Goal: Transaction & Acquisition: Purchase product/service

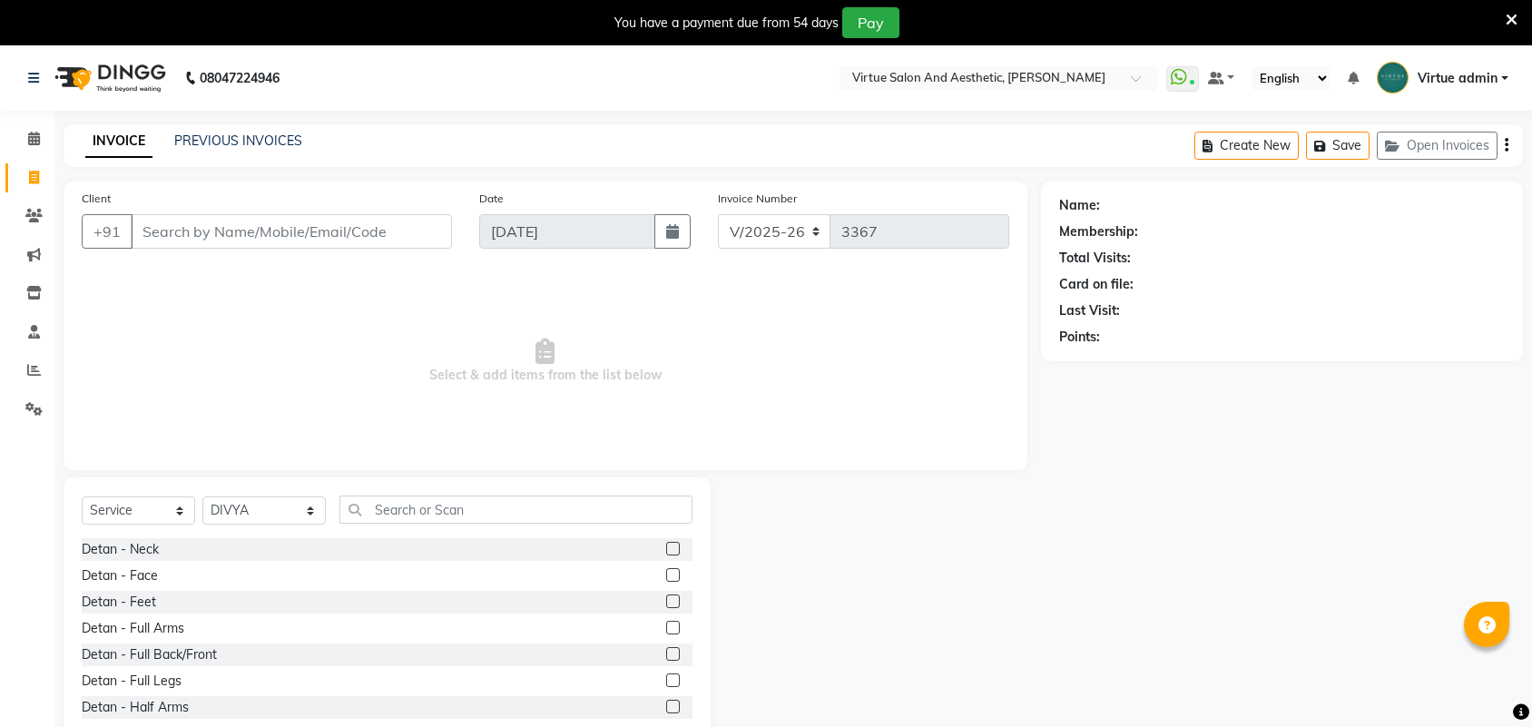
select select "4466"
select select "service"
select select "25079"
click at [255, 142] on link "PREVIOUS INVOICES" at bounding box center [238, 140] width 128 height 16
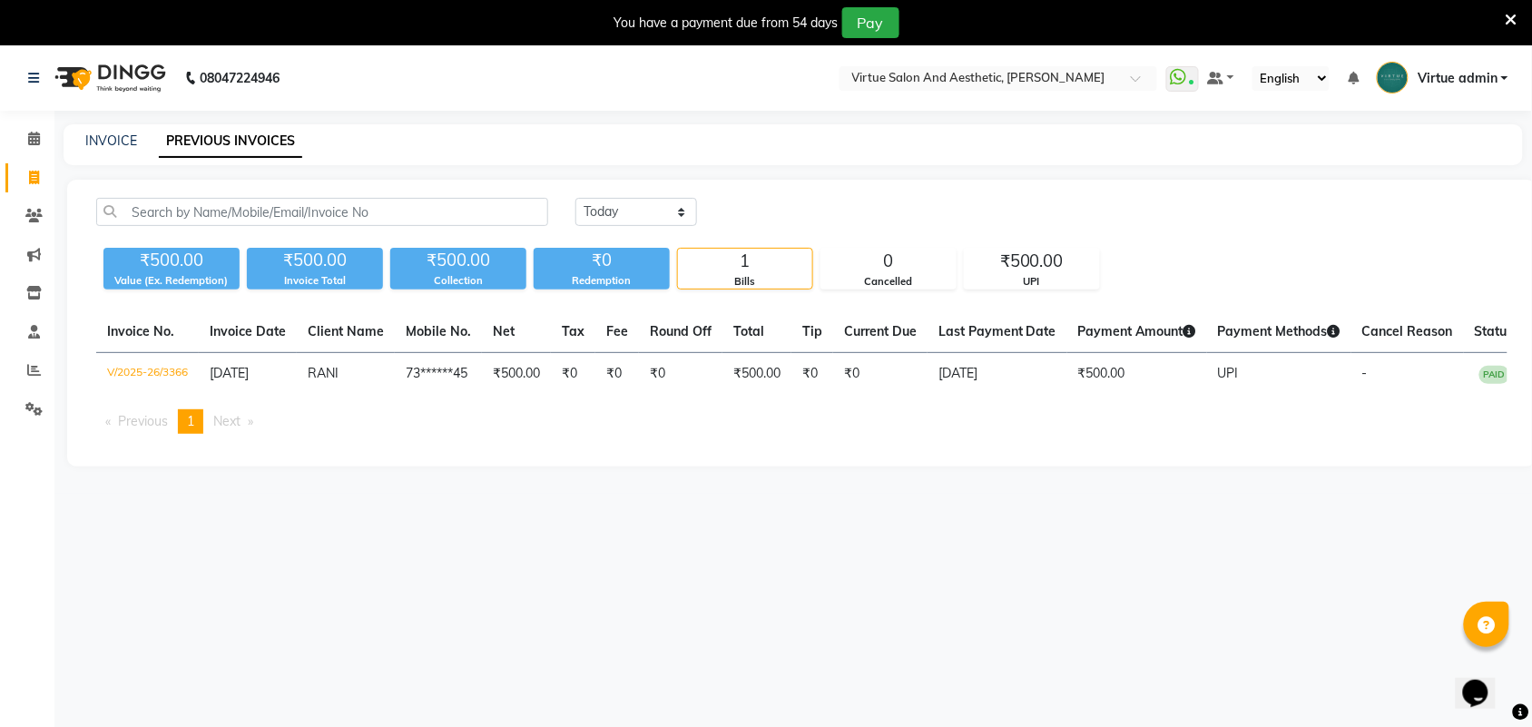
scroll to position [0, 20]
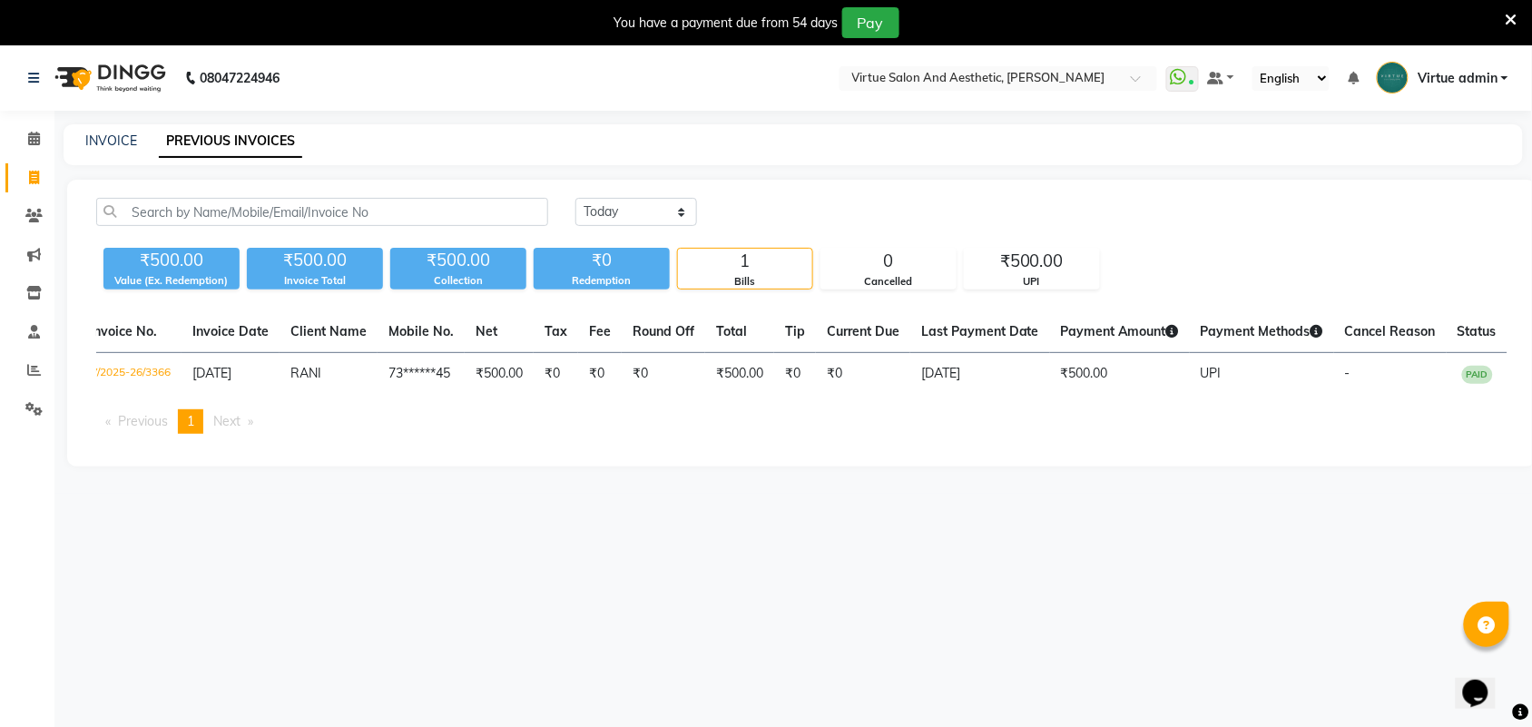
click at [138, 146] on div "INVOICE PREVIOUS INVOICES" at bounding box center [782, 141] width 1437 height 19
click at [128, 139] on link "INVOICE" at bounding box center [111, 140] width 52 height 16
select select "service"
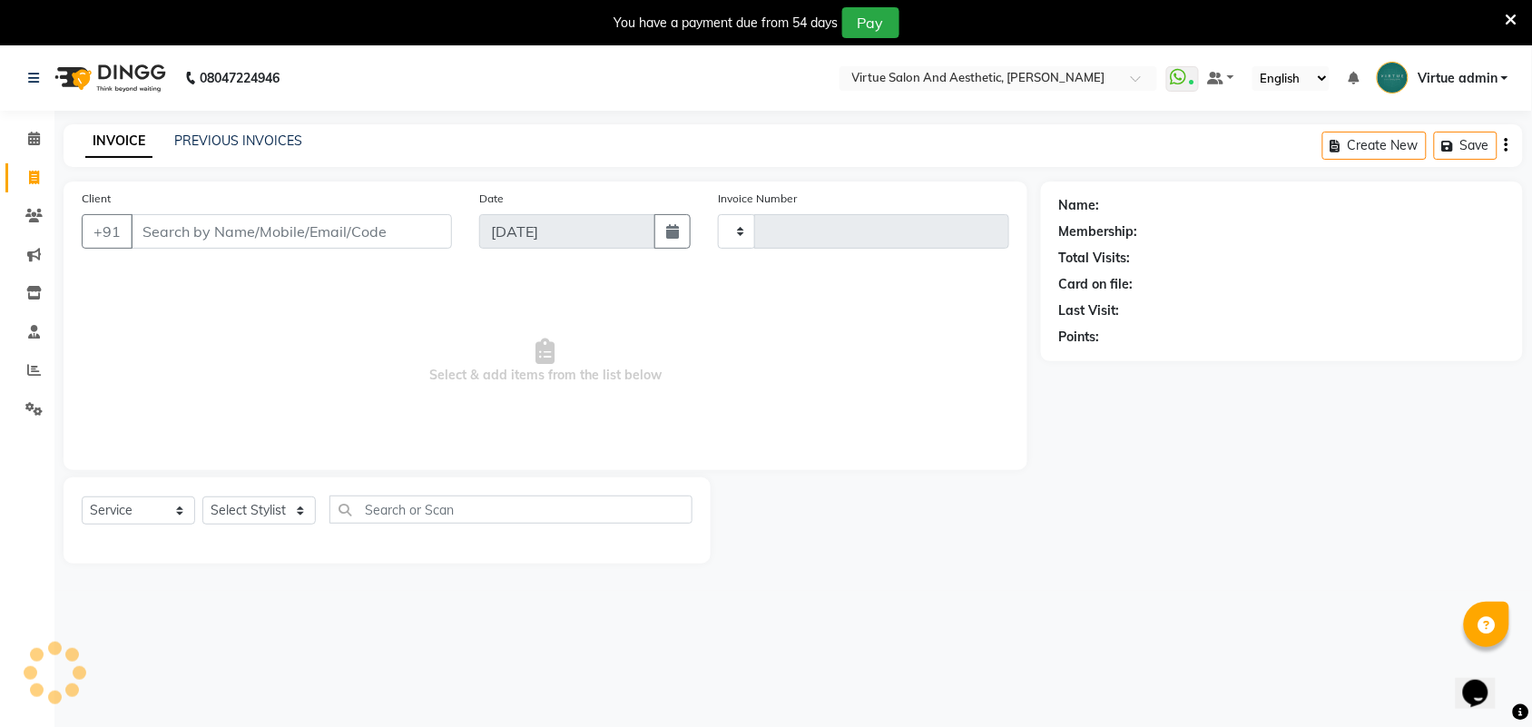
type input "3367"
select select "4466"
select select "V"
select select "71189"
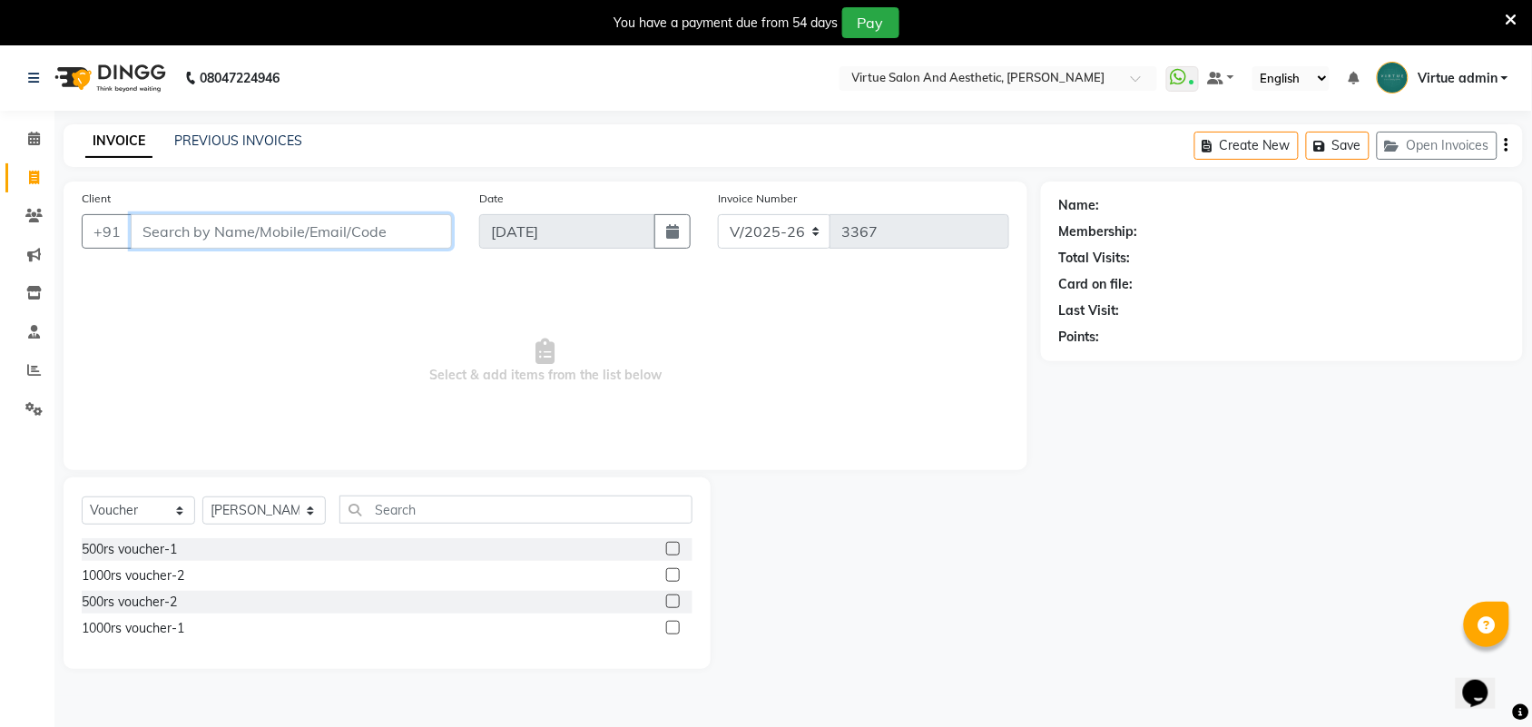
click at [193, 223] on input "Client" at bounding box center [291, 231] width 321 height 34
drag, startPoint x: 259, startPoint y: 230, endPoint x: 142, endPoint y: 230, distance: 116.1
click at [142, 230] on input "9677960287" at bounding box center [245, 231] width 229 height 34
click at [260, 246] on input "9677960287" at bounding box center [245, 231] width 229 height 34
type input "9"
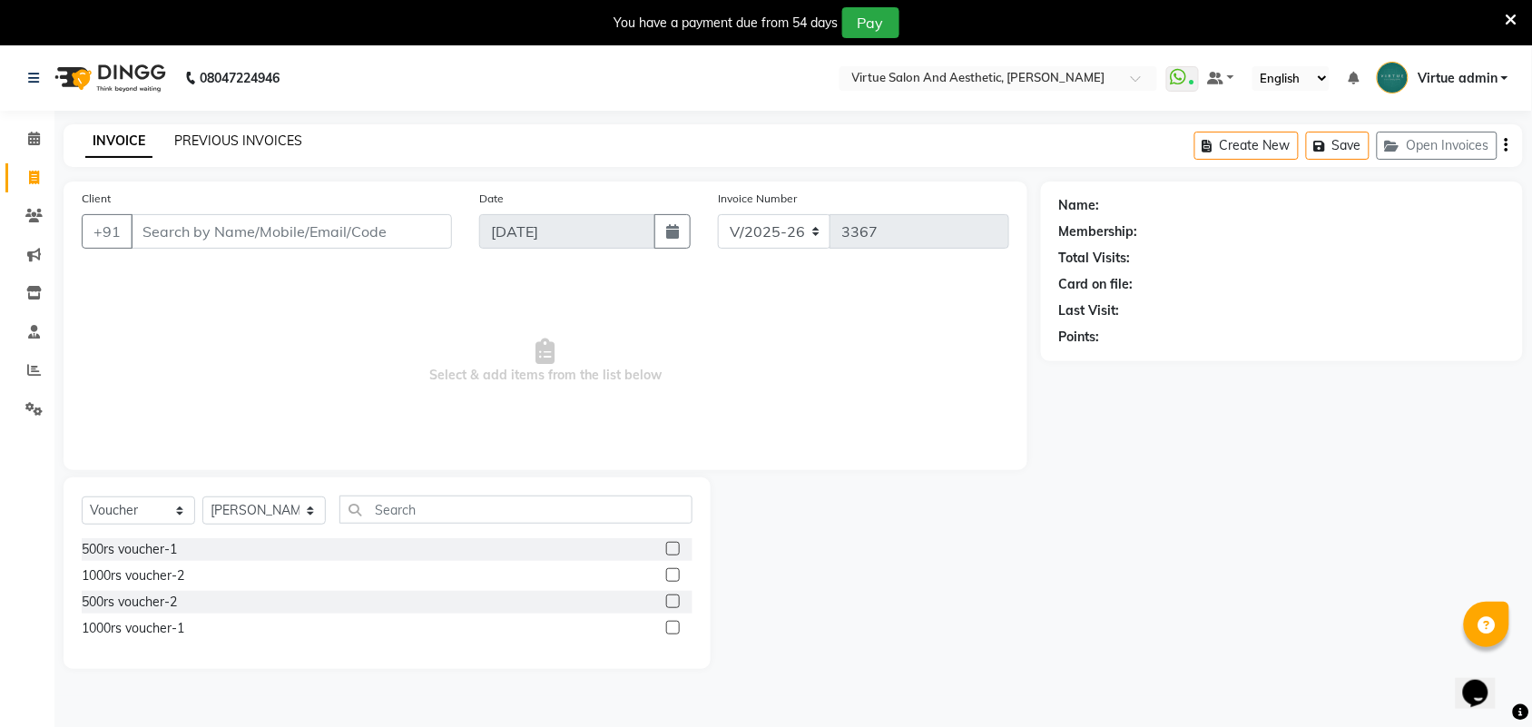
click at [288, 134] on link "PREVIOUS INVOICES" at bounding box center [238, 140] width 128 height 16
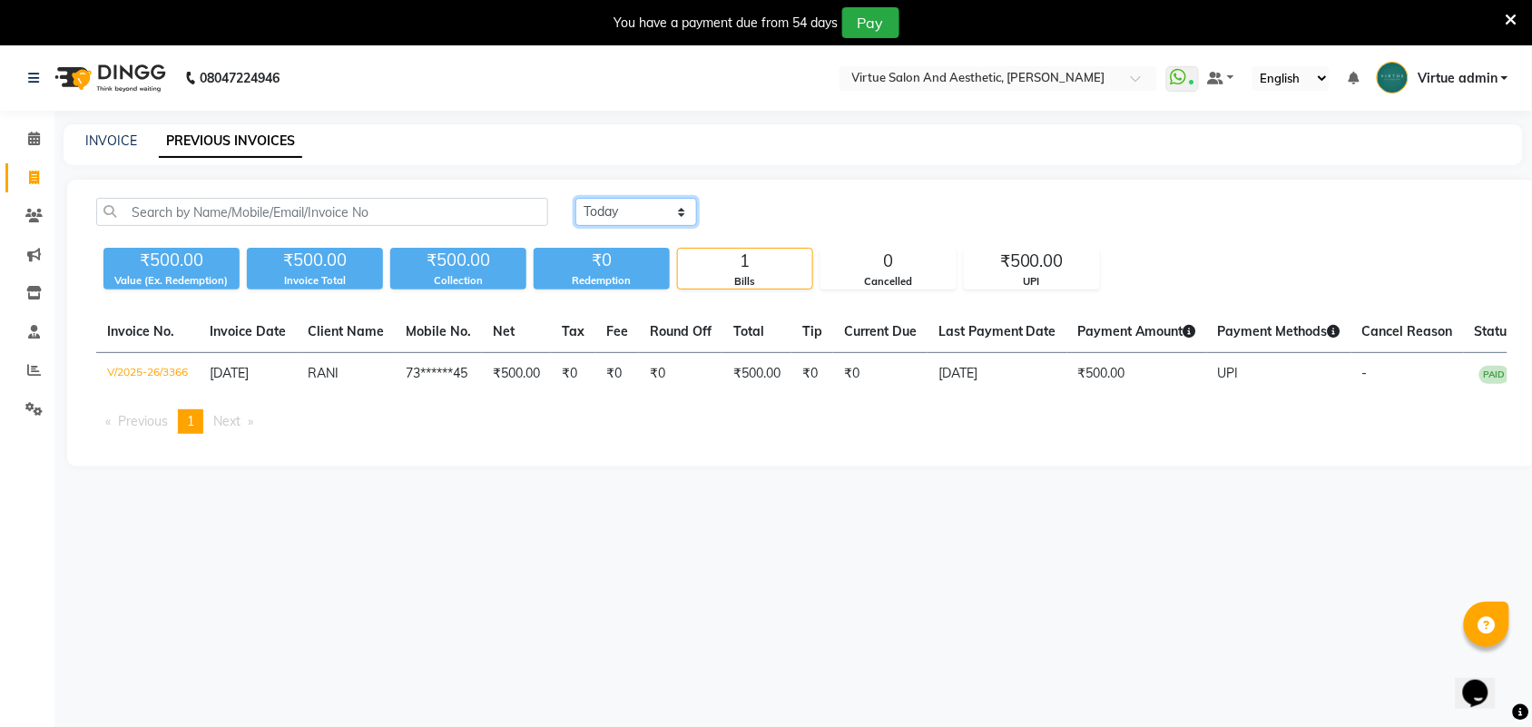
drag, startPoint x: 626, startPoint y: 213, endPoint x: 636, endPoint y: 223, distance: 14.1
click at [626, 213] on select "Today Yesterday Custom Range" at bounding box center [636, 212] width 122 height 28
select select "yesterday"
click at [575, 198] on select "Today Yesterday Custom Range" at bounding box center [636, 212] width 122 height 28
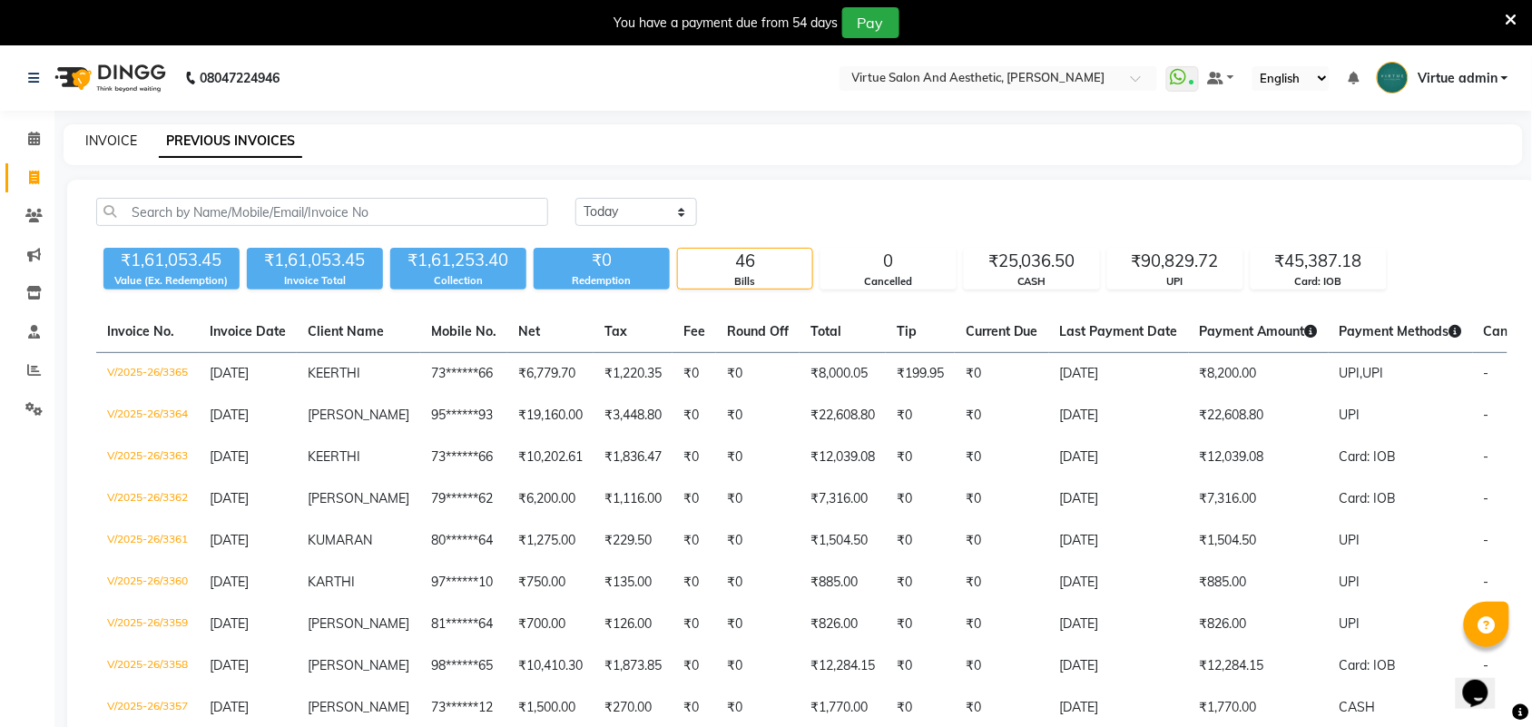
click at [95, 145] on link "INVOICE" at bounding box center [111, 140] width 52 height 16
select select "4466"
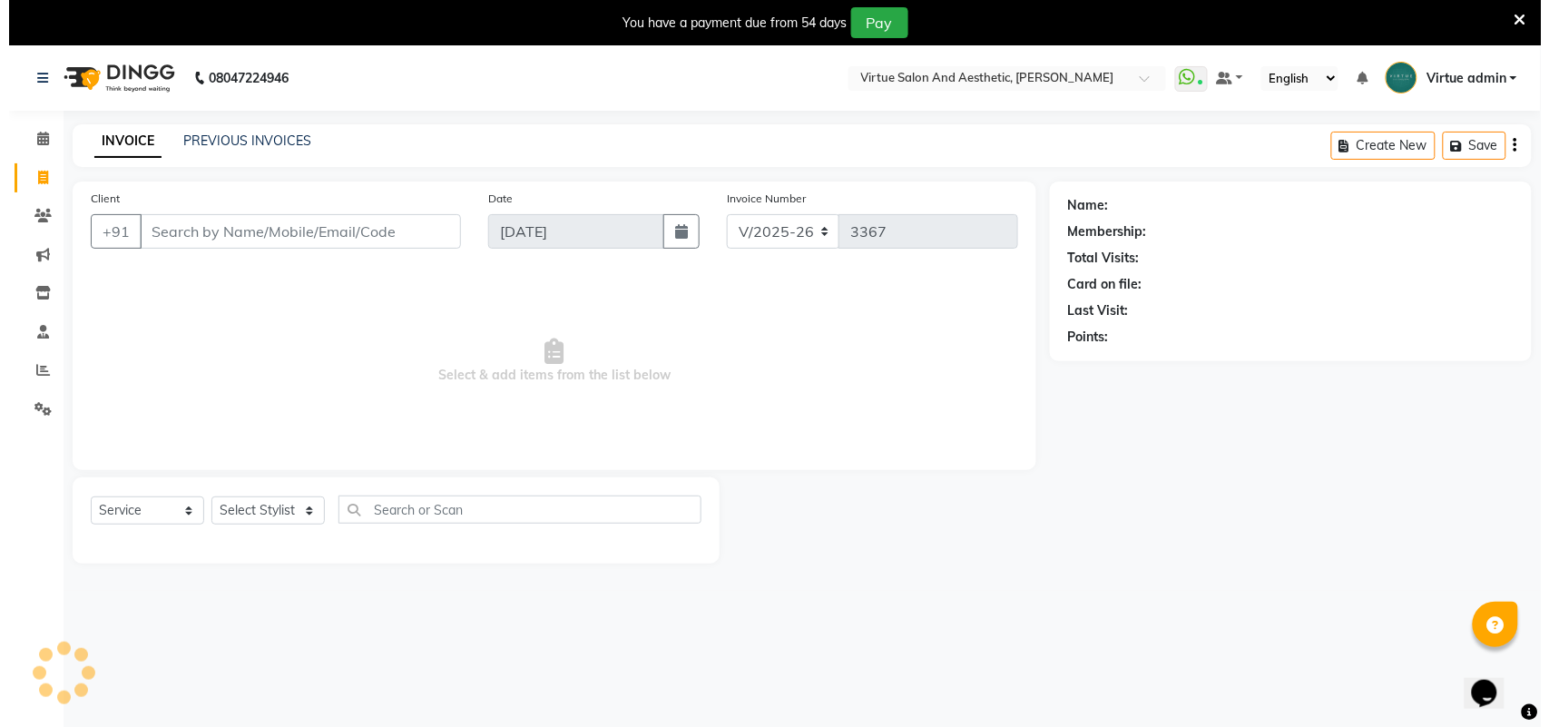
scroll to position [45, 0]
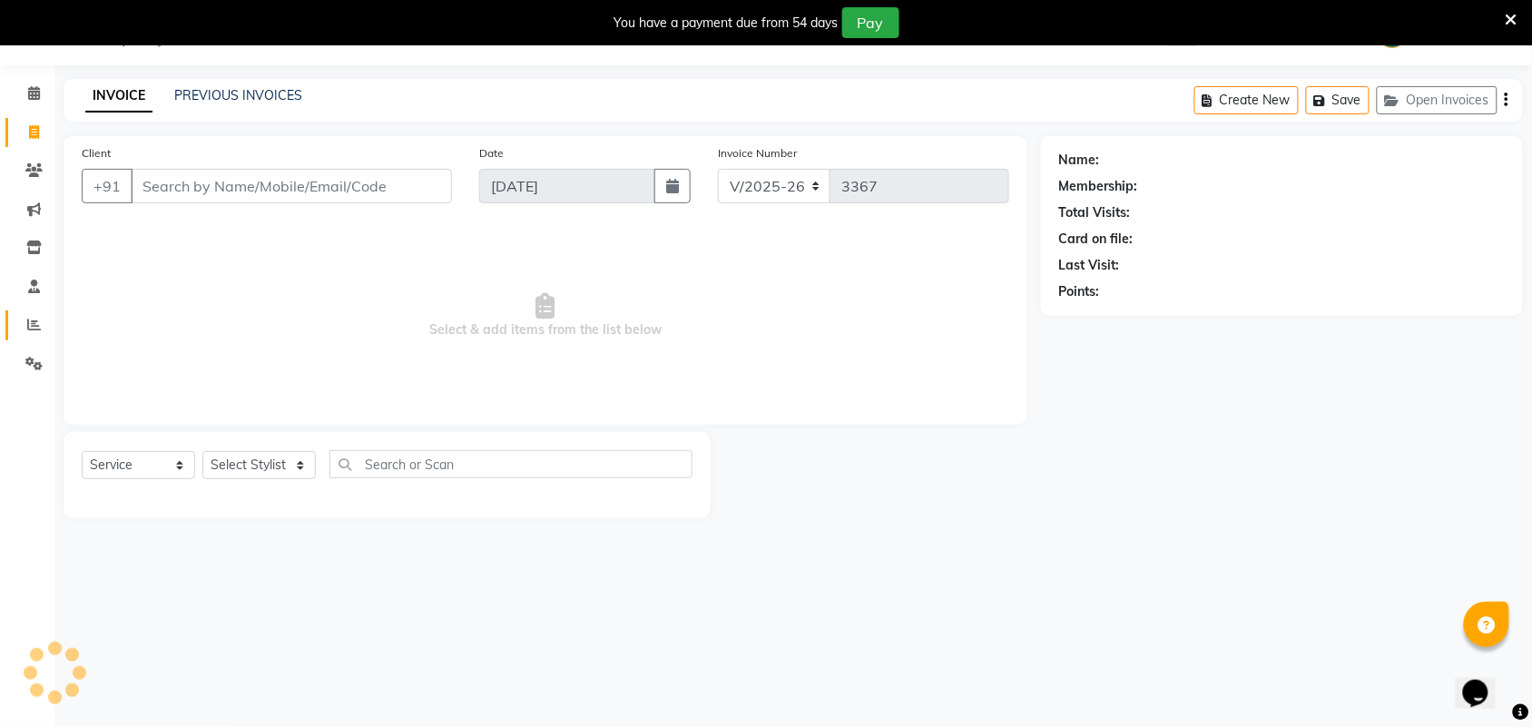
select select "V"
select select "71189"
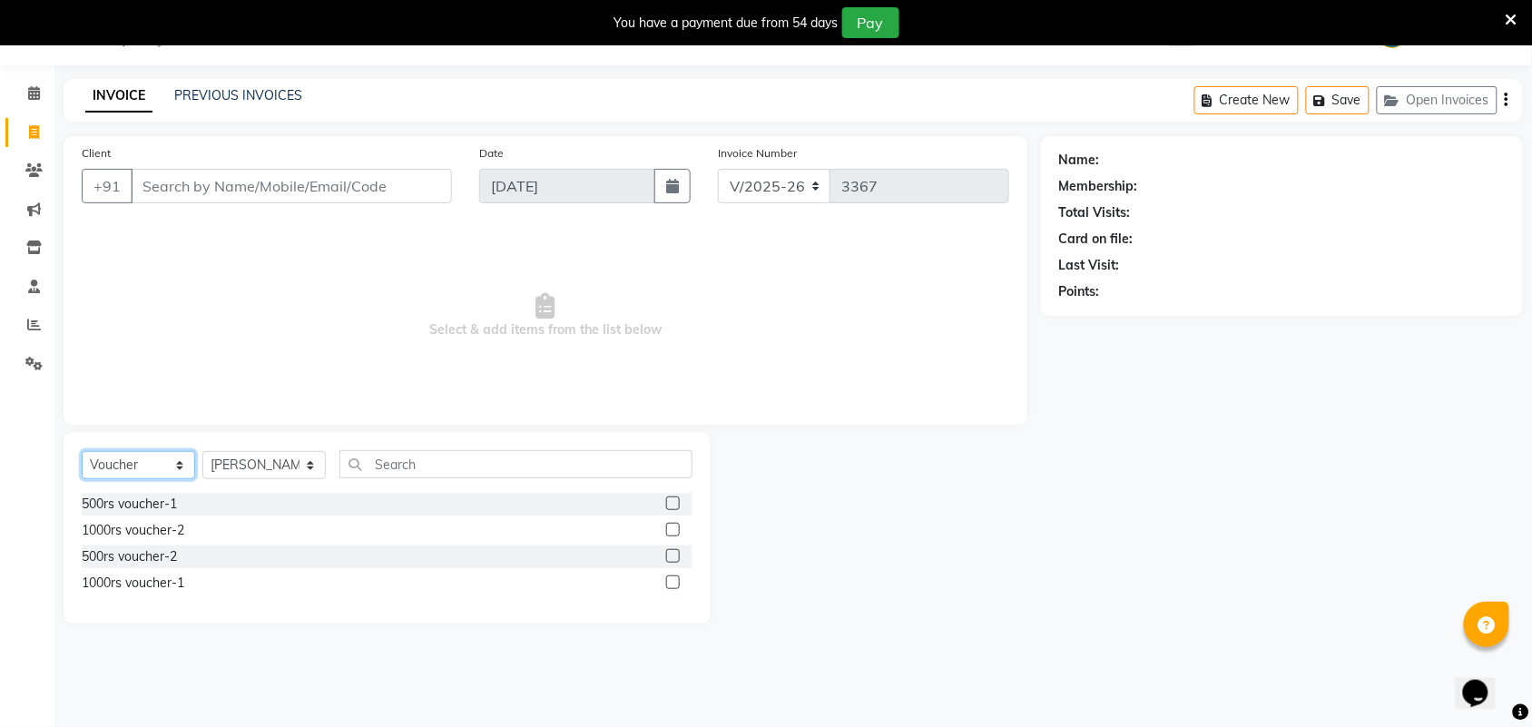
click at [164, 469] on select "Select Service Product Membership Package Voucher Prepaid Gift Card" at bounding box center [138, 465] width 113 height 28
select select "service"
click at [82, 451] on select "Select Service Product Membership Package Voucher Prepaid Gift Card" at bounding box center [138, 465] width 113 height 28
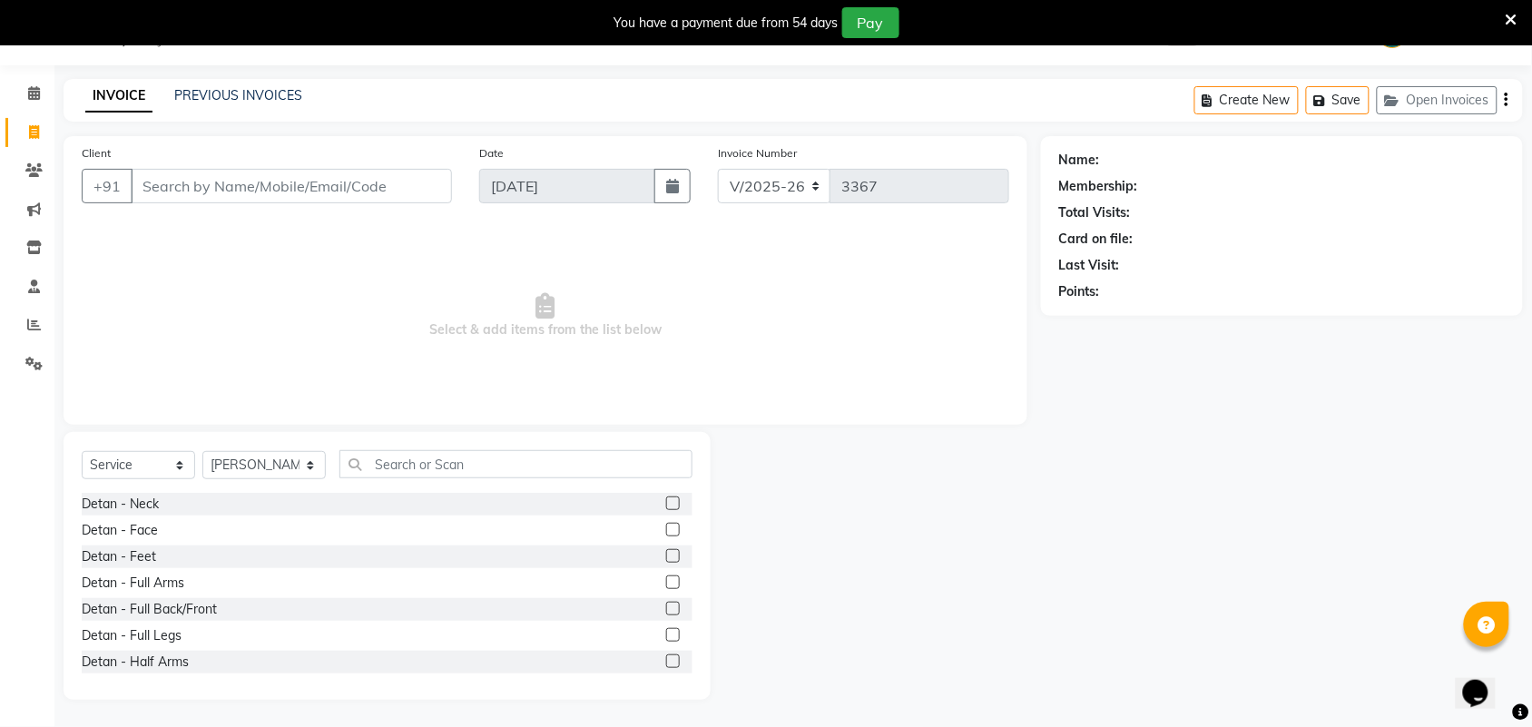
click at [393, 349] on span "Select & add items from the list below" at bounding box center [545, 315] width 927 height 181
click at [288, 476] on select "Select Stylist Admin ANUSHA Apsu Auditor Ambattur Balaji BANUPRIYA Bharath Bhuv…" at bounding box center [263, 465] width 123 height 28
select select
click at [202, 451] on select "Select Stylist Admin ANUSHA Apsu Auditor Ambattur Balaji BANUPRIYA Bharath Bhuv…" at bounding box center [263, 465] width 123 height 28
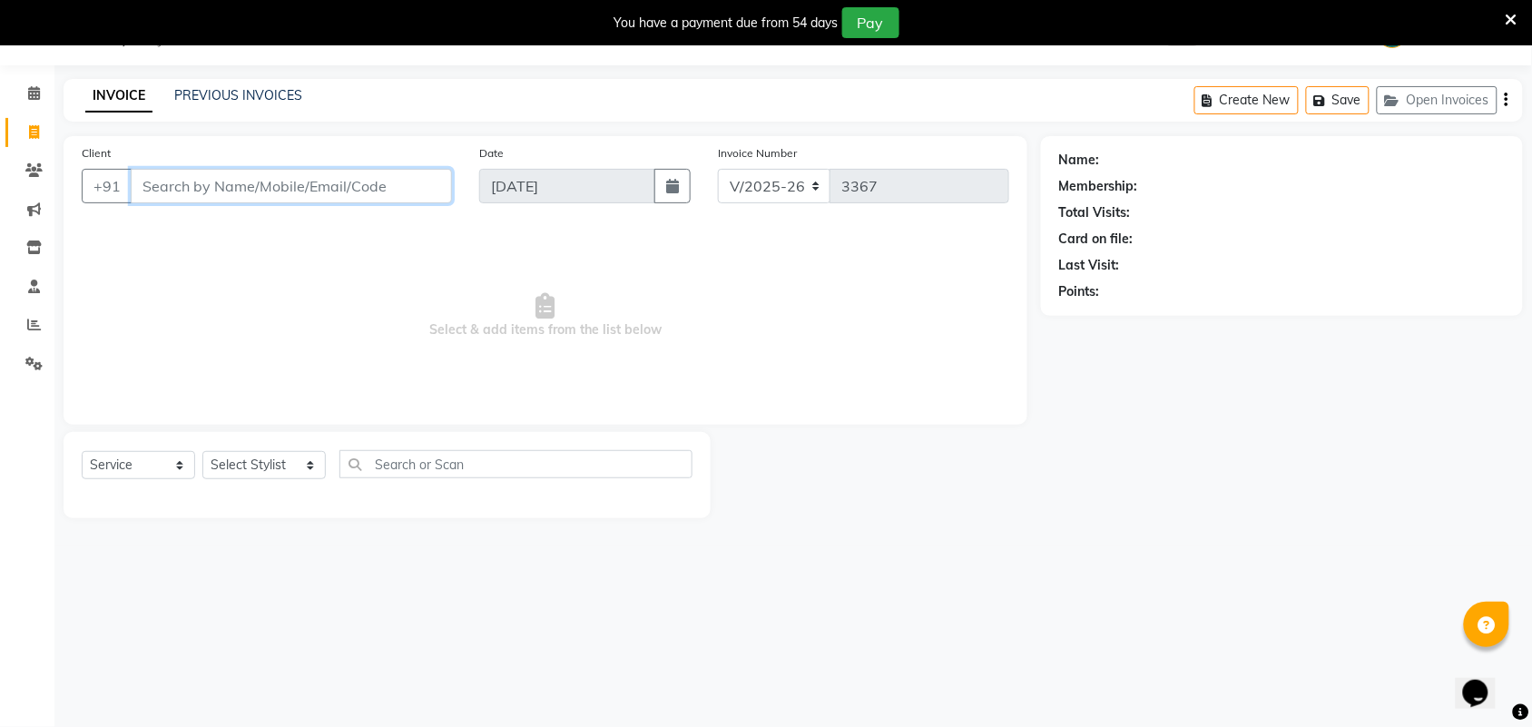
click at [338, 191] on input "Client" at bounding box center [291, 186] width 321 height 34
type input "9841624200"
click at [377, 196] on button "Add Client" at bounding box center [404, 186] width 93 height 34
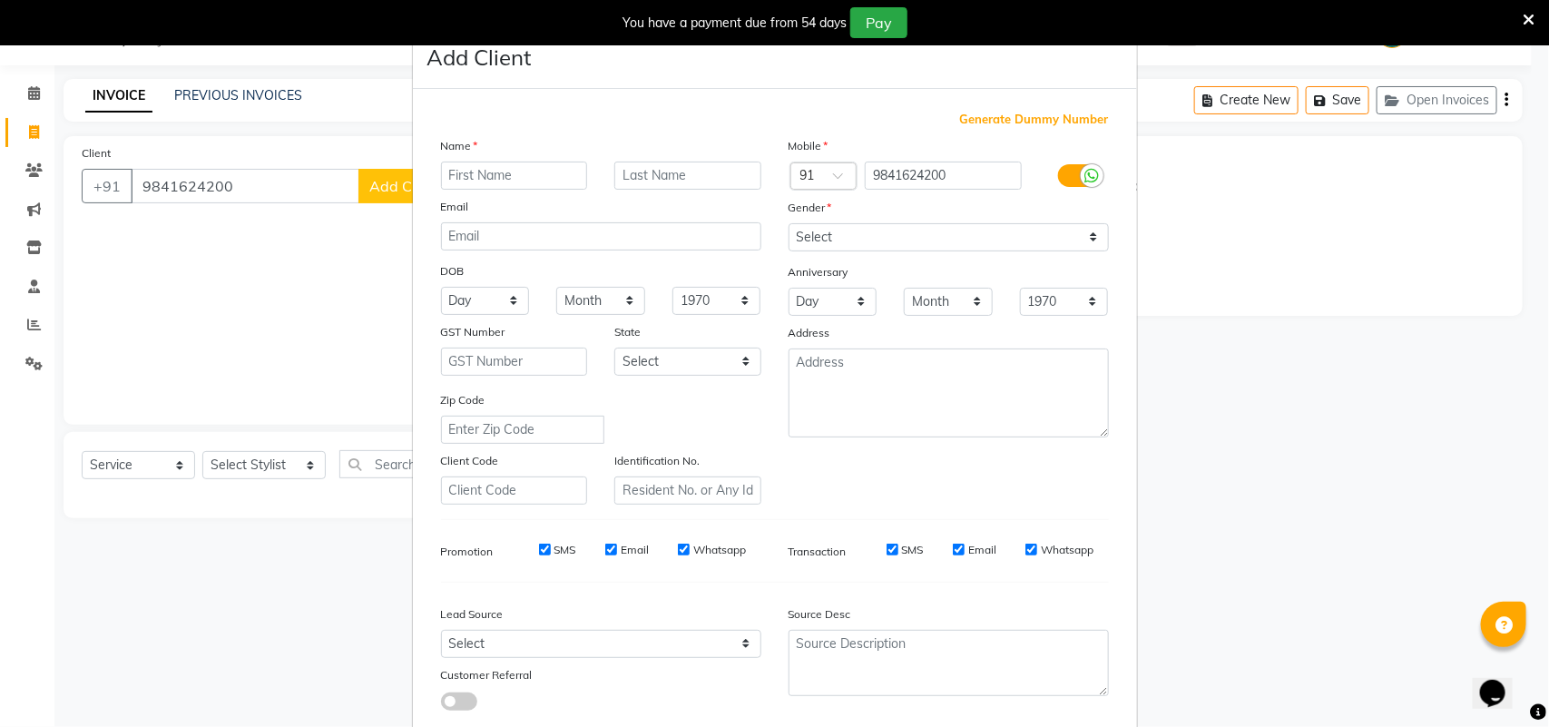
click at [478, 177] on input "text" at bounding box center [514, 176] width 147 height 28
type input "s"
type input "SINDHUJA"
click at [839, 219] on div "Gender" at bounding box center [949, 210] width 348 height 25
click at [847, 225] on select "Select Male Female Other Prefer Not To Say" at bounding box center [948, 237] width 320 height 28
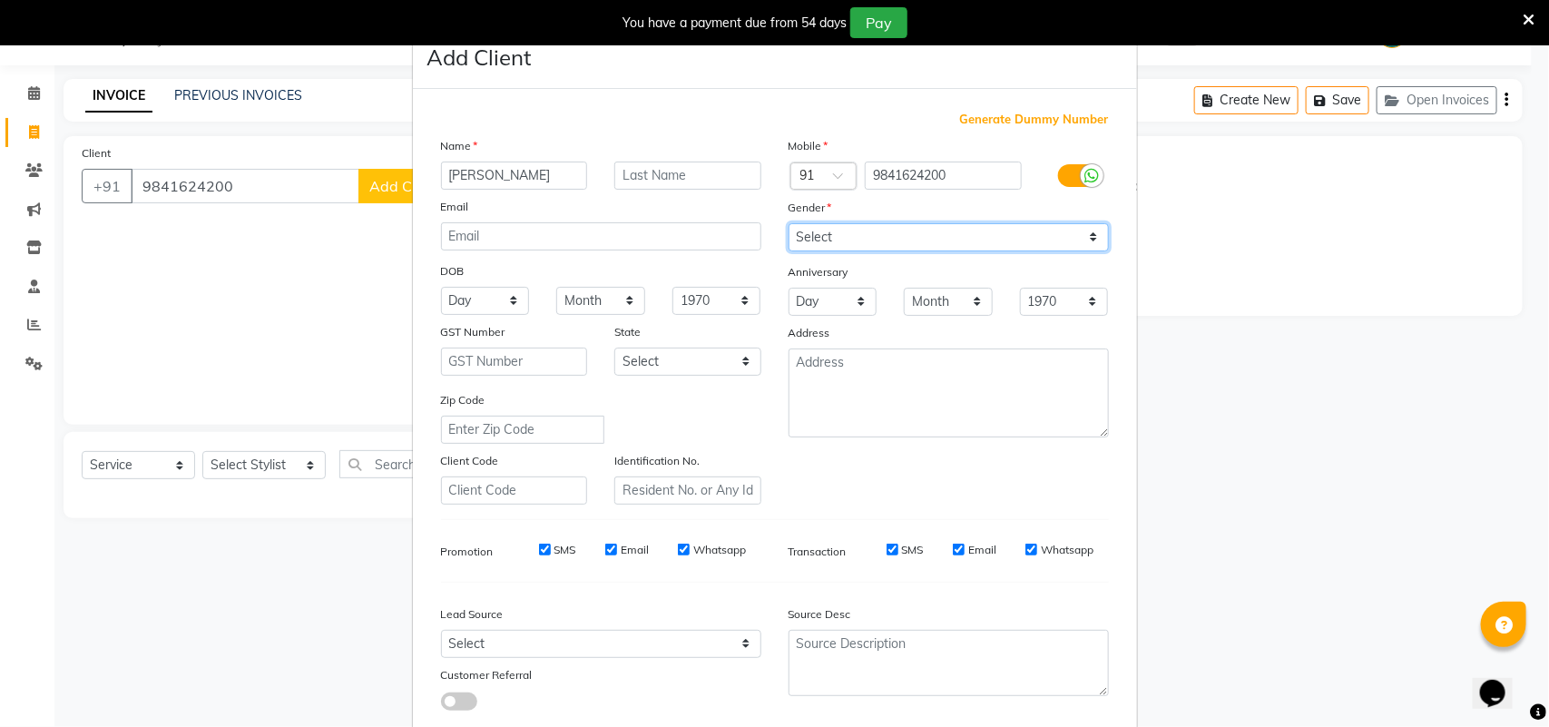
select select "female"
click at [788, 223] on select "Select Male Female Other Prefer Not To Say" at bounding box center [948, 237] width 320 height 28
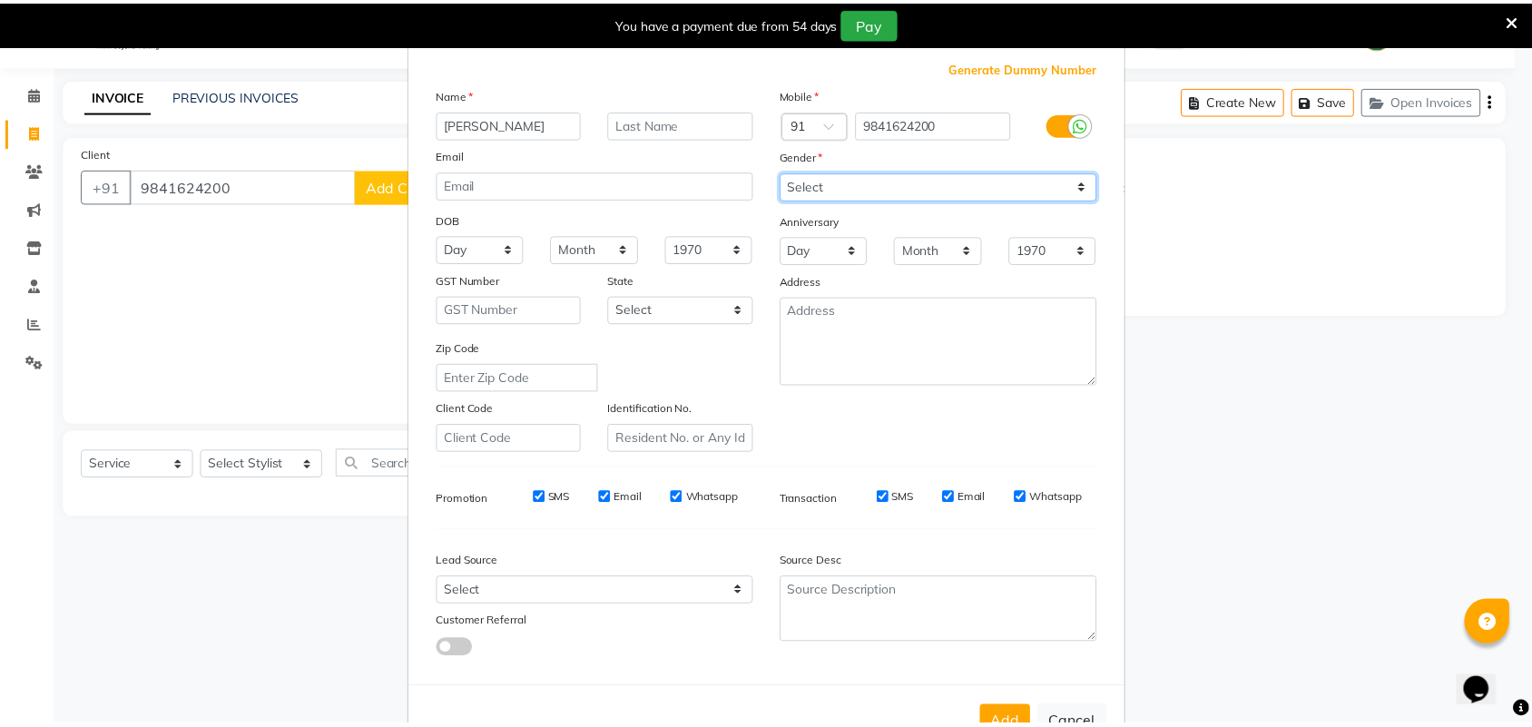
scroll to position [104, 0]
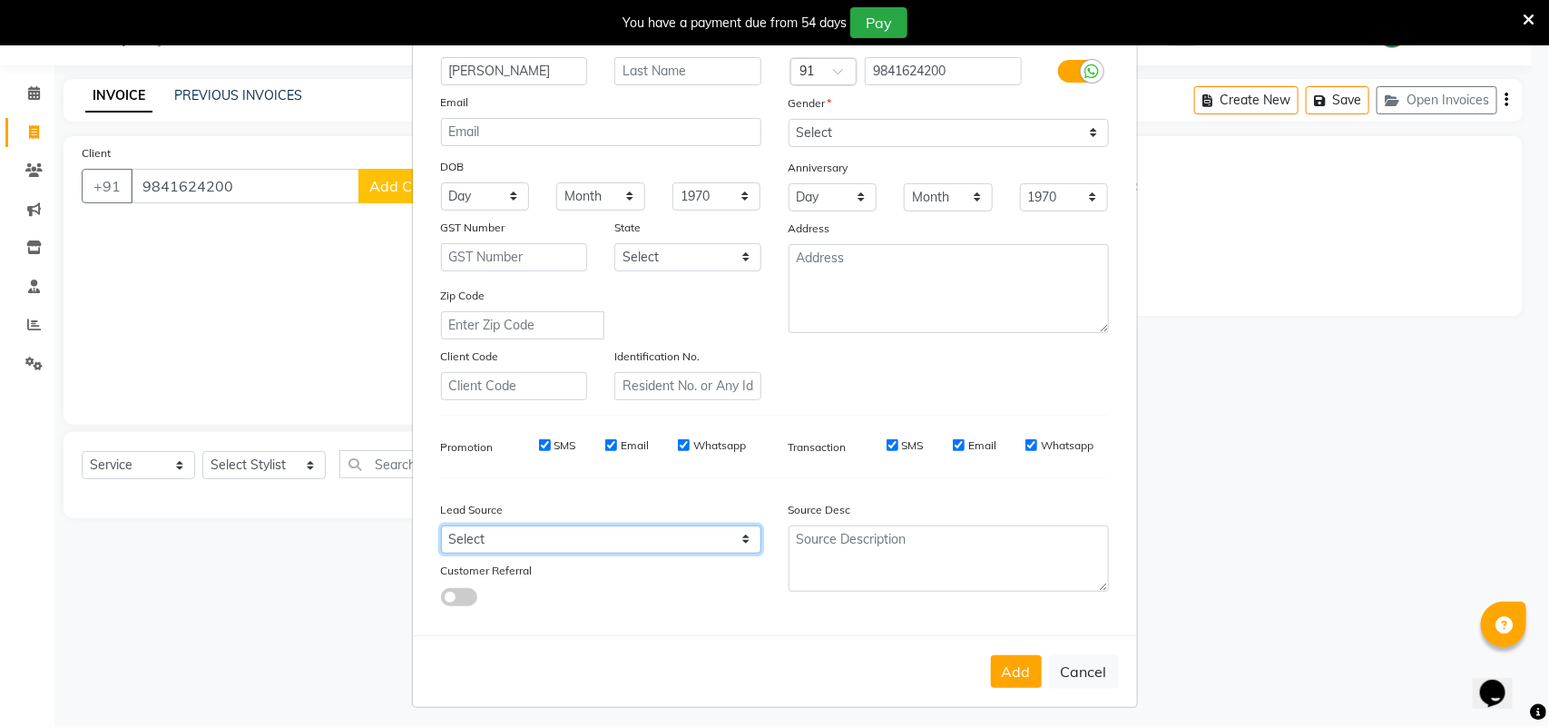
click at [695, 528] on select "Select Walk-in Referral Internet Friend Word of Mouth Advertisement Facebook Ju…" at bounding box center [601, 539] width 320 height 28
select select "30564"
click at [441, 525] on select "Select Walk-in Referral Internet Friend Word of Mouth Advertisement Facebook Ju…" at bounding box center [601, 539] width 320 height 28
click at [1014, 669] on button "Add" at bounding box center [1016, 671] width 51 height 33
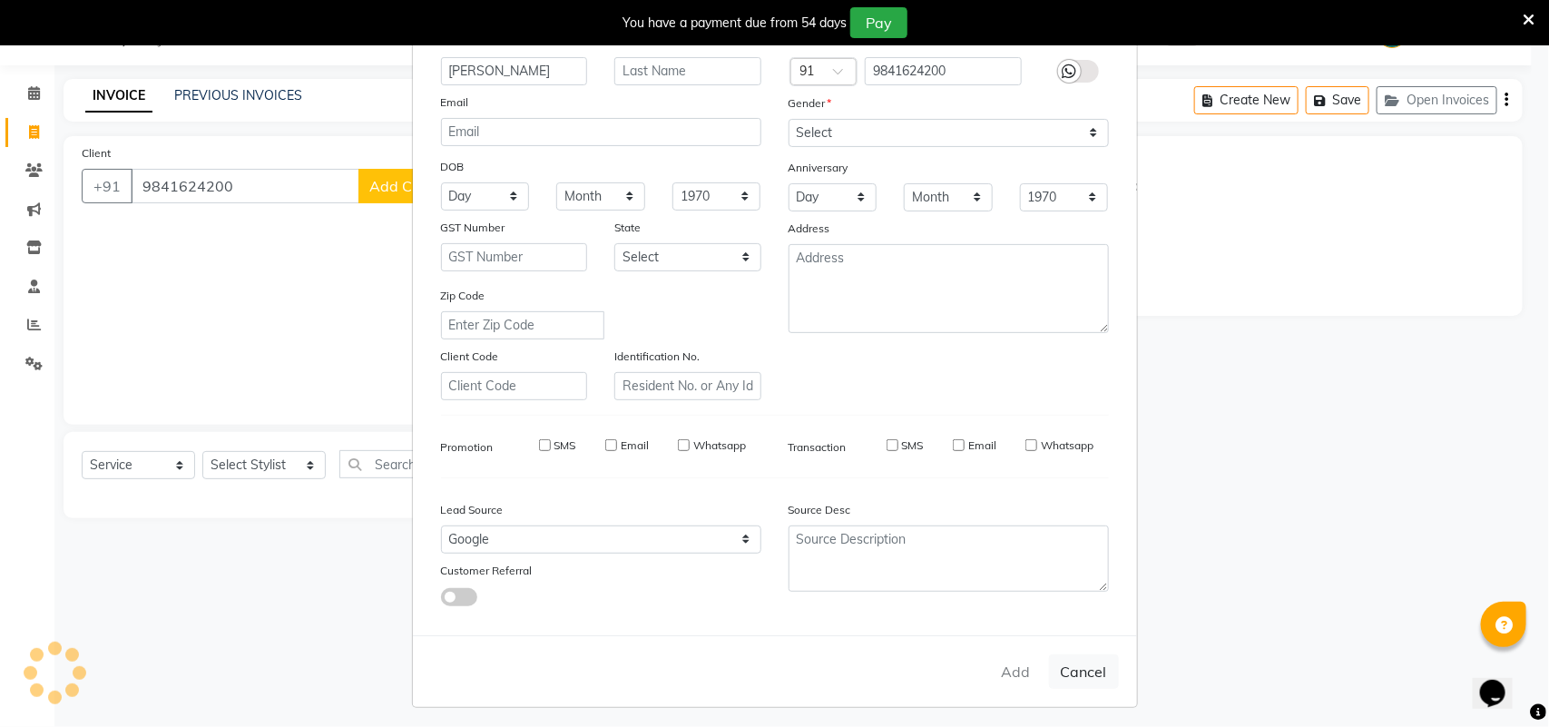
type input "98******00"
select select
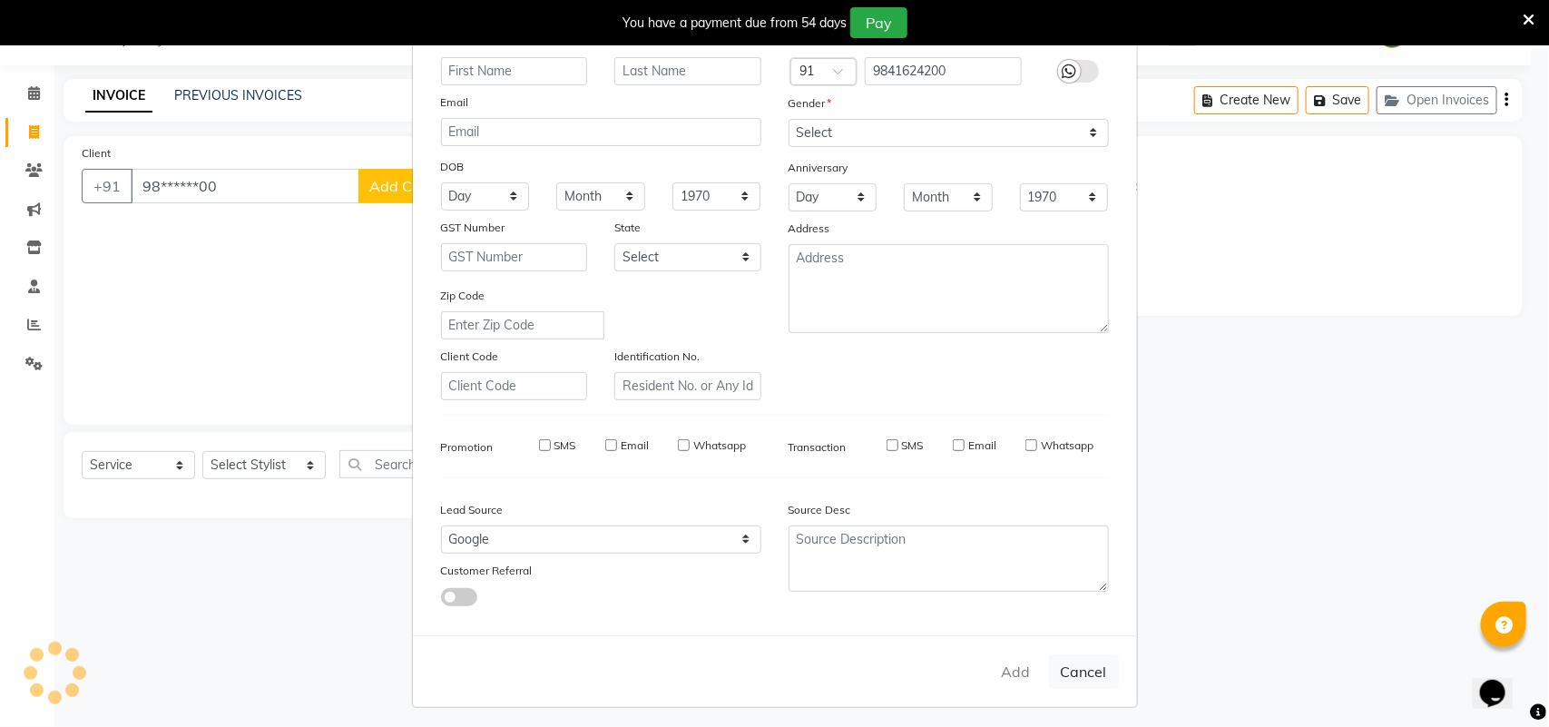
select select
checkbox input "false"
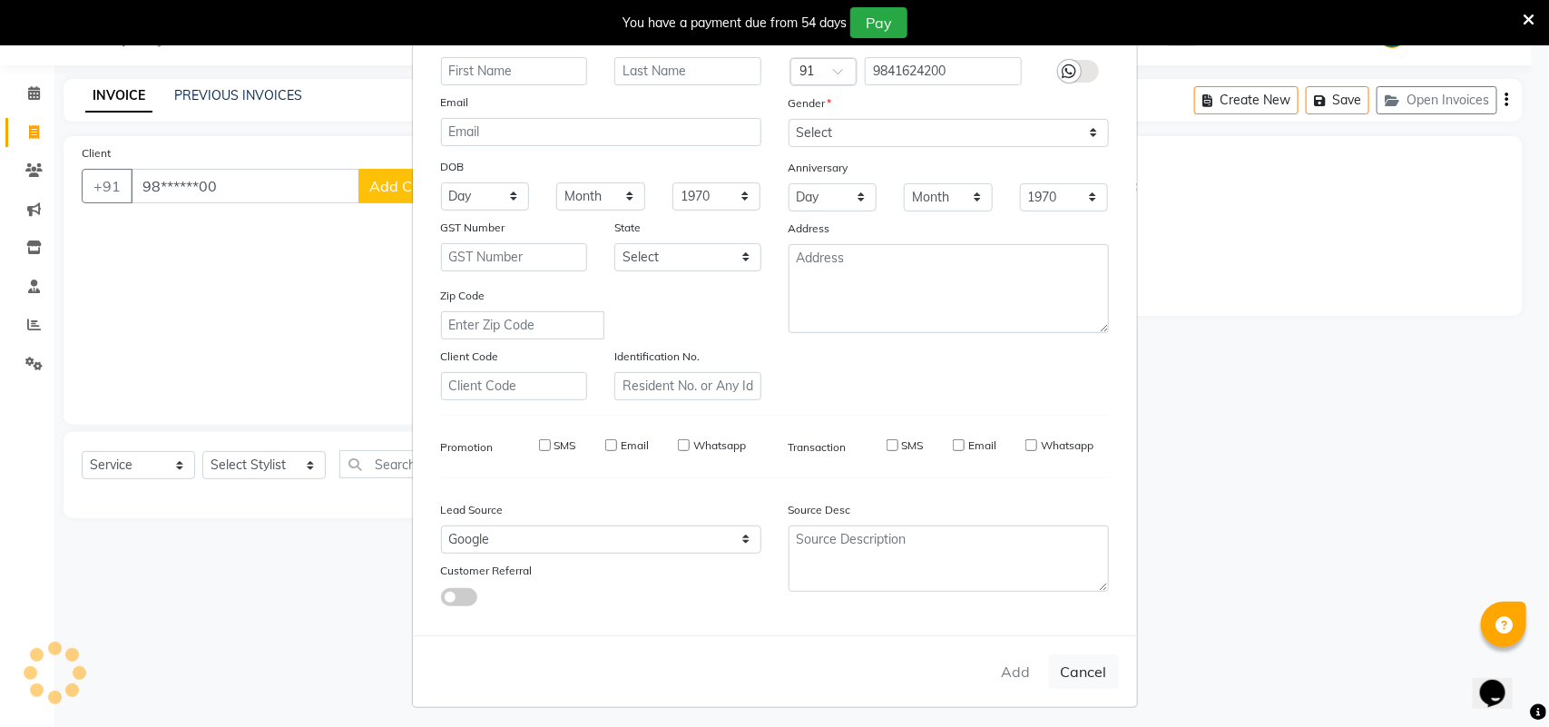
checkbox input "false"
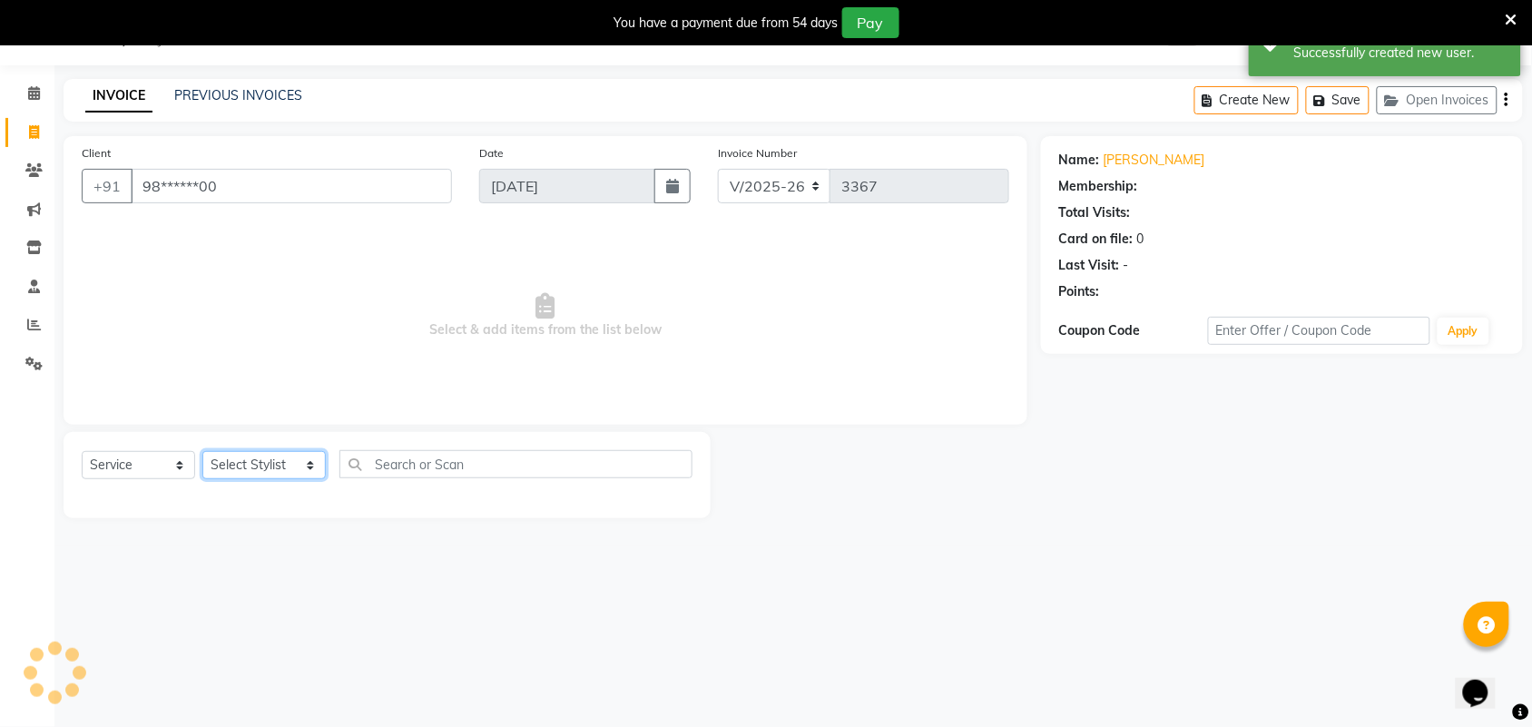
drag, startPoint x: 239, startPoint y: 472, endPoint x: 243, endPoint y: 464, distance: 9.3
click at [239, 472] on select "Select Stylist Admin ANUSHA Apsu Auditor Ambattur Balaji BANUPRIYA Bharath Bhuv…" at bounding box center [263, 465] width 123 height 28
select select "71189"
click at [202, 451] on select "Select Stylist Admin ANUSHA Apsu Auditor Ambattur Balaji BANUPRIYA Bharath Bhuv…" at bounding box center [263, 465] width 123 height 28
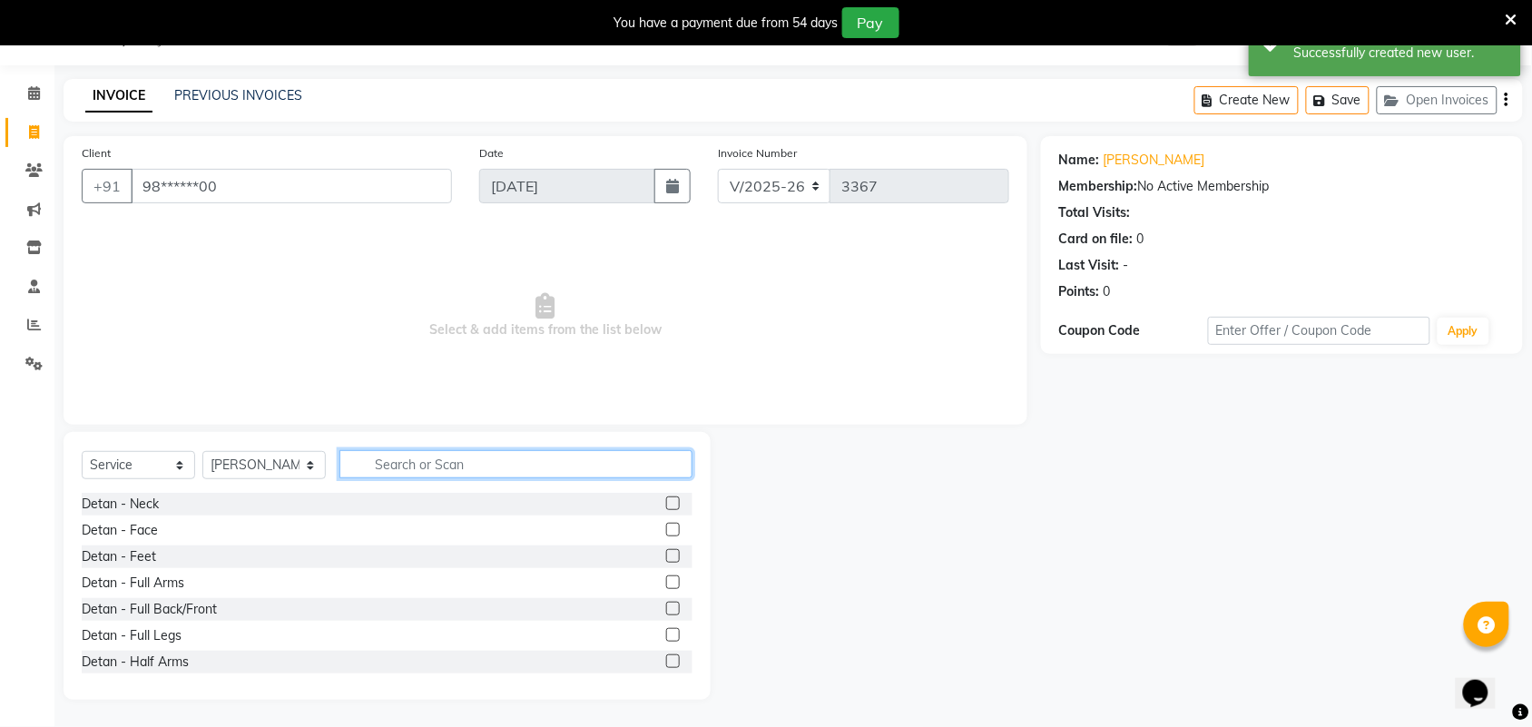
click at [390, 467] on input "text" at bounding box center [515, 464] width 353 height 28
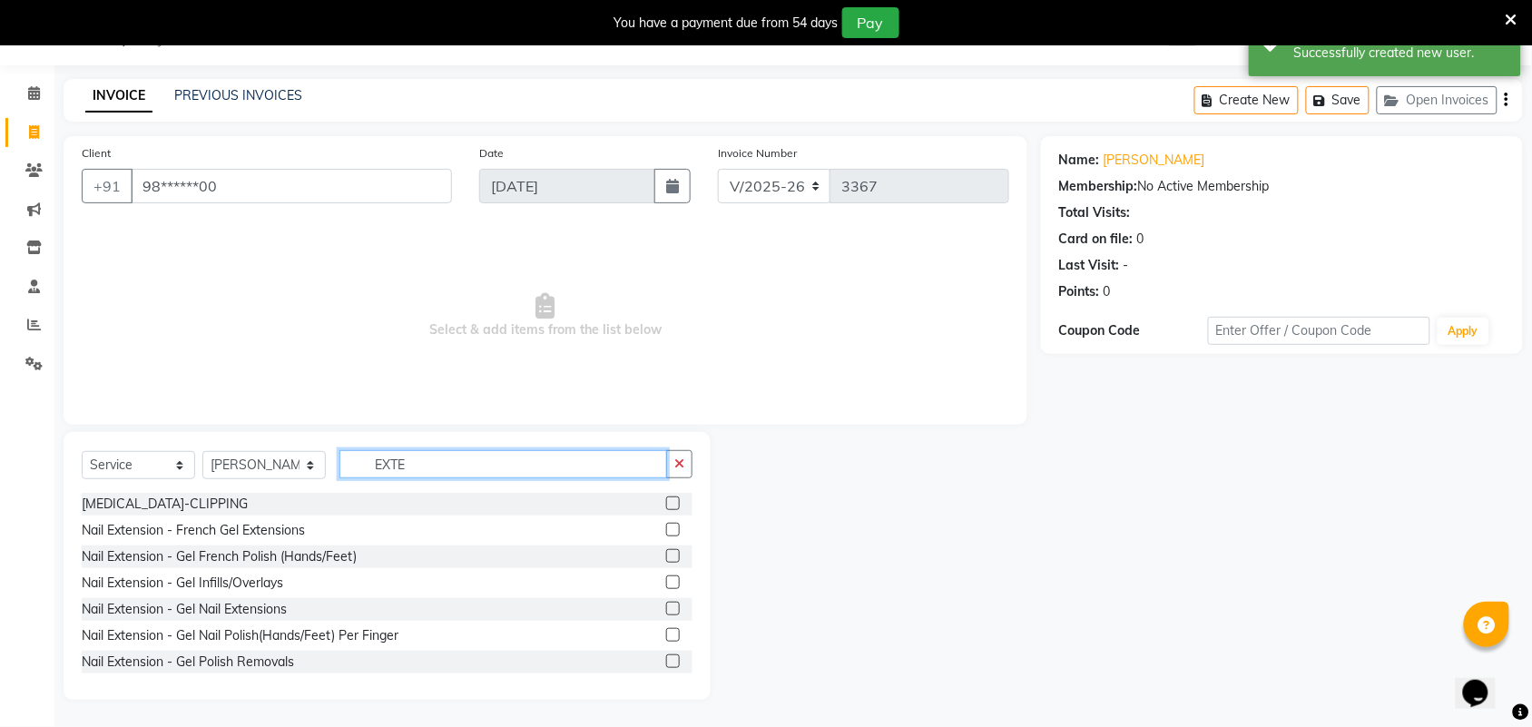
type input "EXTE"
click at [666, 579] on label at bounding box center [673, 582] width 14 height 14
click at [666, 579] on input "checkbox" at bounding box center [672, 583] width 12 height 12
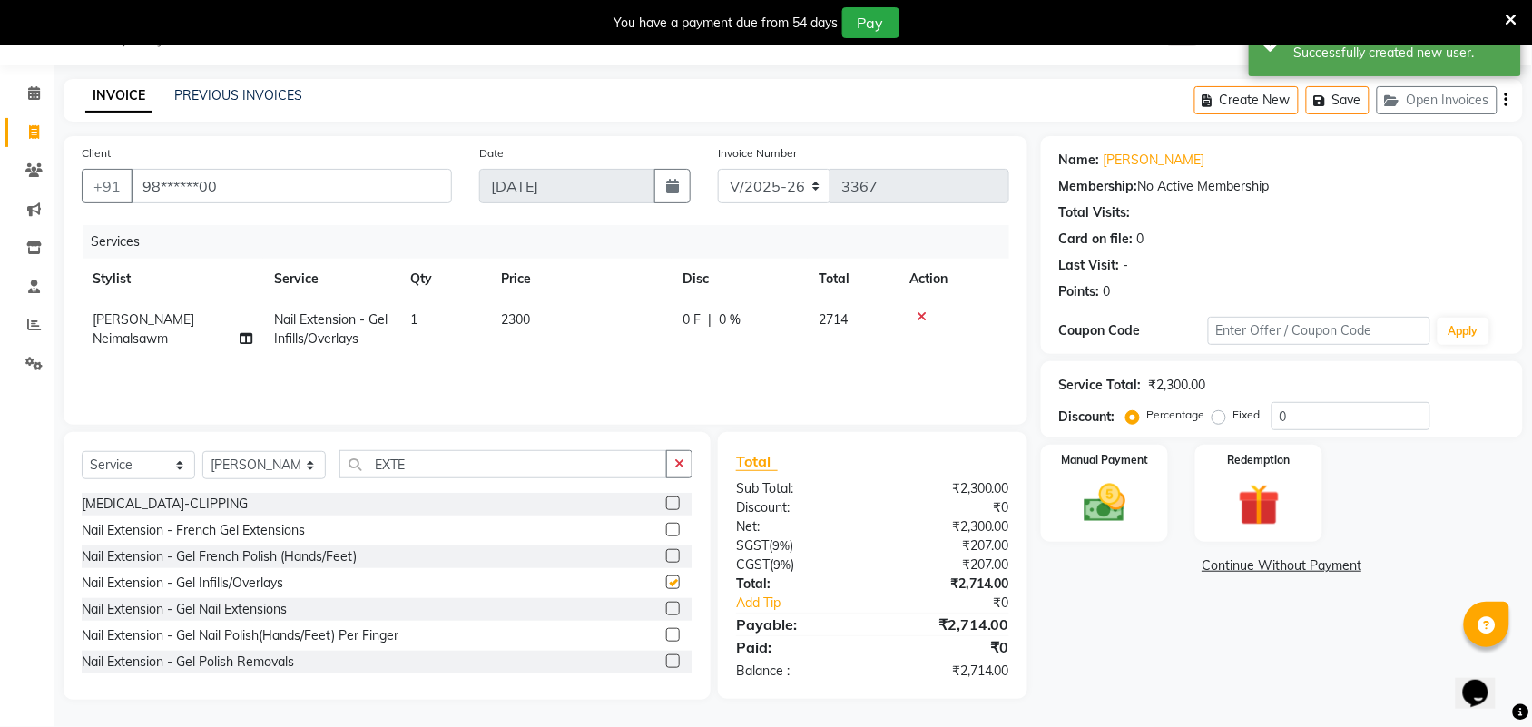
checkbox input "false"
click at [921, 318] on icon at bounding box center [921, 316] width 10 height 13
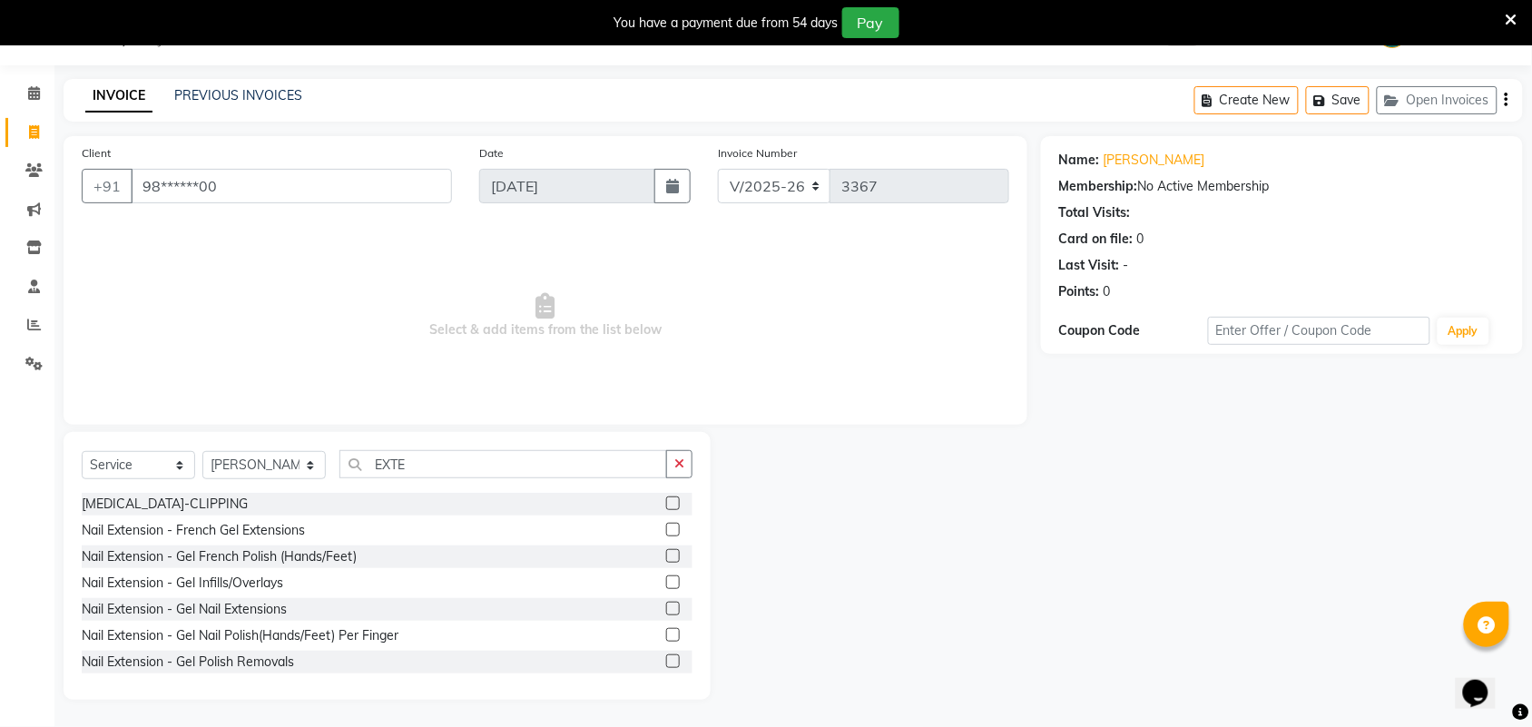
click at [666, 604] on label at bounding box center [673, 609] width 14 height 14
click at [666, 604] on input "checkbox" at bounding box center [672, 609] width 12 height 12
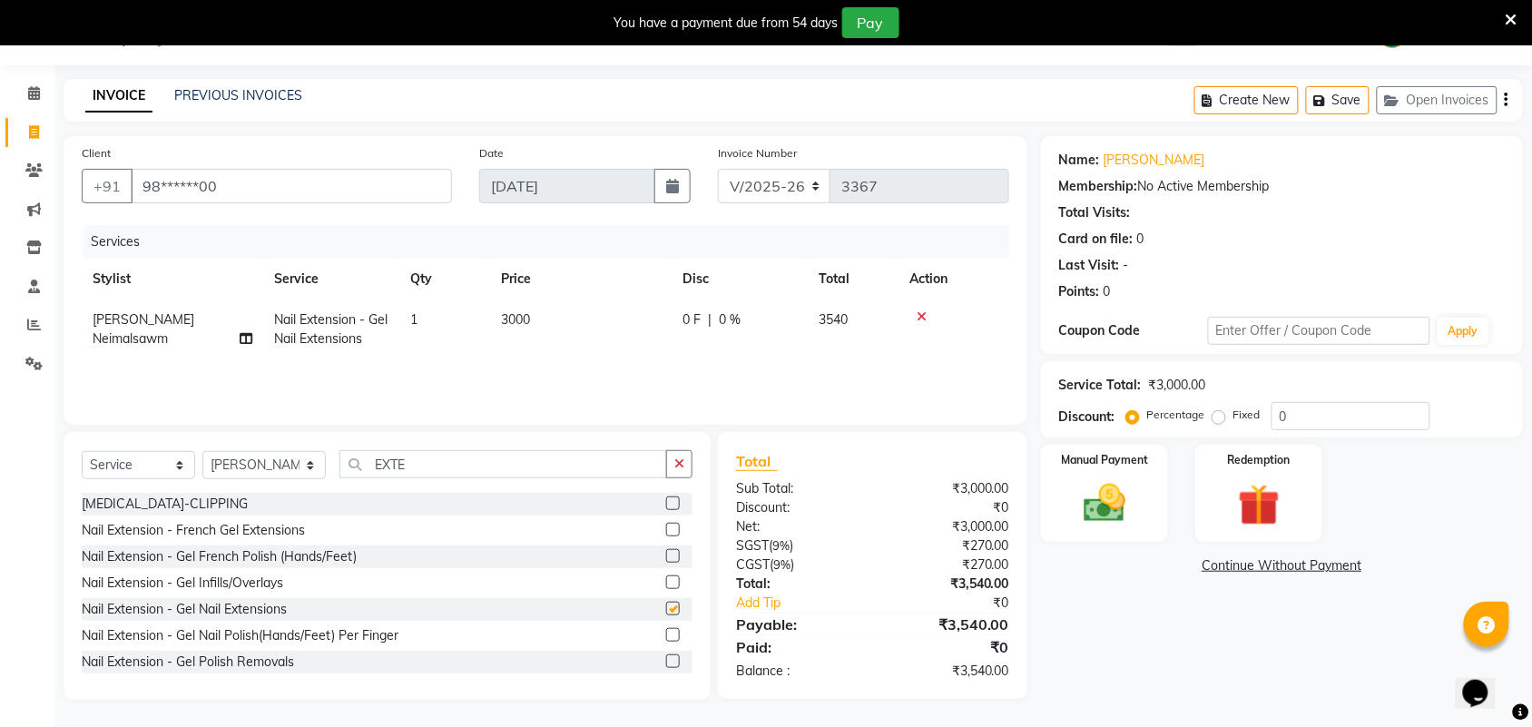
checkbox input "false"
click at [511, 315] on span "3000" at bounding box center [515, 319] width 29 height 16
select select "71189"
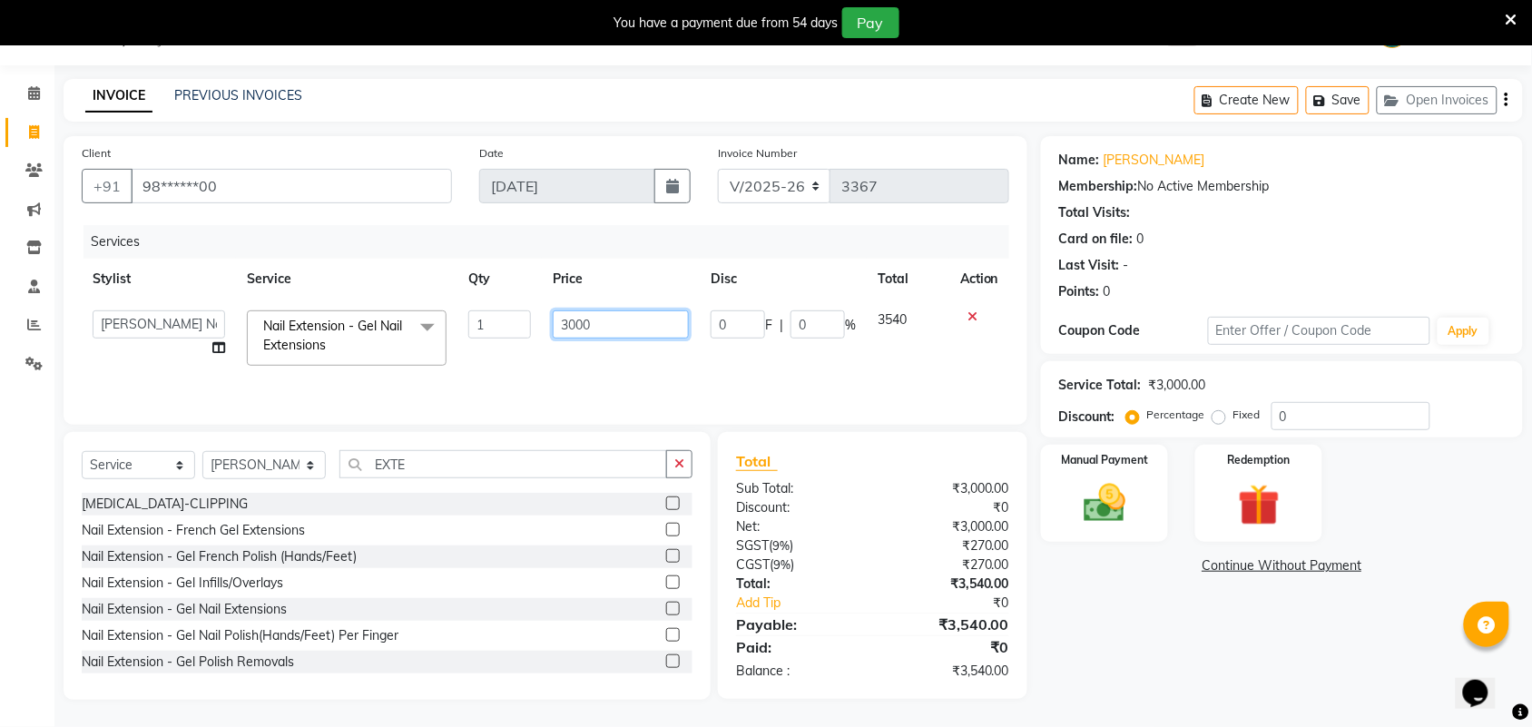
drag, startPoint x: 600, startPoint y: 323, endPoint x: 529, endPoint y: 329, distance: 71.1
click at [529, 329] on tr "Admin ANUSHA Apsu Auditor Ambattur Balaji BANUPRIYA Bharath Bhuvanesh Dingg - S…" at bounding box center [545, 337] width 927 height 77
type input "4500"
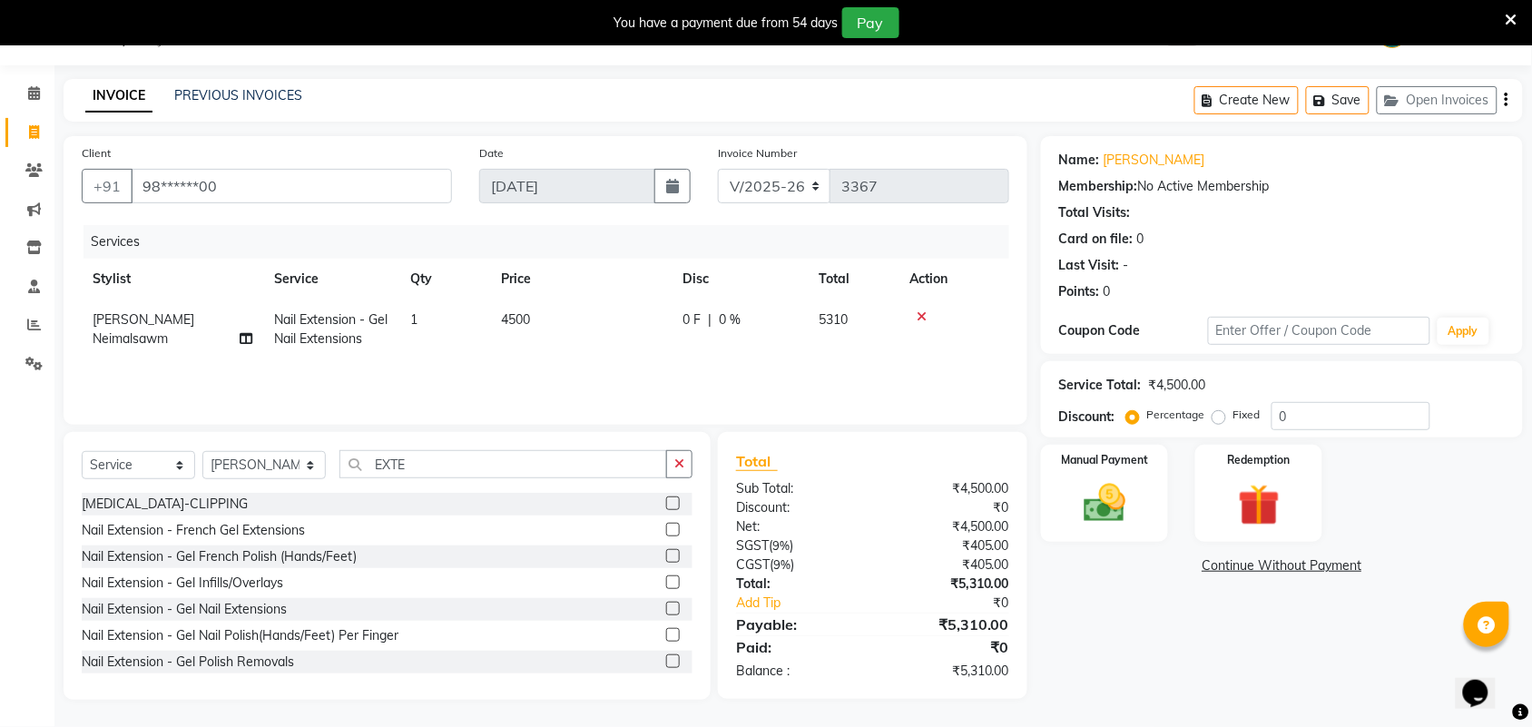
click at [659, 377] on div "Services Stylist Service Qty Price Disc Total Action Joice Neimalsawm Nail Exte…" at bounding box center [545, 315] width 927 height 181
click at [955, 429] on div "Client +91 98******00 Date 01-09-2025 Invoice Number V/2025 V/2025-26 3367 Serv…" at bounding box center [545, 417] width 991 height 563
click at [1154, 514] on div "Manual Payment" at bounding box center [1104, 494] width 132 height 102
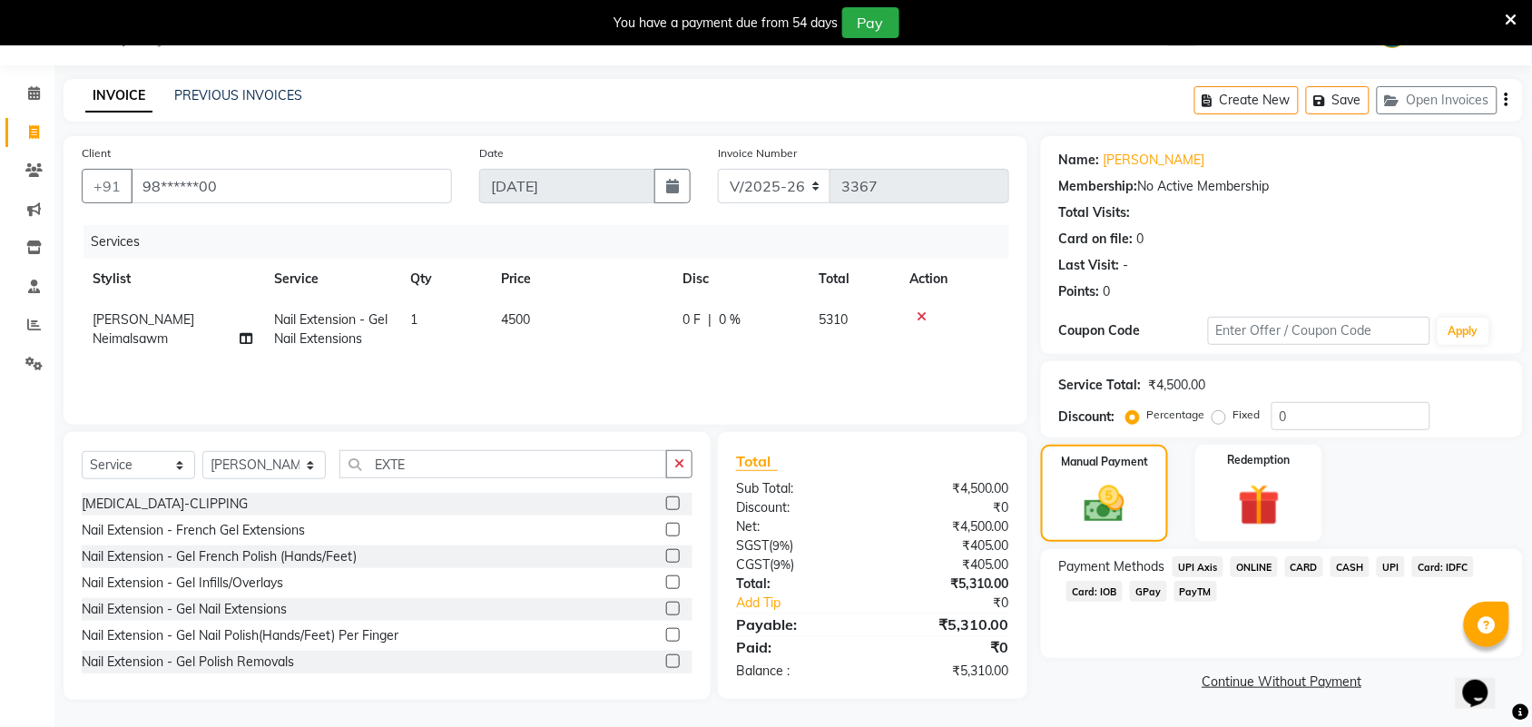
click at [1361, 567] on span "CASH" at bounding box center [1349, 566] width 39 height 21
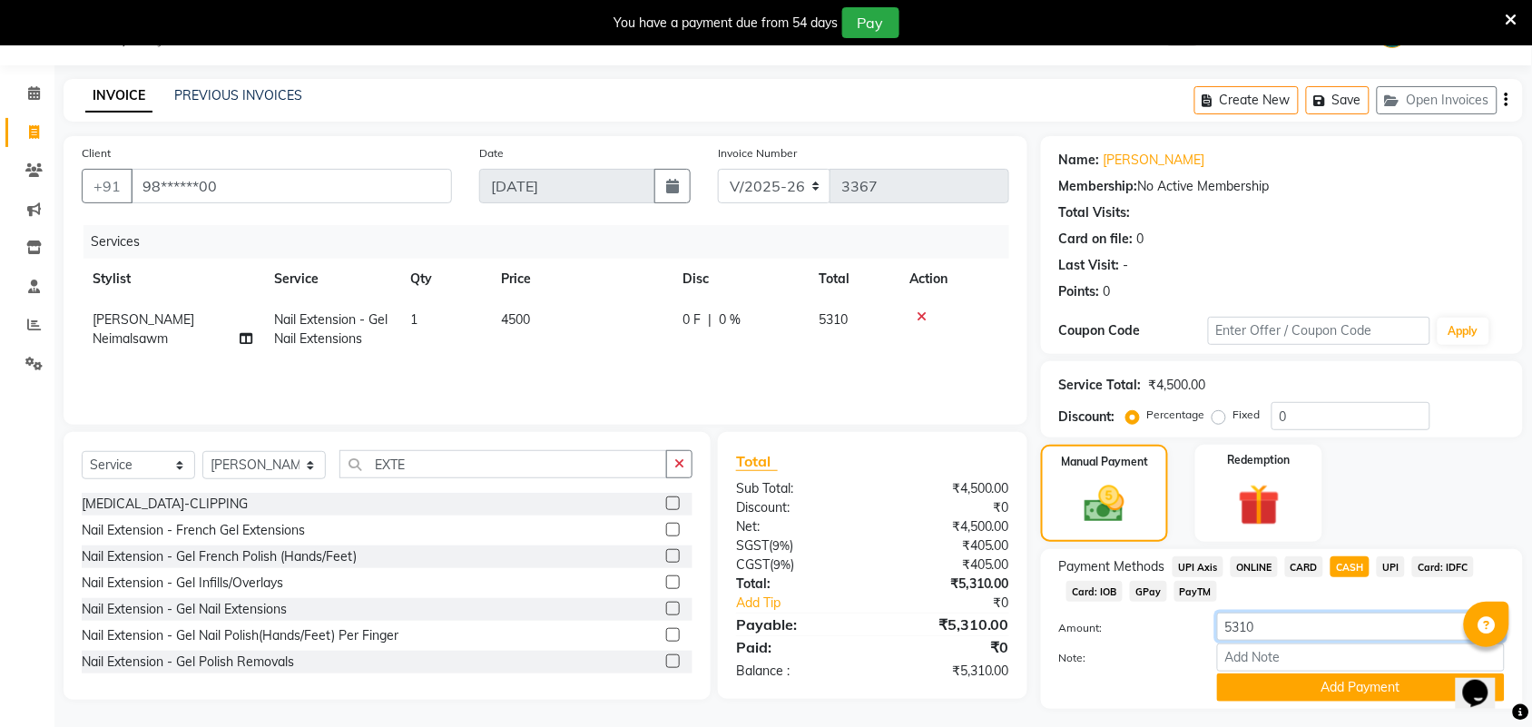
click at [1331, 631] on input "5310" at bounding box center [1361, 626] width 288 height 28
type input "5500"
click at [1386, 686] on button "Add Payment" at bounding box center [1361, 687] width 288 height 28
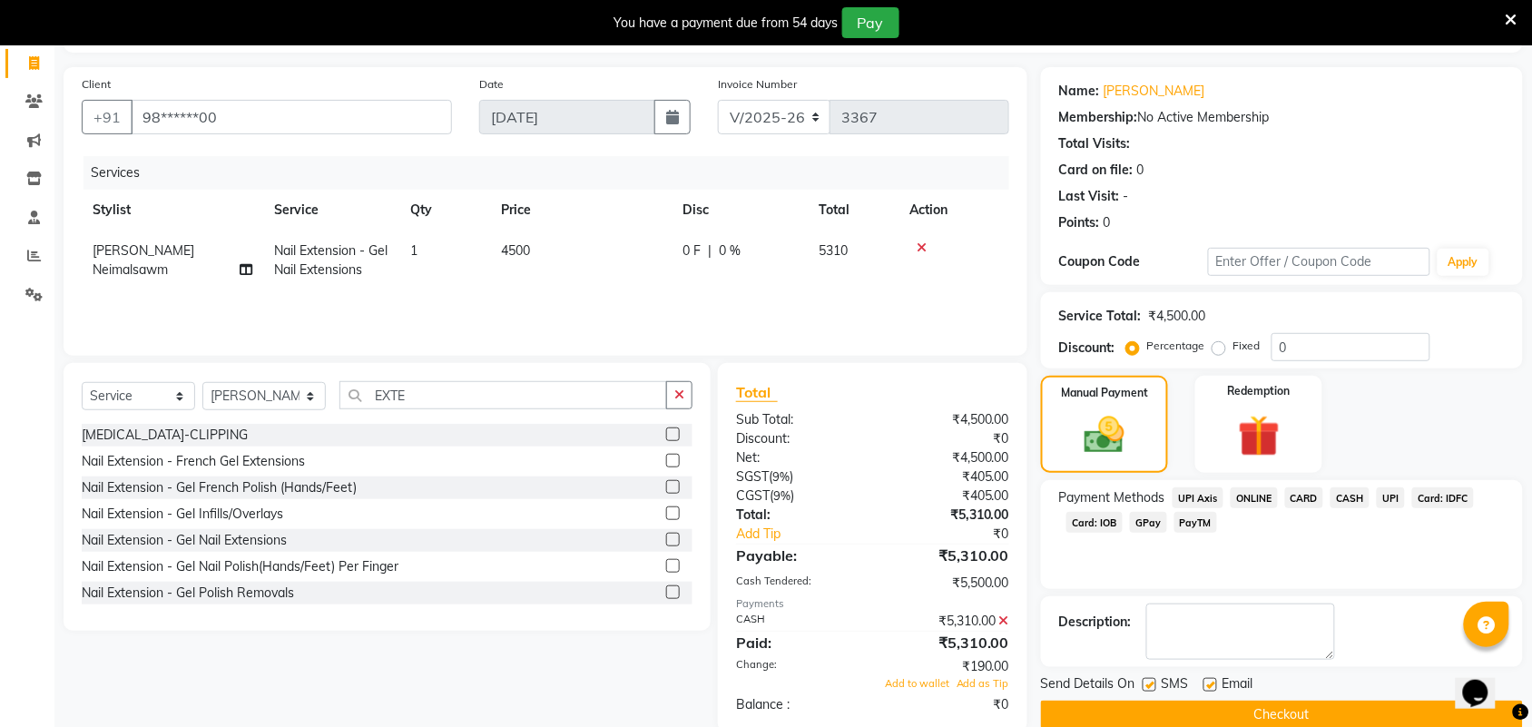
scroll to position [146, 0]
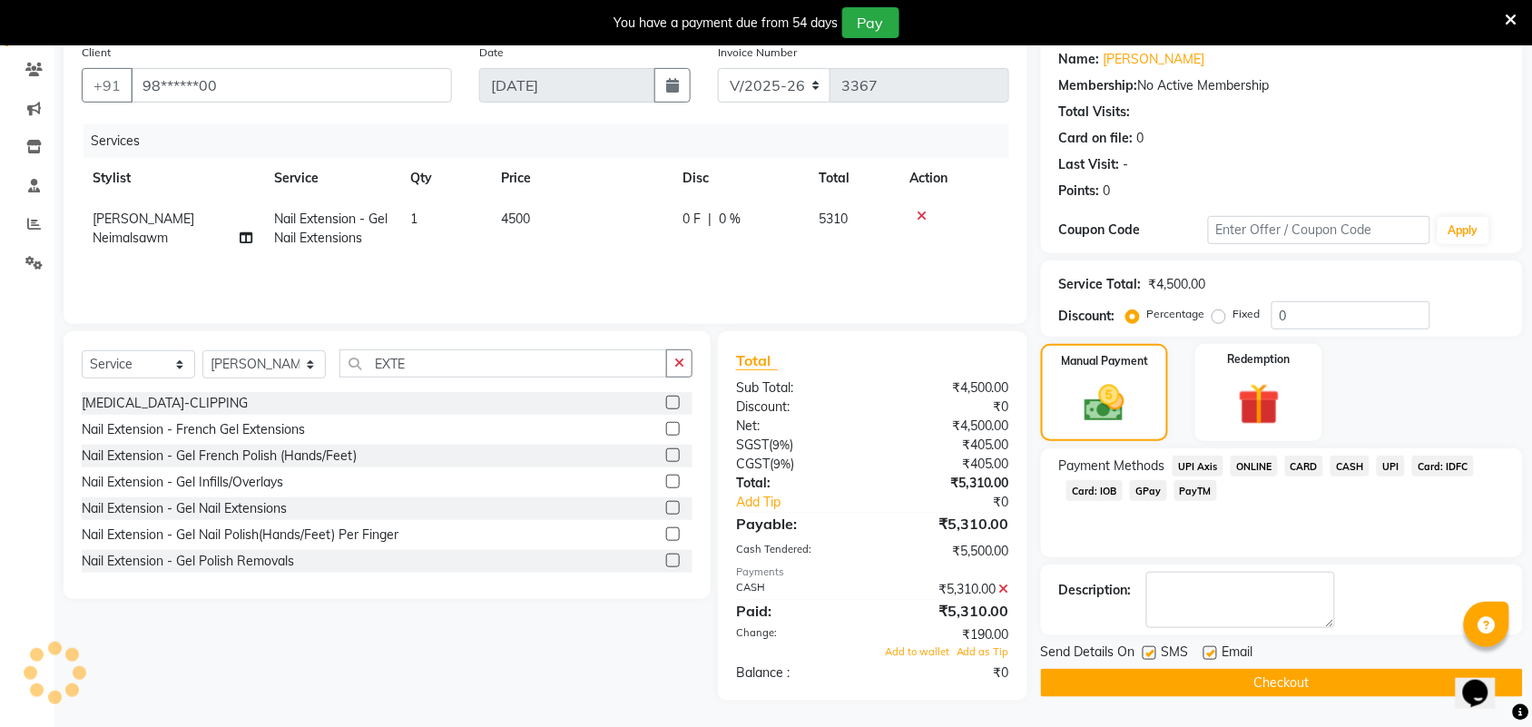
drag, startPoint x: 868, startPoint y: 305, endPoint x: 896, endPoint y: 293, distance: 30.5
click at [896, 293] on div "Services Stylist Service Qty Price Disc Total Action Joice Neimalsawm Nail Exte…" at bounding box center [545, 214] width 927 height 181
click at [1209, 700] on main "INVOICE PREVIOUS INVOICES Create New Save Open Invoices Client +91 98******00 D…" at bounding box center [792, 352] width 1477 height 749
click at [1209, 683] on button "Checkout" at bounding box center [1282, 683] width 482 height 28
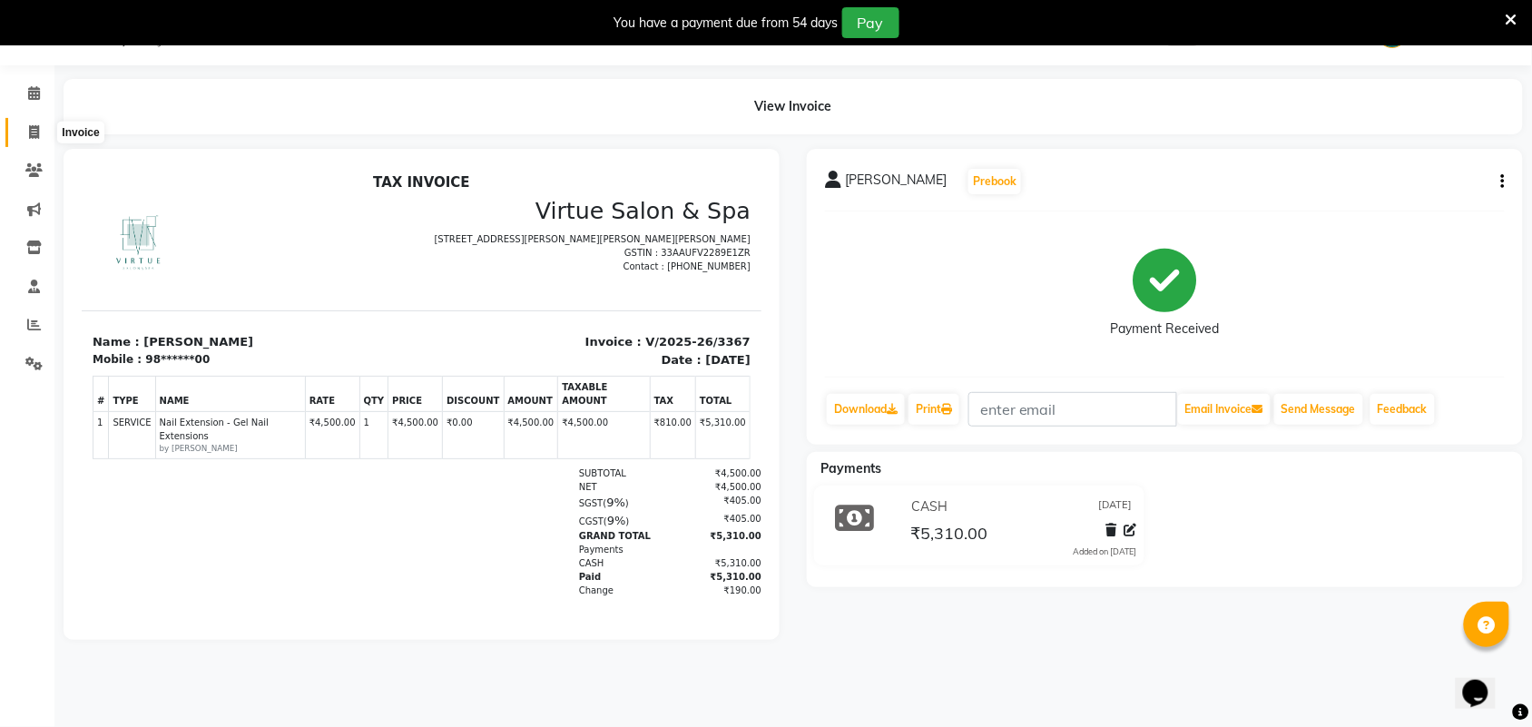
click at [29, 138] on icon at bounding box center [34, 132] width 10 height 14
select select "service"
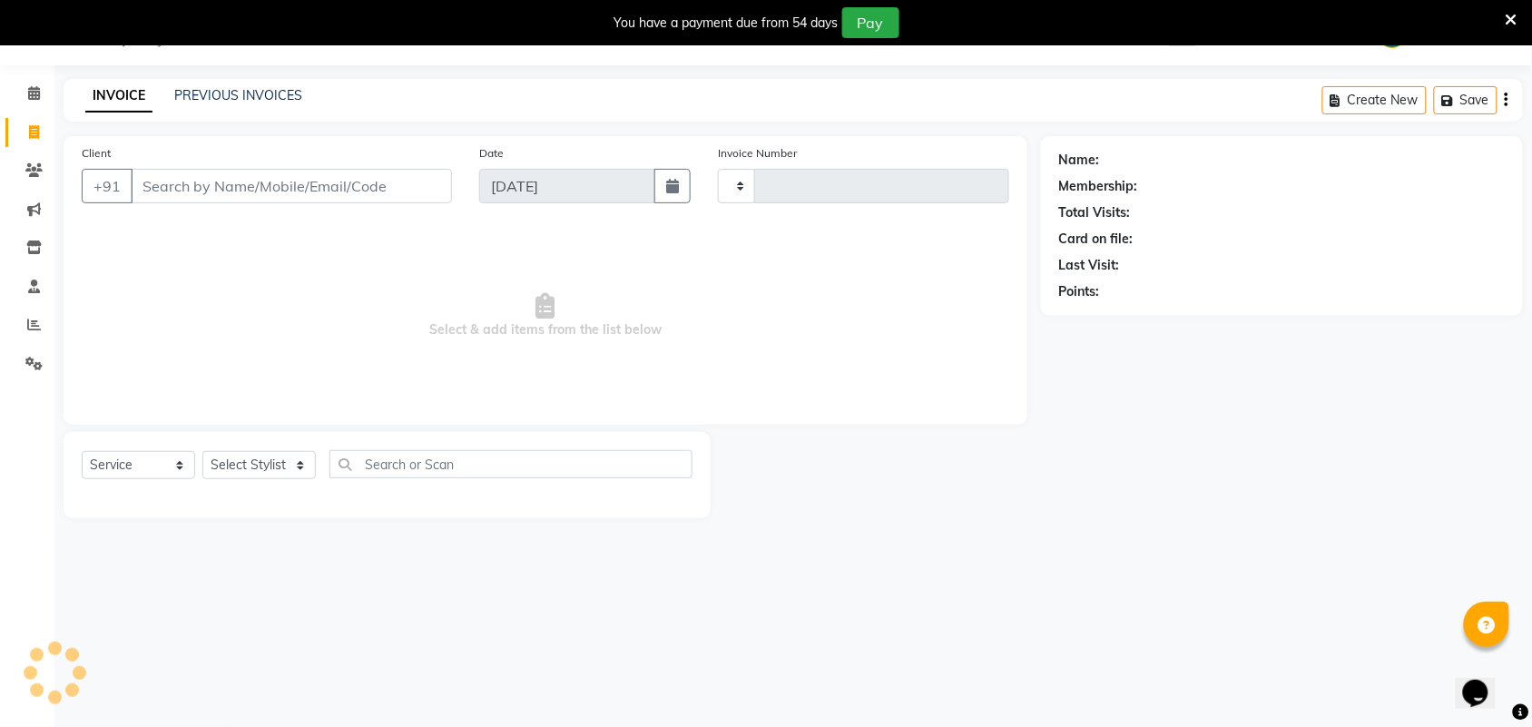
type input "3368"
select select "4466"
click at [263, 98] on link "PREVIOUS INVOICES" at bounding box center [238, 95] width 128 height 16
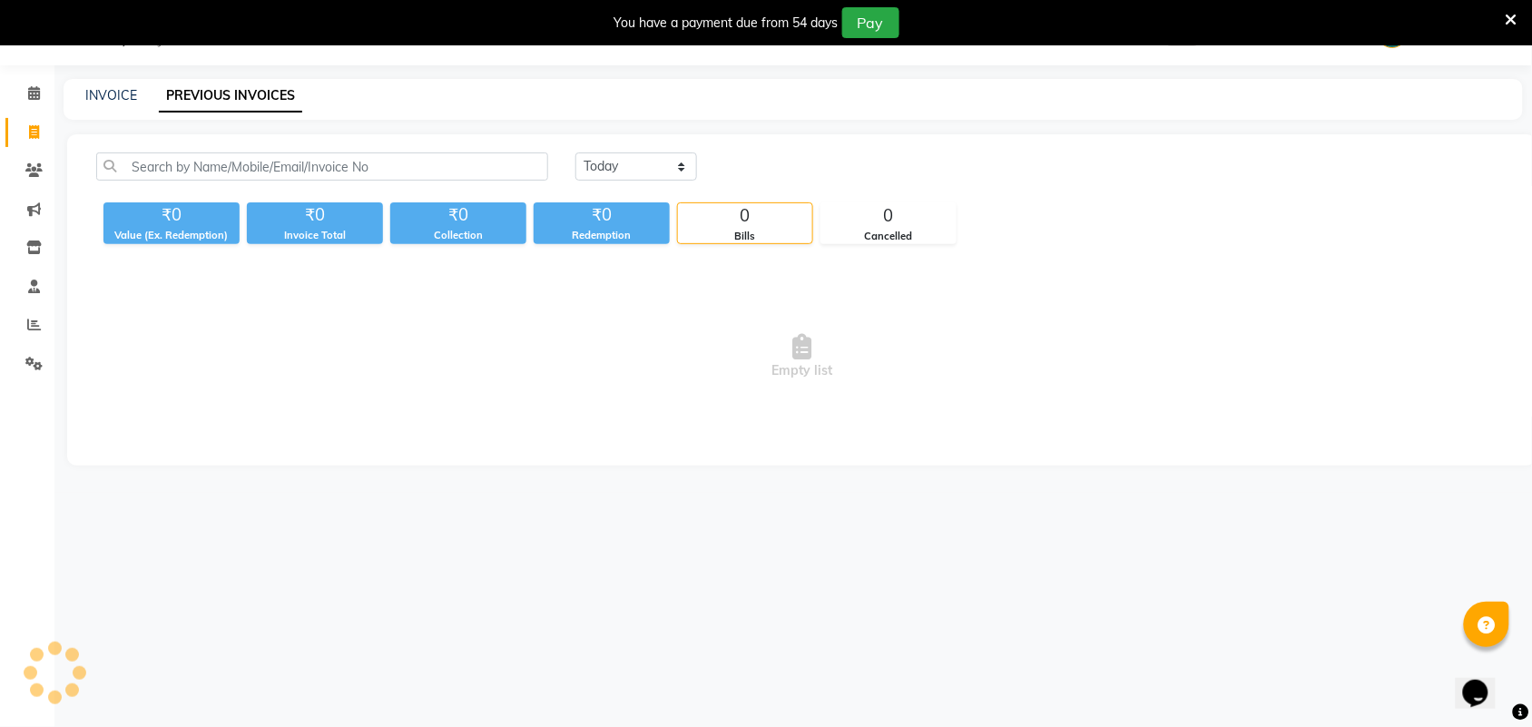
click at [1516, 15] on icon at bounding box center [1511, 20] width 12 height 16
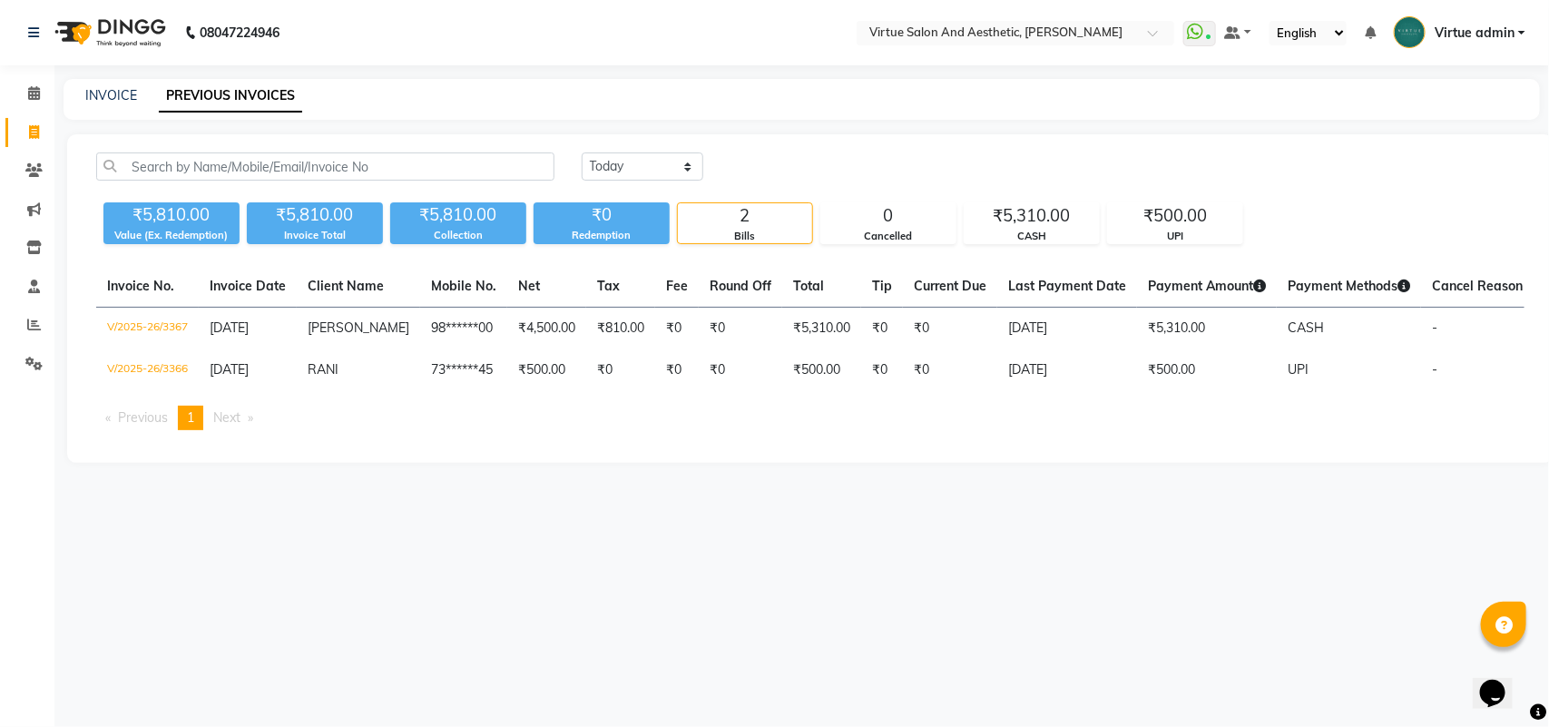
click at [1044, 631] on div "08047224946 Select Location × Virtue Salon And Aesthetic, Anna Nagar WhatsApp S…" at bounding box center [774, 363] width 1549 height 727
click at [101, 101] on link "INVOICE" at bounding box center [111, 95] width 52 height 16
select select "4466"
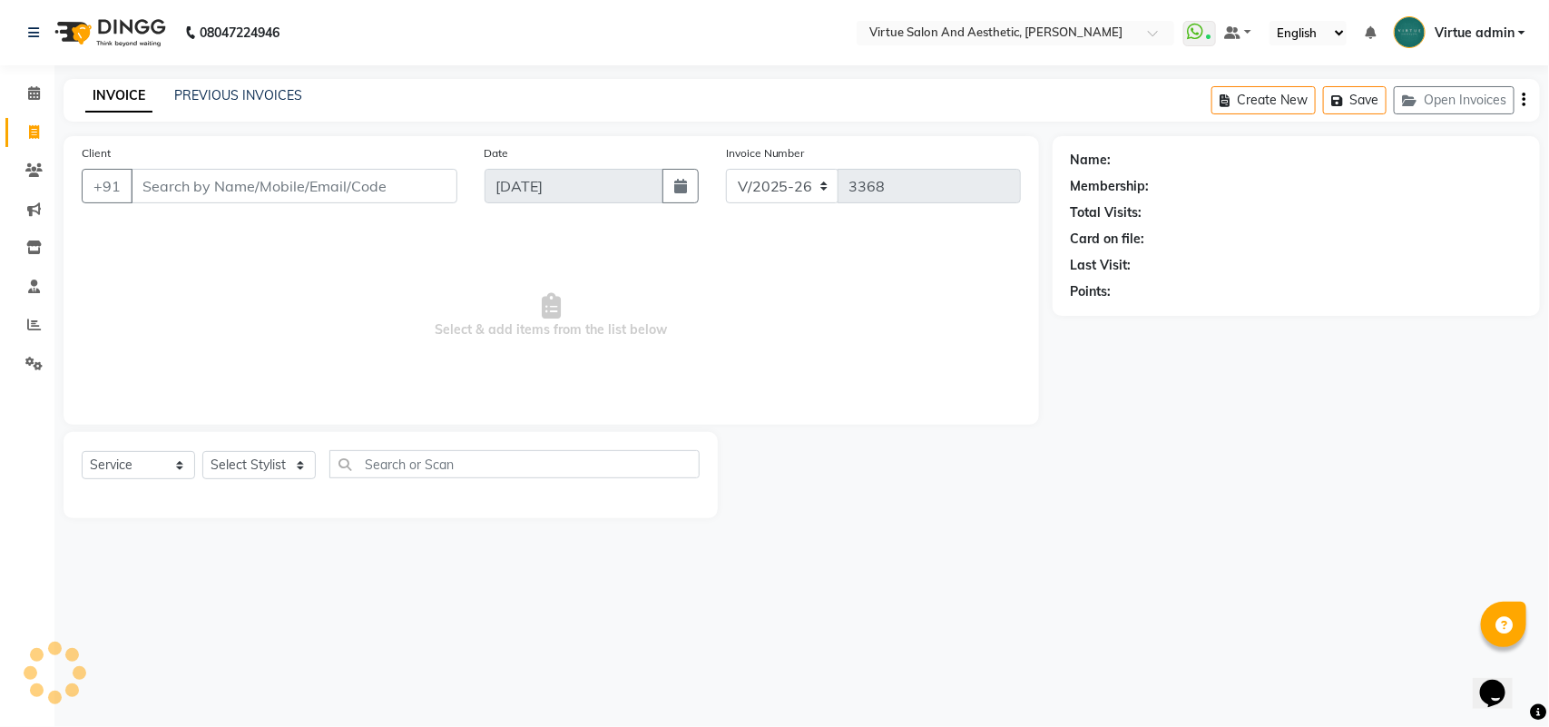
click at [246, 197] on input "Client" at bounding box center [294, 186] width 327 height 34
select select "V"
select select "71189"
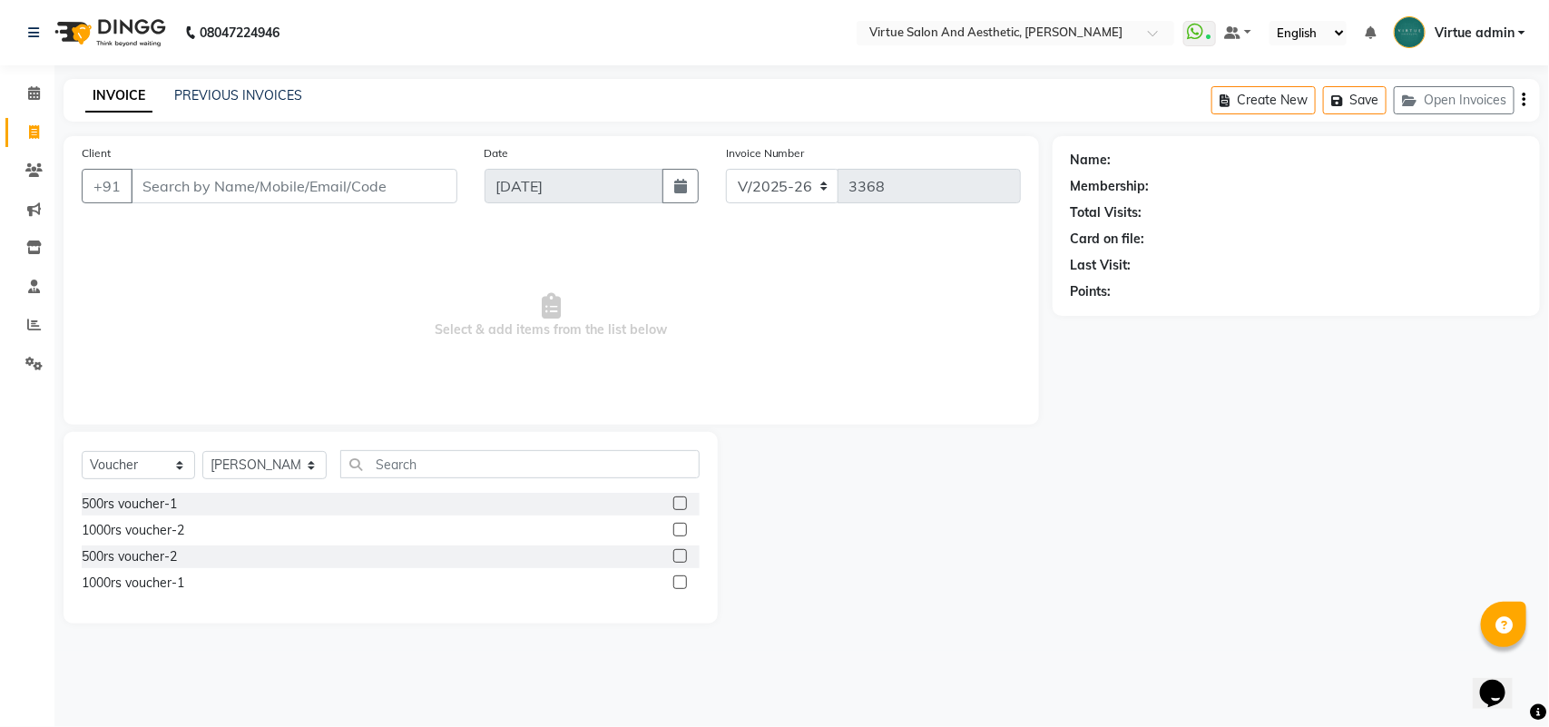
click at [232, 197] on input "Client" at bounding box center [294, 186] width 327 height 34
click at [223, 196] on input "Client" at bounding box center [294, 186] width 327 height 34
click at [193, 182] on input "9884128446" at bounding box center [248, 186] width 234 height 34
type input "9884128446"
click at [400, 189] on span "Add Client" at bounding box center [411, 186] width 72 height 18
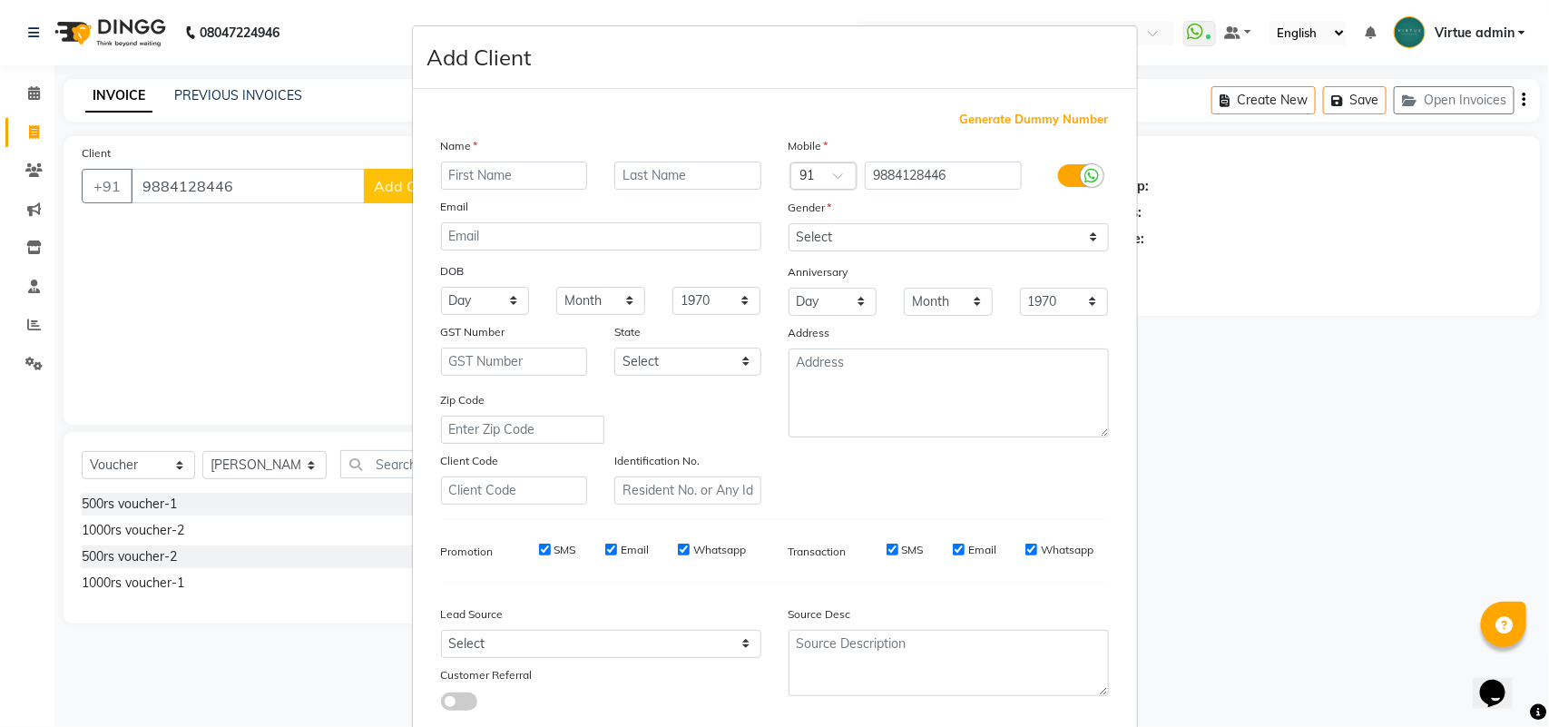
click at [460, 165] on input "text" at bounding box center [514, 176] width 147 height 28
click at [450, 177] on input "sRIDEVI" at bounding box center [514, 176] width 147 height 28
type input "SRIDEVI"
click at [789, 241] on select "Select Male Female Other Prefer Not To Say" at bounding box center [948, 237] width 320 height 28
select select "female"
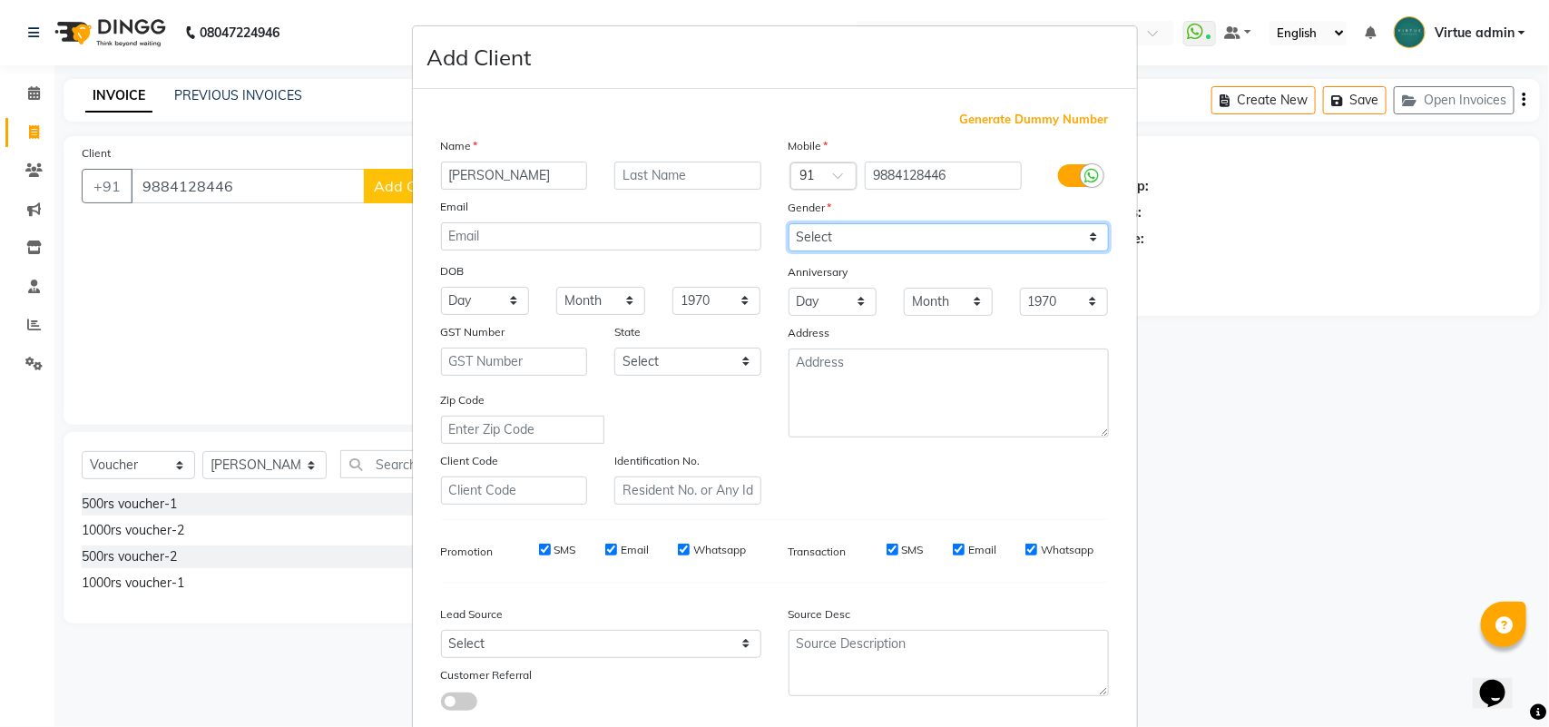
click at [788, 223] on select "Select Male Female Other Prefer Not To Say" at bounding box center [948, 237] width 320 height 28
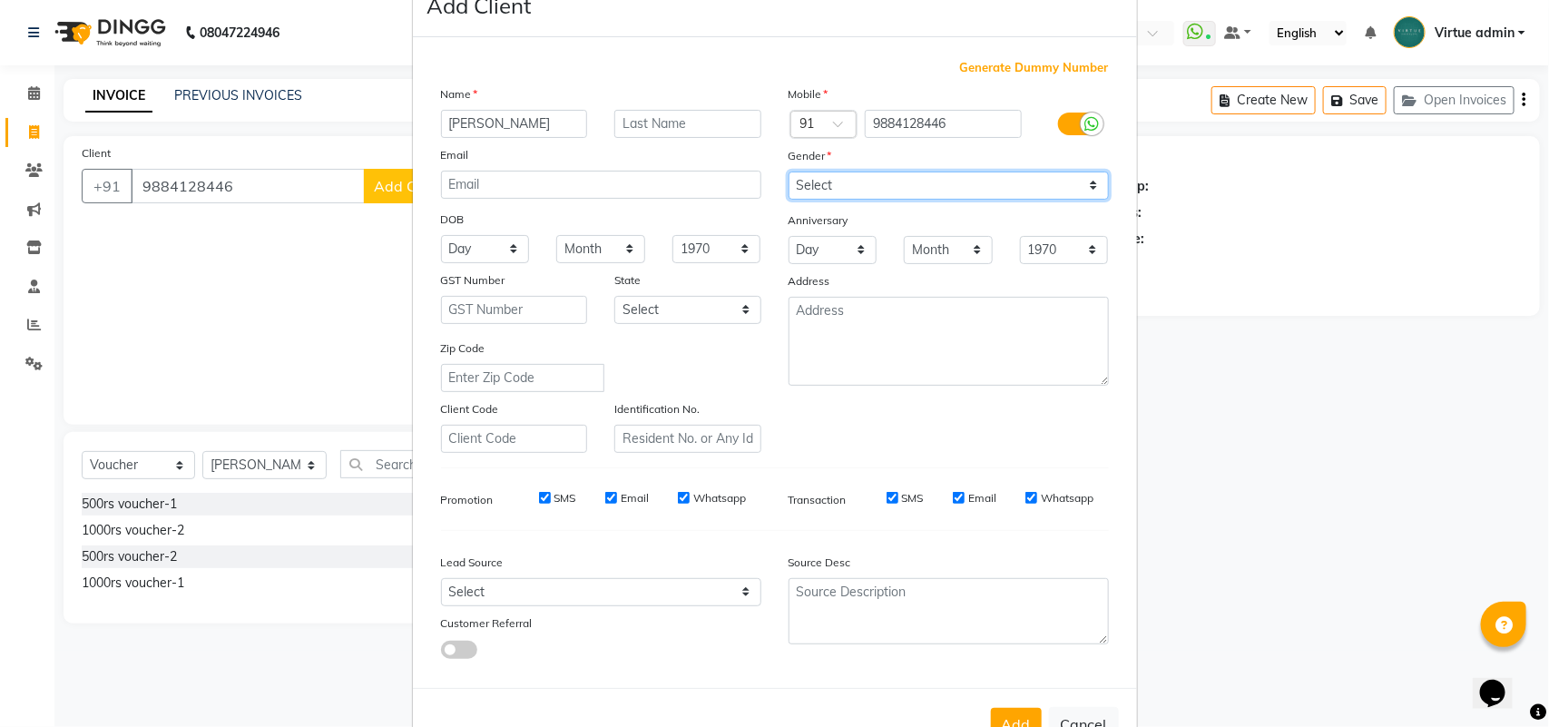
scroll to position [104, 0]
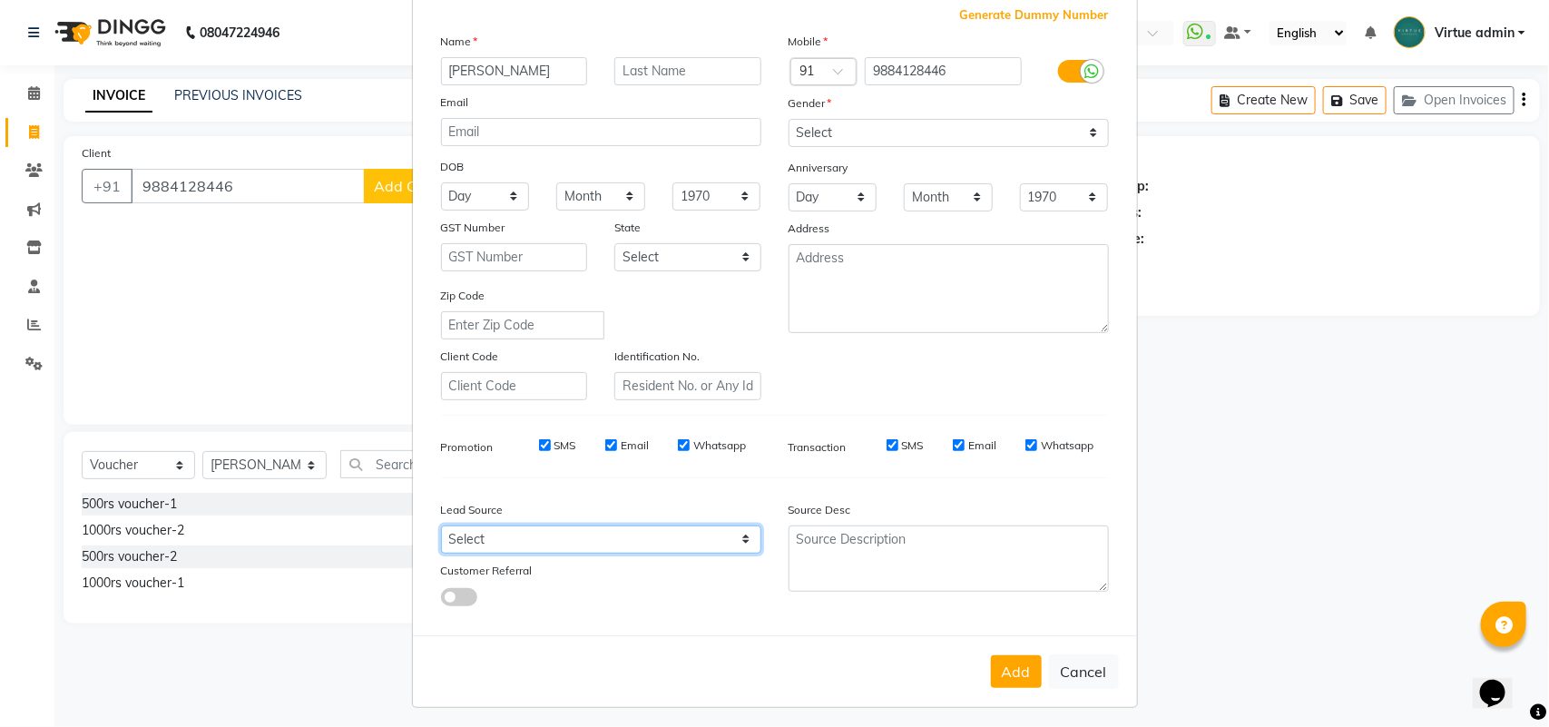
click at [715, 526] on select "Select Walk-in Referral Internet Friend Word of Mouth Advertisement Facebook Ju…" at bounding box center [601, 539] width 320 height 28
select select "30564"
click at [441, 525] on select "Select Walk-in Referral Internet Friend Word of Mouth Advertisement Facebook Ju…" at bounding box center [601, 539] width 320 height 28
click at [1009, 664] on button "Add" at bounding box center [1016, 671] width 51 height 33
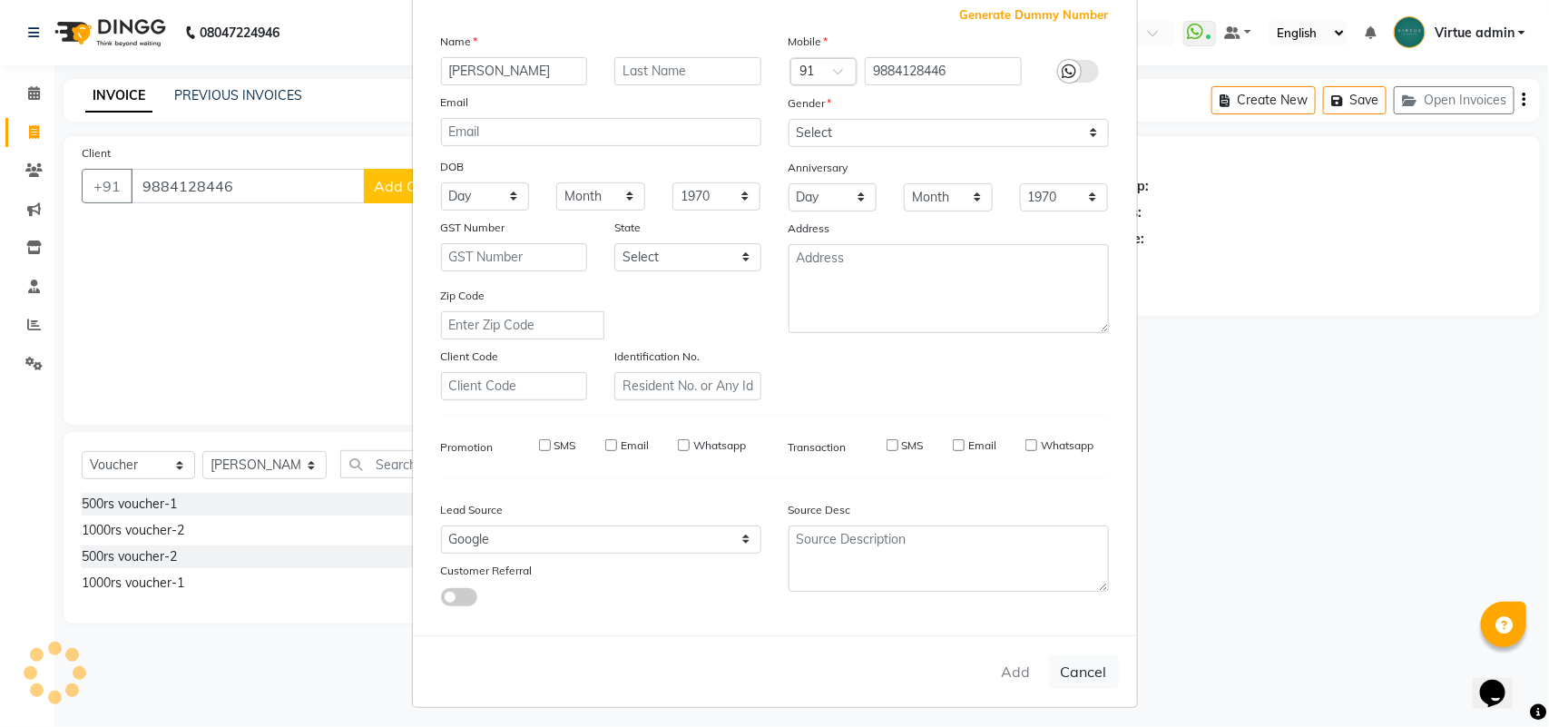
type input "98******46"
select select
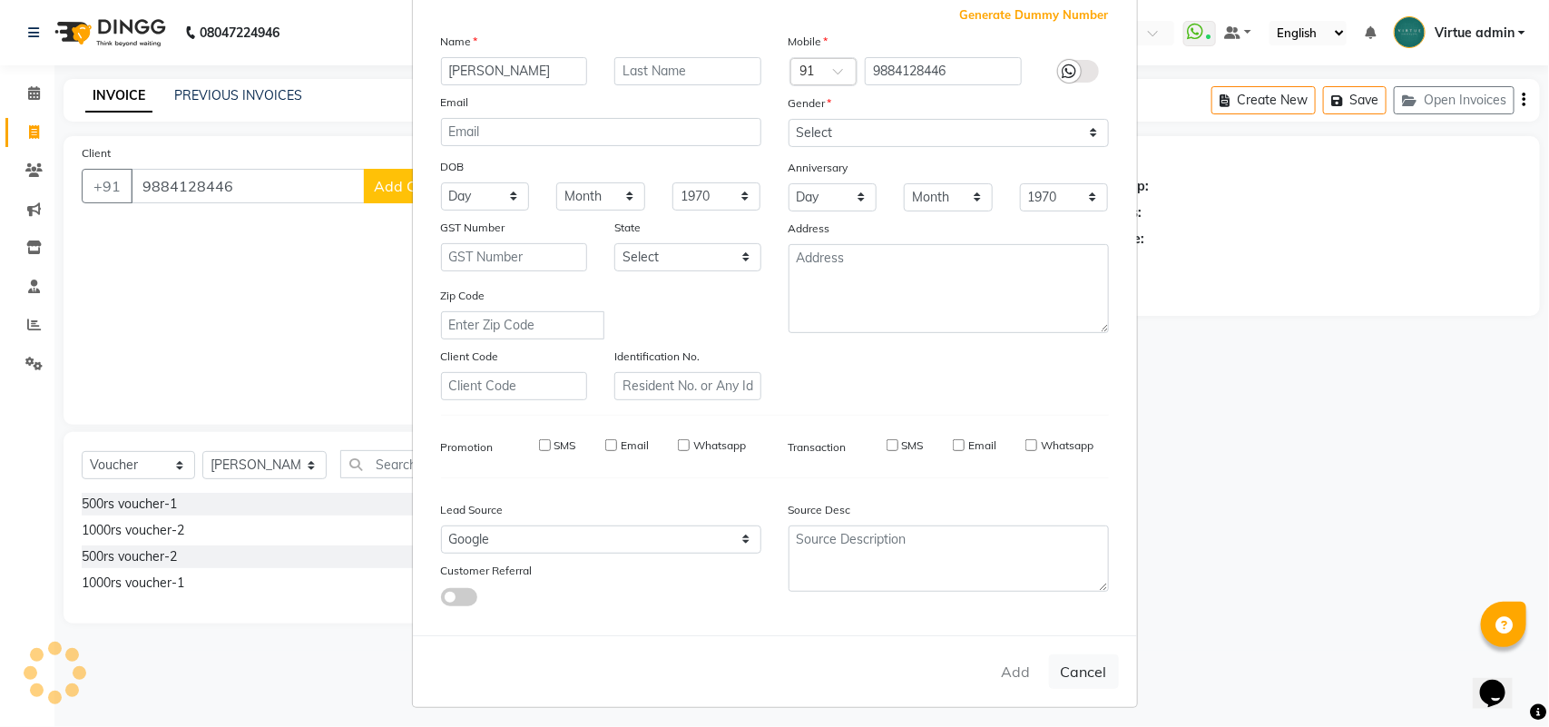
select select
checkbox input "false"
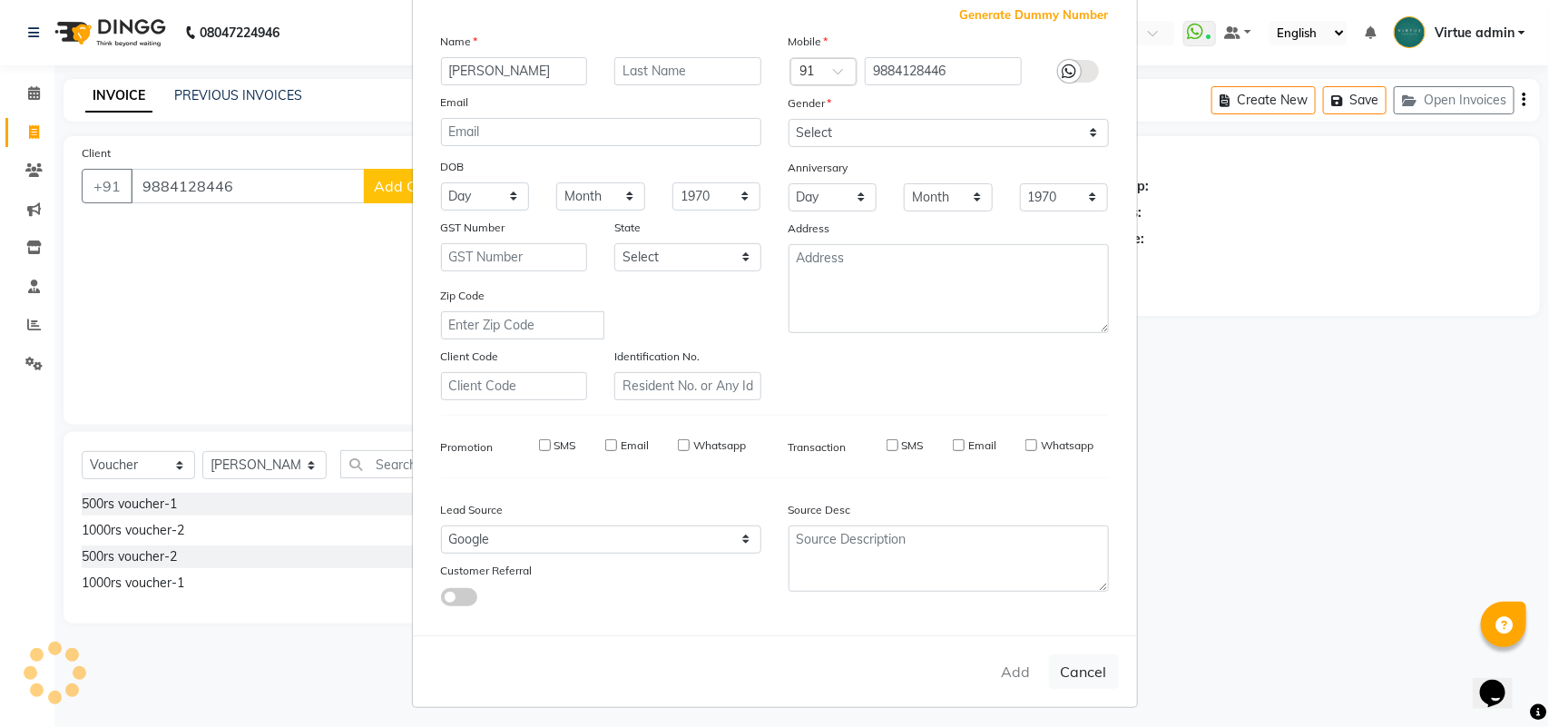
checkbox input "false"
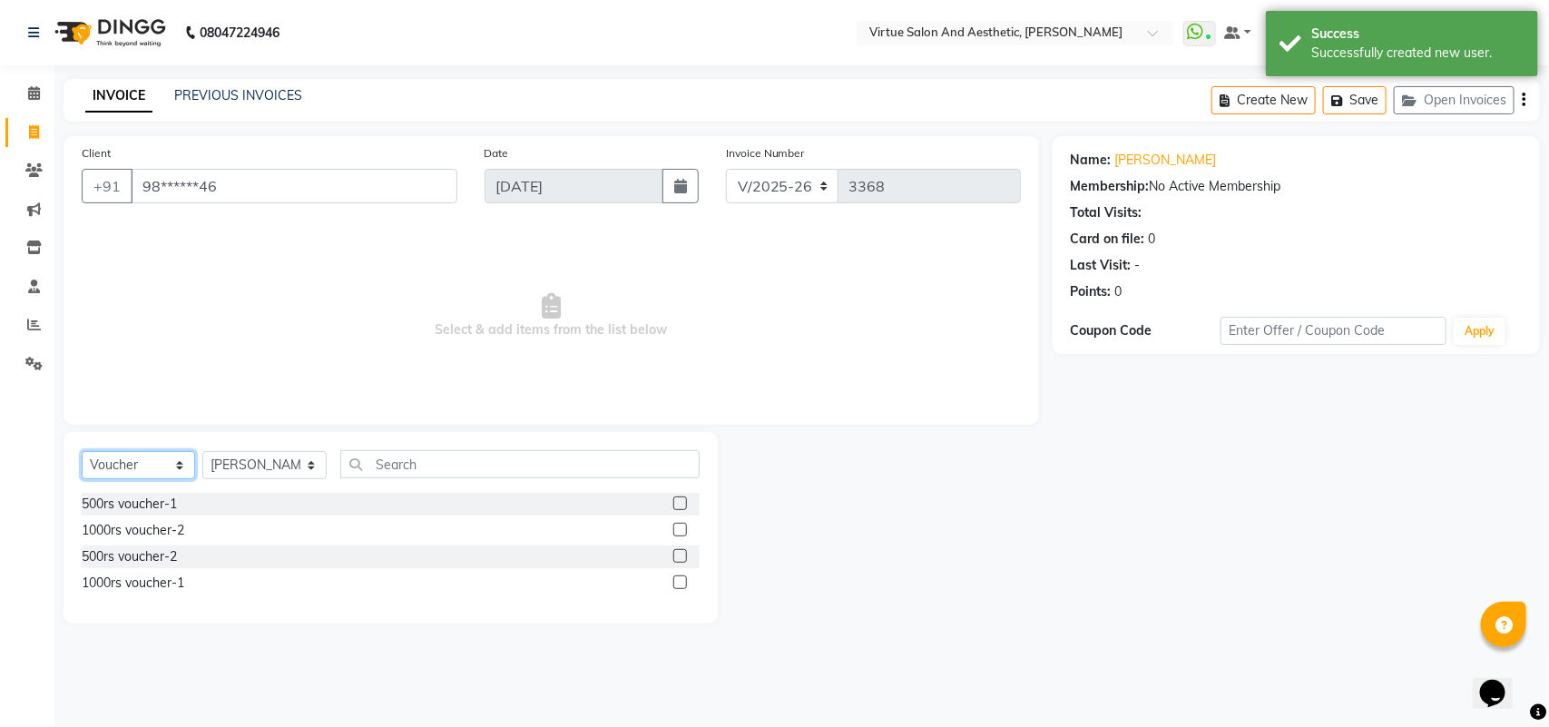
click at [121, 469] on select "Select Service Product Membership Package Voucher Prepaid Gift Card" at bounding box center [138, 465] width 113 height 28
select select "service"
click at [82, 451] on select "Select Service Product Membership Package Voucher Prepaid Gift Card" at bounding box center [138, 465] width 113 height 28
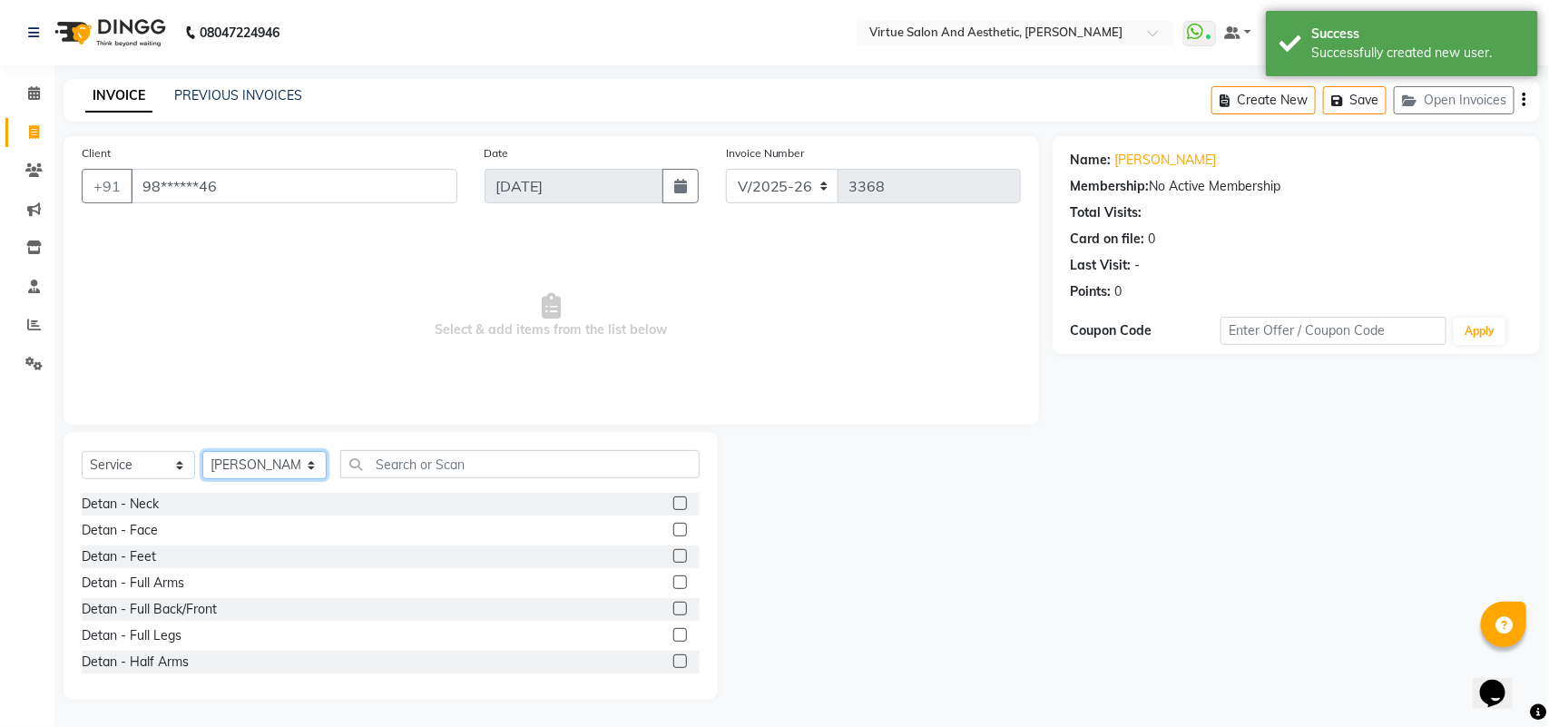
click at [252, 456] on select "Select Stylist Admin ANUSHA Apsu Auditor Ambattur Balaji BANUPRIYA Bharath Bhuv…" at bounding box center [264, 465] width 124 height 28
select select "47999"
click at [202, 451] on select "Select Stylist Admin ANUSHA Apsu Auditor Ambattur Balaji BANUPRIYA Bharath Bhuv…" at bounding box center [264, 465] width 124 height 28
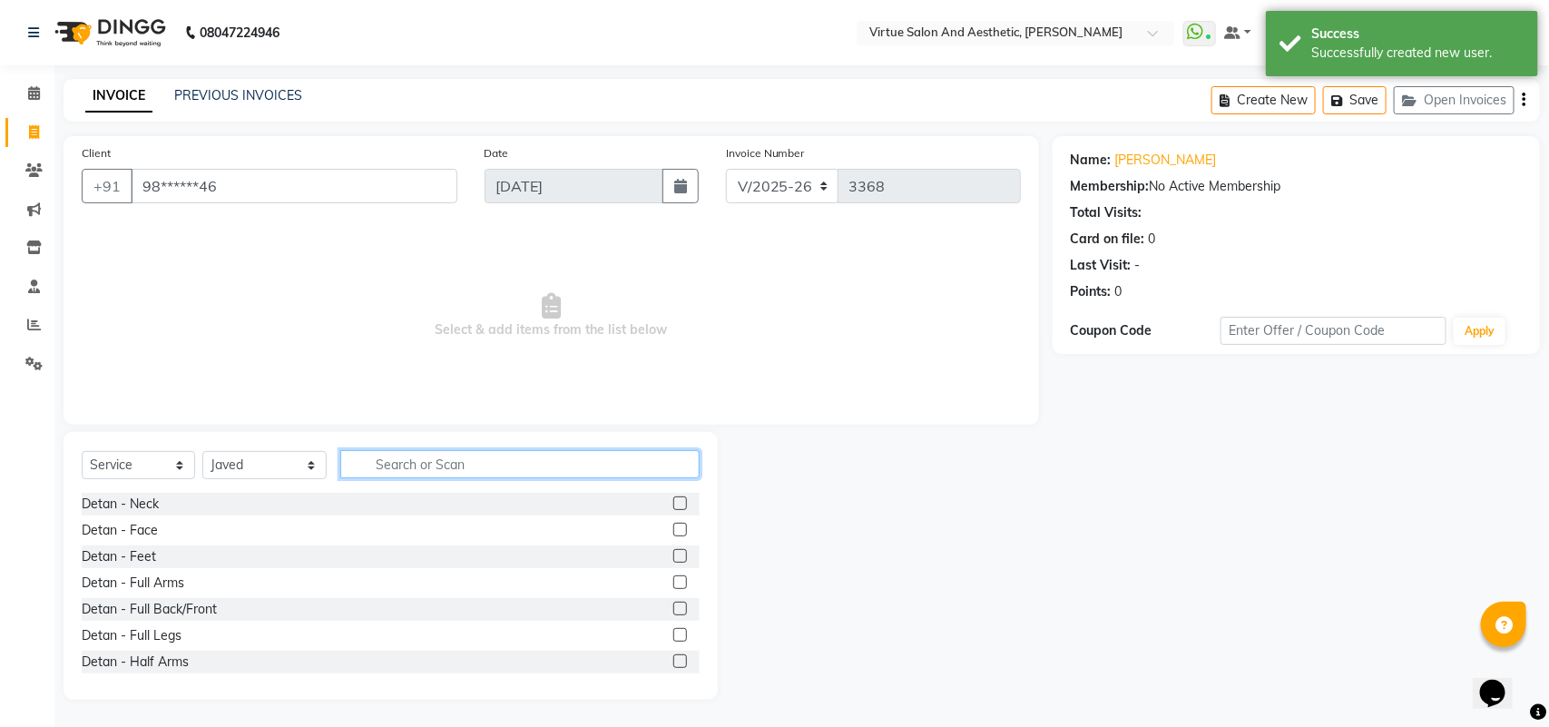
click at [542, 472] on input "text" at bounding box center [519, 464] width 359 height 28
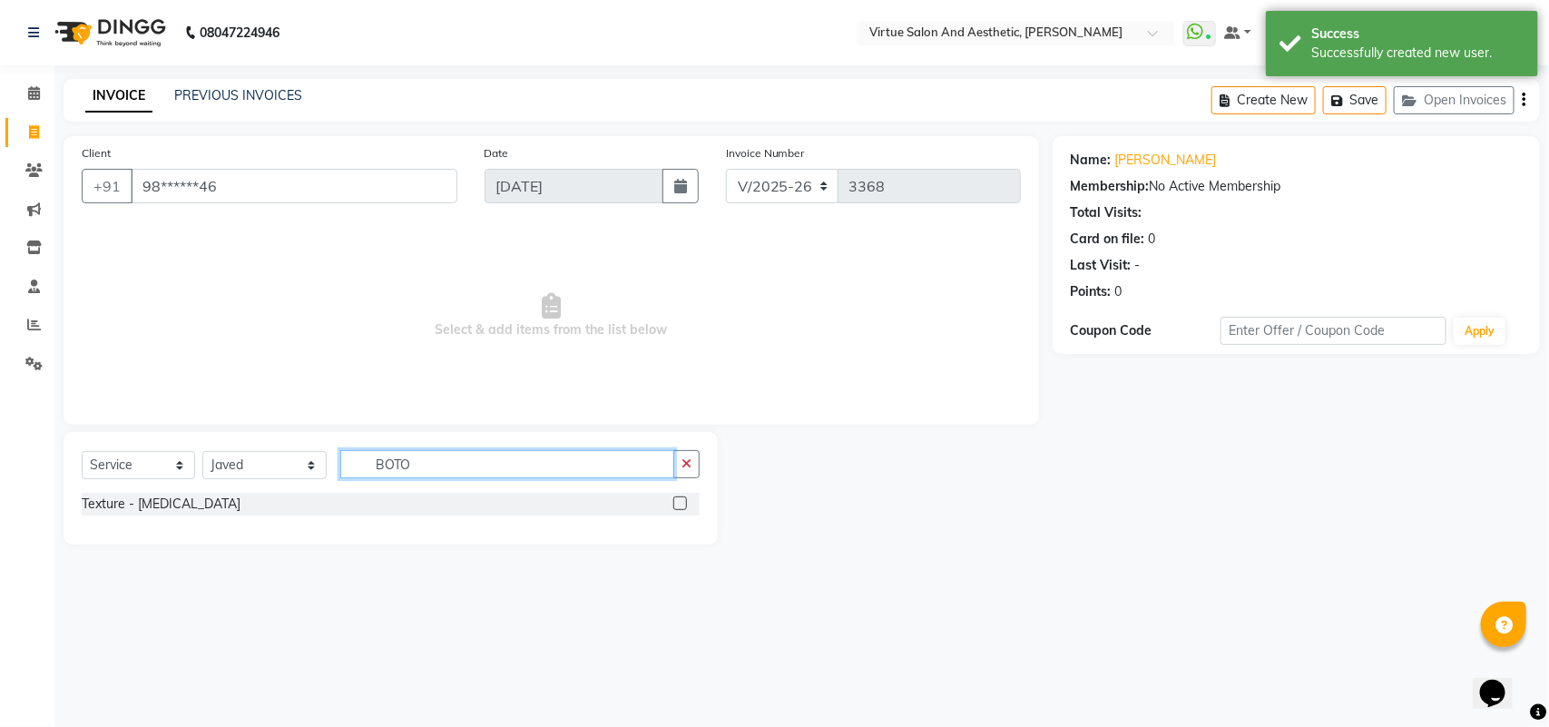
type input "BOTO"
drag, startPoint x: 678, startPoint y: 505, endPoint x: 694, endPoint y: 488, distance: 23.7
click at [679, 505] on label at bounding box center [680, 503] width 14 height 14
click at [679, 505] on input "checkbox" at bounding box center [679, 504] width 12 height 12
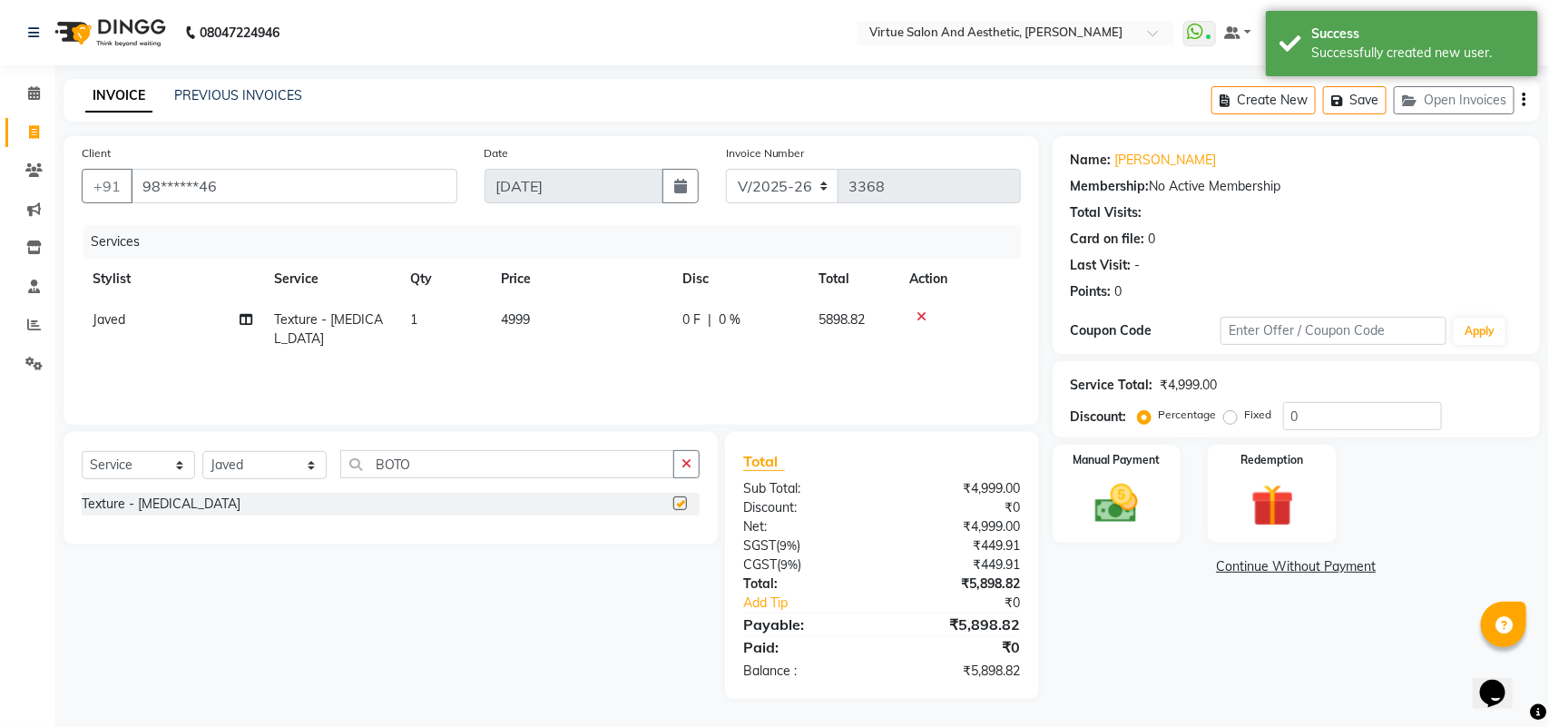
checkbox input "false"
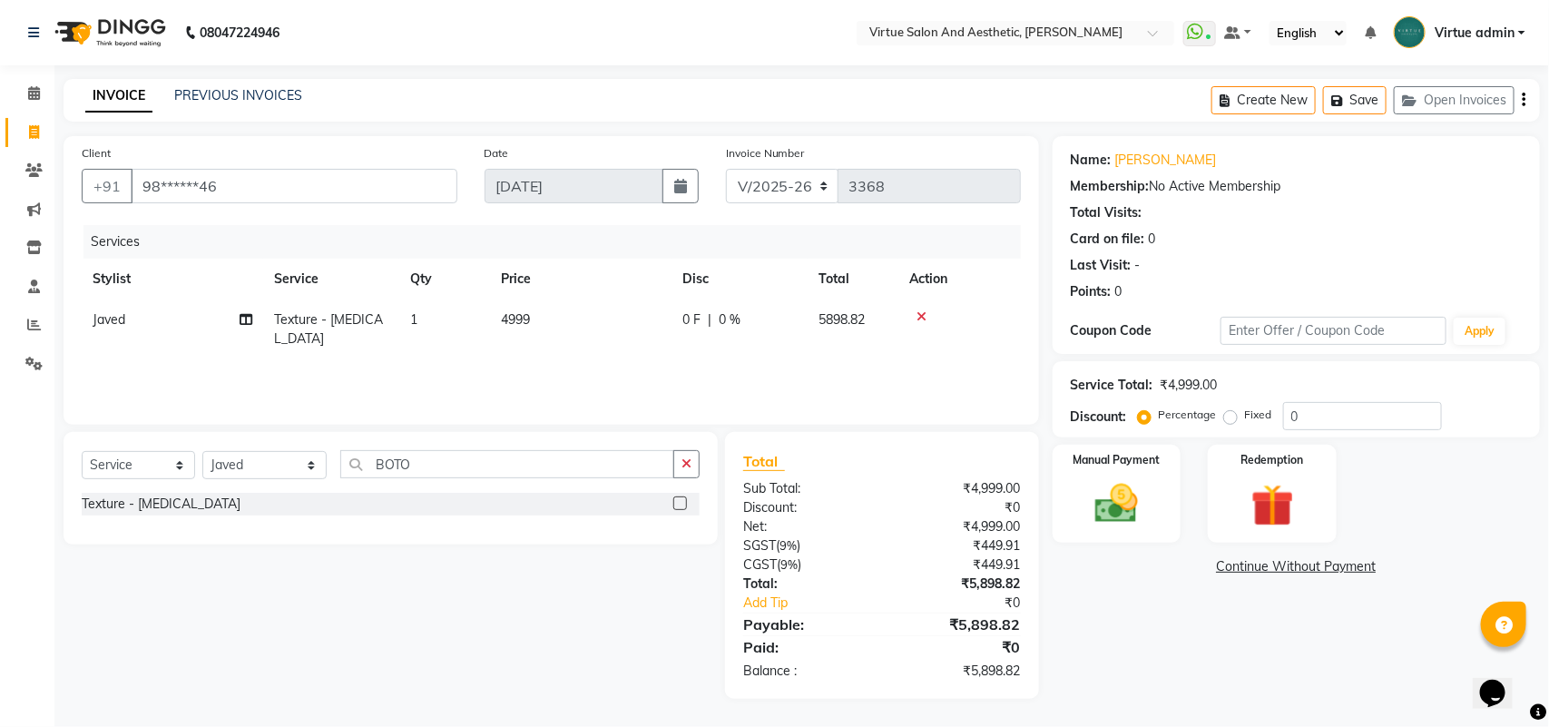
click at [614, 328] on td "4999" at bounding box center [580, 329] width 181 height 60
select select "47999"
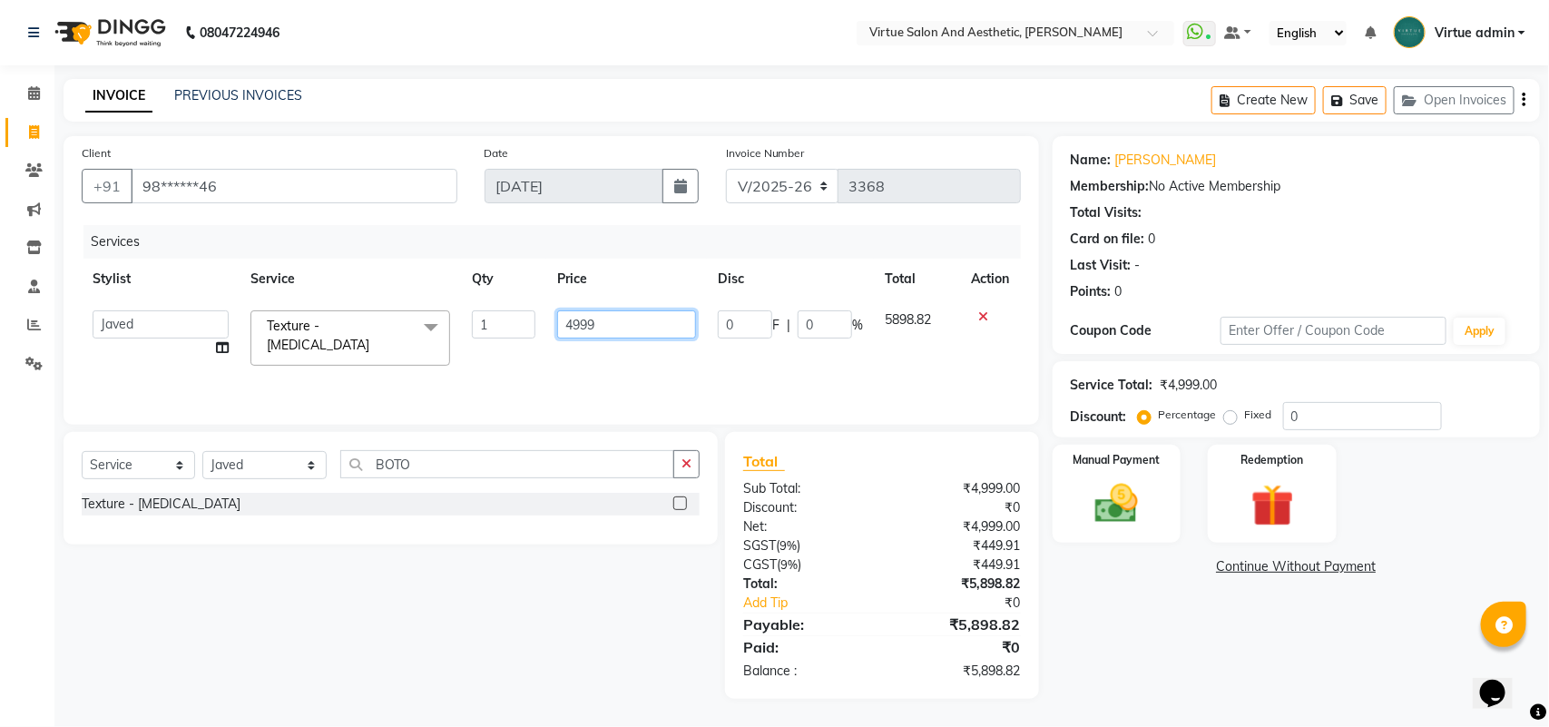
click at [620, 322] on input "4999" at bounding box center [627, 324] width 140 height 28
type input "4"
type input "8000"
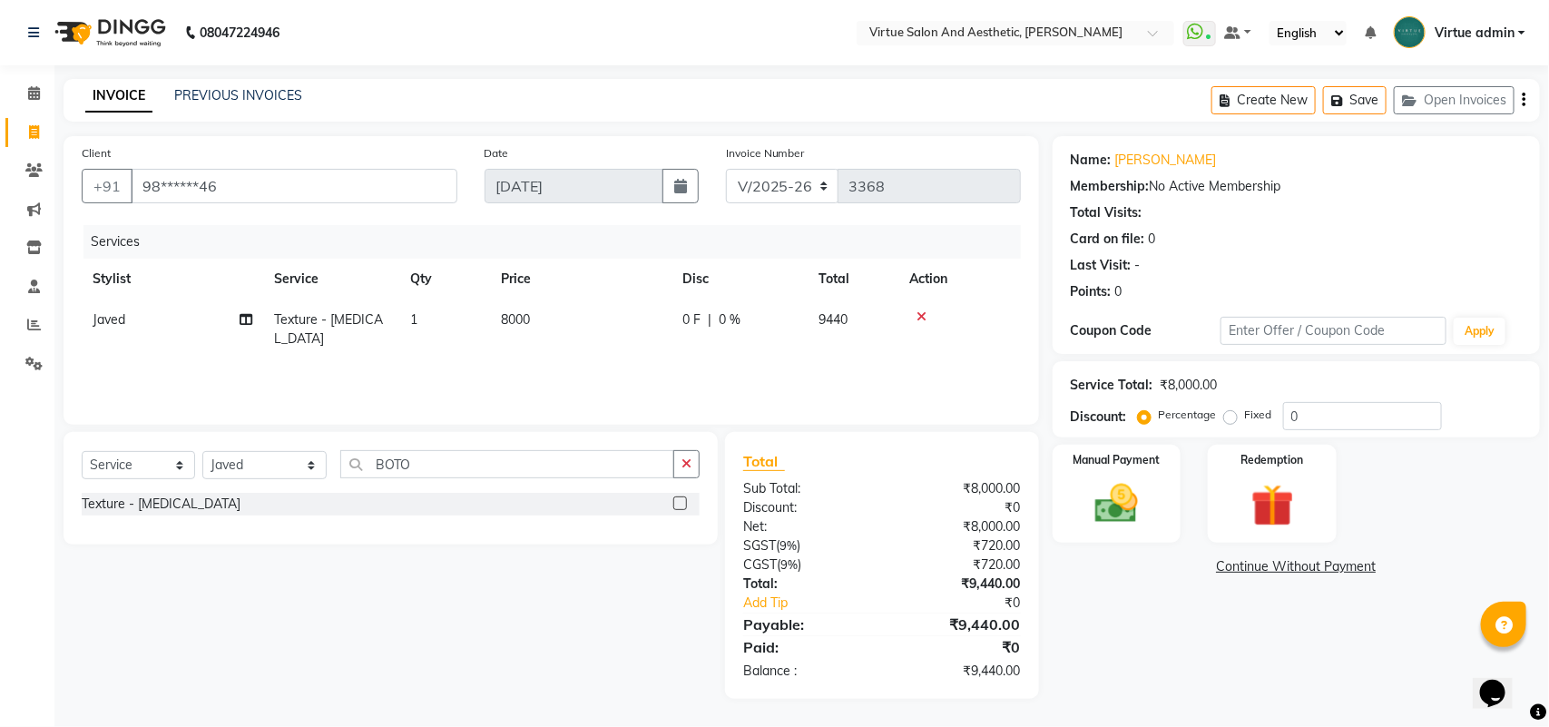
click at [649, 366] on div "Services Stylist Service Qty Price Disc Total Action Javed Texture - Botox 1 80…" at bounding box center [551, 315] width 939 height 181
click at [146, 474] on select "Select Service Product Membership Package Voucher Prepaid Gift Card" at bounding box center [138, 465] width 113 height 28
select select "product"
click at [82, 451] on select "Select Service Product Membership Package Voucher Prepaid Gift Card" at bounding box center [138, 465] width 113 height 28
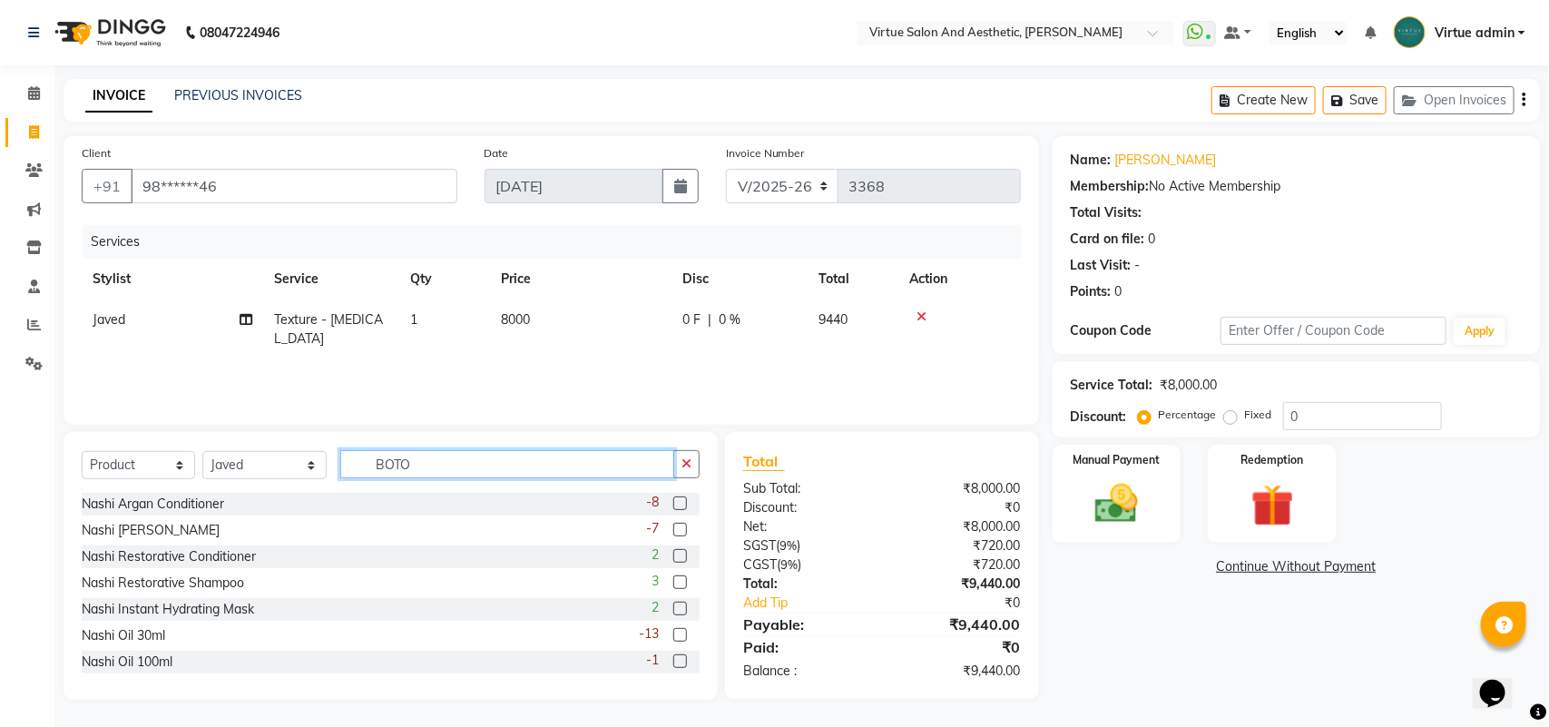
click at [414, 464] on input "BOTO" at bounding box center [507, 464] width 334 height 28
type input "B"
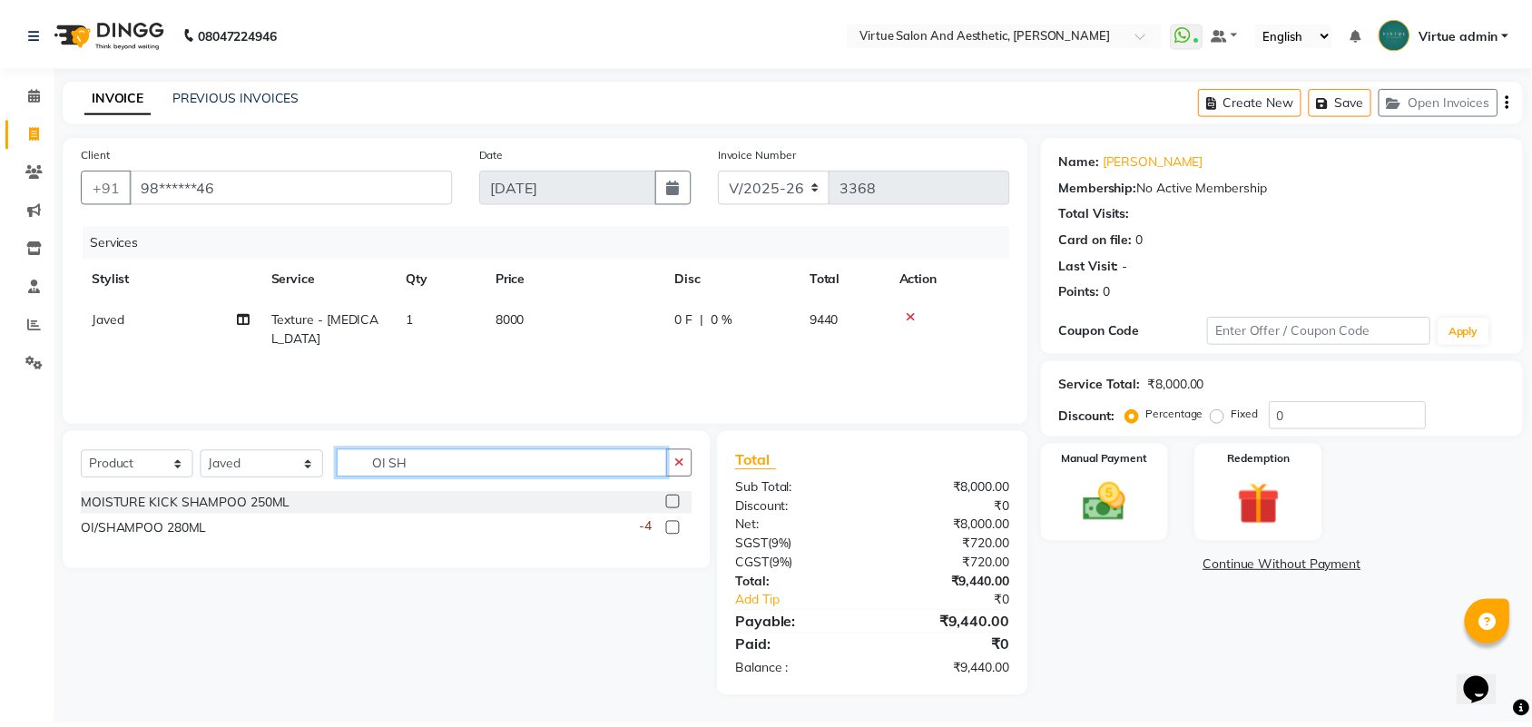
scroll to position [0, 0]
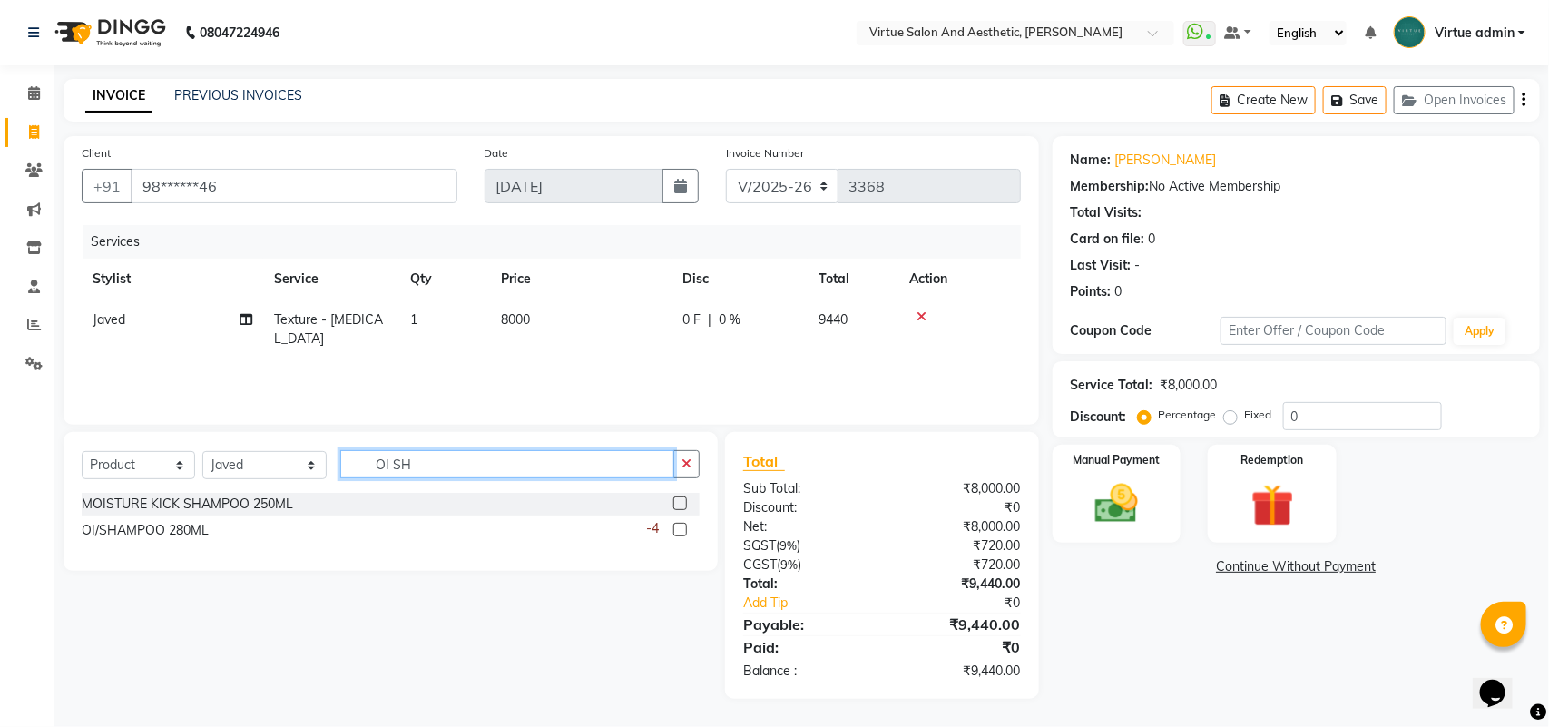
type input "OI SH"
click at [678, 527] on label at bounding box center [680, 530] width 14 height 14
click at [678, 527] on input "checkbox" at bounding box center [679, 530] width 12 height 12
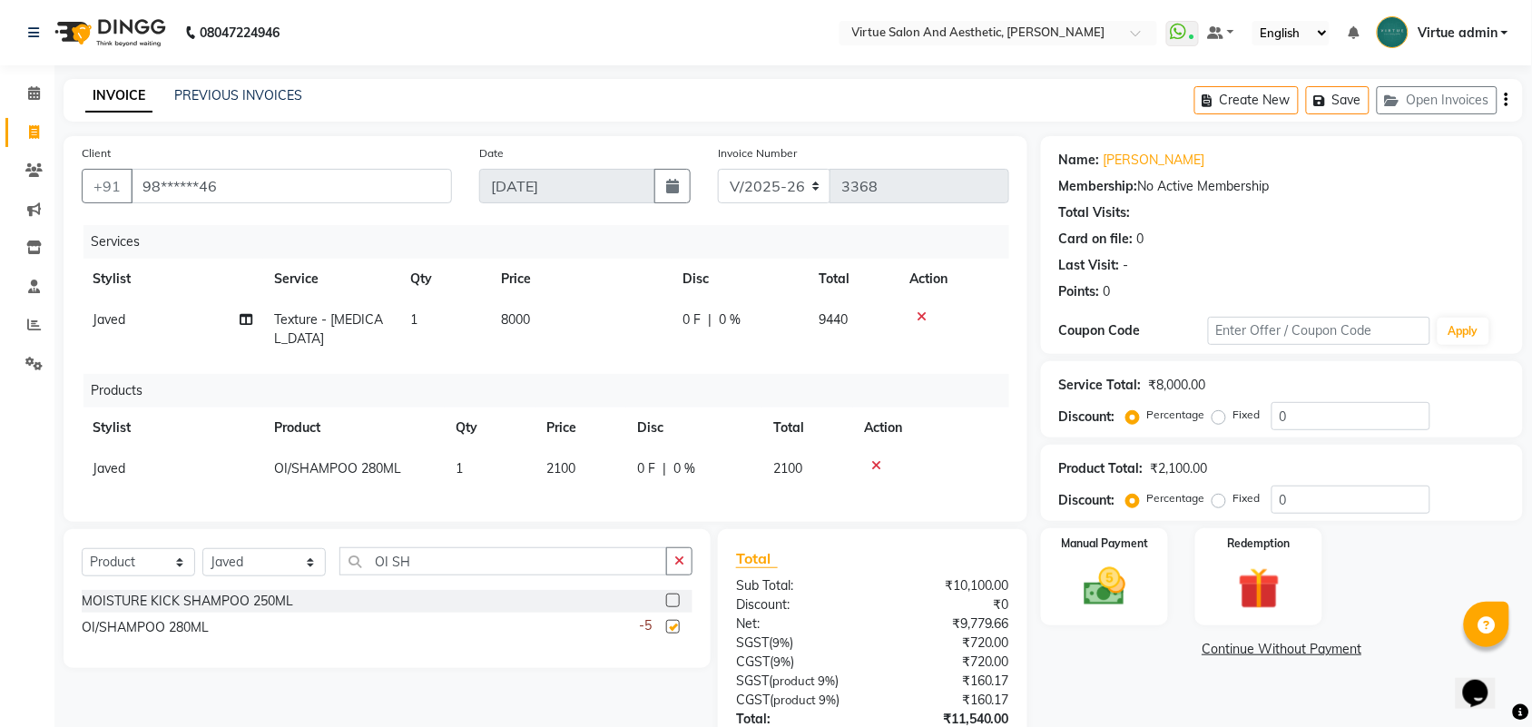
checkbox input "false"
click at [511, 551] on input "OI SH" at bounding box center [503, 561] width 328 height 28
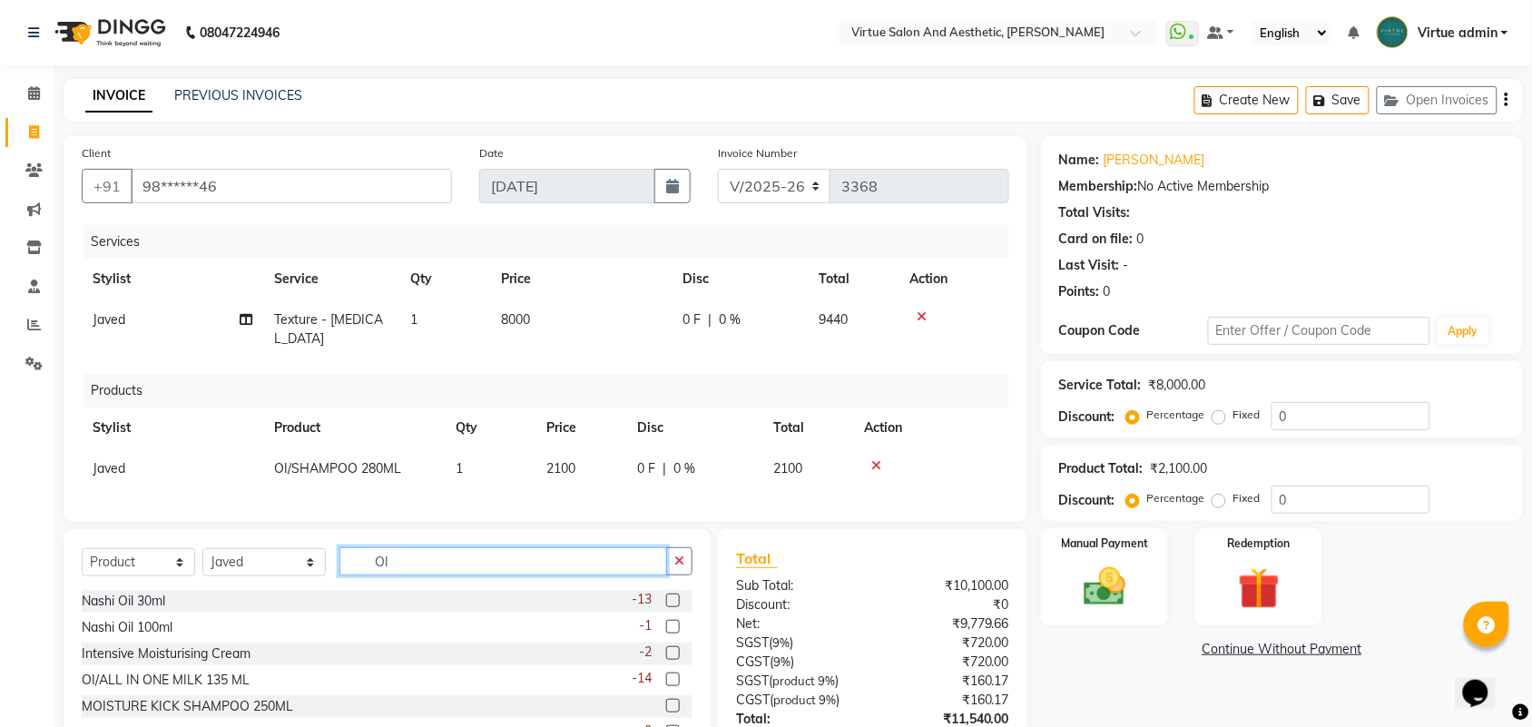
type input "O"
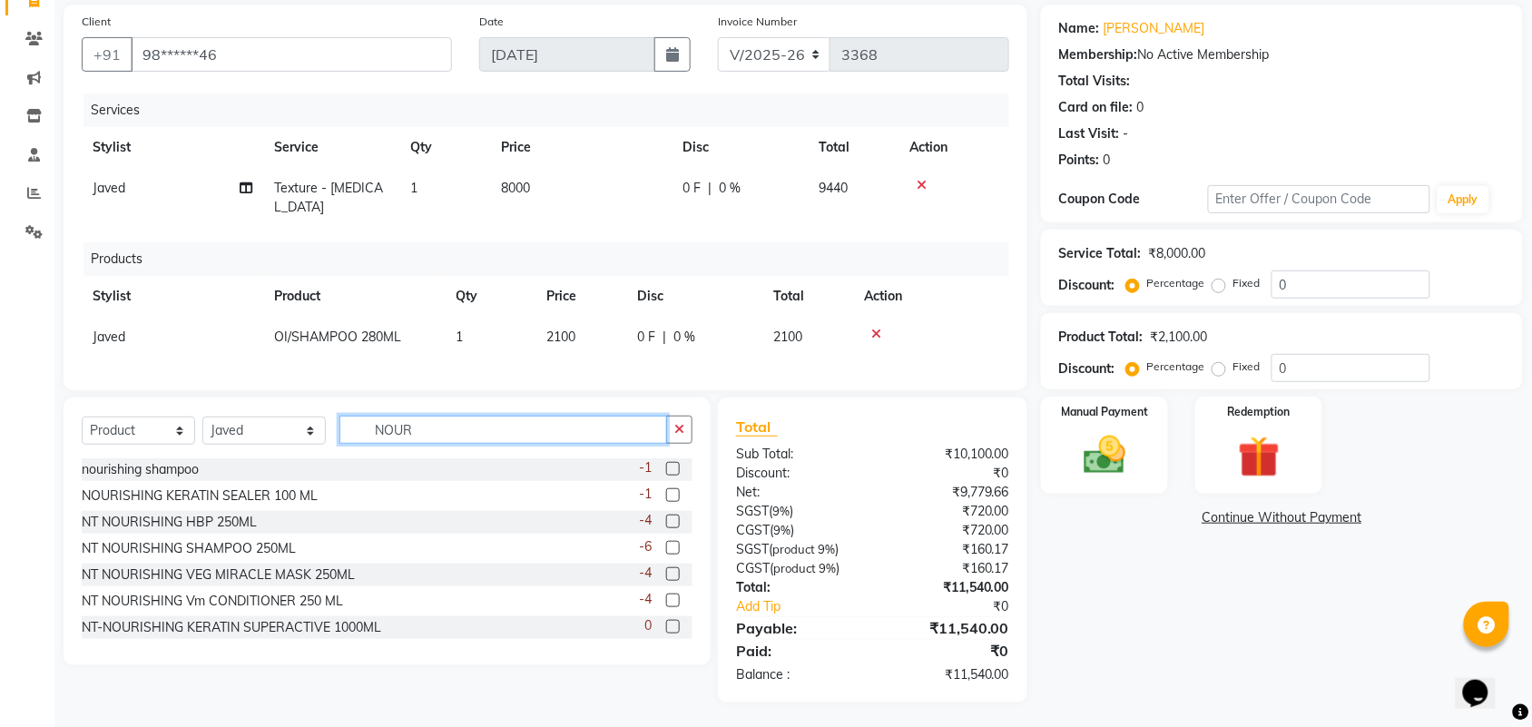
scroll to position [2, 0]
type input "NOUR"
click at [666, 520] on label at bounding box center [673, 520] width 14 height 14
click at [666, 520] on input "checkbox" at bounding box center [672, 520] width 12 height 12
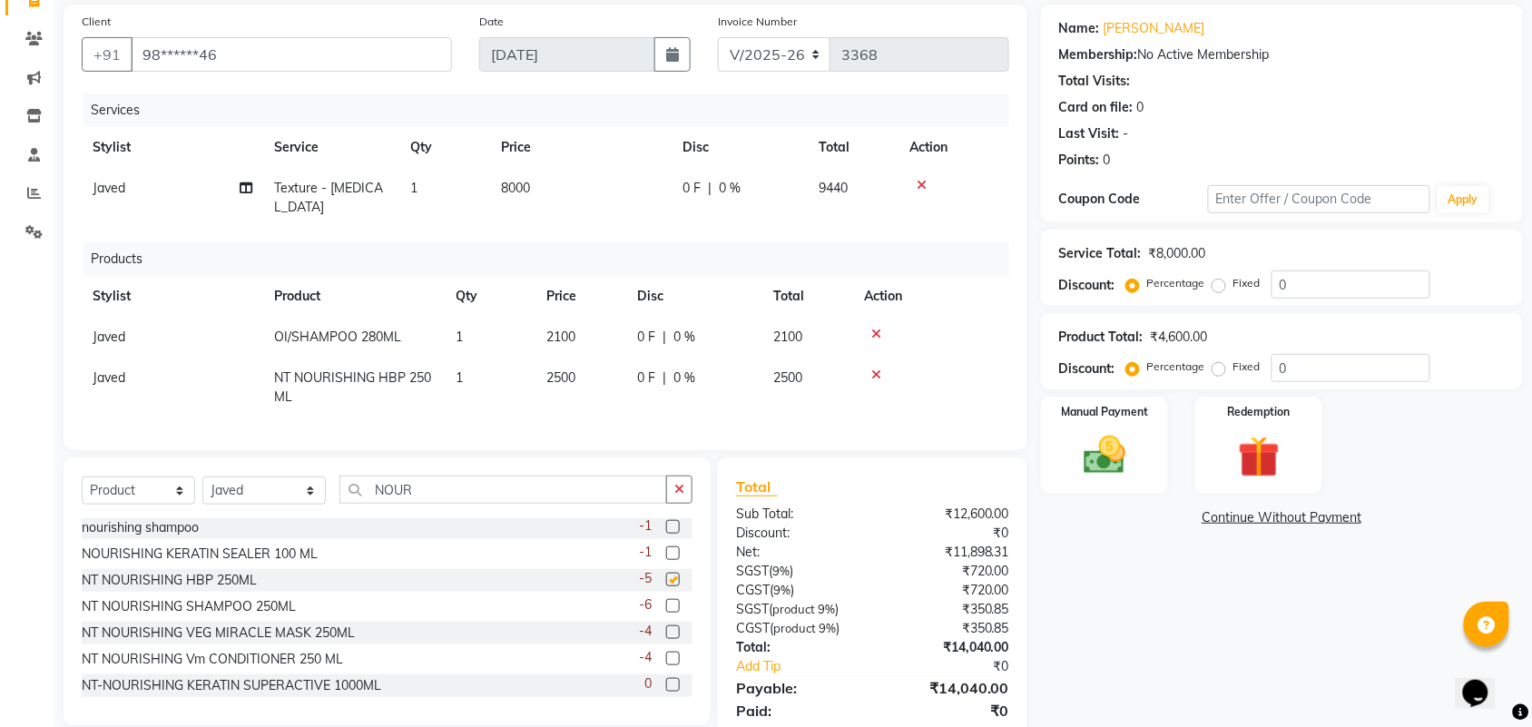
checkbox input "false"
click at [535, 317] on td "2100" at bounding box center [580, 337] width 91 height 41
select select "47999"
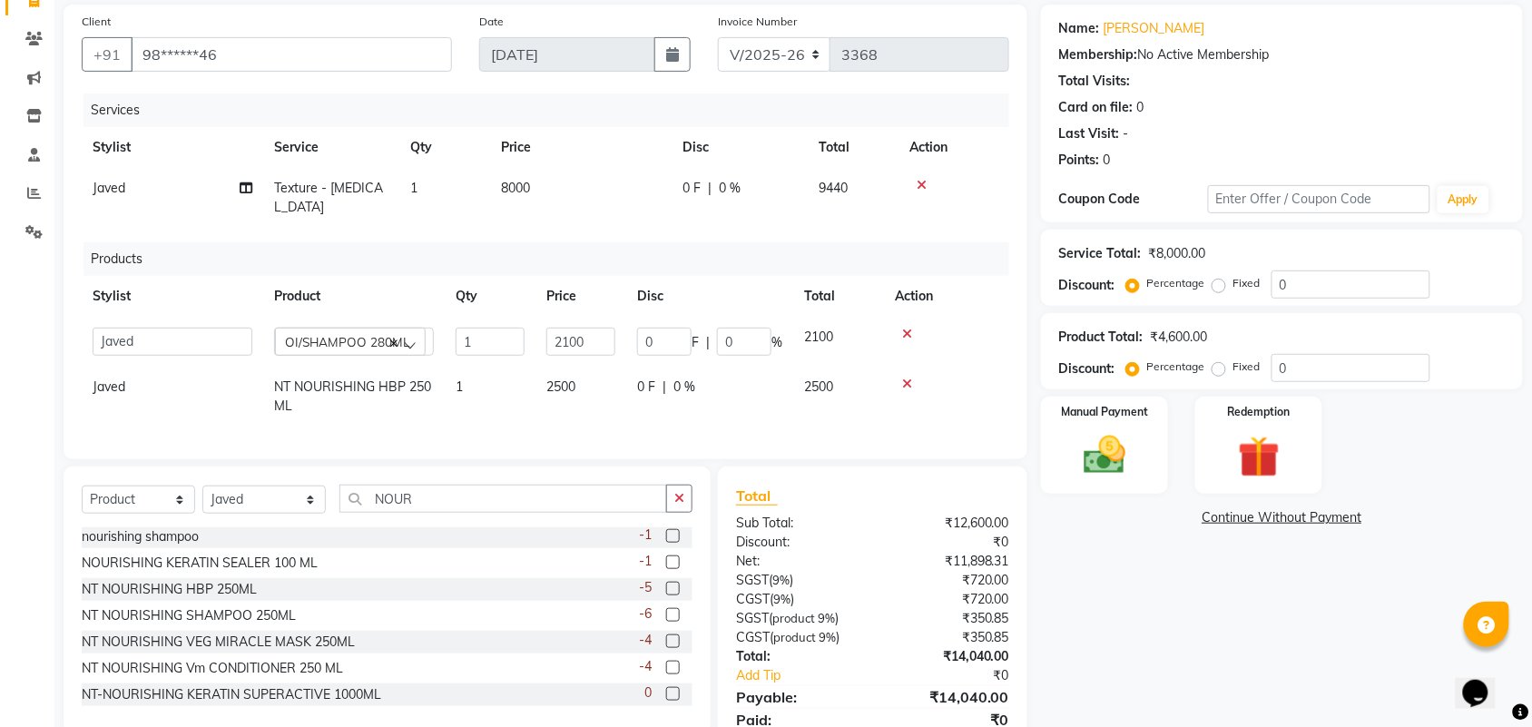
click at [572, 378] on span "2500" at bounding box center [560, 386] width 29 height 16
select select "47999"
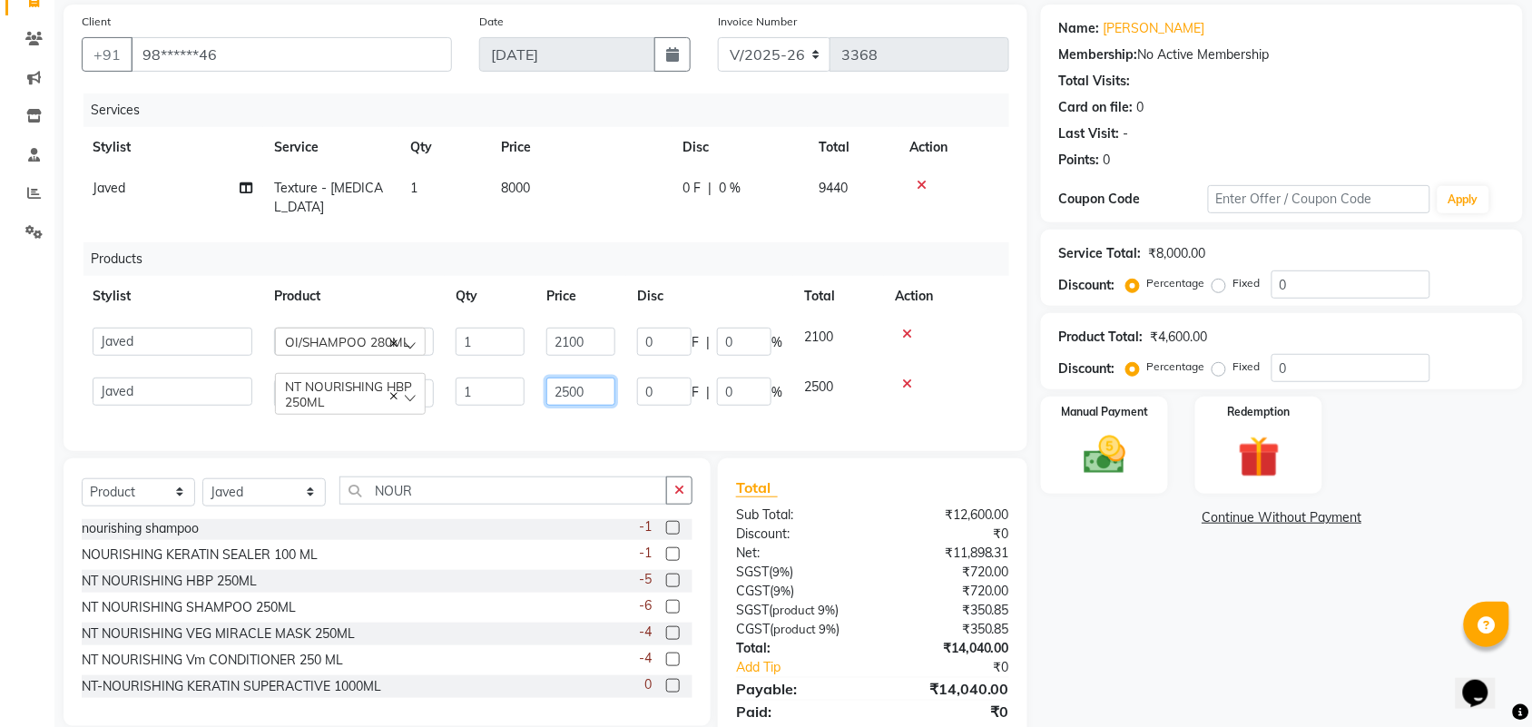
click at [573, 377] on input "2500" at bounding box center [580, 391] width 69 height 28
click at [565, 377] on input "2500" at bounding box center [580, 391] width 69 height 28
click at [572, 377] on input "2500" at bounding box center [580, 391] width 69 height 28
type input "2800"
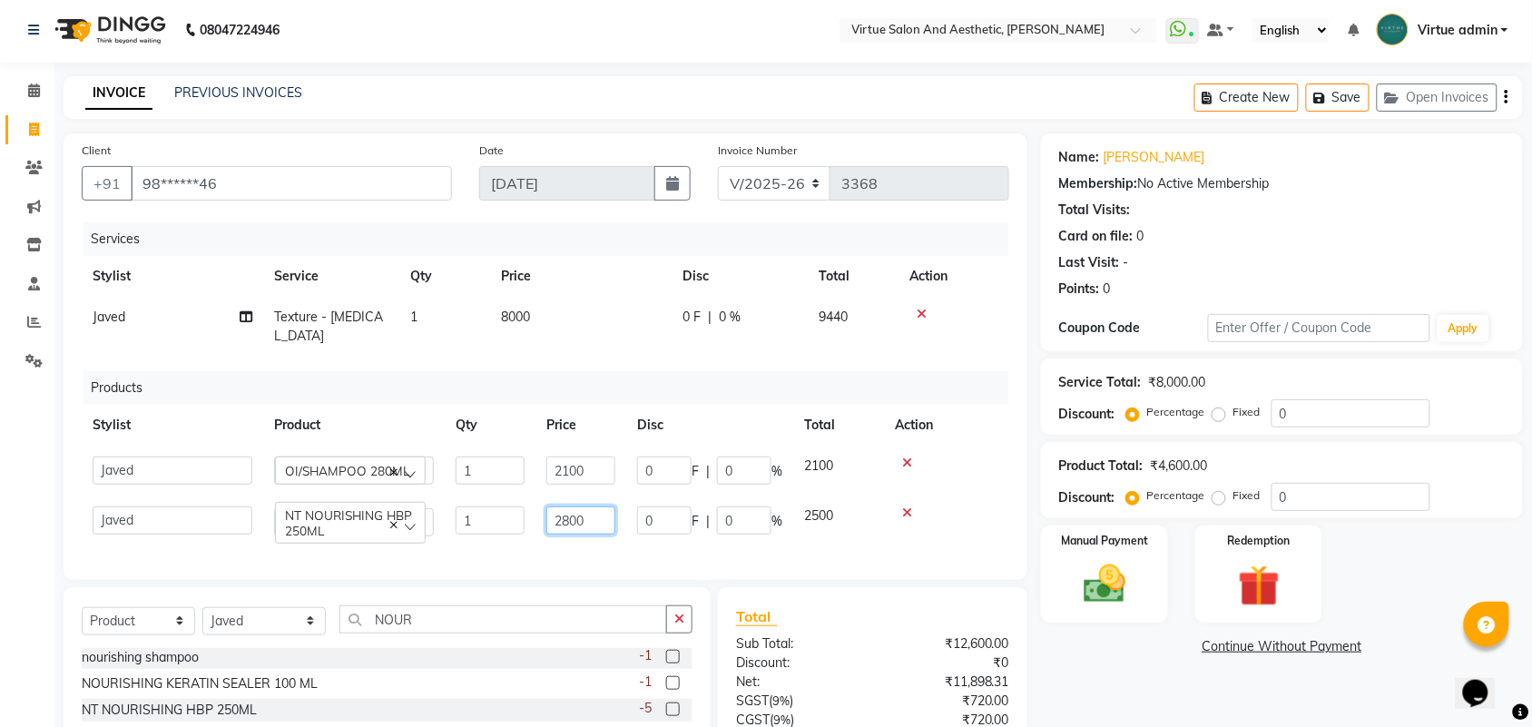
scroll to position [0, 0]
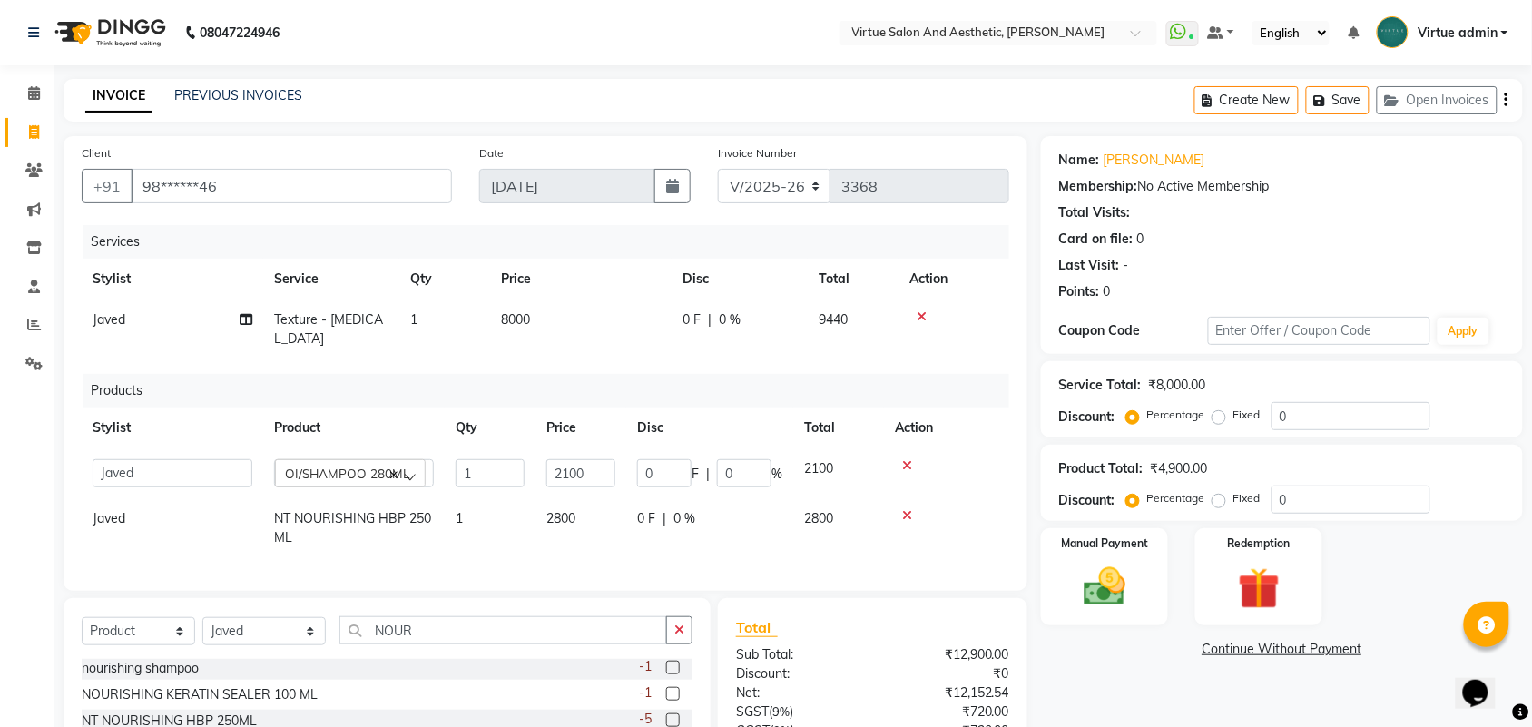
click at [1508, 105] on button "button" at bounding box center [1506, 100] width 4 height 43
select select "V"
select select "71189"
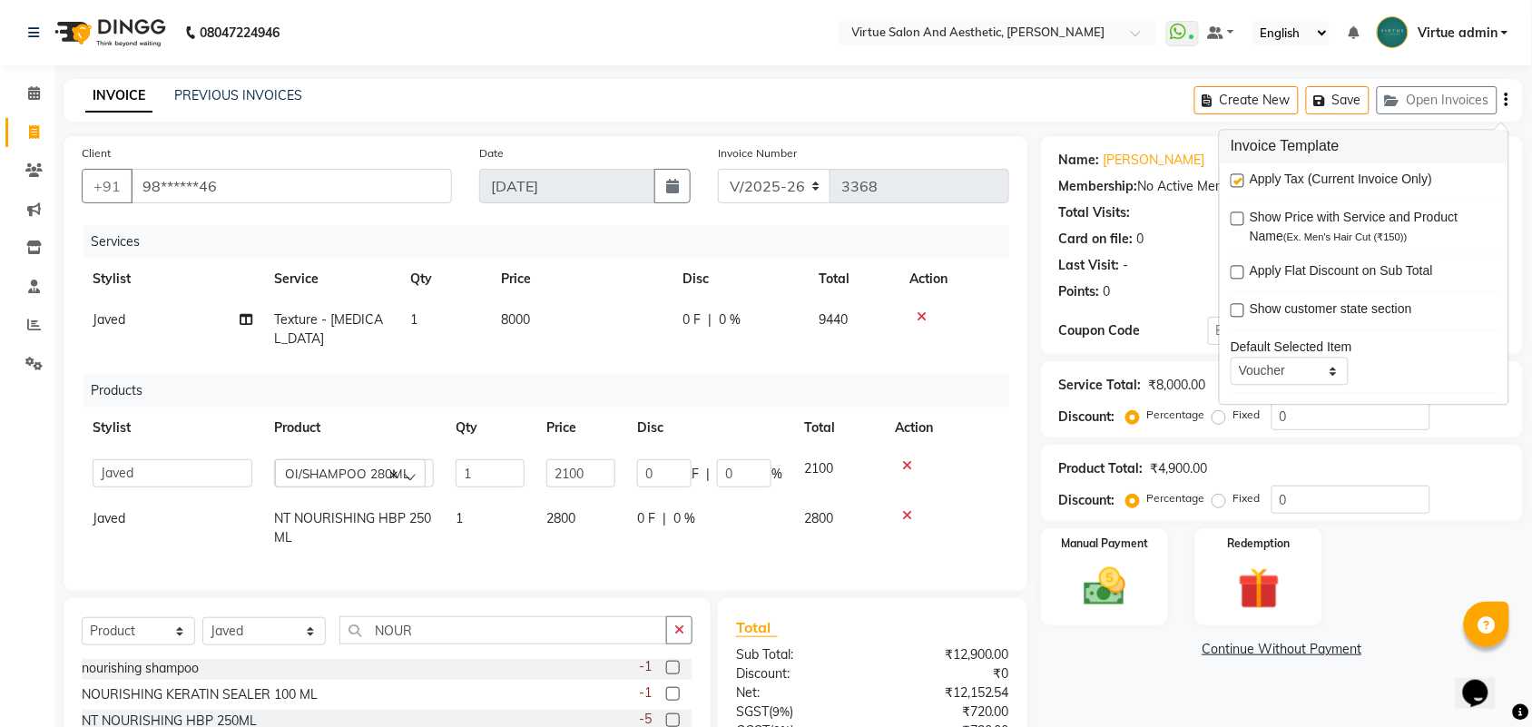
click at [1240, 184] on label at bounding box center [1237, 181] width 14 height 14
click at [1240, 184] on input "checkbox" at bounding box center [1236, 182] width 12 height 12
checkbox input "false"
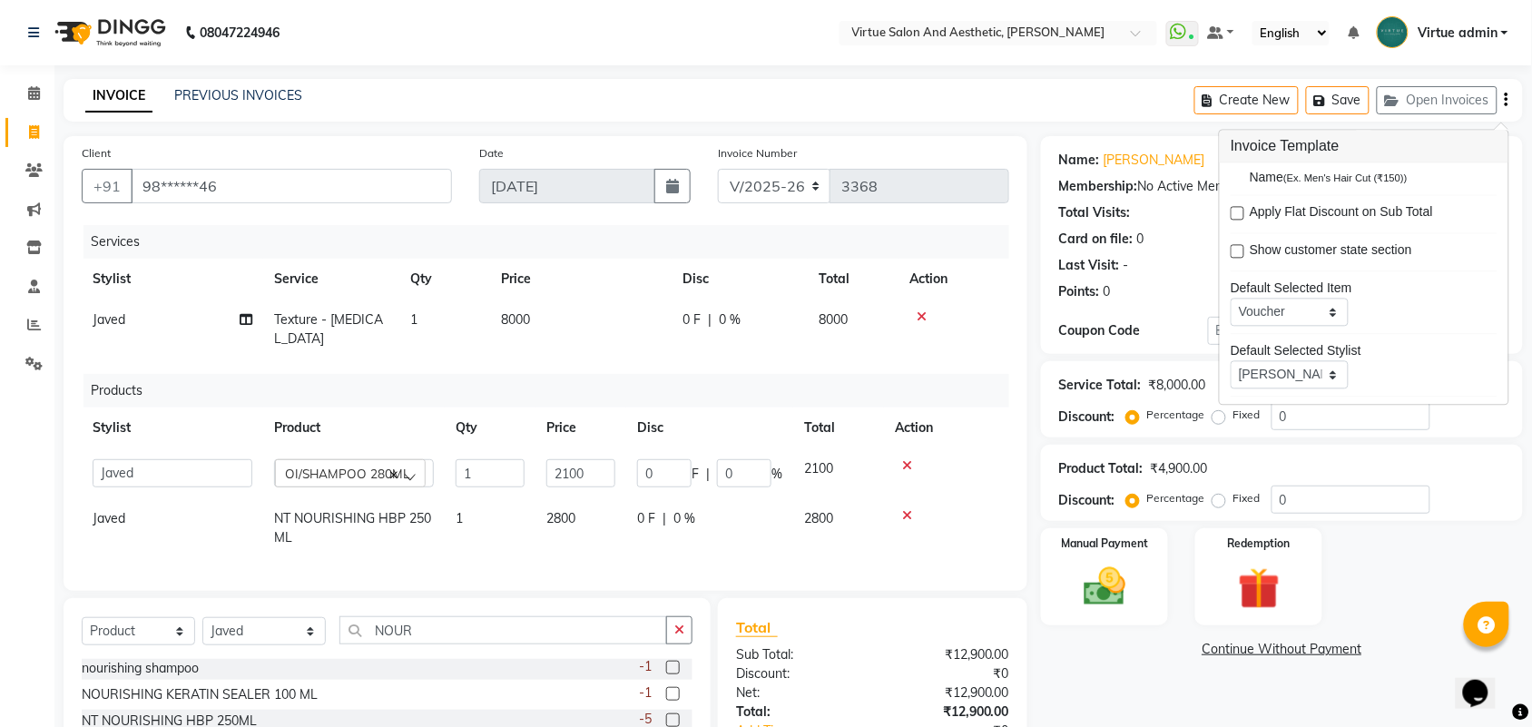
scroll to position [89, 0]
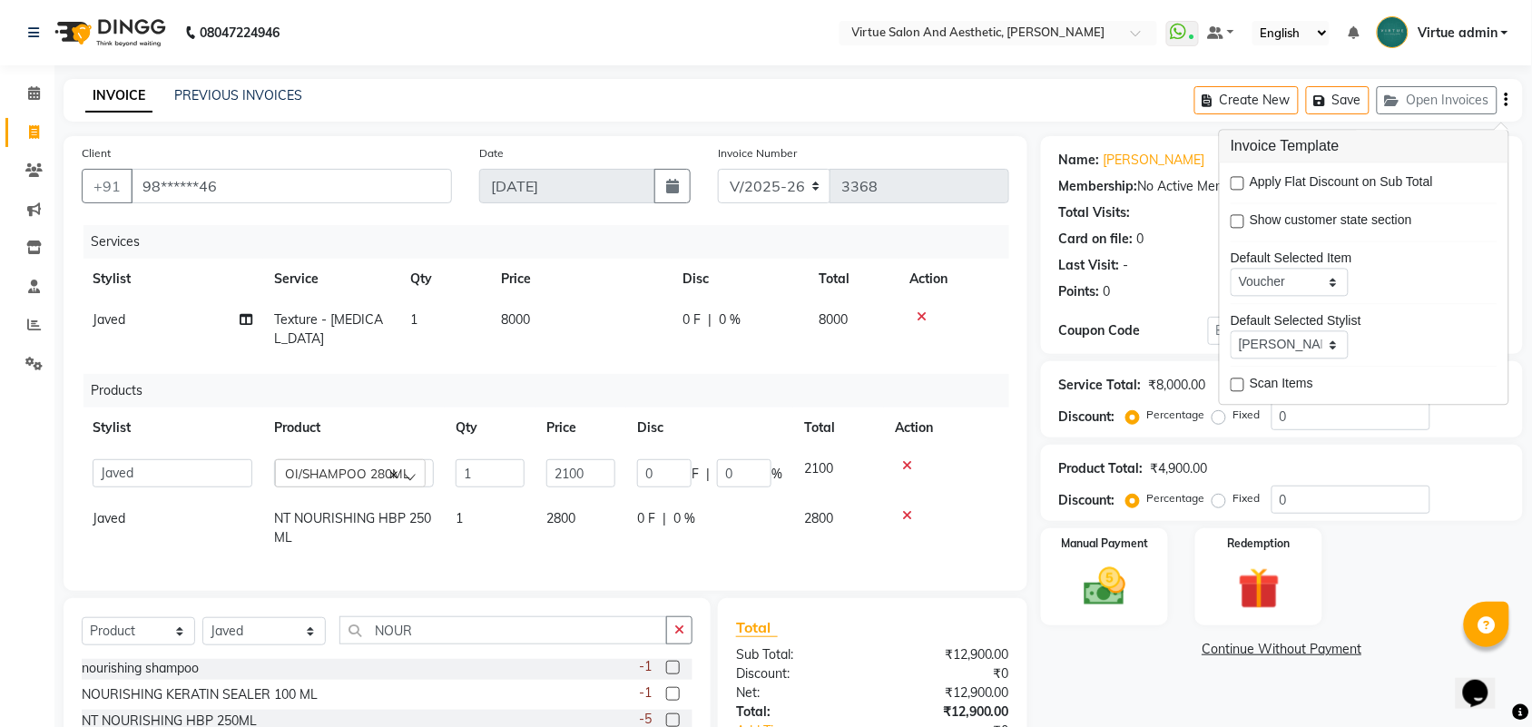
click at [1004, 590] on div "Client +91 98******46 Date 01-09-2025 Invoice Number V/2025 V/2025-26 3368 Serv…" at bounding box center [545, 501] width 991 height 730
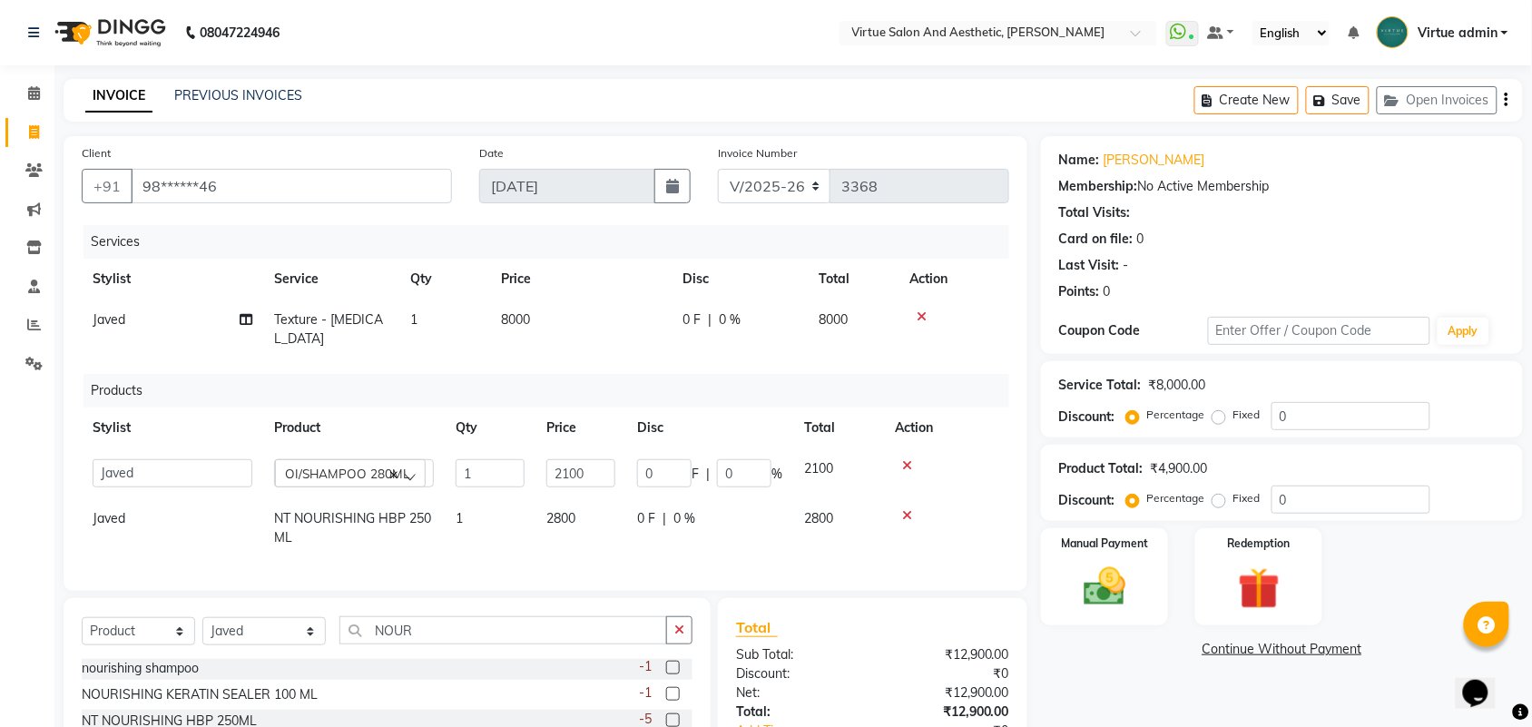
scroll to position [163, 0]
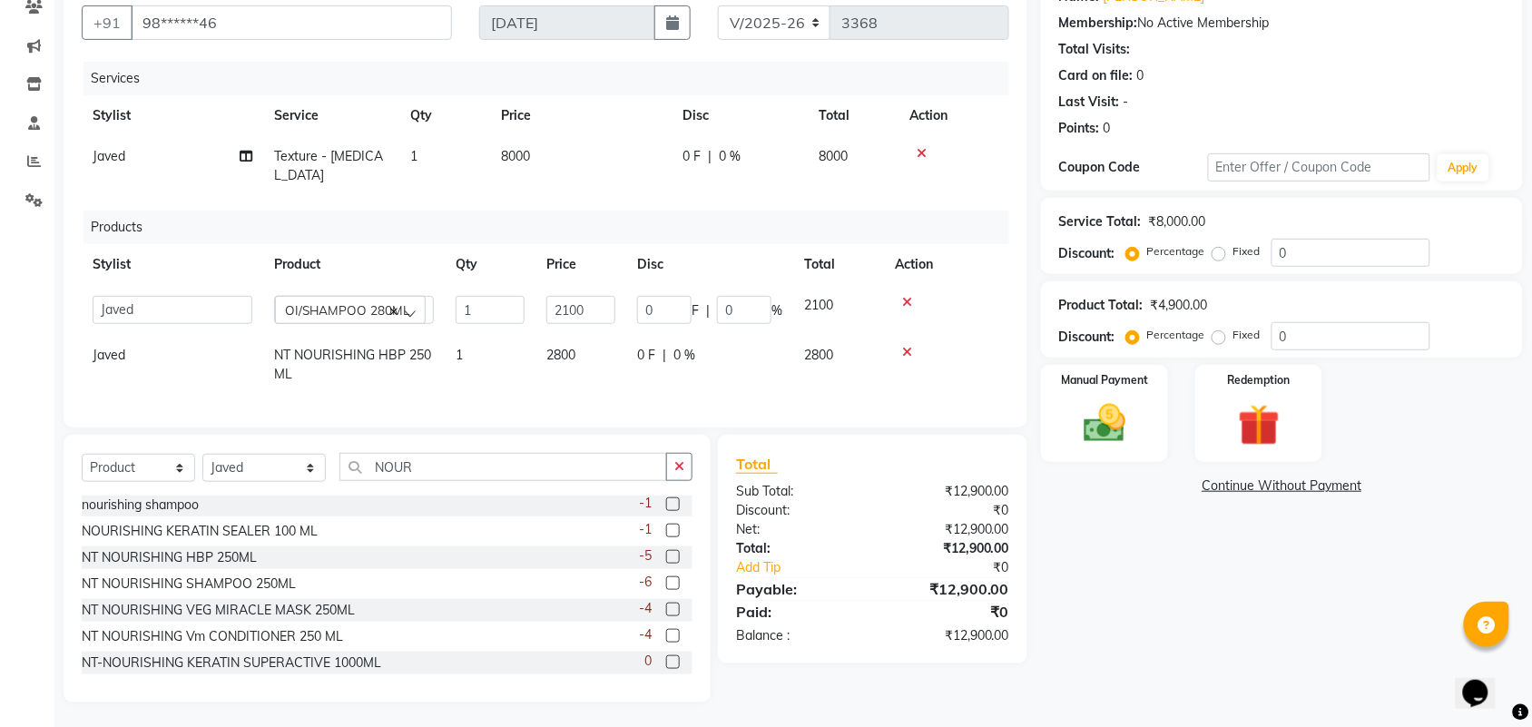
click at [980, 436] on div "Total Sub Total: ₹12,900.00 Discount: ₹0 Net: ₹12,900.00 Total: ₹12,900.00 Add …" at bounding box center [872, 549] width 309 height 229
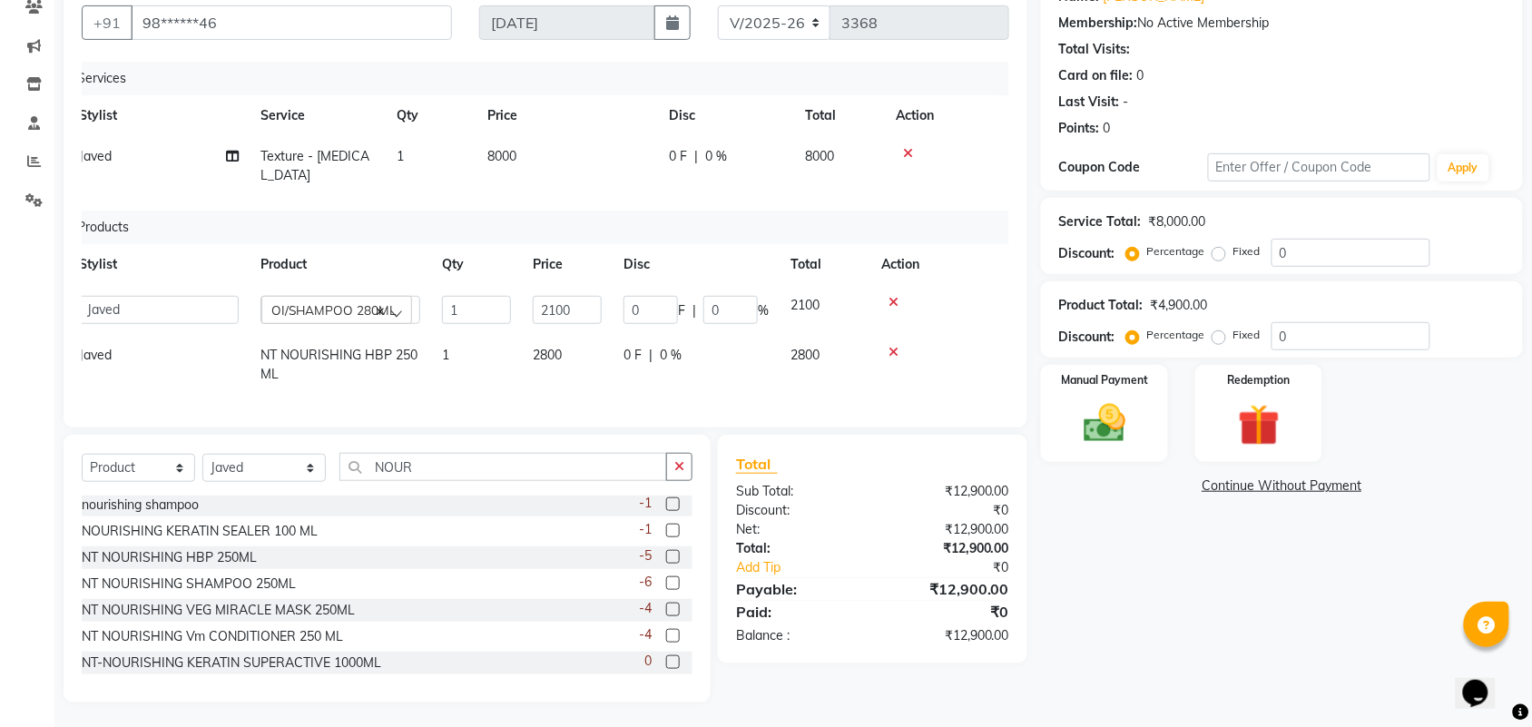
click at [989, 426] on div "Client +91 98******46 Date 01-09-2025 Invoice Number V/2025 V/2025-26 3368 Serv…" at bounding box center [545, 338] width 991 height 730
click at [1122, 419] on img at bounding box center [1104, 423] width 71 height 50
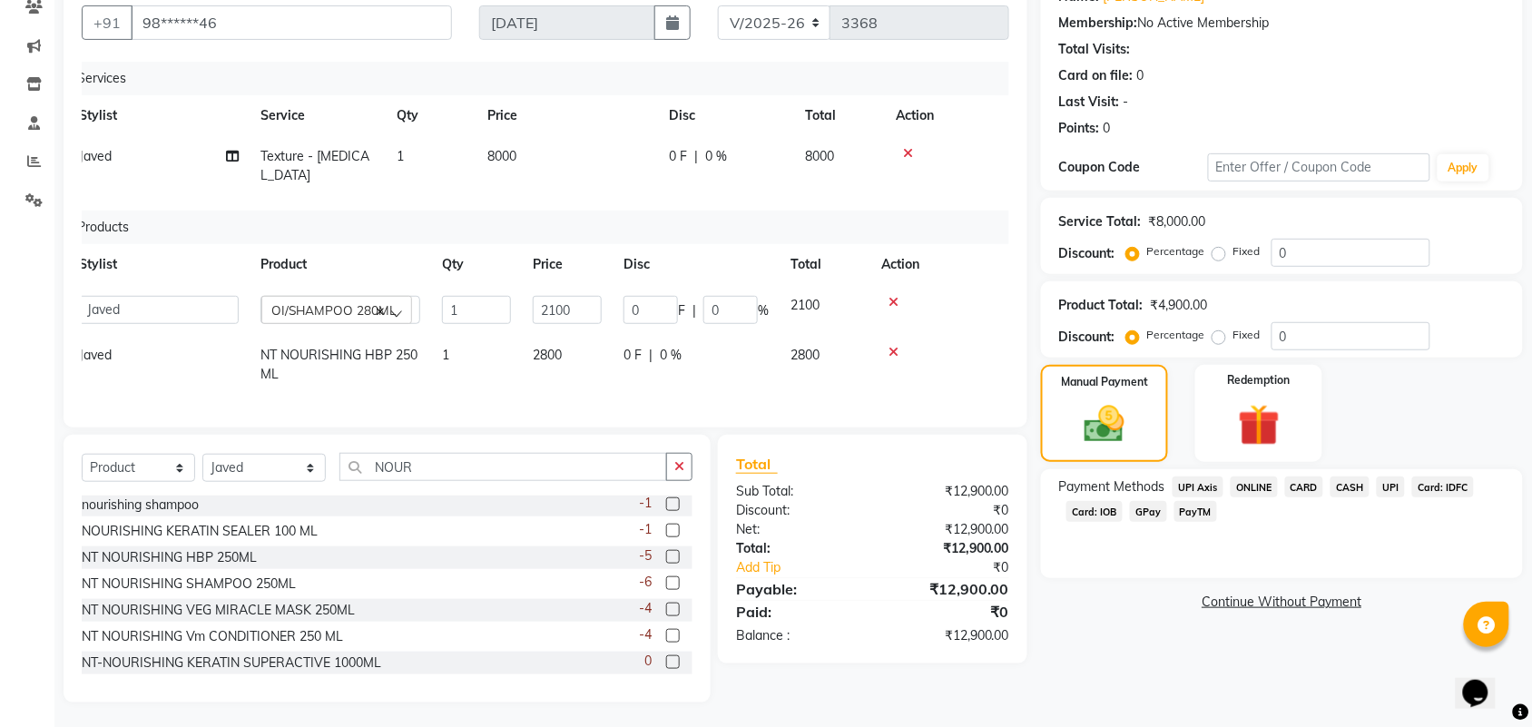
click at [1398, 491] on span "UPI" at bounding box center [1390, 486] width 28 height 21
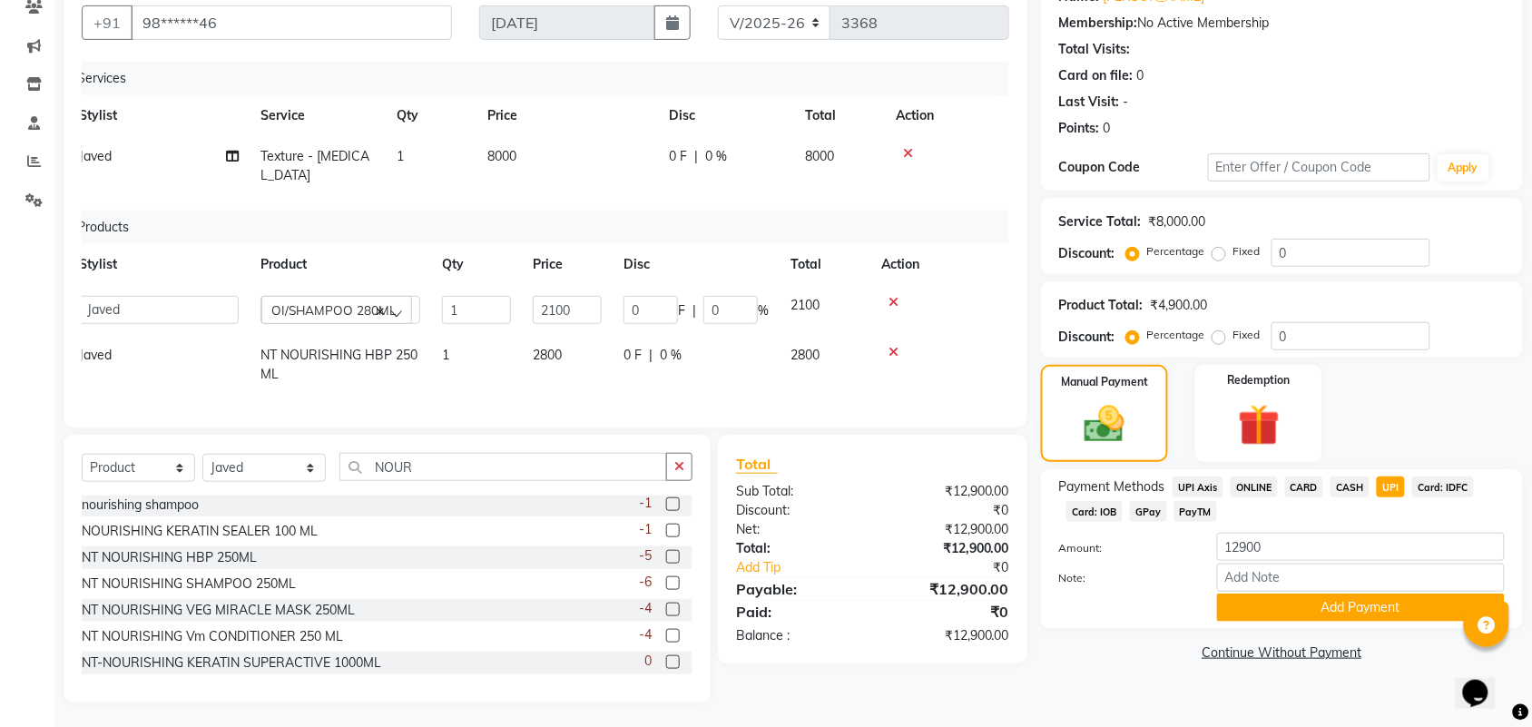
click at [1398, 491] on span "UPI" at bounding box center [1390, 486] width 28 height 21
click at [1389, 622] on div "Payment Methods UPI Axis ONLINE CARD CASH UPI Card: IDFC Card: IOB GPay PayTM A…" at bounding box center [1282, 549] width 482 height 160
click at [1385, 606] on button "Add Payment" at bounding box center [1361, 607] width 288 height 28
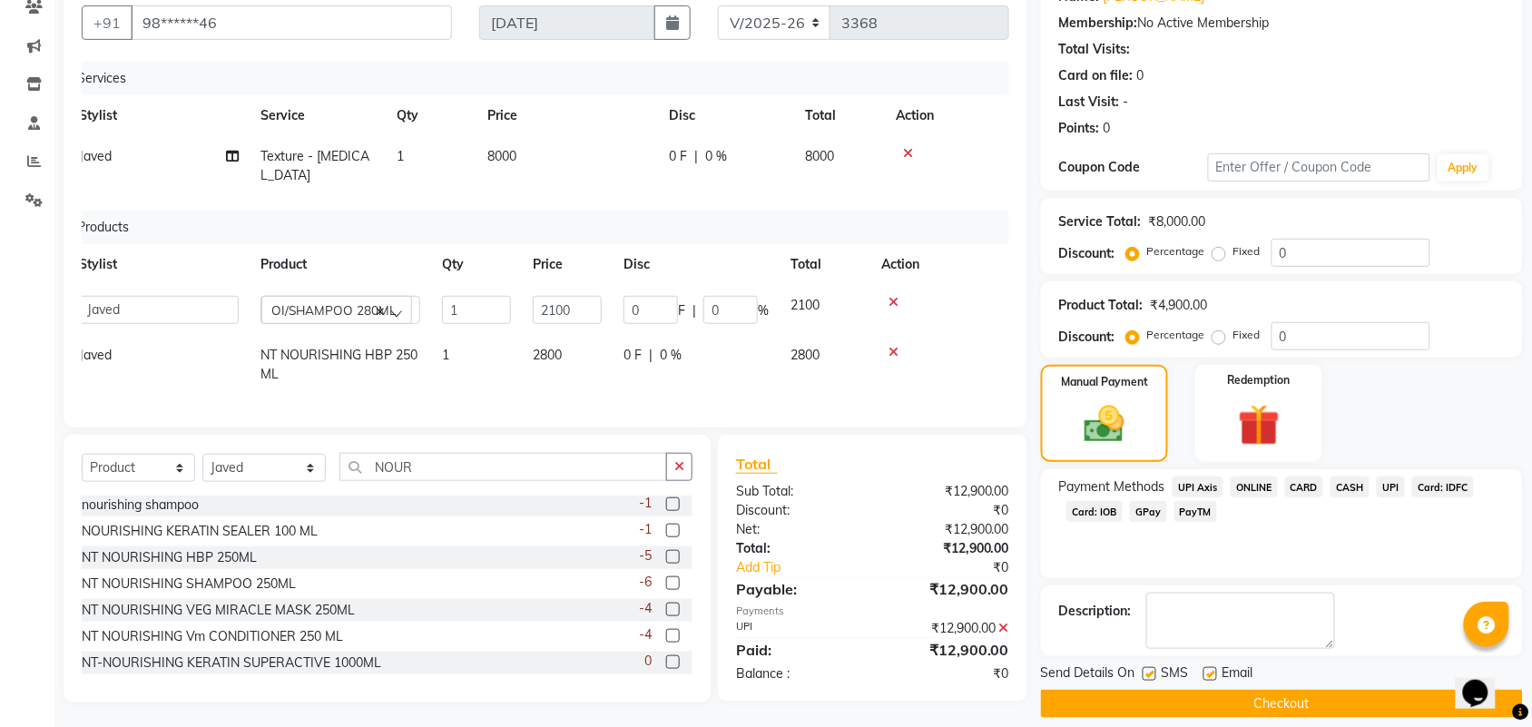
scroll to position [182, 0]
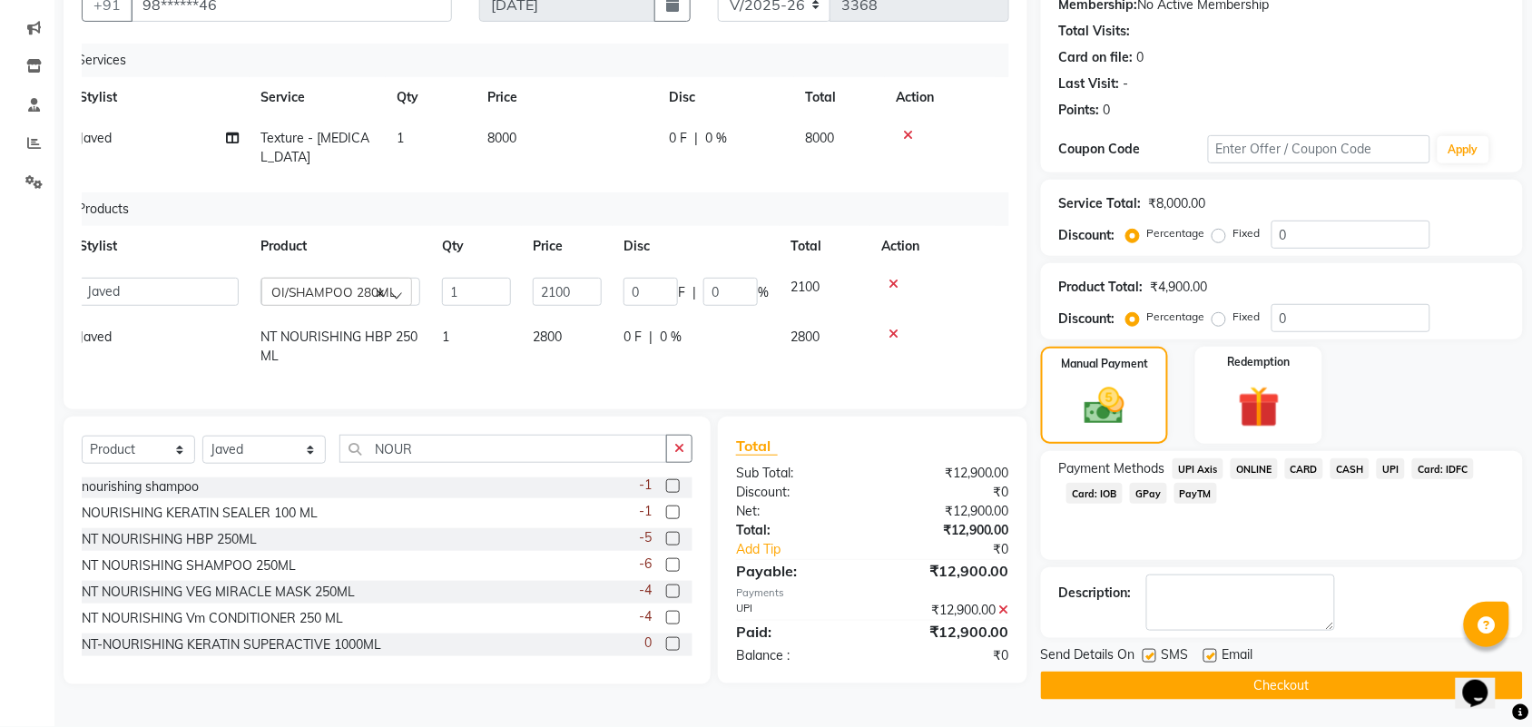
click at [1373, 677] on button "Checkout" at bounding box center [1282, 685] width 482 height 28
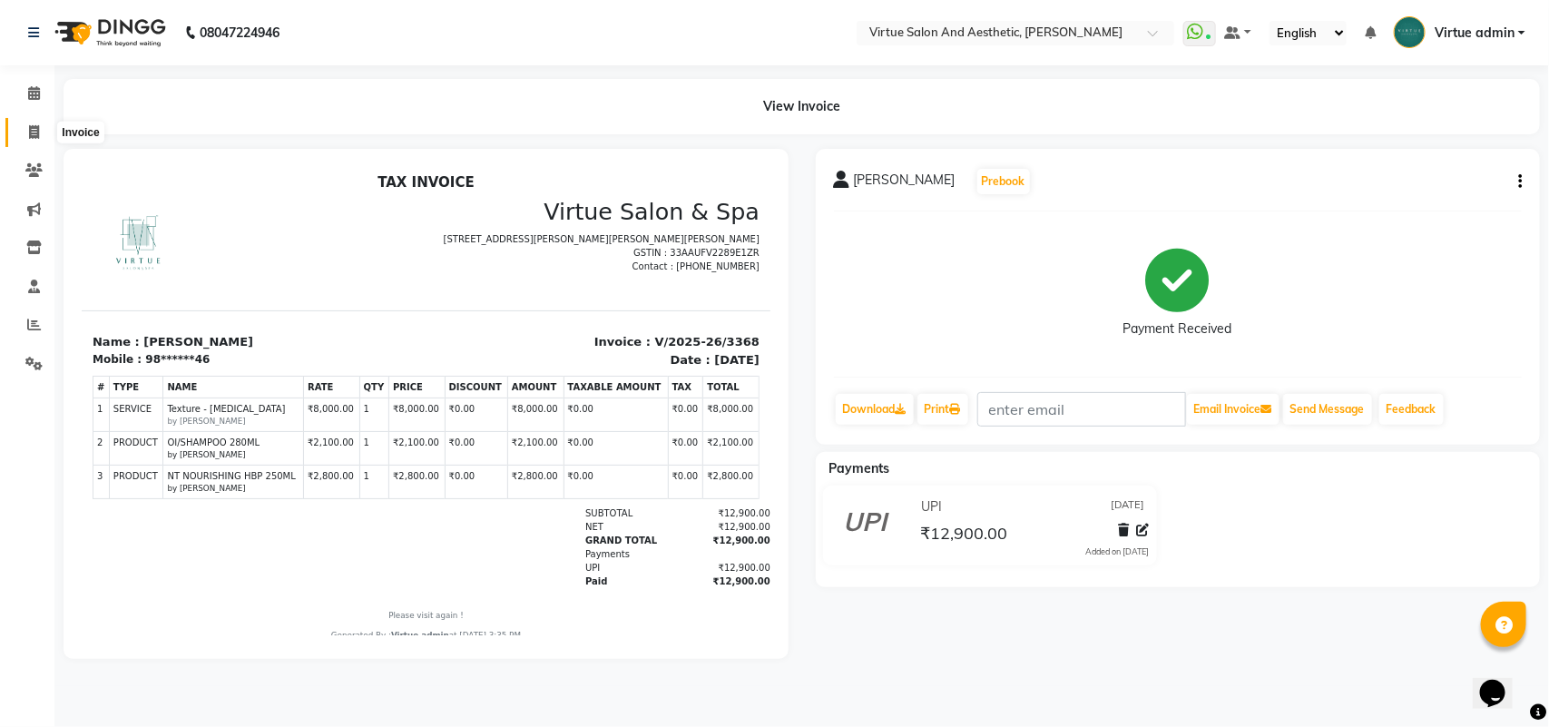
click at [32, 139] on span at bounding box center [34, 132] width 32 height 21
select select "4466"
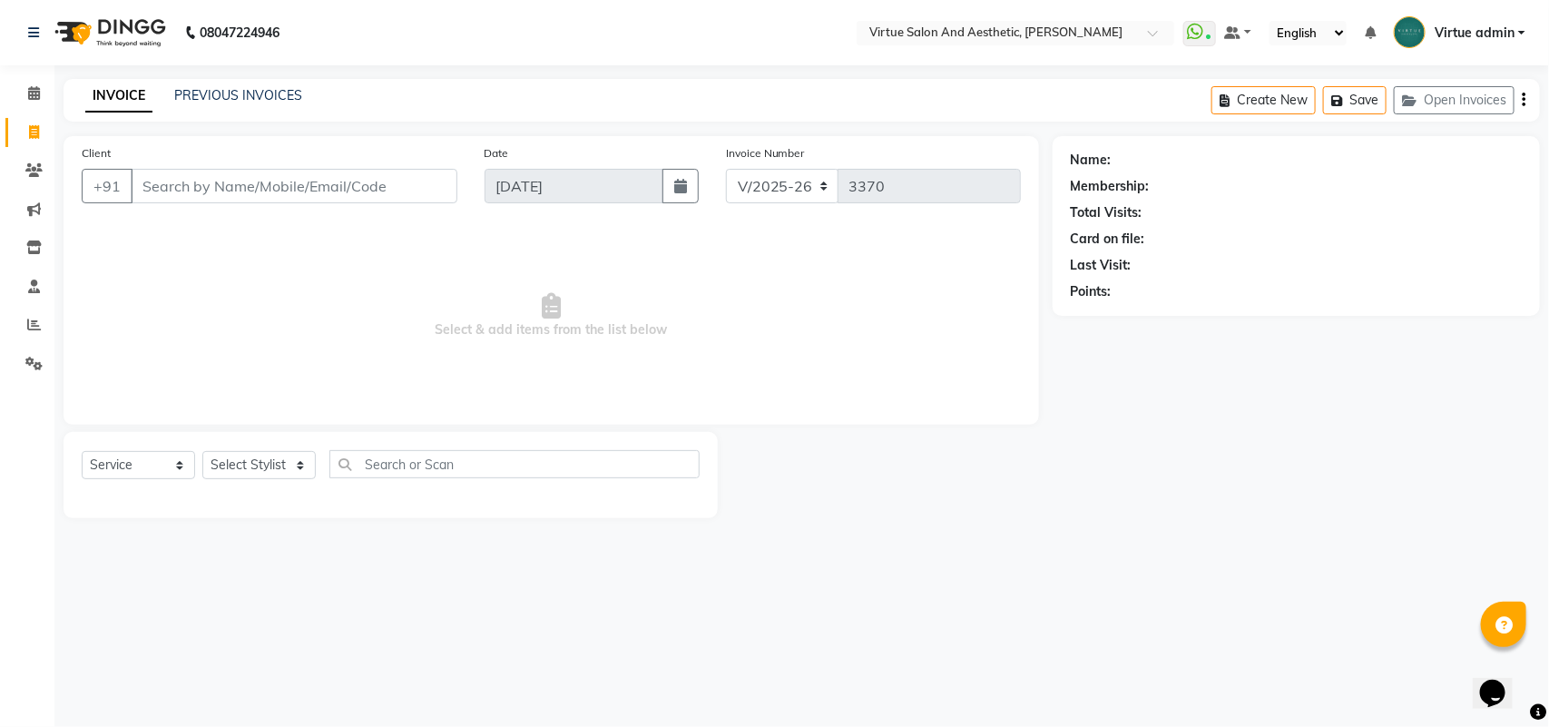
click at [232, 86] on div "PREVIOUS INVOICES" at bounding box center [238, 95] width 128 height 19
select select "V"
select select "71189"
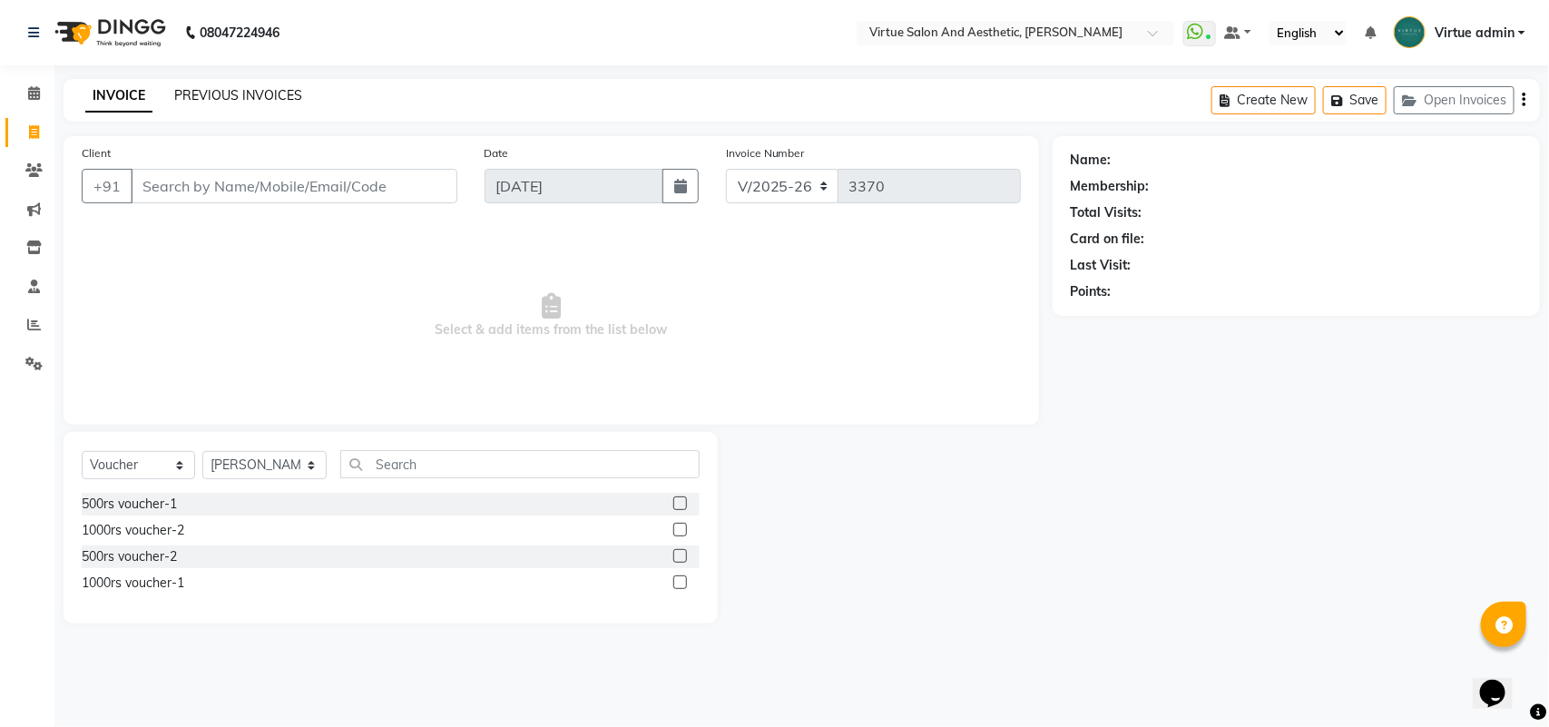
click at [238, 92] on link "PREVIOUS INVOICES" at bounding box center [238, 95] width 128 height 16
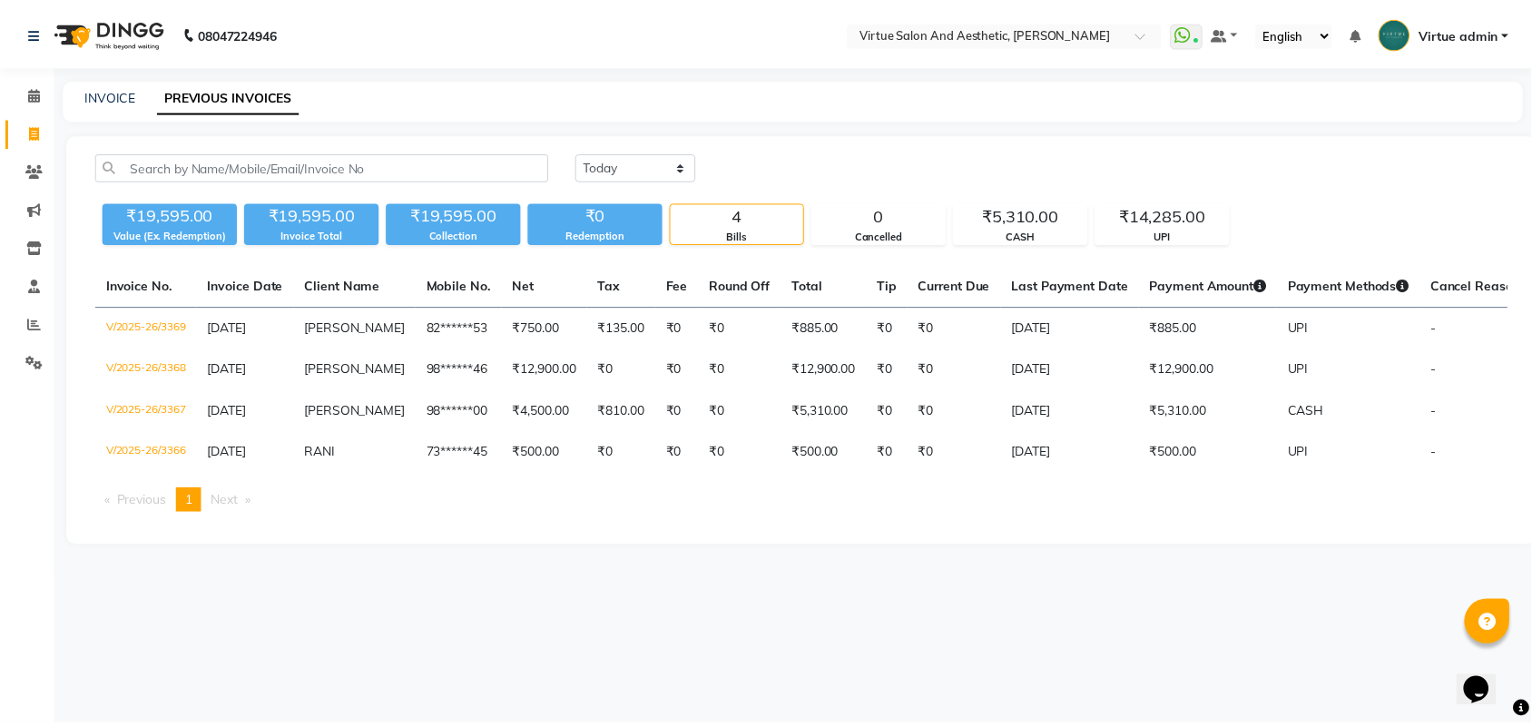
scroll to position [0, 71]
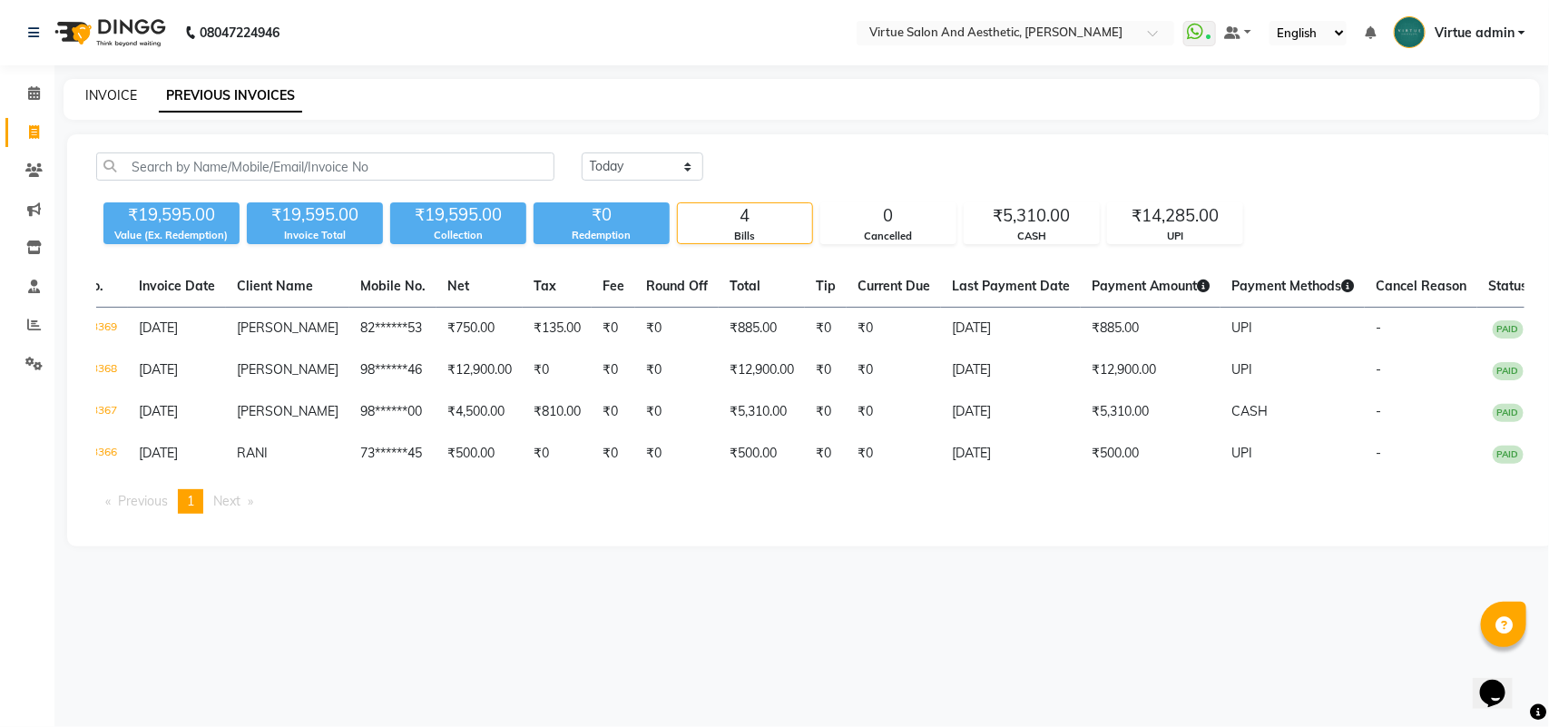
click at [119, 92] on link "INVOICE" at bounding box center [111, 95] width 52 height 16
select select "service"
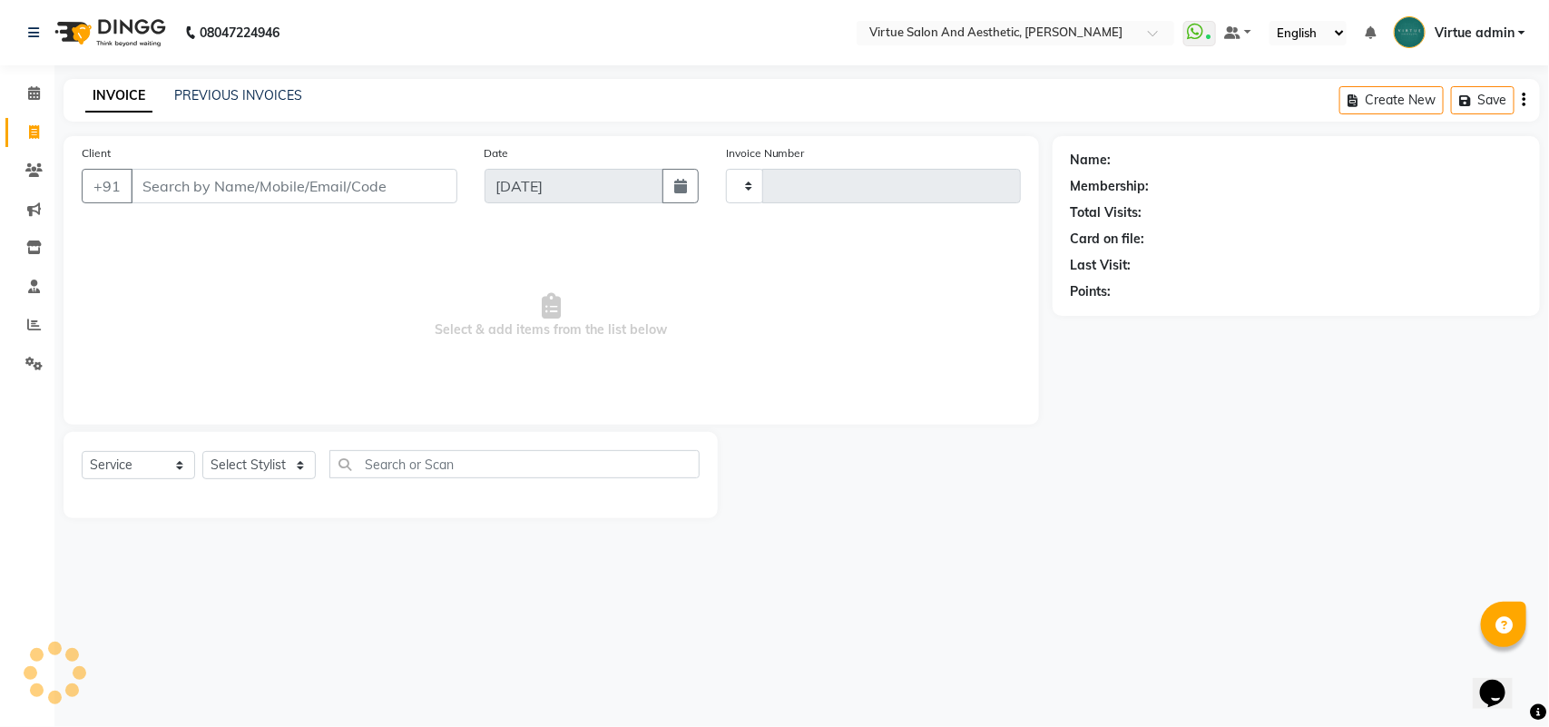
type input "3370"
select select "4466"
select select "V"
select select "71189"
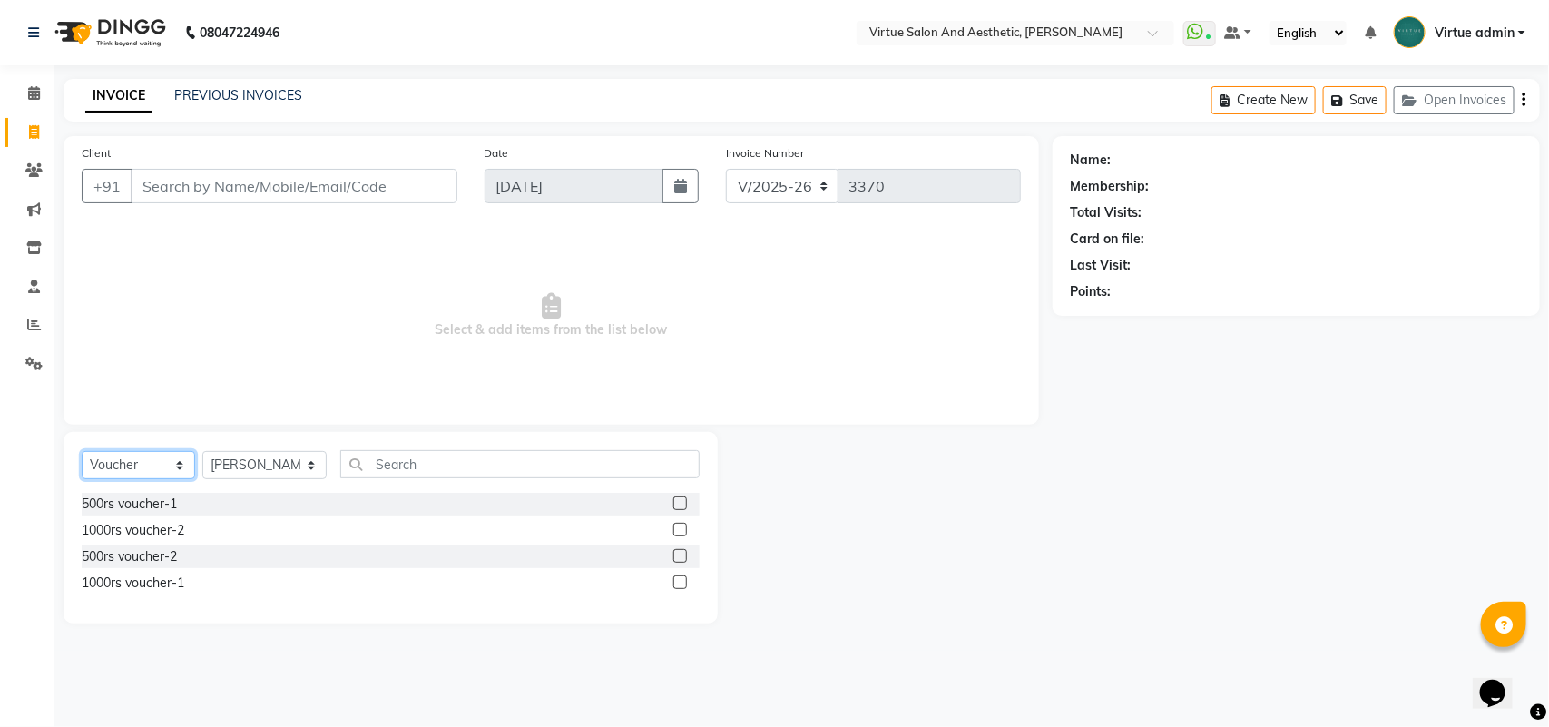
click at [189, 470] on select "Select Service Product Membership Package Voucher Prepaid Gift Card" at bounding box center [138, 465] width 113 height 28
select select "service"
click at [82, 451] on select "Select Service Product Membership Package Voucher Prepaid Gift Card" at bounding box center [138, 465] width 113 height 28
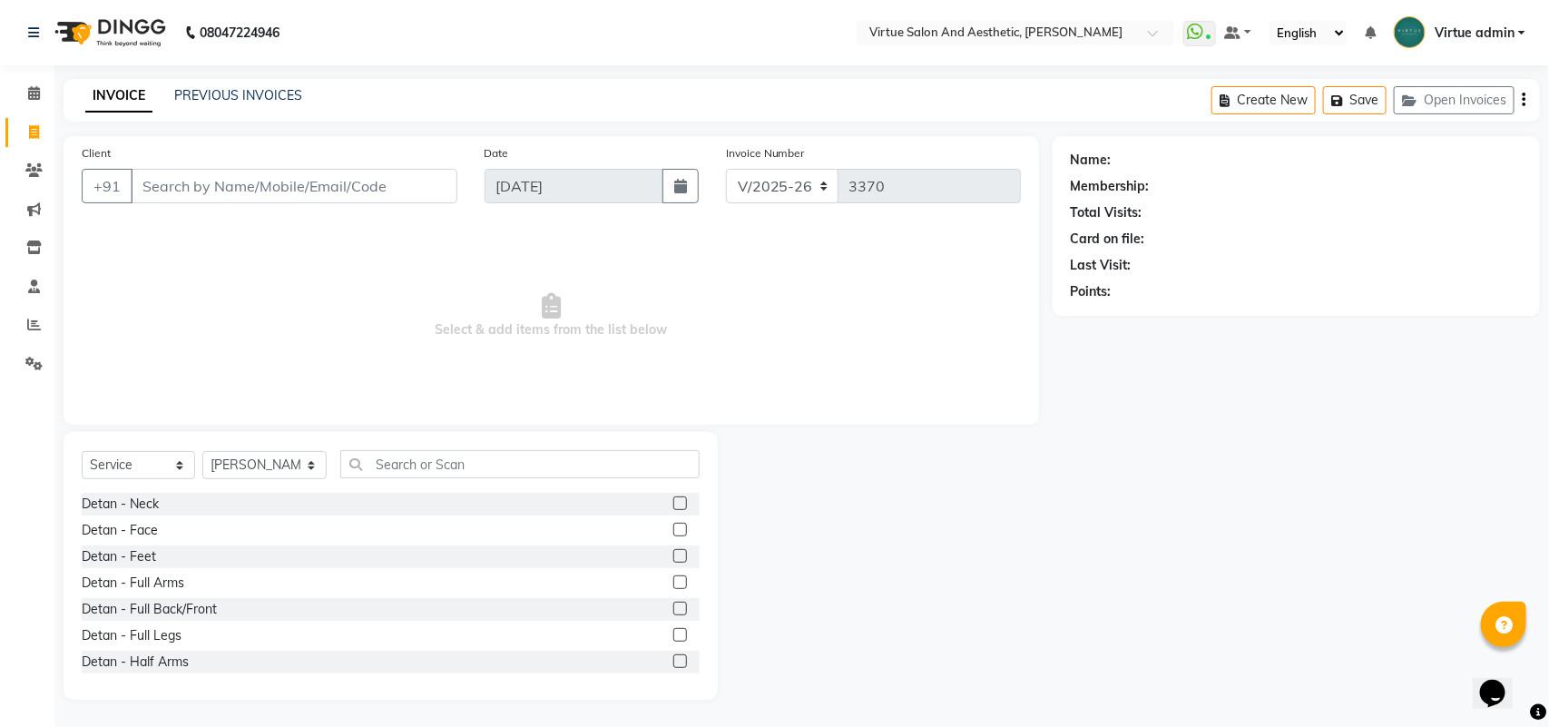
click at [254, 386] on span "Select & add items from the list below" at bounding box center [551, 315] width 939 height 181
drag, startPoint x: 374, startPoint y: 374, endPoint x: 382, endPoint y: 378, distance: 9.3
click at [382, 378] on span "Select & add items from the list below" at bounding box center [551, 315] width 939 height 181
drag, startPoint x: 377, startPoint y: 378, endPoint x: 400, endPoint y: 348, distance: 38.3
click at [375, 374] on span "Select & add items from the list below" at bounding box center [551, 315] width 939 height 181
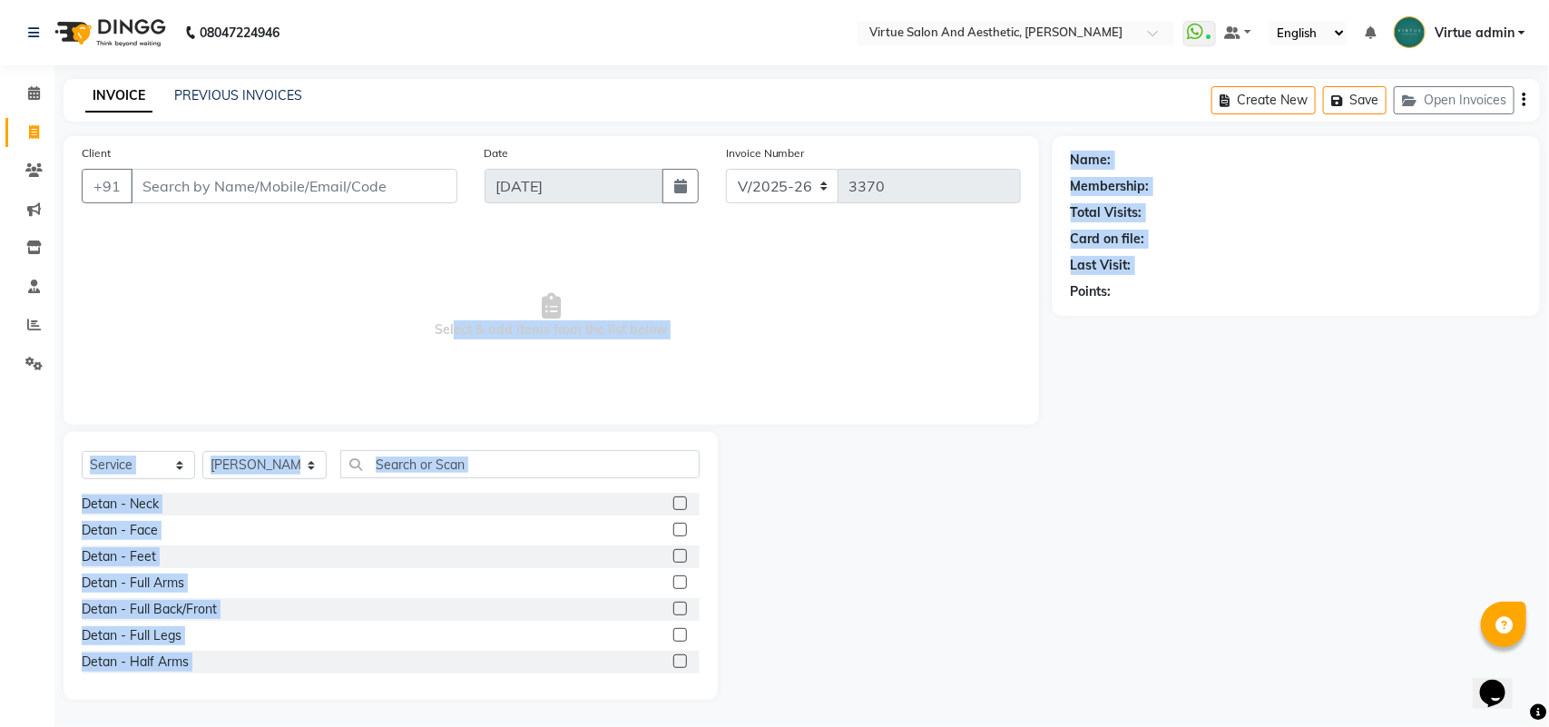
drag, startPoint x: 454, startPoint y: 328, endPoint x: 1053, endPoint y: 347, distance: 599.1
click at [1053, 347] on div "Client +91 Date 01-09-2025 Invoice Number V/2025 V/2025-26 3370 Select & add it…" at bounding box center [802, 417] width 1504 height 563
click at [1014, 417] on div "Client +91 Date 01-09-2025 Invoice Number V/2025 V/2025-26 3370 Select & add it…" at bounding box center [551, 280] width 975 height 289
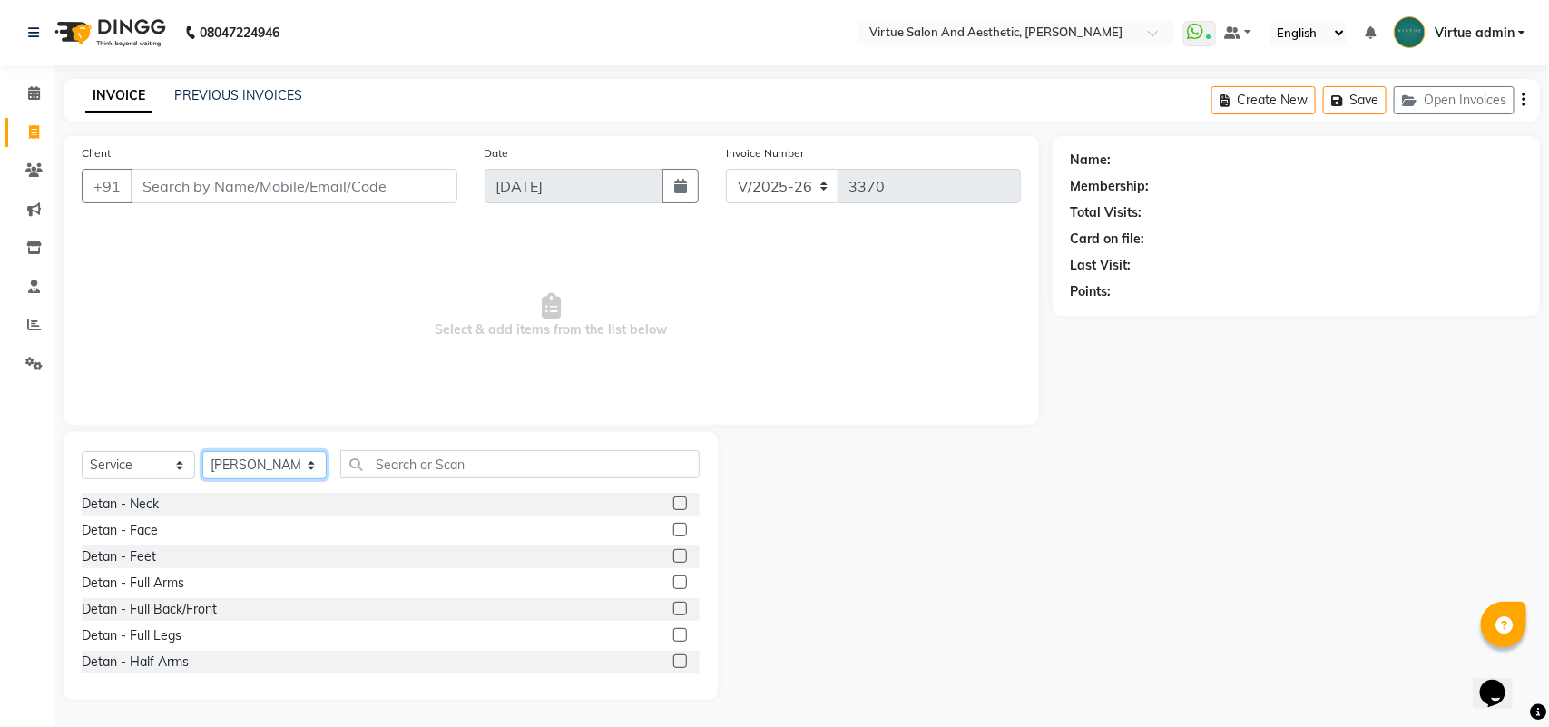
drag, startPoint x: 282, startPoint y: 456, endPoint x: 288, endPoint y: 445, distance: 13.0
click at [288, 445] on div "Select Service Product Membership Package Voucher Prepaid Gift Card Select Styl…" at bounding box center [391, 566] width 654 height 268
select select "47999"
click at [202, 451] on select "Select Stylist Admin ANUSHA Apsu Auditor Ambattur Balaji BANUPRIYA Bharath Bhuv…" at bounding box center [264, 465] width 124 height 28
click at [228, 71] on div "08047224946 Select Location × Virtue Salon And Aesthetic, Anna Nagar WhatsApp S…" at bounding box center [774, 363] width 1549 height 727
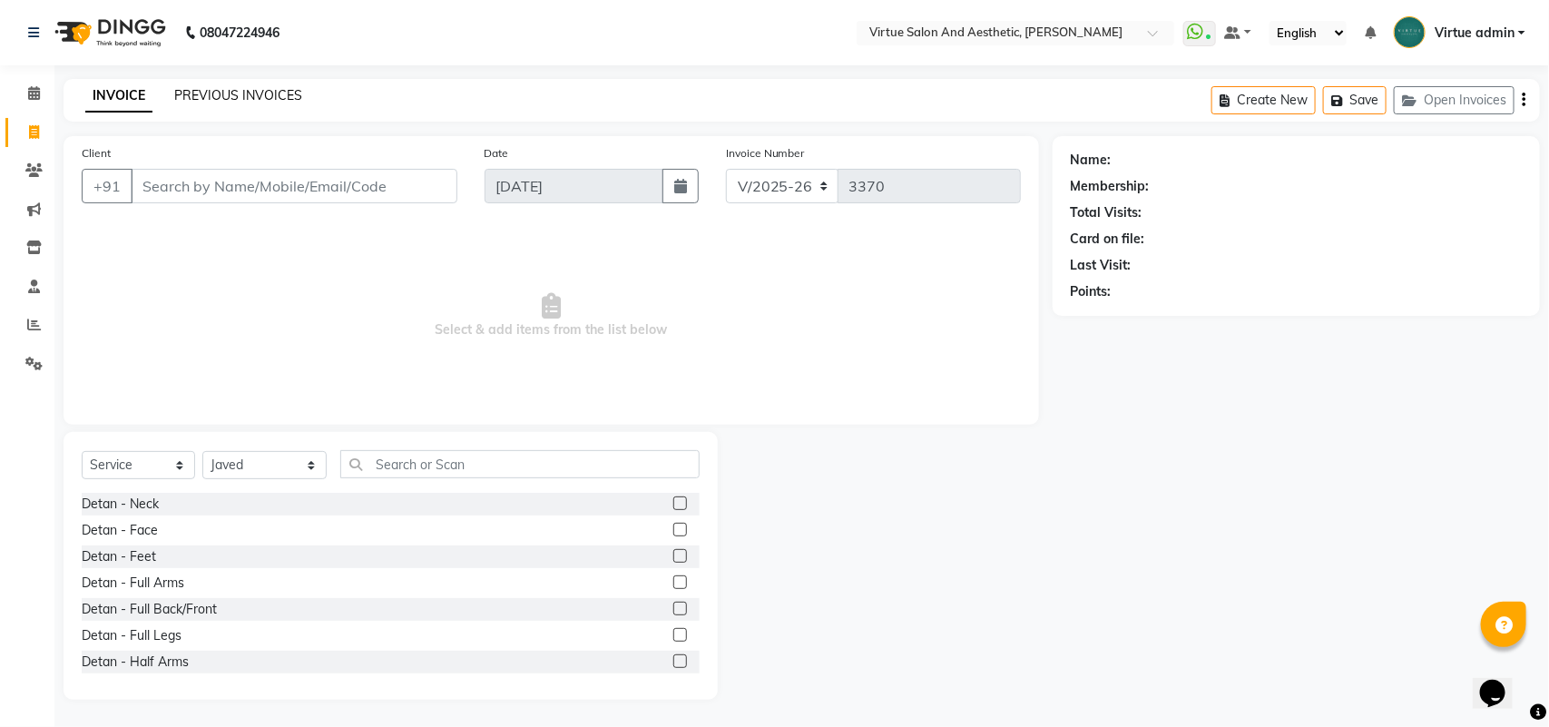
click at [250, 102] on link "PREVIOUS INVOICES" at bounding box center [238, 95] width 128 height 16
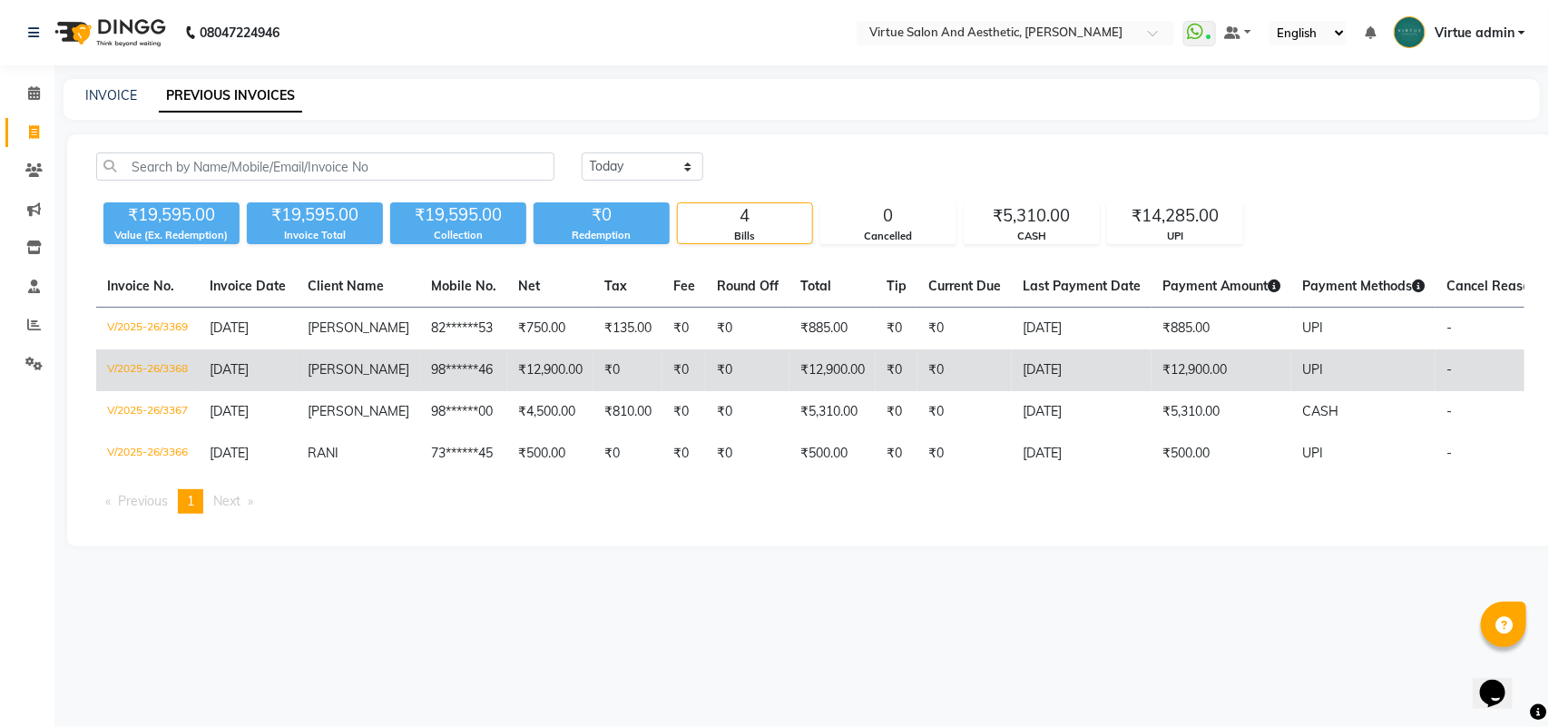
click at [534, 368] on td "₹12,900.00" at bounding box center [550, 370] width 86 height 42
click at [137, 367] on td "V/2025-26/3368" at bounding box center [147, 370] width 103 height 42
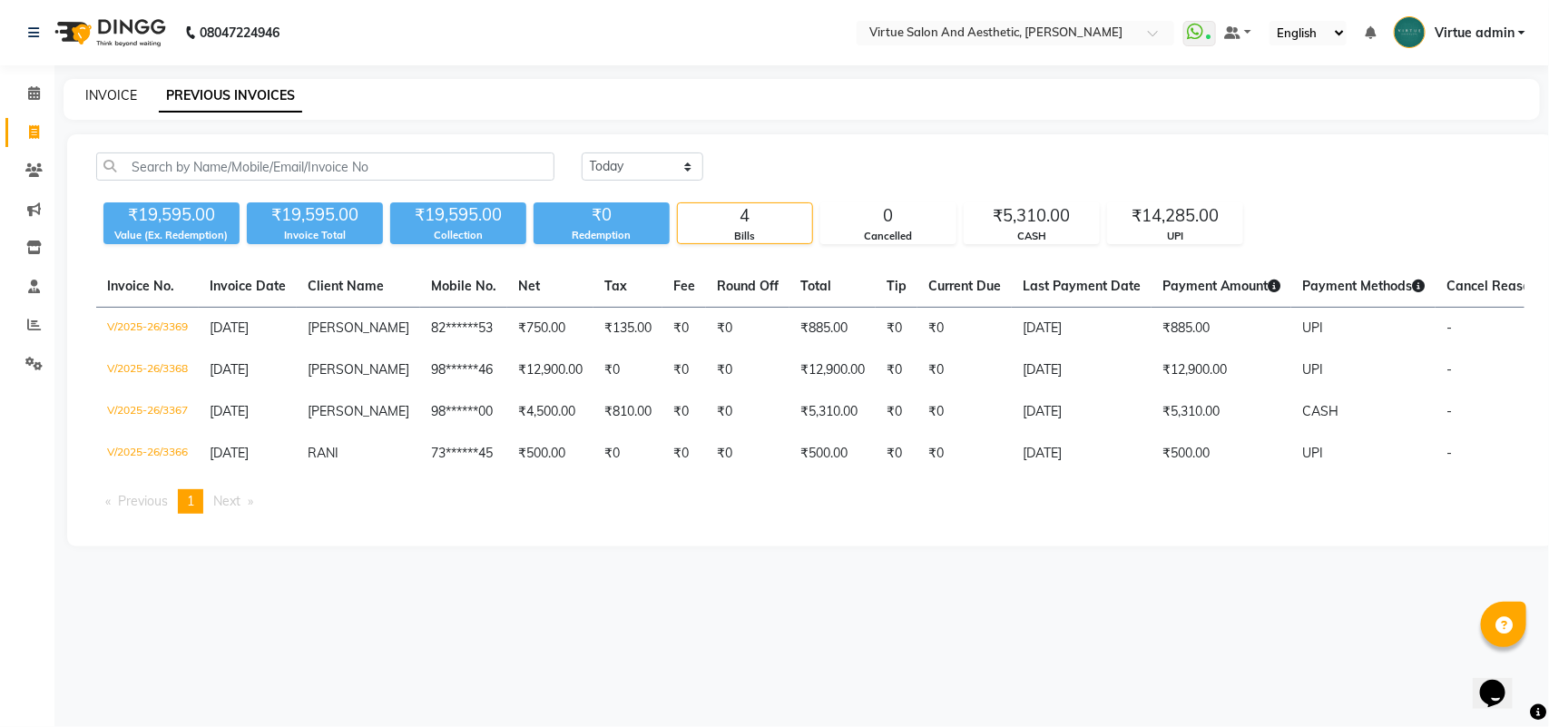
click at [93, 97] on link "INVOICE" at bounding box center [111, 95] width 52 height 16
select select "4466"
select select "service"
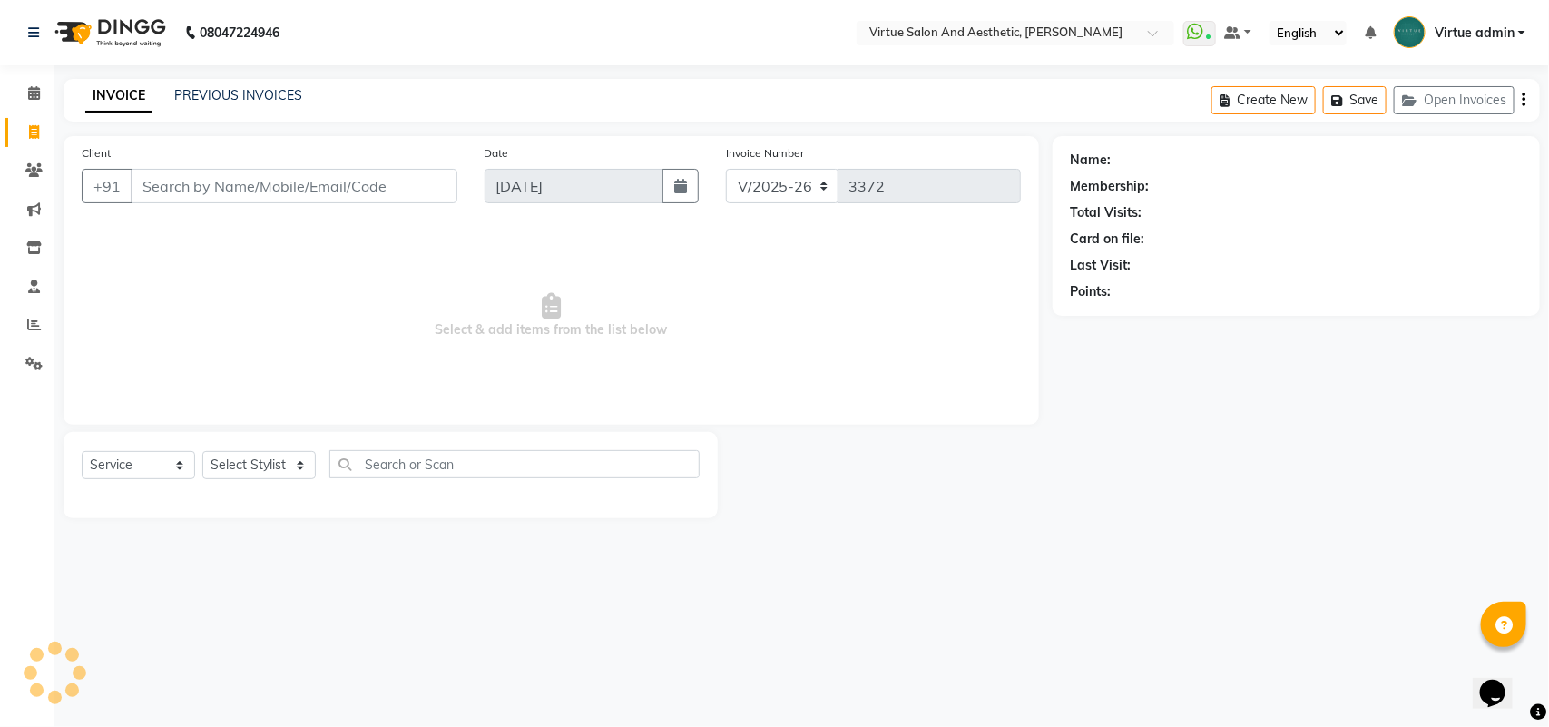
click at [236, 80] on div "INVOICE PREVIOUS INVOICES Create New Save Open Invoices" at bounding box center [802, 100] width 1476 height 43
click at [236, 92] on link "PREVIOUS INVOICES" at bounding box center [238, 95] width 128 height 16
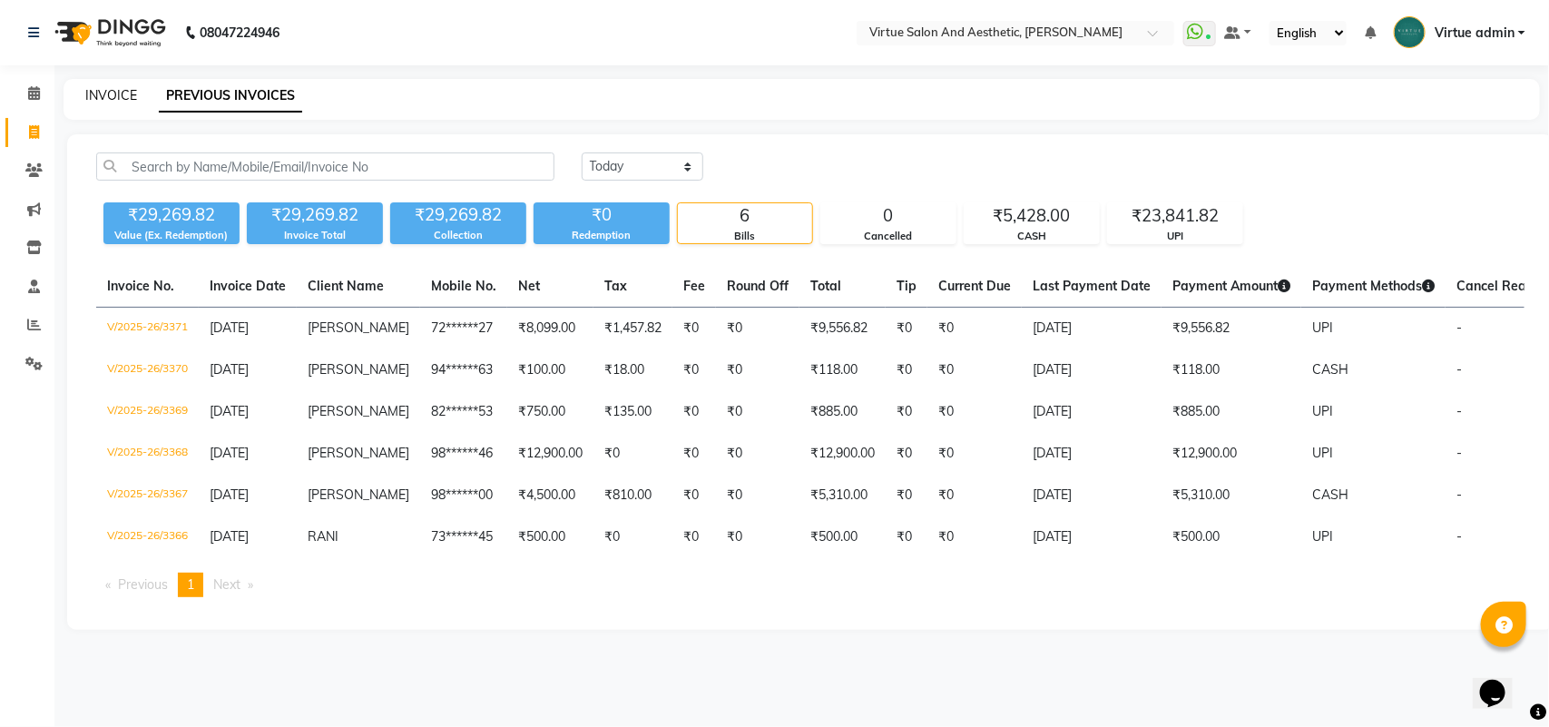
click at [125, 95] on link "INVOICE" at bounding box center [111, 95] width 52 height 16
select select "service"
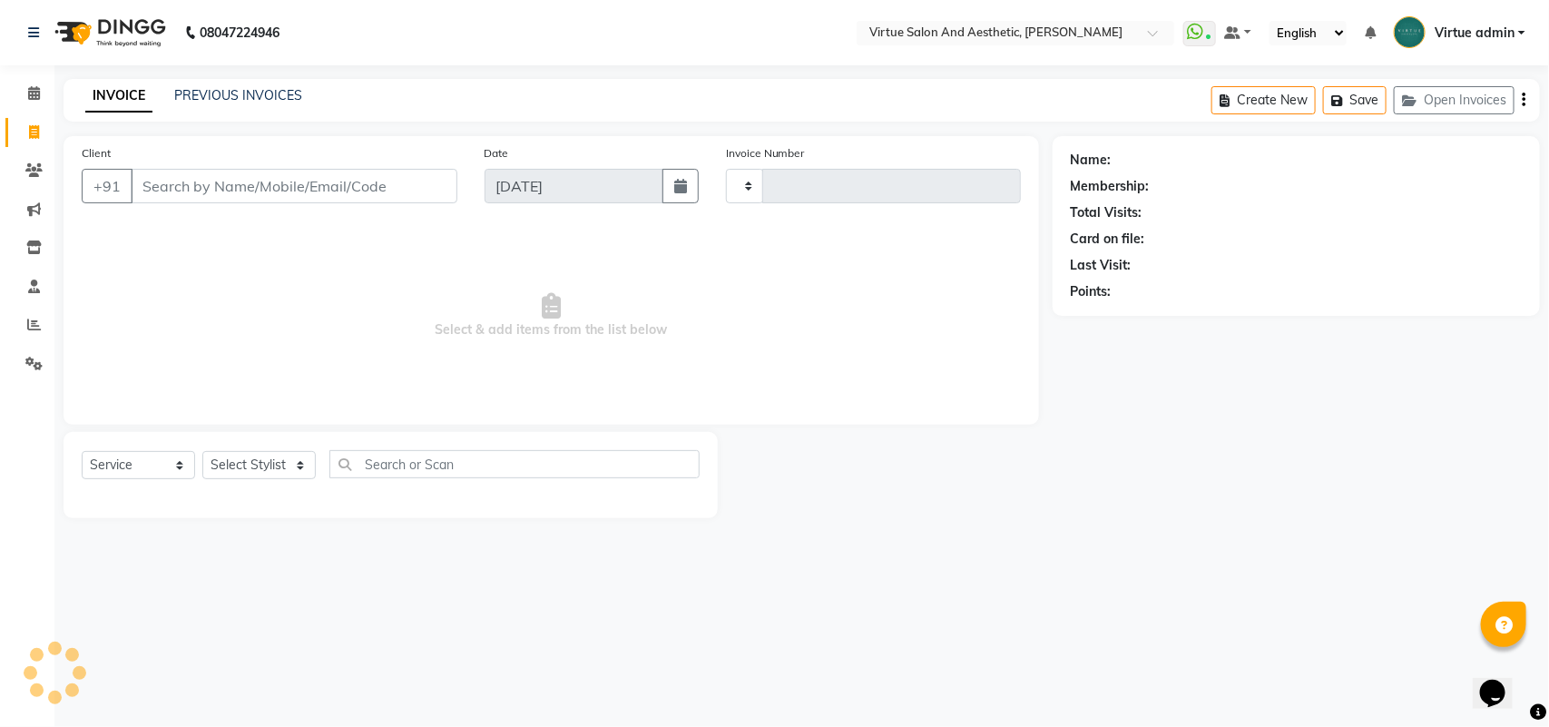
type input "3372"
select select "V"
select select "4466"
select select "71189"
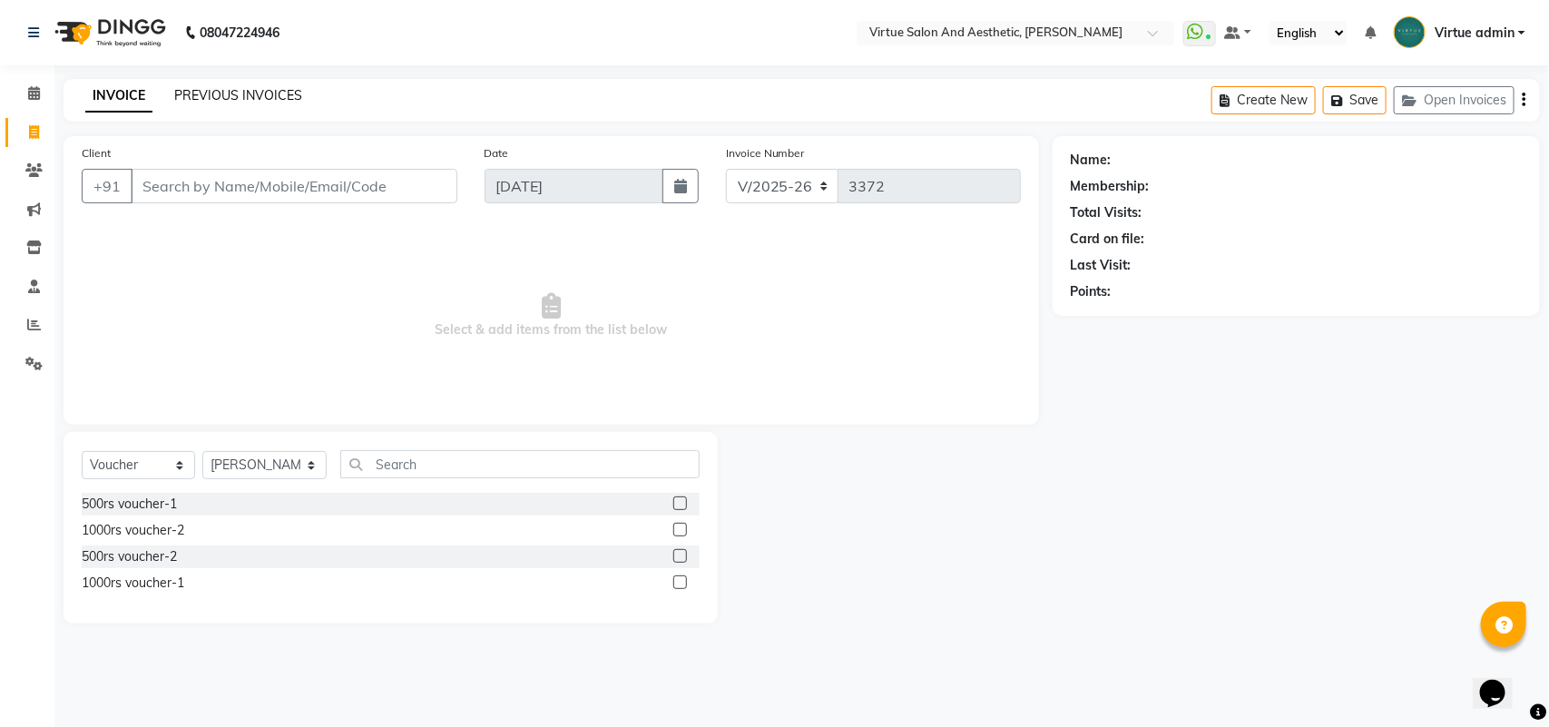
click at [247, 97] on link "PREVIOUS INVOICES" at bounding box center [238, 95] width 128 height 16
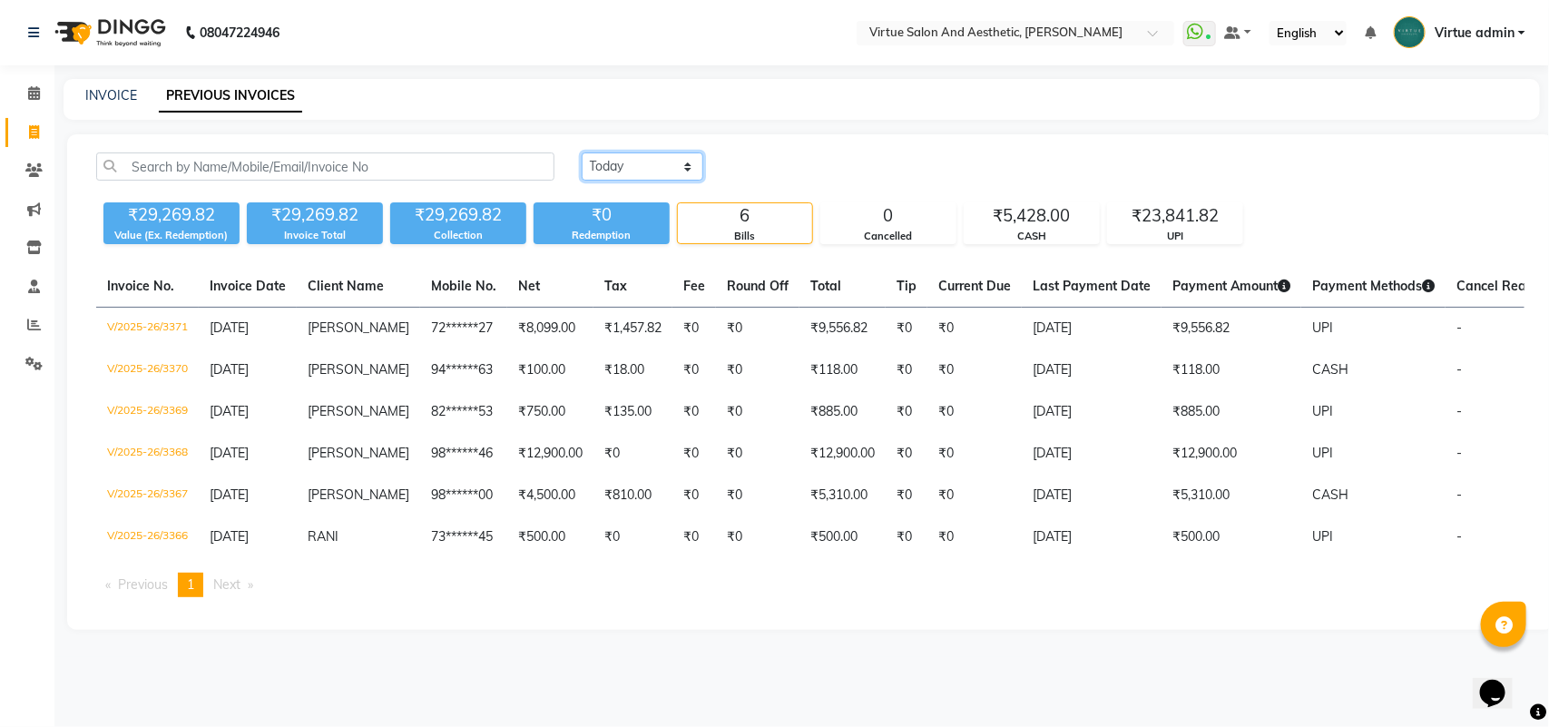
click at [640, 166] on select "Today Yesterday Custom Range" at bounding box center [643, 166] width 122 height 28
click at [582, 152] on select "Today Yesterday Custom Range" at bounding box center [643, 166] width 122 height 28
click at [642, 154] on select "Today Yesterday Custom Range" at bounding box center [643, 166] width 122 height 28
click at [582, 152] on select "Today Yesterday Custom Range" at bounding box center [643, 166] width 122 height 28
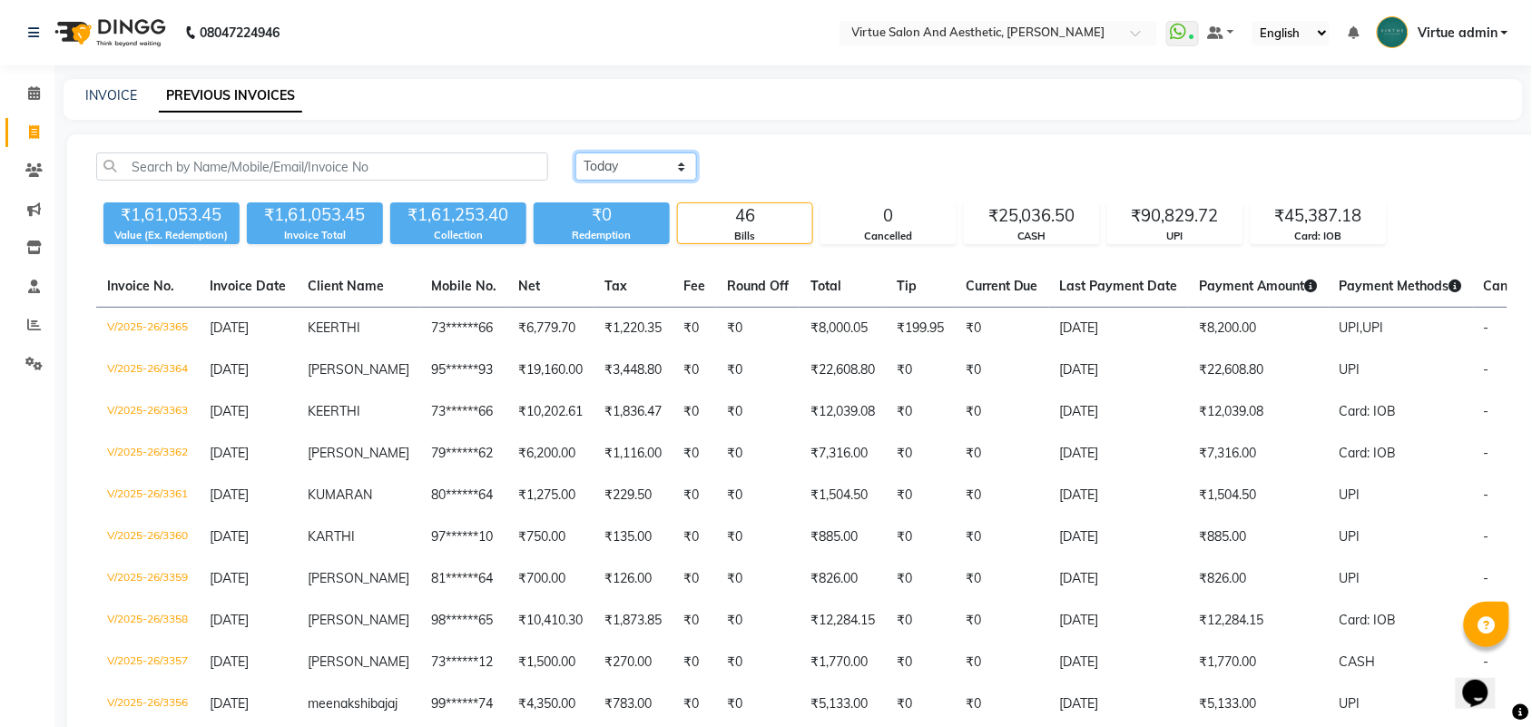
click at [660, 155] on select "Today Yesterday Custom Range" at bounding box center [636, 166] width 122 height 28
select select "range"
click at [575, 152] on select "Today Yesterday Custom Range" at bounding box center [636, 166] width 122 height 28
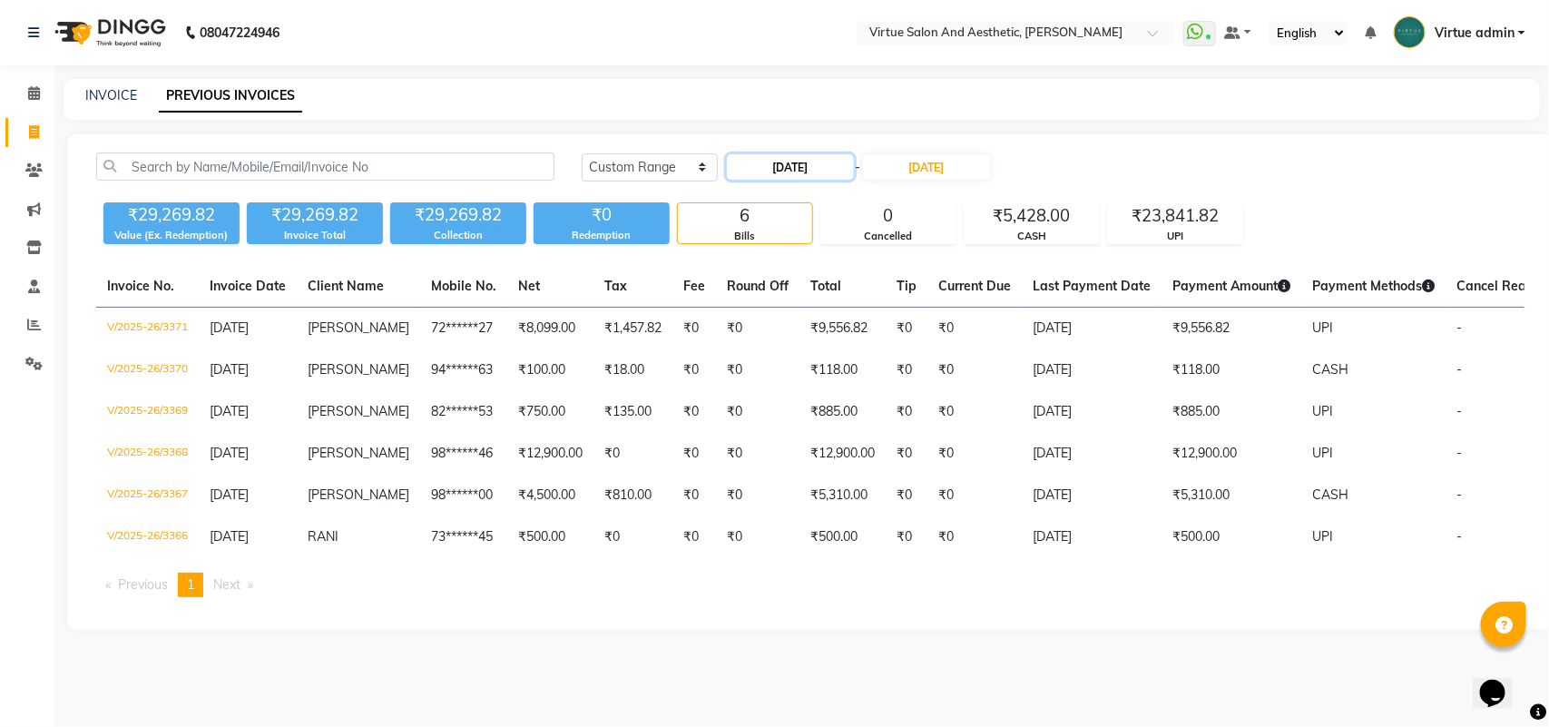
click at [776, 160] on input "[DATE]" at bounding box center [790, 166] width 127 height 25
select select "9"
select select "2025"
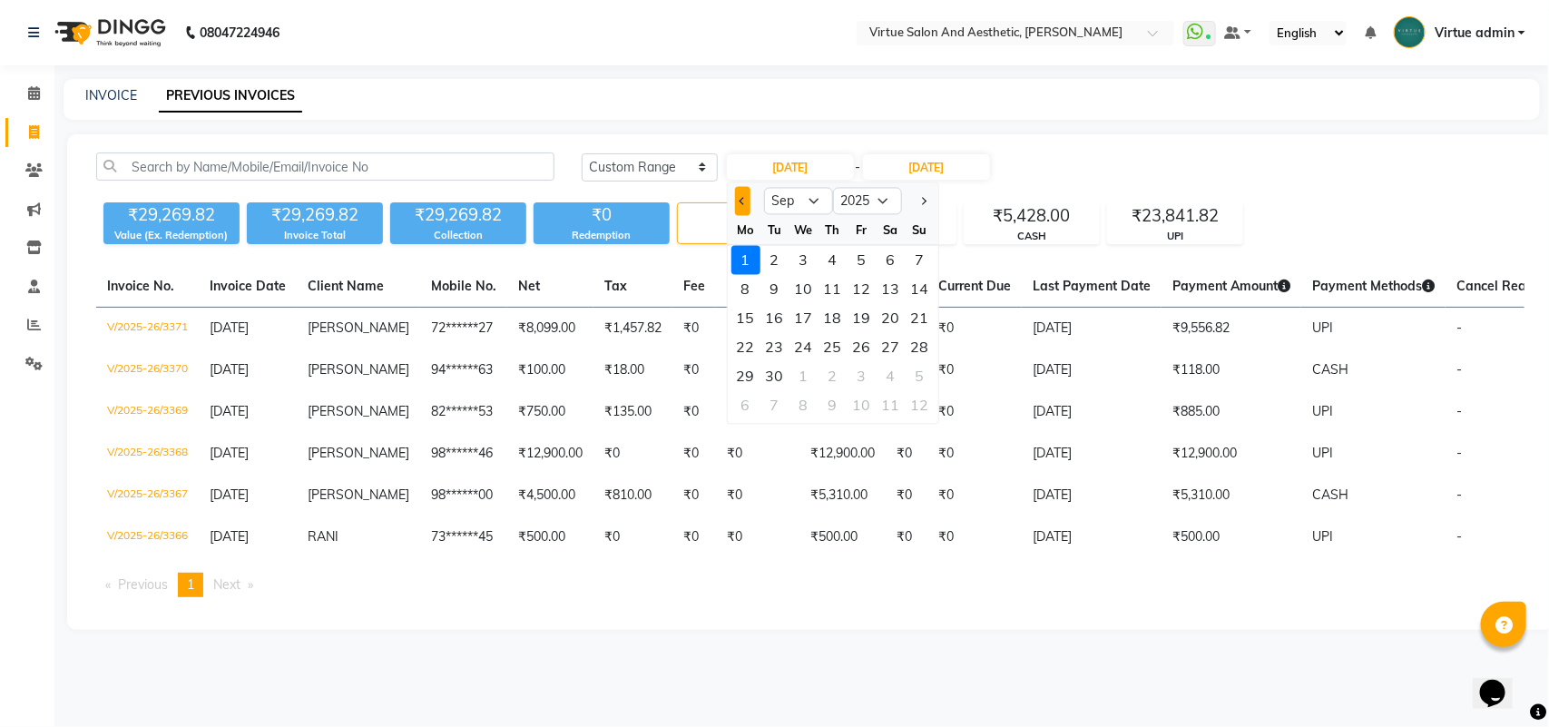
click at [744, 191] on button "Previous month" at bounding box center [742, 201] width 15 height 29
select select "8"
click at [927, 377] on div "31" at bounding box center [920, 376] width 29 height 29
type input "[DATE]"
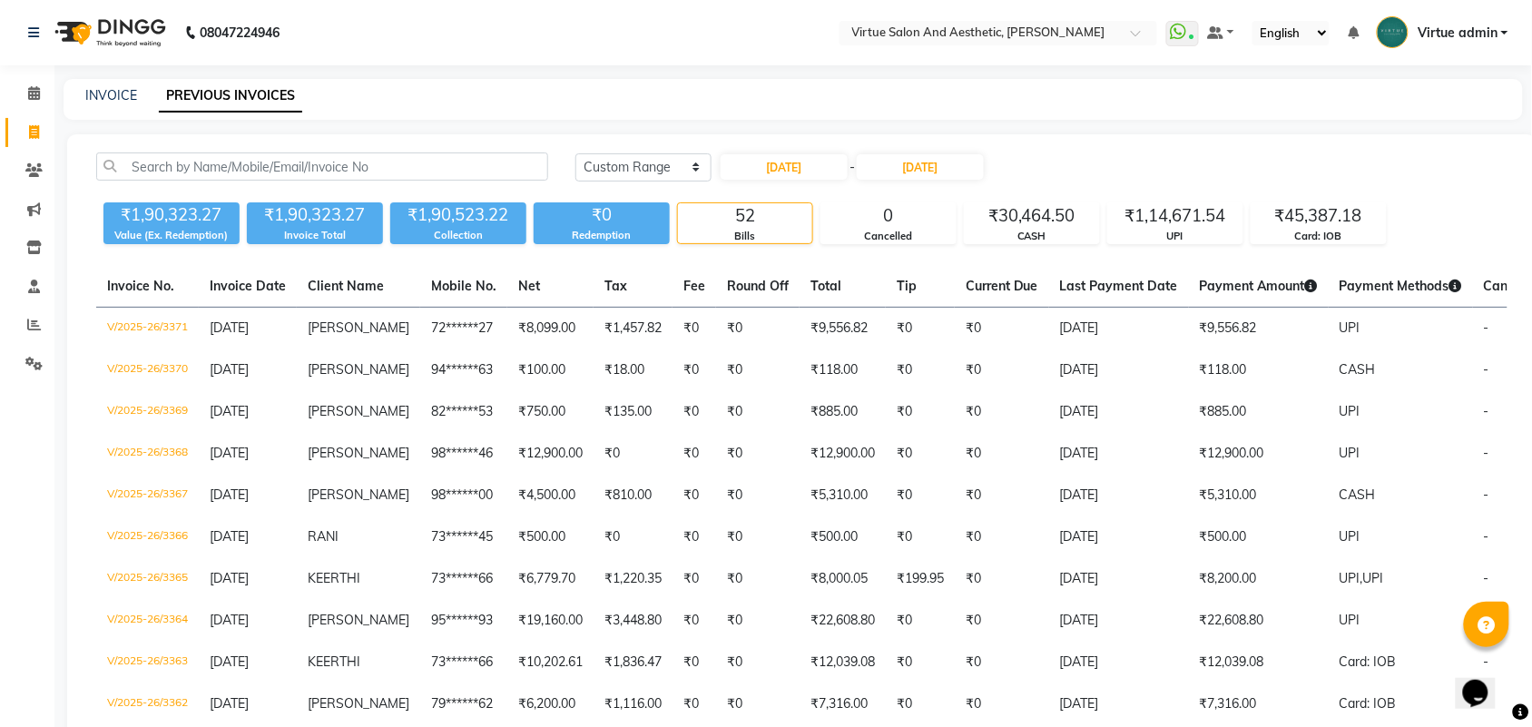
click at [24, 340] on li "Reports" at bounding box center [27, 325] width 54 height 39
click at [30, 316] on span at bounding box center [34, 325] width 32 height 21
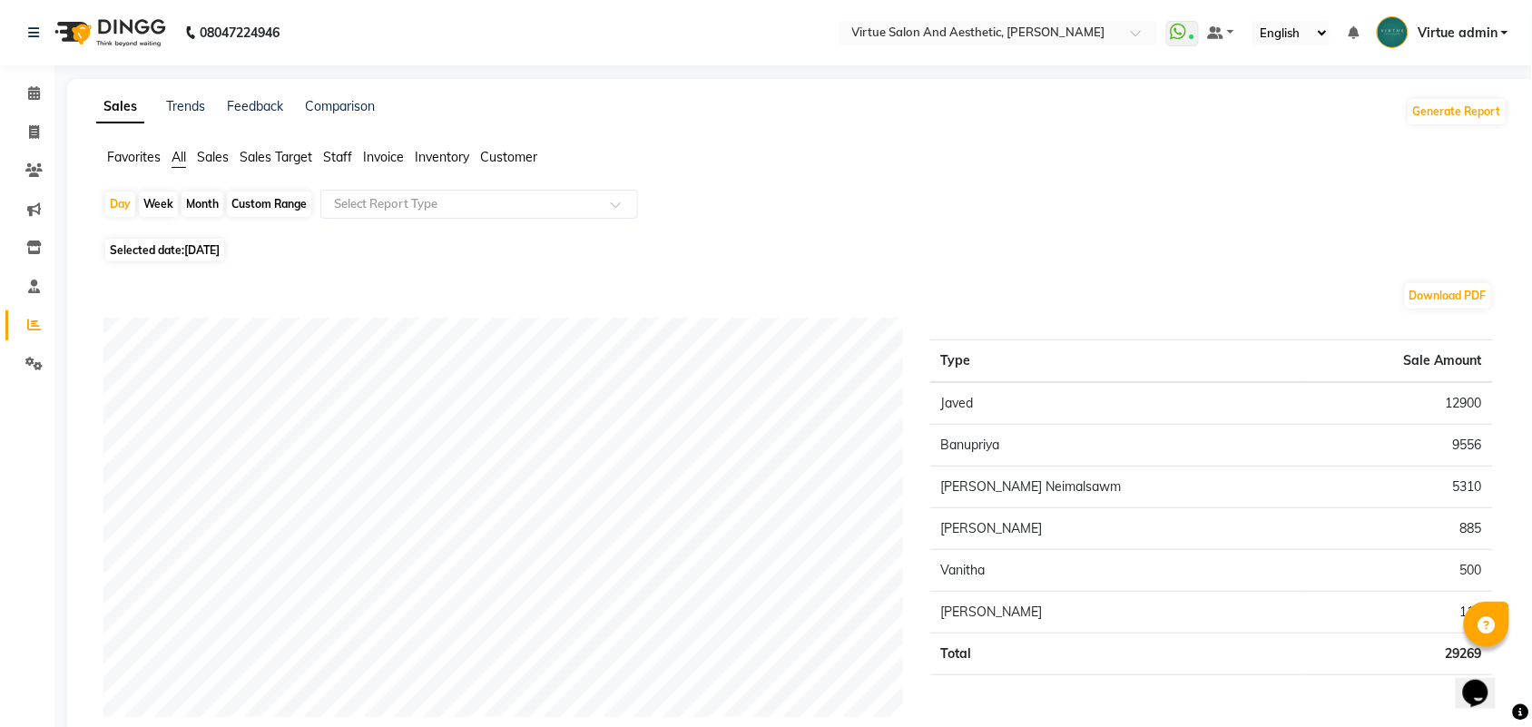
click at [349, 152] on span "Staff" at bounding box center [337, 157] width 29 height 16
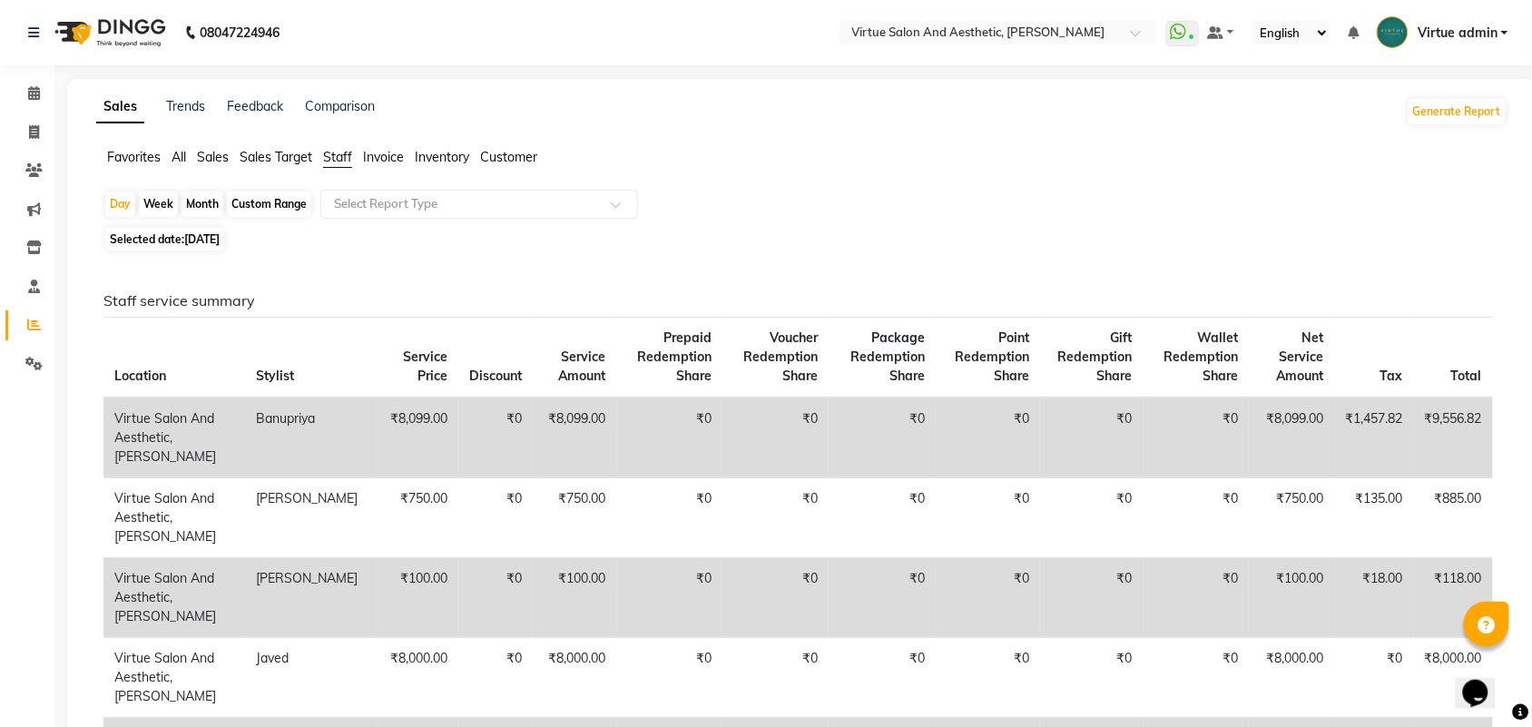
click at [284, 211] on div "Custom Range" at bounding box center [269, 203] width 84 height 25
select select "9"
select select "2025"
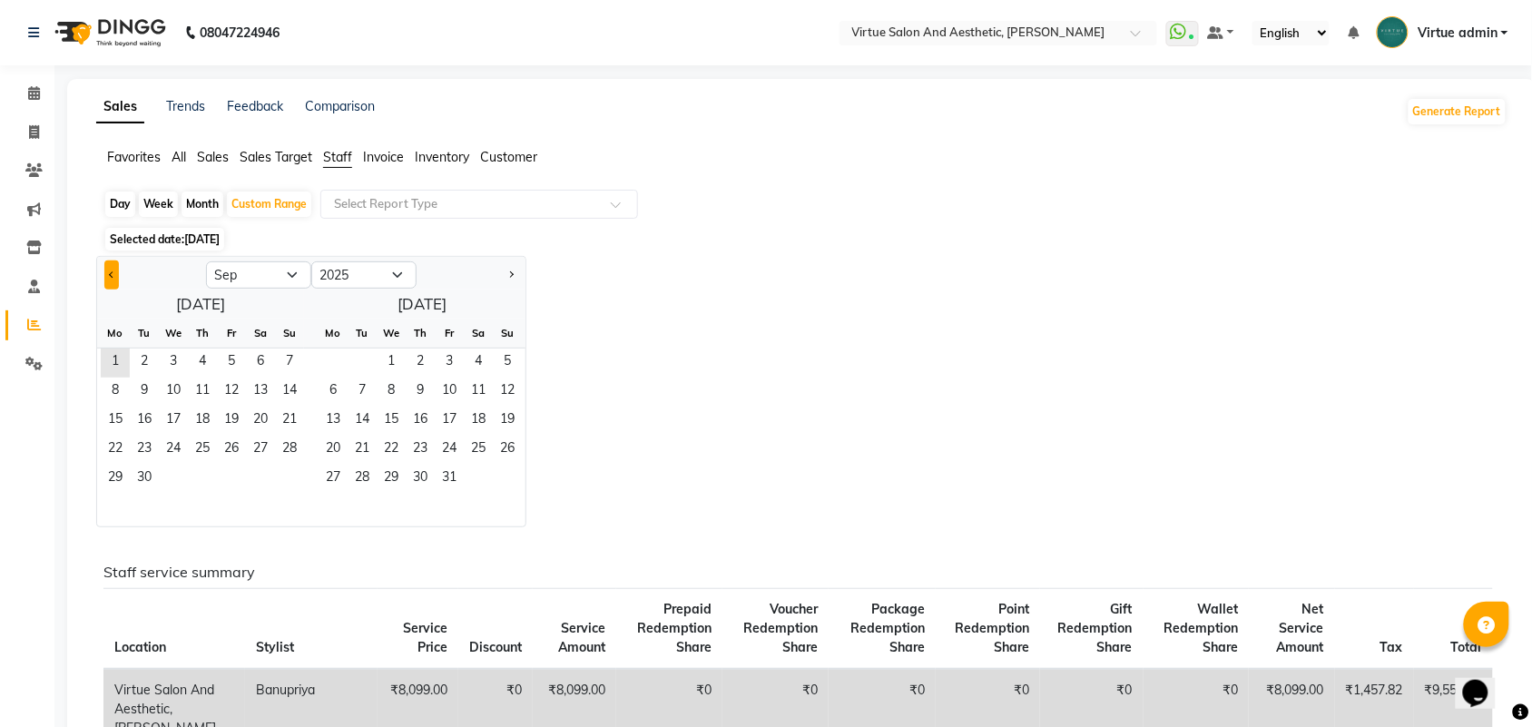
click at [115, 279] on button "Previous month" at bounding box center [111, 274] width 15 height 29
select select "8"
click at [236, 363] on span "1" at bounding box center [231, 362] width 29 height 29
click at [283, 477] on span "31" at bounding box center [289, 479] width 29 height 29
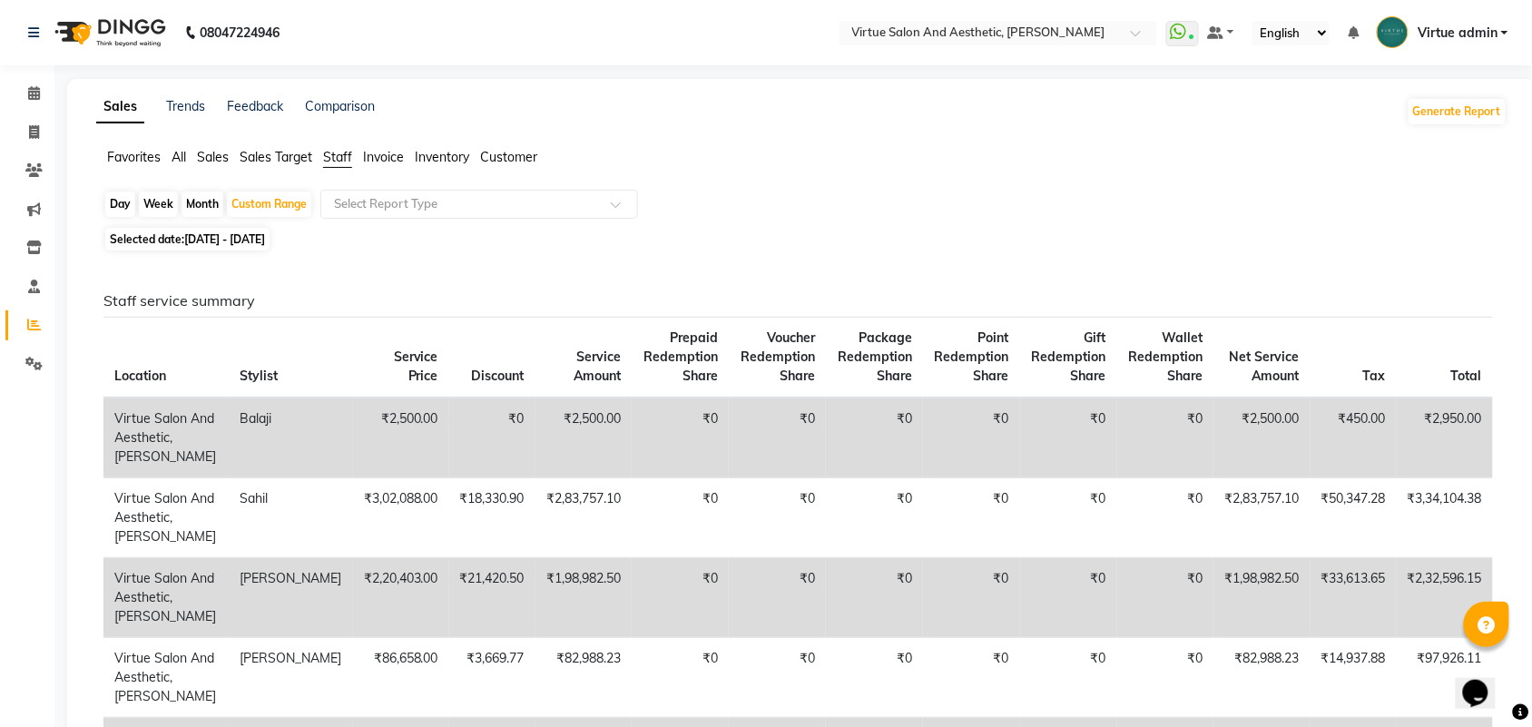
click at [115, 202] on div "Day" at bounding box center [120, 203] width 30 height 25
select select "8"
select select "2025"
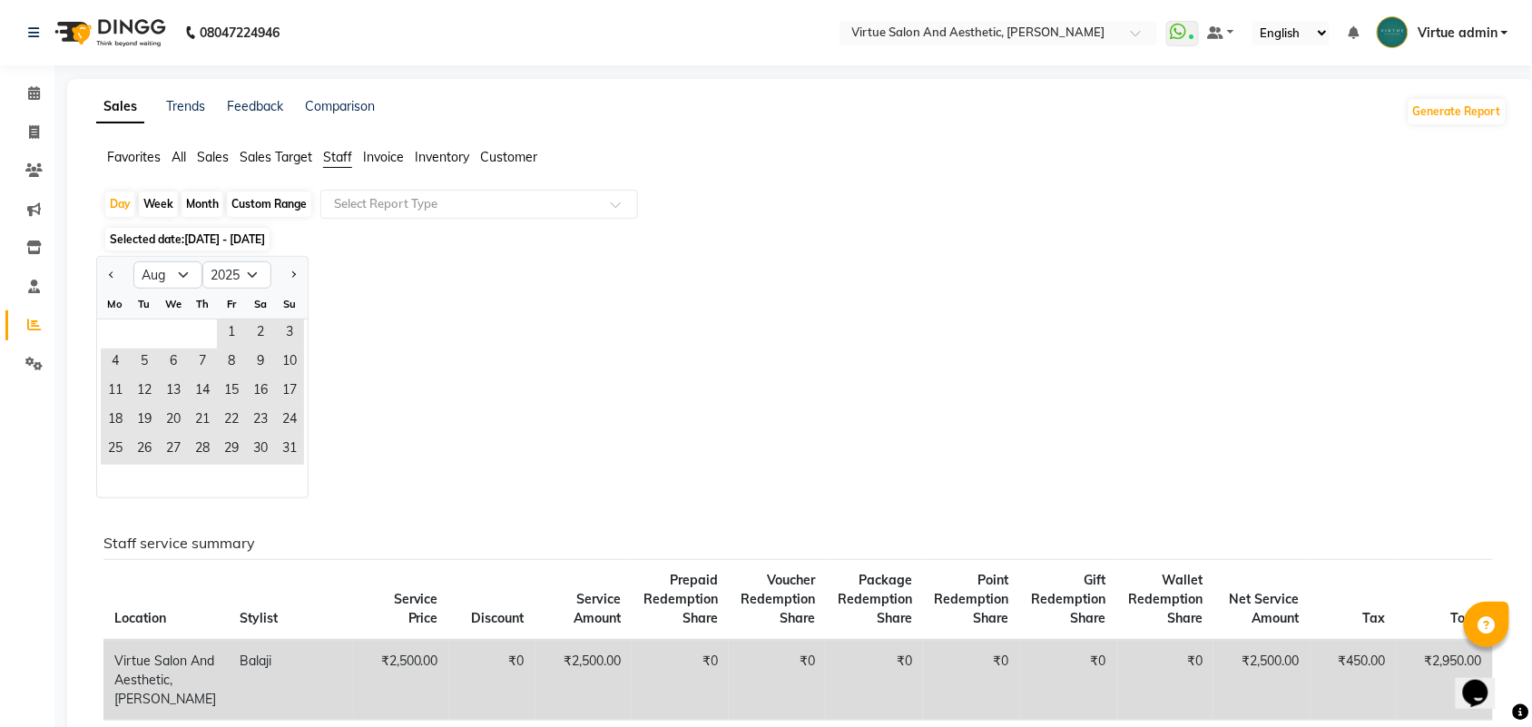
click at [261, 202] on div "Custom Range" at bounding box center [269, 203] width 84 height 25
select select "8"
select select "2025"
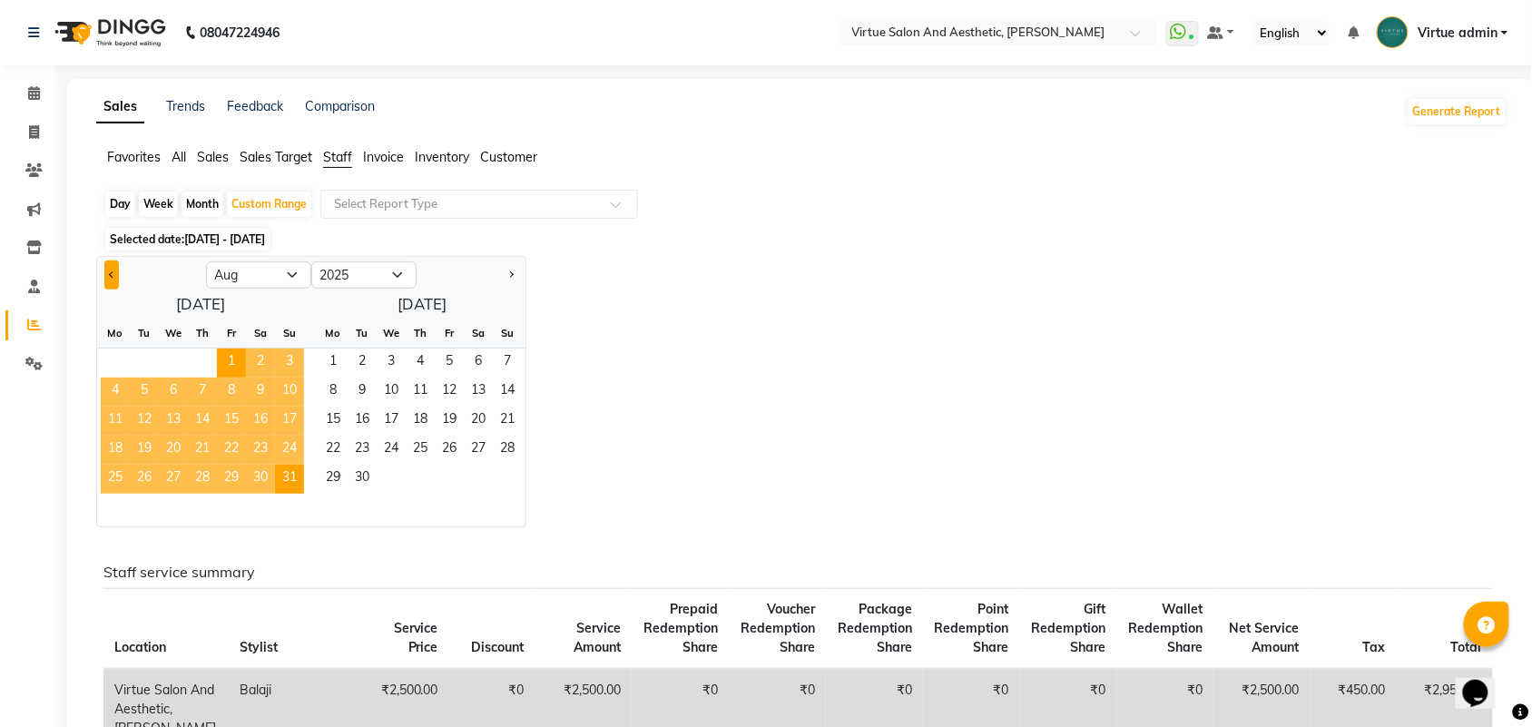
click at [118, 277] on button "Previous month" at bounding box center [111, 274] width 15 height 29
select select "7"
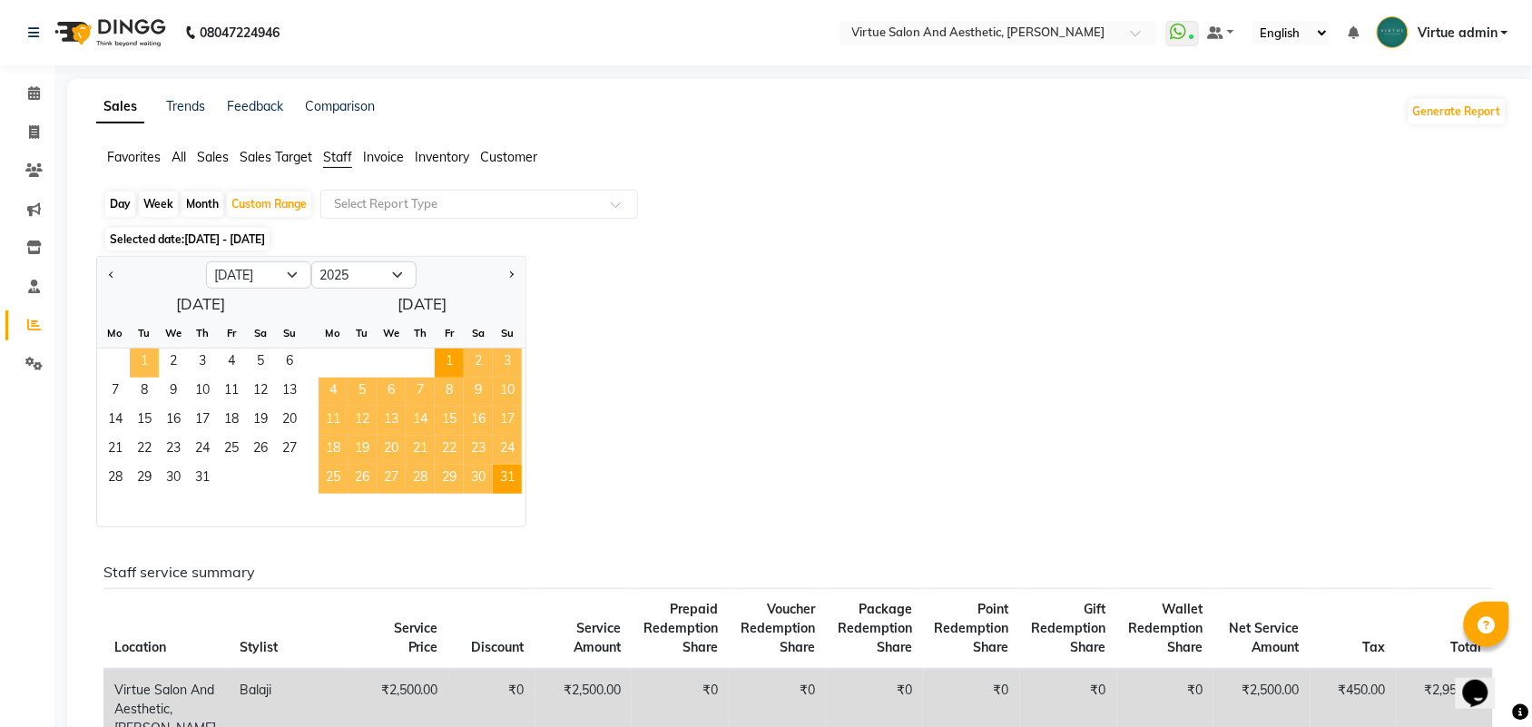
click at [146, 364] on span "1" at bounding box center [144, 362] width 29 height 29
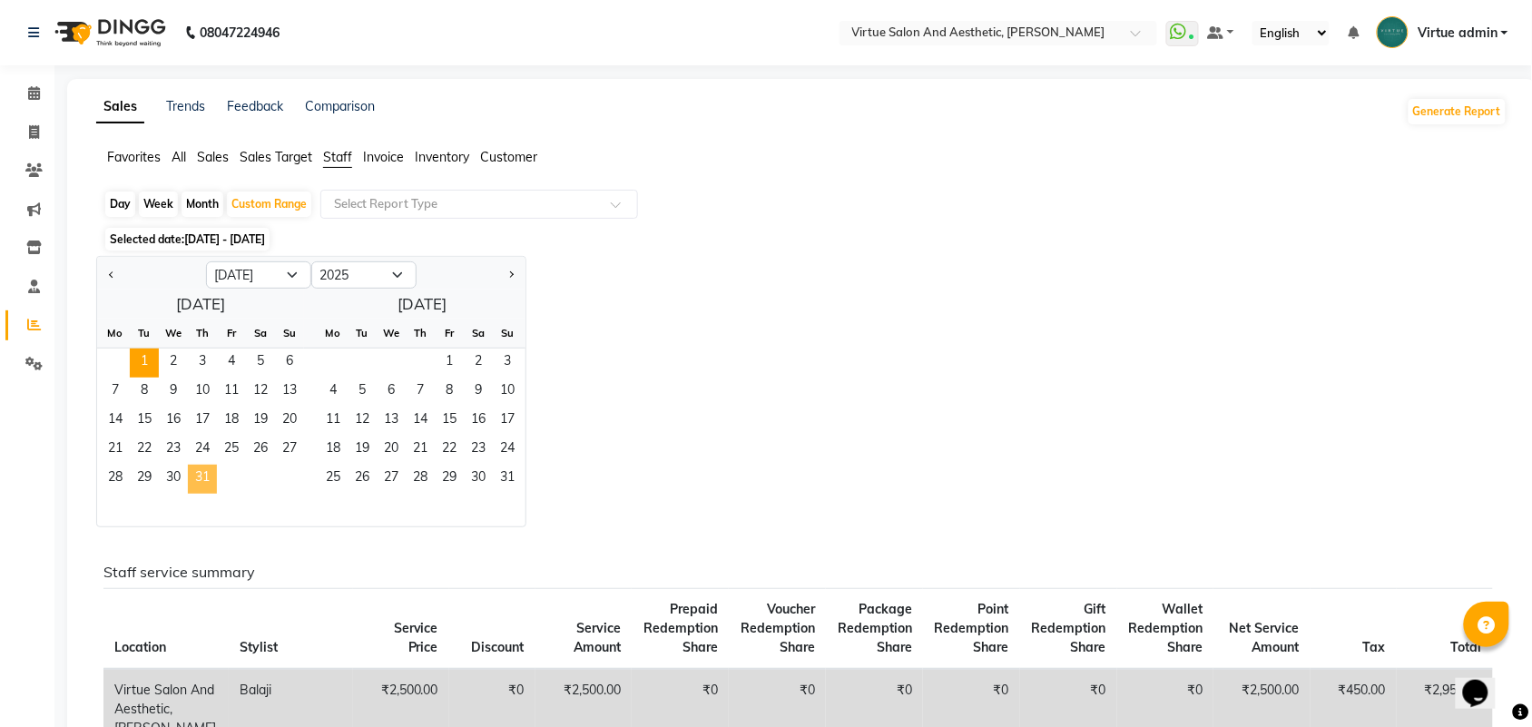
click at [206, 481] on span "31" at bounding box center [202, 479] width 29 height 29
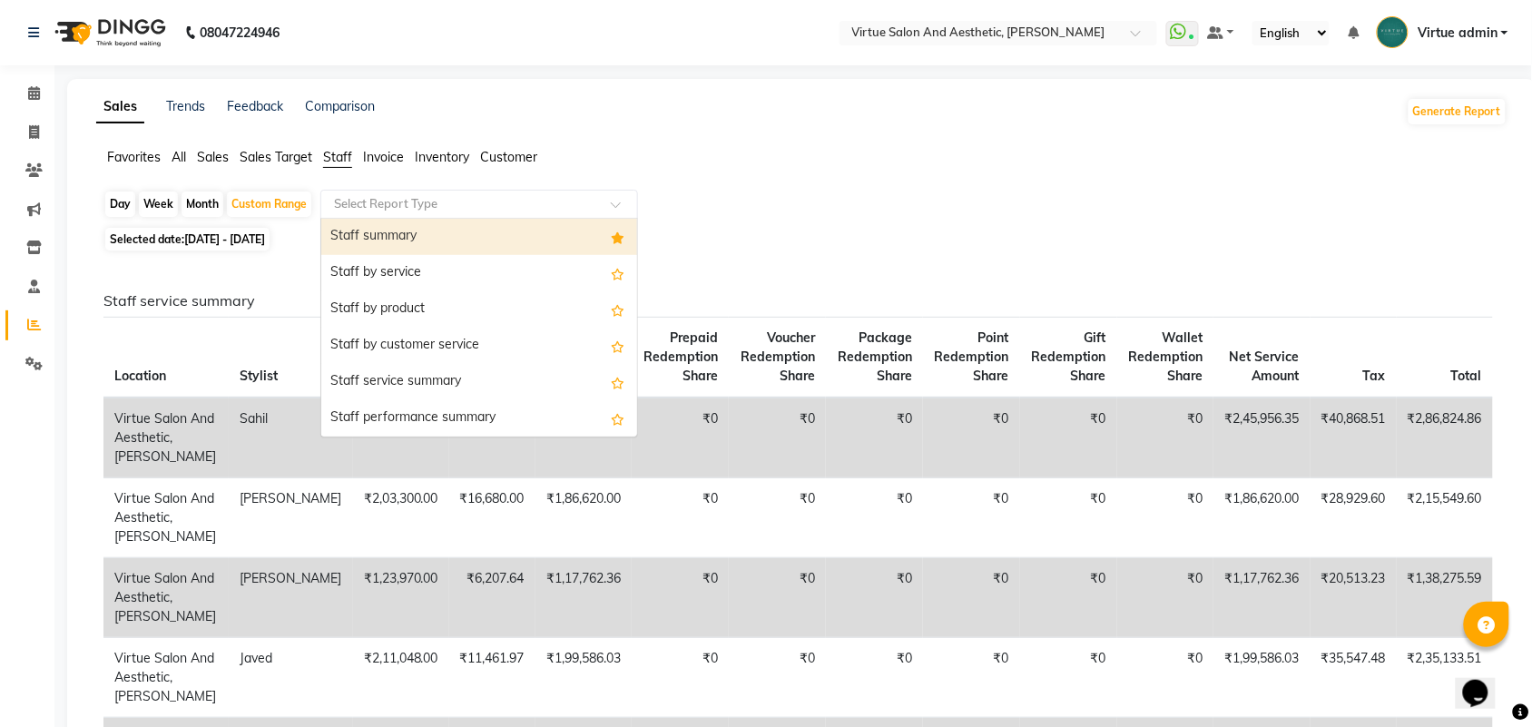
click at [505, 204] on input "text" at bounding box center [460, 204] width 261 height 18
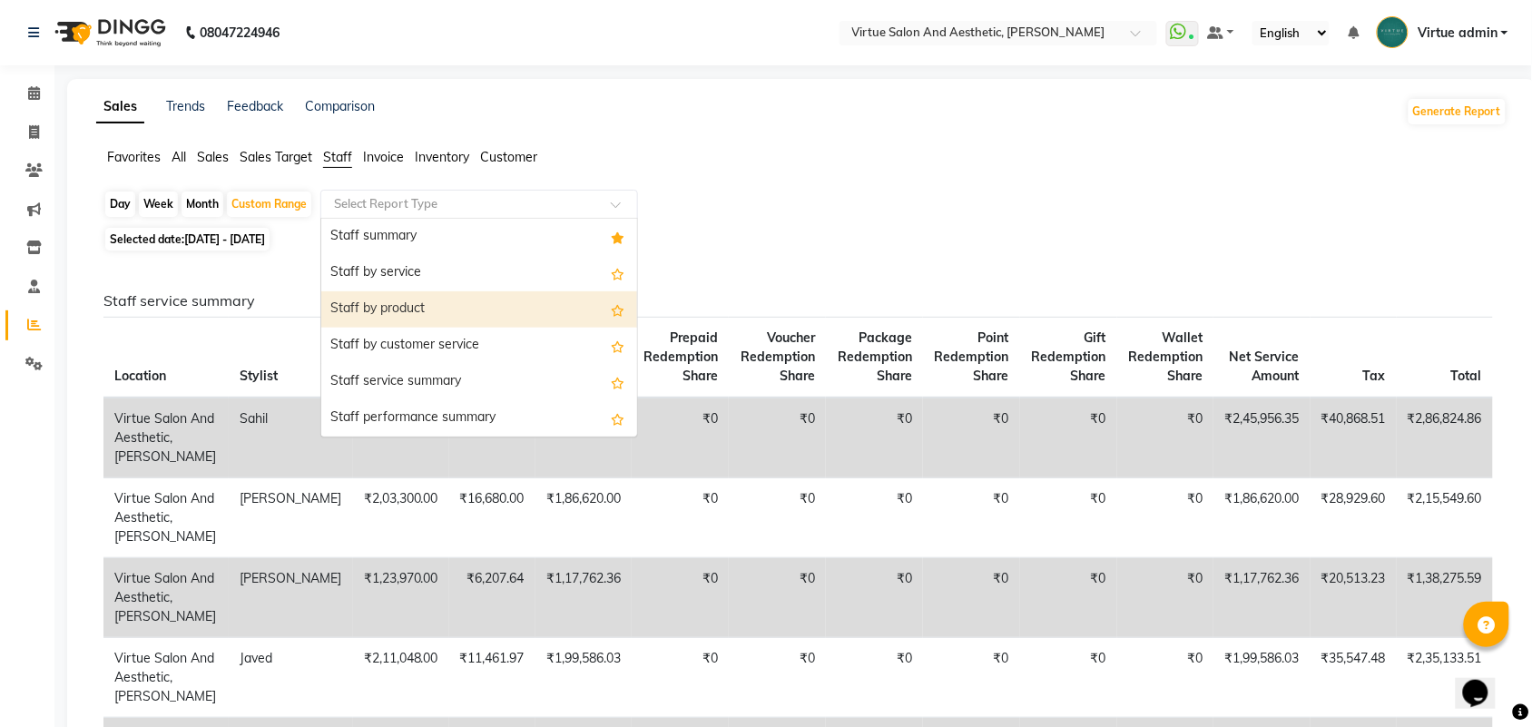
click at [449, 300] on div "Staff by product" at bounding box center [479, 309] width 316 height 36
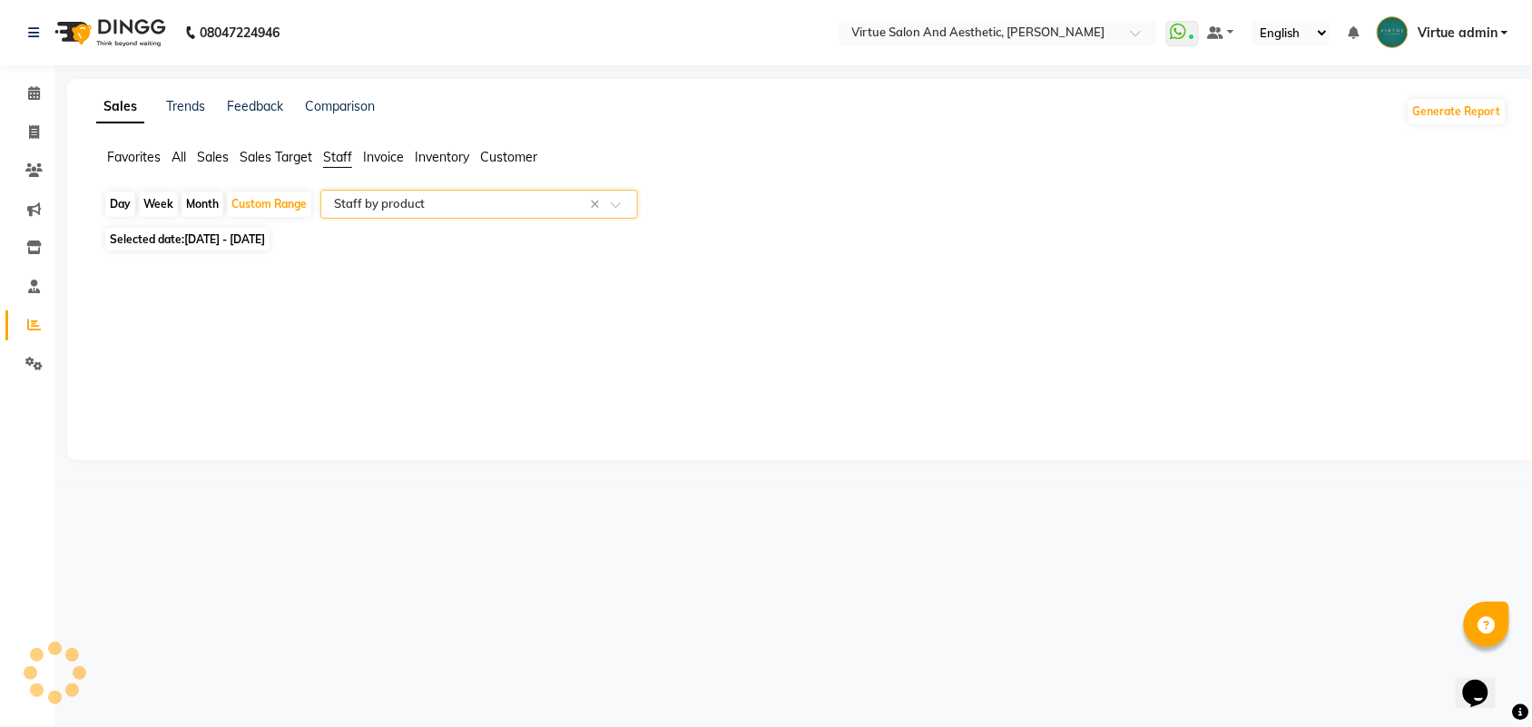
select select "full_report"
select select "csv"
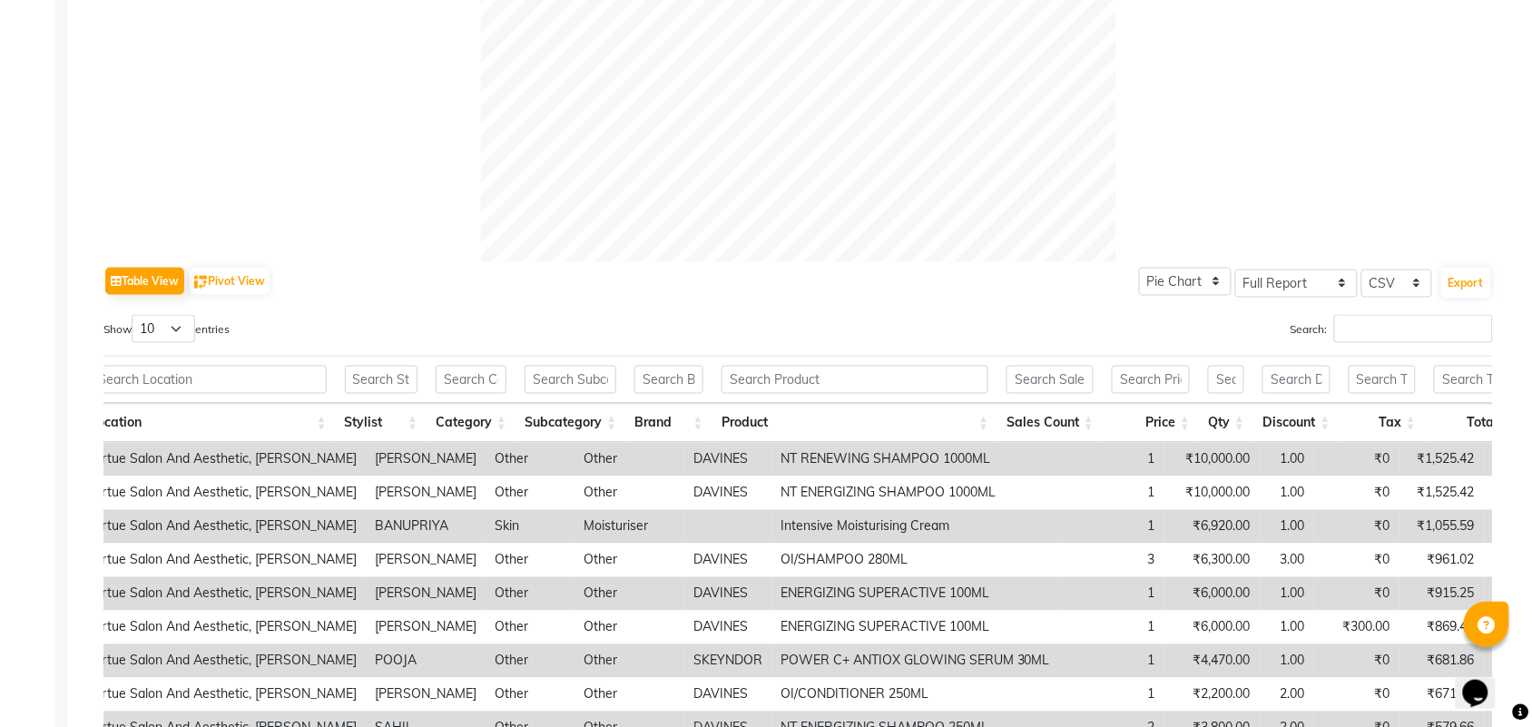
scroll to position [663, 0]
click at [1429, 334] on input "Search:" at bounding box center [1413, 331] width 159 height 28
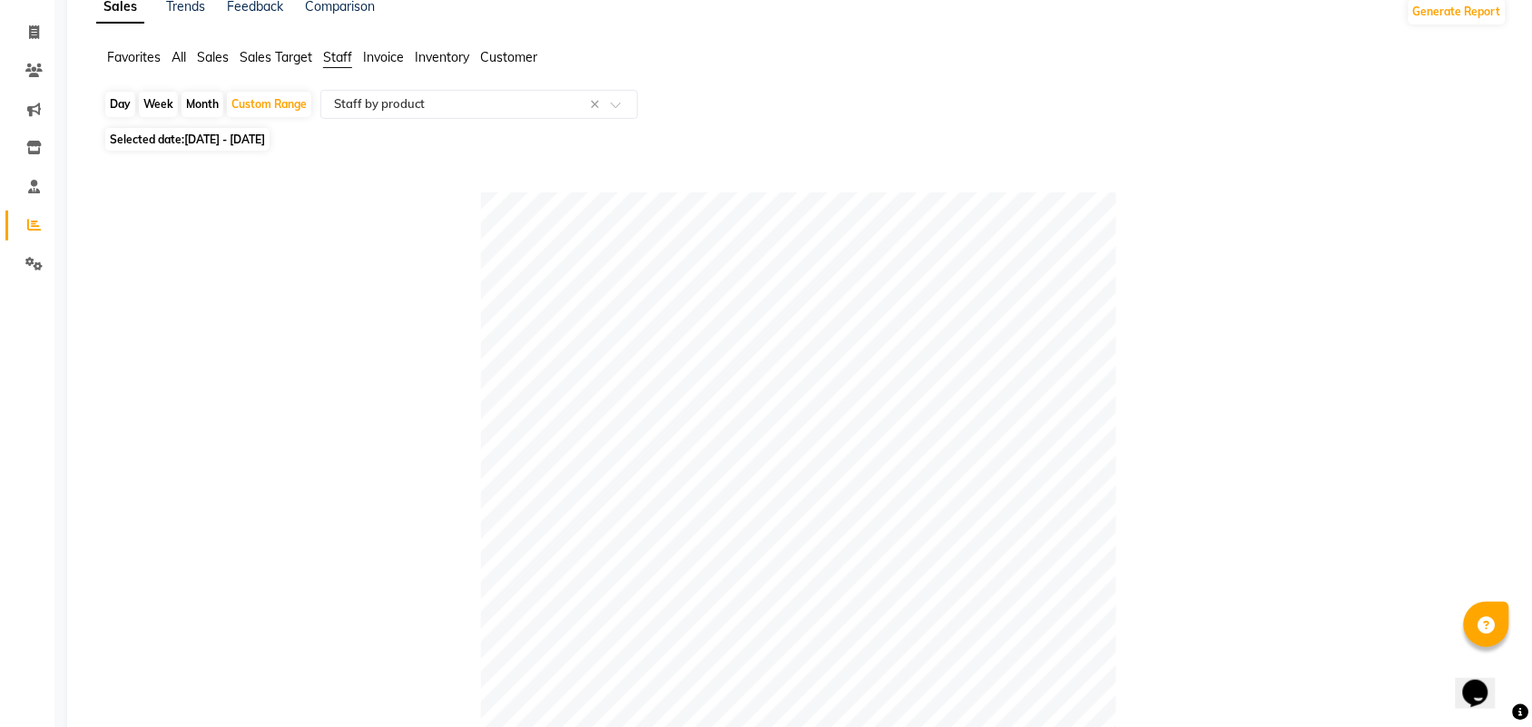
scroll to position [0, 0]
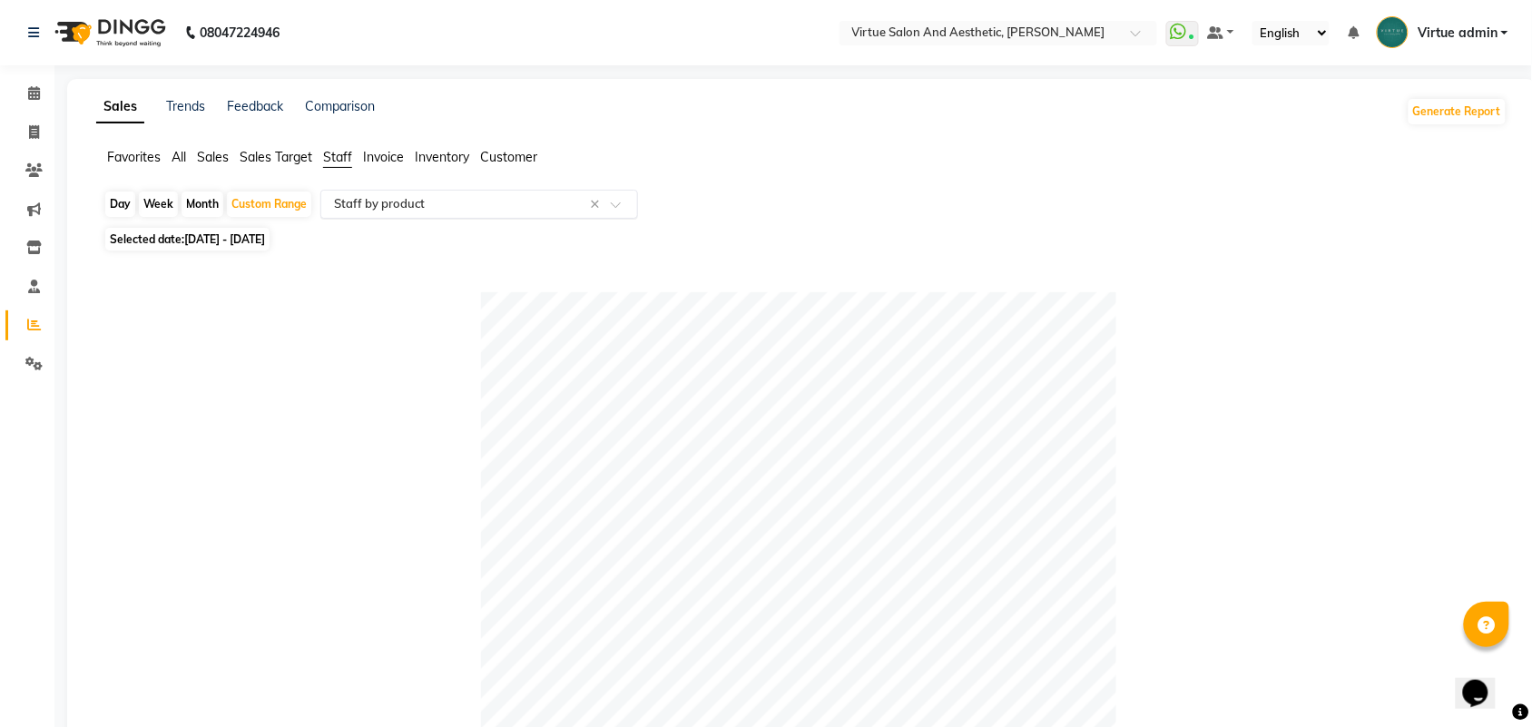
type input "SAHIL"
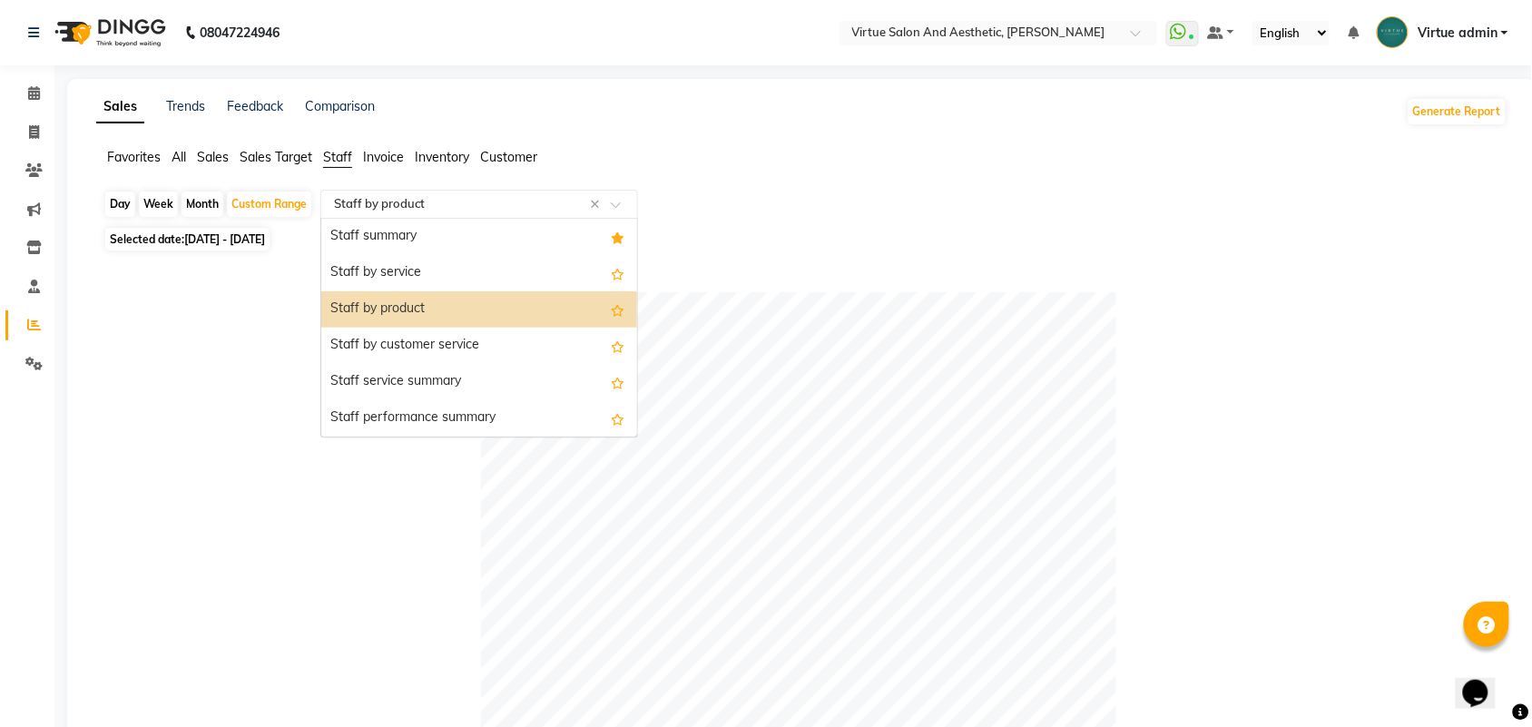
click at [476, 205] on input "text" at bounding box center [460, 204] width 261 height 18
click at [446, 242] on div "Staff summary" at bounding box center [479, 237] width 316 height 36
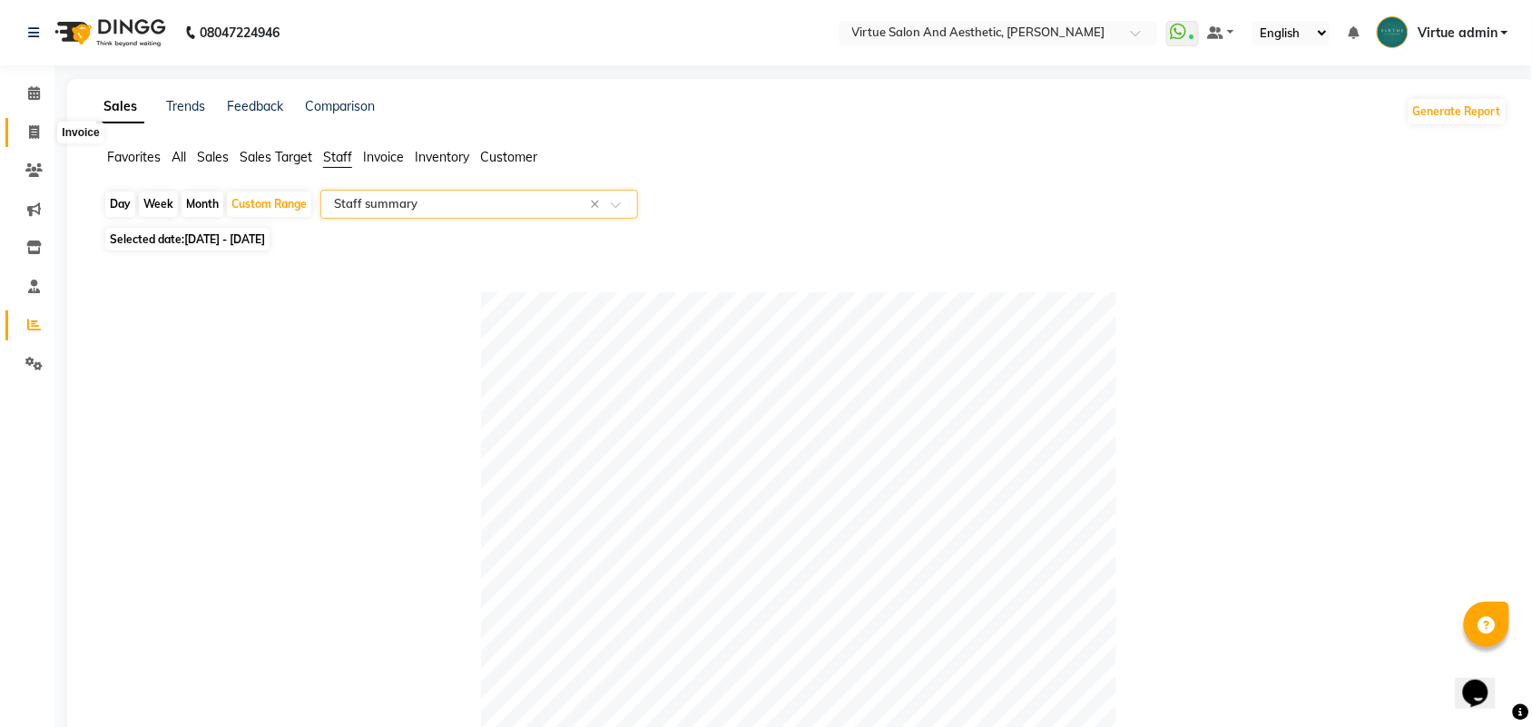
click at [45, 132] on span at bounding box center [34, 132] width 32 height 21
select select "service"
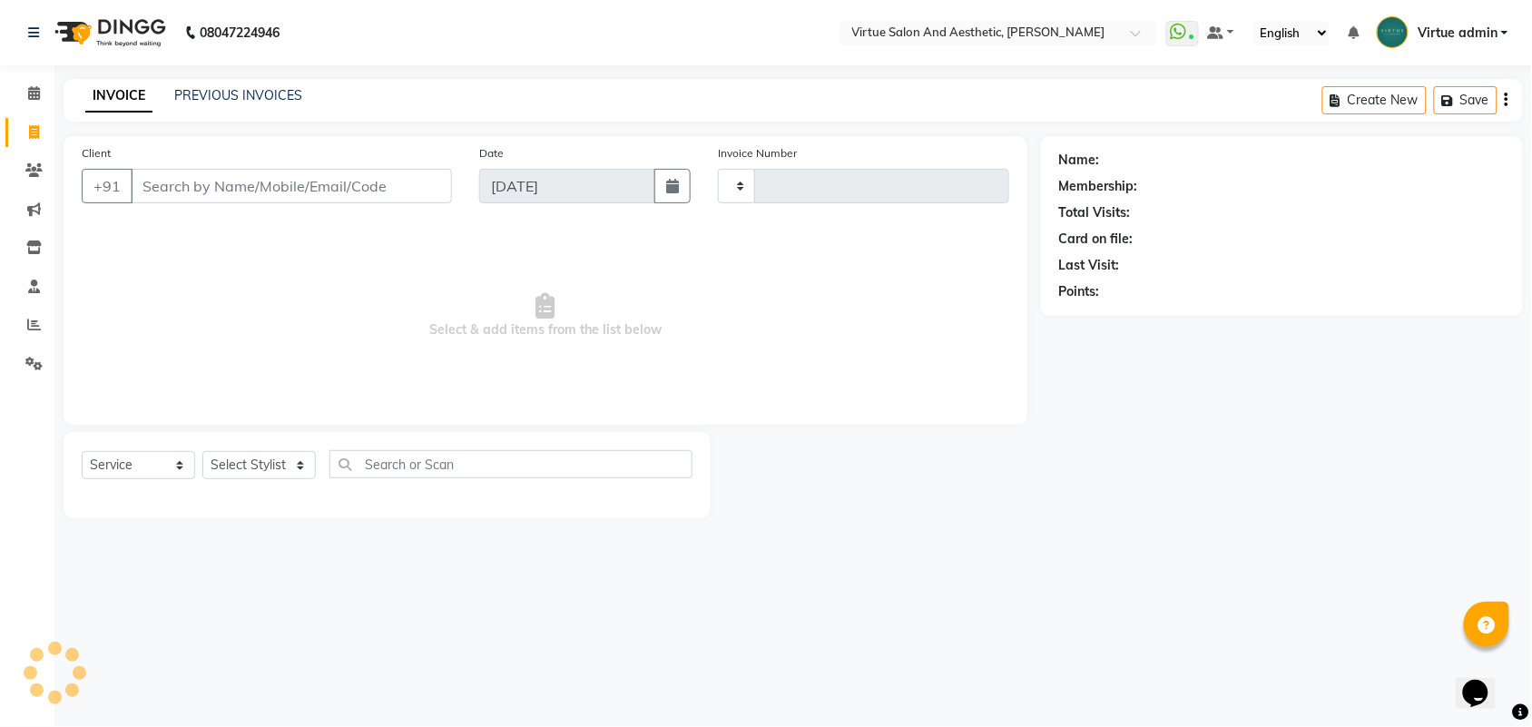
type input "3372"
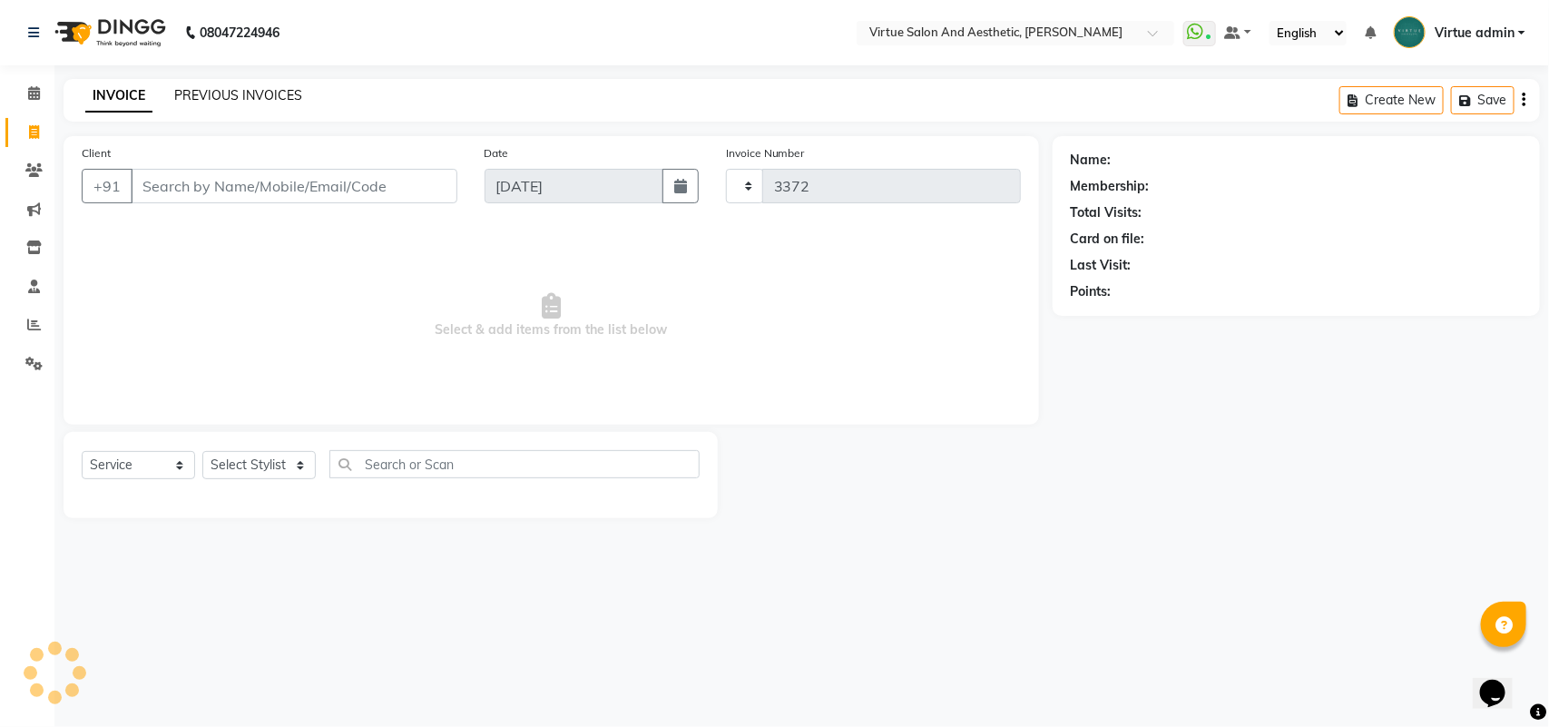
select select "4466"
select select "V"
select select "71189"
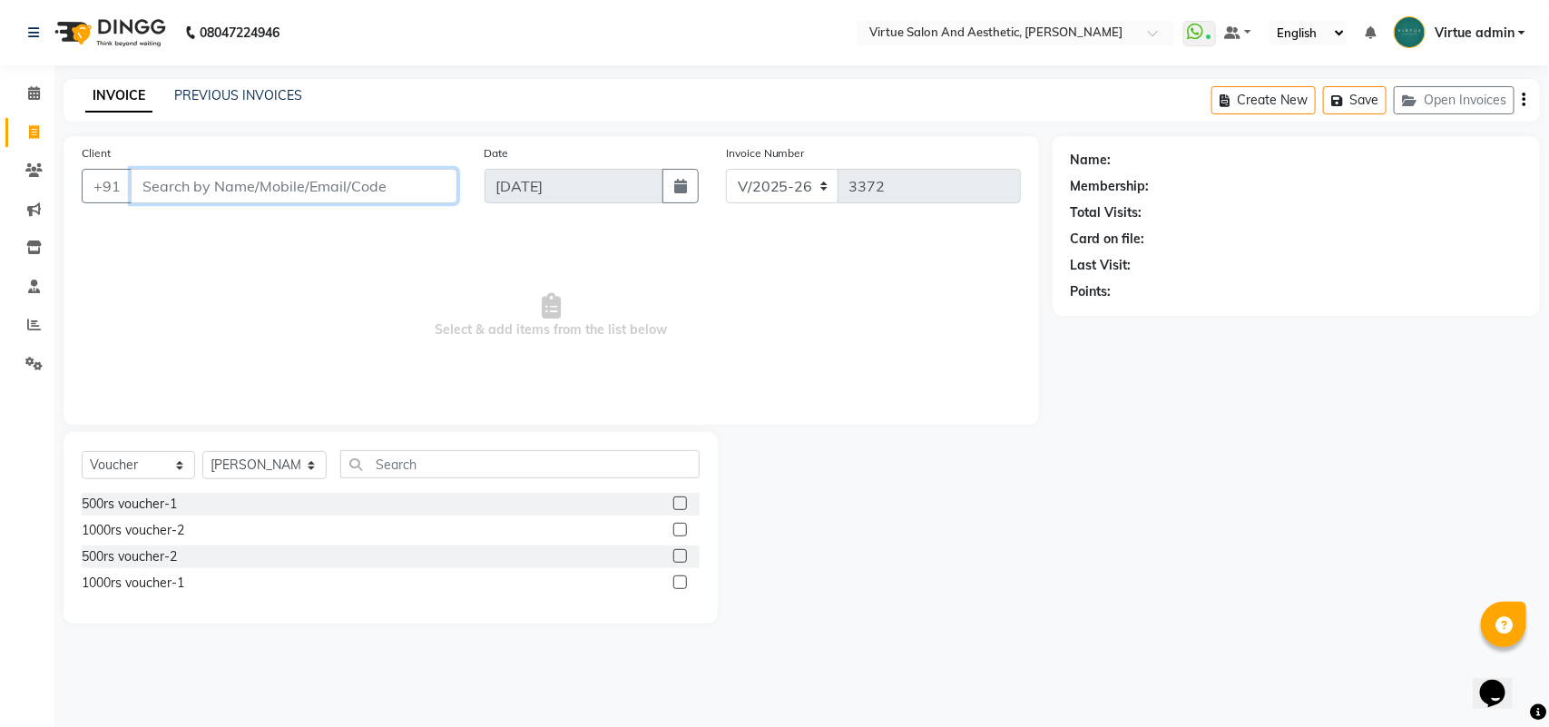
click at [342, 192] on input "Client" at bounding box center [294, 186] width 327 height 34
click at [250, 181] on input "Client" at bounding box center [294, 186] width 327 height 34
type input "9176300019"
click at [424, 166] on div "Client +91 9176300019 Add Client" at bounding box center [269, 180] width 403 height 74
click at [425, 184] on span "Add Client" at bounding box center [411, 186] width 72 height 18
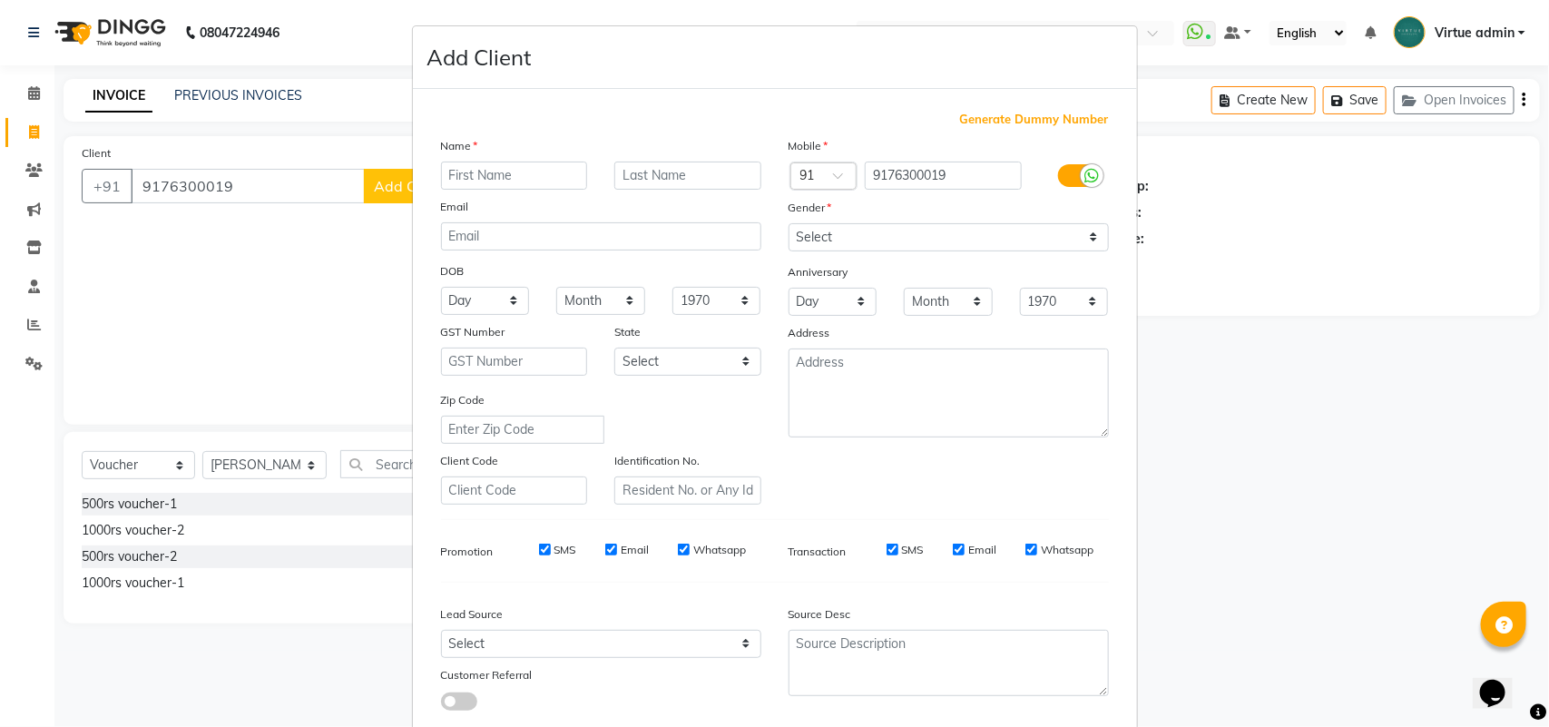
click at [459, 171] on input "text" at bounding box center [514, 176] width 147 height 28
type input "PRIYA"
click at [880, 248] on select "Select Male Female Other Prefer Not To Say" at bounding box center [948, 237] width 320 height 28
select select "female"
click at [788, 223] on select "Select Male Female Other Prefer Not To Say" at bounding box center [948, 237] width 320 height 28
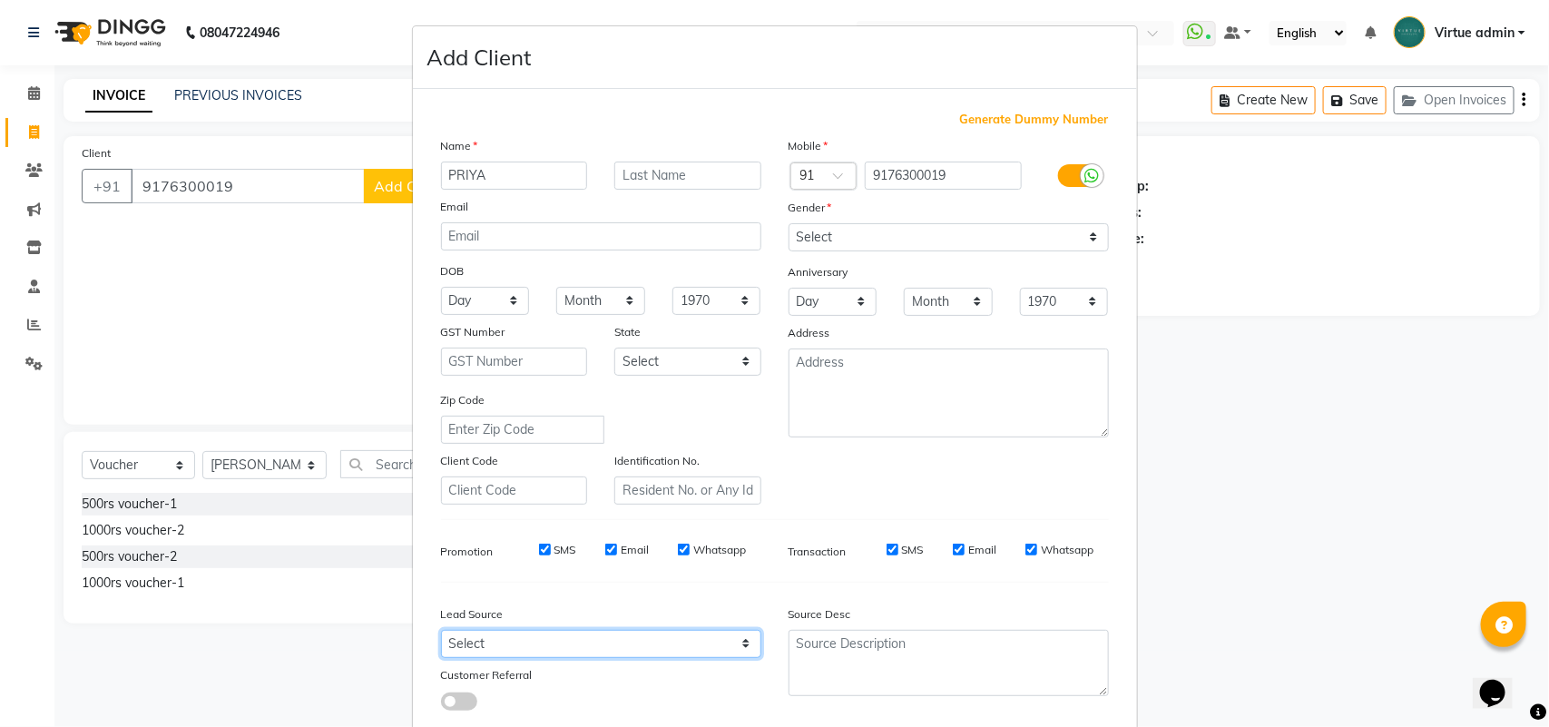
click at [534, 637] on select "Select Walk-in Referral Internet Friend Word of Mouth Advertisement Facebook Ju…" at bounding box center [601, 644] width 320 height 28
select select "30564"
click at [441, 630] on select "Select Walk-in Referral Internet Friend Word of Mouth Advertisement Facebook Ju…" at bounding box center [601, 644] width 320 height 28
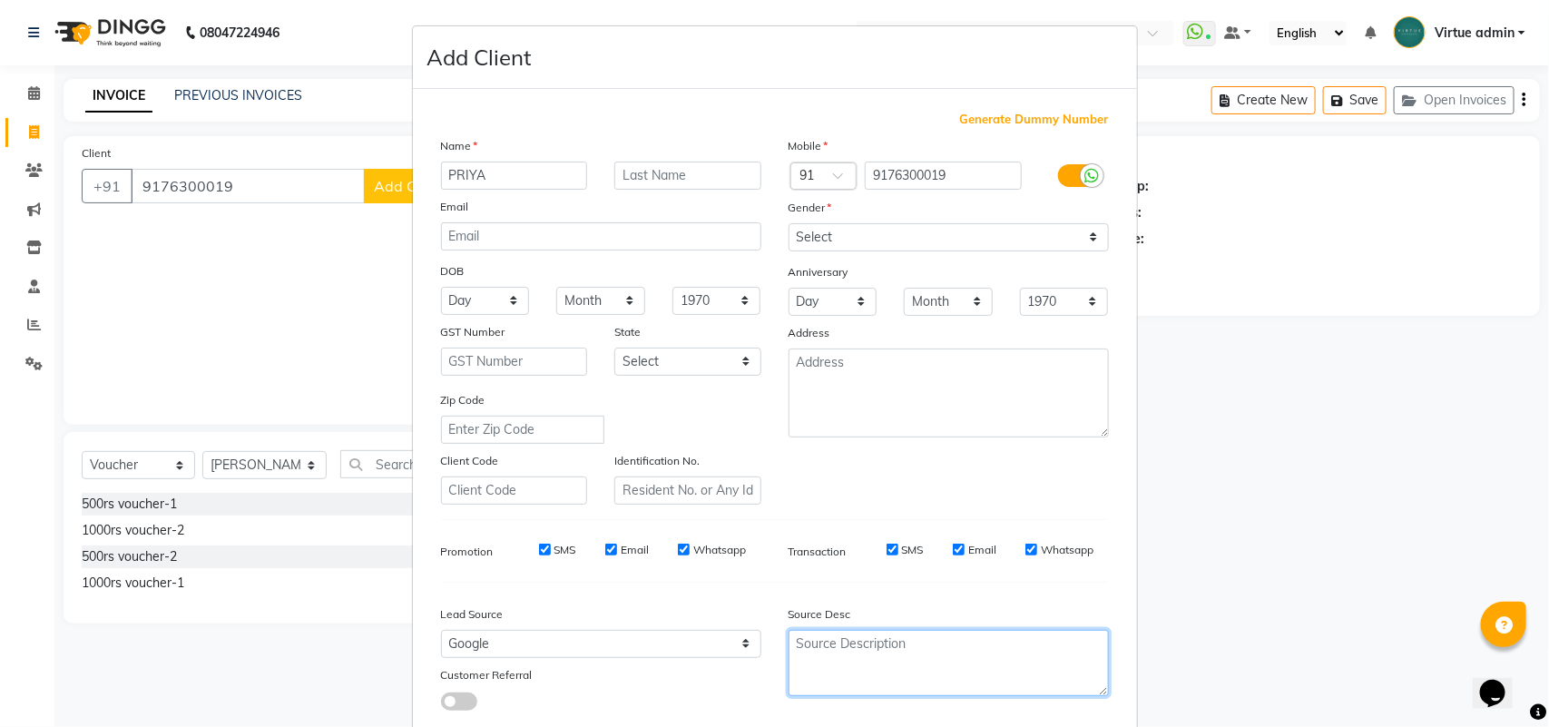
click at [788, 632] on textarea at bounding box center [948, 663] width 320 height 66
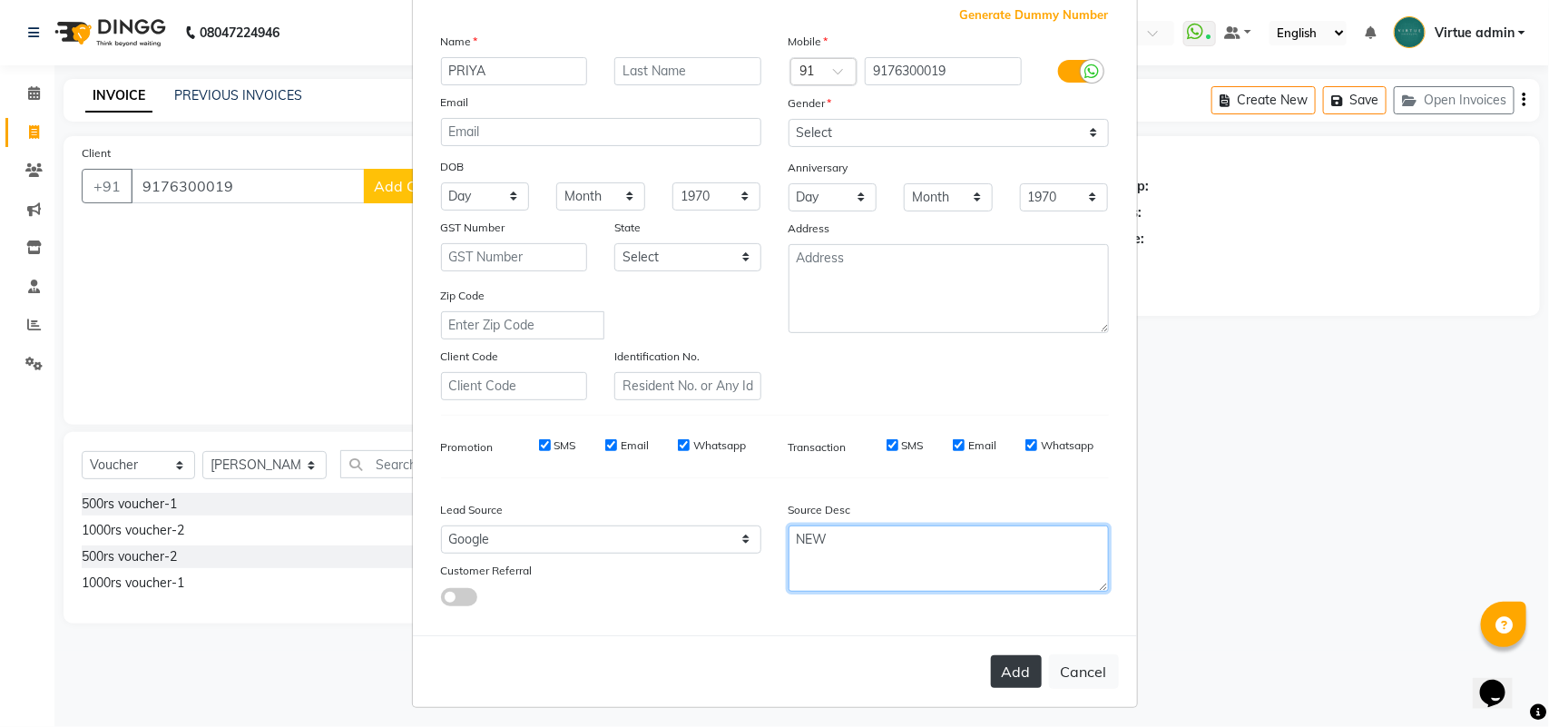
type textarea "NEW"
click at [1017, 658] on button "Add" at bounding box center [1016, 671] width 51 height 33
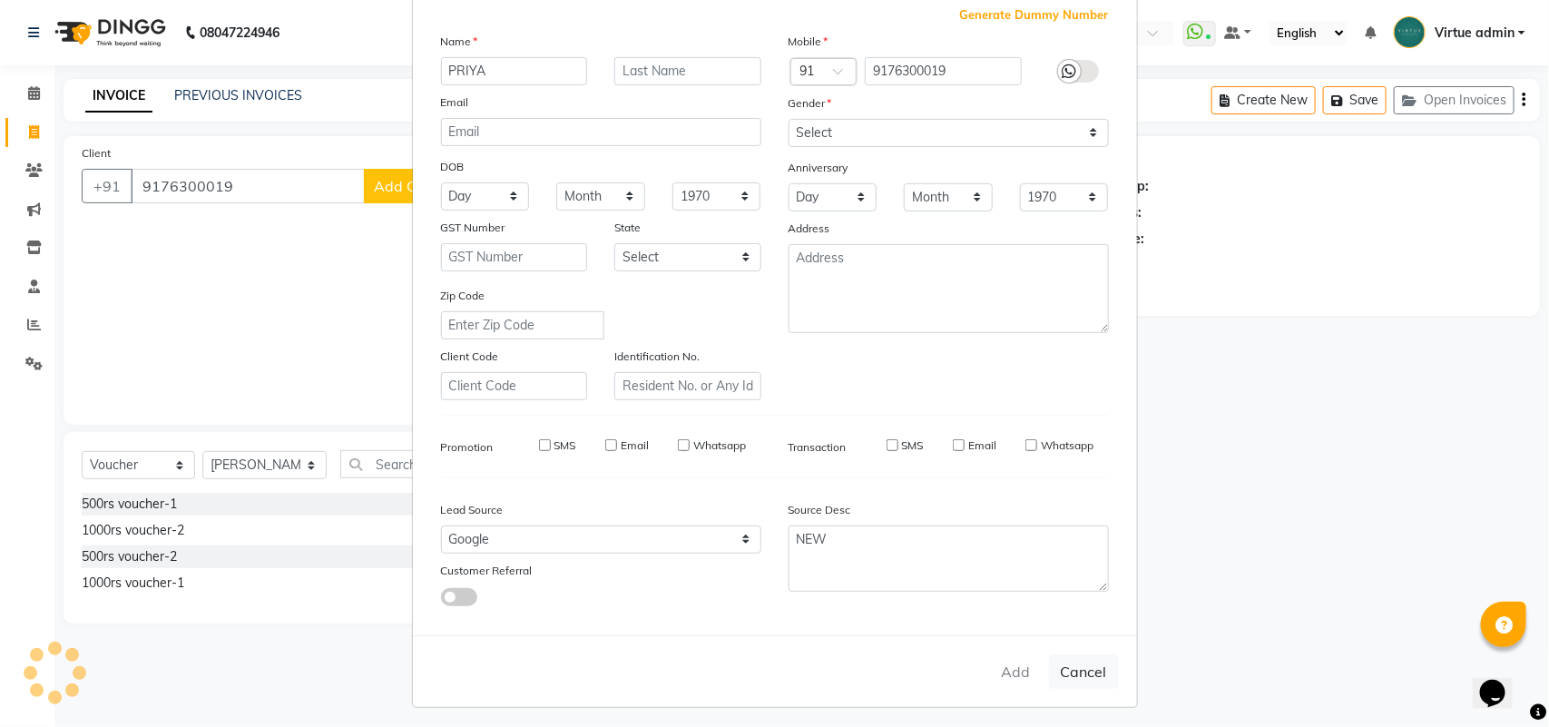
type input "91******19"
select select
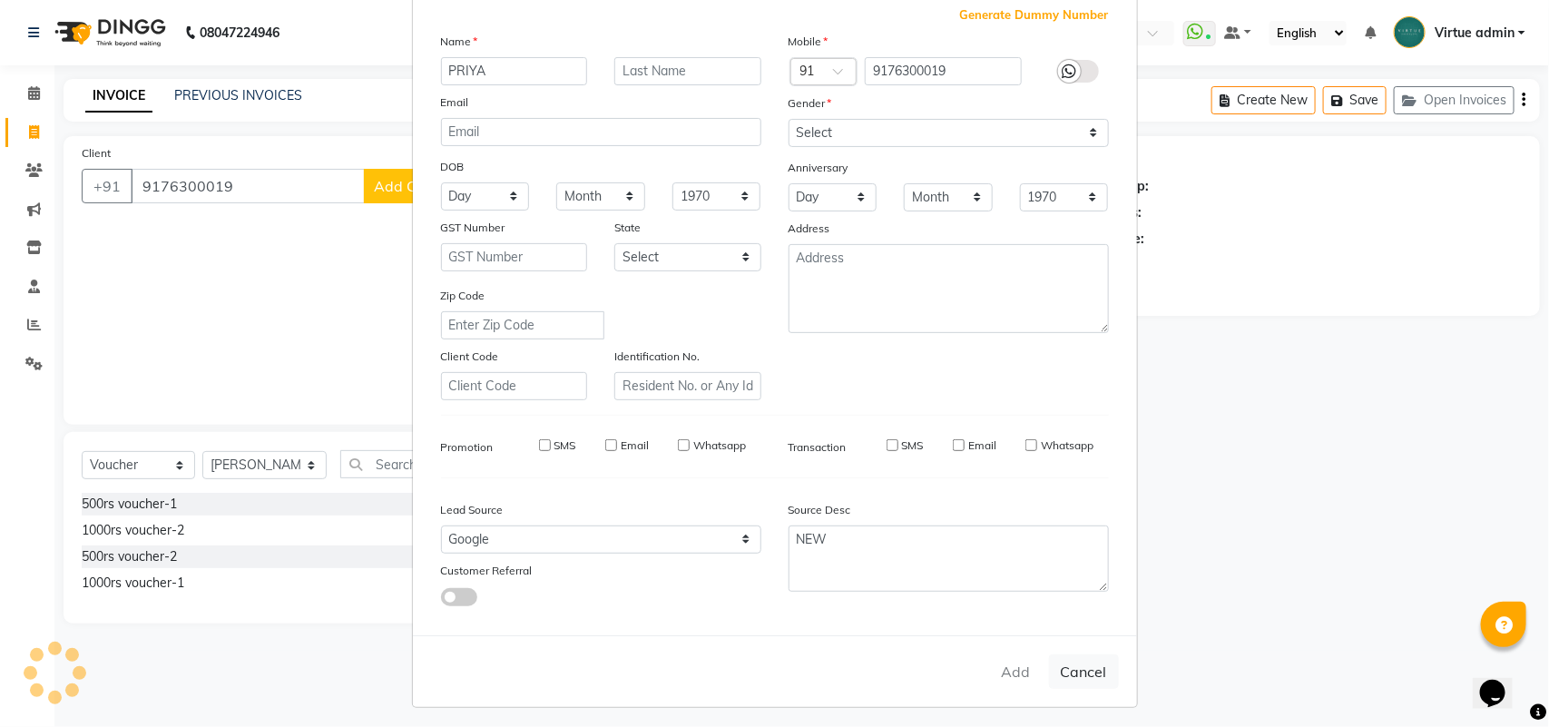
select select
checkbox input "false"
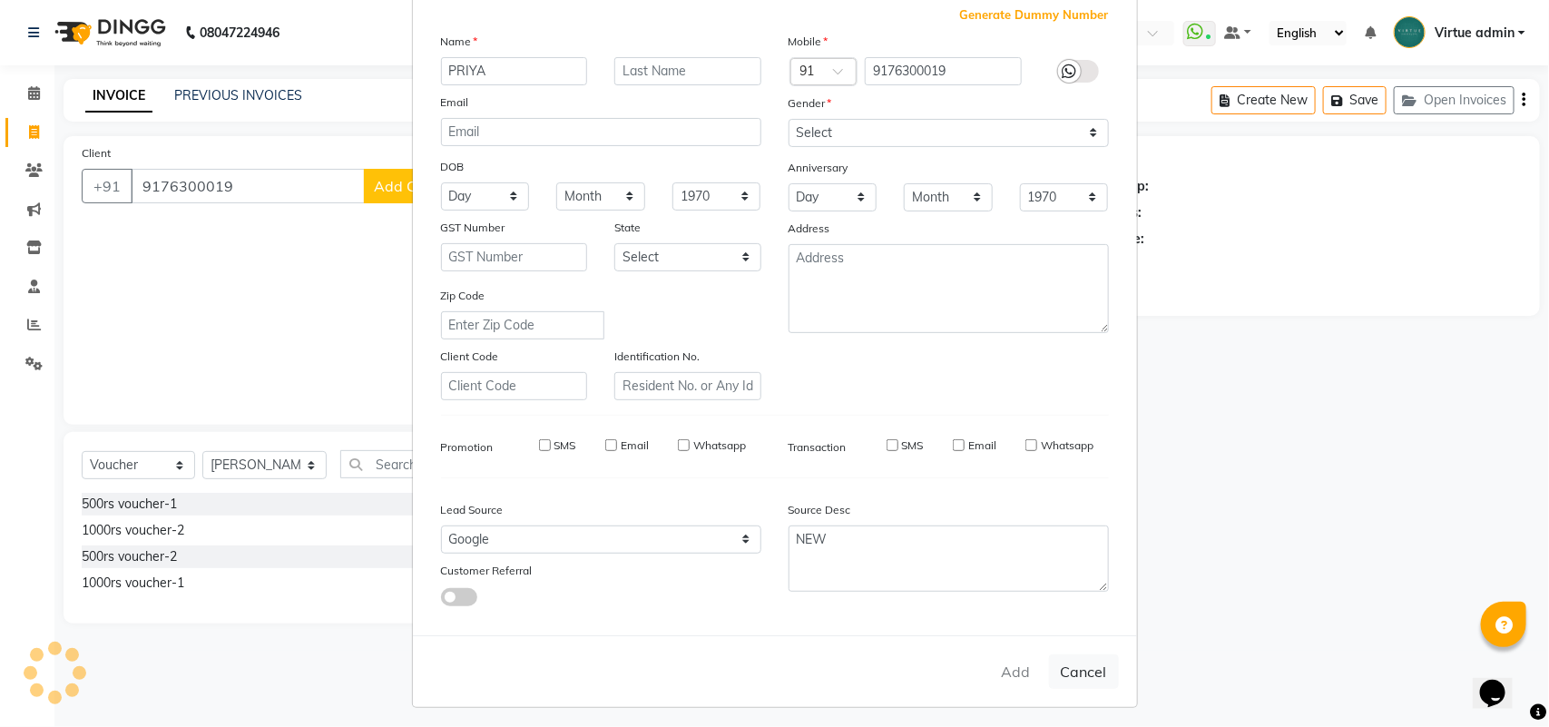
checkbox input "false"
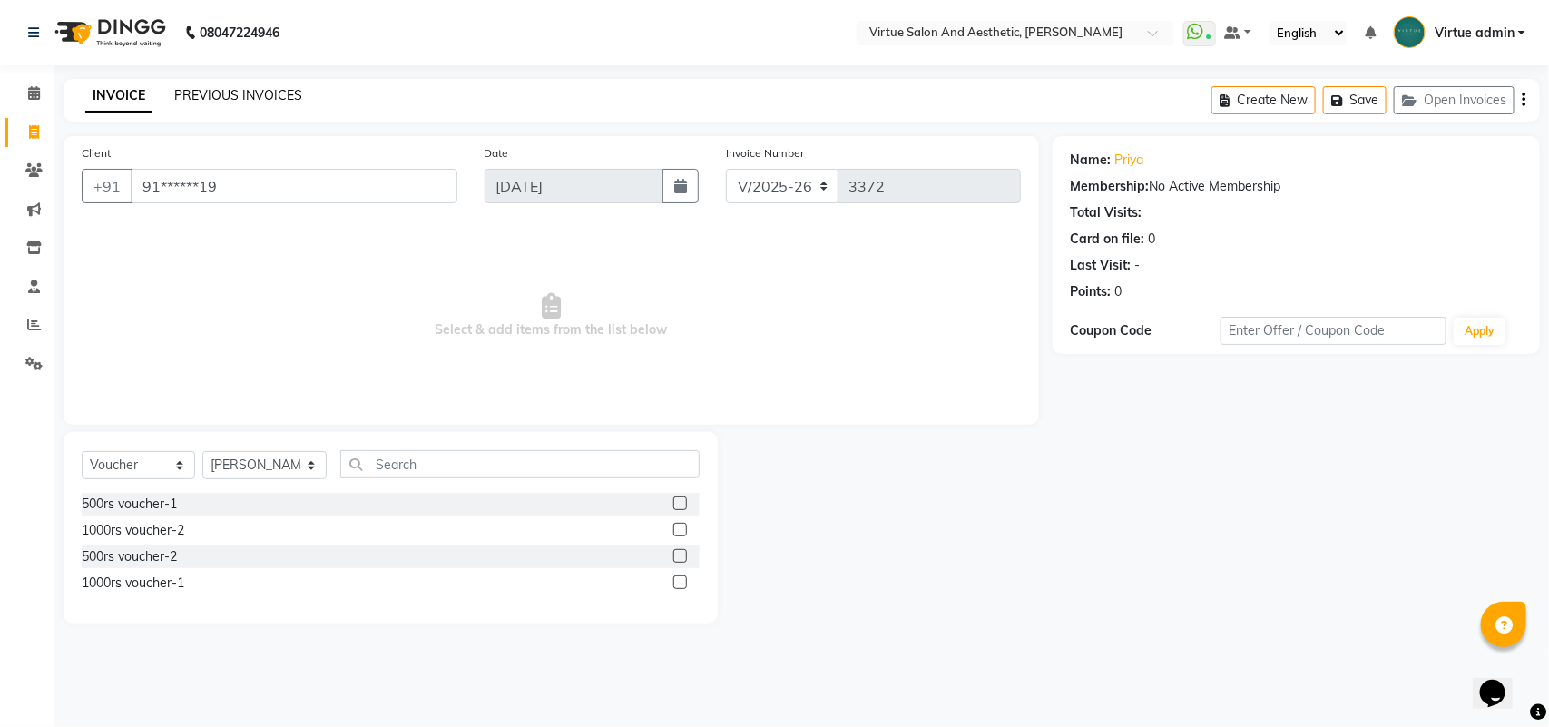
click at [242, 95] on link "PREVIOUS INVOICES" at bounding box center [238, 95] width 128 height 16
click at [139, 465] on select "Select Service Product Membership Package Voucher Prepaid Gift Card" at bounding box center [138, 465] width 113 height 28
select select "service"
click at [82, 451] on select "Select Service Product Membership Package Voucher Prepaid Gift Card" at bounding box center [138, 465] width 113 height 28
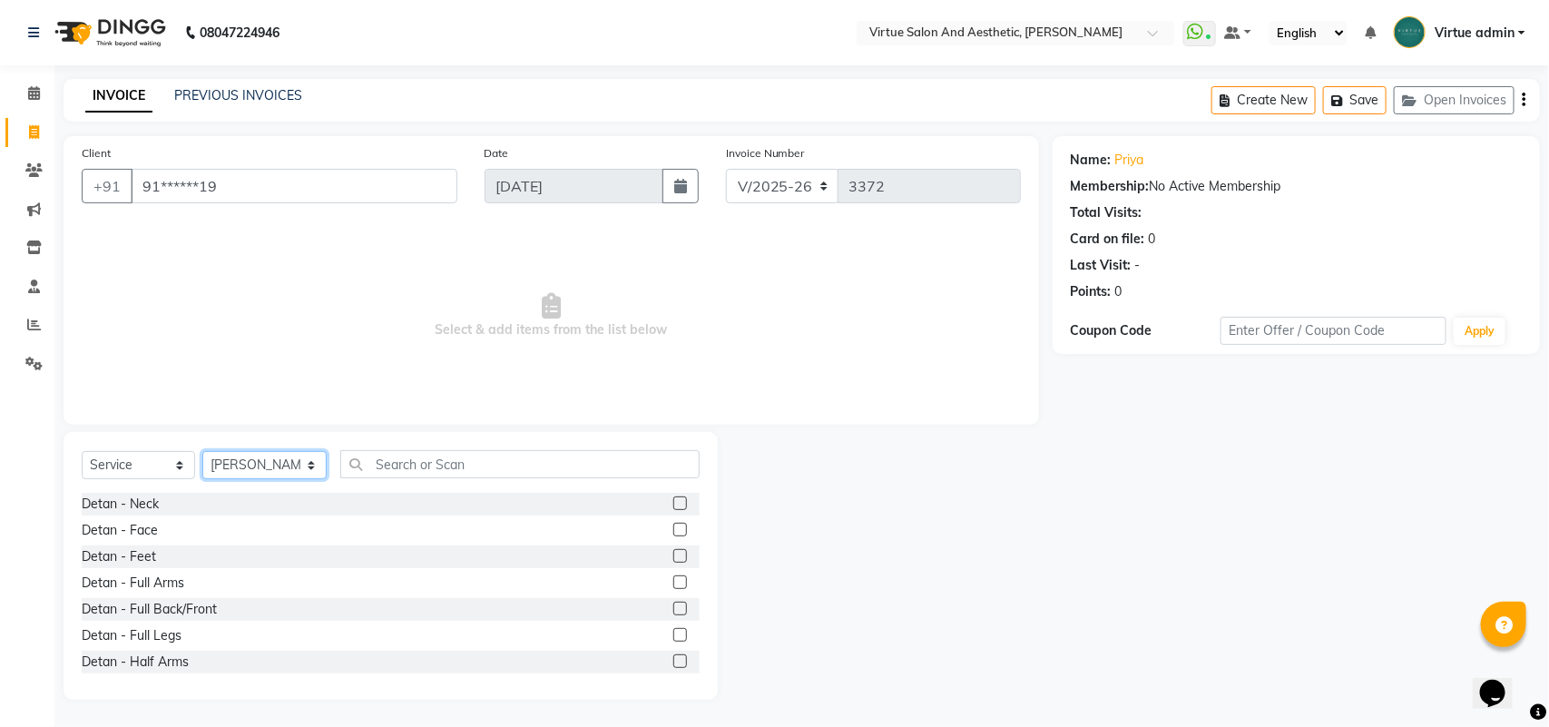
click at [264, 463] on select "Select Stylist Admin ANUSHA Apsu Auditor Ambattur Balaji BANUPRIYA Bharath Bhuv…" at bounding box center [264, 465] width 124 height 28
click at [241, 458] on select "Select Stylist Admin ANUSHA Apsu Auditor Ambattur Balaji BANUPRIYA Bharath Bhuv…" at bounding box center [264, 465] width 124 height 28
select select "25071"
click at [382, 465] on input "text" at bounding box center [519, 464] width 359 height 28
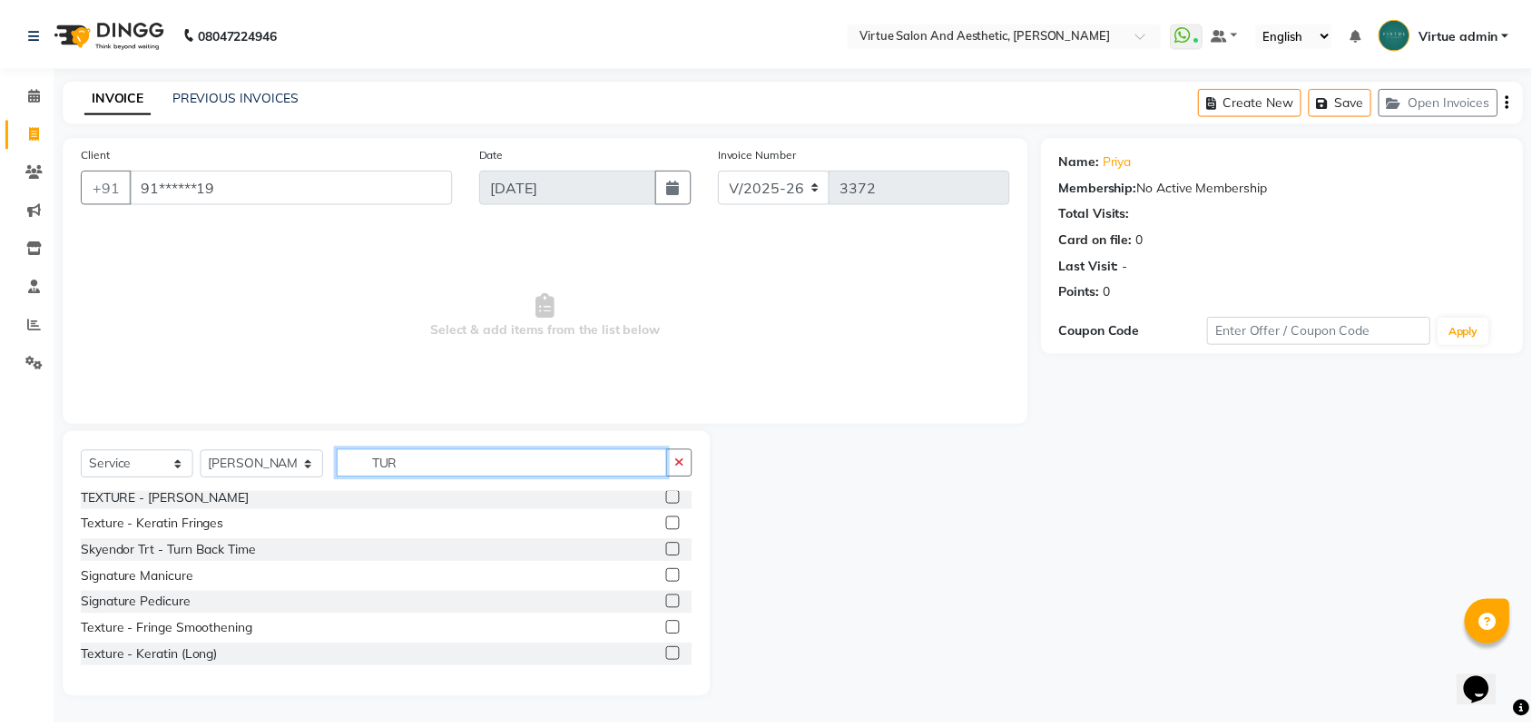
scroll to position [0, 0]
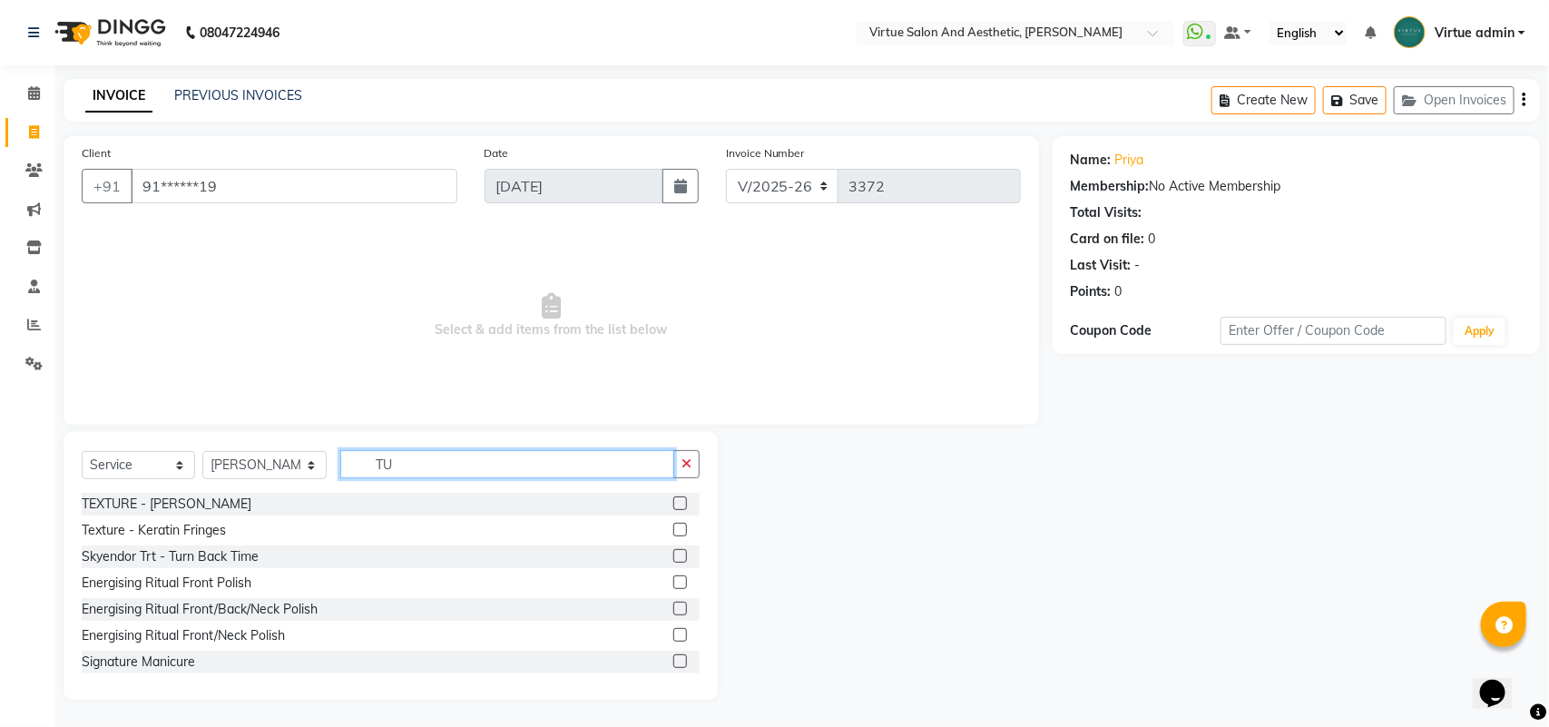
type input "T"
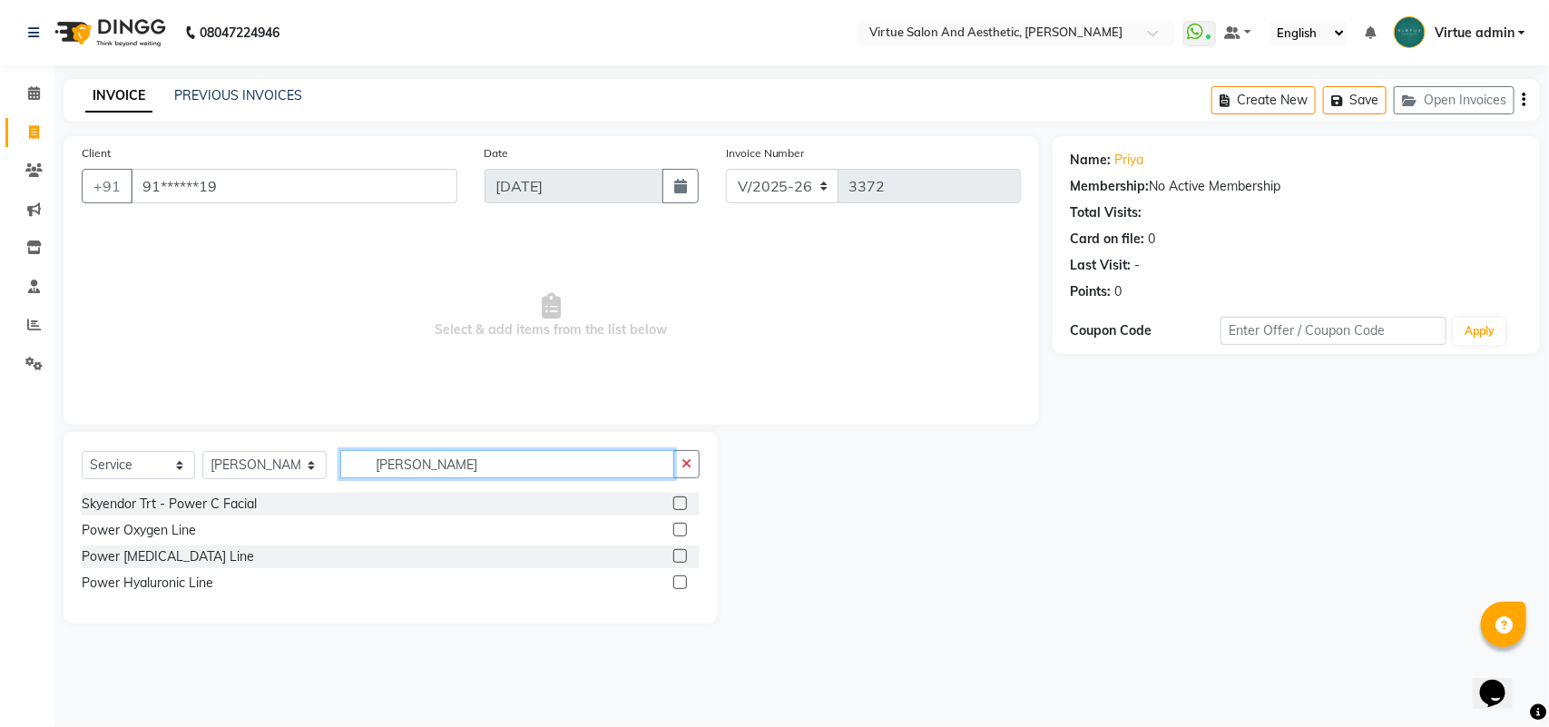
type input "POWE"
click at [685, 508] on label at bounding box center [680, 503] width 14 height 14
click at [685, 508] on input "checkbox" at bounding box center [679, 504] width 12 height 12
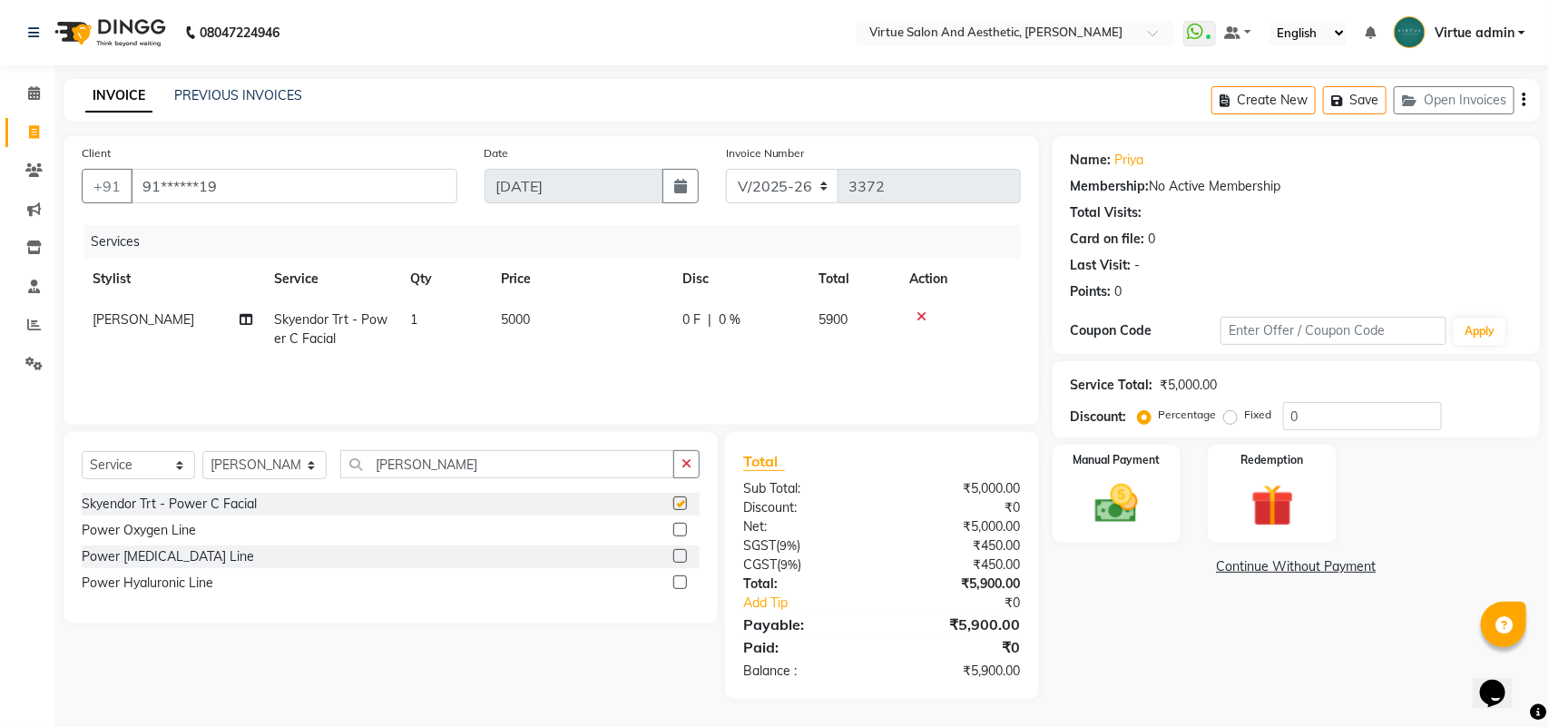
checkbox input "false"
click at [515, 463] on input "POWE" at bounding box center [507, 464] width 334 height 28
type input "P"
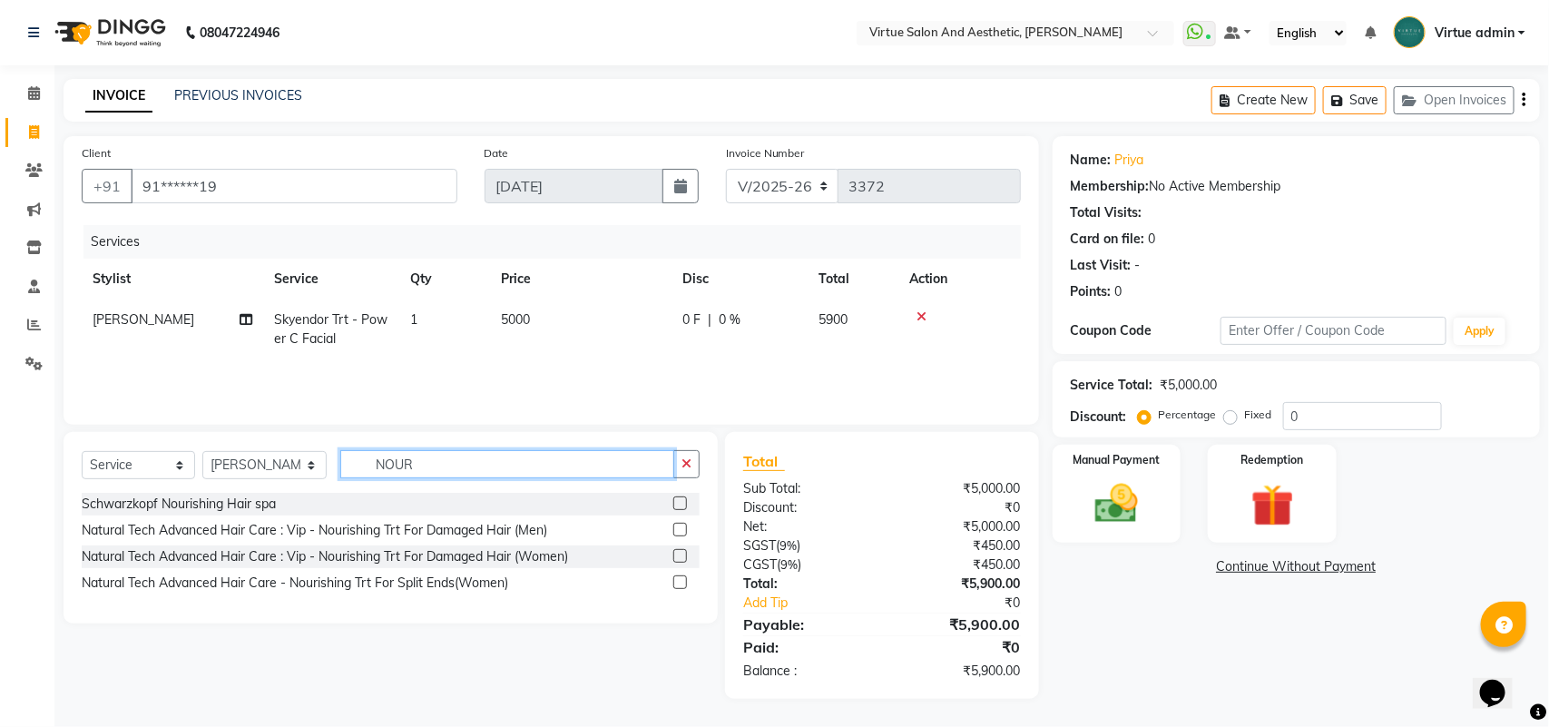
type input "NOUR"
click at [674, 549] on label at bounding box center [680, 556] width 14 height 14
click at [674, 551] on input "checkbox" at bounding box center [679, 557] width 12 height 12
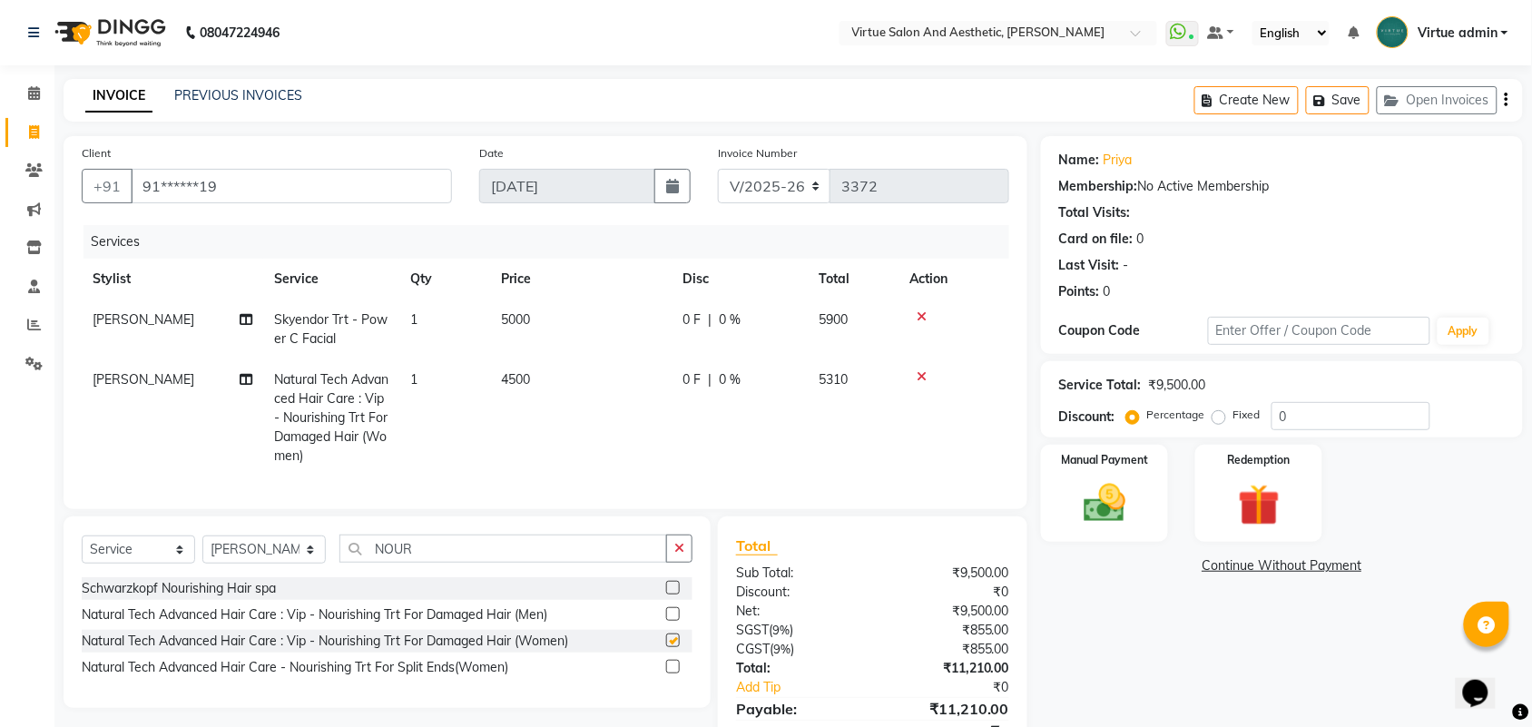
checkbox input "false"
click at [475, 563] on input "NOUR" at bounding box center [503, 548] width 328 height 28
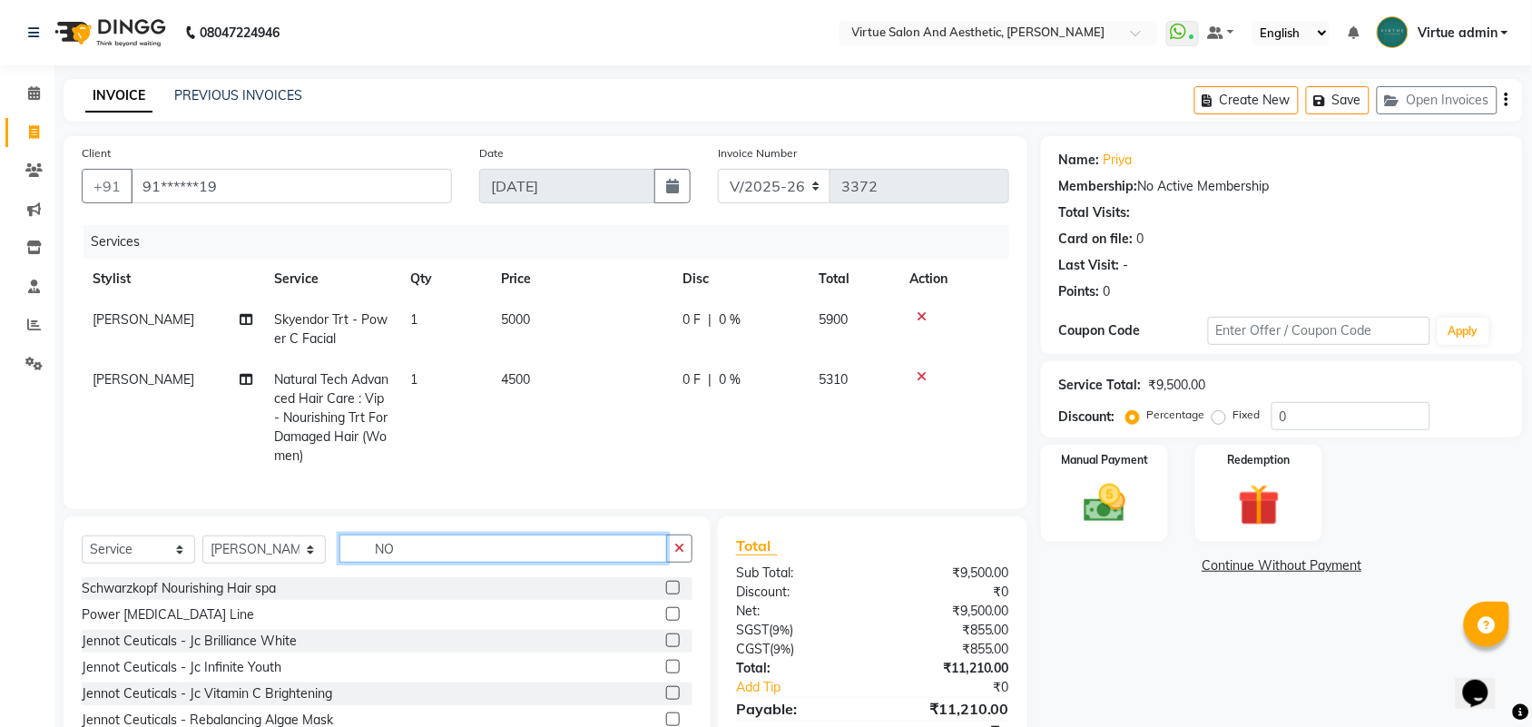
type input "N"
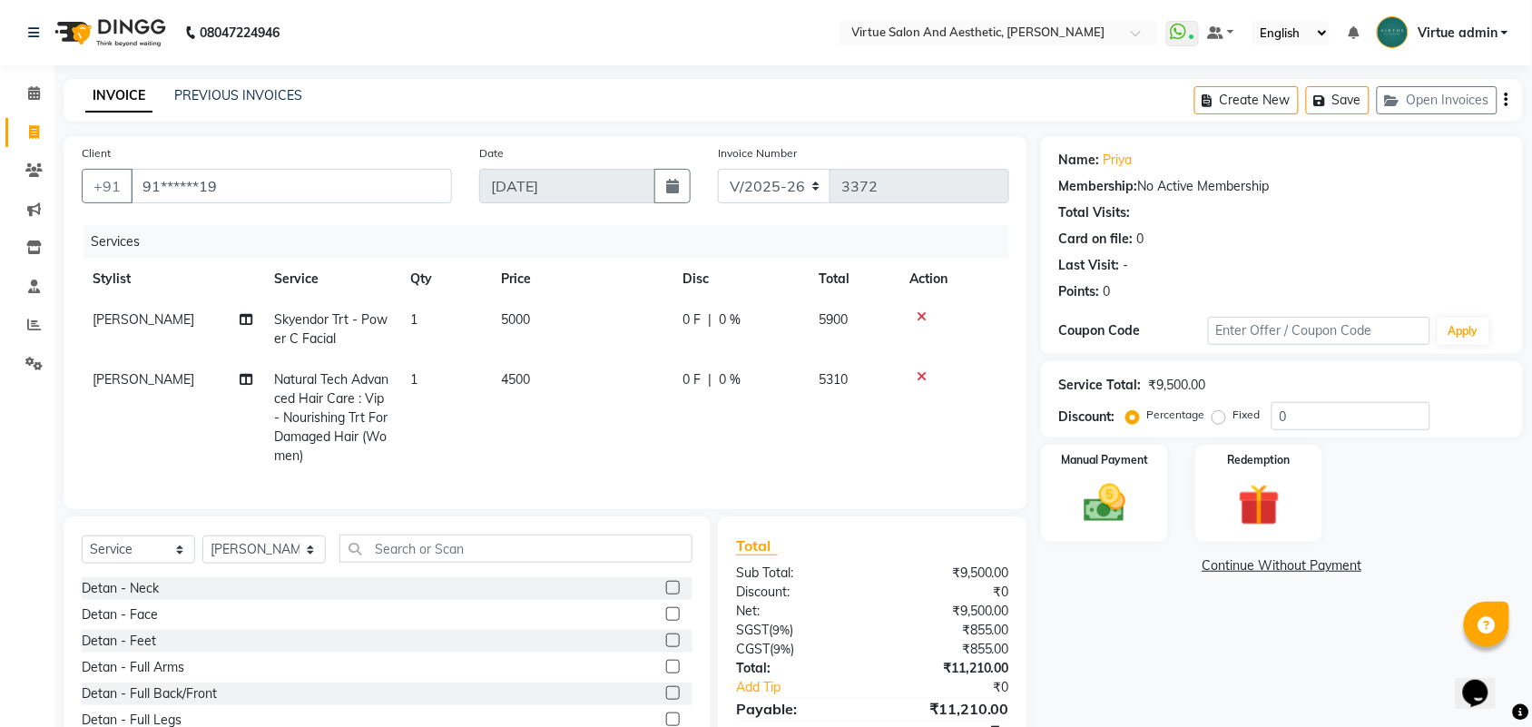
click at [666, 594] on label at bounding box center [673, 588] width 14 height 14
click at [666, 594] on input "checkbox" at bounding box center [672, 589] width 12 height 12
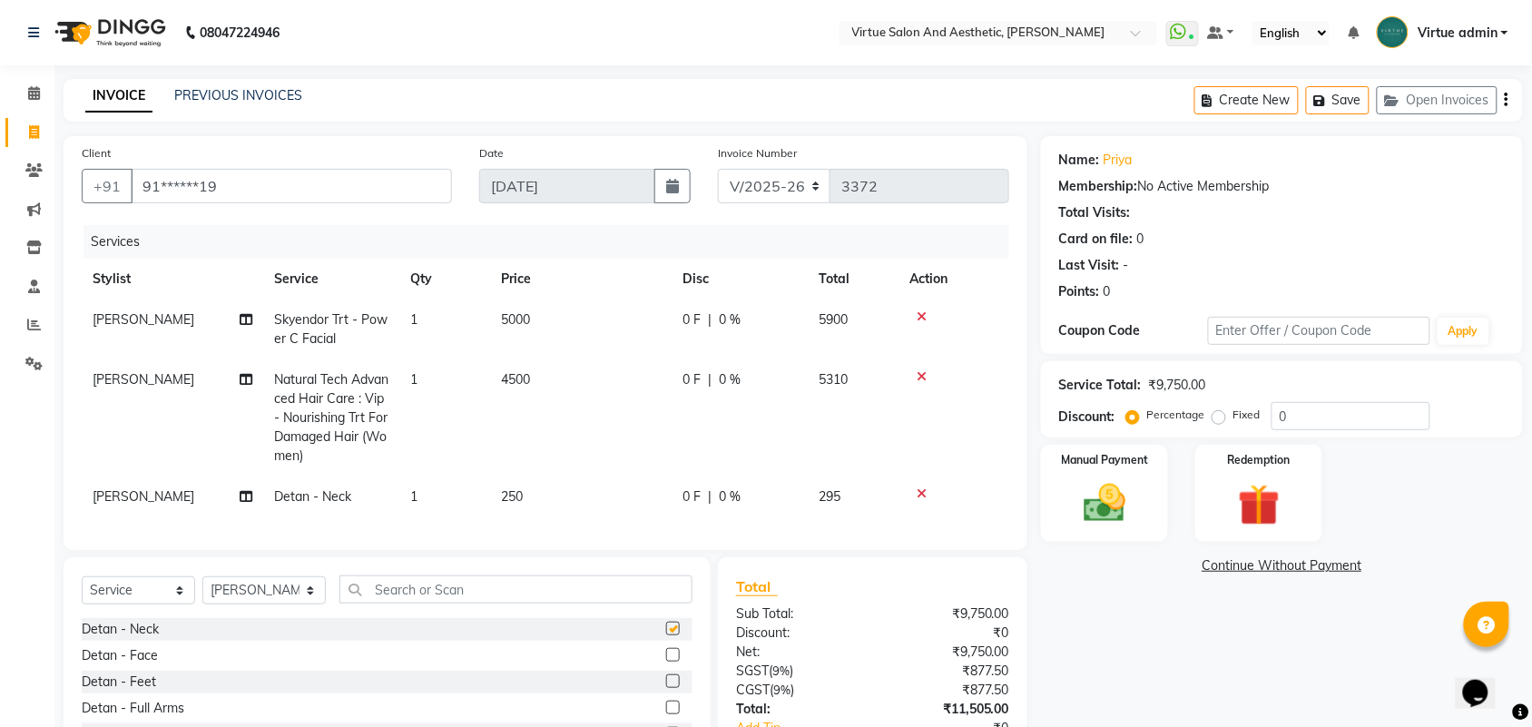
checkbox input "false"
click at [666, 661] on label at bounding box center [673, 655] width 14 height 14
click at [666, 661] on input "checkbox" at bounding box center [672, 656] width 12 height 12
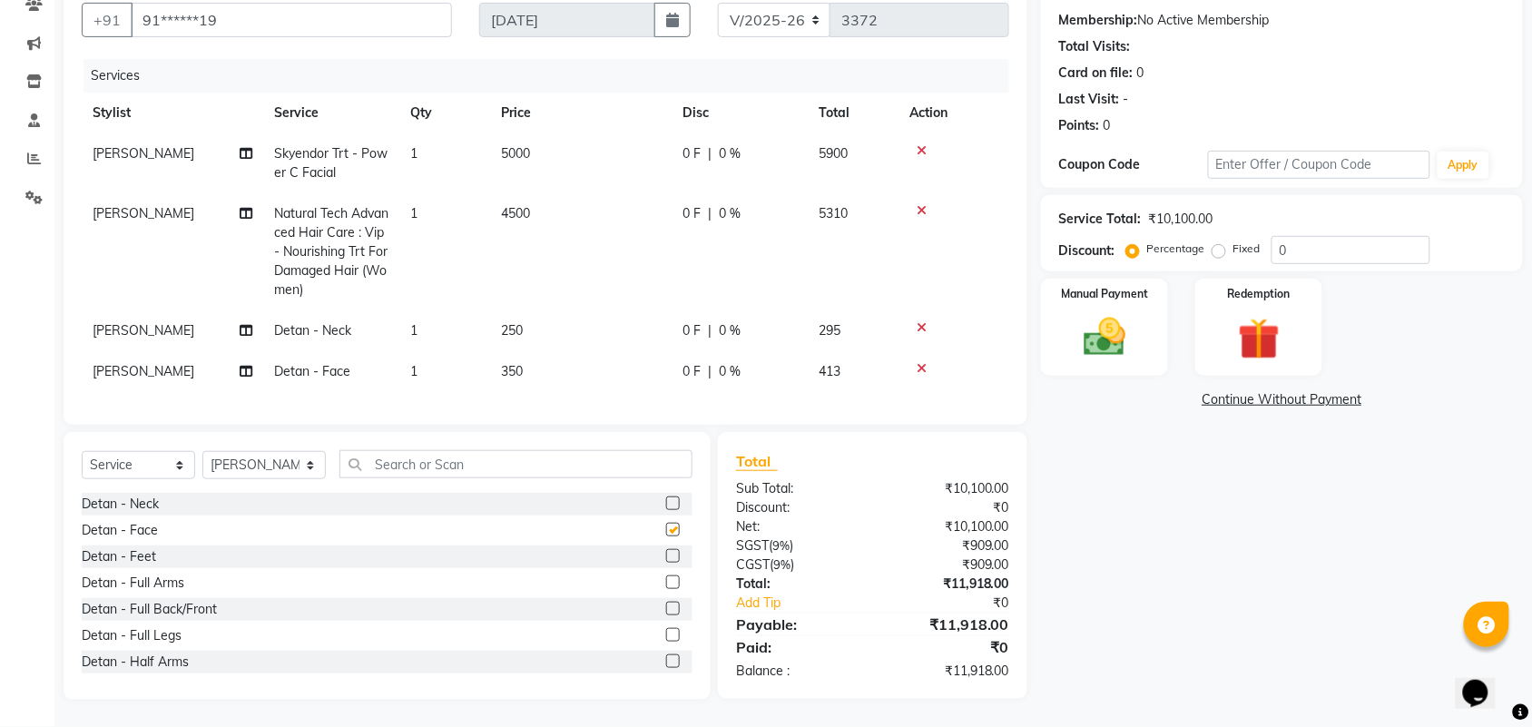
checkbox input "false"
click at [514, 322] on span "250" at bounding box center [512, 330] width 22 height 16
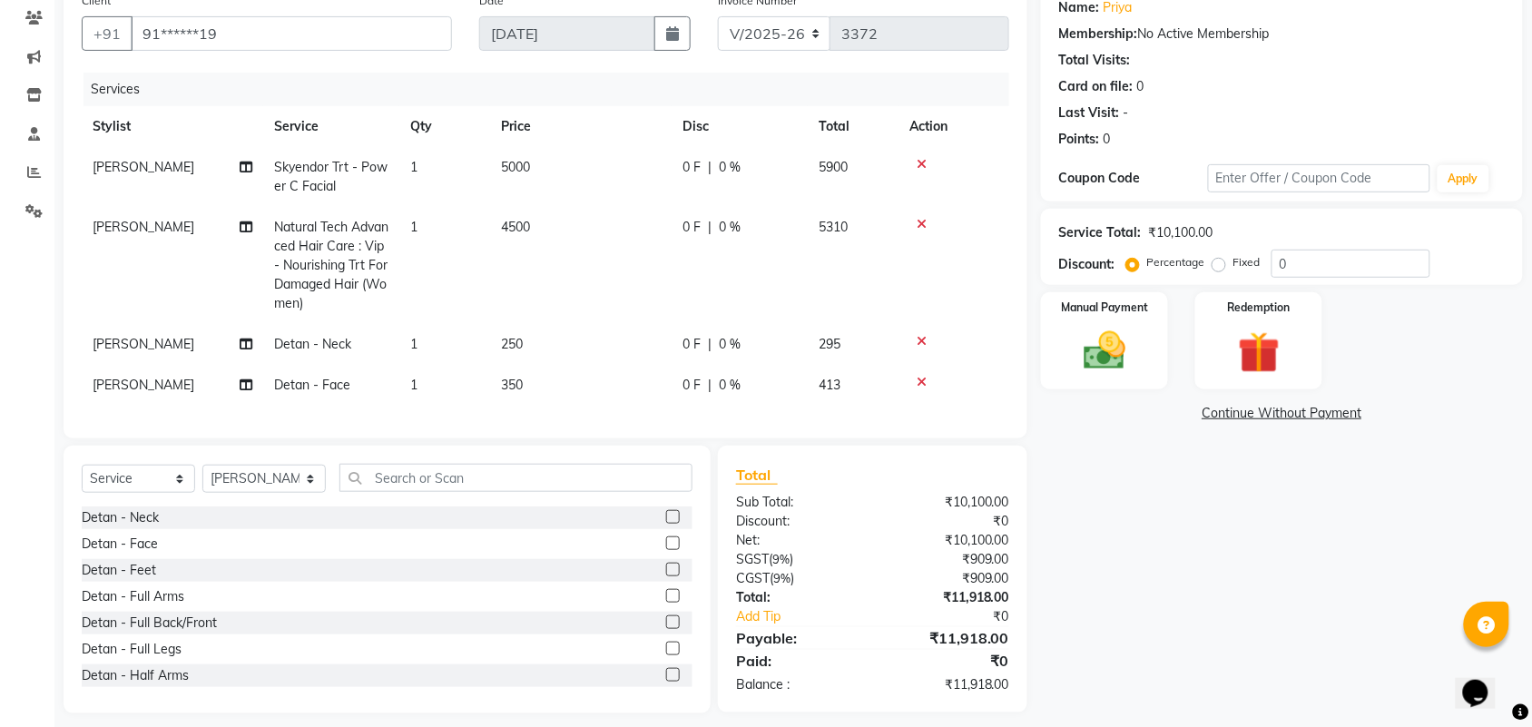
select select "25071"
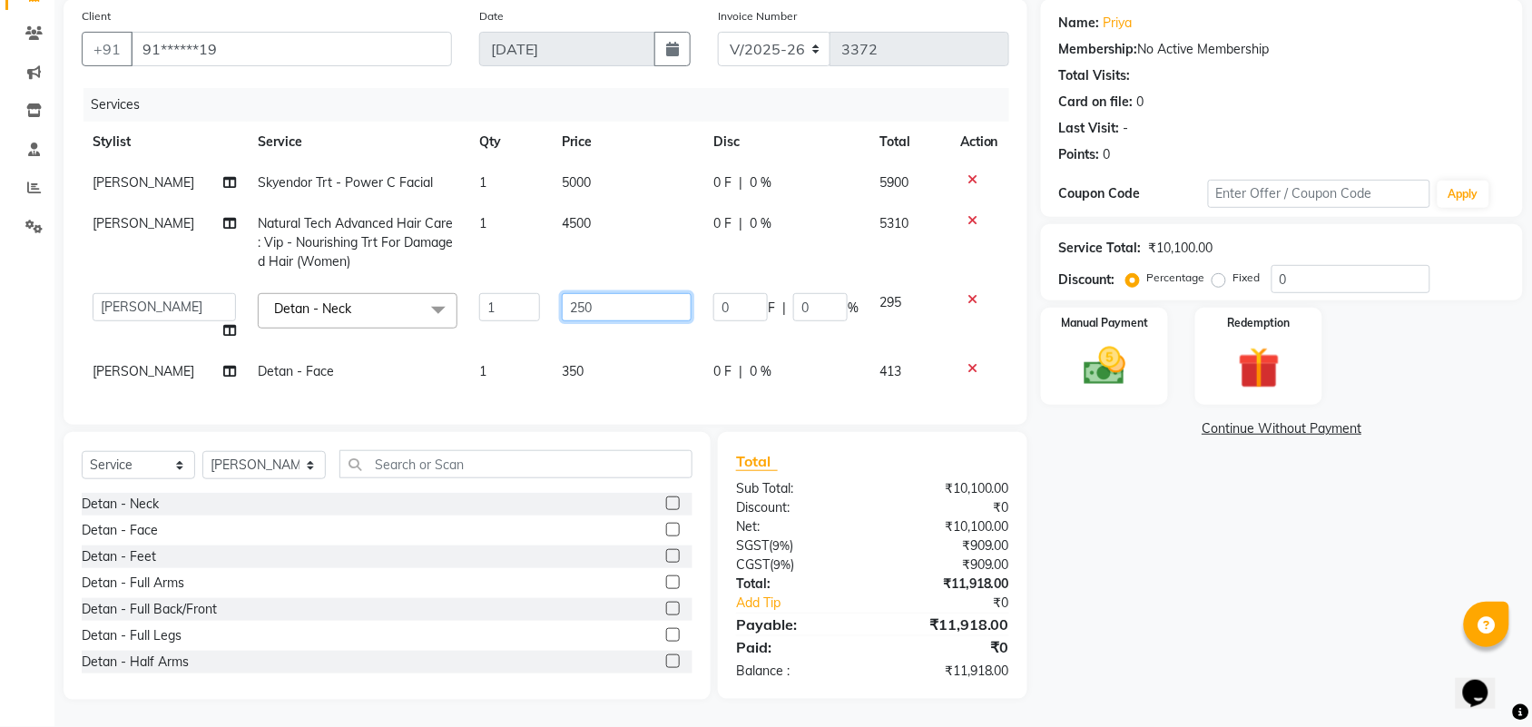
click at [592, 293] on input "250" at bounding box center [627, 307] width 130 height 28
type input "2"
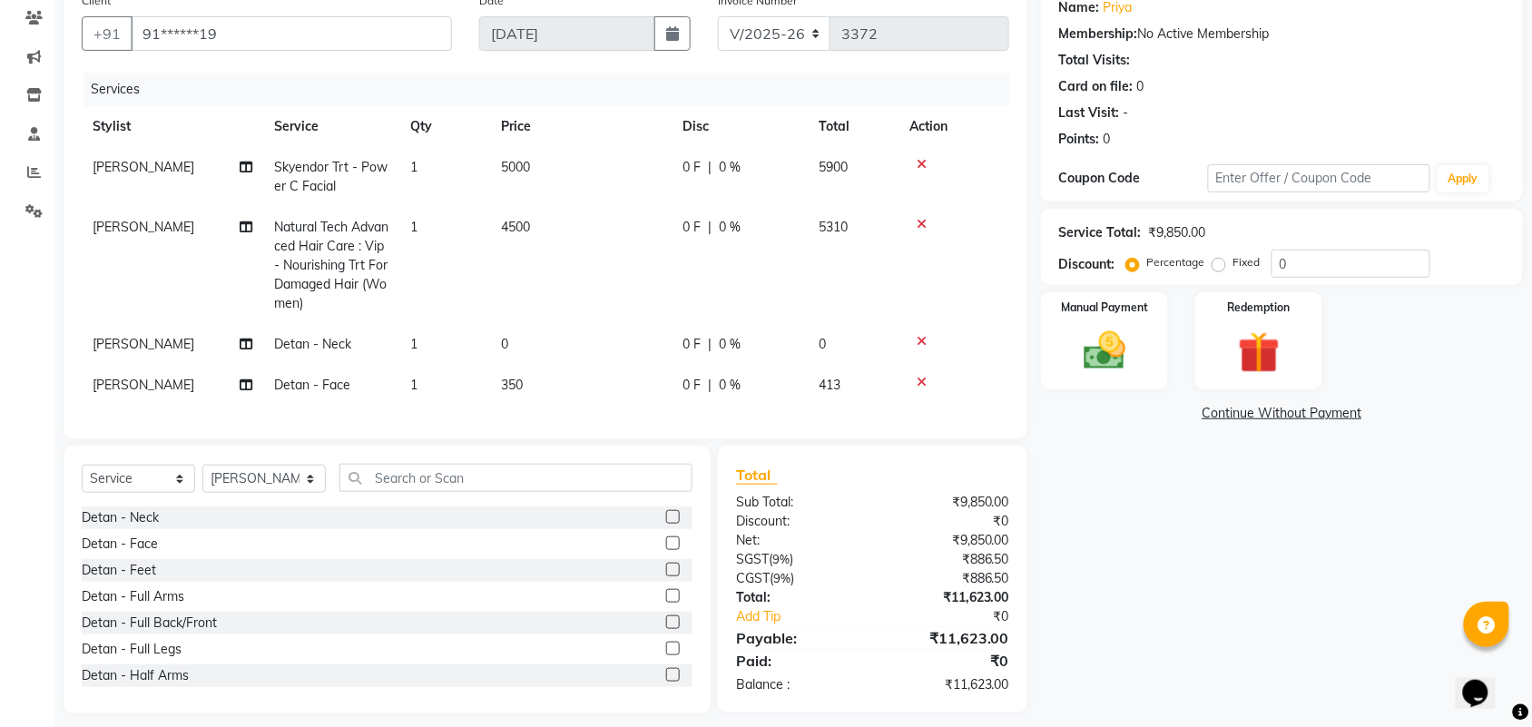
click at [578, 358] on tbody "ANUSHA Skyendor Trt - Power C Facial 1 5000 0 F | 0 % 5900 ANUSHA Natural Tech …" at bounding box center [545, 276] width 927 height 259
click at [531, 373] on td "350" at bounding box center [580, 385] width 181 height 41
select select "25071"
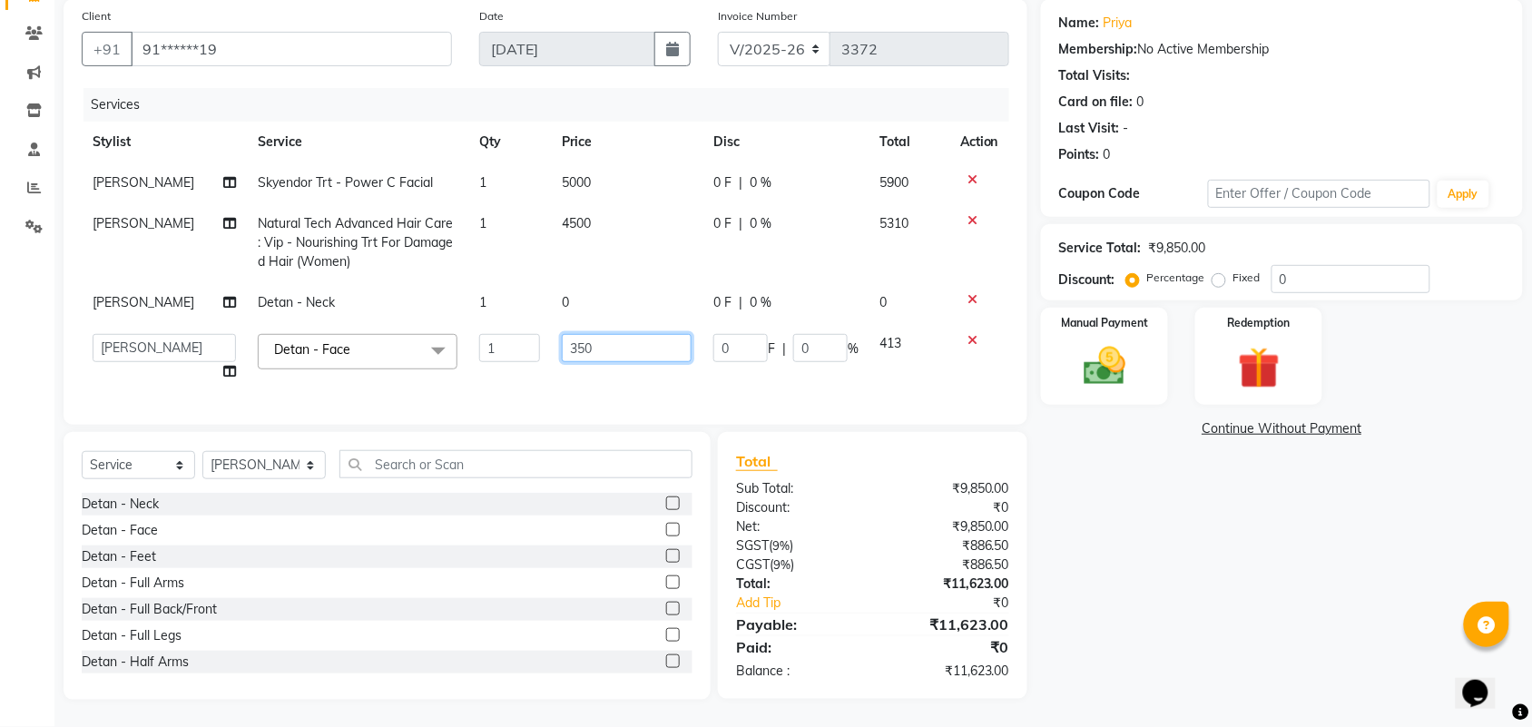
drag, startPoint x: 586, startPoint y: 338, endPoint x: 594, endPoint y: 334, distance: 9.3
click at [594, 334] on input "350" at bounding box center [627, 348] width 130 height 28
type input "3"
type input "400"
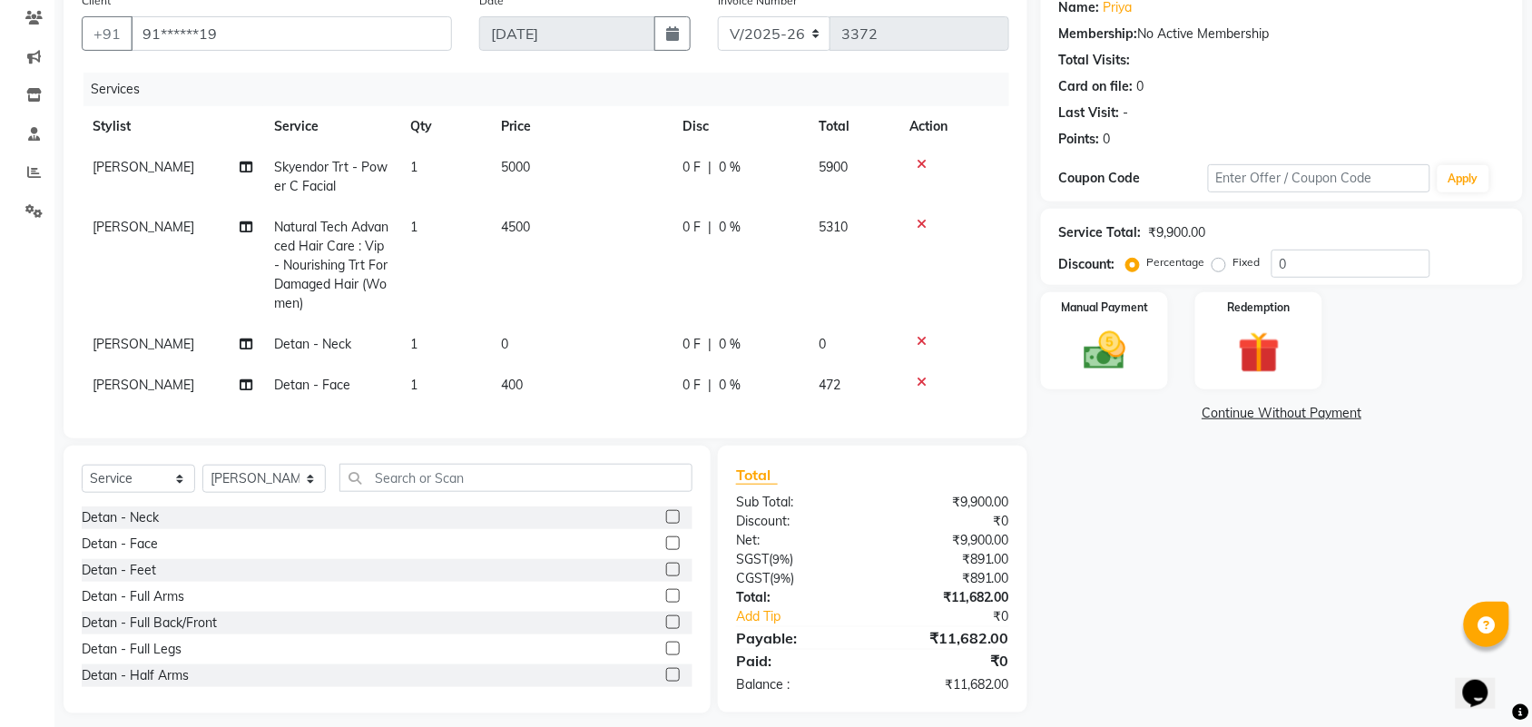
click at [559, 304] on tbody "ANUSHA Skyendor Trt - Power C Facial 1 5000 0 F | 0 % 5900 ANUSHA Natural Tech …" at bounding box center [545, 276] width 927 height 259
click at [554, 332] on td "0" at bounding box center [580, 344] width 181 height 41
select select "25071"
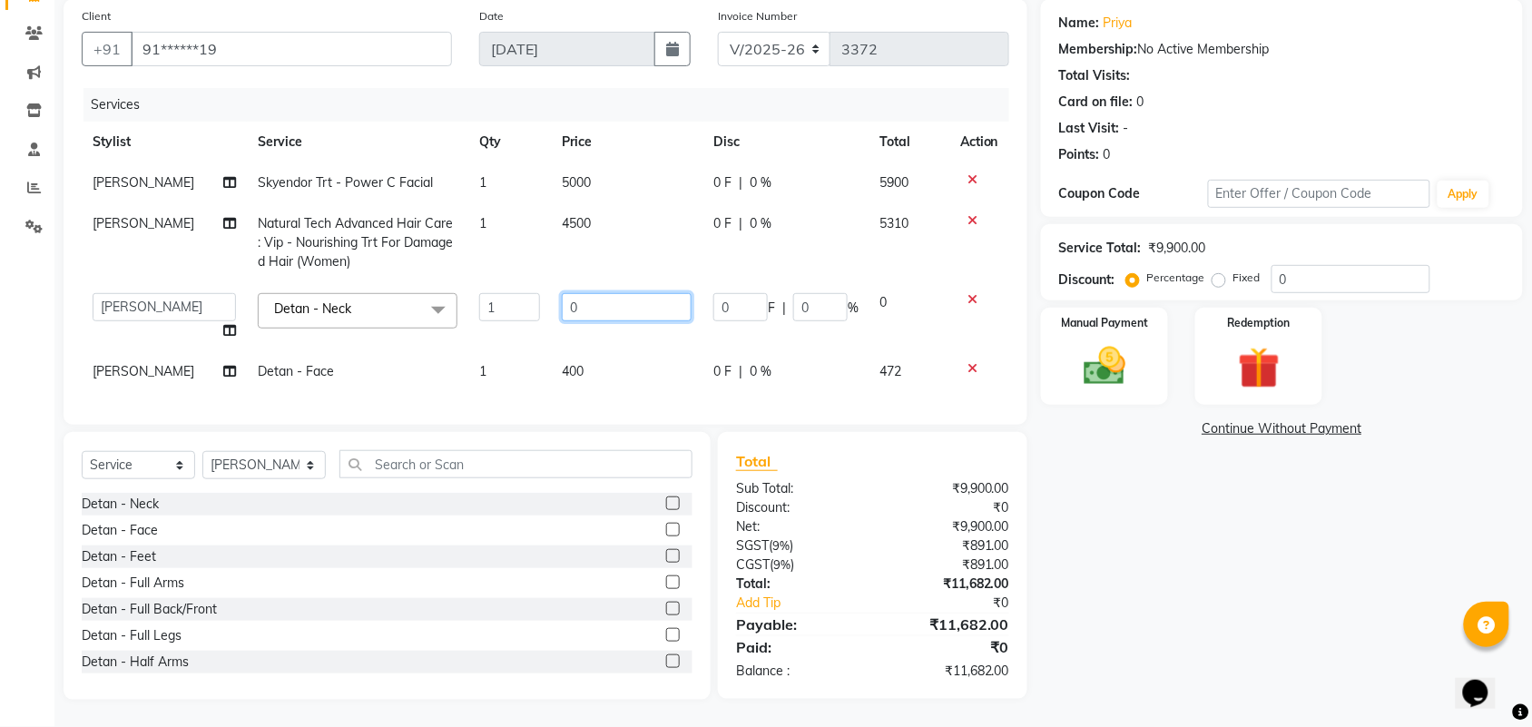
click at [588, 293] on input "0" at bounding box center [627, 307] width 130 height 28
type input "400"
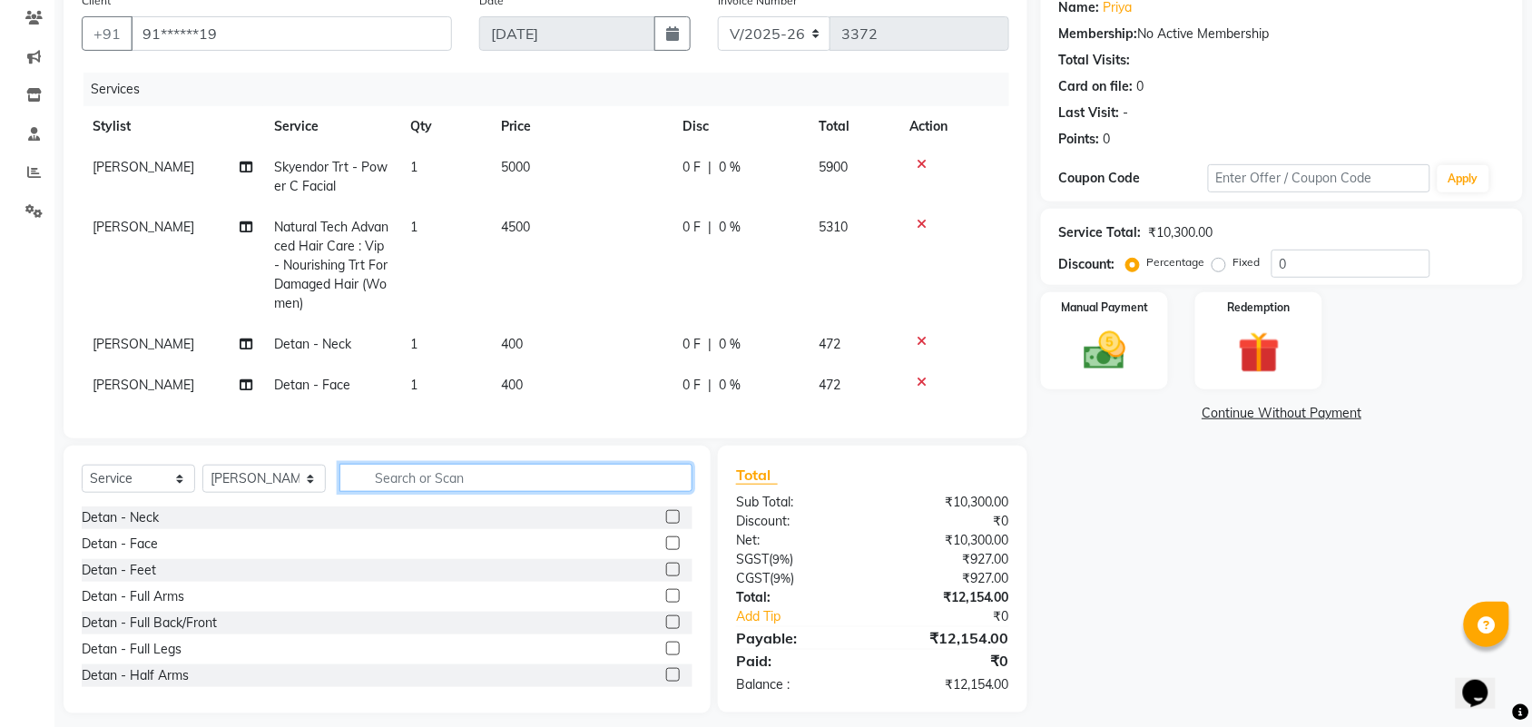
click at [540, 473] on div "Select Service Product Membership Package Voucher Prepaid Gift Card Select Styl…" at bounding box center [387, 580] width 647 height 268
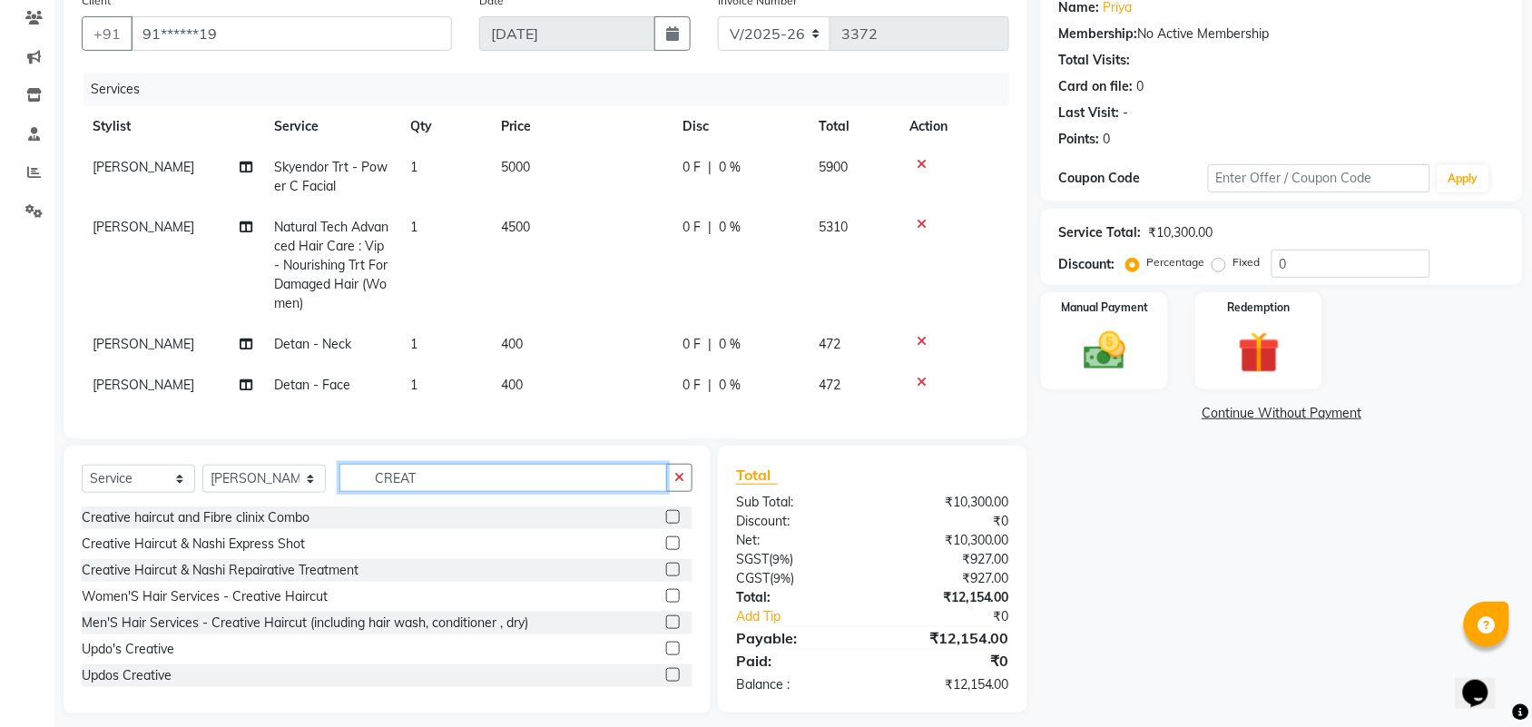
type input "CREAT"
click at [666, 602] on label at bounding box center [673, 596] width 14 height 14
click at [666, 602] on input "checkbox" at bounding box center [672, 597] width 12 height 12
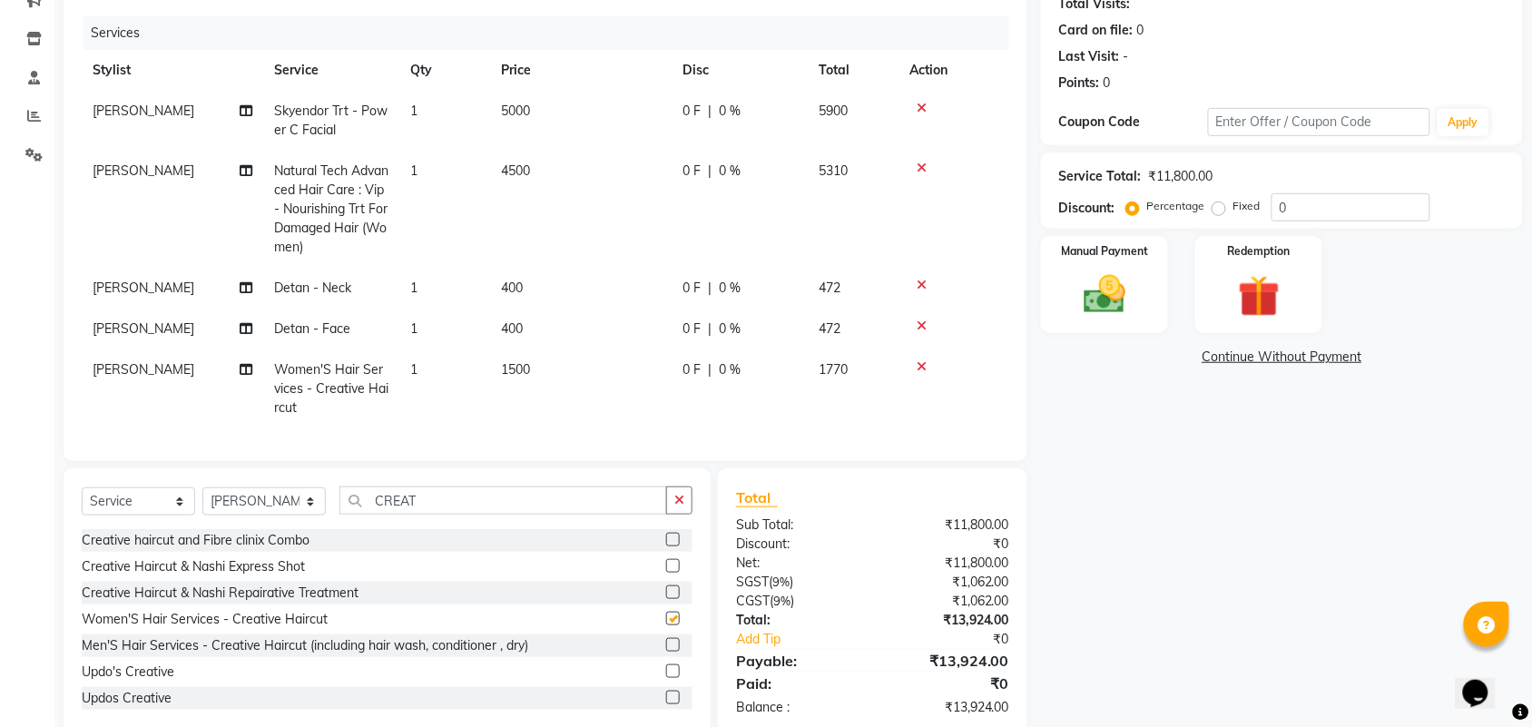
checkbox input "false"
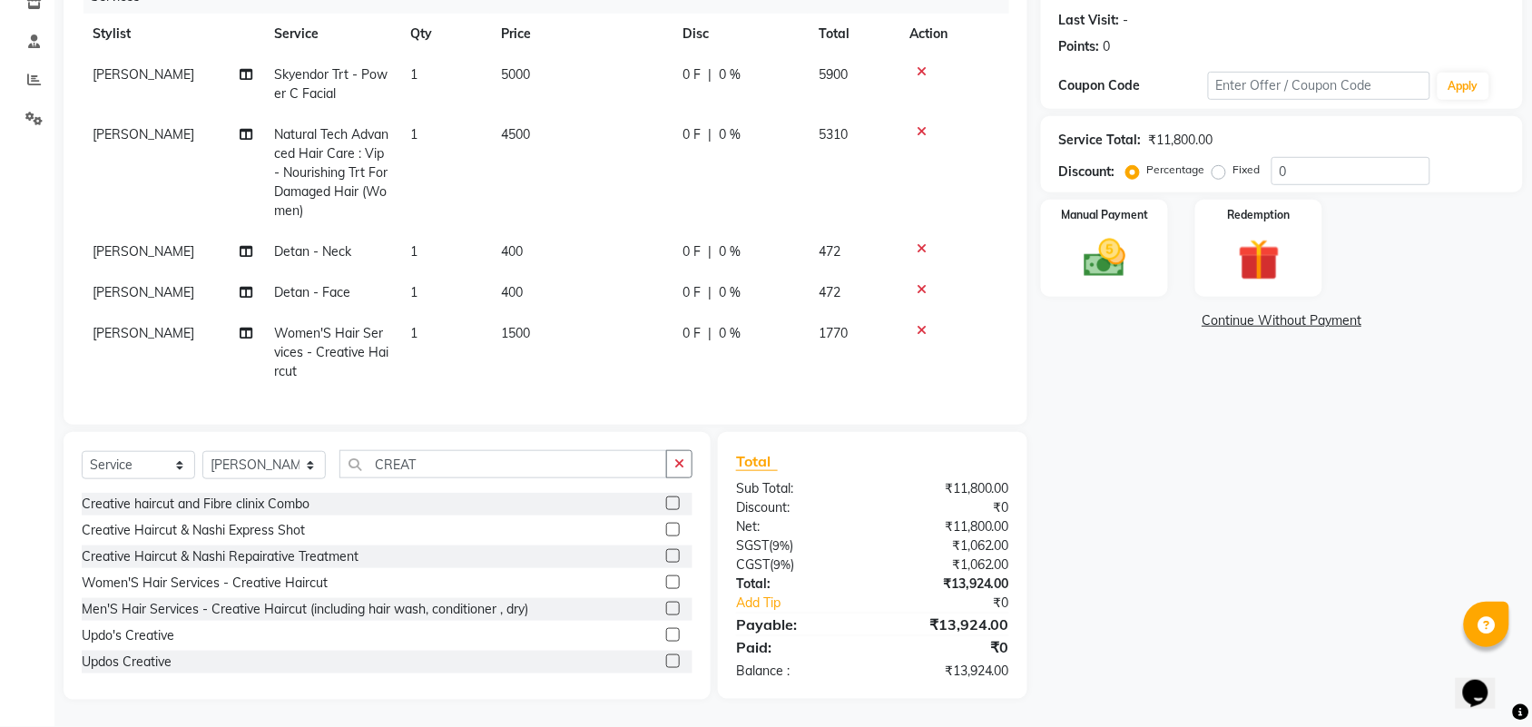
click at [547, 313] on td "1500" at bounding box center [580, 352] width 181 height 79
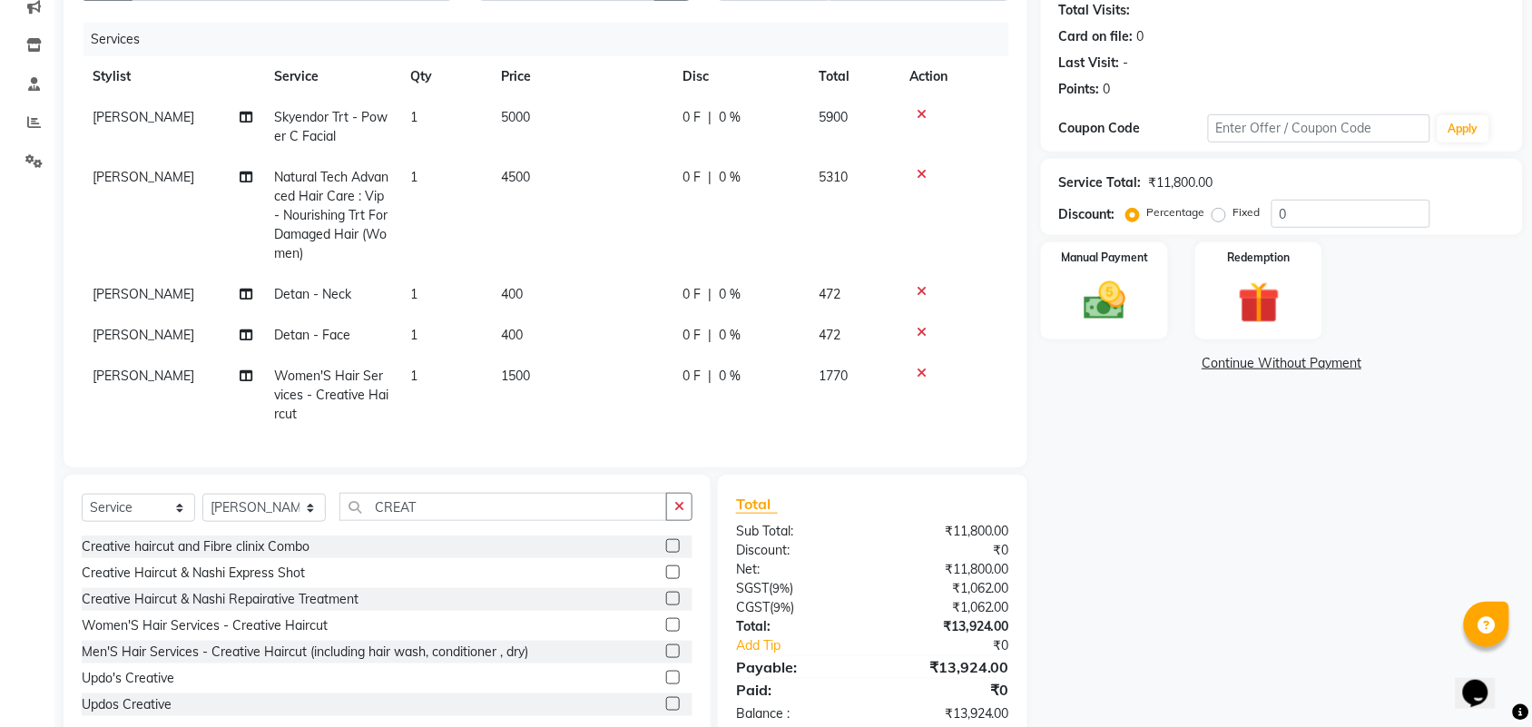
select select "25071"
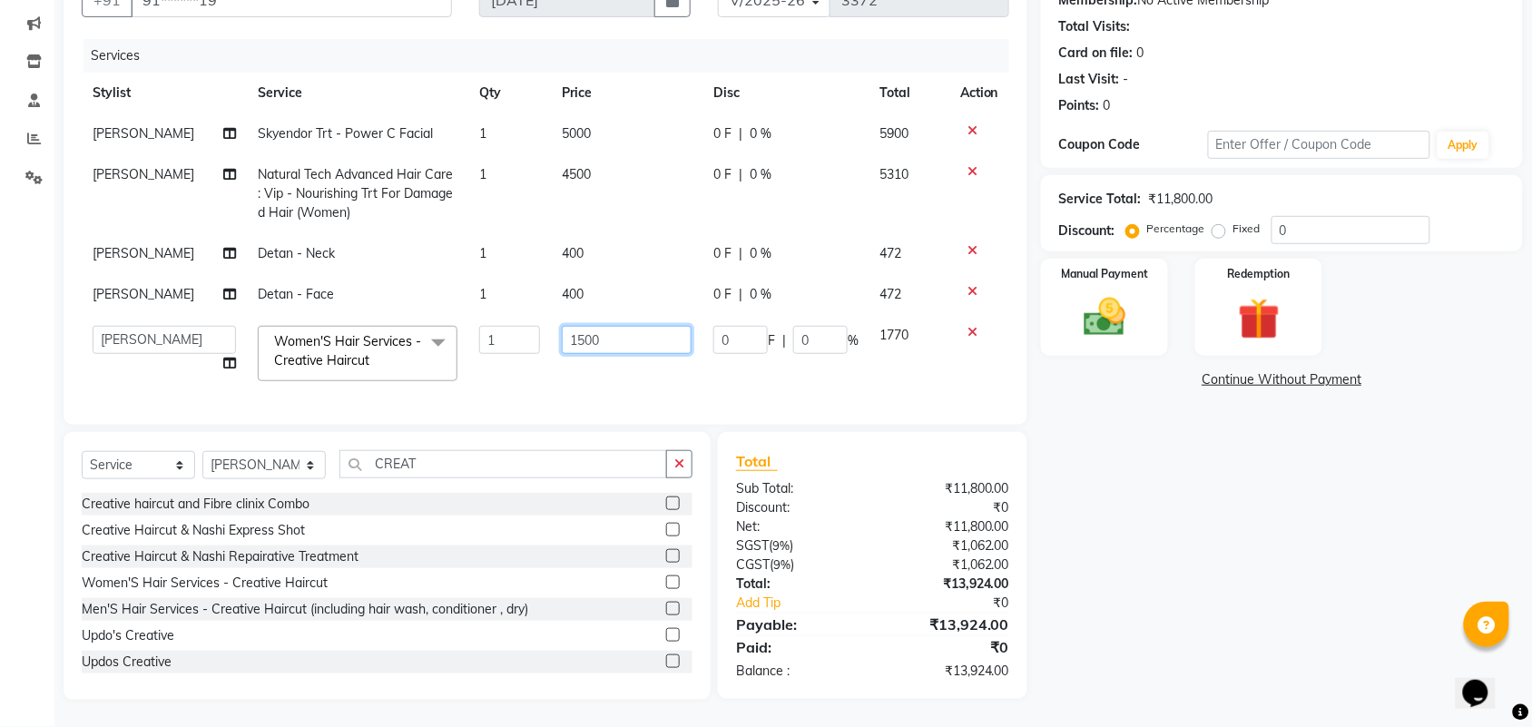
click at [608, 326] on input "1500" at bounding box center [627, 340] width 130 height 28
type input "1999"
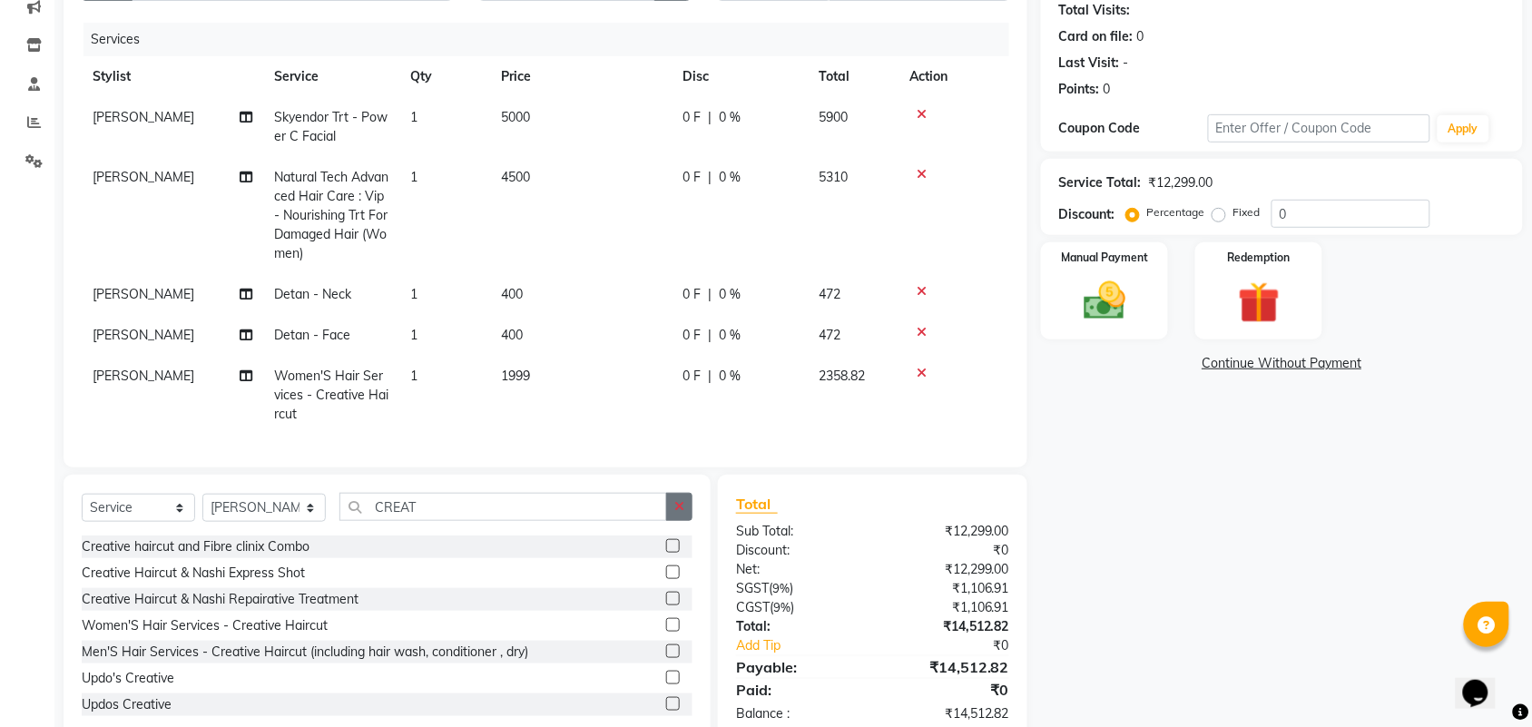
click at [691, 465] on div "Client +91 91******19 Date 01-09-2025 Invoice Number V/2025 V/2025-26 3372 Serv…" at bounding box center [545, 338] width 991 height 808
click at [681, 514] on button "button" at bounding box center [679, 507] width 26 height 28
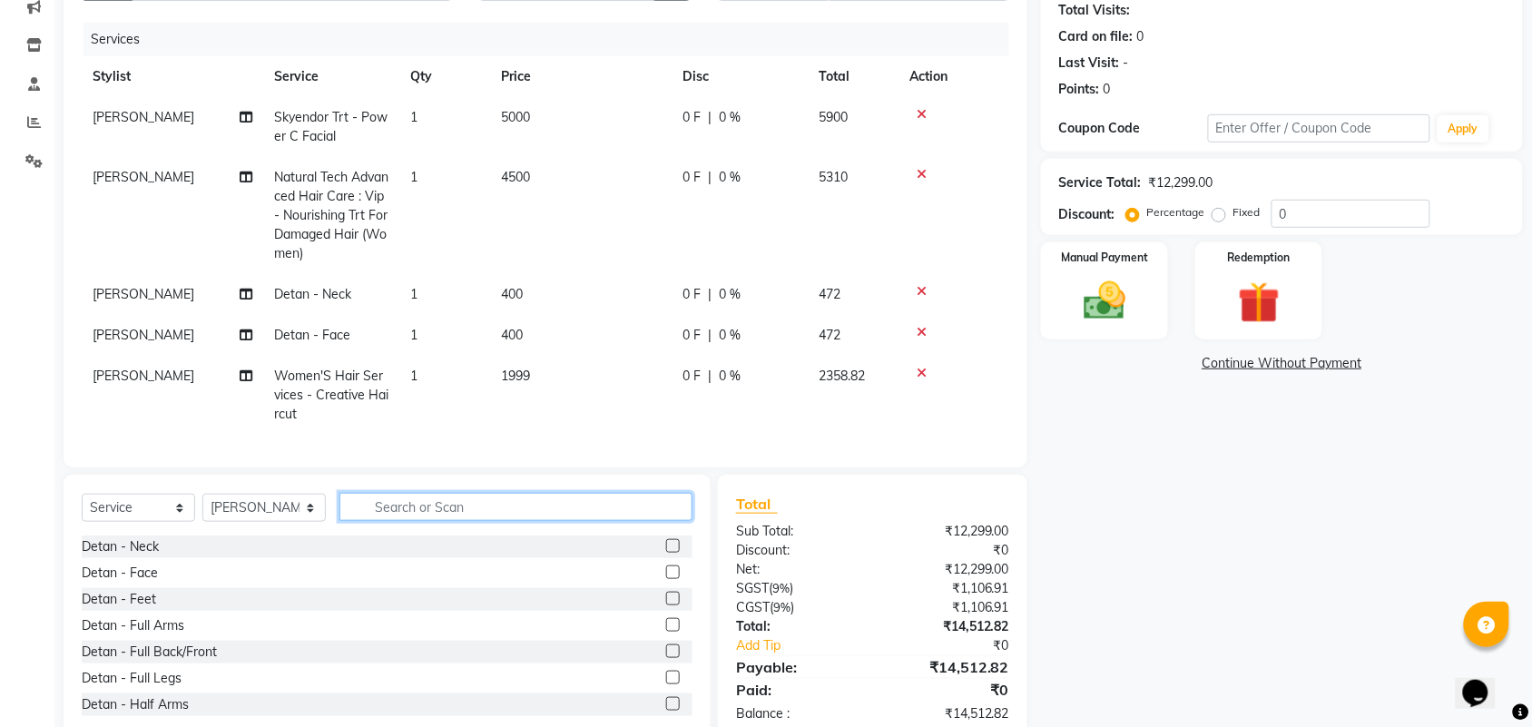
click at [610, 521] on input "text" at bounding box center [515, 507] width 353 height 28
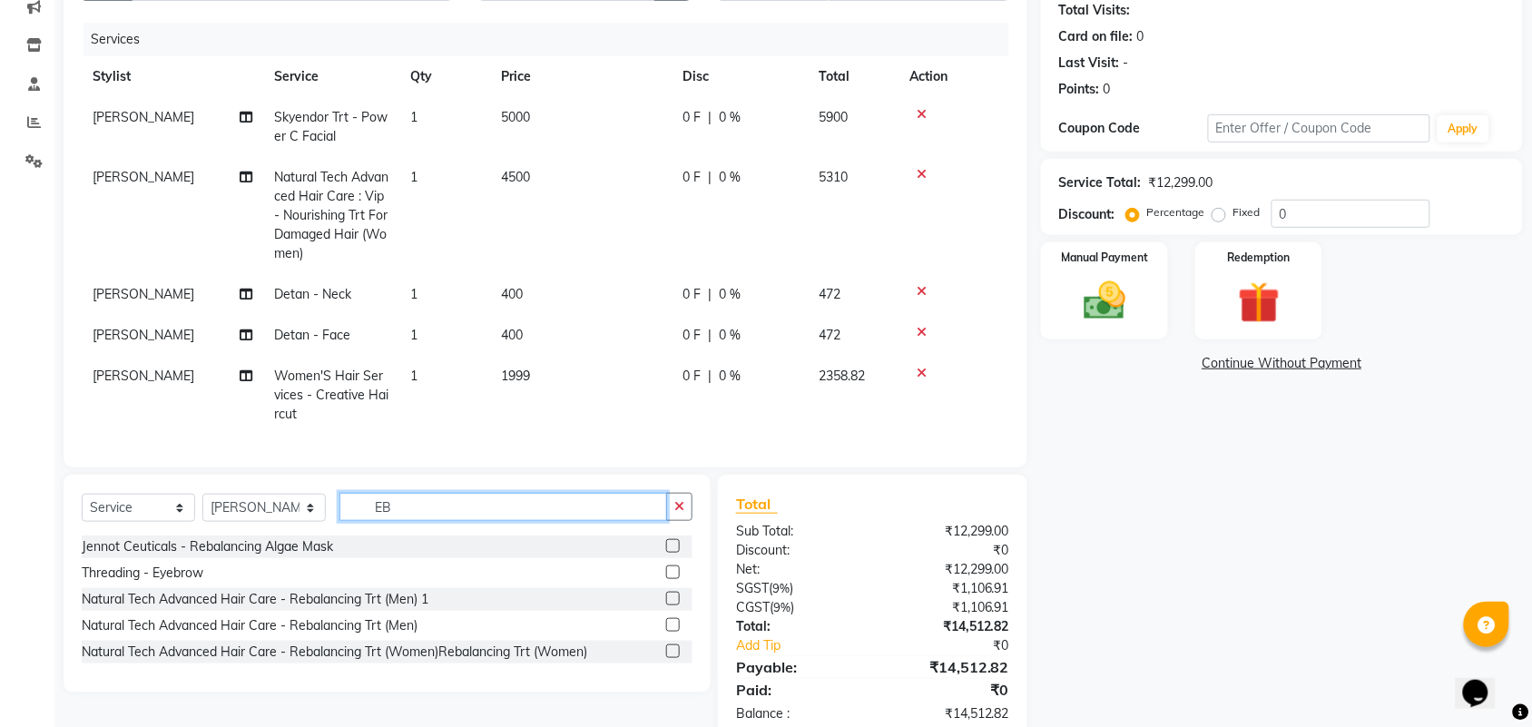
type input "EB"
click at [672, 579] on label at bounding box center [673, 572] width 14 height 14
click at [672, 579] on input "checkbox" at bounding box center [672, 573] width 12 height 12
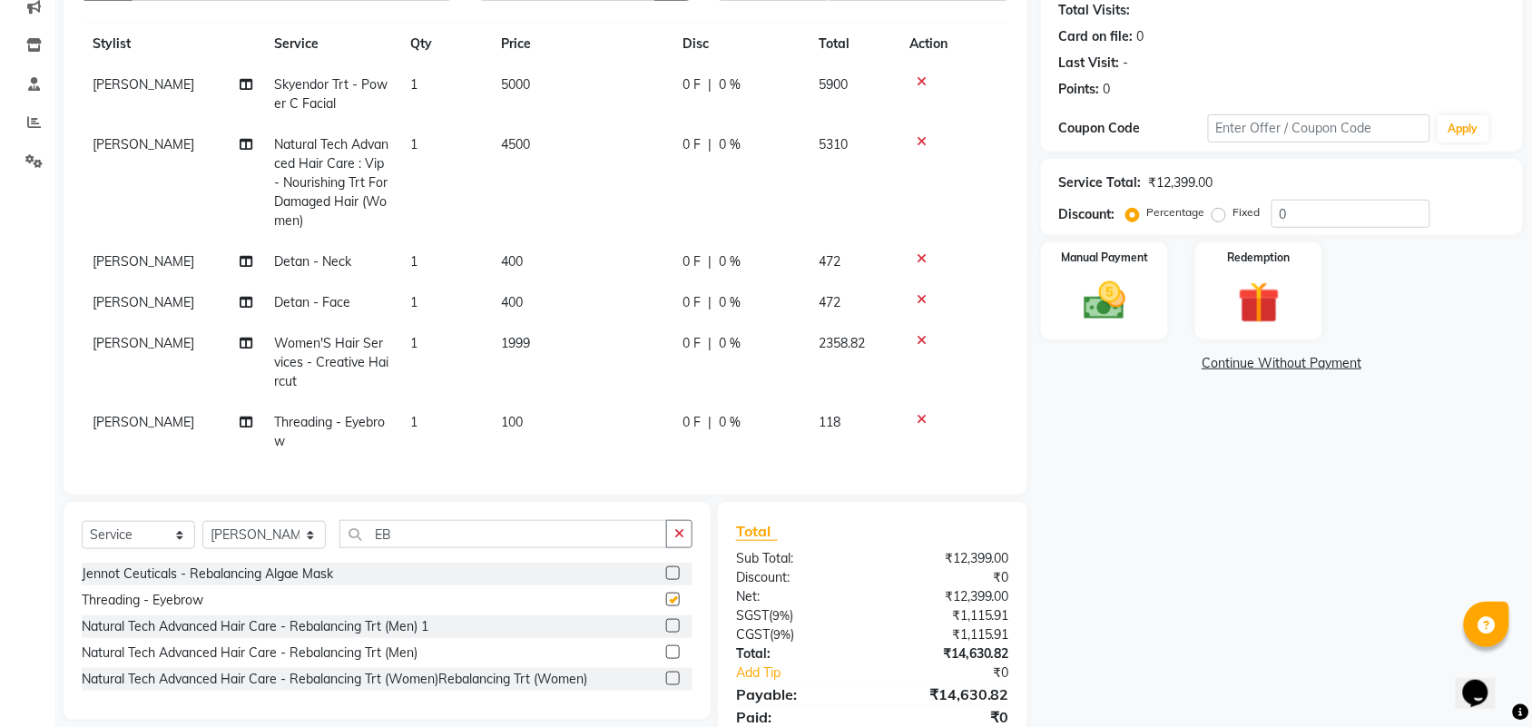
checkbox input "false"
click at [487, 535] on input "EB" at bounding box center [503, 534] width 328 height 28
type input "E"
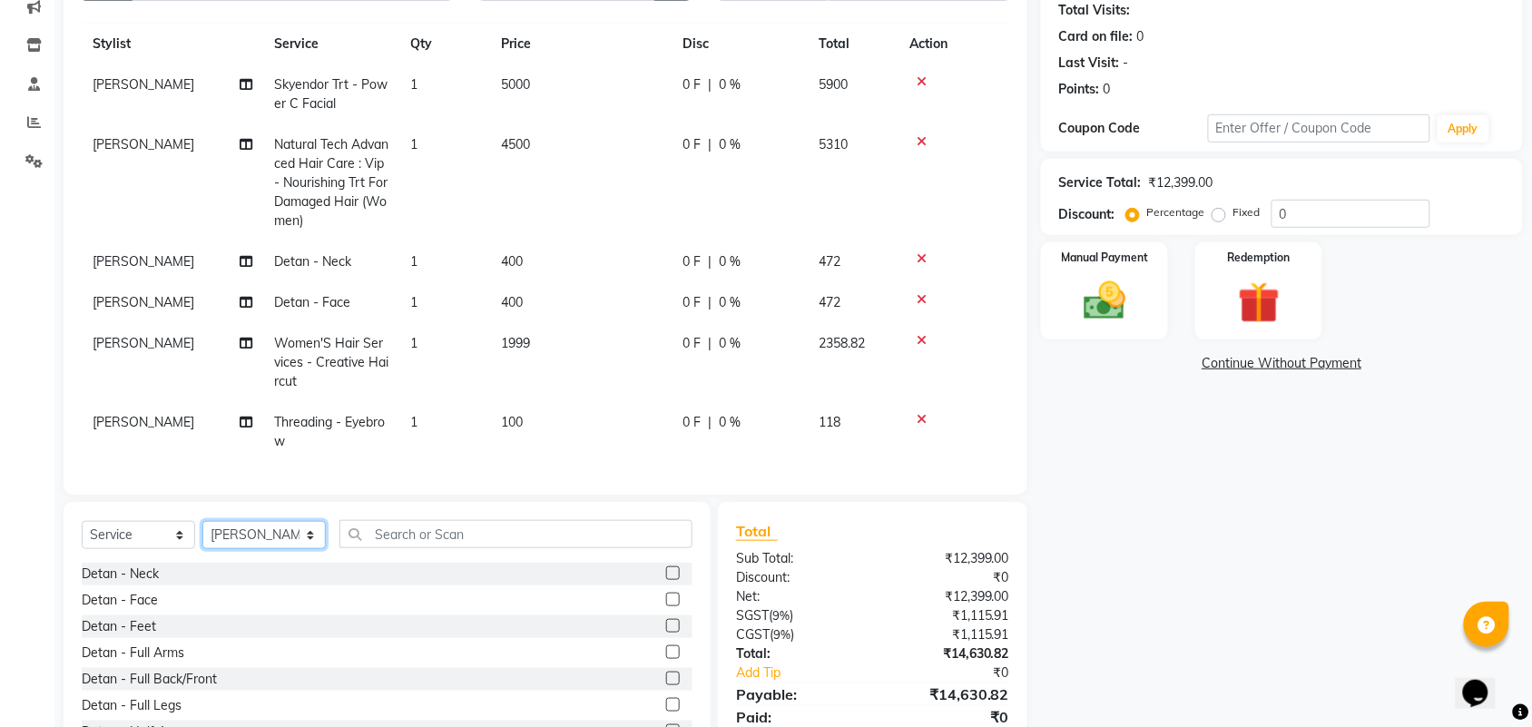
click at [269, 526] on select "Select Stylist Admin ANUSHA Apsu Auditor Ambattur Balaji BANUPRIYA Bharath Bhuv…" at bounding box center [263, 535] width 123 height 28
select select "25078"
click at [202, 521] on select "Select Stylist Admin ANUSHA Apsu Auditor Ambattur Balaji BANUPRIYA Bharath Bhuv…" at bounding box center [263, 535] width 123 height 28
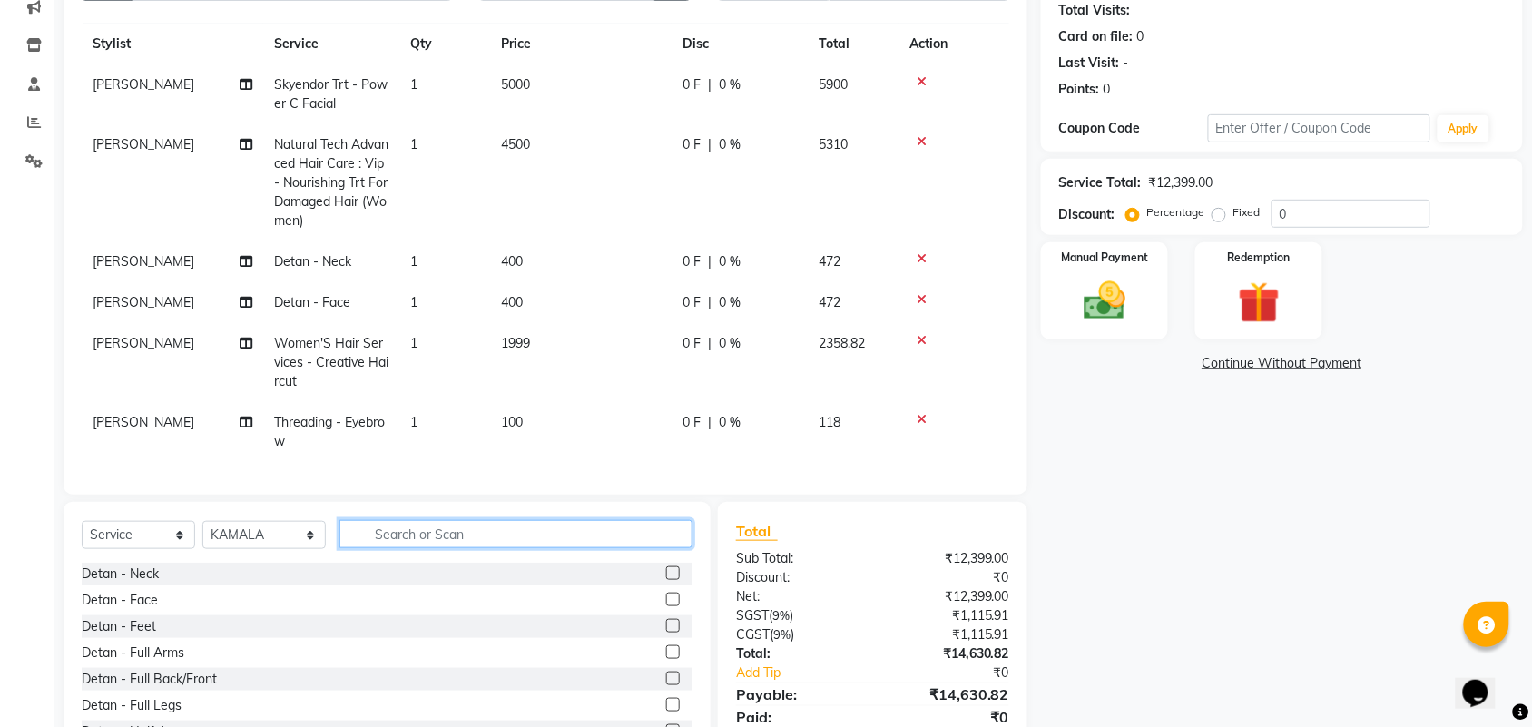
click at [452, 523] on input "text" at bounding box center [515, 534] width 353 height 28
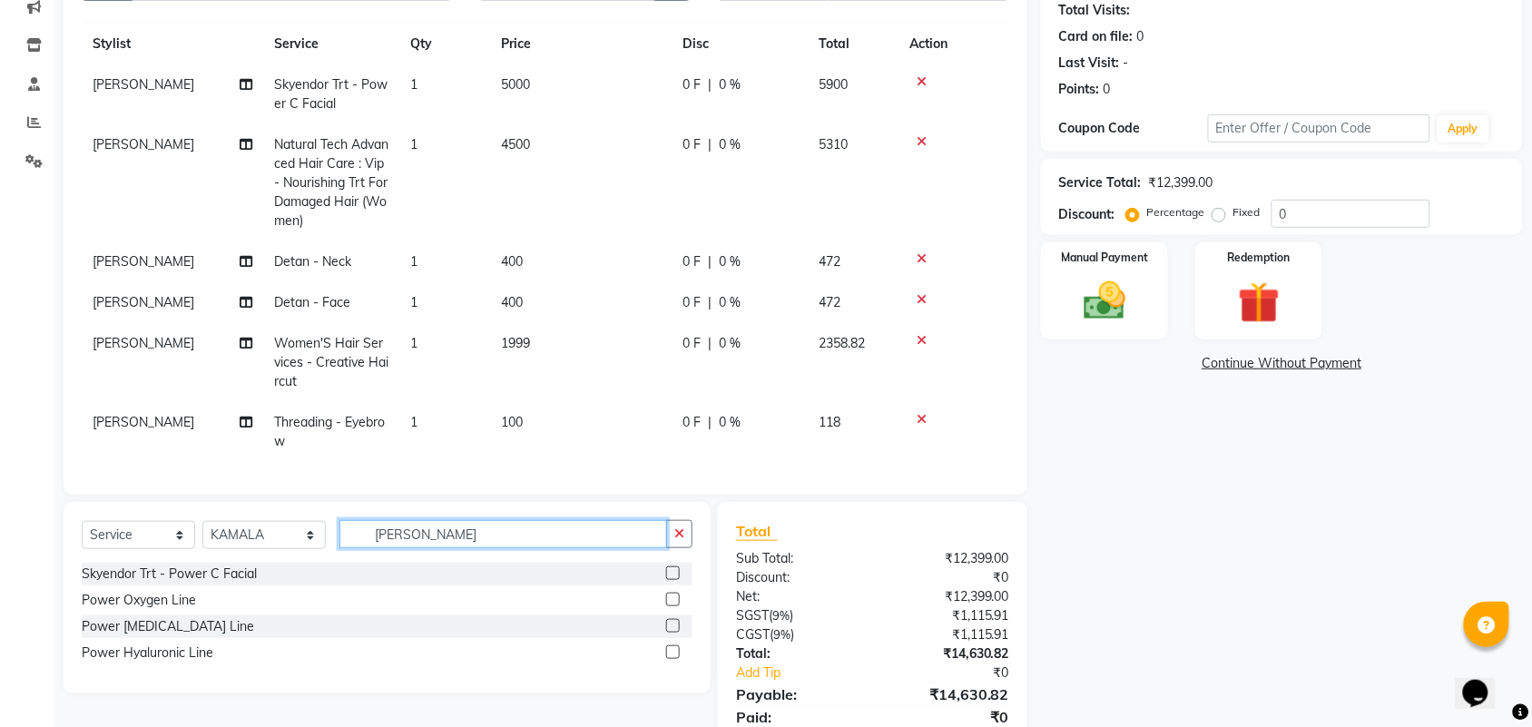
type input "POWE"
click at [672, 573] on label at bounding box center [673, 573] width 14 height 14
click at [672, 573] on input "checkbox" at bounding box center [672, 574] width 12 height 12
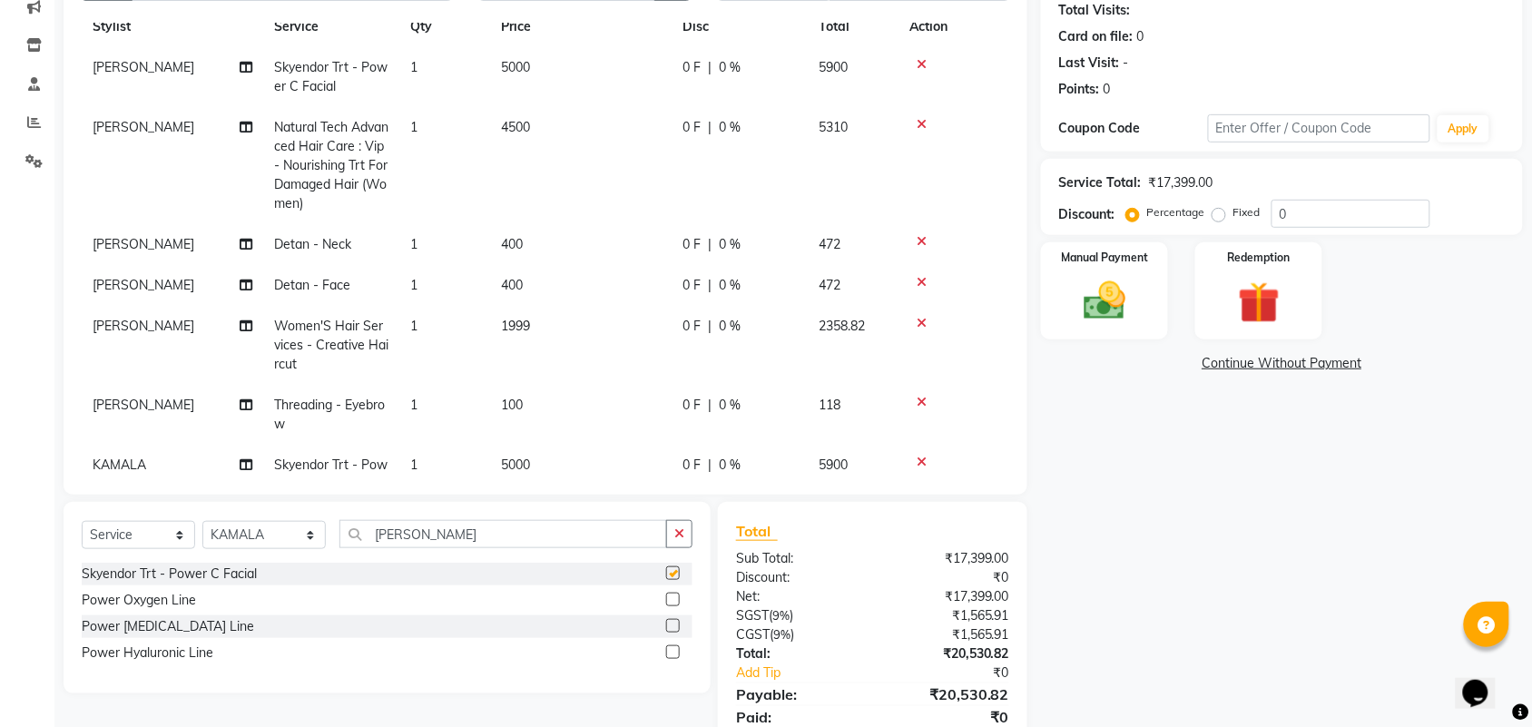
checkbox input "false"
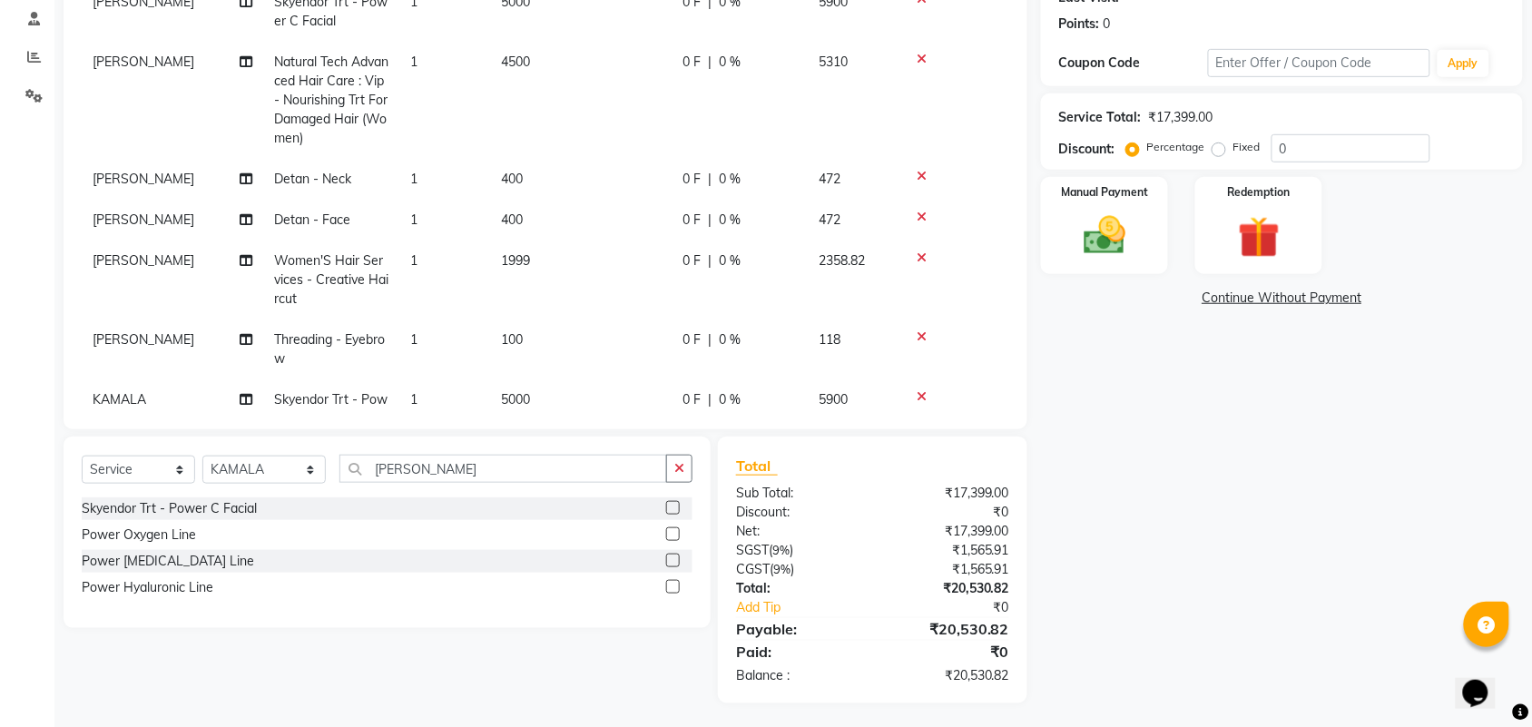
scroll to position [270, 0]
click at [674, 469] on icon "button" at bounding box center [679, 465] width 10 height 13
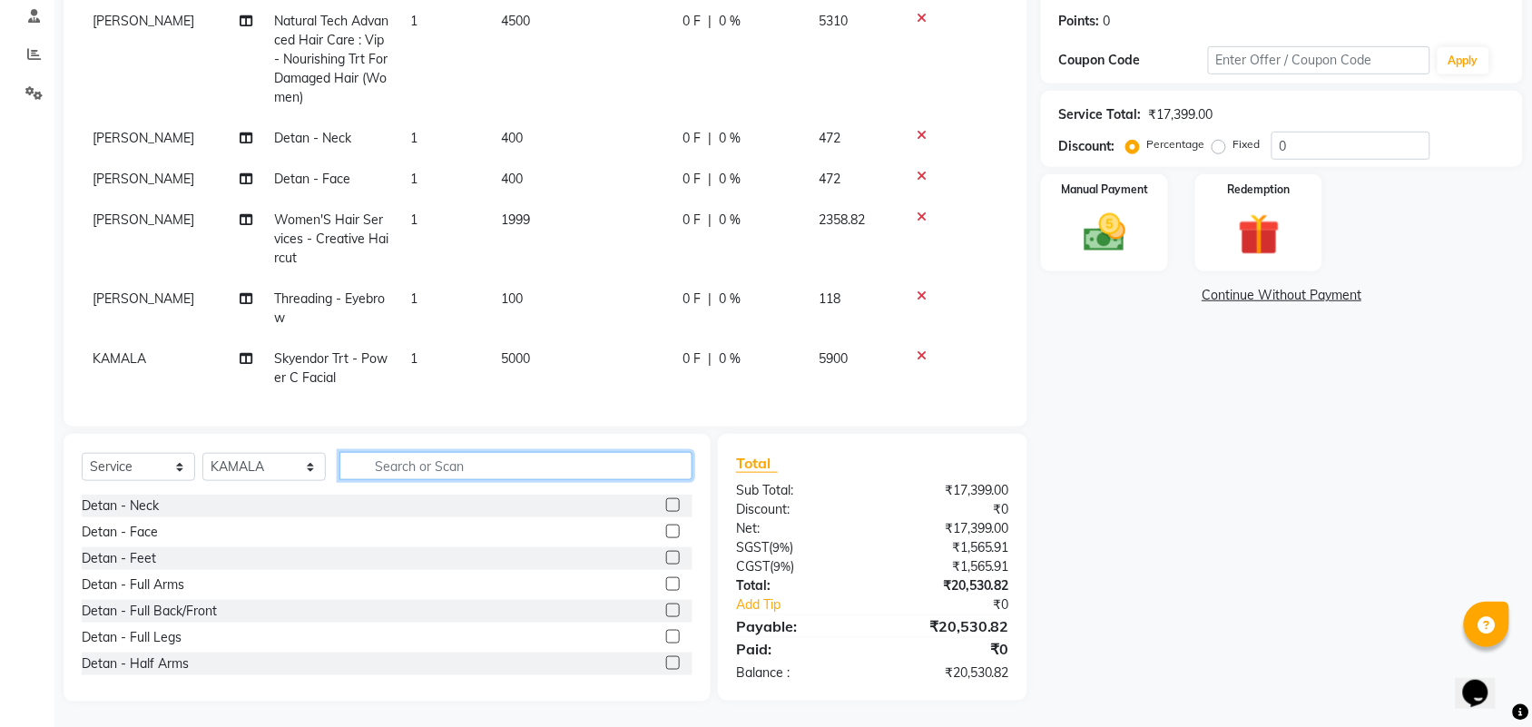
scroll to position [109, 0]
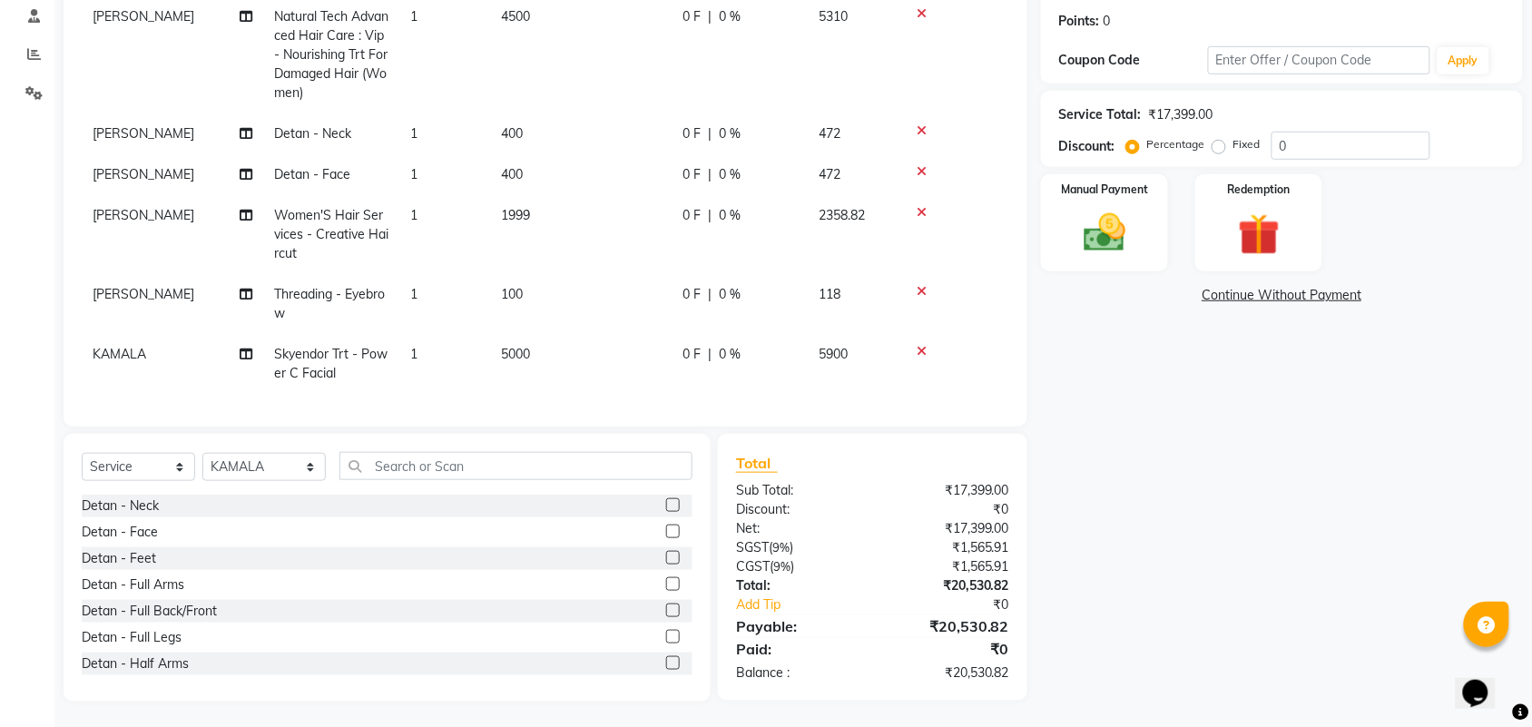
click at [666, 502] on label at bounding box center [673, 505] width 14 height 14
click at [666, 502] on input "checkbox" at bounding box center [672, 506] width 12 height 12
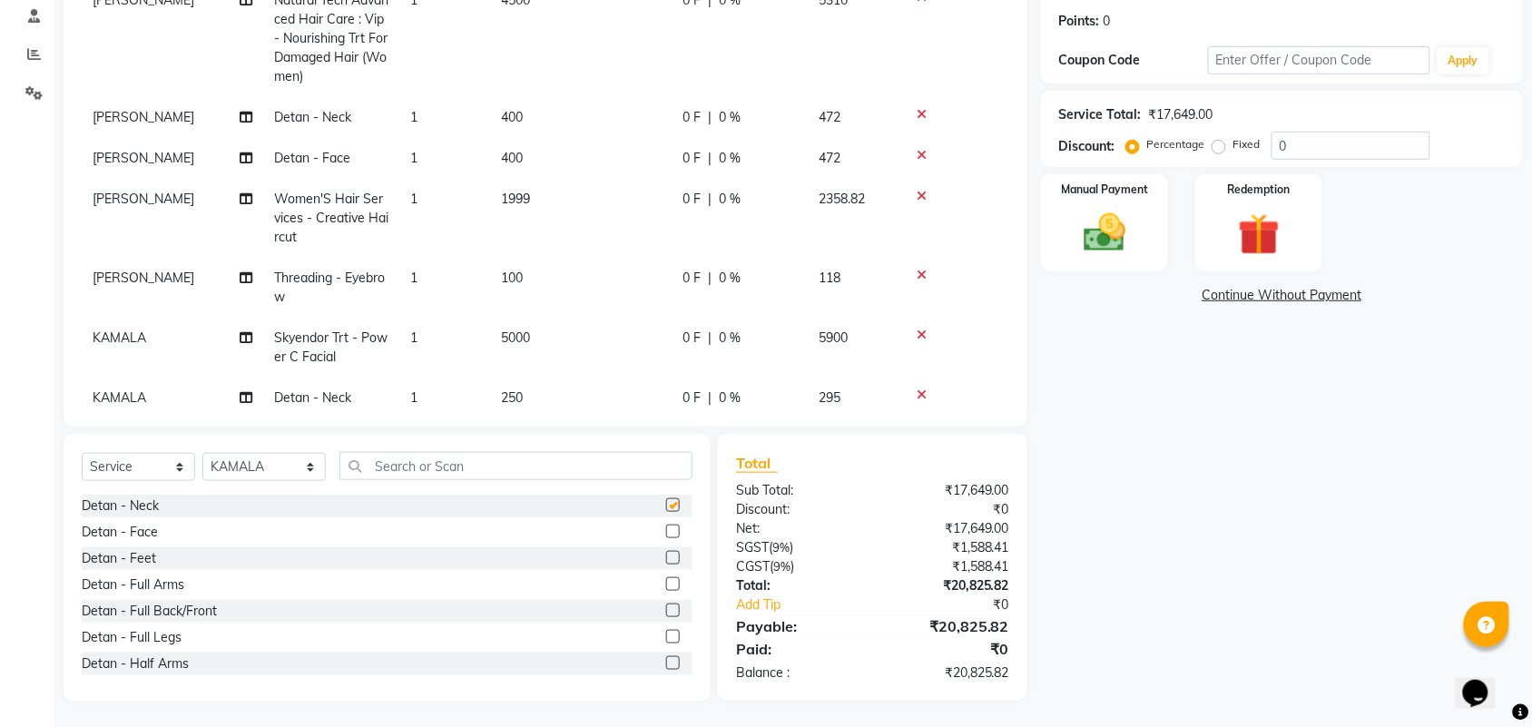
checkbox input "false"
click at [666, 528] on label at bounding box center [673, 531] width 14 height 14
click at [666, 528] on input "checkbox" at bounding box center [672, 532] width 12 height 12
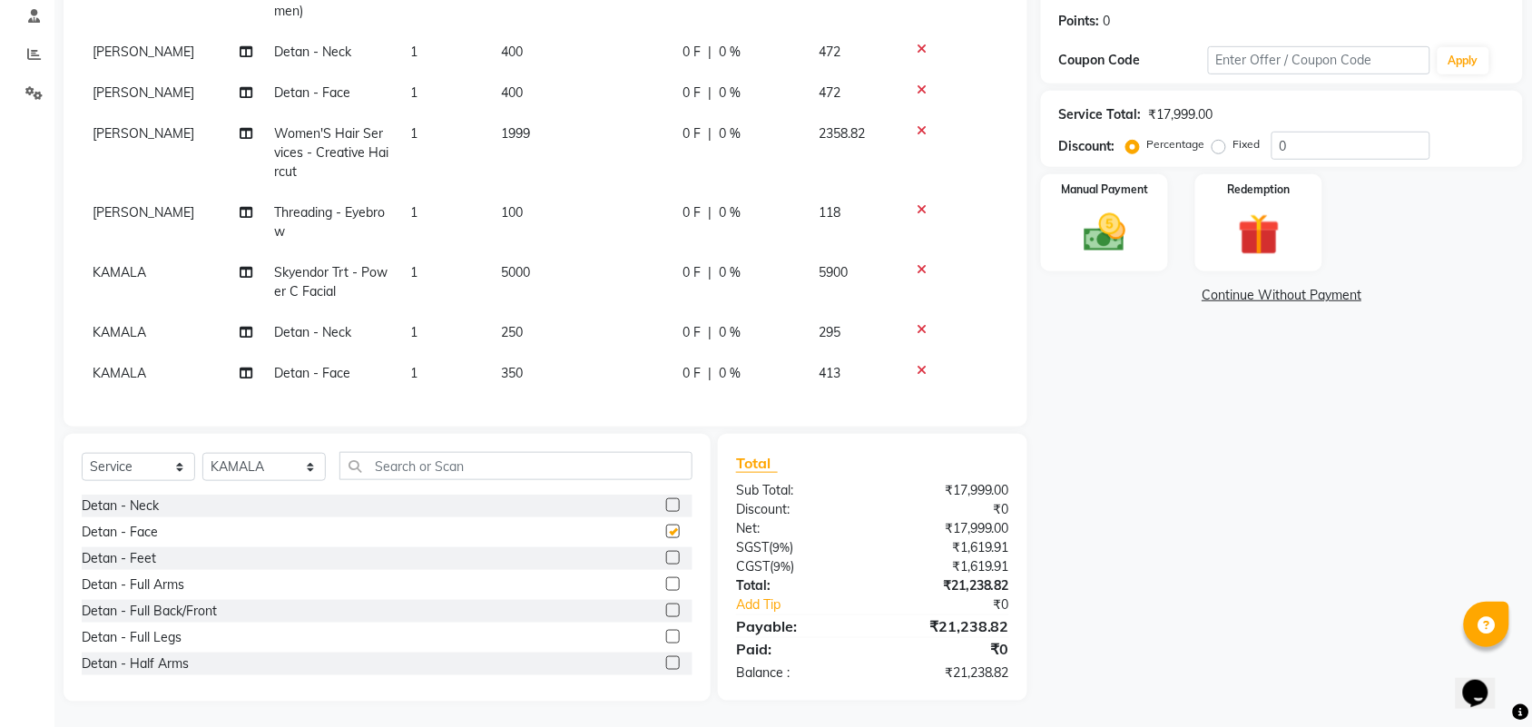
checkbox input "false"
click at [590, 332] on td "250" at bounding box center [580, 332] width 181 height 41
select select "25078"
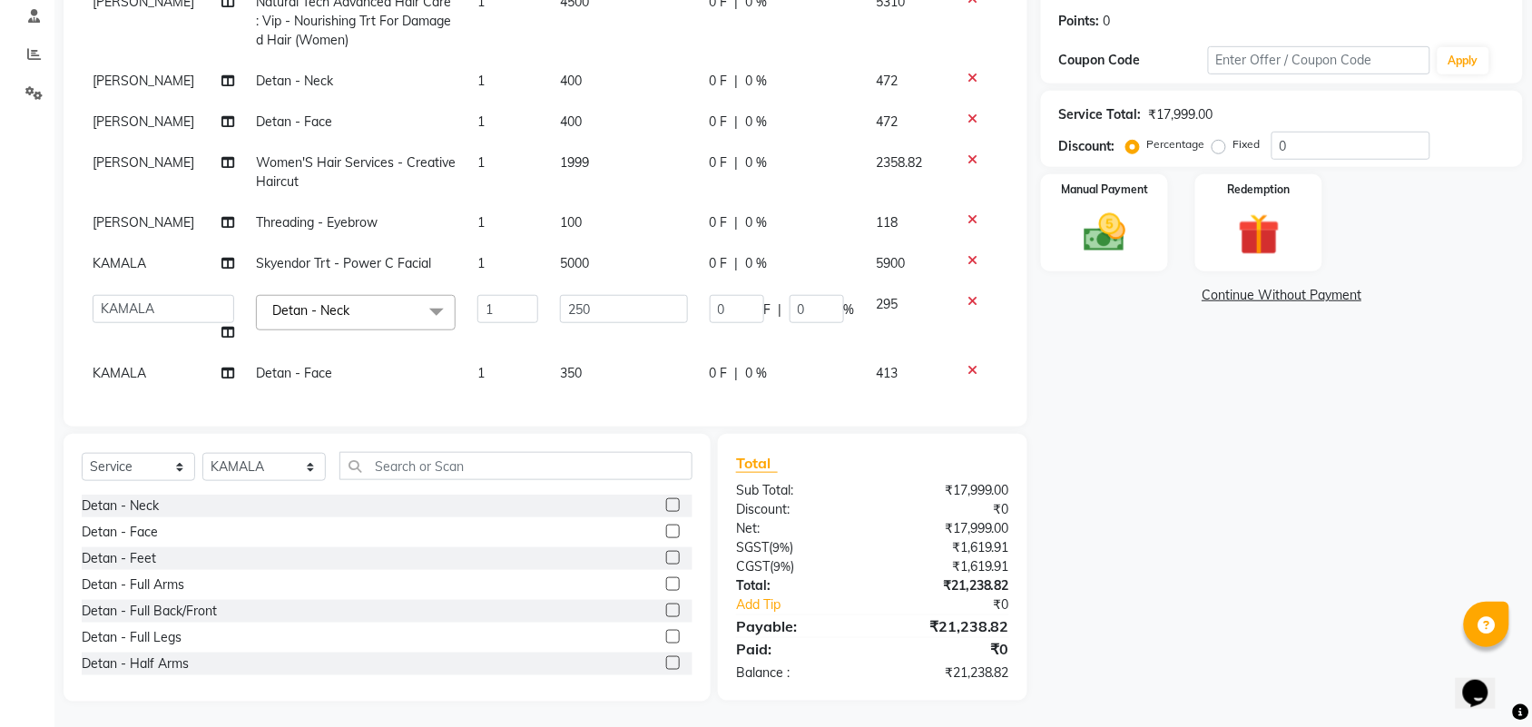
scroll to position [104, 0]
click at [606, 302] on input "250" at bounding box center [624, 309] width 128 height 28
type input "2"
type input "400"
click at [595, 357] on tbody "ANUSHA Skyendor Trt - Power C Facial 1 5000 0 F | 0 % 5900 ANUSHA Natural Tech …" at bounding box center [545, 167] width 927 height 453
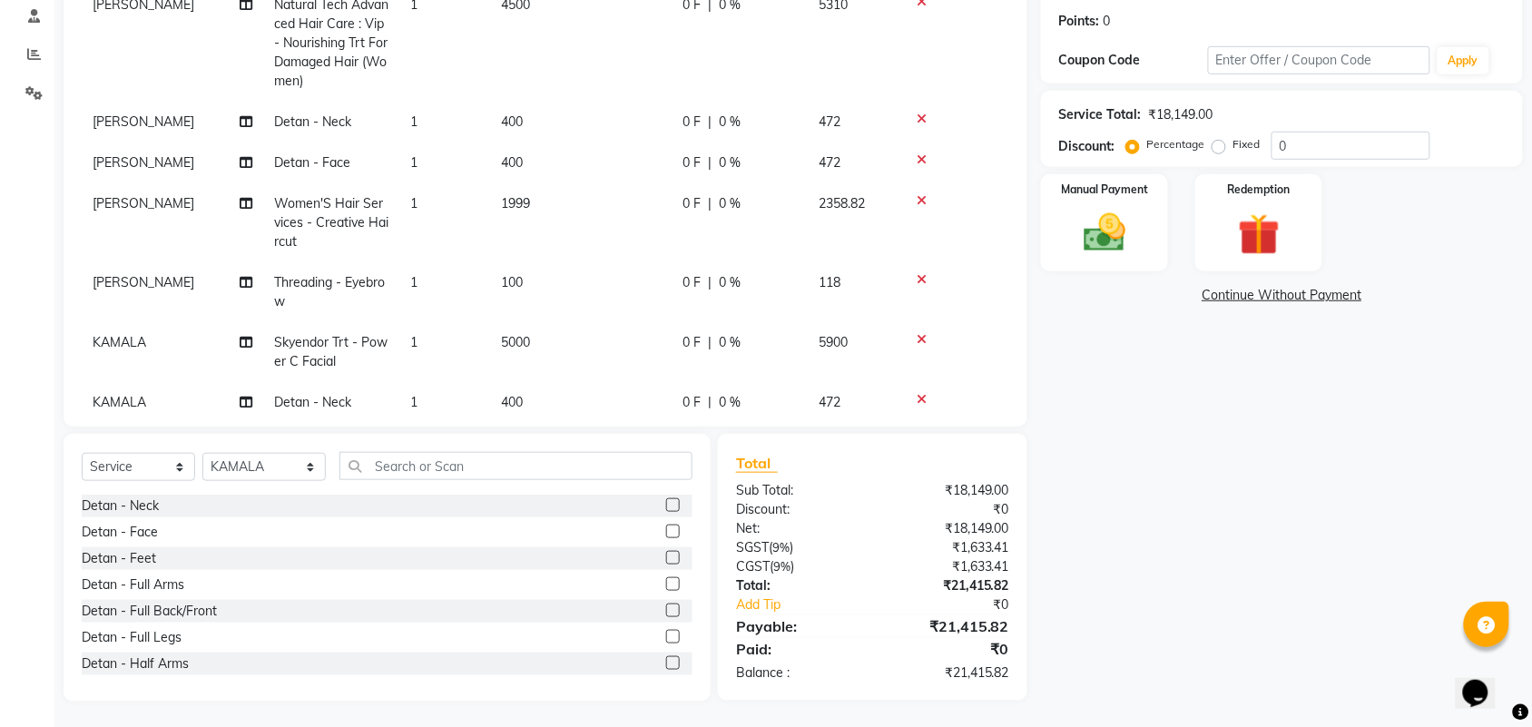
click at [550, 343] on td "5000" at bounding box center [580, 352] width 181 height 60
select select "25078"
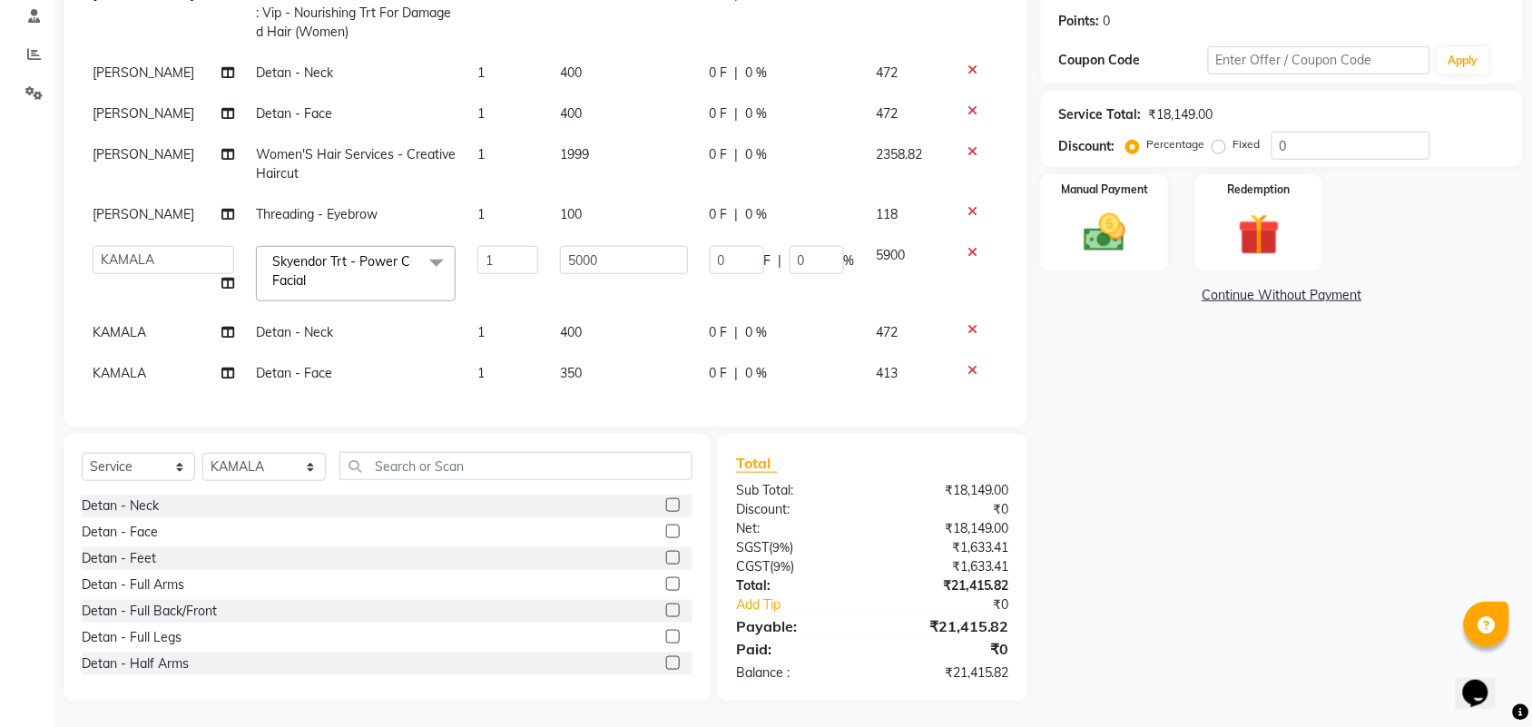
scroll to position [113, 0]
click at [604, 358] on td "350" at bounding box center [624, 373] width 150 height 41
select select "25078"
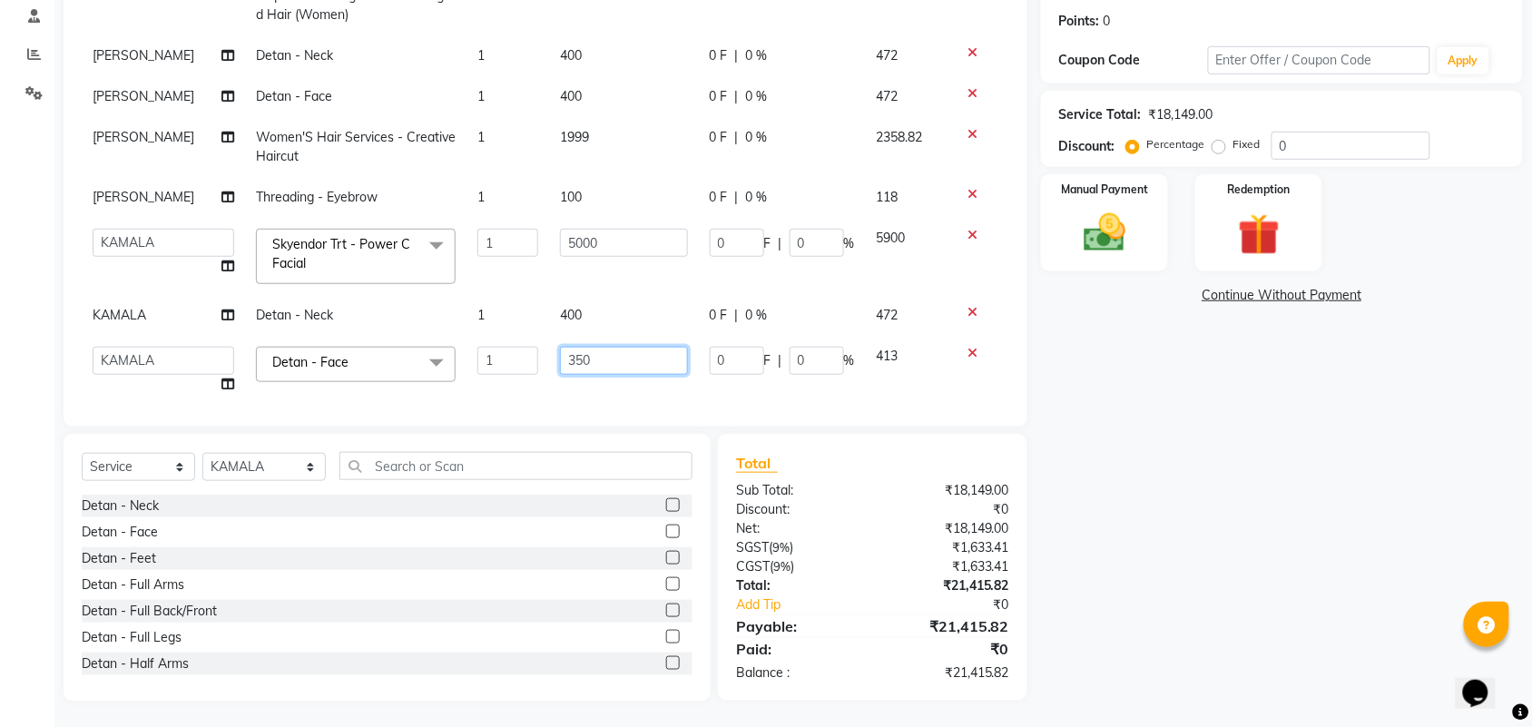
click at [603, 359] on input "350" at bounding box center [624, 361] width 128 height 28
type input "3"
type input "400"
click at [1167, 540] on div "Name: Priya Membership: No Active Membership Total Visits: Card on file: 0 Last…" at bounding box center [1288, 284] width 495 height 836
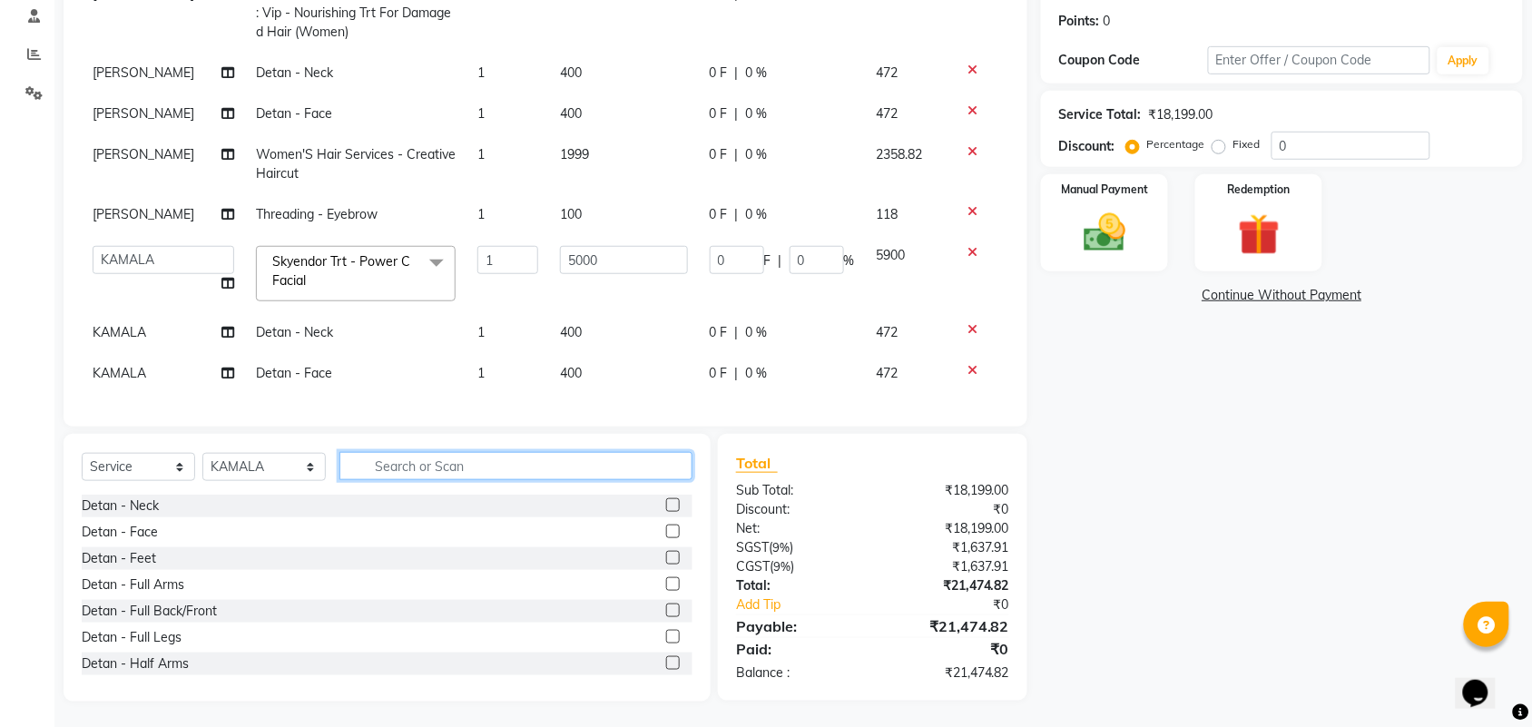
click at [488, 465] on input "text" at bounding box center [515, 466] width 353 height 28
click at [261, 492] on div "Select Service Product Membership Package Voucher Prepaid Gift Card Select Styl…" at bounding box center [387, 473] width 611 height 43
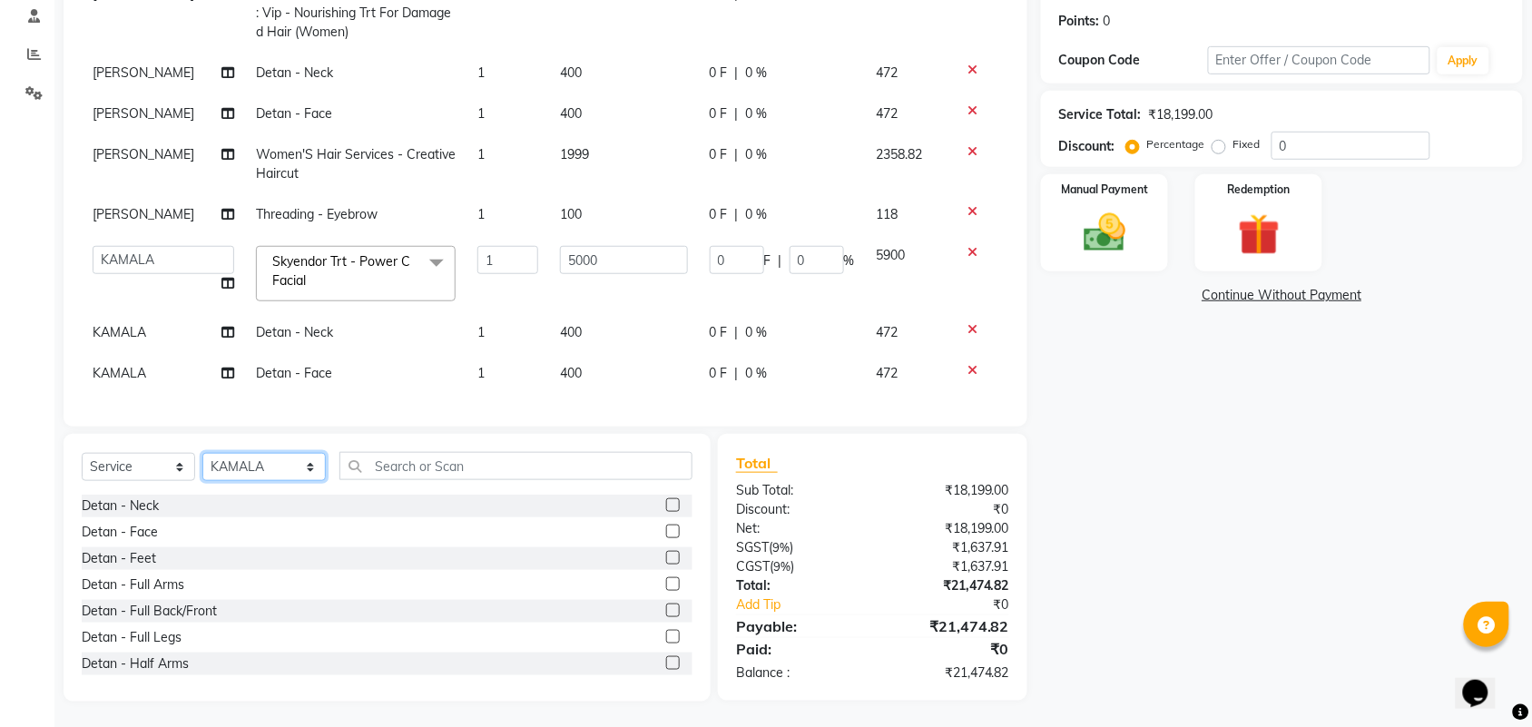
click at [266, 472] on select "Select Stylist Admin ANUSHA Apsu Auditor Ambattur Balaji BANUPRIYA Bharath Bhuv…" at bounding box center [263, 467] width 123 height 28
select select "71189"
click at [202, 453] on select "Select Stylist Admin ANUSHA Apsu Auditor Ambattur Balaji BANUPRIYA Bharath Bhuv…" at bounding box center [263, 467] width 123 height 28
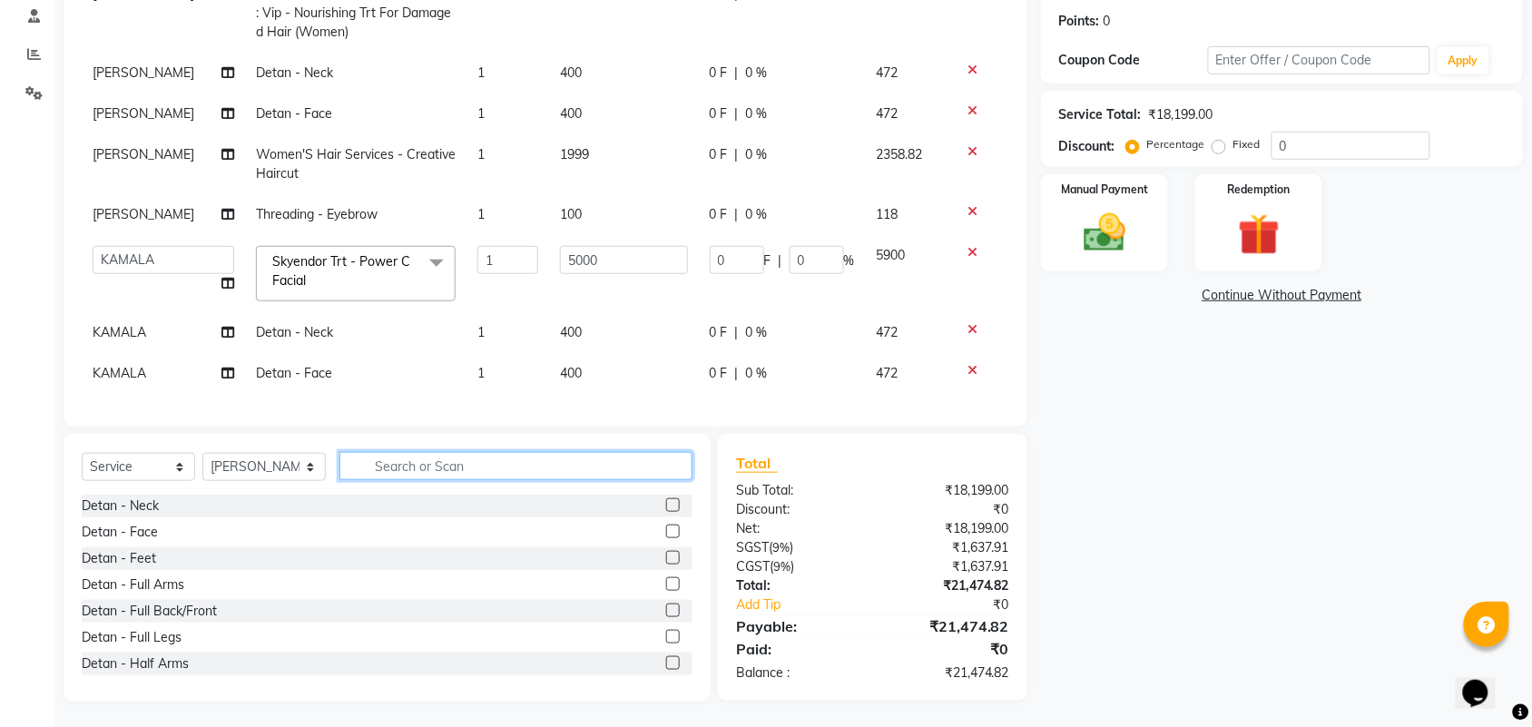
click at [393, 458] on input "text" at bounding box center [515, 466] width 353 height 28
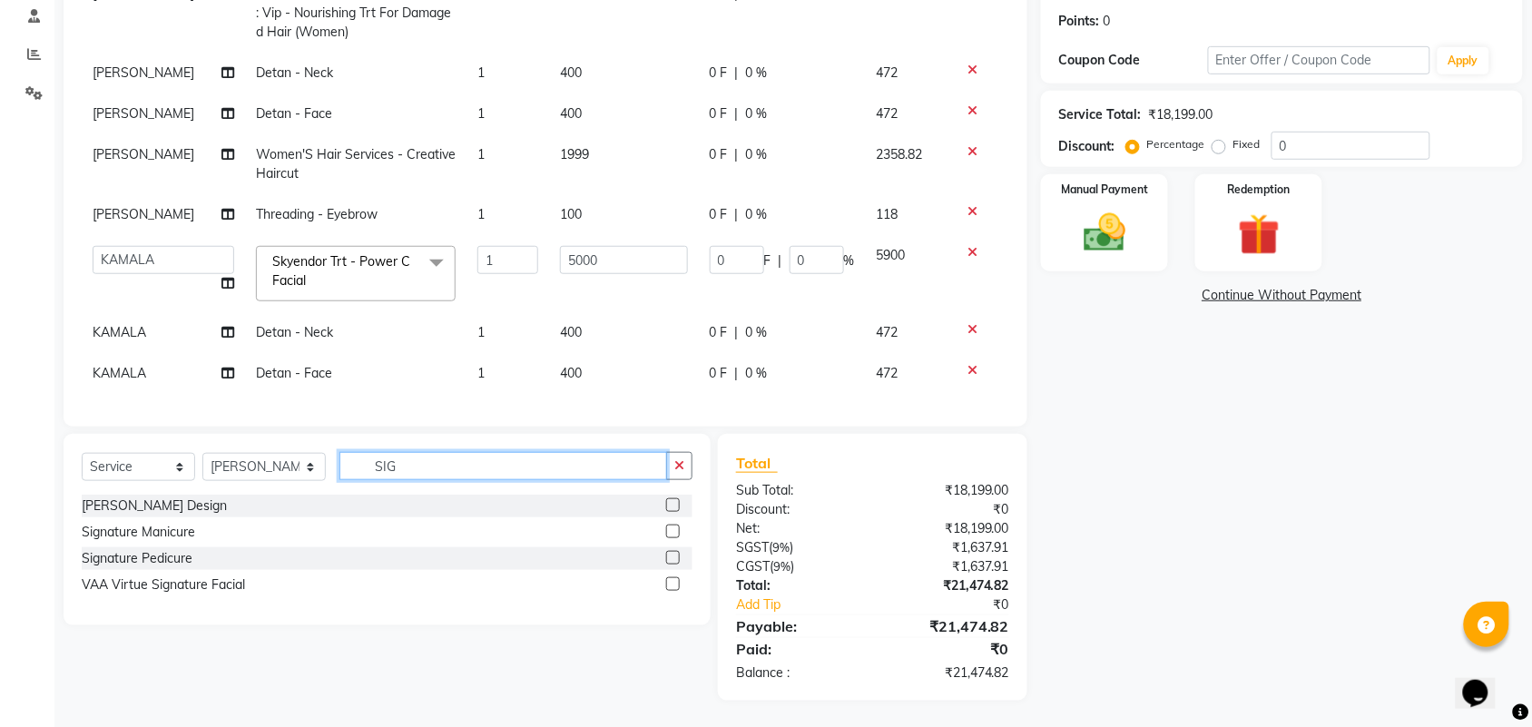
type input "SIG"
click at [678, 553] on label at bounding box center [673, 558] width 14 height 14
click at [678, 553] on input "checkbox" at bounding box center [672, 559] width 12 height 12
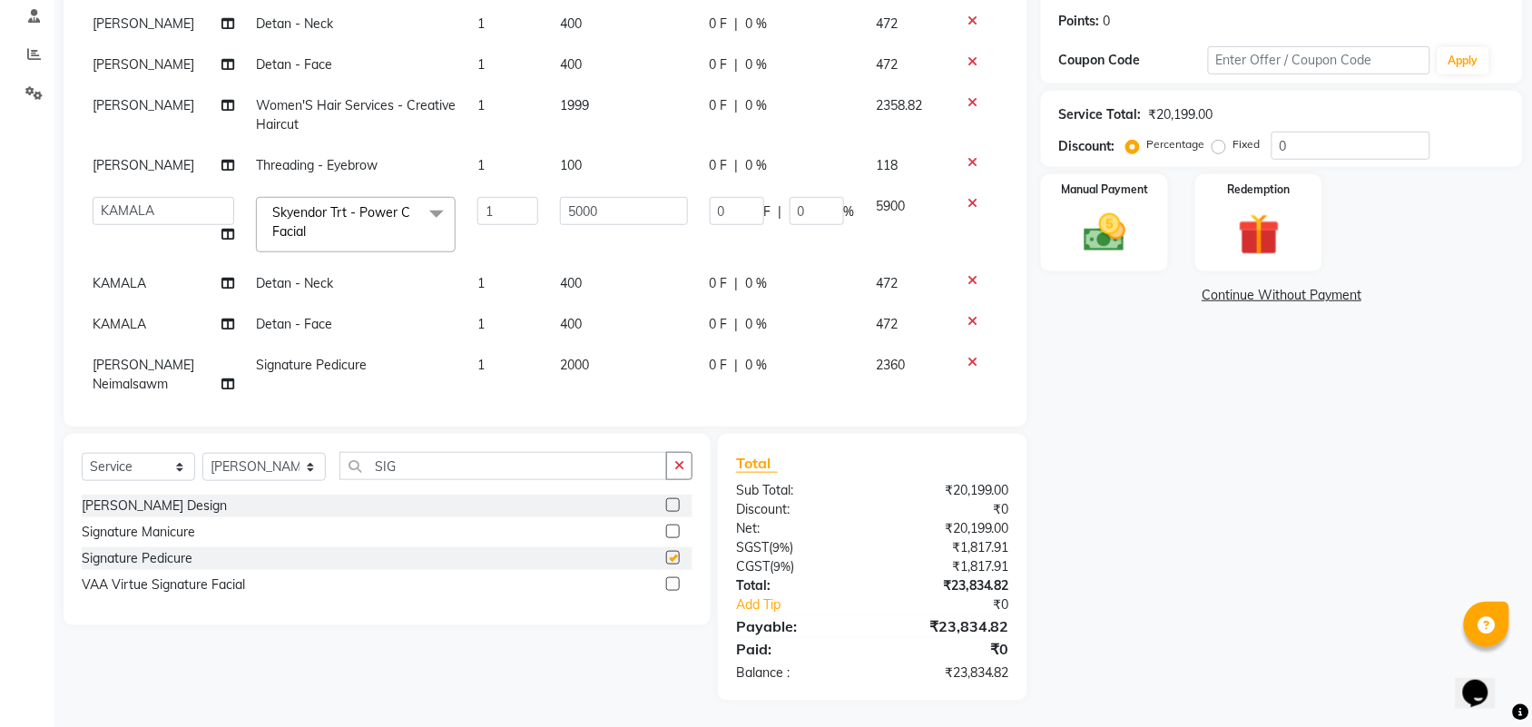
checkbox input "false"
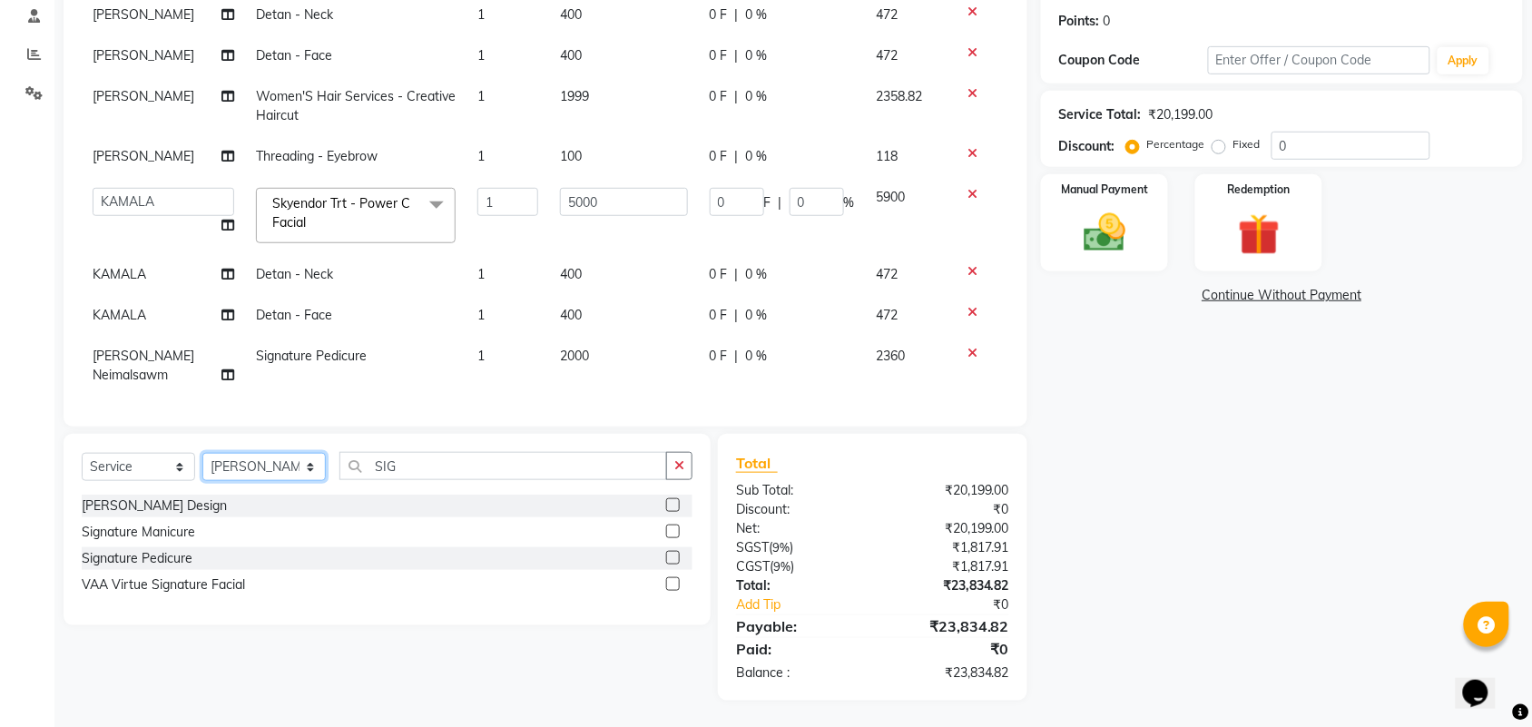
click at [279, 469] on select "Select Stylist Admin ANUSHA Apsu Auditor Ambattur Balaji BANUPRIYA Bharath Bhuv…" at bounding box center [263, 467] width 123 height 28
select select "59089"
click at [202, 453] on select "Select Stylist Admin ANUSHA Apsu Auditor Ambattur Balaji BANUPRIYA Bharath Bhuv…" at bounding box center [263, 467] width 123 height 28
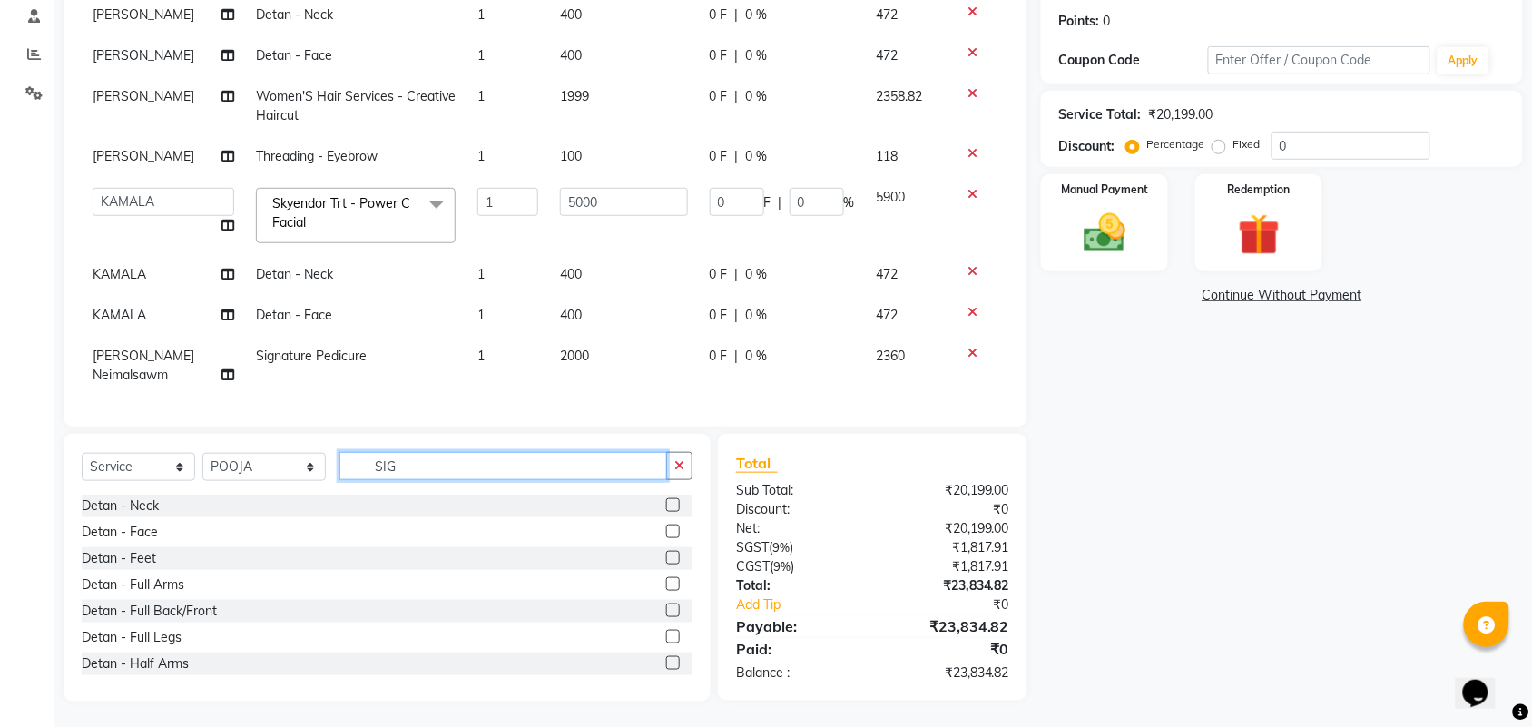
click at [417, 474] on input "SIG" at bounding box center [503, 466] width 328 height 28
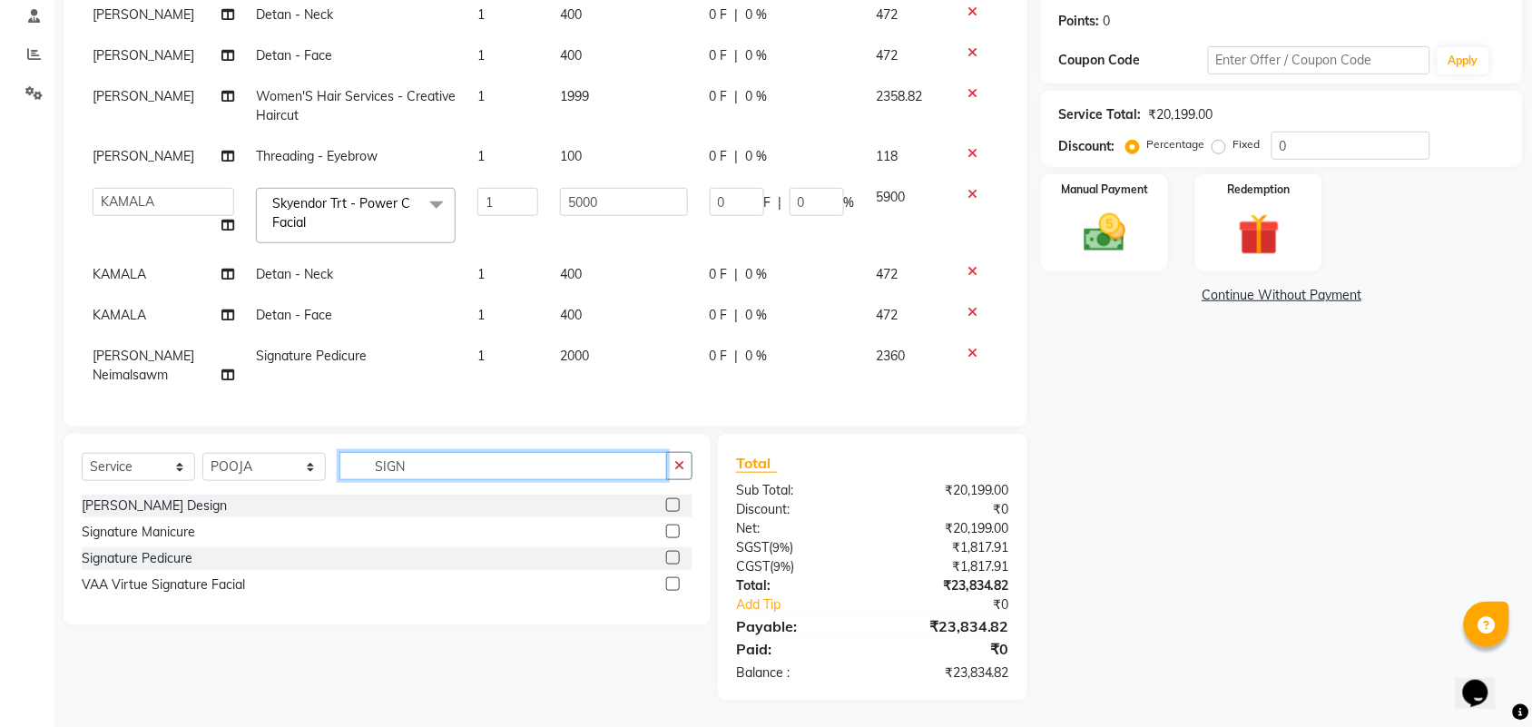
type input "SIGN"
click at [673, 555] on label at bounding box center [673, 558] width 14 height 14
click at [673, 555] on input "checkbox" at bounding box center [672, 559] width 12 height 12
checkbox input "false"
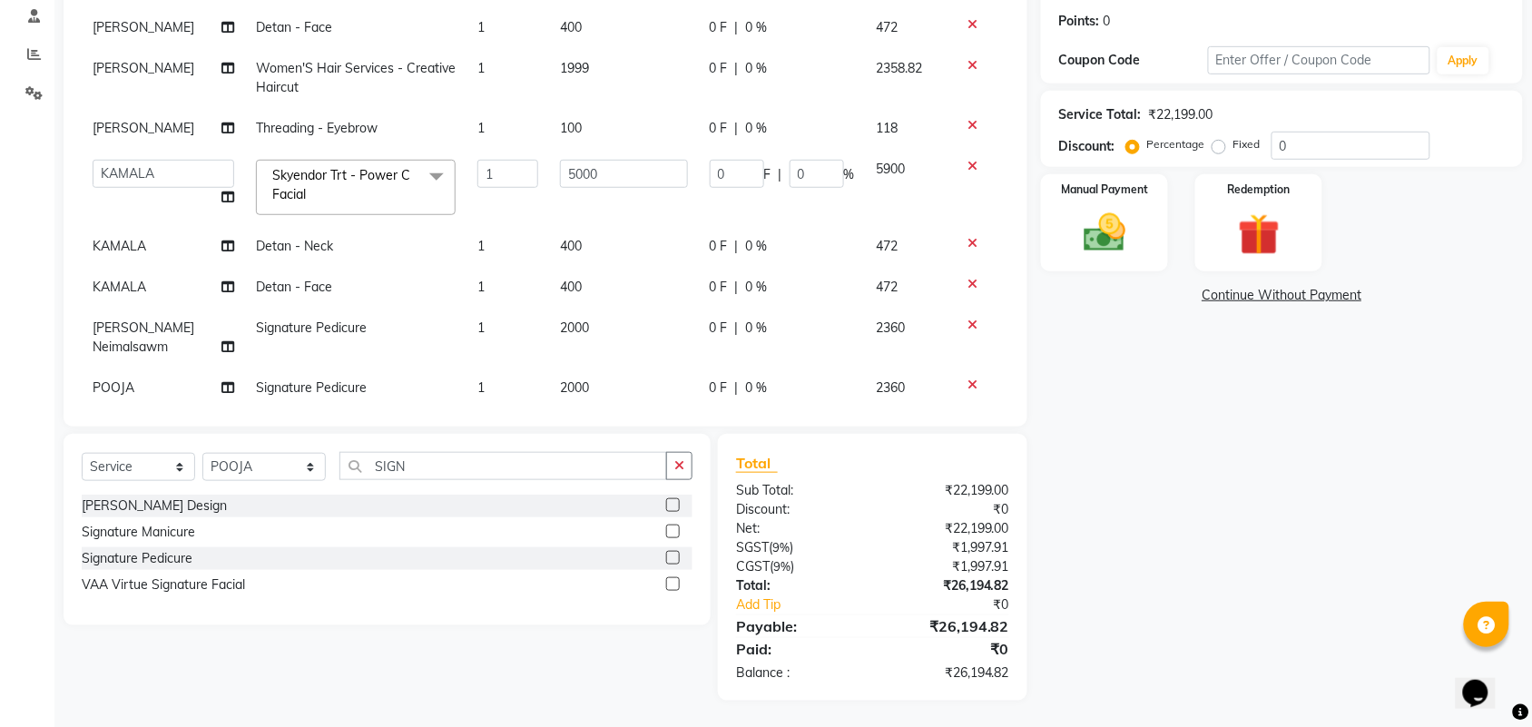
scroll to position [195, 0]
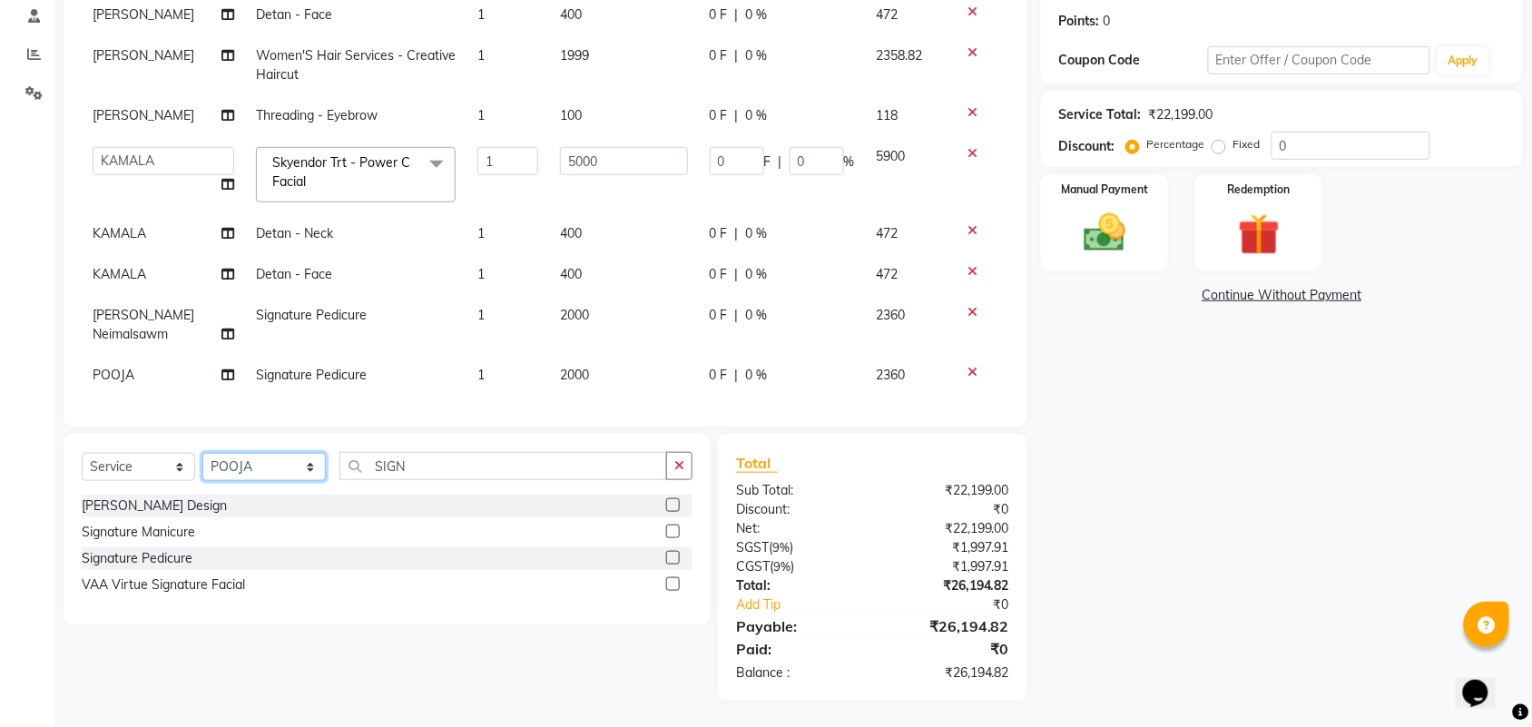
click at [266, 463] on select "Select Stylist Admin ANUSHA Apsu Auditor Ambattur Balaji BANUPRIYA Bharath Bhuv…" at bounding box center [263, 467] width 123 height 28
select select "30103"
click at [411, 470] on input "SIGN" at bounding box center [503, 466] width 328 height 28
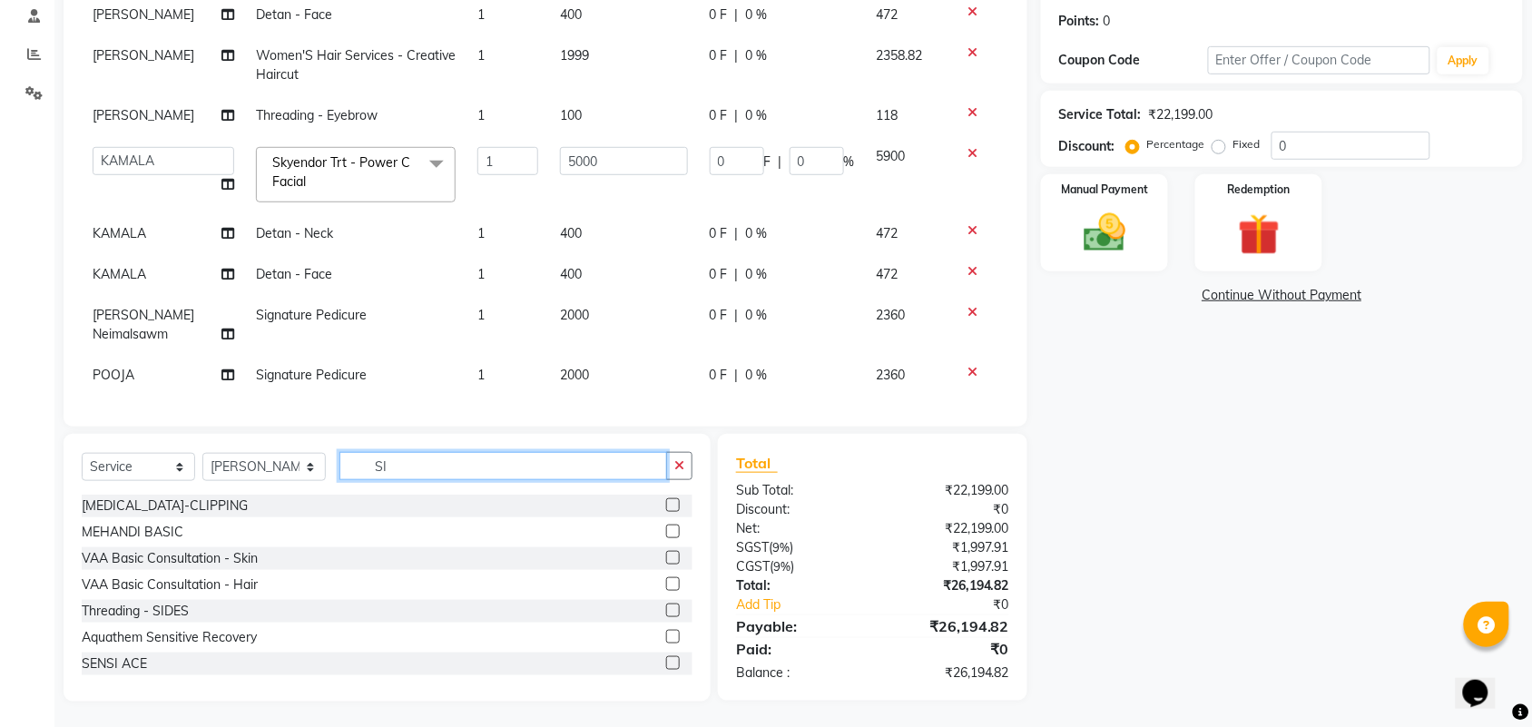
type input "S"
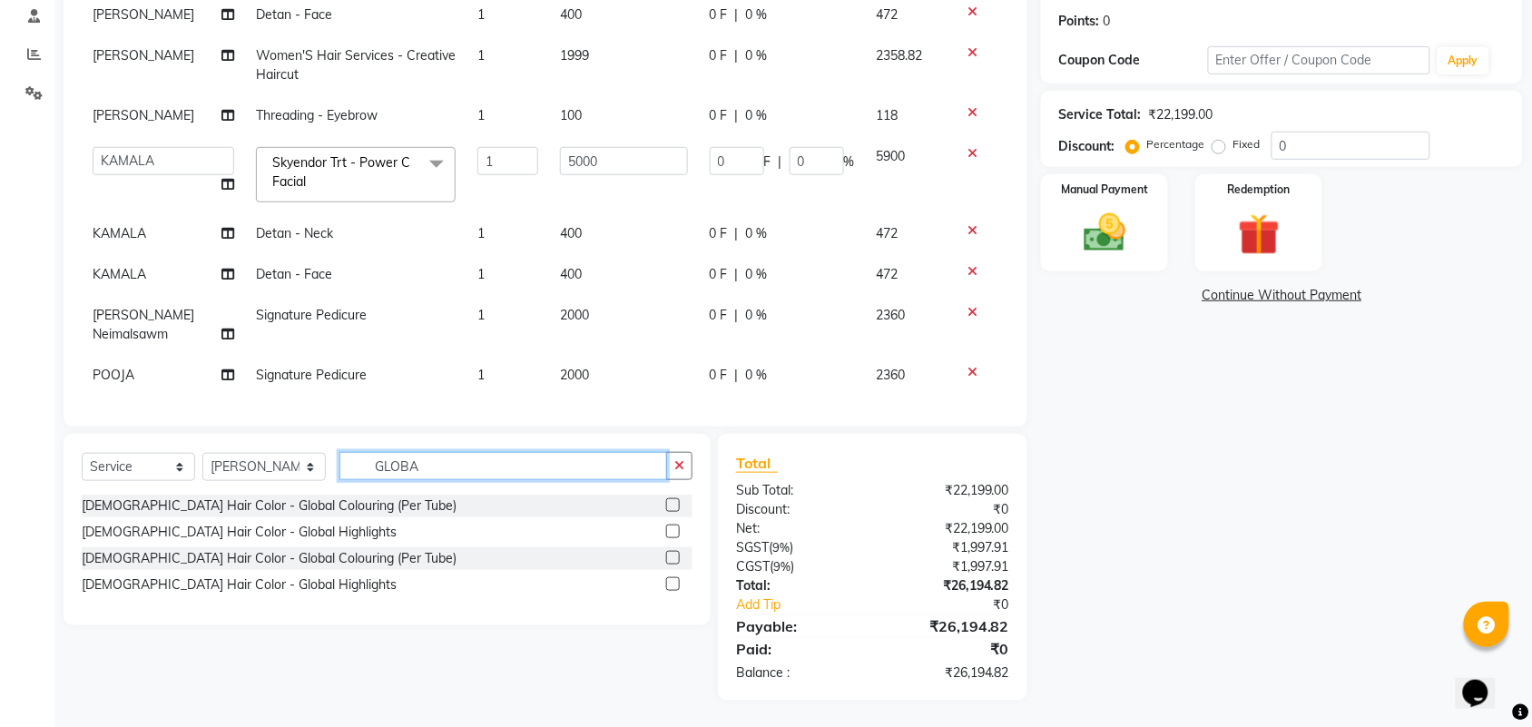
type input "GLOBA"
click at [670, 556] on label at bounding box center [673, 558] width 14 height 14
click at [670, 556] on input "checkbox" at bounding box center [672, 559] width 12 height 12
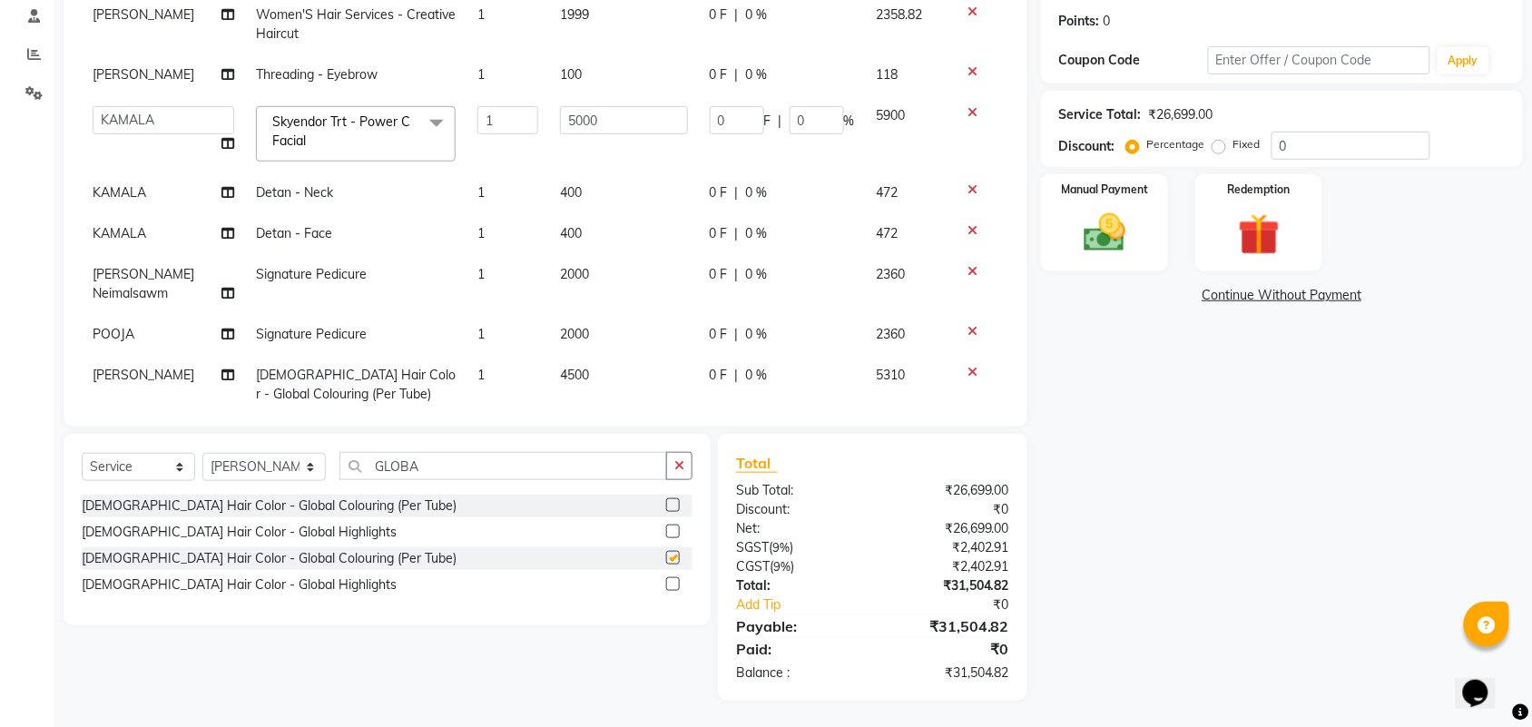
checkbox input "false"
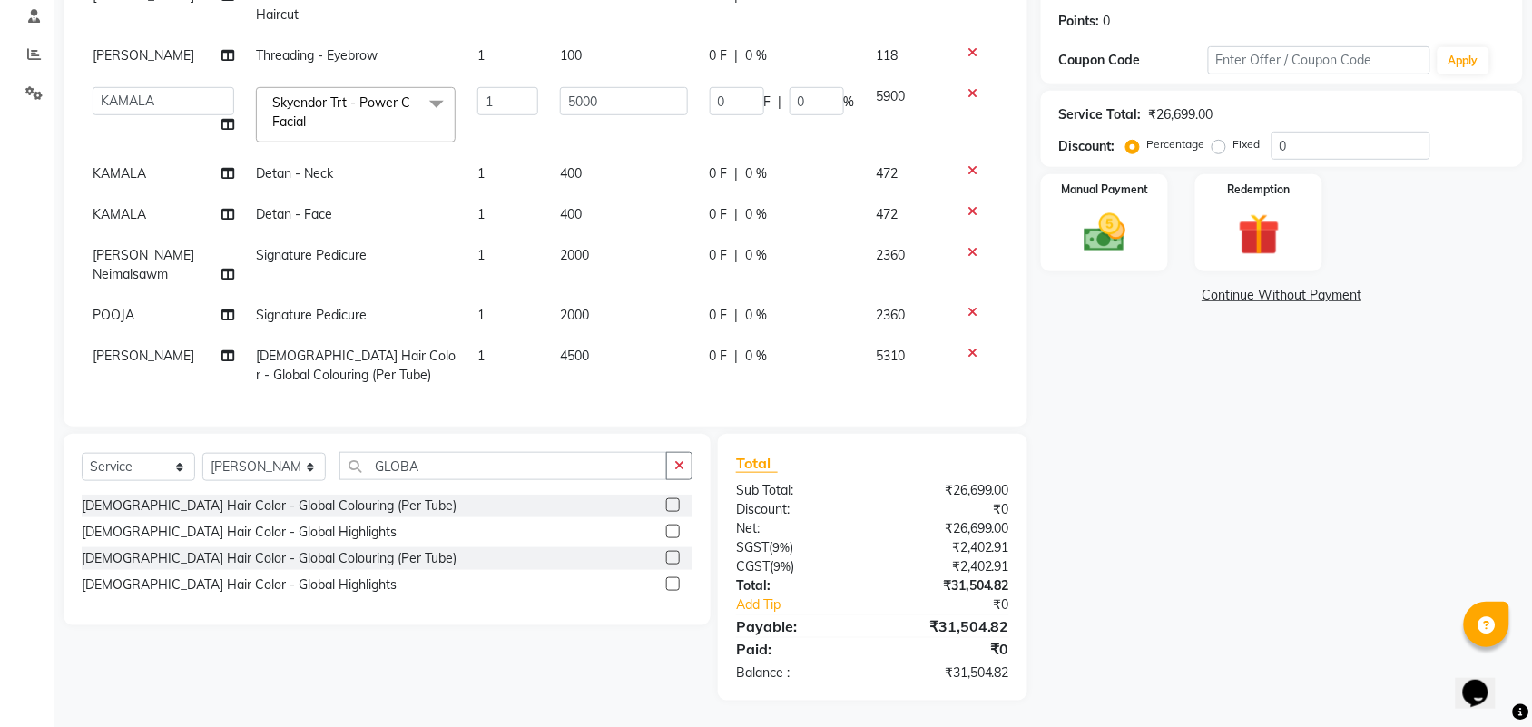
click at [560, 348] on span "4500" at bounding box center [574, 356] width 29 height 16
select select "30103"
click at [601, 347] on input "4500" at bounding box center [624, 361] width 128 height 28
type input "4"
type input "600"
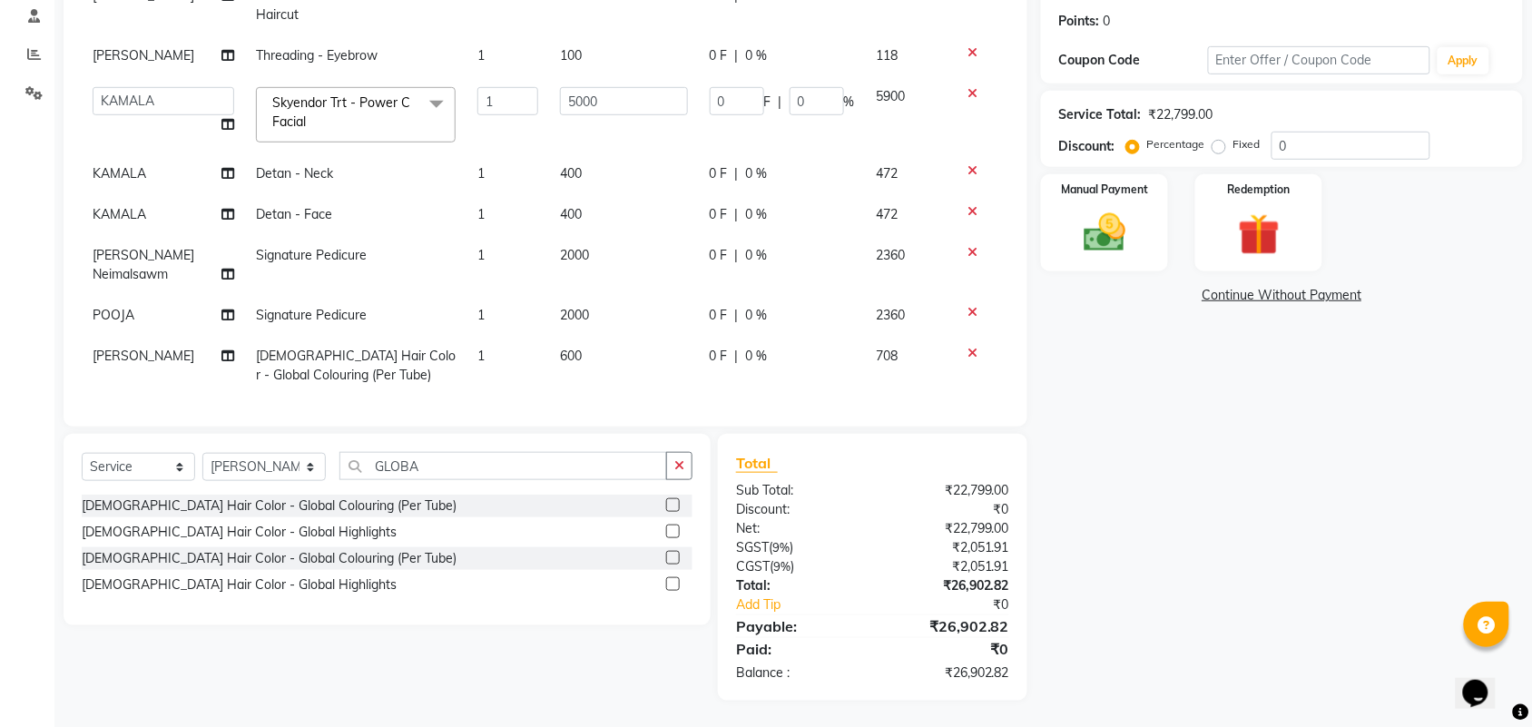
click at [1077, 513] on div "Name: Priya Membership: No Active Membership Total Visits: Card on file: 0 Last…" at bounding box center [1288, 283] width 495 height 835
click at [560, 348] on span "600" at bounding box center [571, 356] width 22 height 16
select select "30103"
click at [590, 347] on input "600" at bounding box center [624, 361] width 128 height 28
type input "6000"
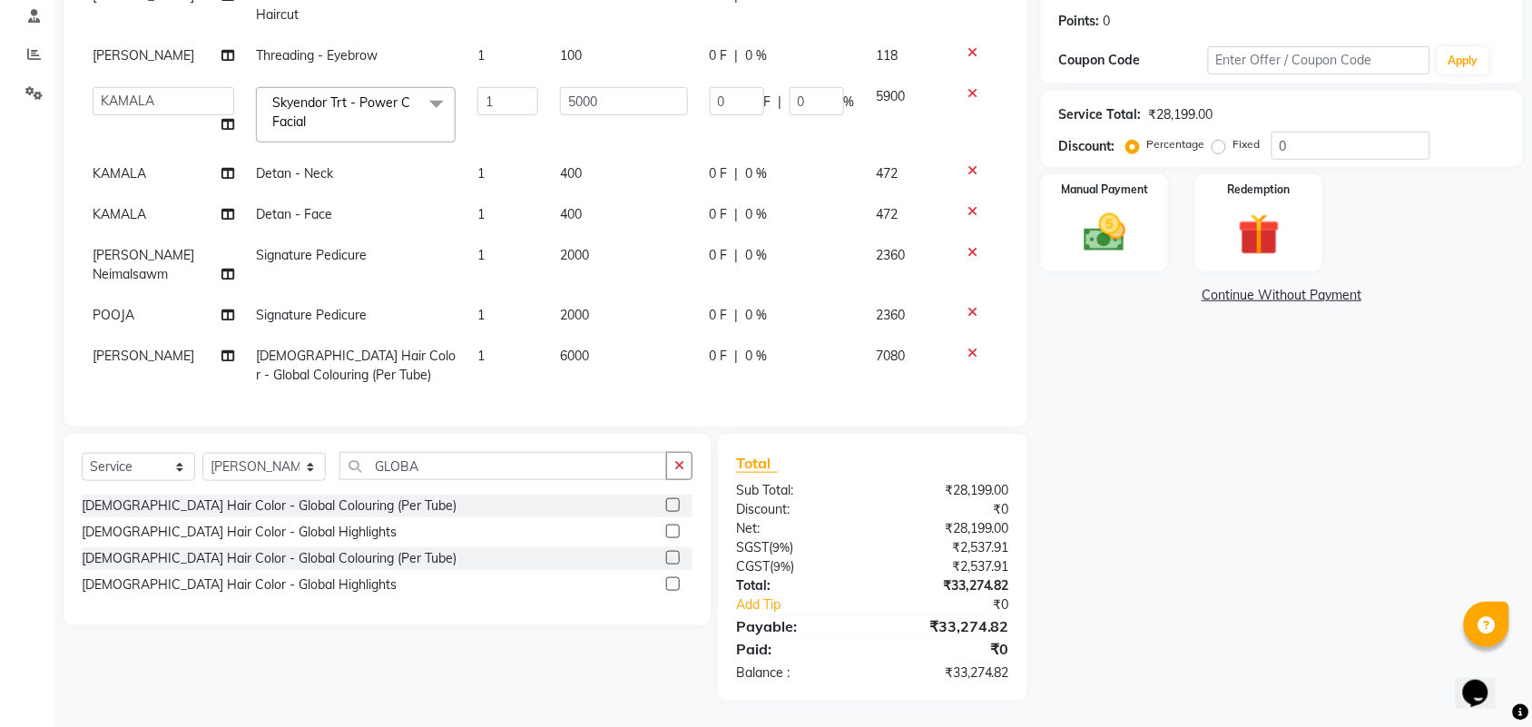
click at [1073, 515] on div "Name: Priya Membership: No Active Membership Total Visits: Card on file: 0 Last…" at bounding box center [1288, 283] width 495 height 835
click at [93, 455] on select "Select Service Product Membership Package Voucher Prepaid Gift Card" at bounding box center [138, 467] width 113 height 28
click at [82, 453] on select "Select Service Product Membership Package Voucher Prepaid Gift Card" at bounding box center [138, 467] width 113 height 28
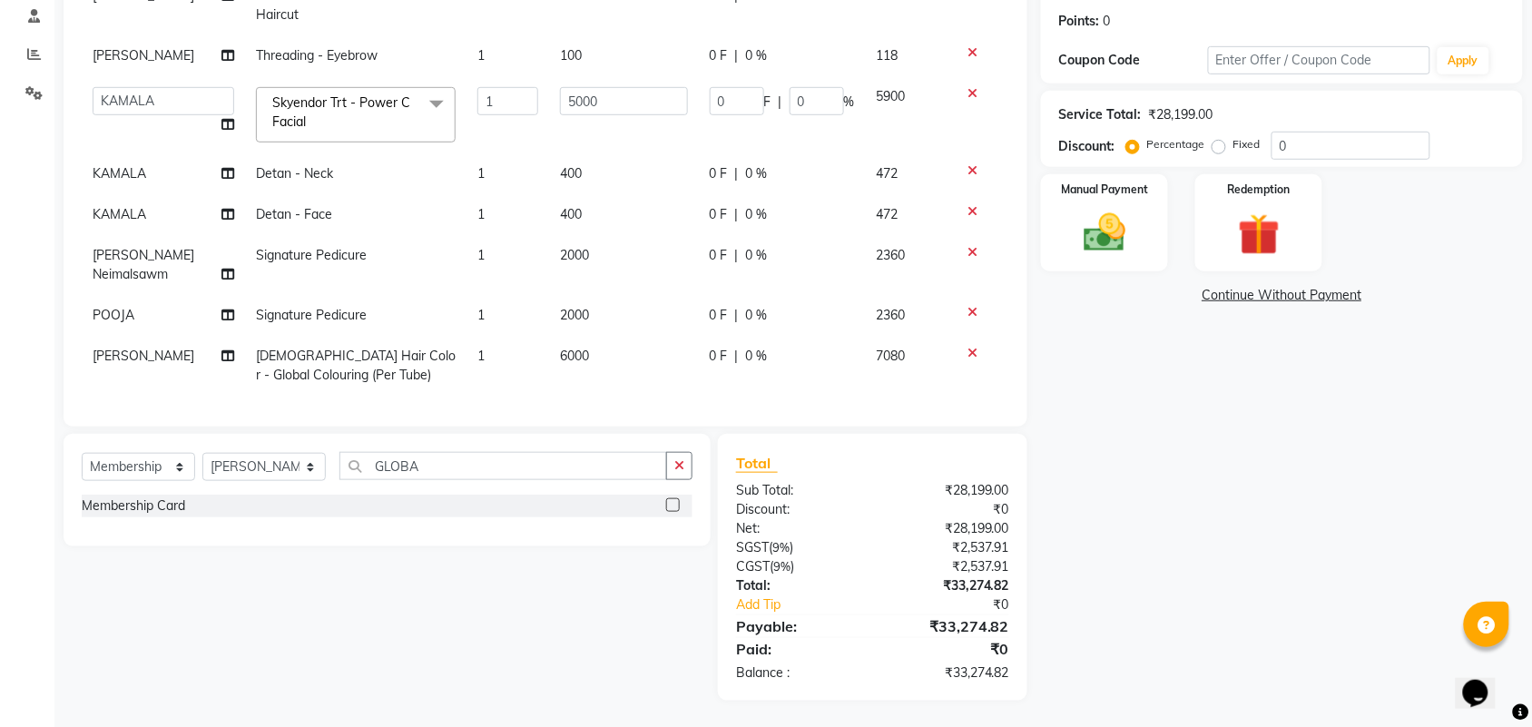
drag, startPoint x: 674, startPoint y: 506, endPoint x: 685, endPoint y: 500, distance: 12.6
click at [674, 505] on label at bounding box center [673, 505] width 14 height 14
click at [674, 505] on input "checkbox" at bounding box center [672, 506] width 12 height 12
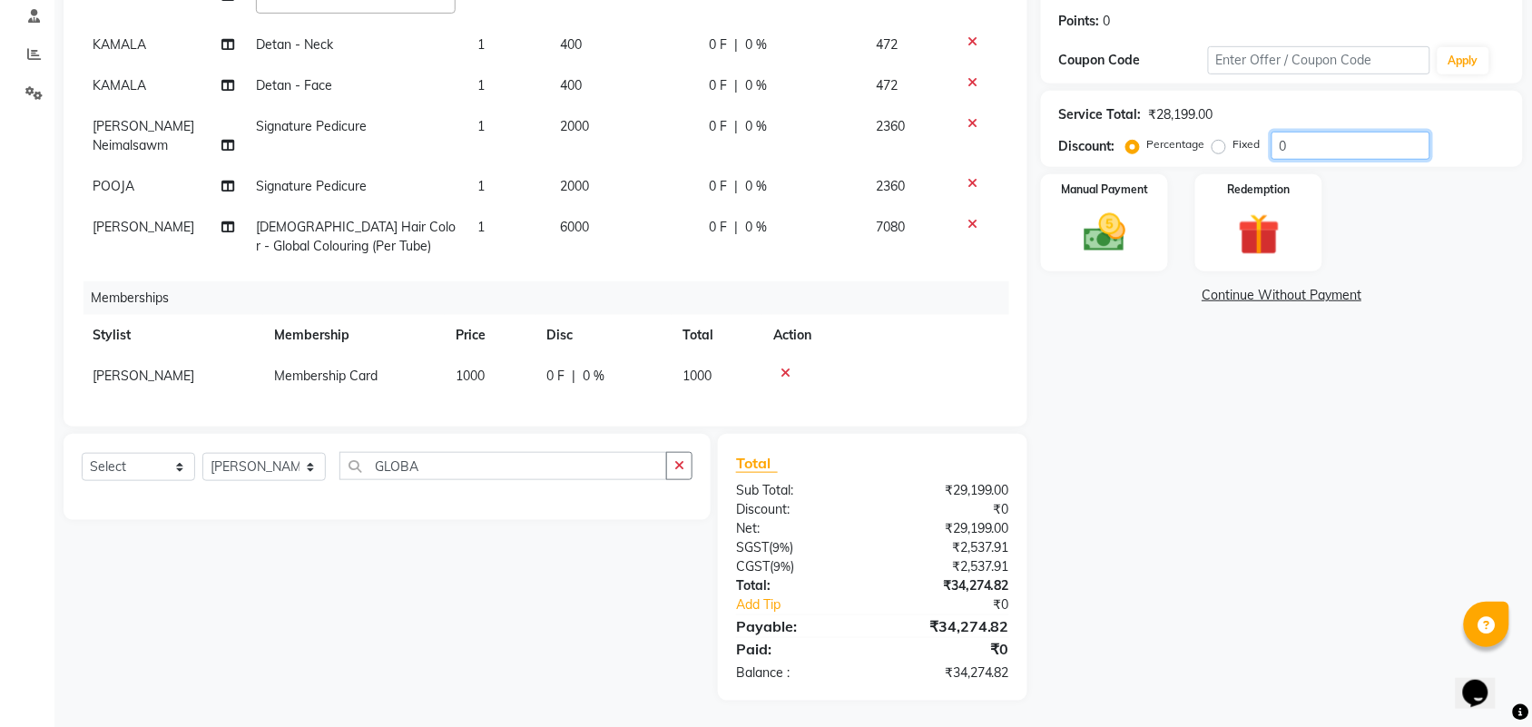
click at [1312, 142] on input "0" at bounding box center [1350, 146] width 159 height 28
click at [638, 222] on td "6000" at bounding box center [625, 237] width 151 height 60
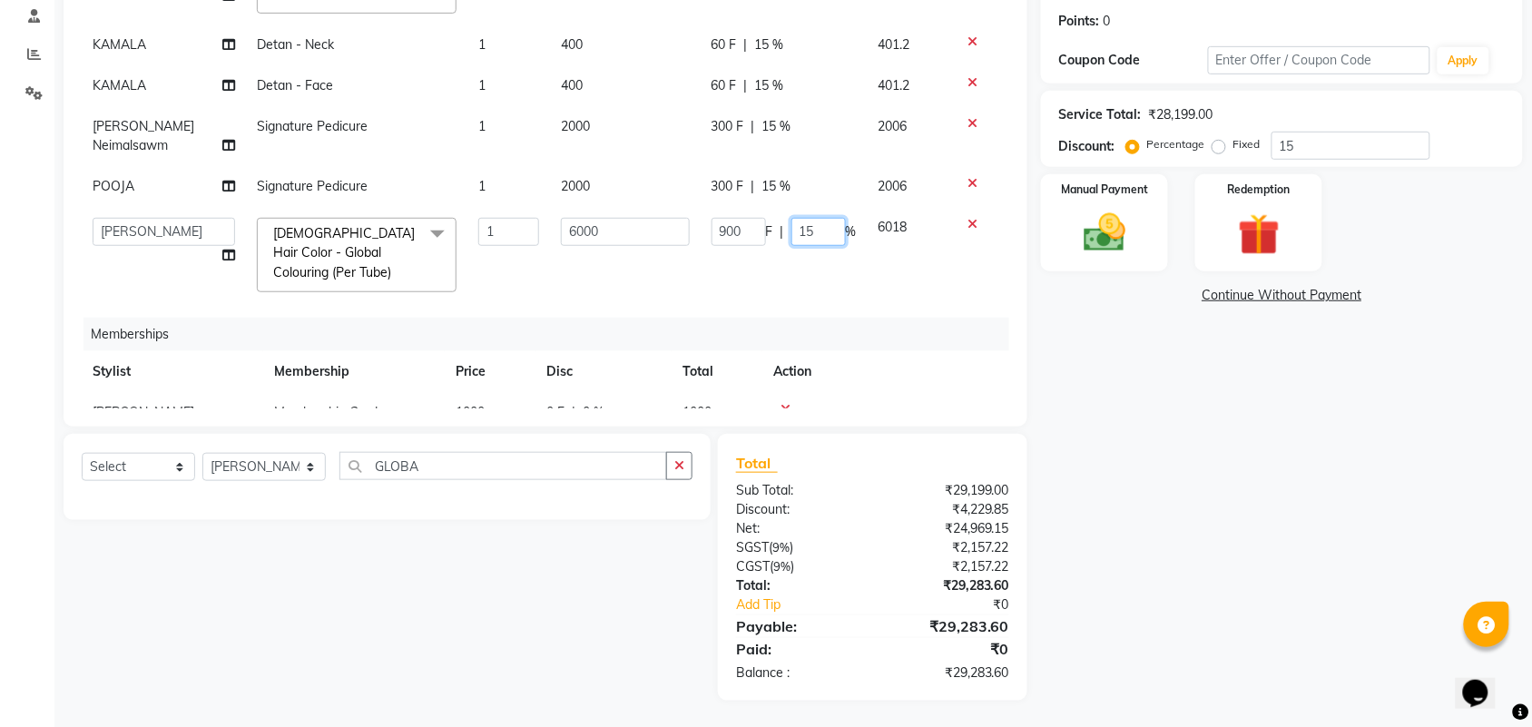
click at [795, 218] on input "15" at bounding box center [818, 232] width 54 height 28
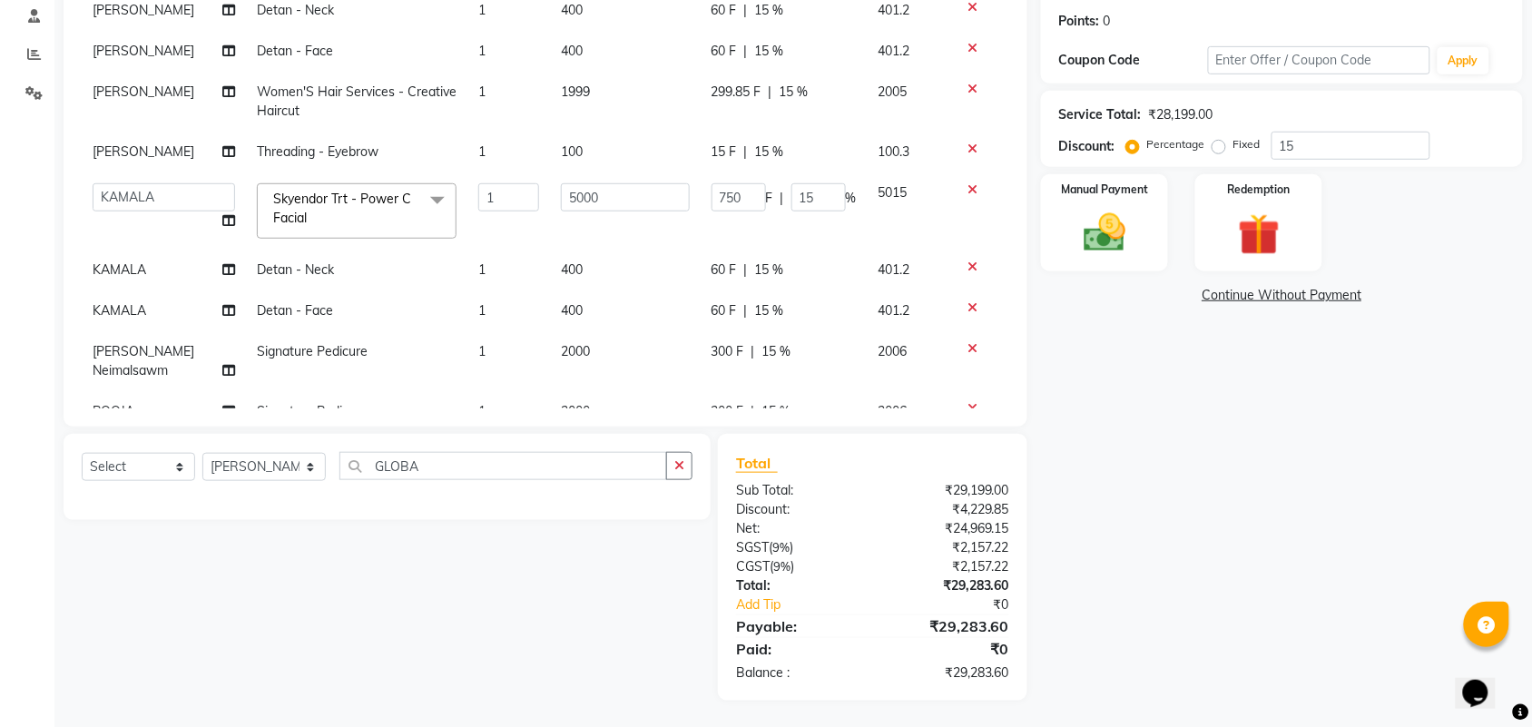
scroll to position [157, 0]
click at [760, 168] on td "15 F | 15 %" at bounding box center [783, 153] width 167 height 41
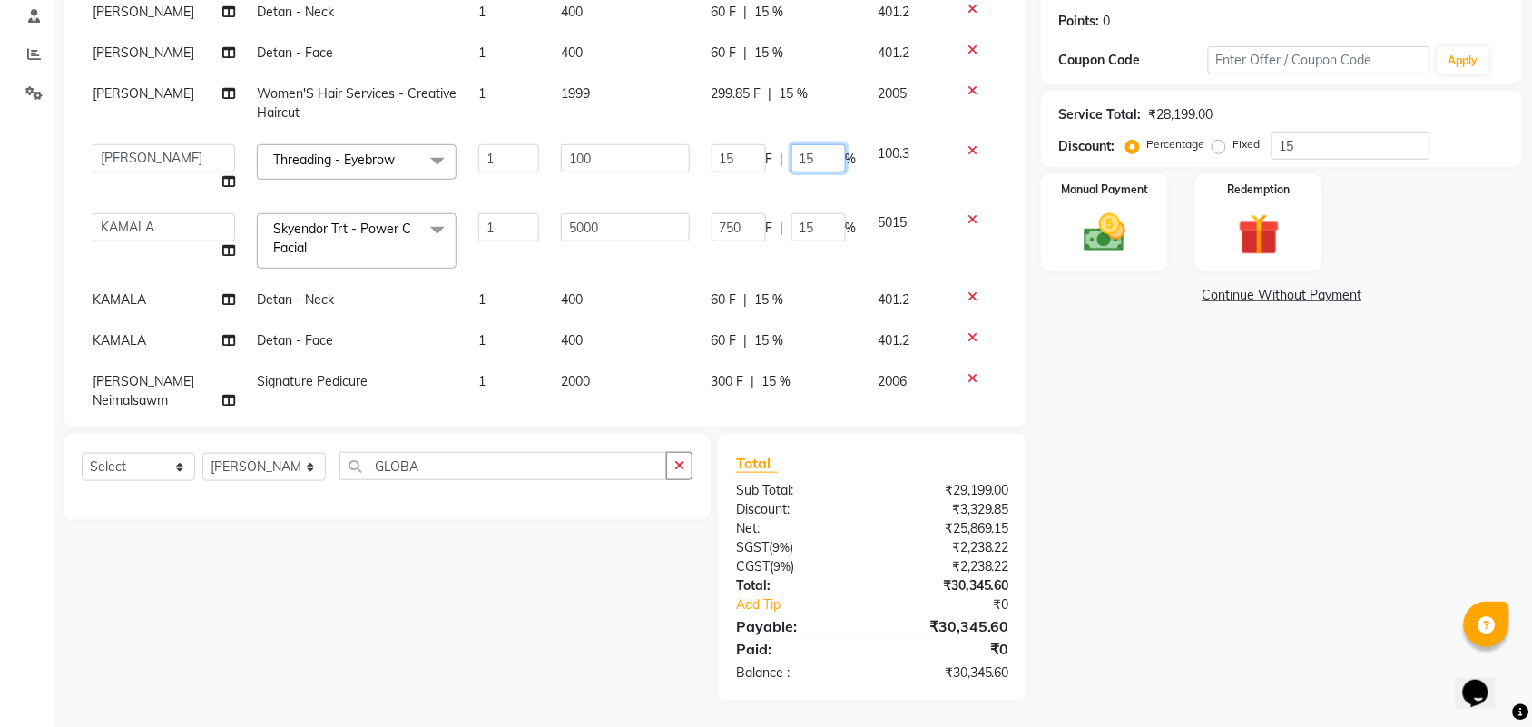
click at [815, 161] on input "15" at bounding box center [818, 158] width 54 height 28
click at [1093, 476] on div "Name: Priya Membership: No Active Membership Total Visits: Card on file: 0 Last…" at bounding box center [1288, 283] width 495 height 835
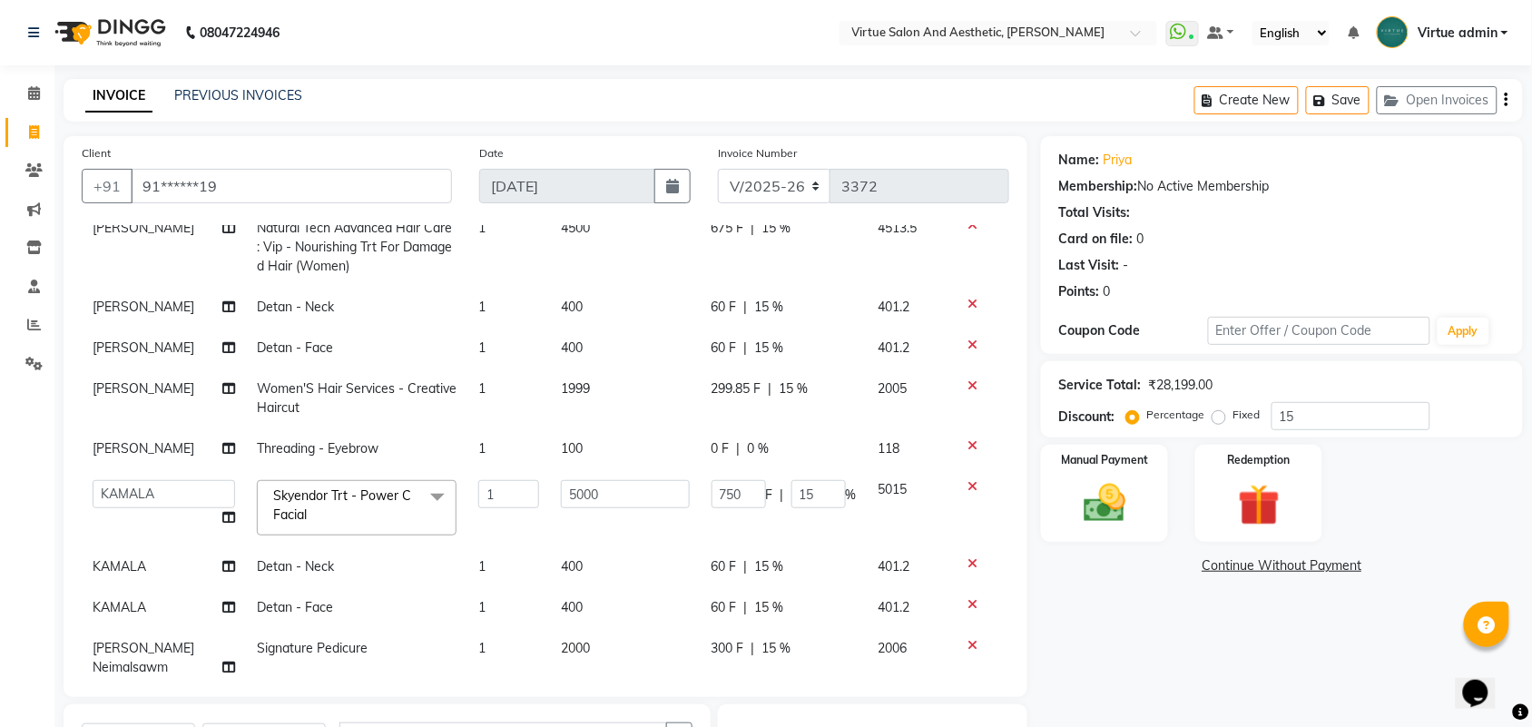
scroll to position [113, 0]
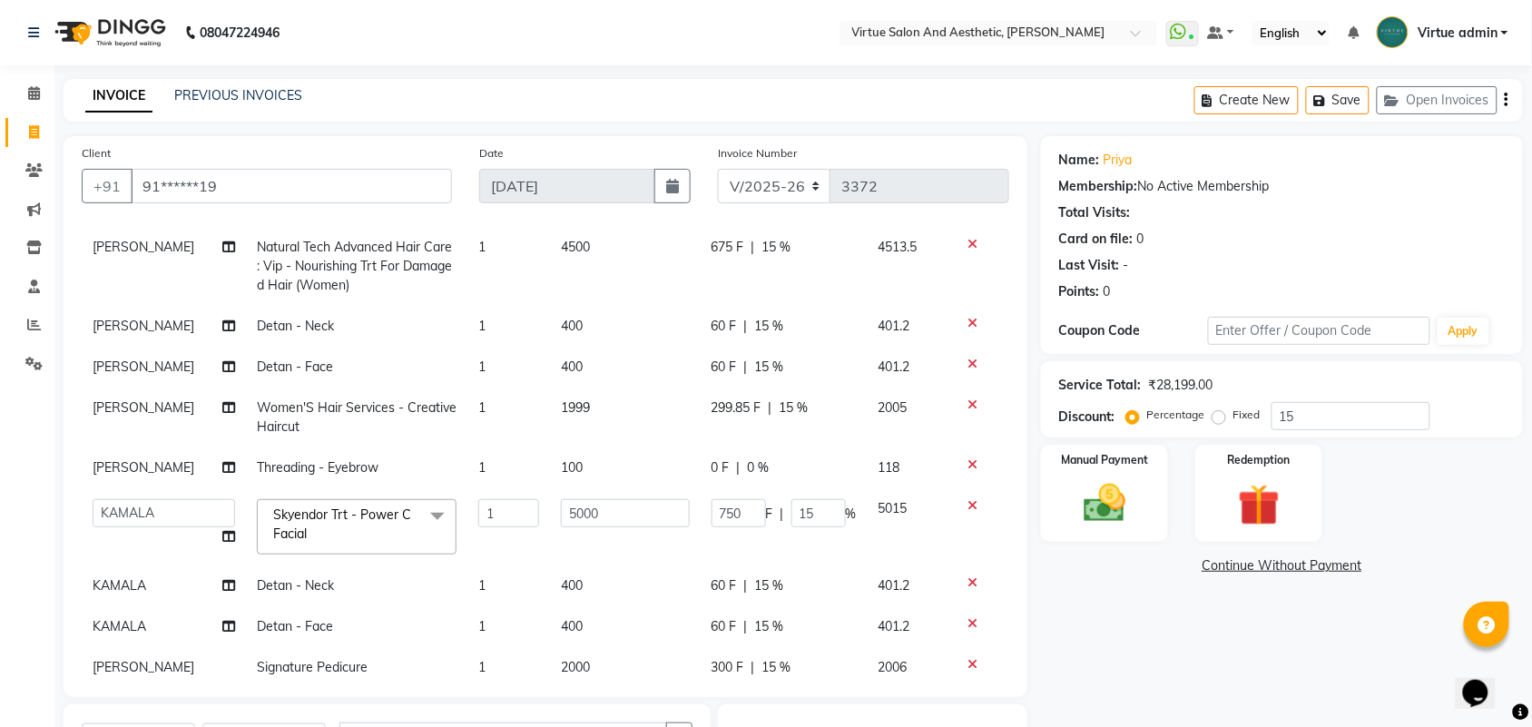
click at [417, 415] on td "Women'S Hair Services - Creative Haircut" at bounding box center [356, 417] width 221 height 60
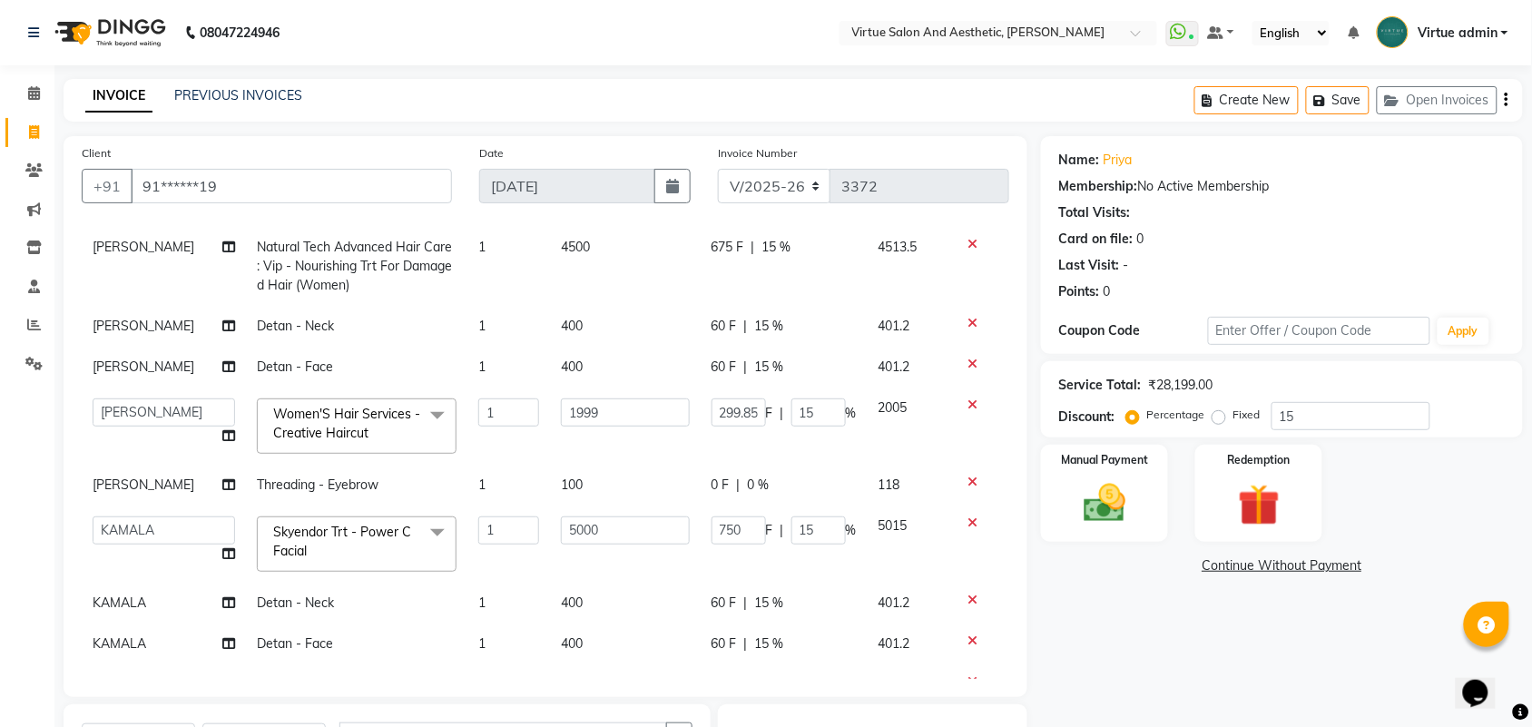
click at [400, 426] on span "Women'S Hair Services - Creative Haircut x" at bounding box center [349, 424] width 160 height 39
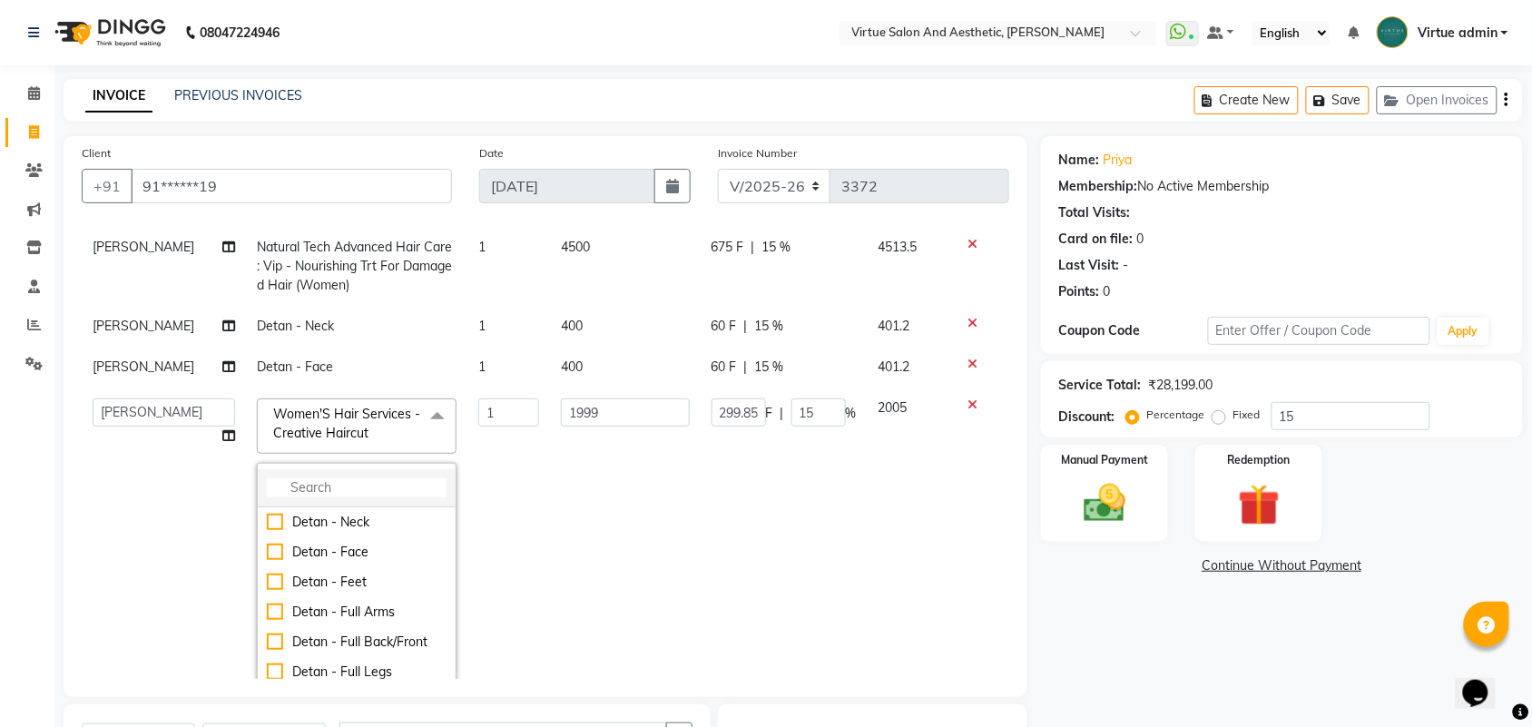
click at [361, 469] on li at bounding box center [357, 488] width 198 height 38
click at [361, 481] on input "multiselect-search" at bounding box center [357, 487] width 180 height 19
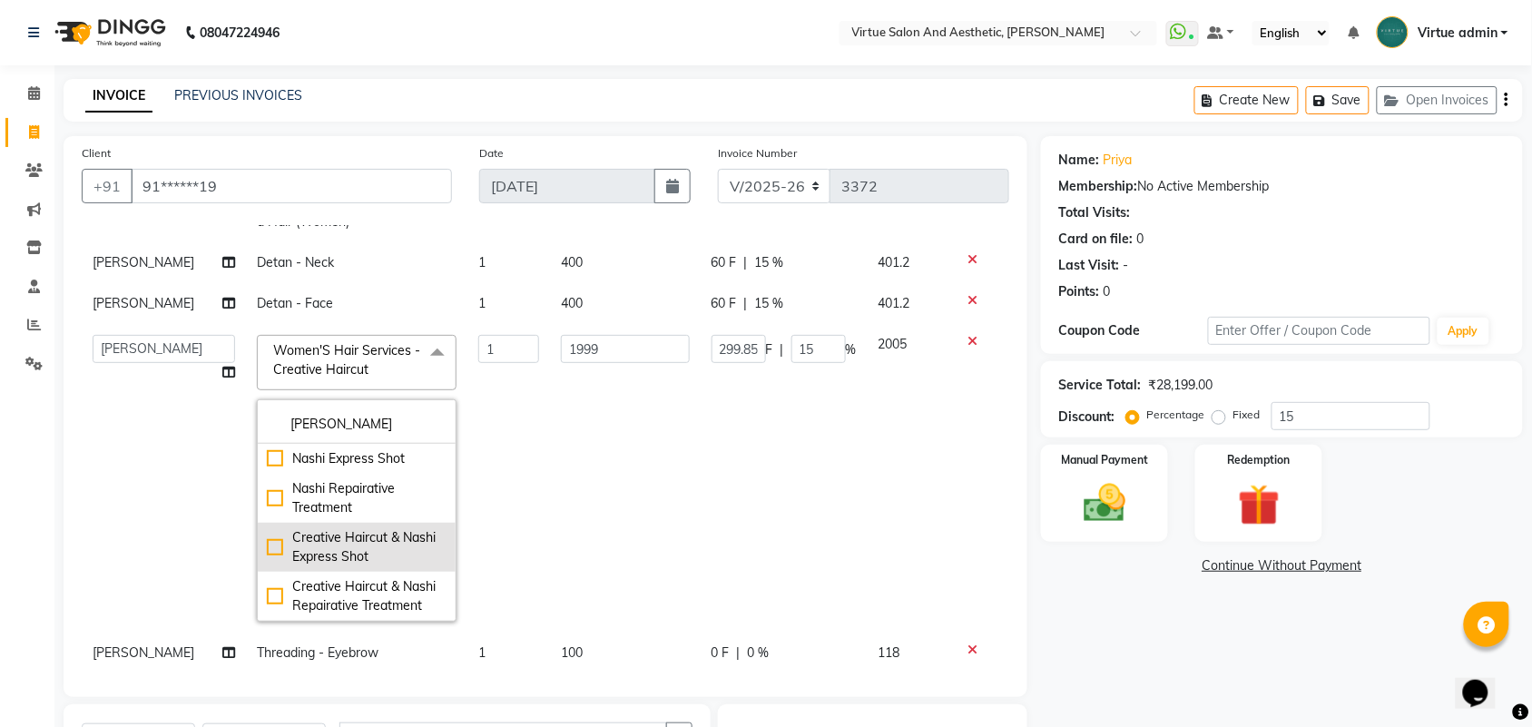
scroll to position [227, 0]
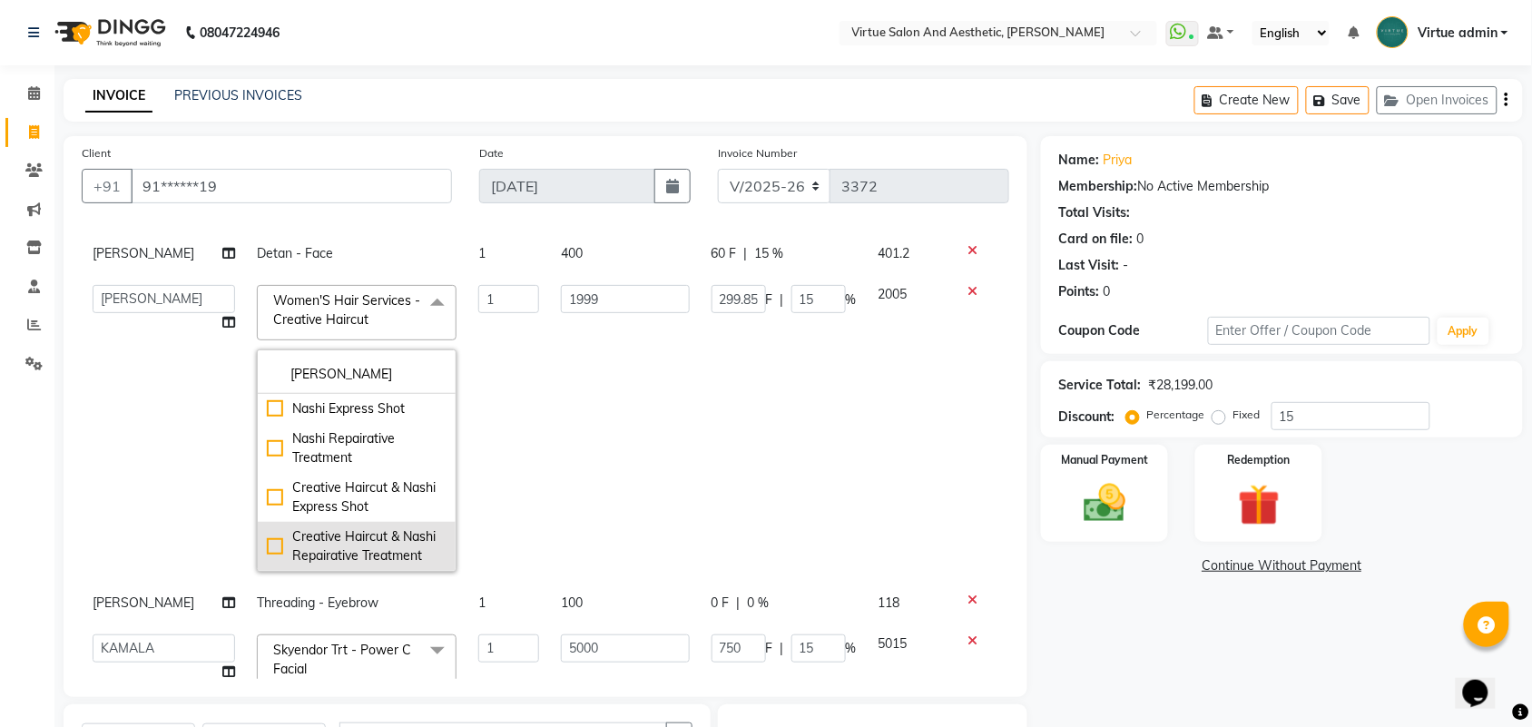
click at [387, 536] on div "Creative Haircut & Nashi Repairative Treatment" at bounding box center [357, 546] width 180 height 38
click at [611, 301] on input "2499" at bounding box center [625, 299] width 129 height 28
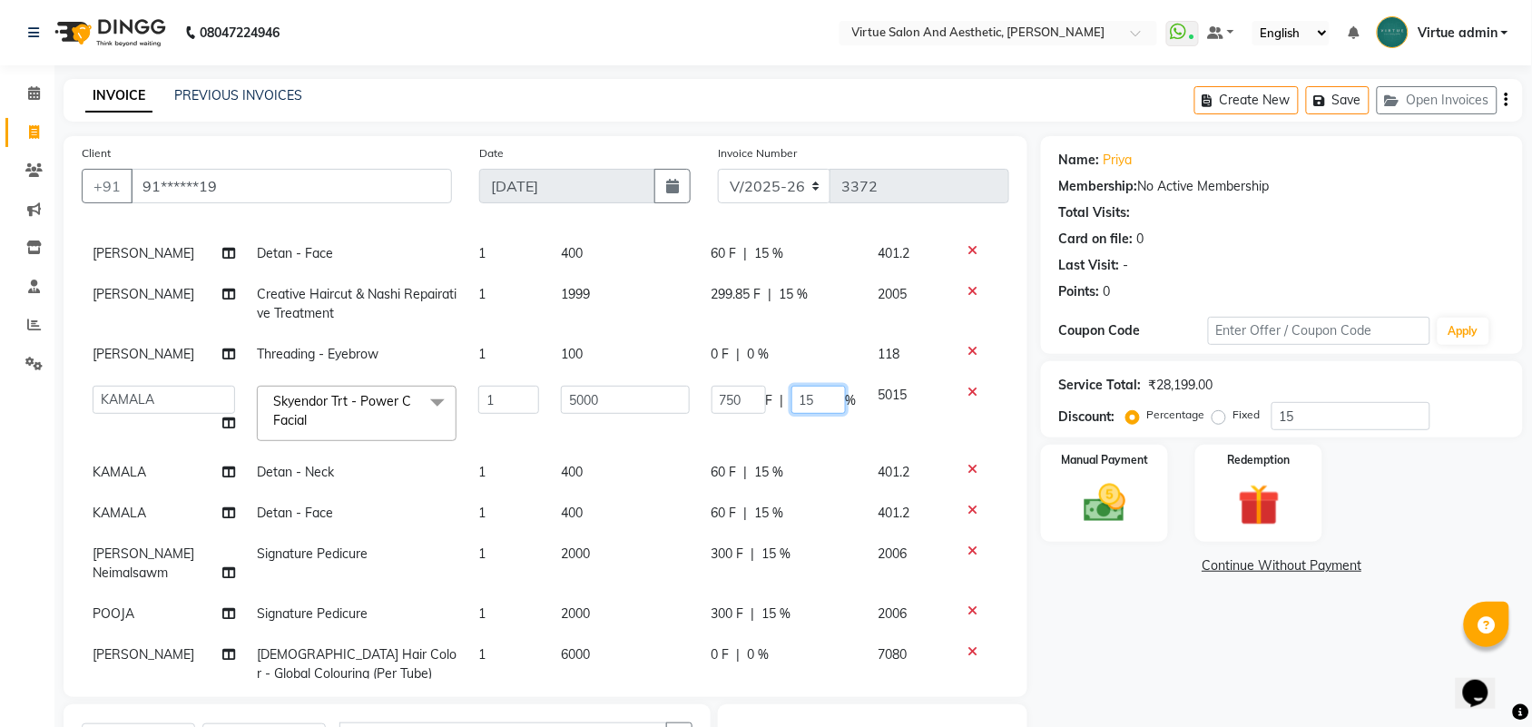
click at [801, 409] on input "15" at bounding box center [818, 400] width 54 height 28
click at [1148, 626] on div "Name: Priya Membership: No Active Membership Total Visits: Card on file: 0 Last…" at bounding box center [1288, 553] width 495 height 835
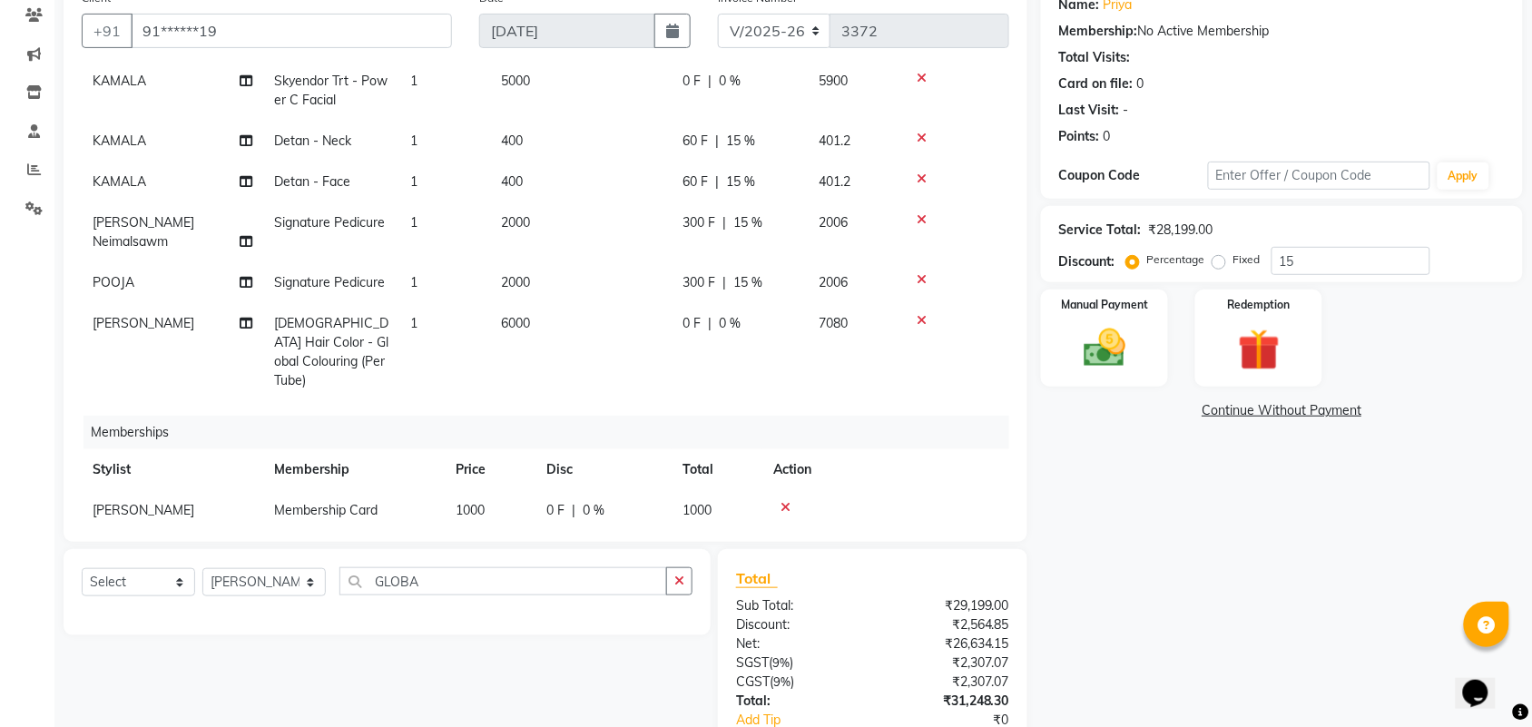
scroll to position [270, 0]
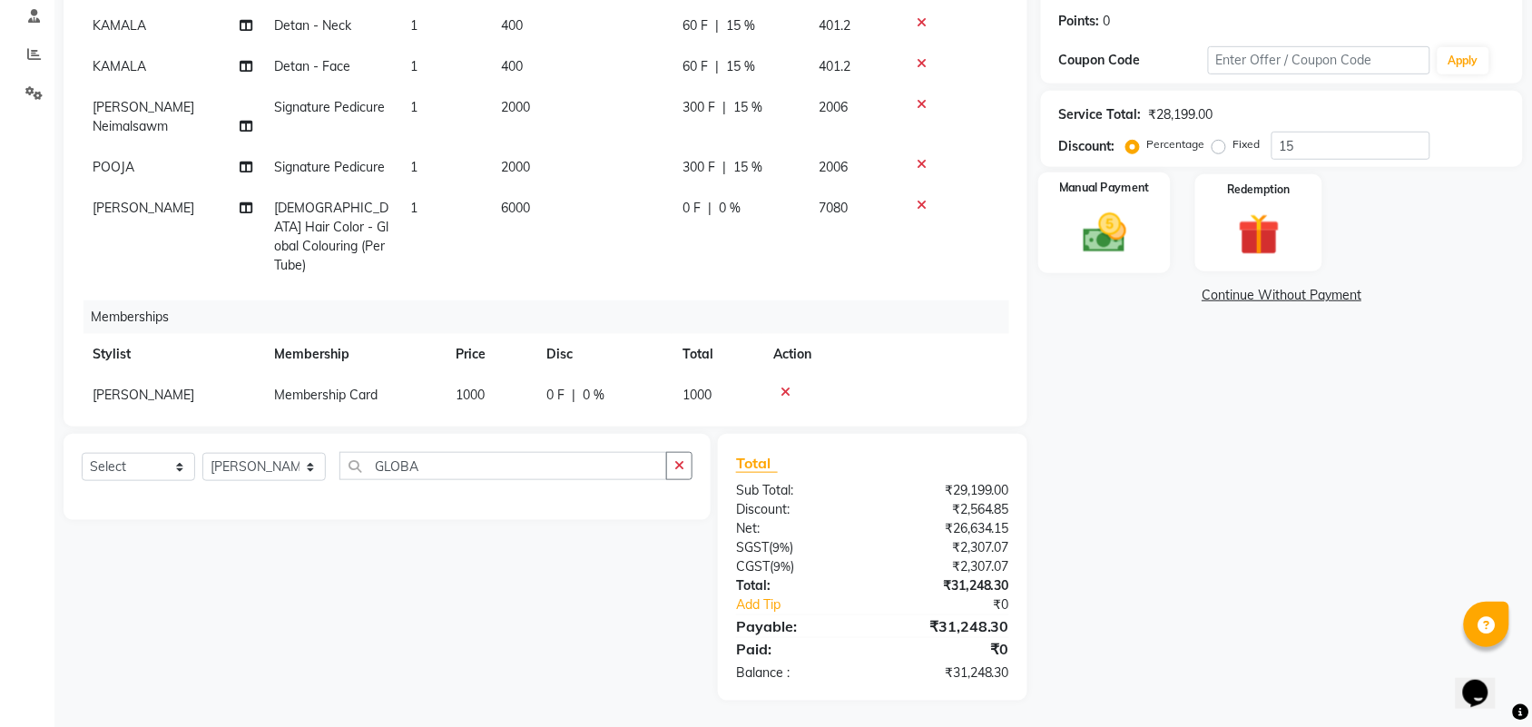
click at [1131, 254] on img at bounding box center [1104, 233] width 71 height 50
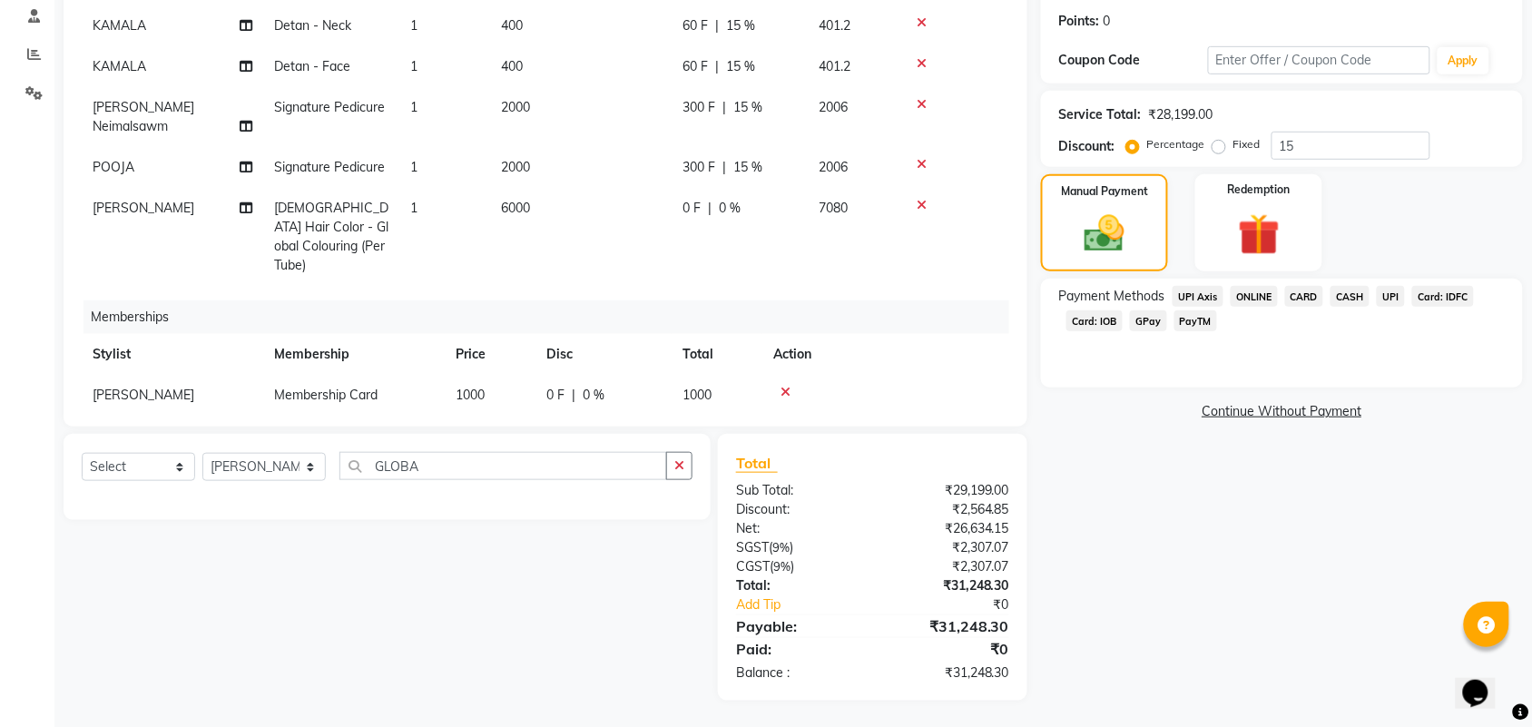
click at [1103, 322] on span "Card: IOB" at bounding box center [1094, 320] width 56 height 21
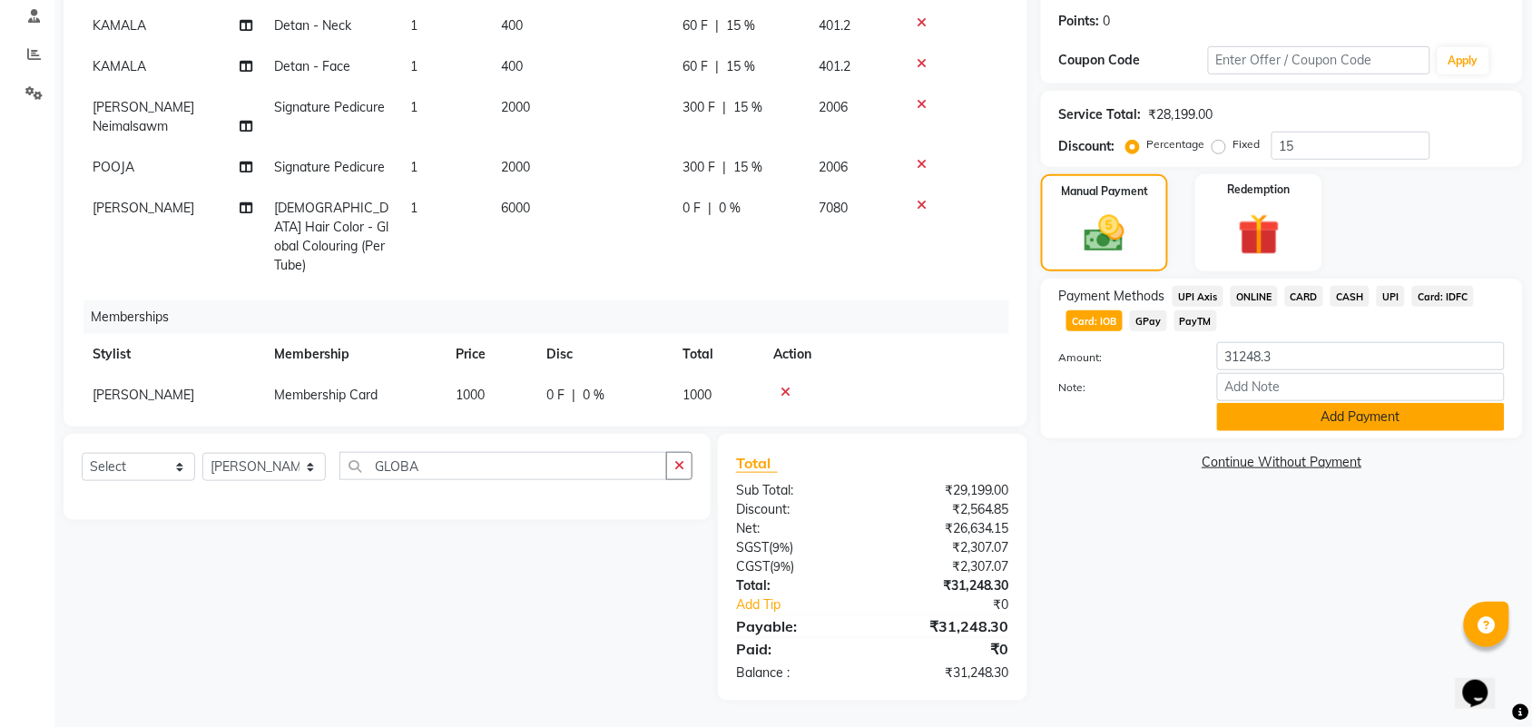
click at [1270, 419] on button "Add Payment" at bounding box center [1361, 417] width 288 height 28
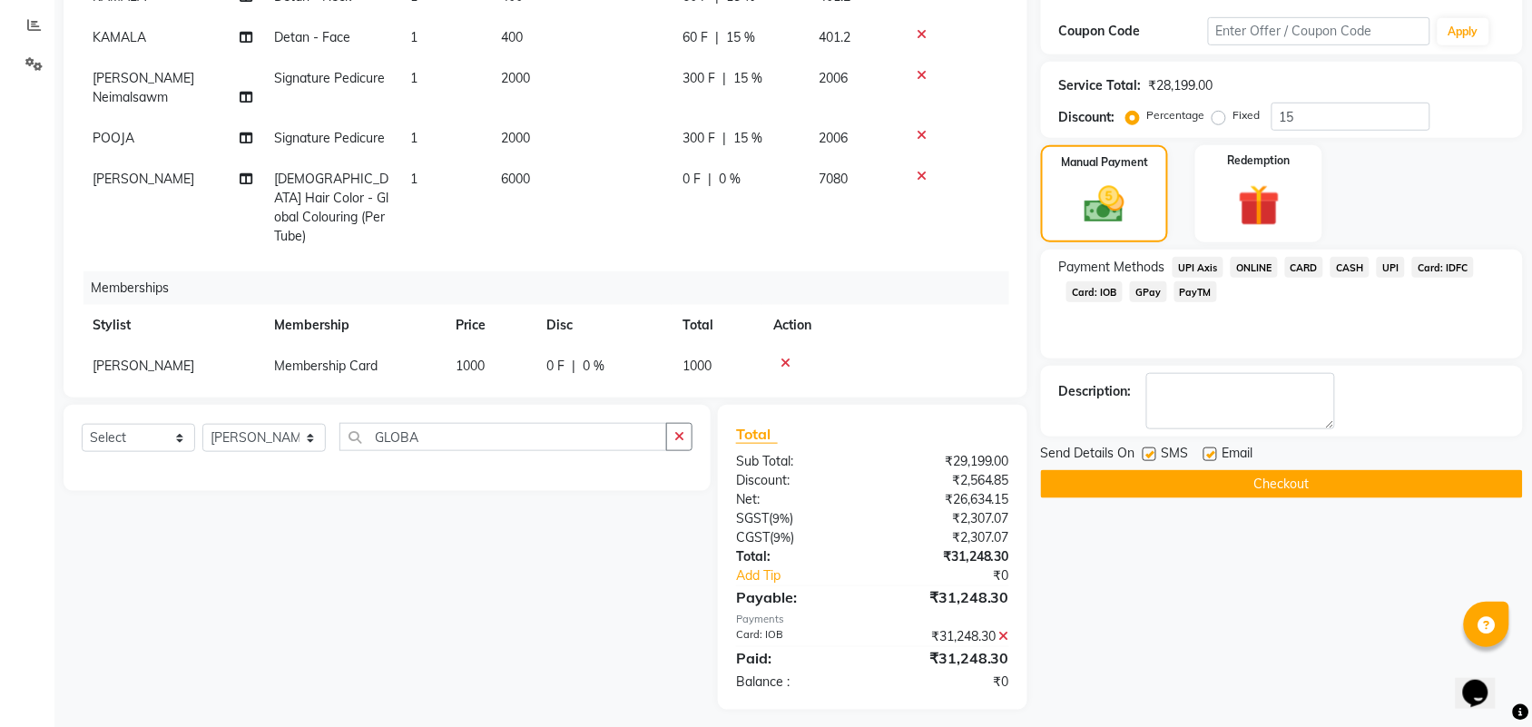
scroll to position [309, 0]
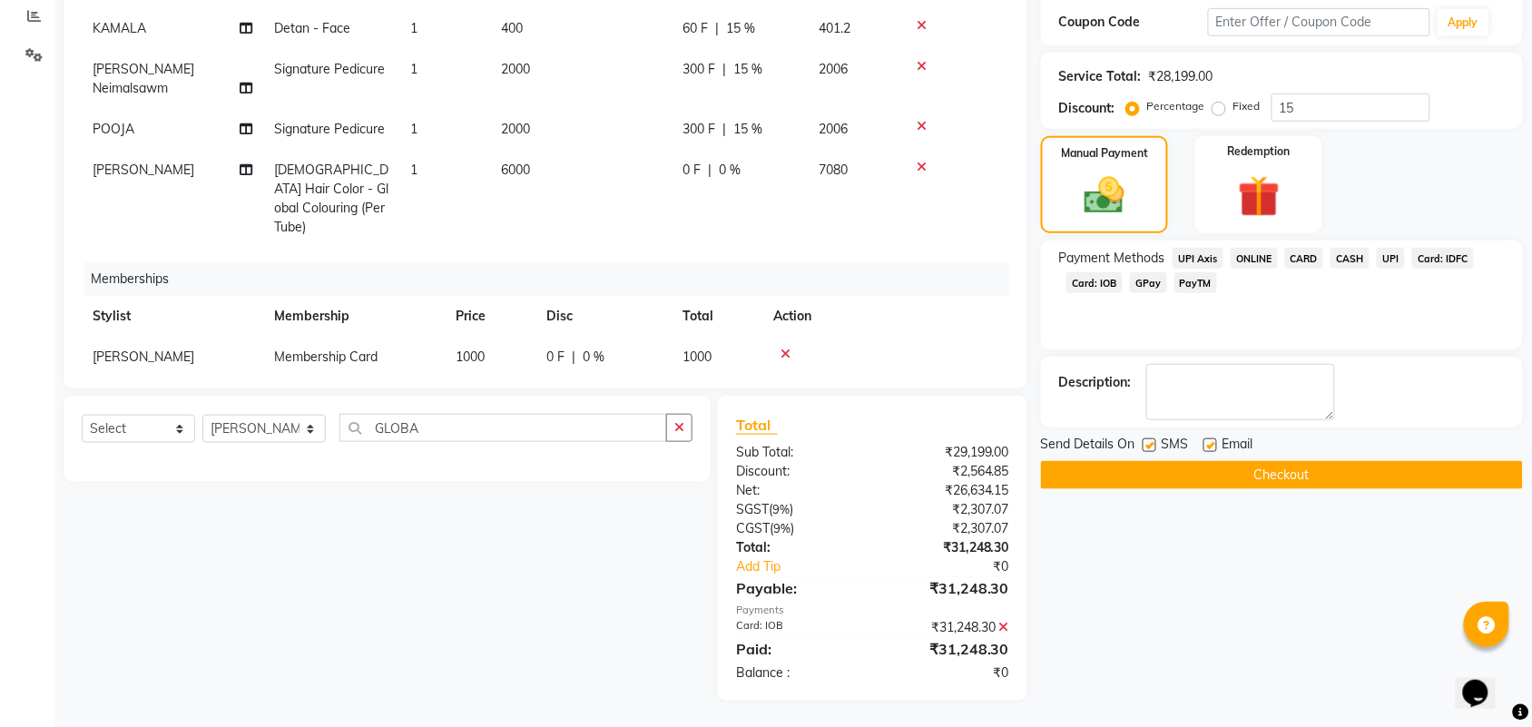
click at [1264, 467] on button "Checkout" at bounding box center [1282, 475] width 482 height 28
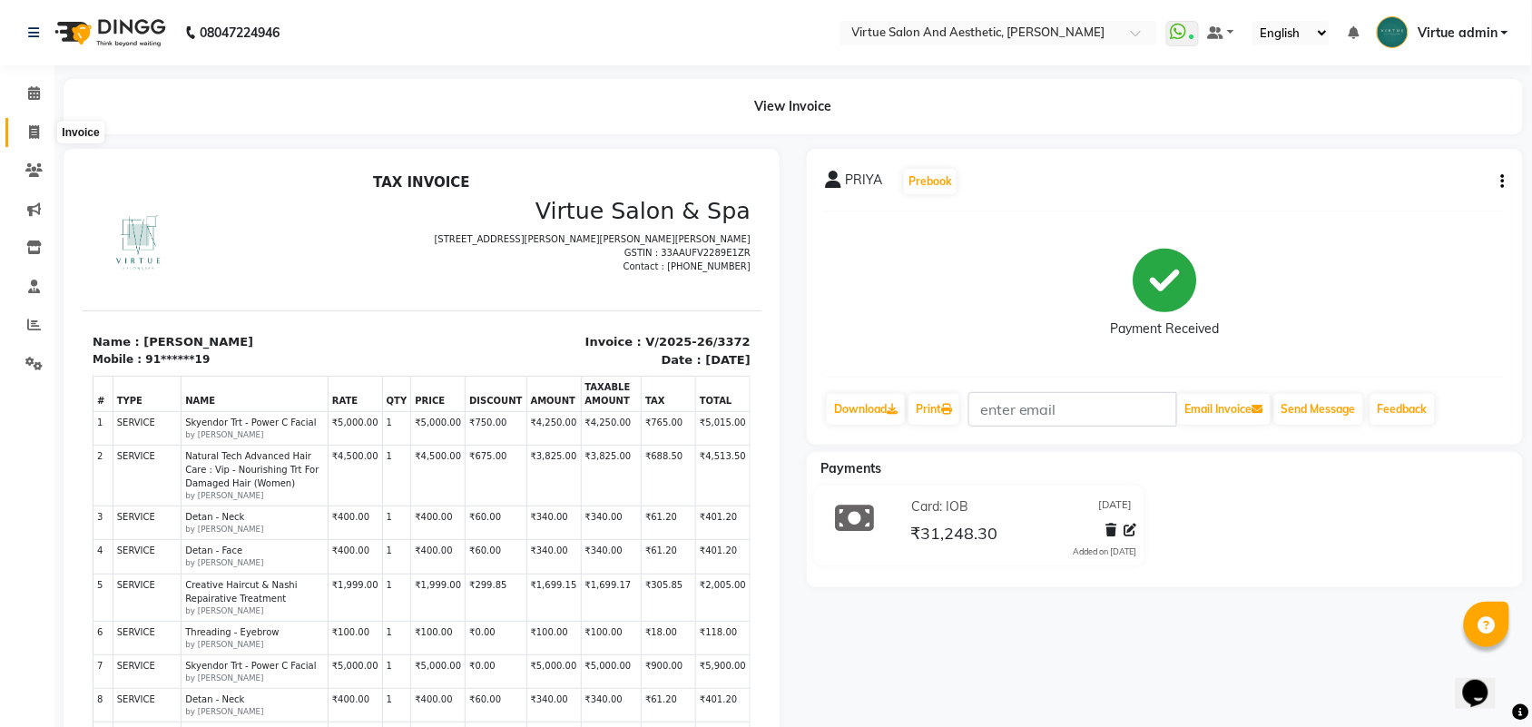
click at [23, 132] on span at bounding box center [34, 132] width 32 height 21
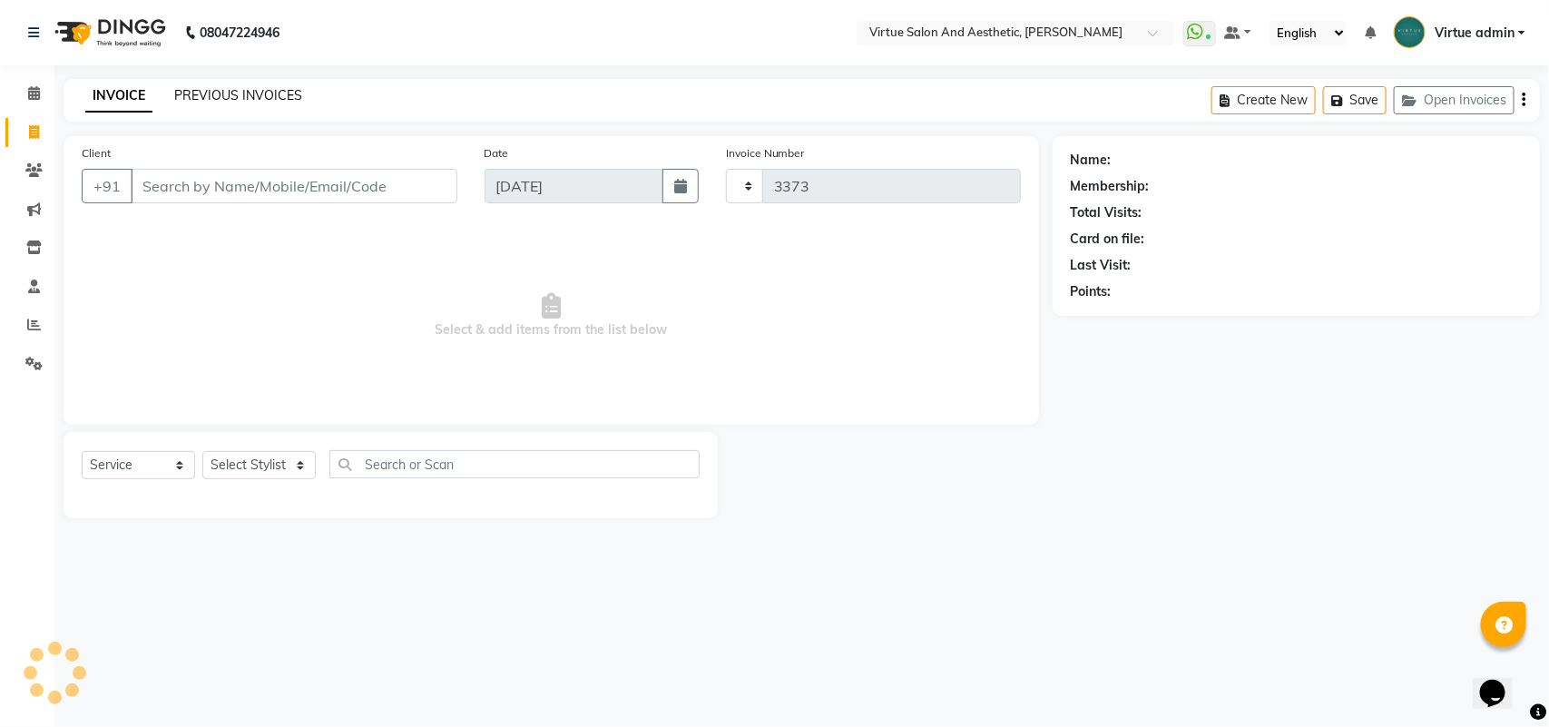
click at [227, 87] on link "PREVIOUS INVOICES" at bounding box center [238, 95] width 128 height 16
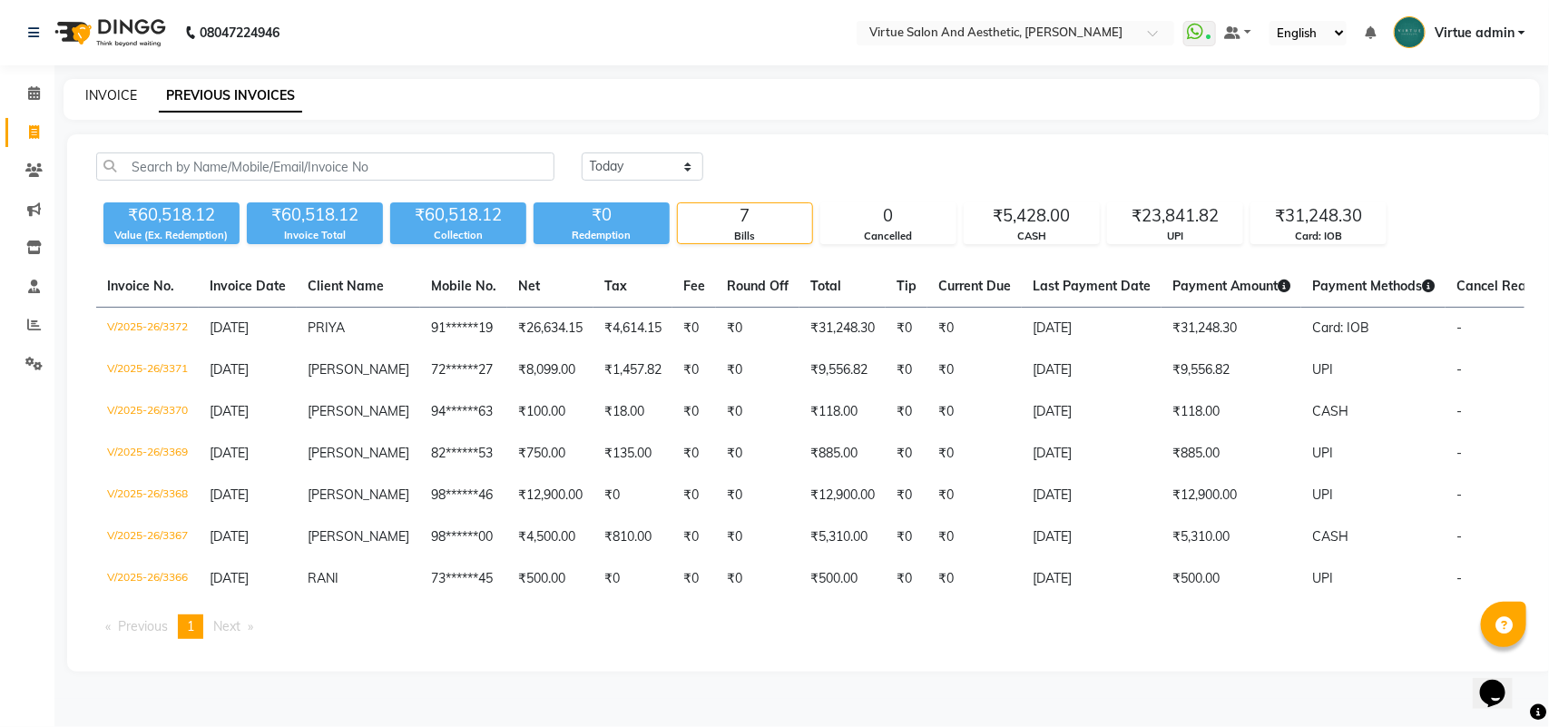
click at [118, 101] on link "INVOICE" at bounding box center [111, 95] width 52 height 16
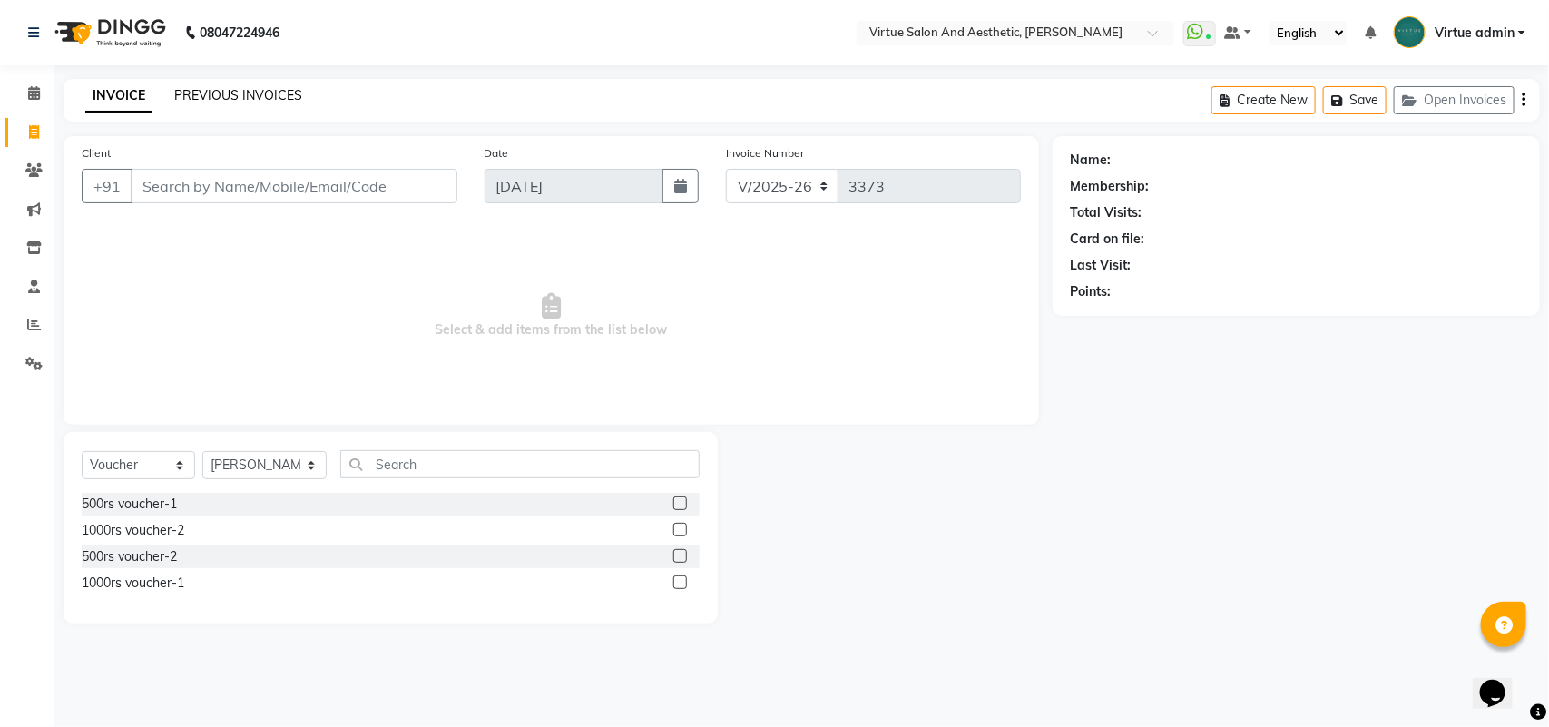
click at [257, 88] on link "PREVIOUS INVOICES" at bounding box center [238, 95] width 128 height 16
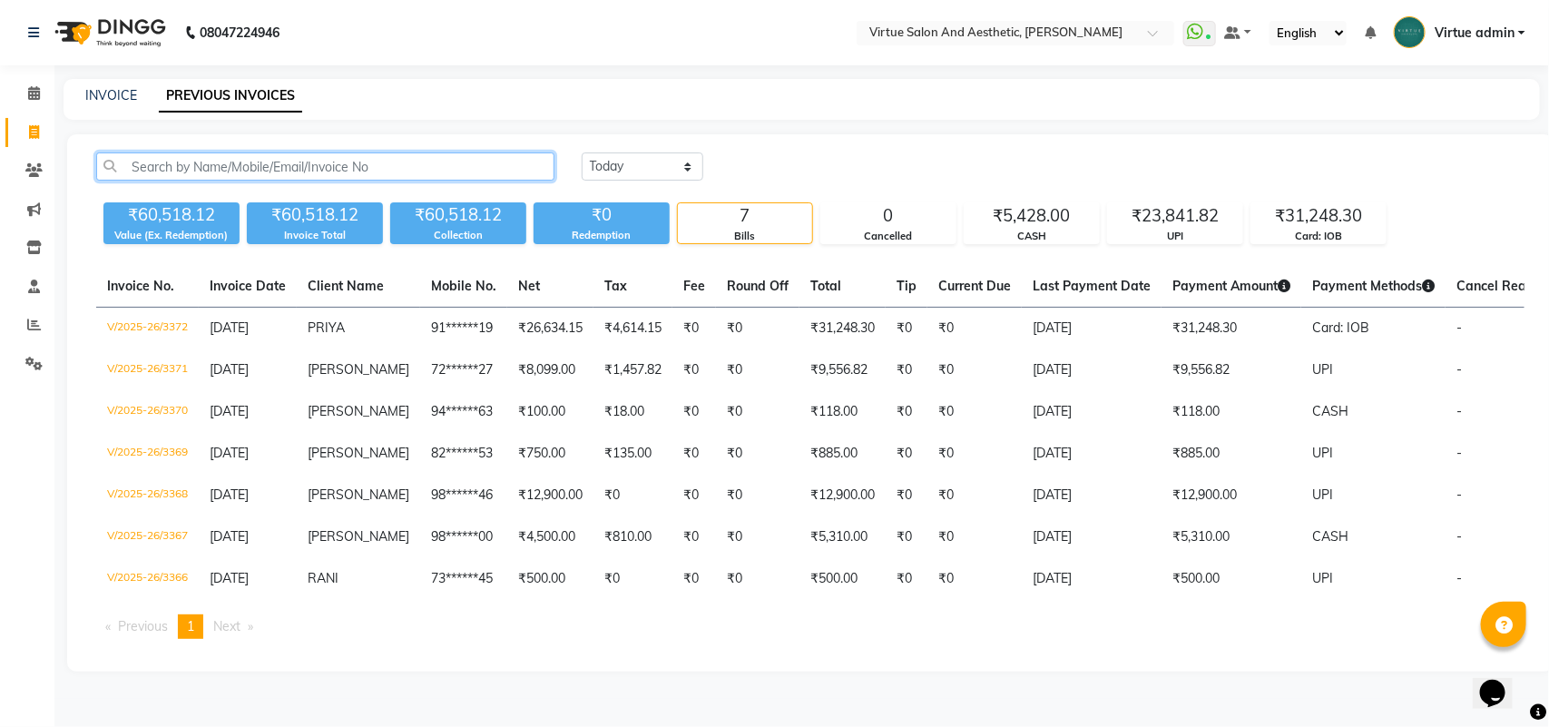
click at [292, 169] on input "text" at bounding box center [325, 166] width 458 height 28
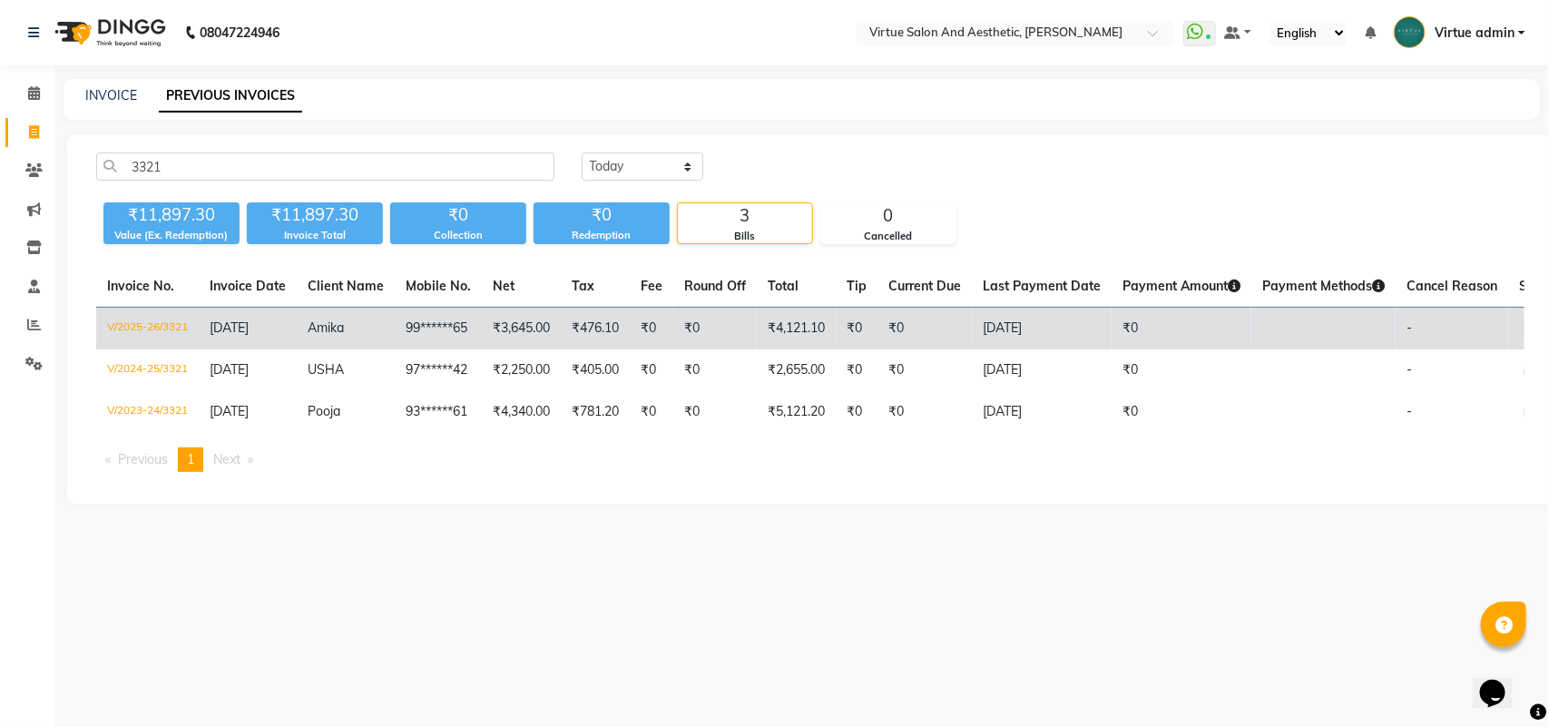
click at [239, 332] on span "[DATE]" at bounding box center [229, 327] width 39 height 16
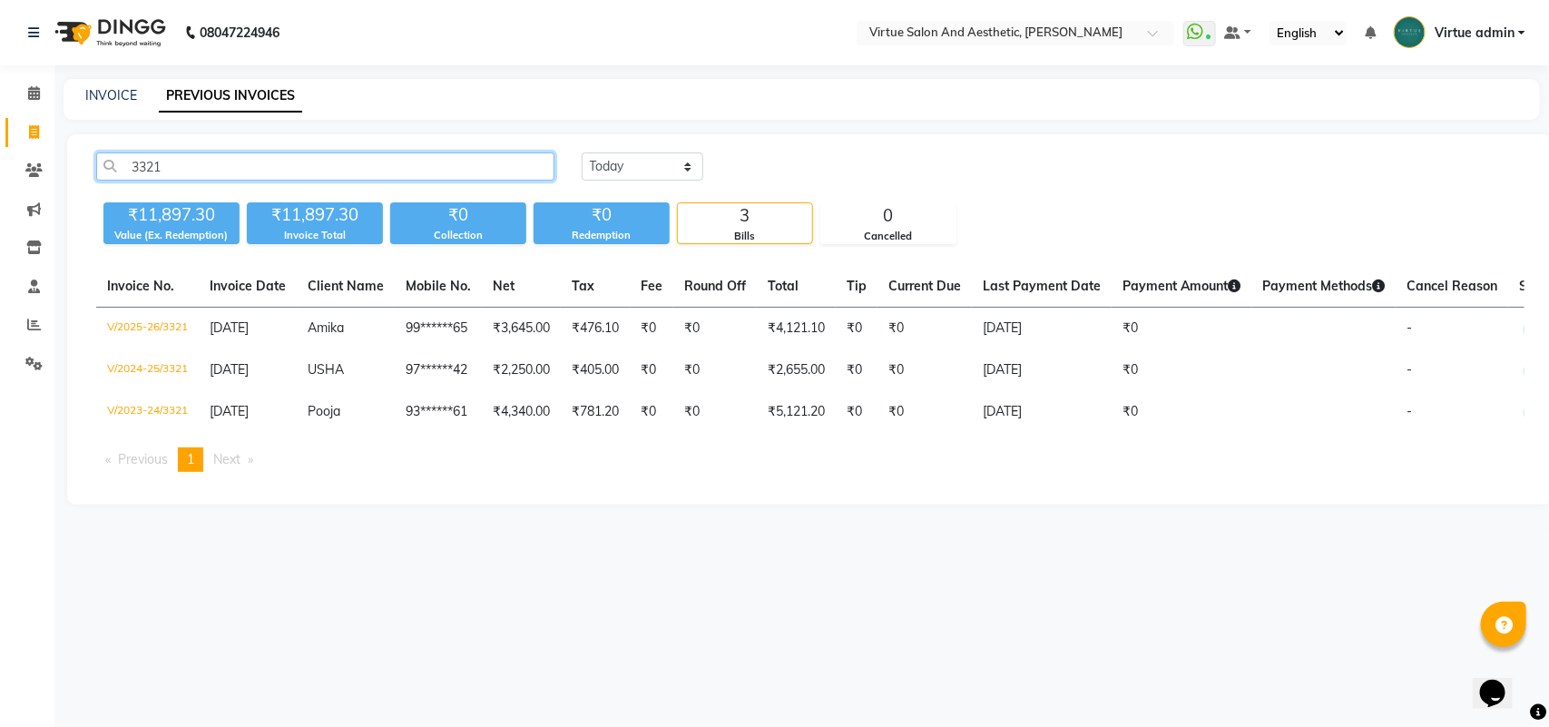
click at [250, 162] on input "3321" at bounding box center [325, 166] width 458 height 28
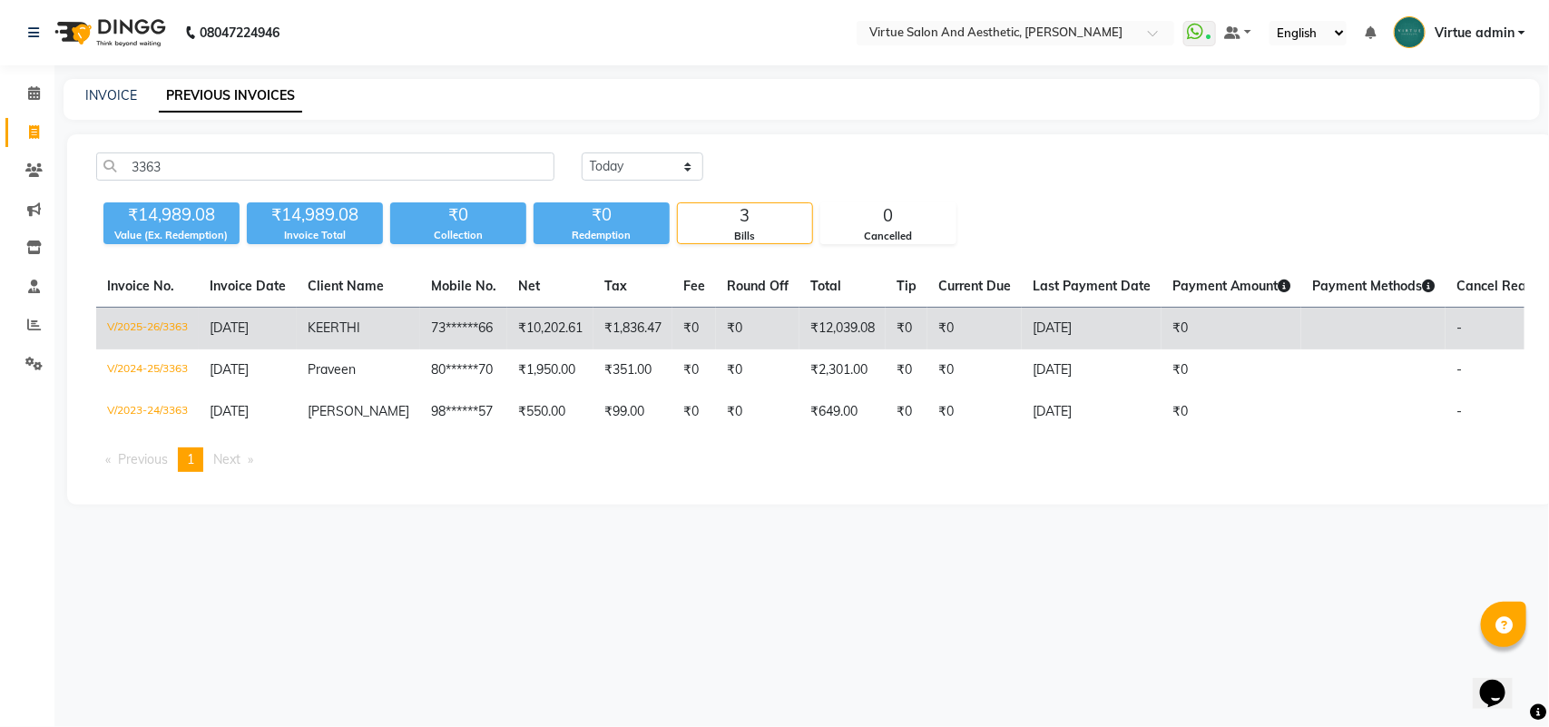
click at [173, 329] on td "V/2025-26/3363" at bounding box center [147, 329] width 103 height 43
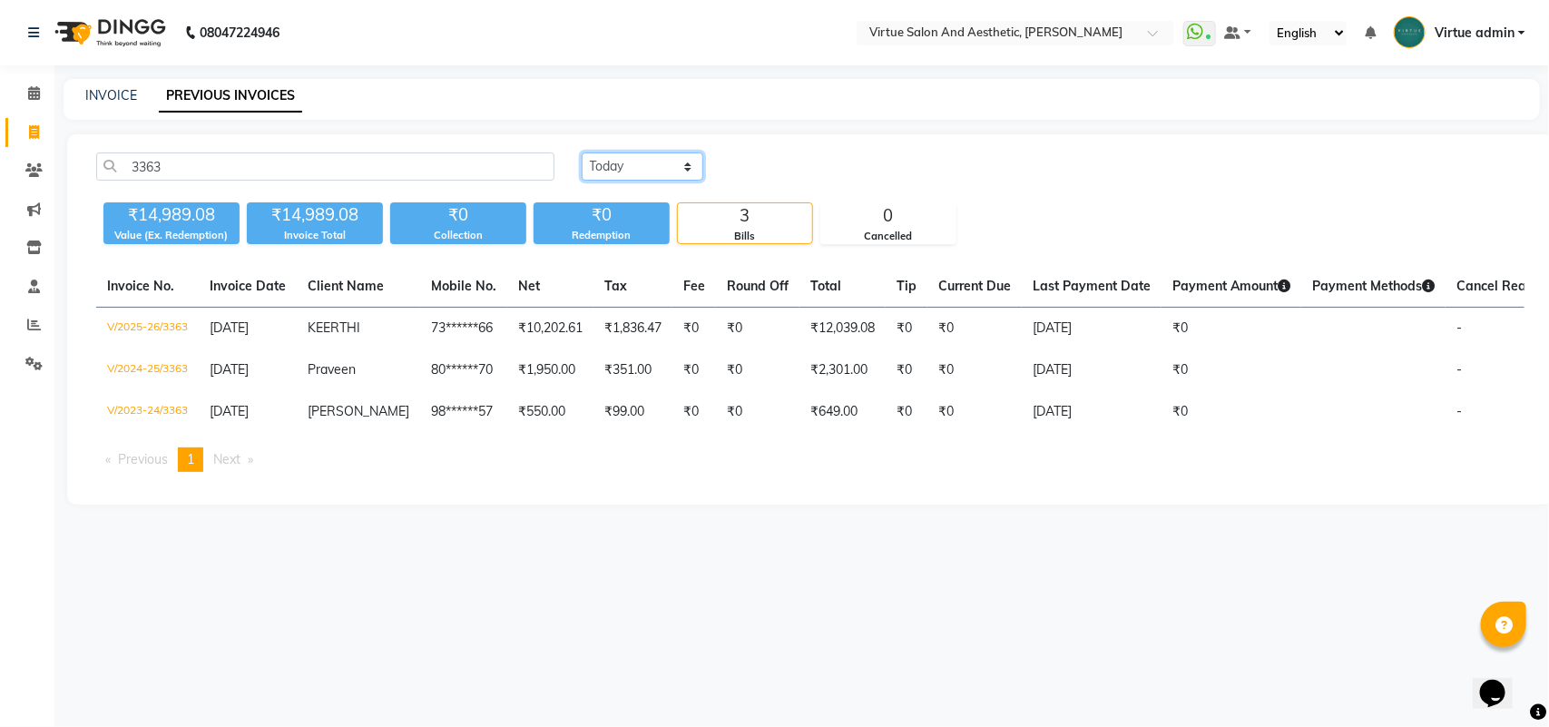
click at [615, 169] on select "Today Yesterday Custom Range" at bounding box center [643, 166] width 122 height 28
click at [582, 152] on select "Today Yesterday Custom Range" at bounding box center [643, 166] width 122 height 28
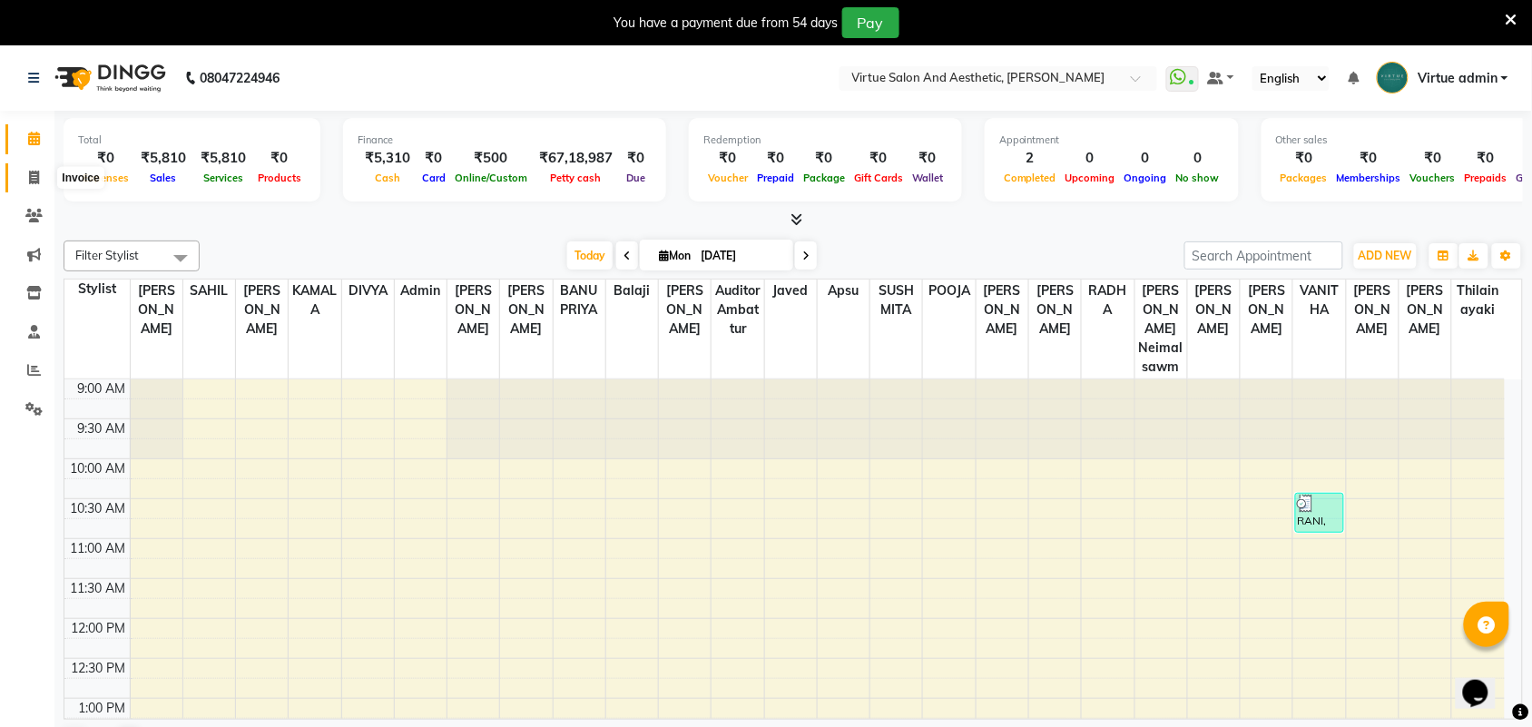
click at [25, 178] on span at bounding box center [34, 178] width 32 height 21
select select "4466"
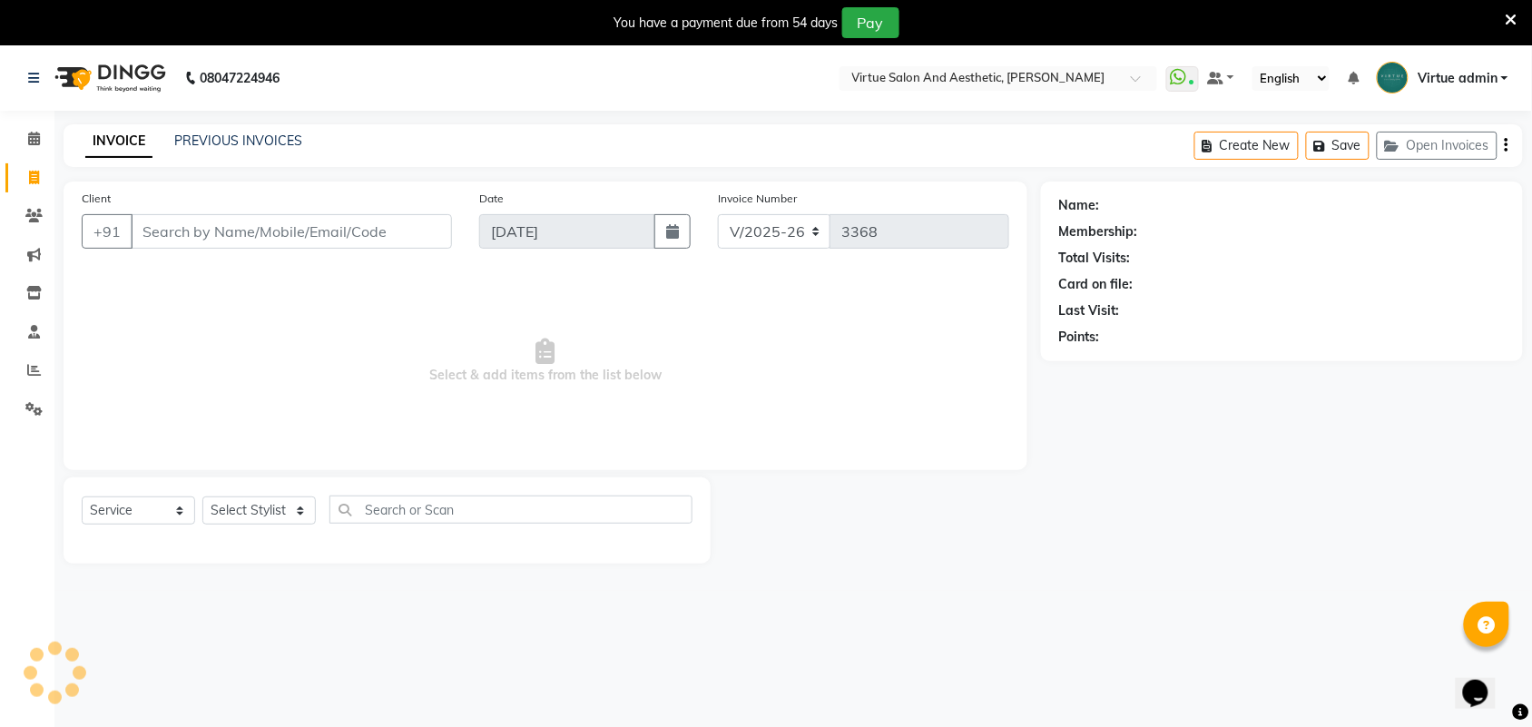
click at [193, 238] on input "Client" at bounding box center [291, 231] width 321 height 34
select select "V"
select select "71189"
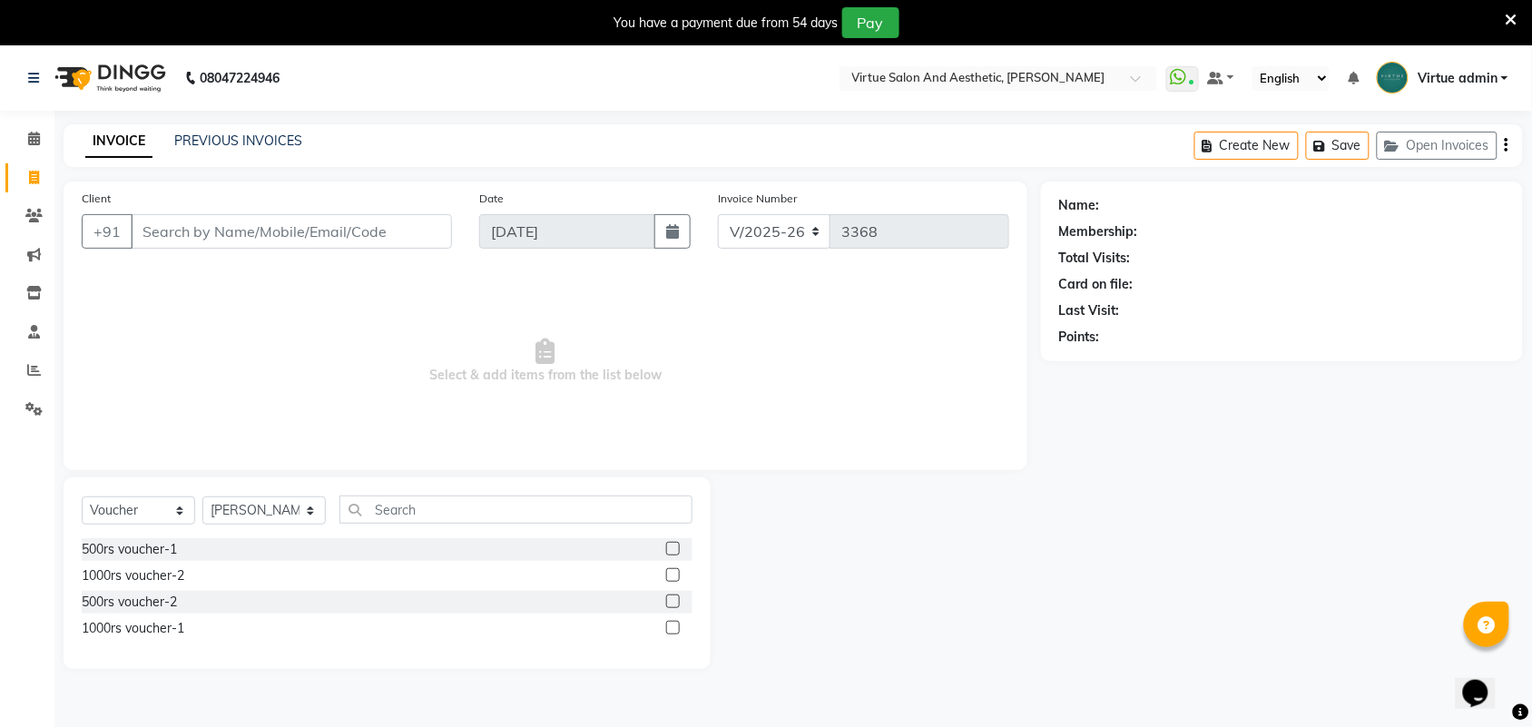
click at [345, 234] on input "Client" at bounding box center [291, 231] width 321 height 34
click at [338, 219] on input "Client" at bounding box center [291, 231] width 321 height 34
click at [342, 219] on input "Client" at bounding box center [291, 231] width 321 height 34
click at [313, 233] on input "Client" at bounding box center [291, 231] width 321 height 34
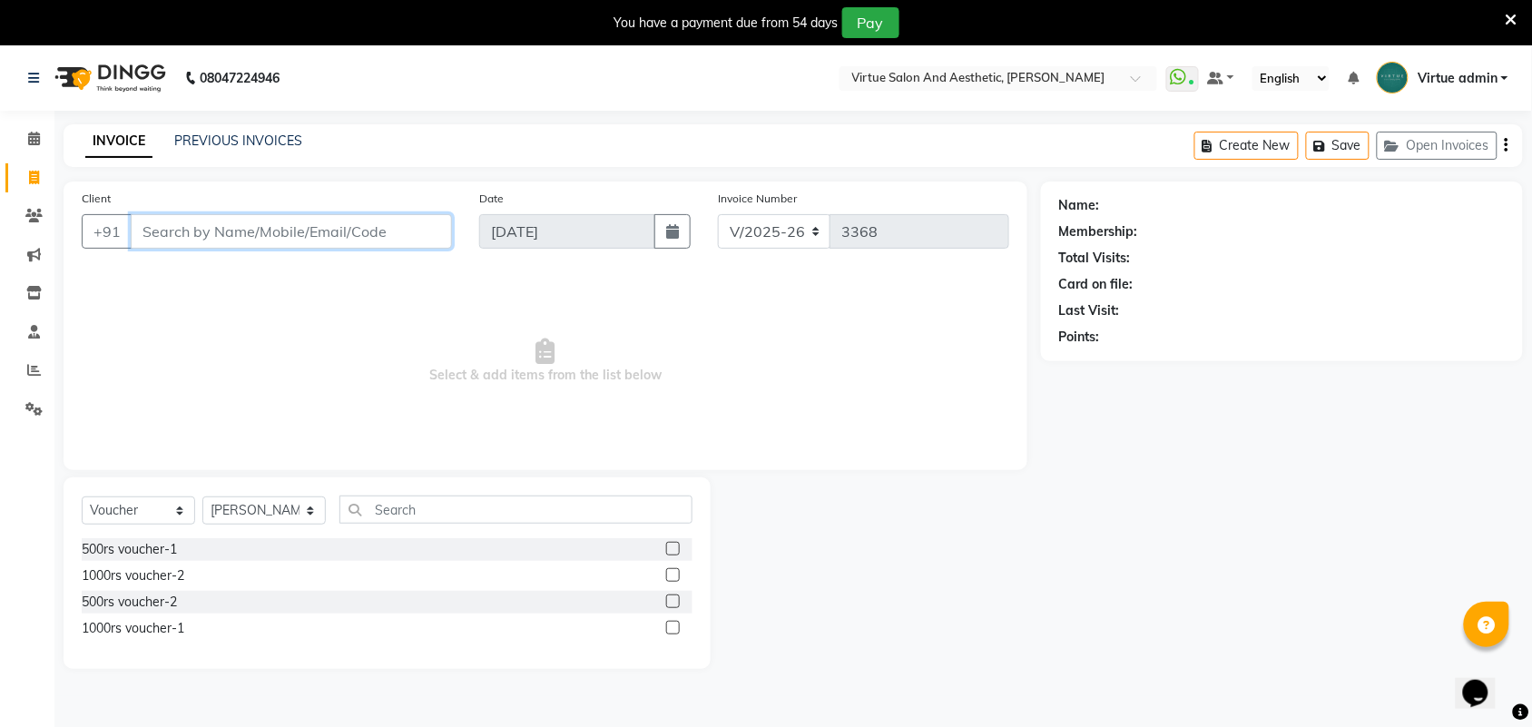
click at [313, 233] on input "Client" at bounding box center [291, 231] width 321 height 34
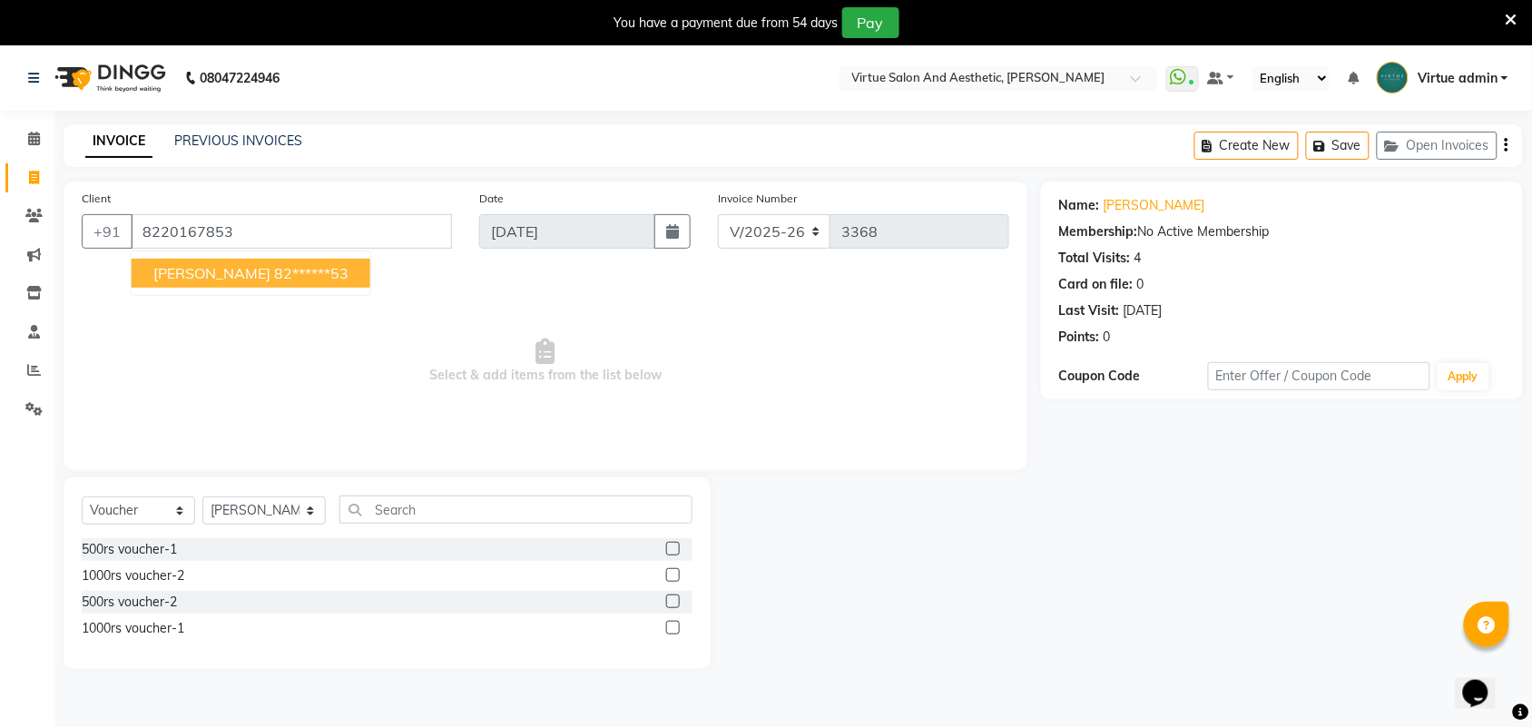
click at [319, 260] on button "Damodharan 82******53" at bounding box center [251, 273] width 239 height 29
type input "82******53"
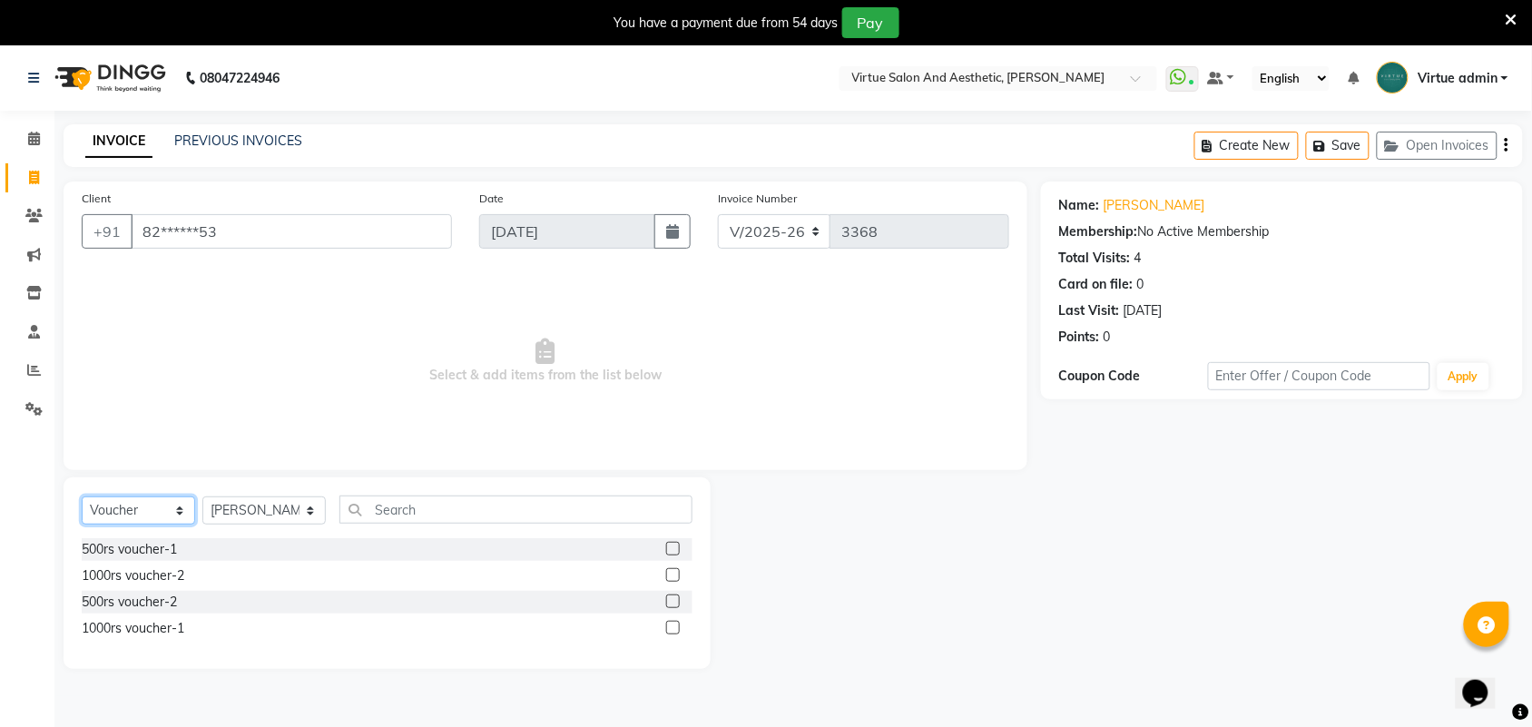
drag, startPoint x: 172, startPoint y: 514, endPoint x: 178, endPoint y: 497, distance: 17.2
click at [172, 514] on select "Select Service Product Membership Package Voucher Prepaid Gift Card" at bounding box center [138, 510] width 113 height 28
select select "service"
click at [82, 496] on select "Select Service Product Membership Package Voucher Prepaid Gift Card" at bounding box center [138, 510] width 113 height 28
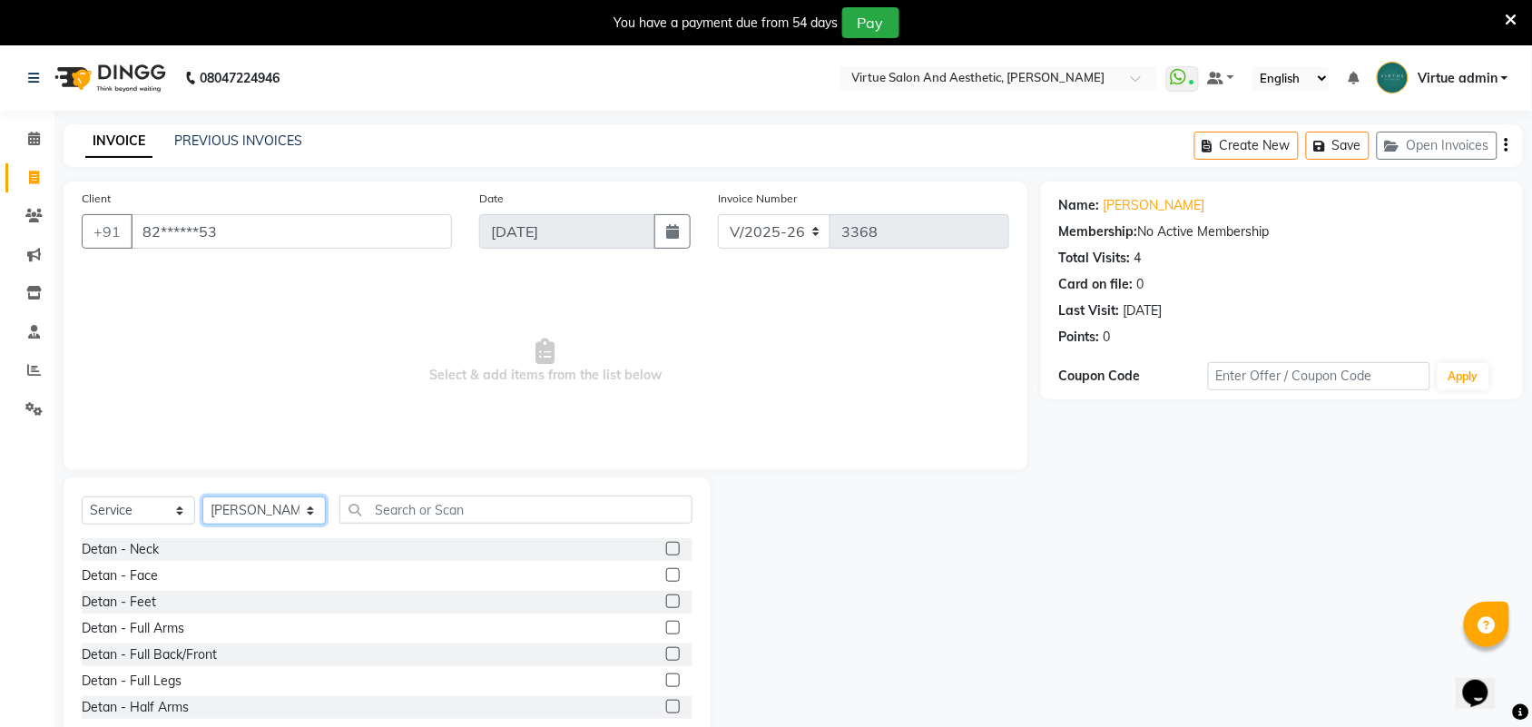
click at [243, 505] on select "Select Stylist Admin ANUSHA Apsu Auditor Ambattur Balaji BANUPRIYA Bharath Bhuv…" at bounding box center [263, 510] width 123 height 28
select select "30103"
click at [202, 496] on select "Select Stylist Admin ANUSHA Apsu Auditor Ambattur Balaji BANUPRIYA Bharath Bhuv…" at bounding box center [263, 510] width 123 height 28
click at [432, 527] on div "Select Service Product Membership Package Voucher Prepaid Gift Card Select Styl…" at bounding box center [387, 516] width 611 height 43
click at [436, 511] on input "text" at bounding box center [515, 509] width 353 height 28
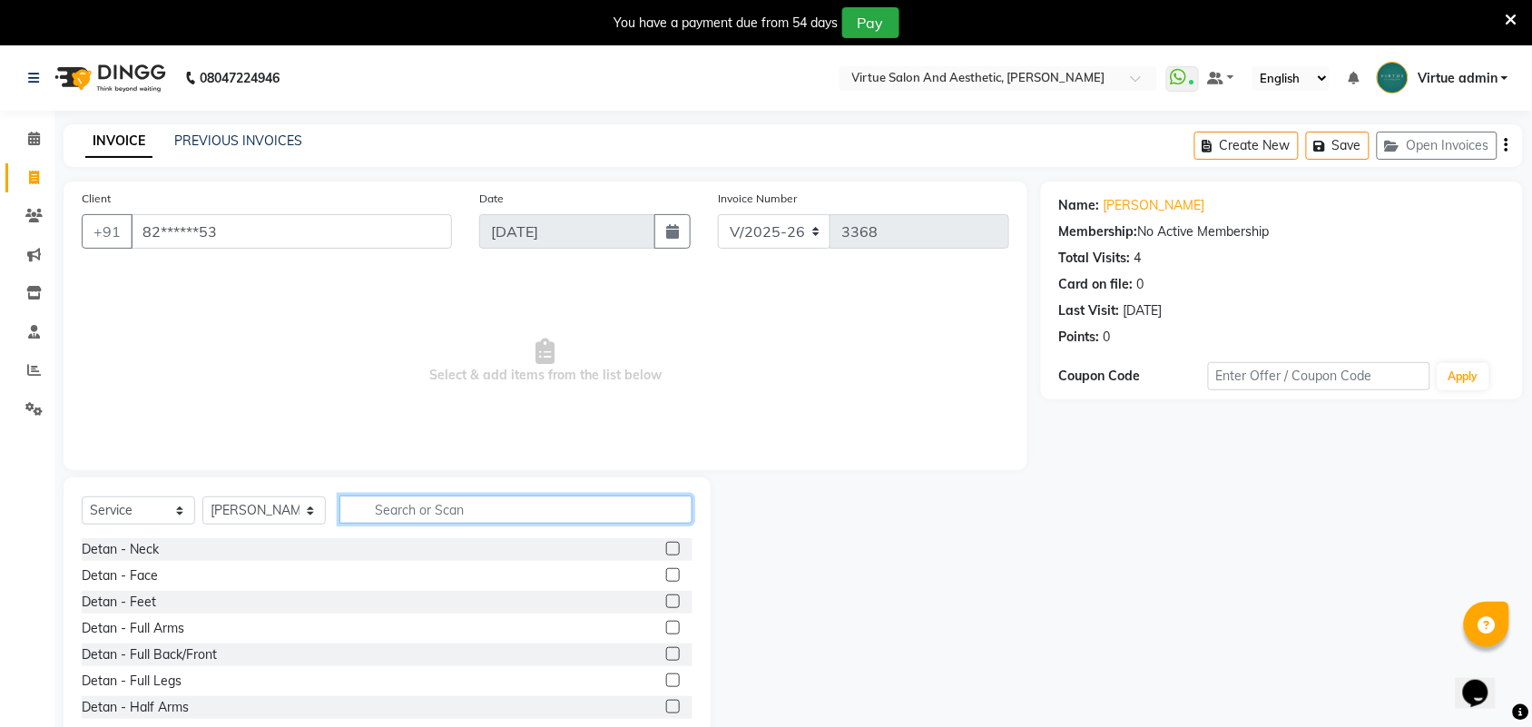
click at [436, 504] on input "text" at bounding box center [515, 509] width 353 height 28
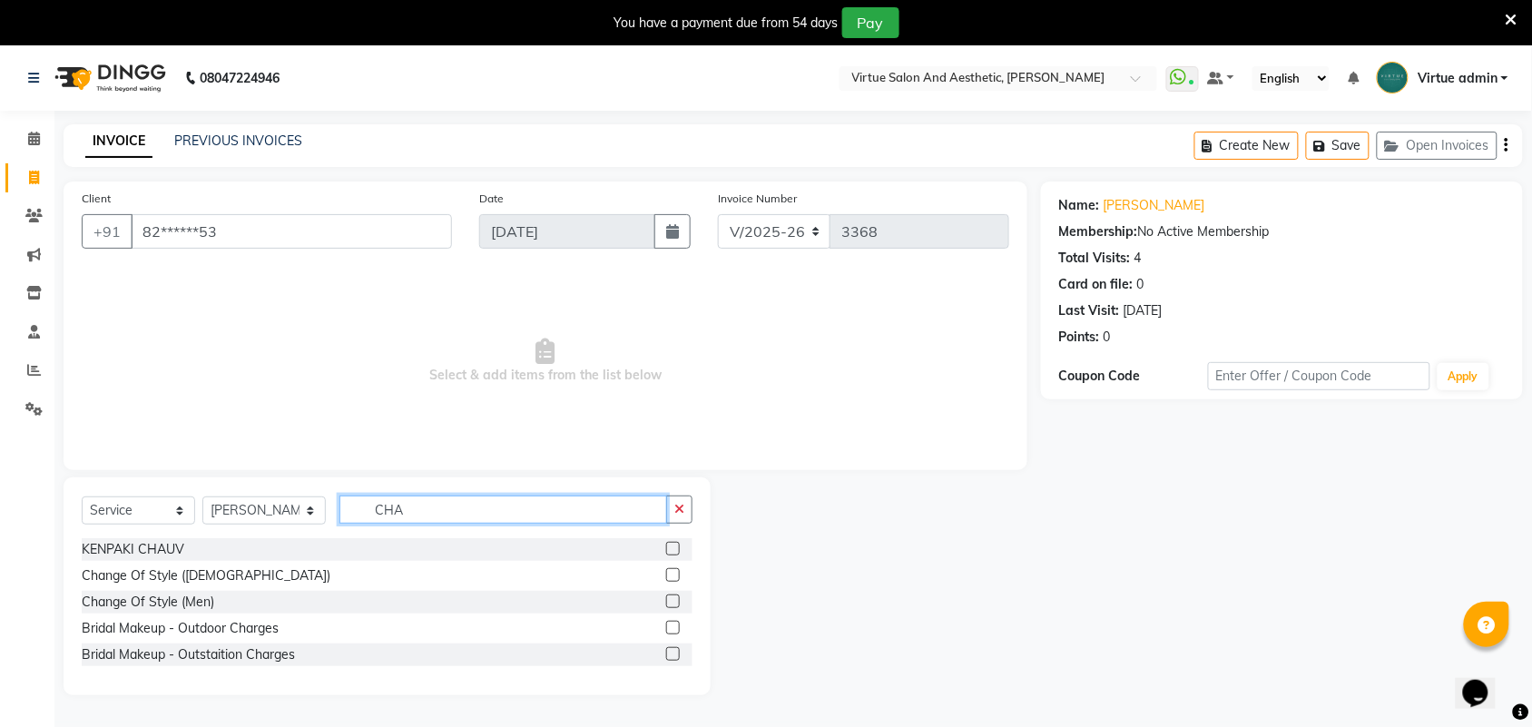
click at [555, 504] on input "CHA" at bounding box center [503, 509] width 328 height 28
type input "C"
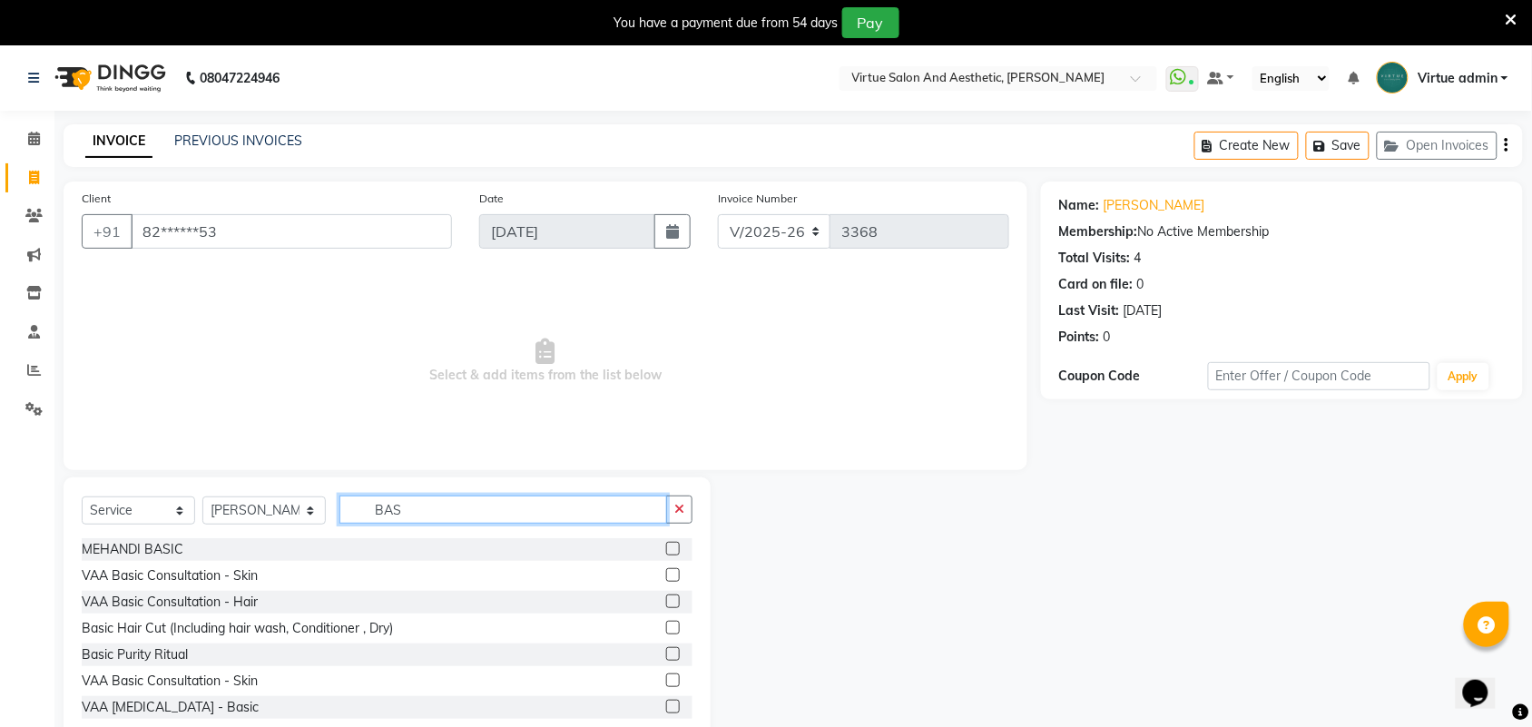
type input "BAS"
click at [666, 627] on label at bounding box center [673, 628] width 14 height 14
click at [666, 627] on input "checkbox" at bounding box center [672, 628] width 12 height 12
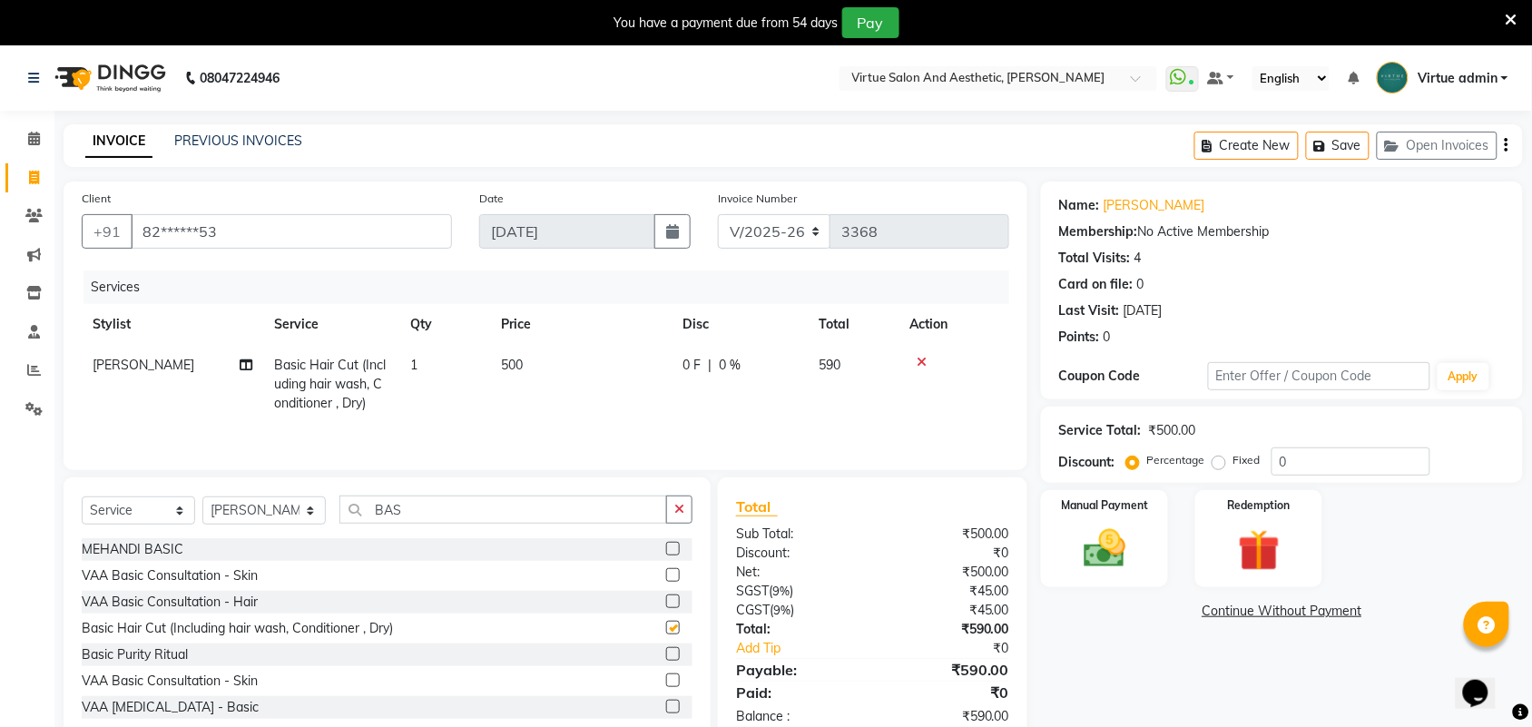
checkbox input "false"
click at [495, 510] on input "BAS" at bounding box center [503, 509] width 328 height 28
type input "B"
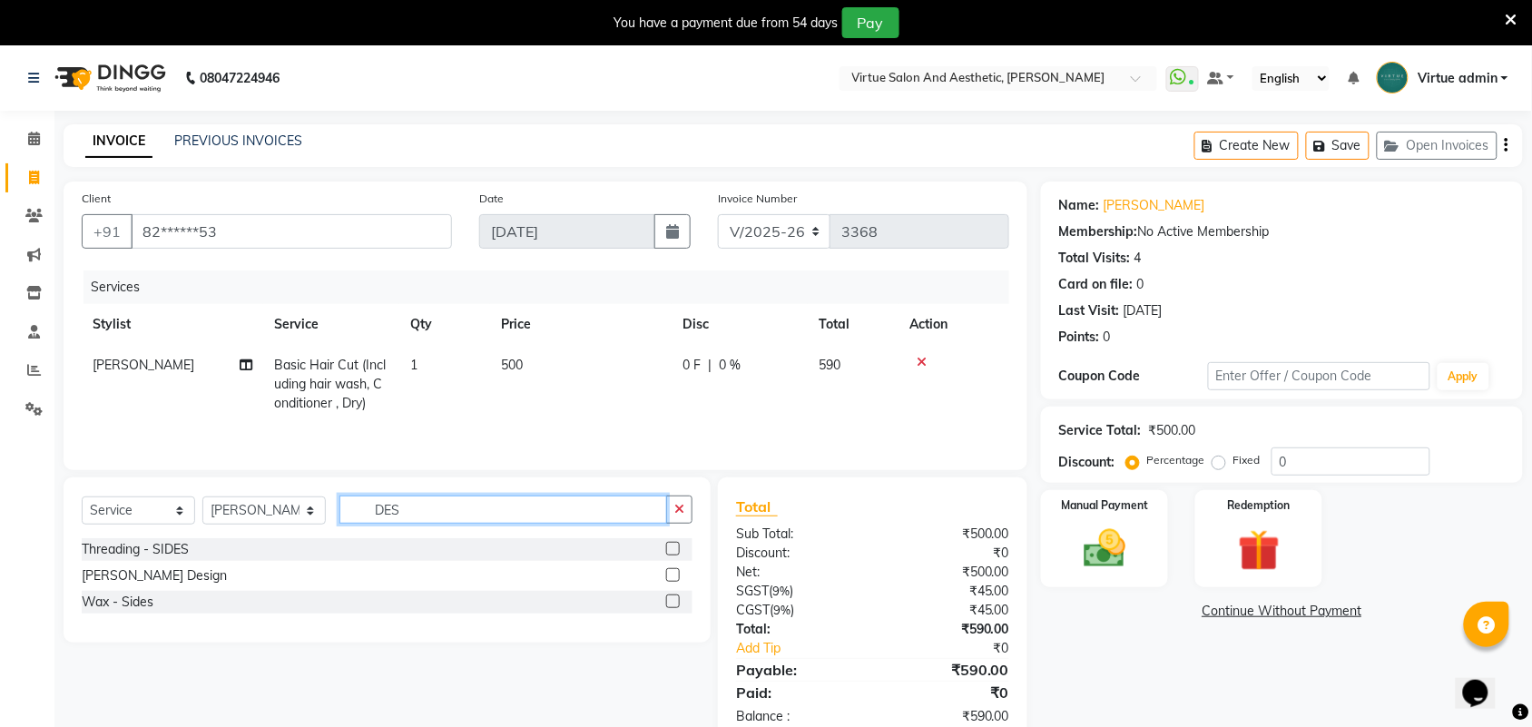
type input "DES"
click at [671, 576] on label at bounding box center [673, 575] width 14 height 14
click at [671, 576] on input "checkbox" at bounding box center [672, 576] width 12 height 12
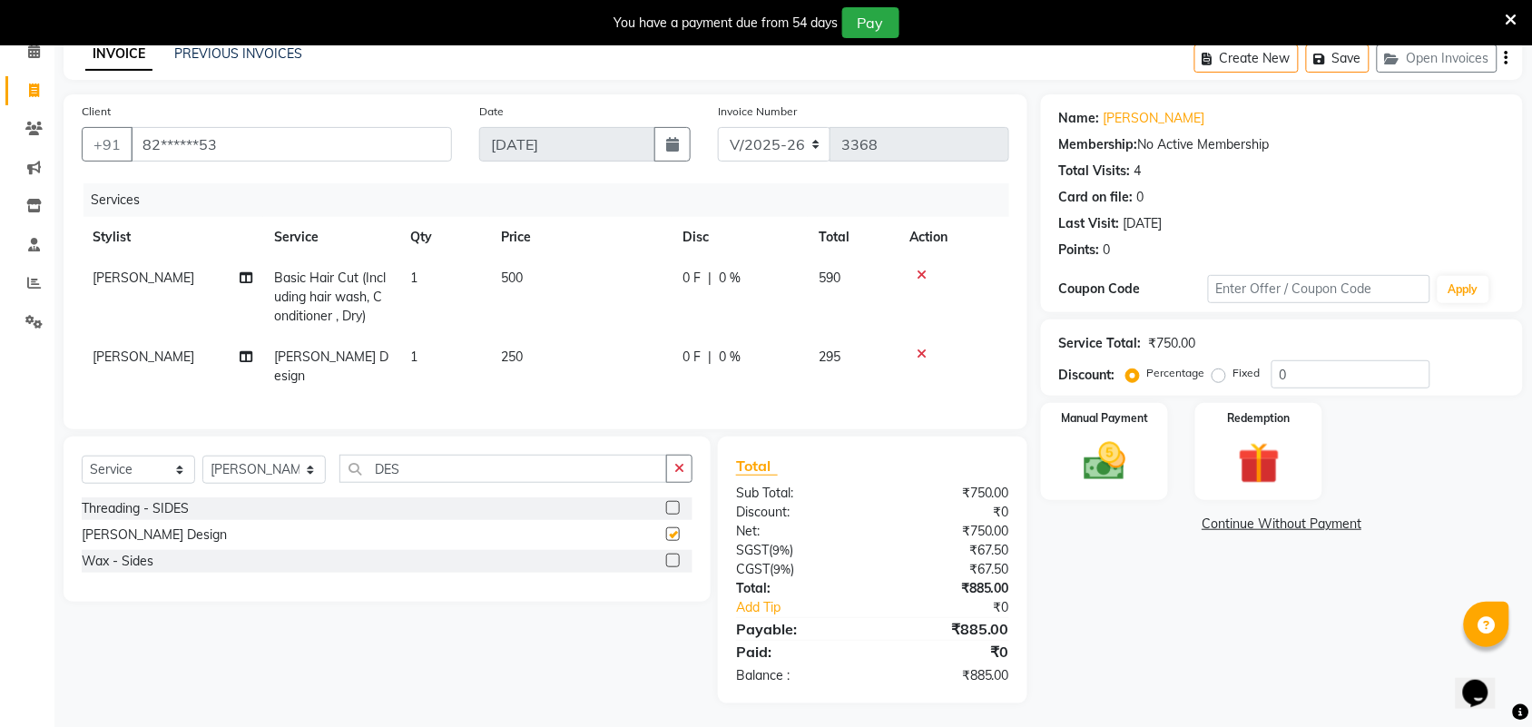
checkbox input "false"
click at [881, 431] on div "Client +91 82******53 Date 01-09-2025 Invoice Number V/2025 V/2025-26 3368 Serv…" at bounding box center [545, 397] width 991 height 609
click at [1107, 461] on img at bounding box center [1104, 461] width 71 height 50
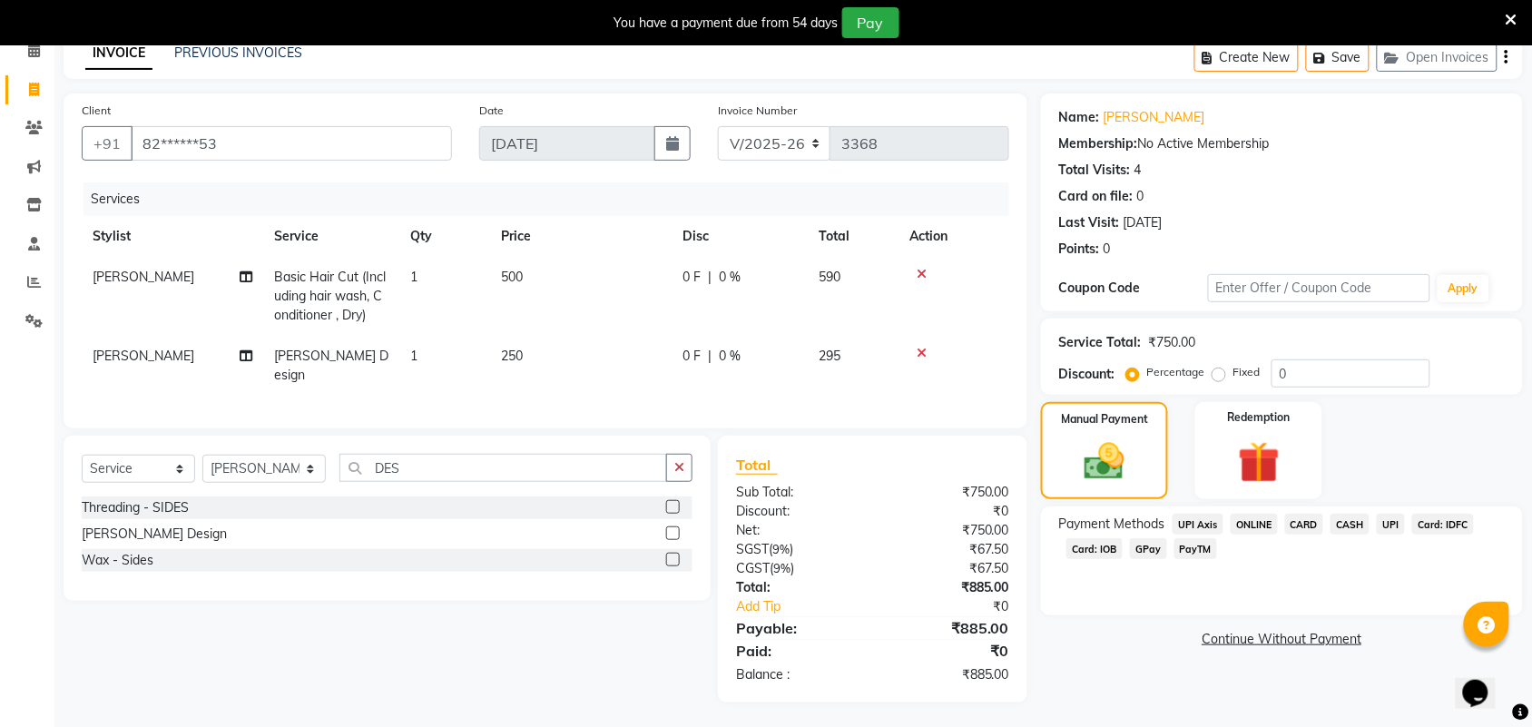
click at [1386, 526] on span "UPI" at bounding box center [1390, 524] width 28 height 21
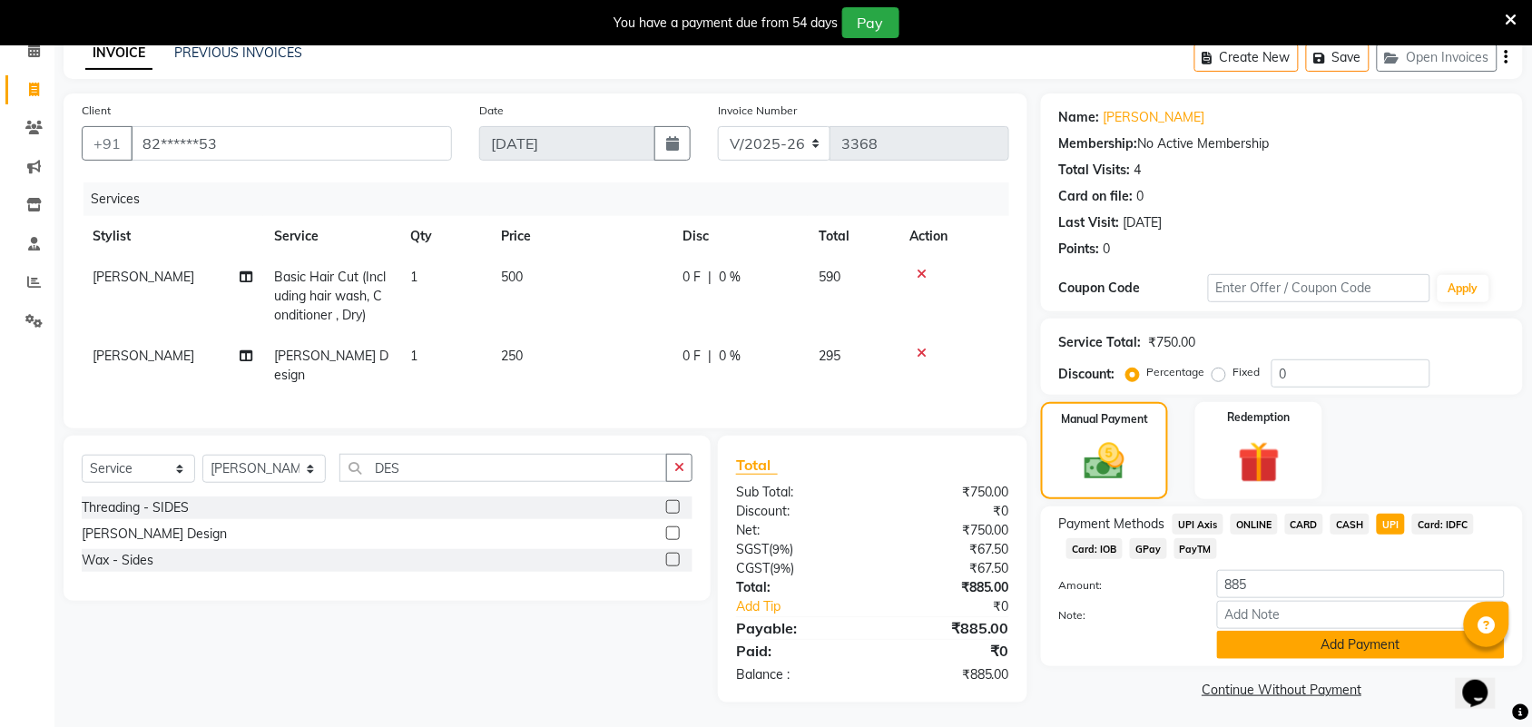
click at [1357, 654] on button "Add Payment" at bounding box center [1361, 645] width 288 height 28
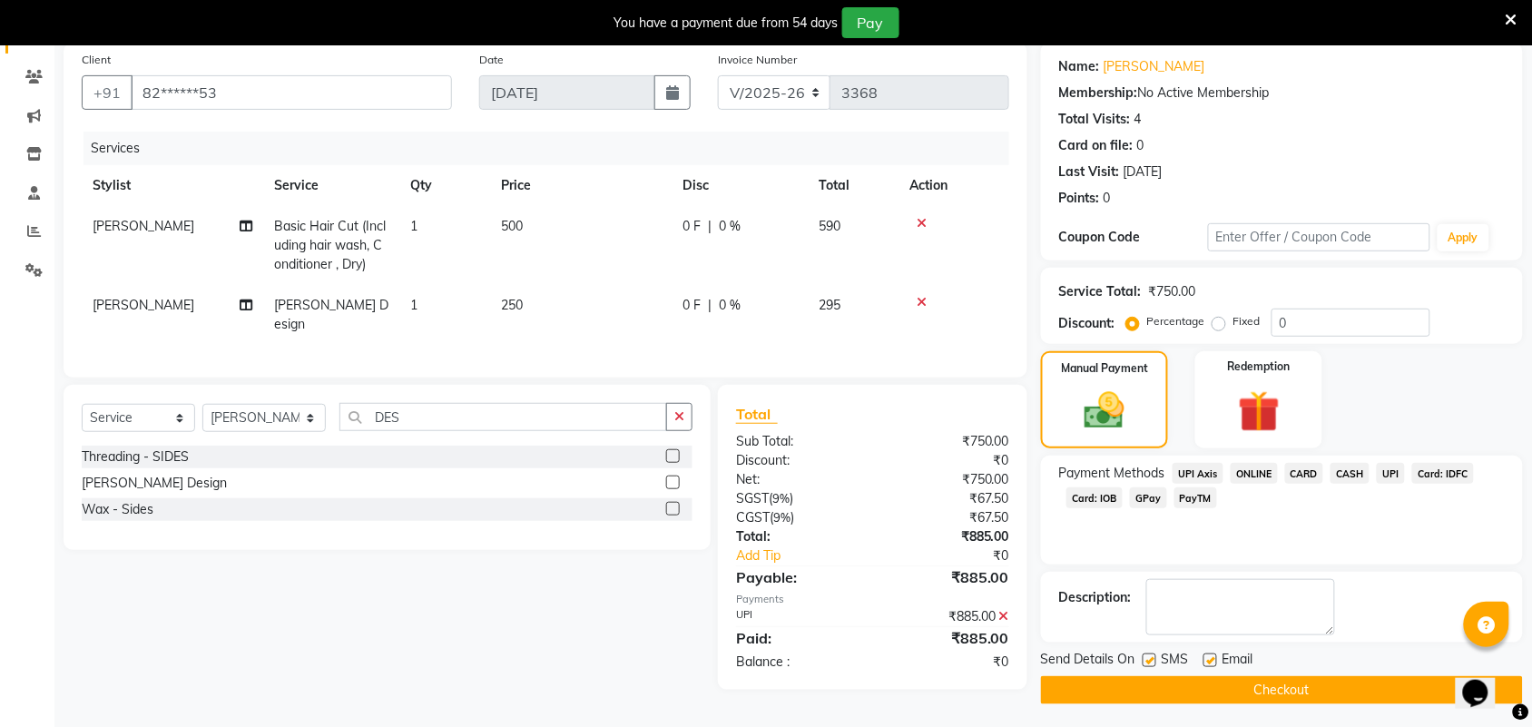
scroll to position [143, 0]
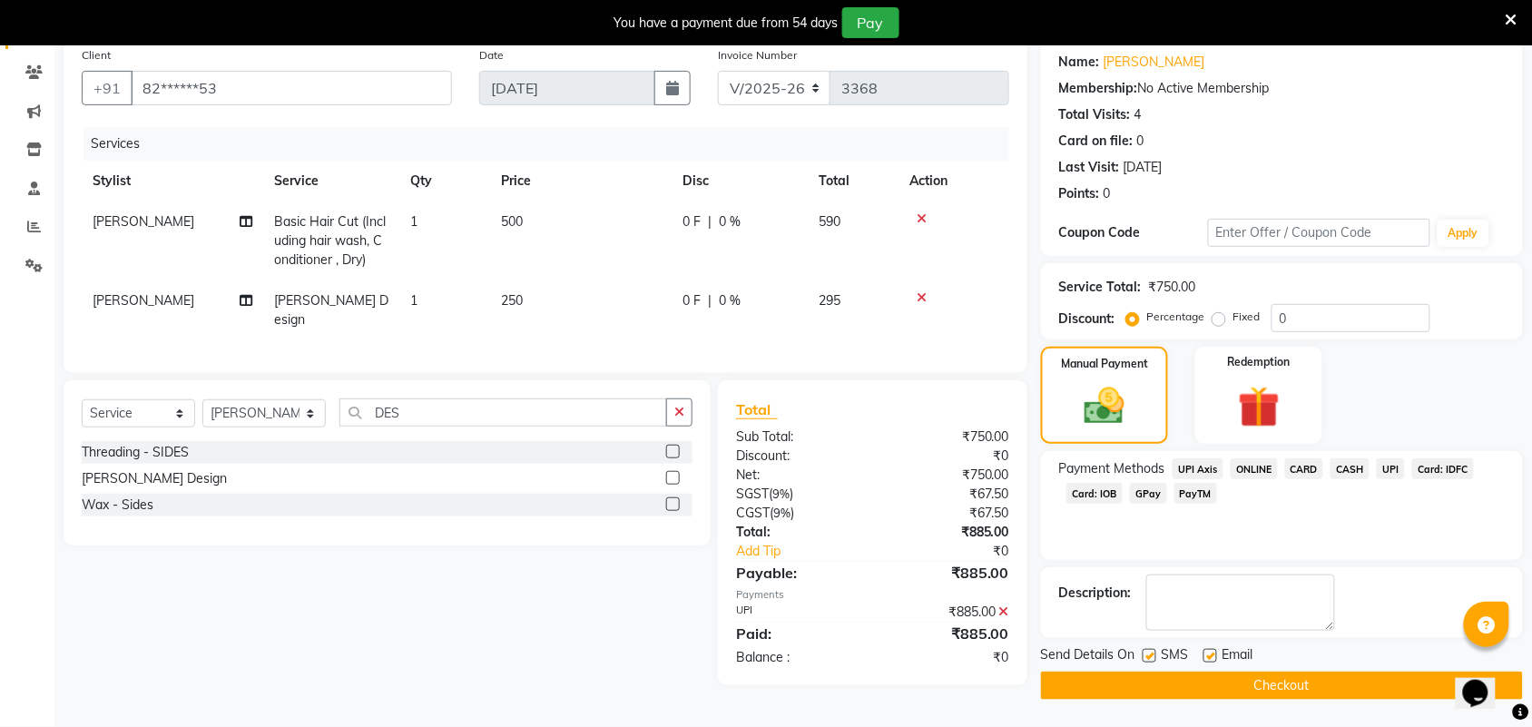
click at [1350, 681] on button "Checkout" at bounding box center [1282, 685] width 482 height 28
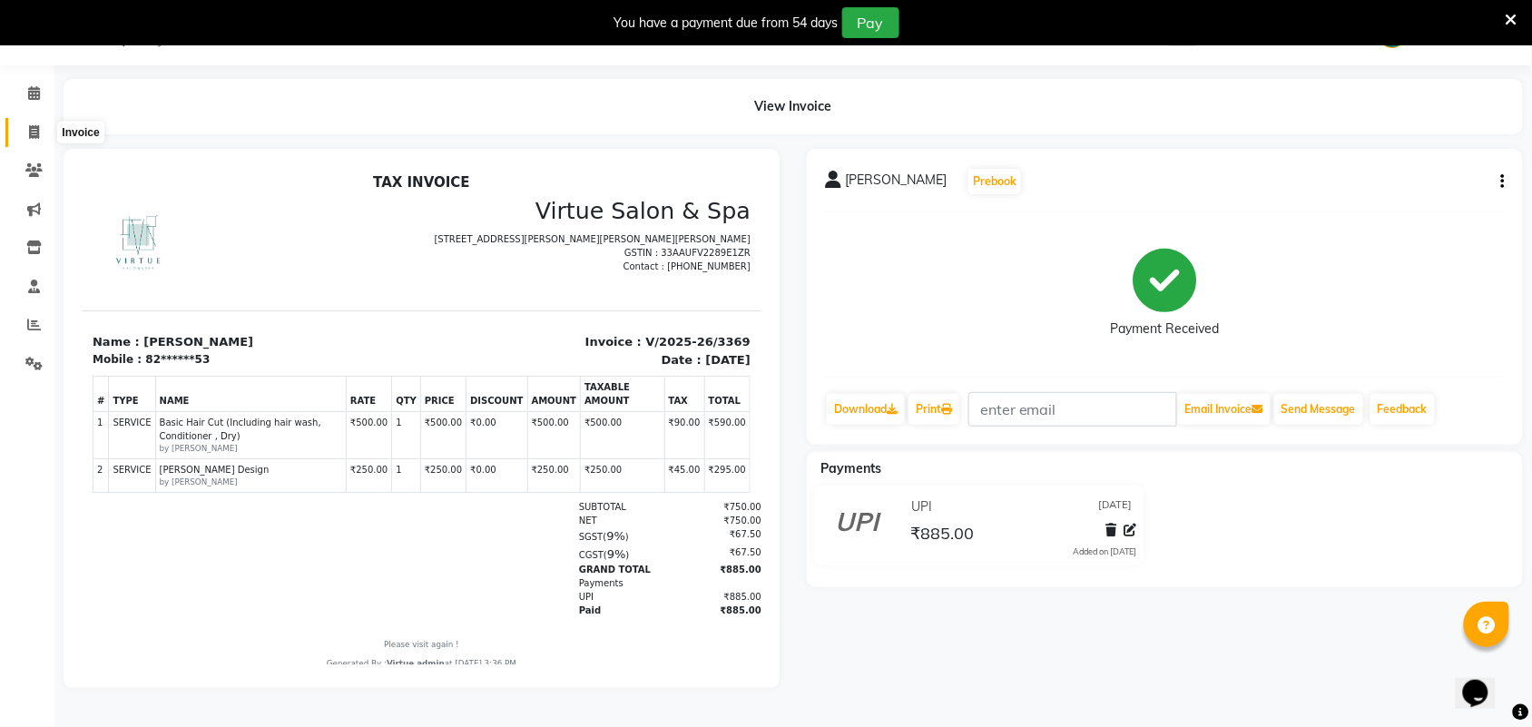
drag, startPoint x: 30, startPoint y: 134, endPoint x: 100, endPoint y: 138, distance: 70.0
click at [30, 133] on span at bounding box center [34, 132] width 32 height 21
select select "service"
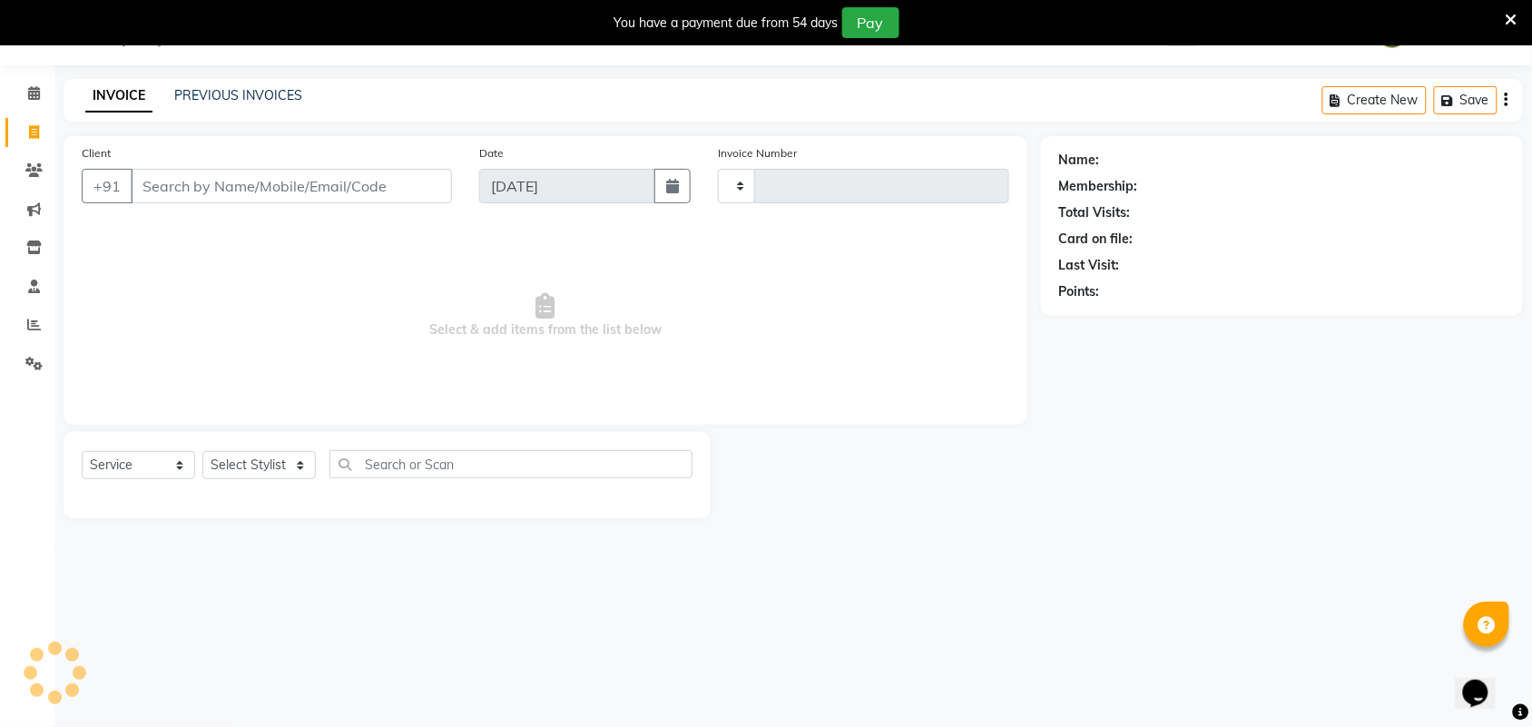
scroll to position [45, 0]
type input "3370"
select select "4466"
click at [239, 100] on link "PREVIOUS INVOICES" at bounding box center [238, 95] width 128 height 16
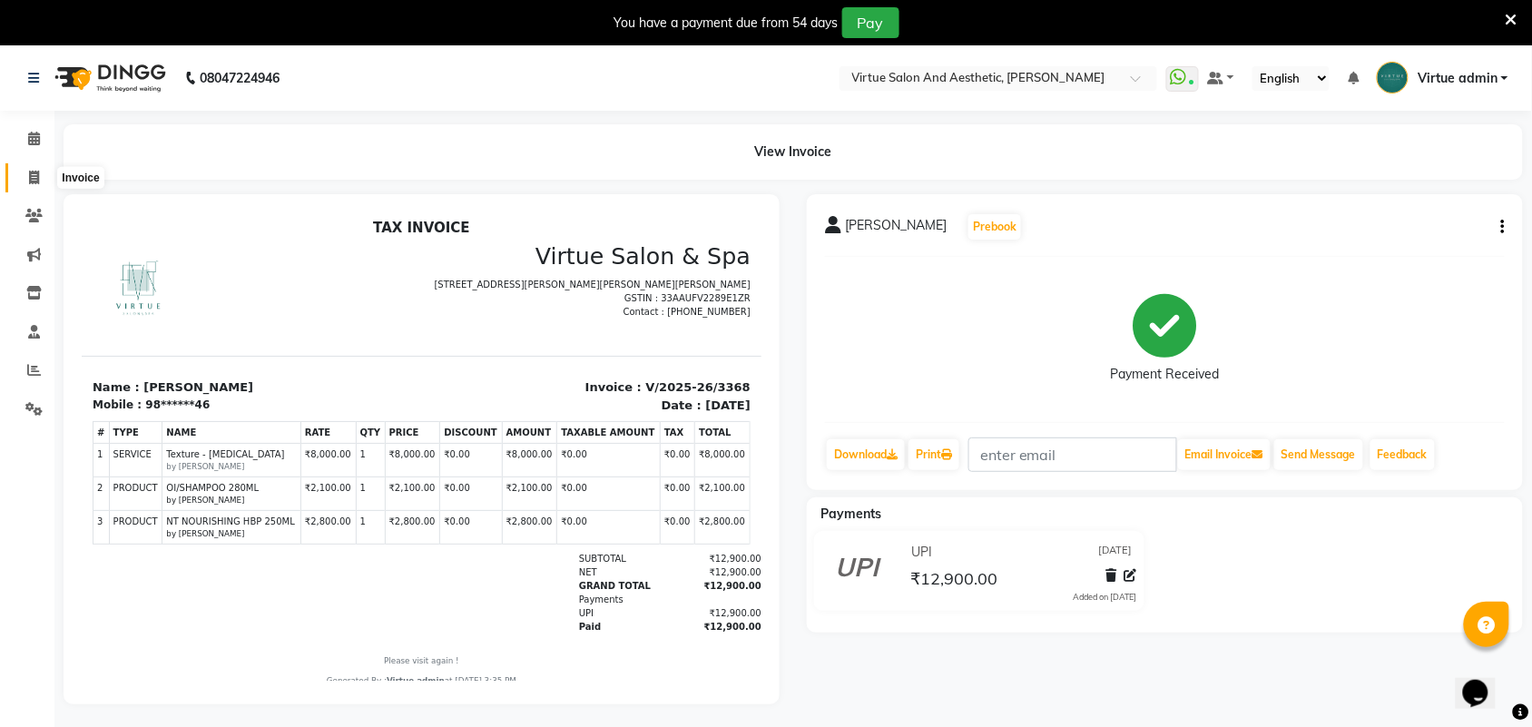
drag, startPoint x: 42, startPoint y: 172, endPoint x: 59, endPoint y: 174, distance: 17.3
click at [42, 171] on span at bounding box center [34, 178] width 32 height 21
select select "4466"
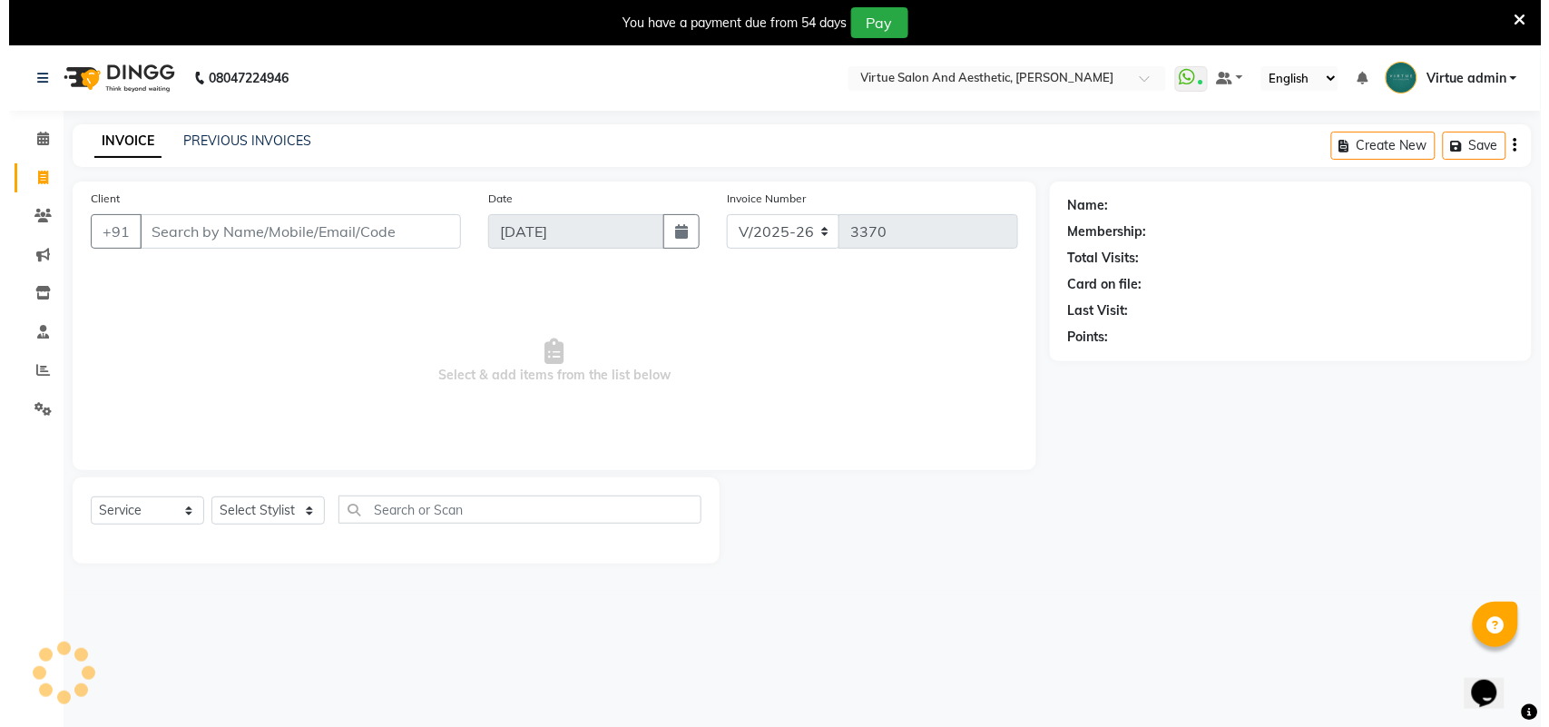
scroll to position [45, 0]
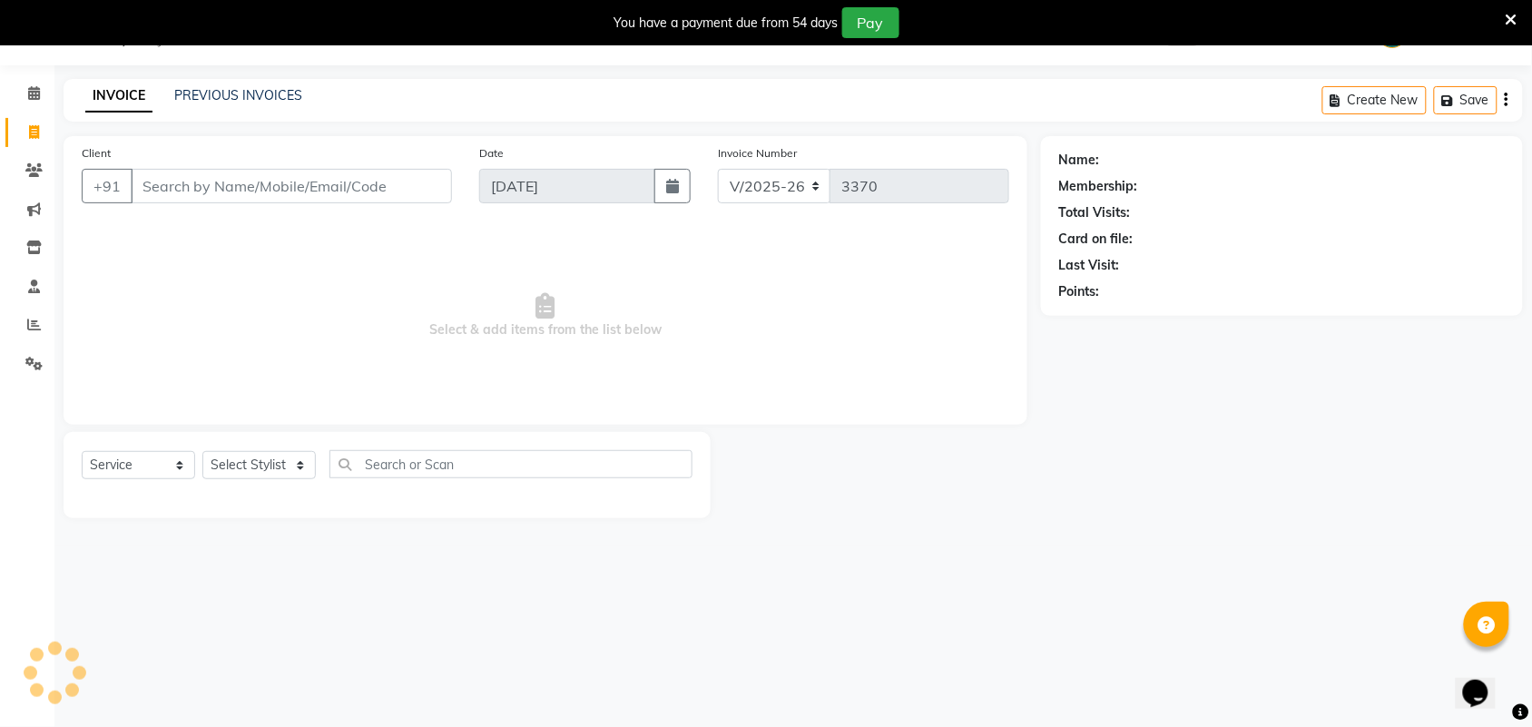
click at [214, 193] on input "Client" at bounding box center [291, 186] width 321 height 34
select select "V"
select select "71189"
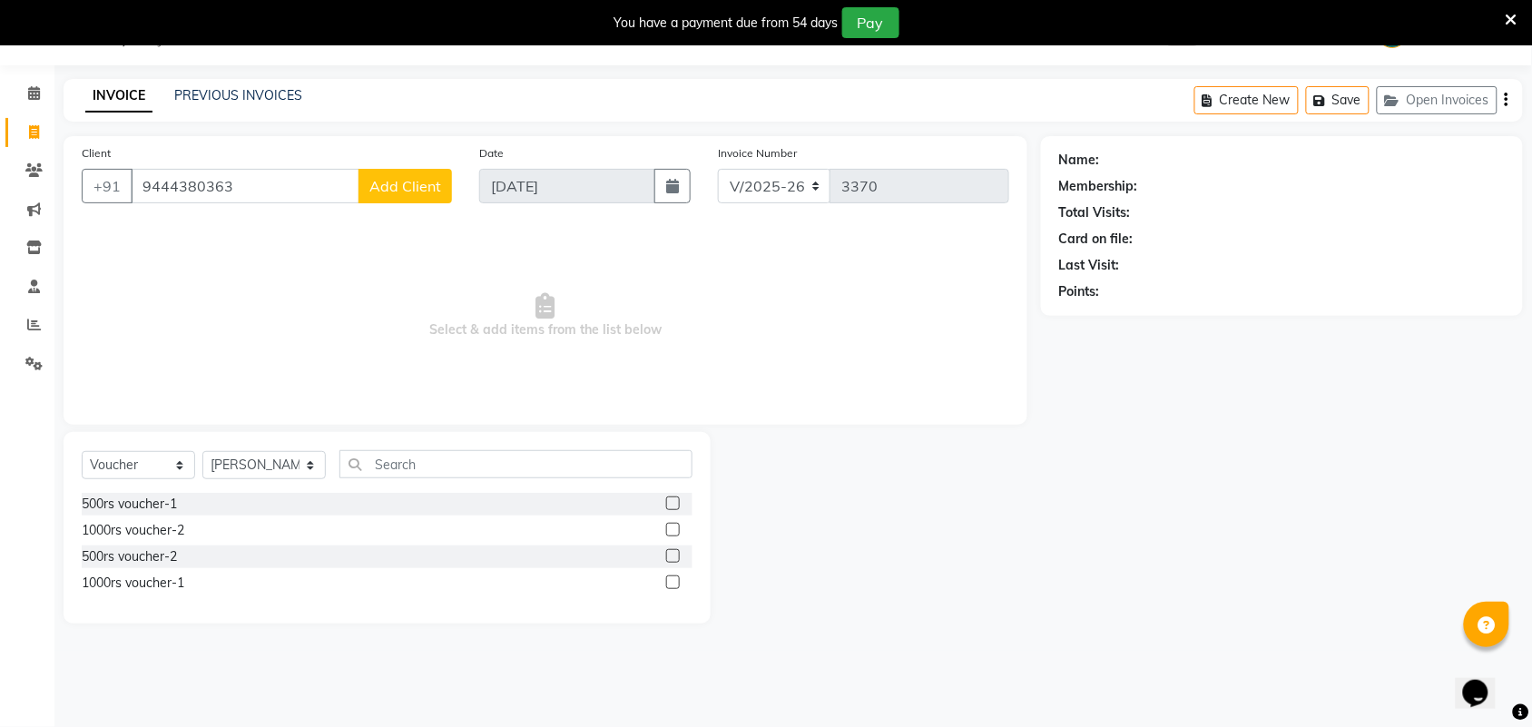
type input "9444380363"
click at [402, 189] on span "Add Client" at bounding box center [405, 186] width 72 height 18
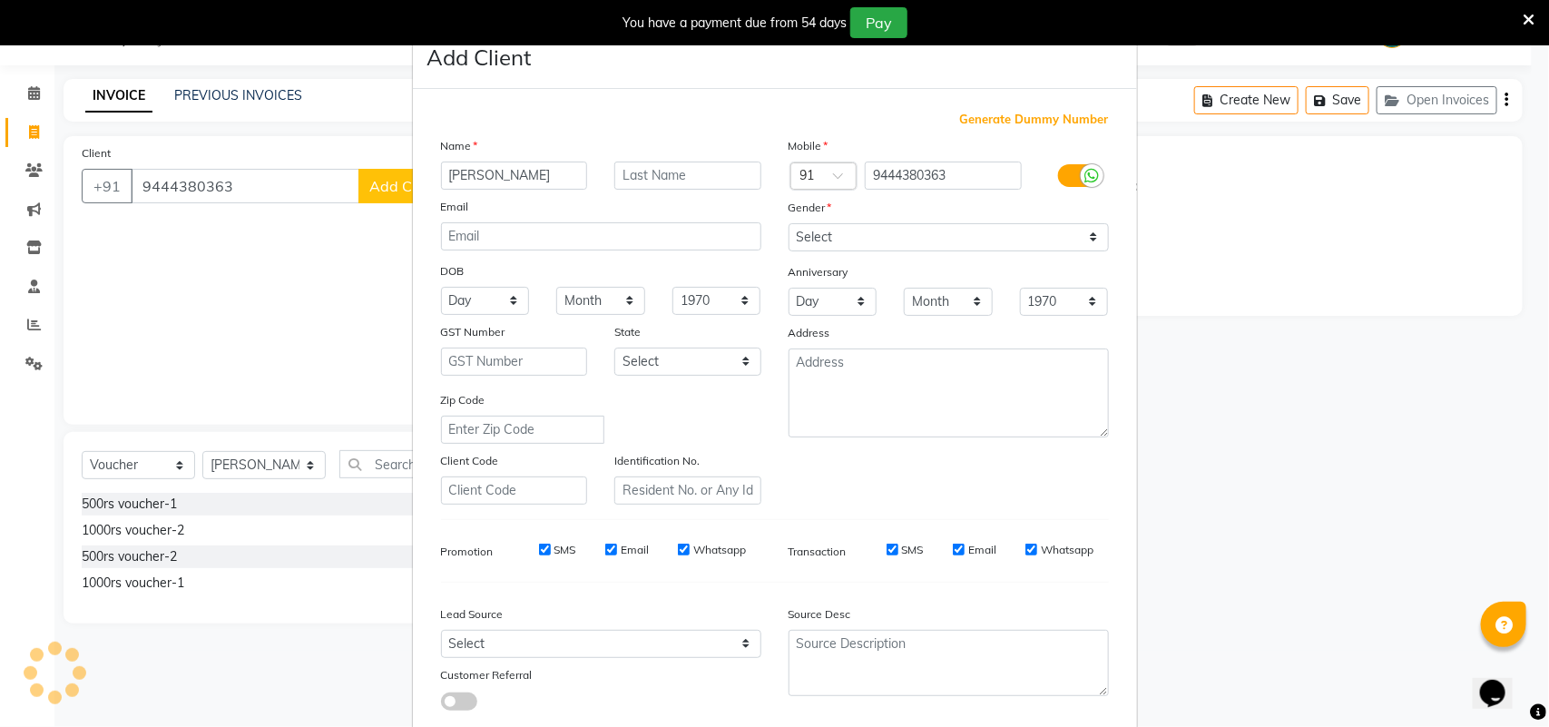
type input "MONICA"
click at [896, 246] on select "Select Male Female Other Prefer Not To Say" at bounding box center [948, 237] width 320 height 28
select select "female"
click at [788, 223] on select "Select Male Female Other Prefer Not To Say" at bounding box center [948, 237] width 320 height 28
click at [565, 645] on select "Select Walk-in Referral Internet Friend Word of Mouth Advertisement Facebook Ju…" at bounding box center [601, 644] width 320 height 28
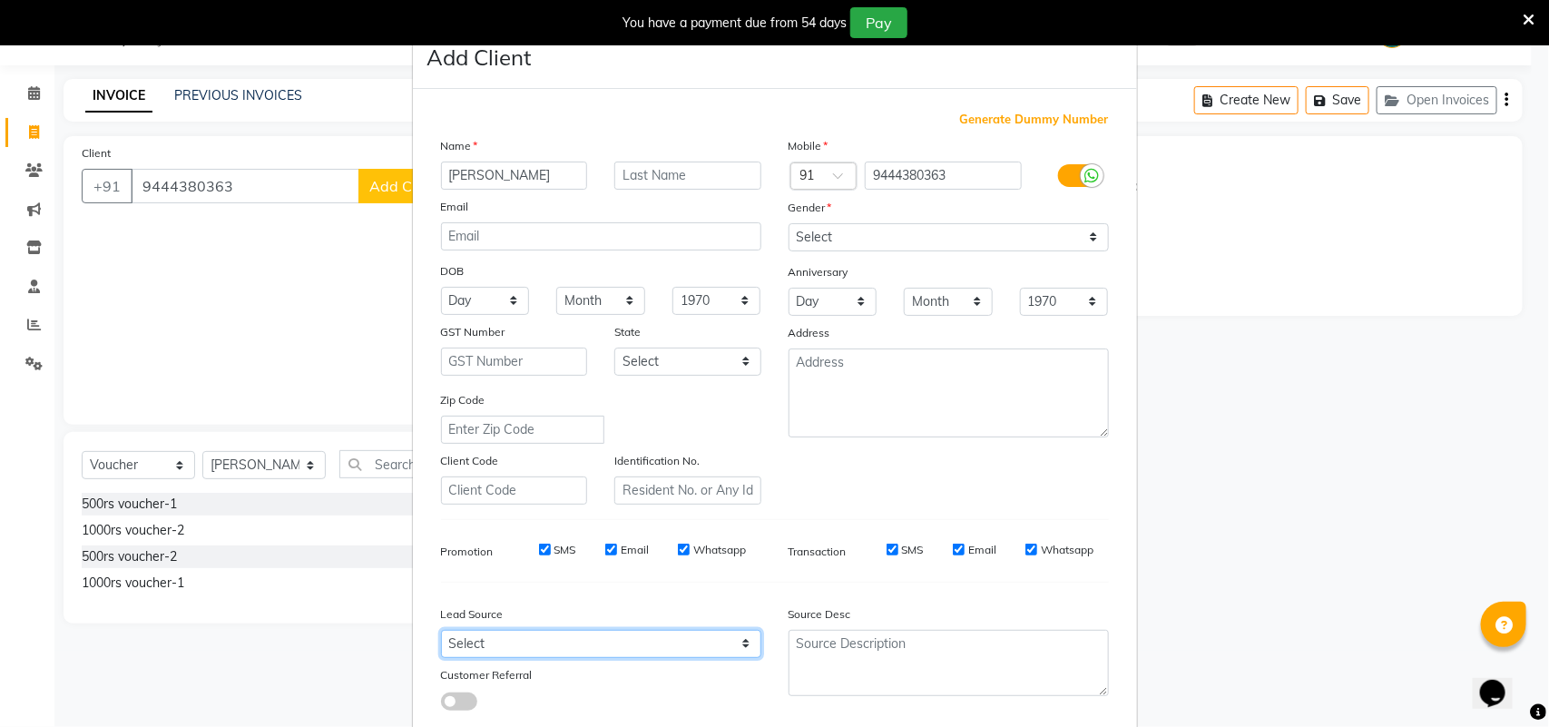
select select "30556"
click at [441, 630] on select "Select Walk-in Referral Internet Friend Word of Mouth Advertisement Facebook Ju…" at bounding box center [601, 644] width 320 height 28
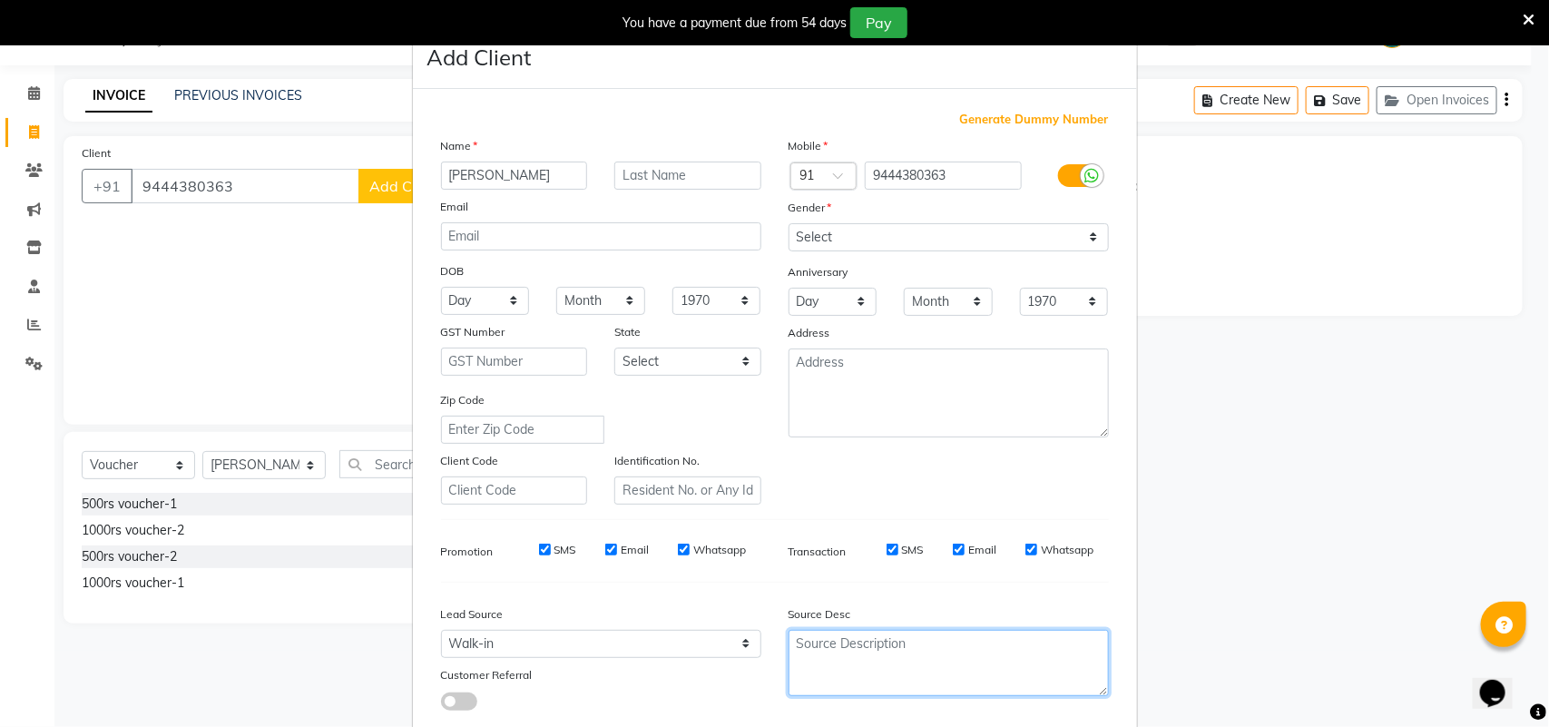
click at [831, 630] on textarea at bounding box center [948, 663] width 320 height 66
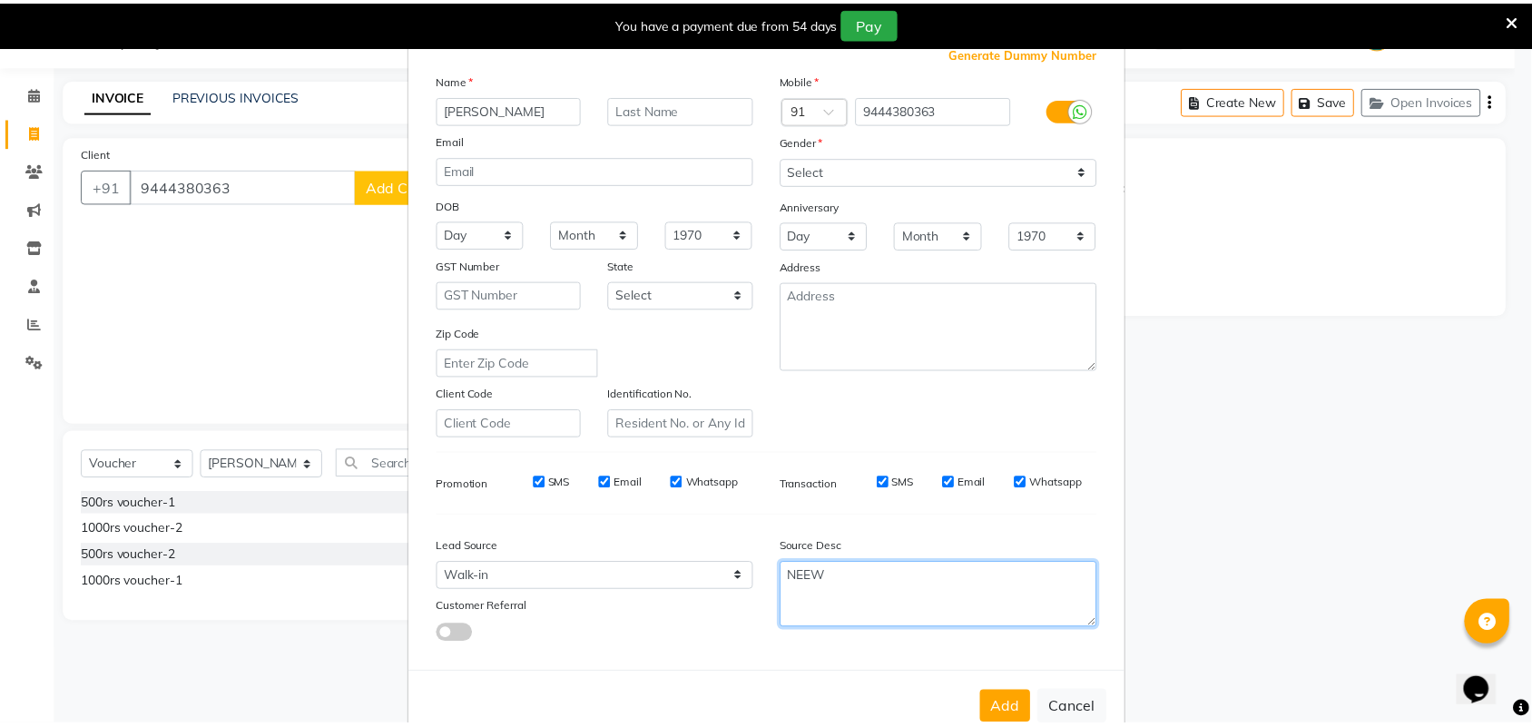
scroll to position [104, 0]
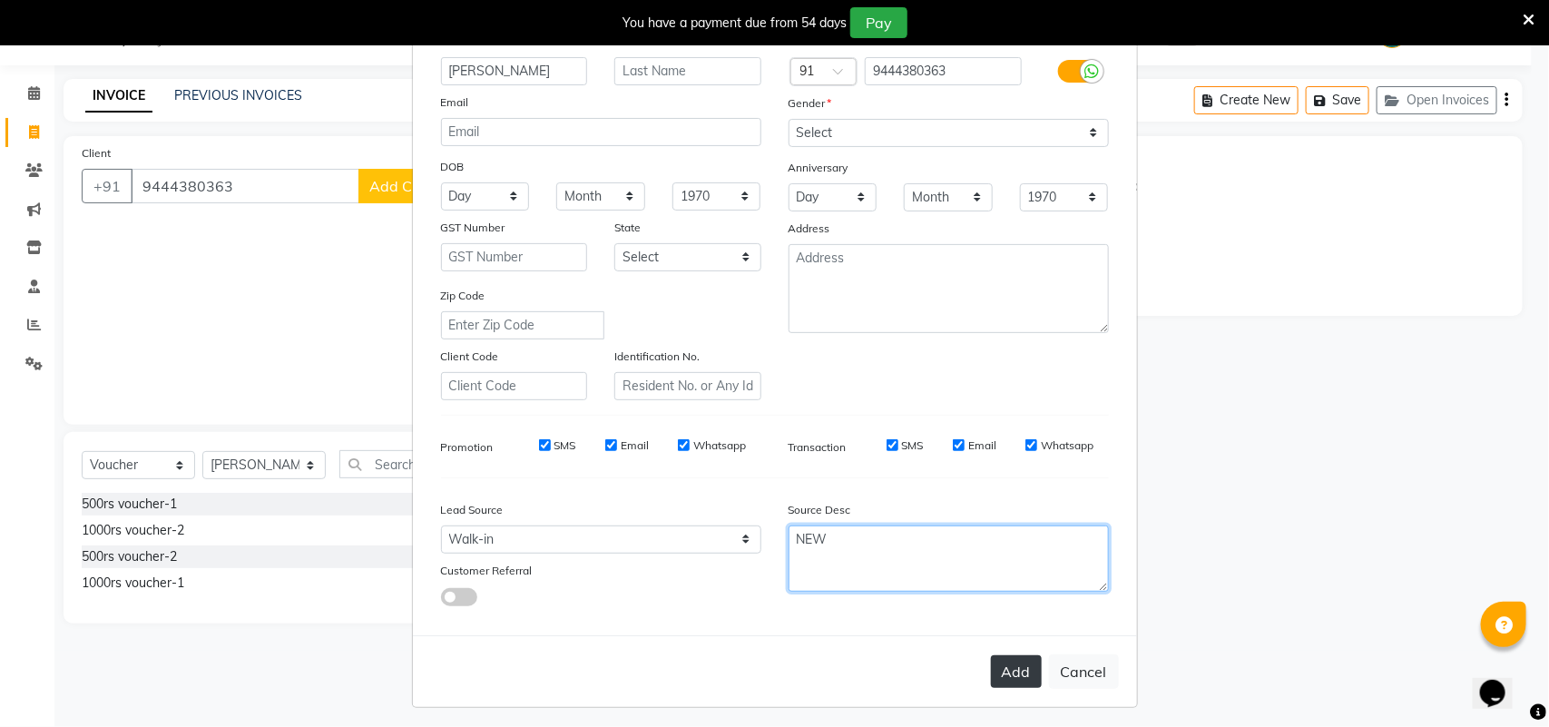
type textarea "NEW"
click at [999, 655] on button "Add" at bounding box center [1016, 671] width 51 height 33
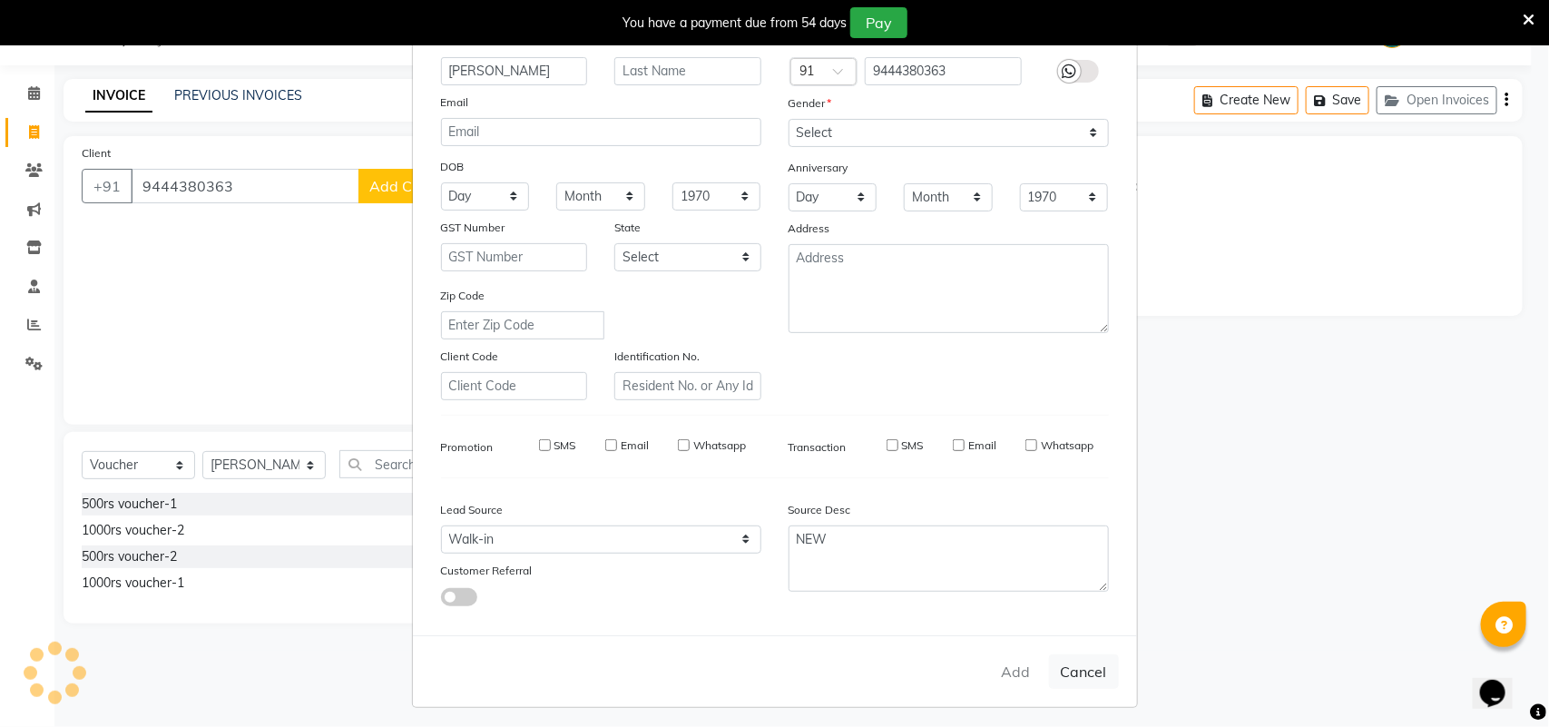
type input "94******63"
select select
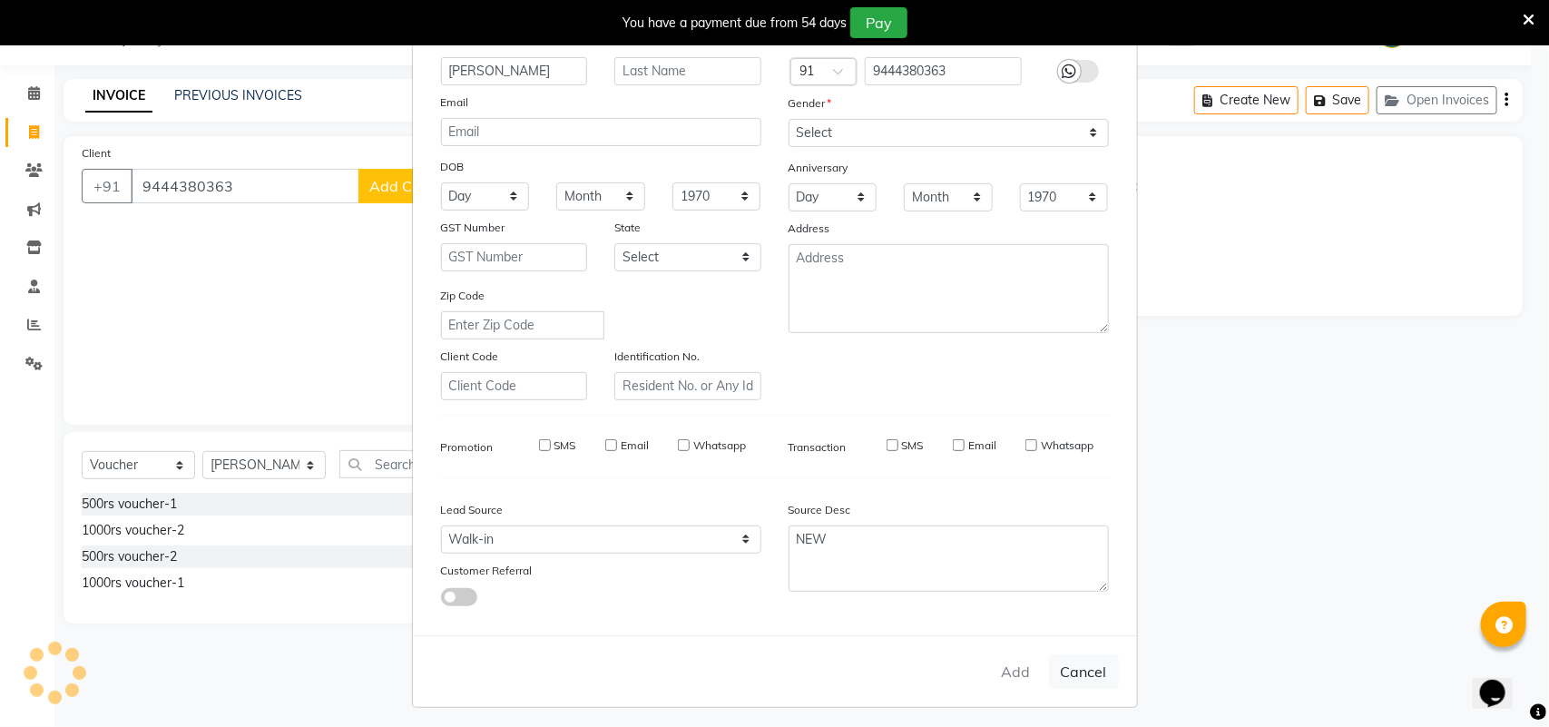
select select
checkbox input "false"
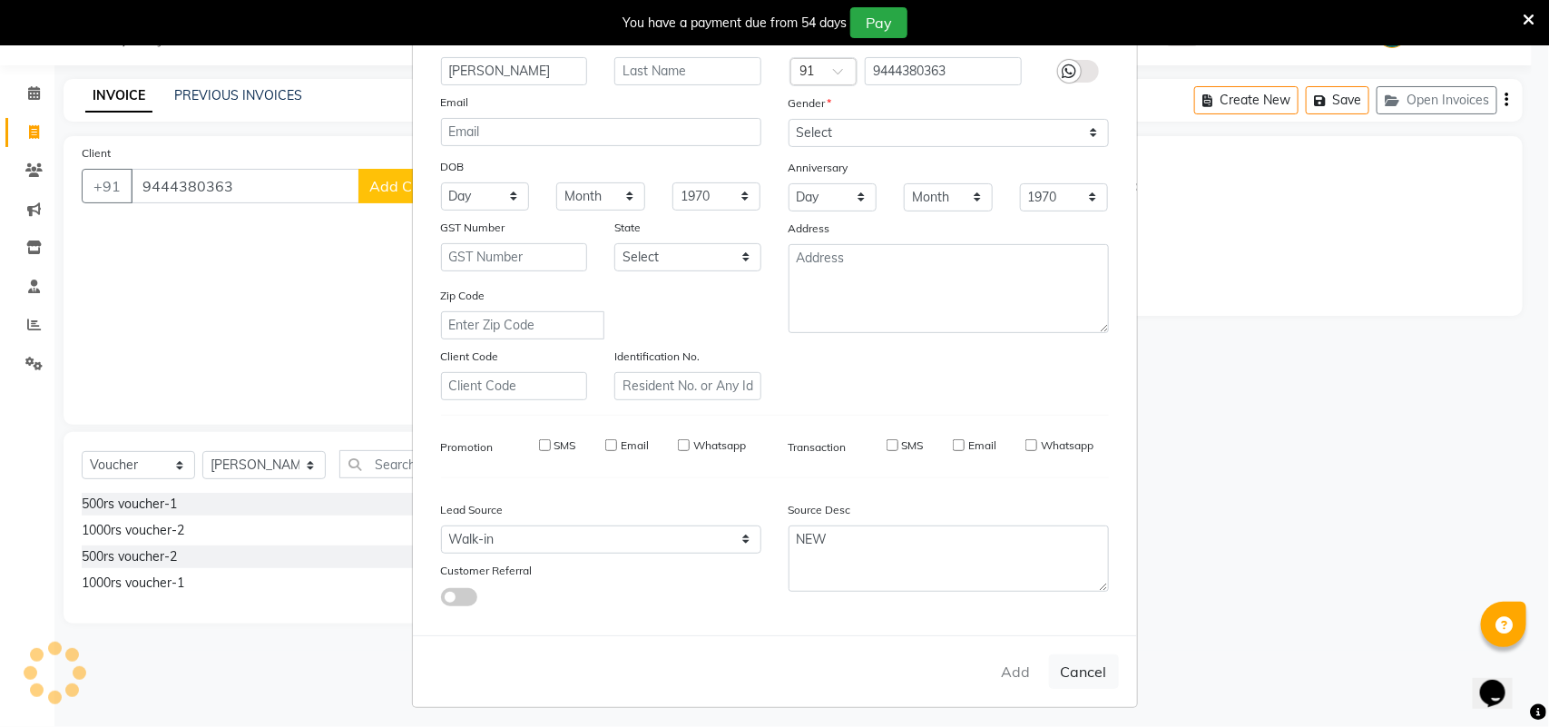
checkbox input "false"
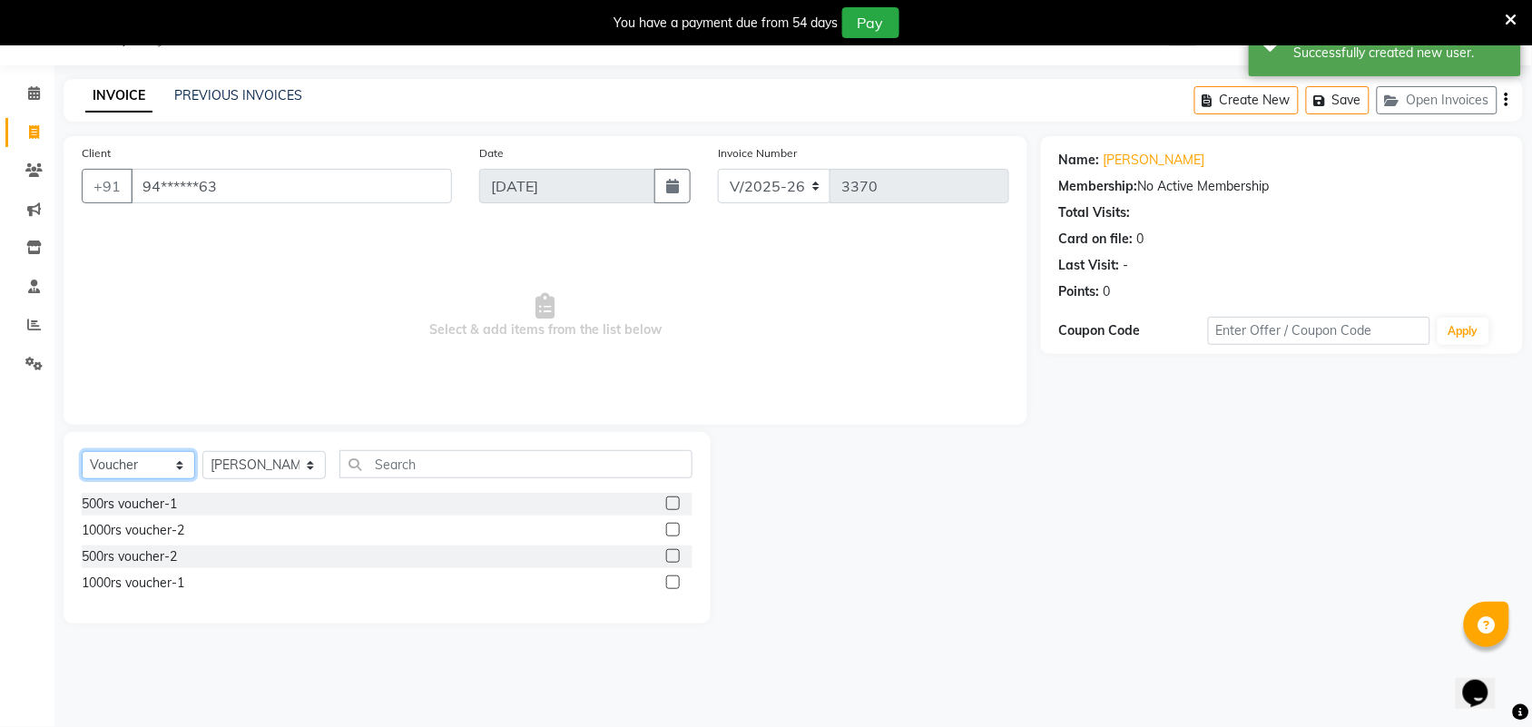
drag, startPoint x: 141, startPoint y: 455, endPoint x: 145, endPoint y: 465, distance: 11.0
click at [141, 455] on select "Select Service Product Membership Package Voucher Prepaid Gift Card" at bounding box center [138, 465] width 113 height 28
select select "service"
click at [82, 451] on select "Select Service Product Membership Package Voucher Prepaid Gift Card" at bounding box center [138, 465] width 113 height 28
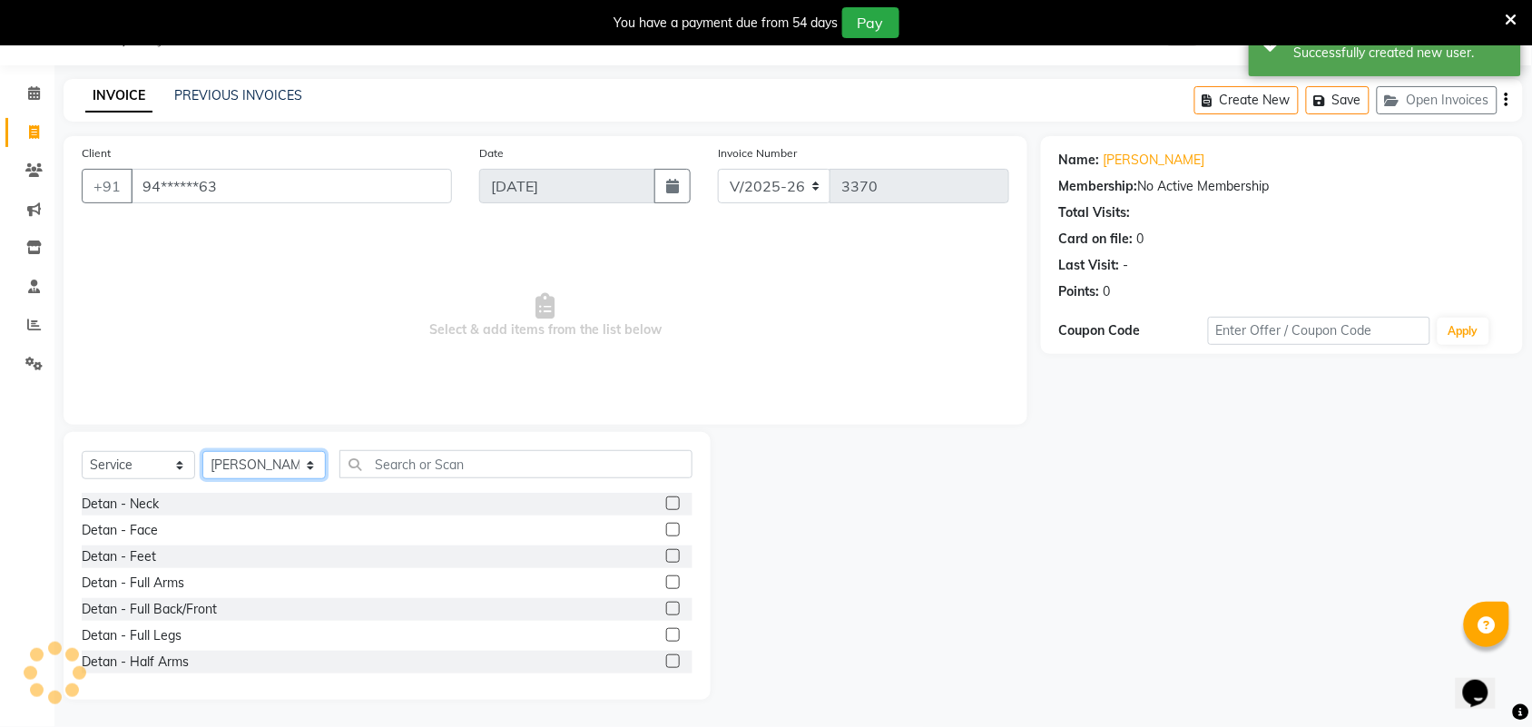
click at [275, 467] on select "Select Stylist Admin ANUSHA Apsu Auditor Ambattur Balaji BANUPRIYA Bharath Bhuv…" at bounding box center [263, 465] width 123 height 28
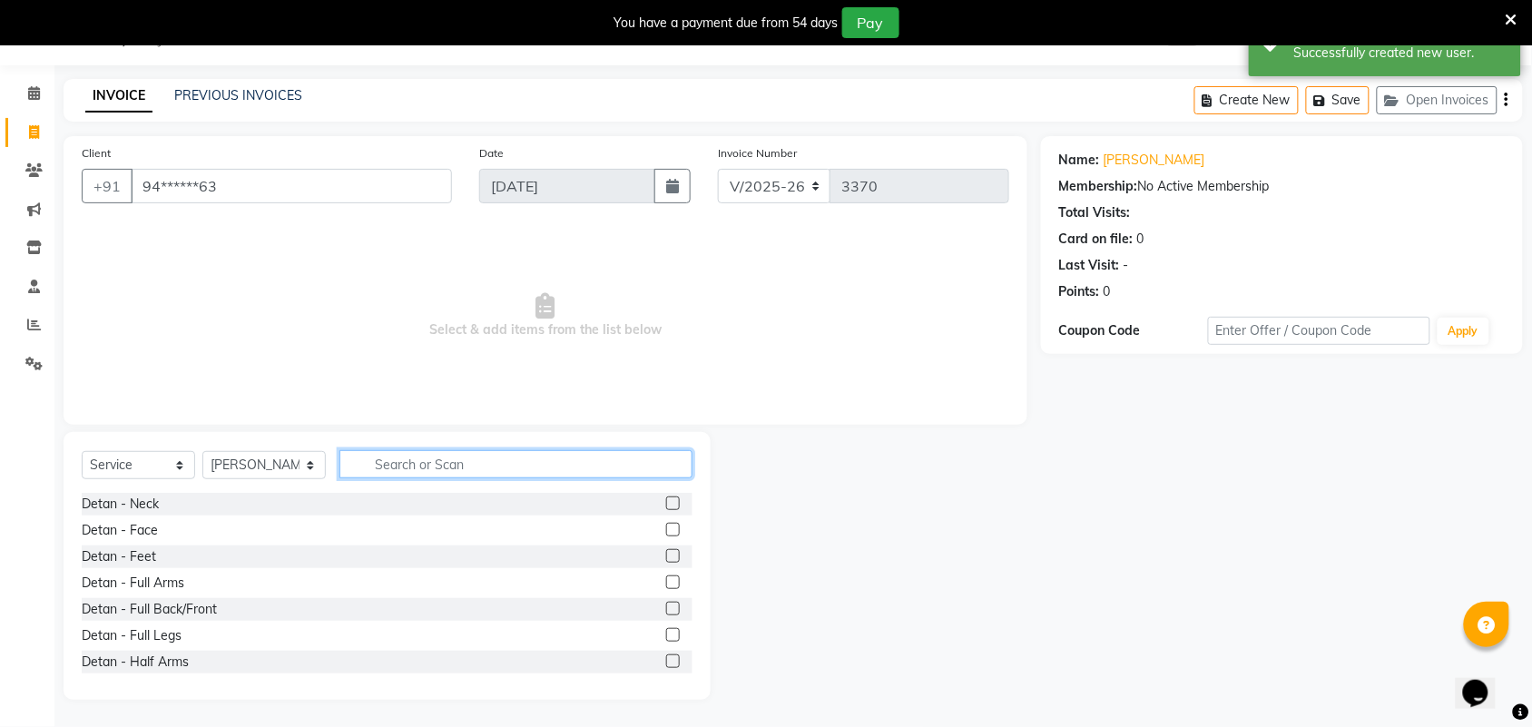
click at [420, 464] on input "text" at bounding box center [515, 464] width 353 height 28
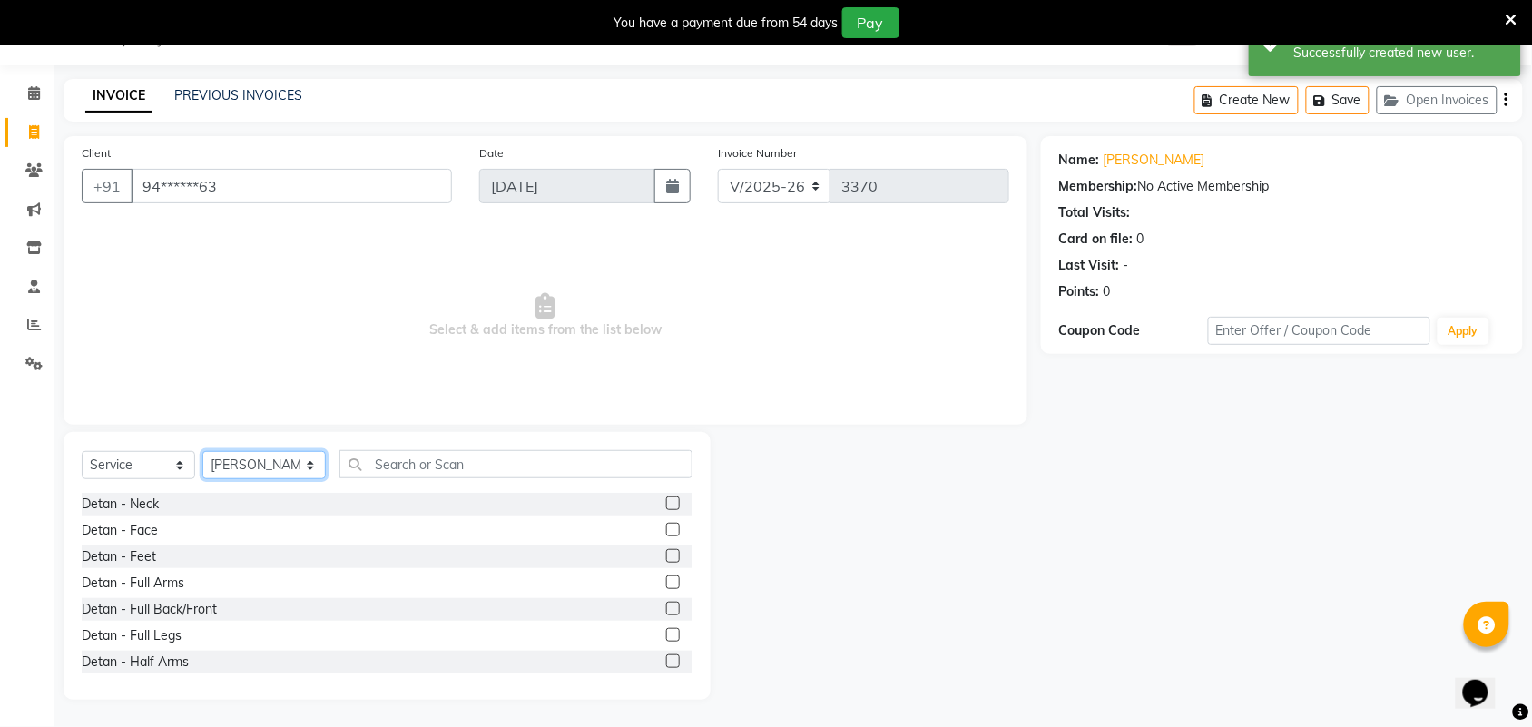
click at [251, 464] on select "Select Stylist Admin ANUSHA Apsu Auditor Ambattur Balaji BANUPRIYA Bharath Bhuv…" at bounding box center [263, 465] width 123 height 28
select select "25077"
click at [202, 451] on select "Select Stylist Admin ANUSHA Apsu Auditor Ambattur Balaji BANUPRIYA Bharath Bhuv…" at bounding box center [263, 465] width 123 height 28
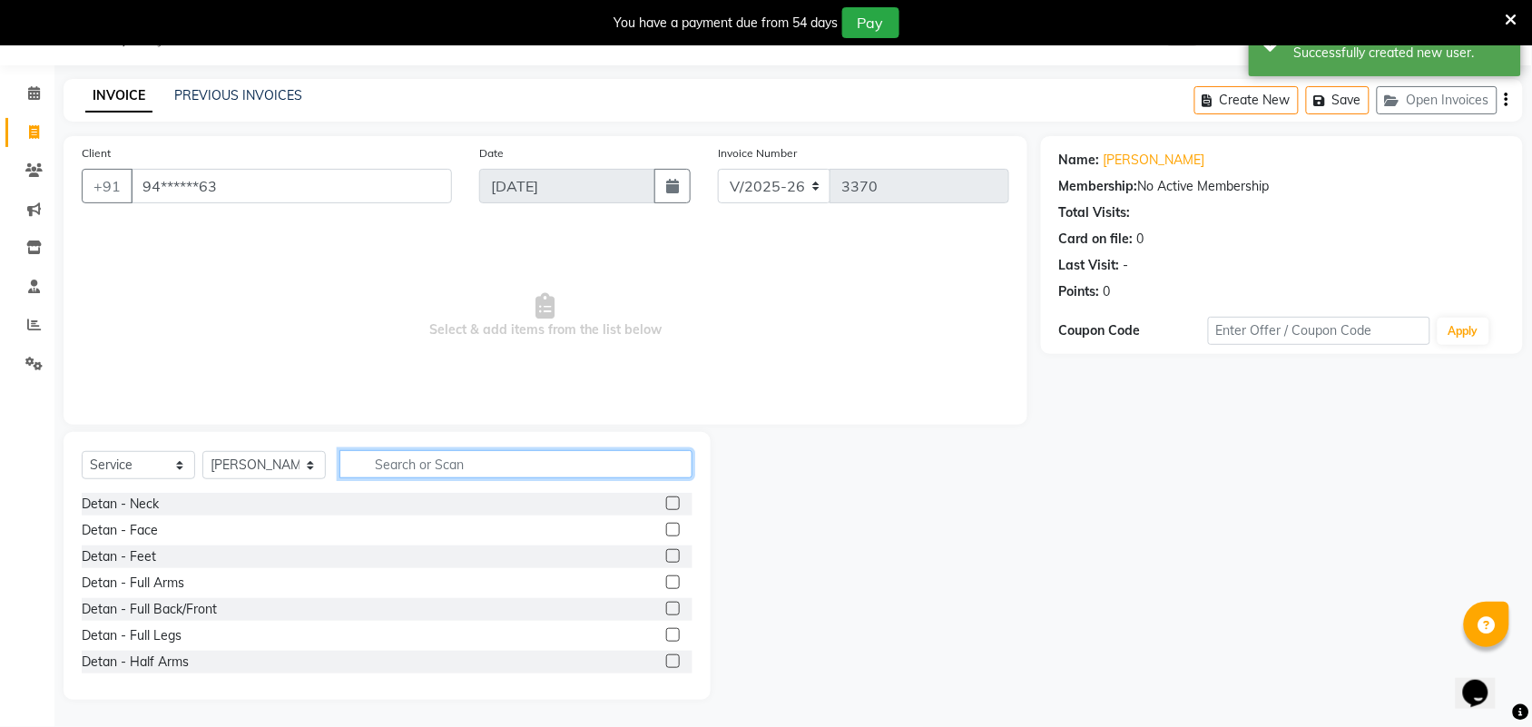
click at [388, 451] on input "text" at bounding box center [515, 464] width 353 height 28
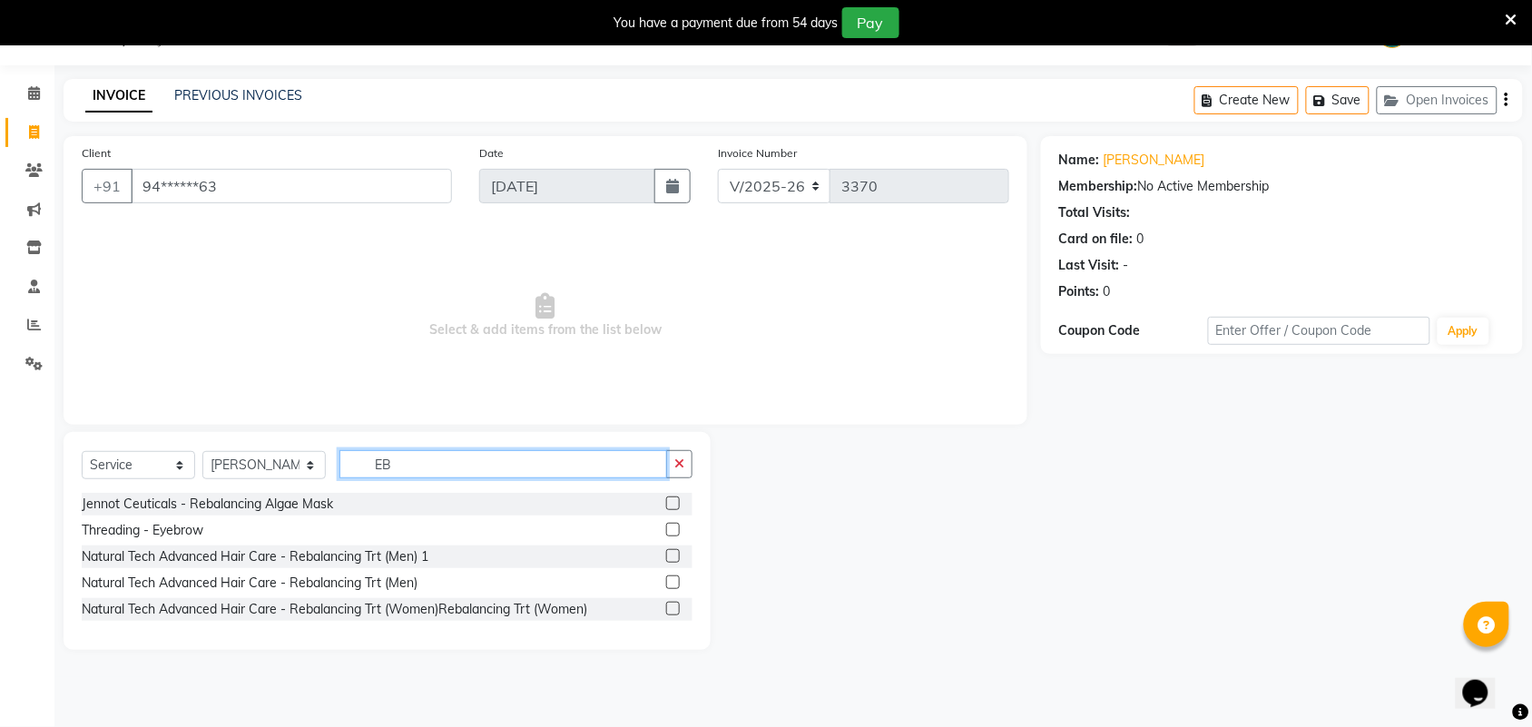
type input "EB"
click at [669, 532] on label at bounding box center [673, 530] width 14 height 14
click at [669, 532] on input "checkbox" at bounding box center [672, 530] width 12 height 12
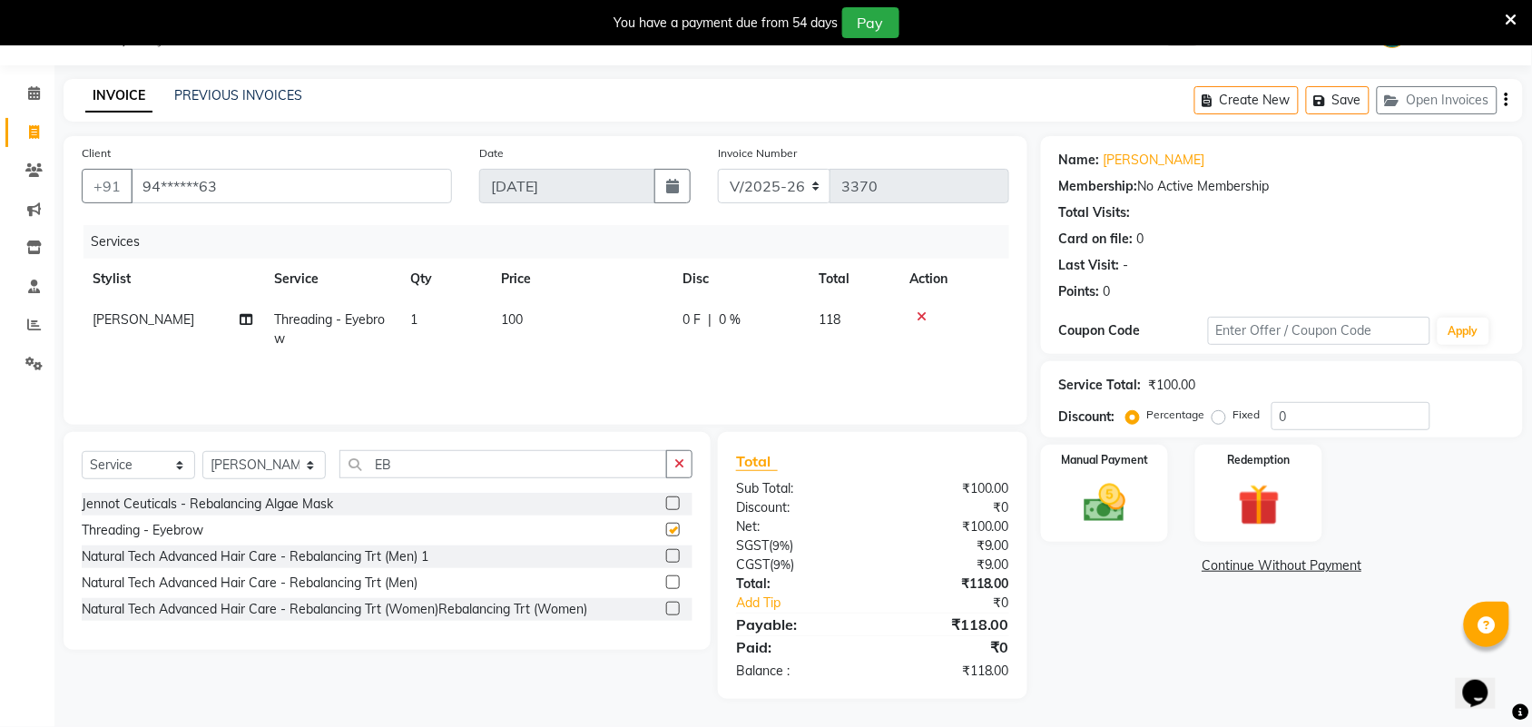
checkbox input "false"
click at [1112, 501] on img at bounding box center [1104, 503] width 71 height 50
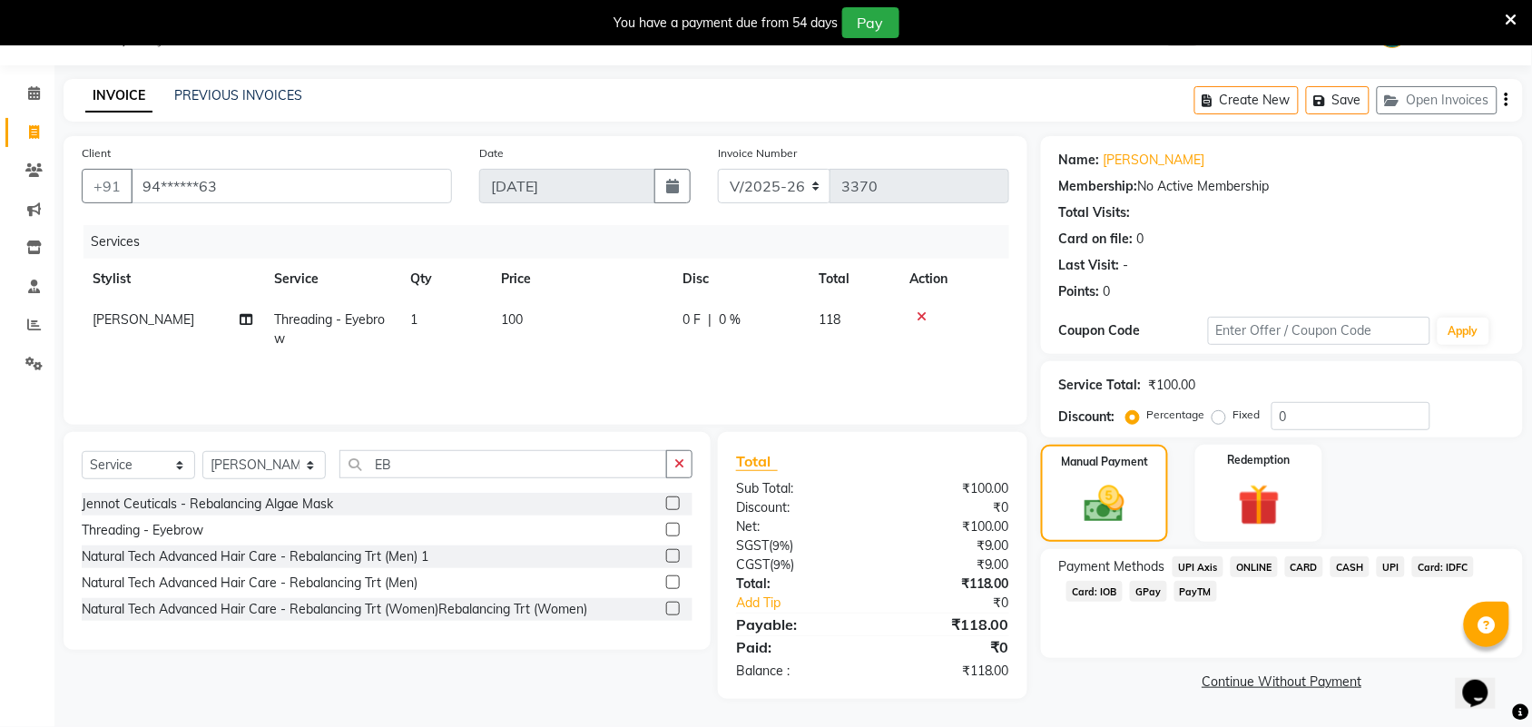
click at [1352, 561] on span "CASH" at bounding box center [1349, 566] width 39 height 21
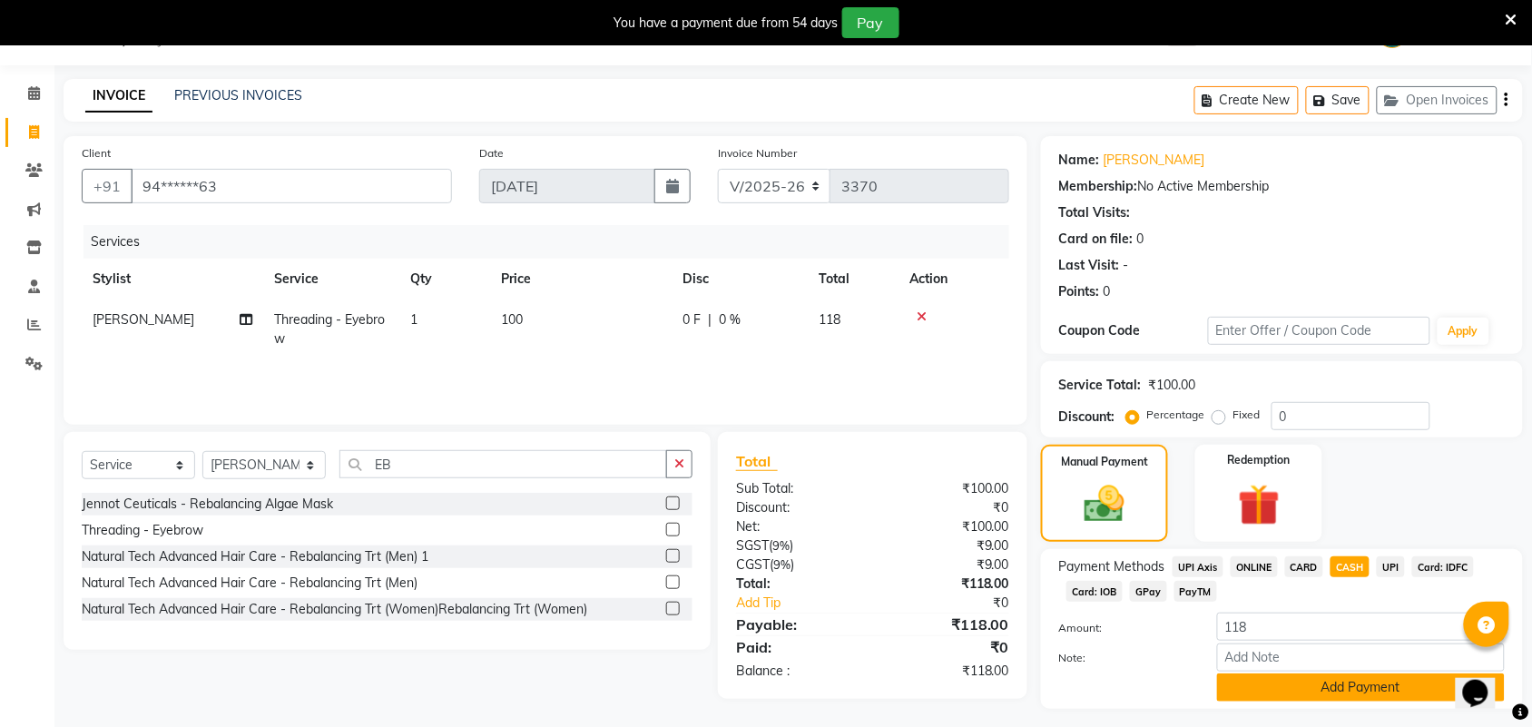
click at [1363, 686] on button "Add Payment" at bounding box center [1361, 687] width 288 height 28
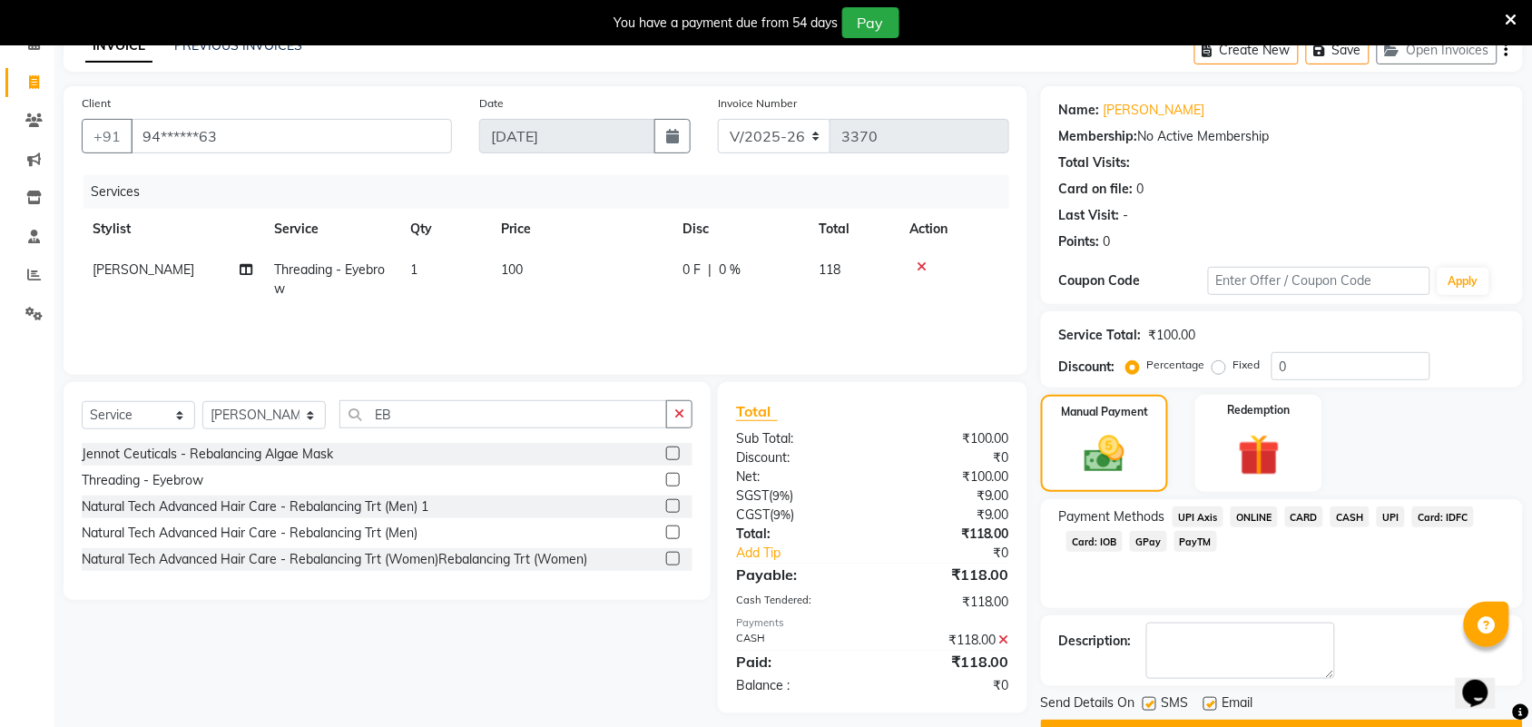
scroll to position [143, 0]
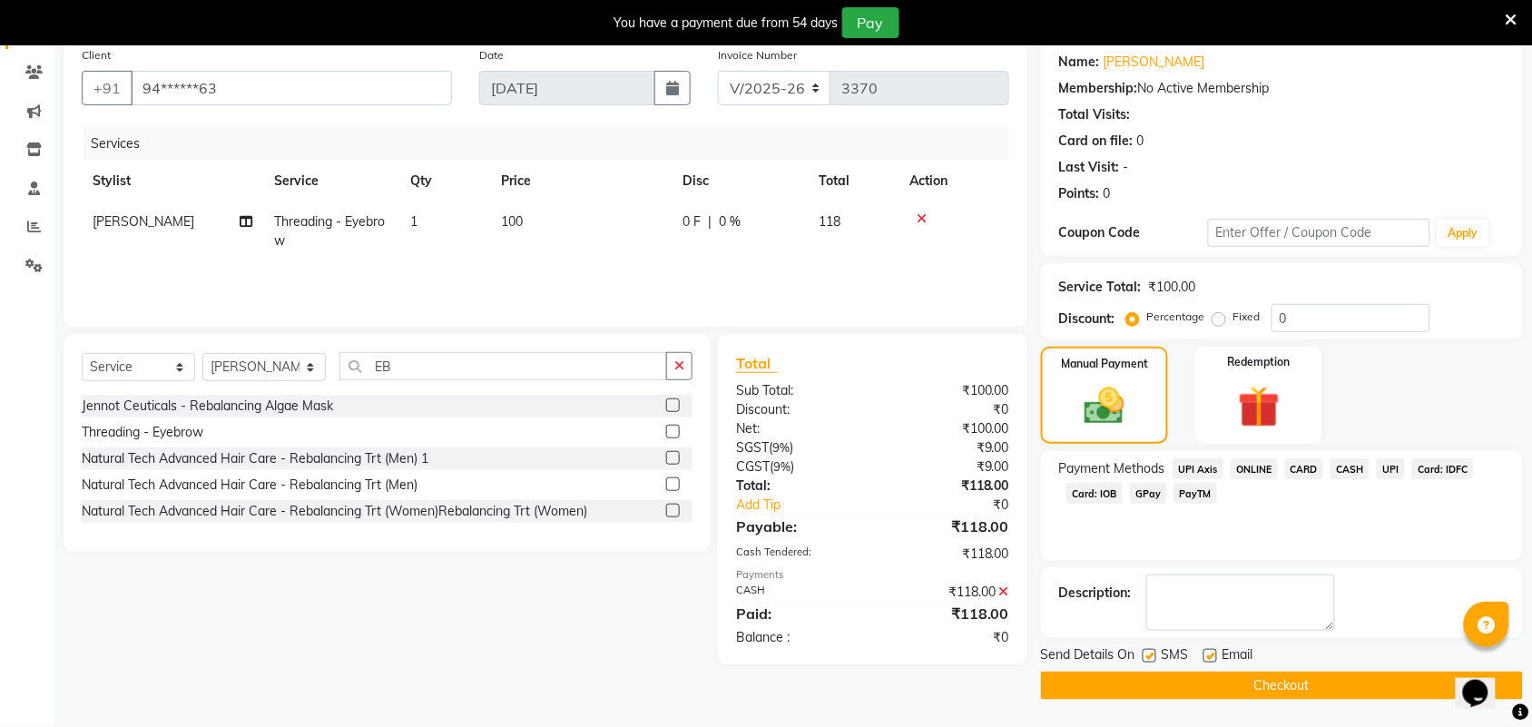
click at [1349, 690] on button "Checkout" at bounding box center [1282, 685] width 482 height 28
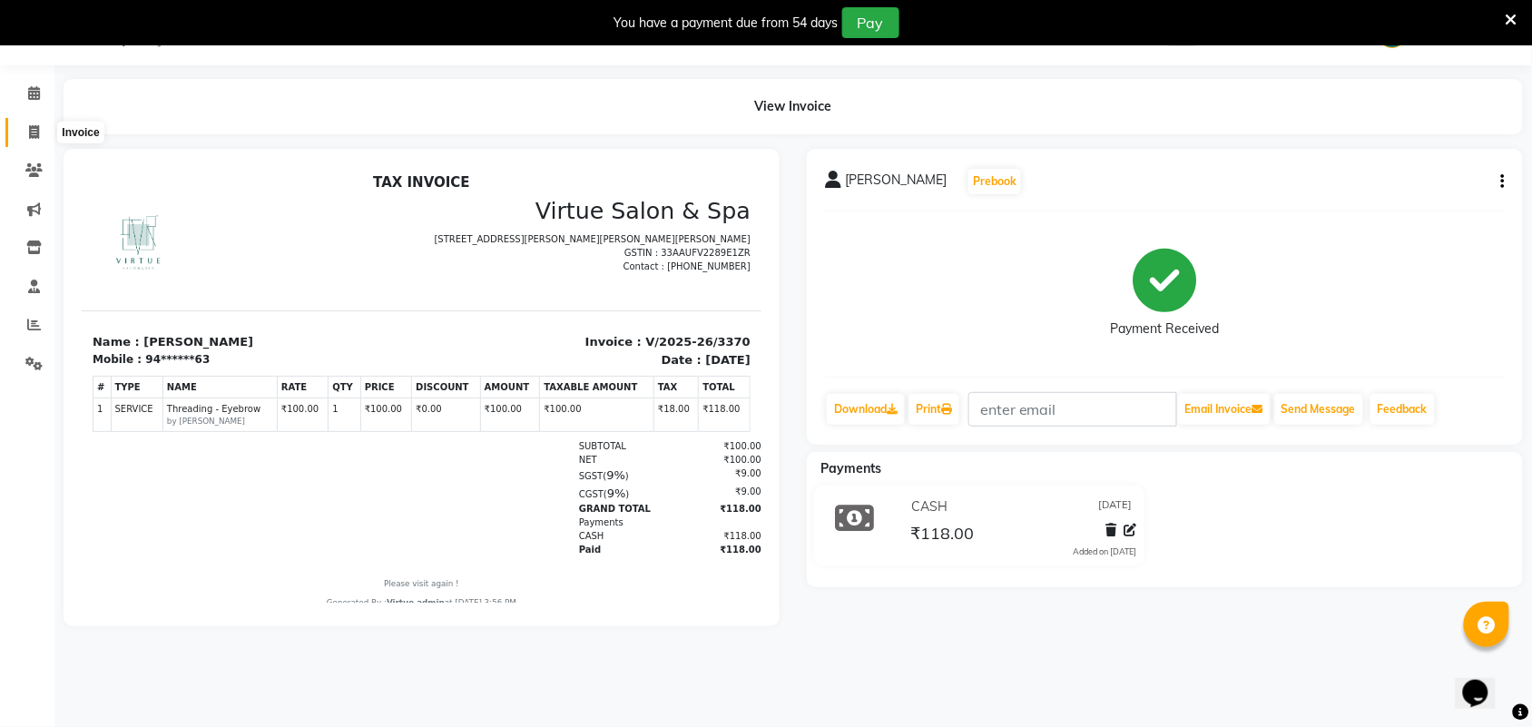
click at [33, 128] on icon at bounding box center [34, 132] width 10 height 14
select select "service"
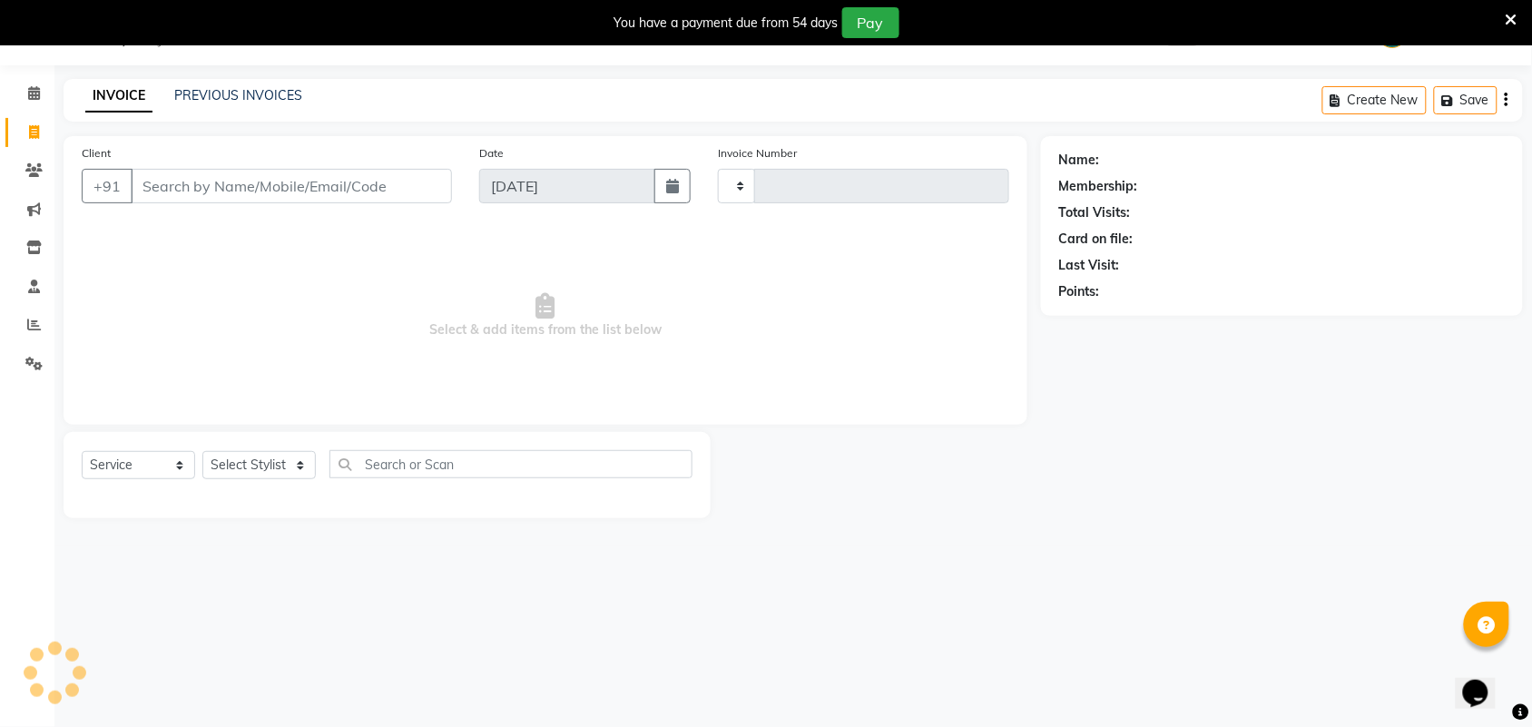
type input "3371"
select select "4466"
select select "V"
select select "71189"
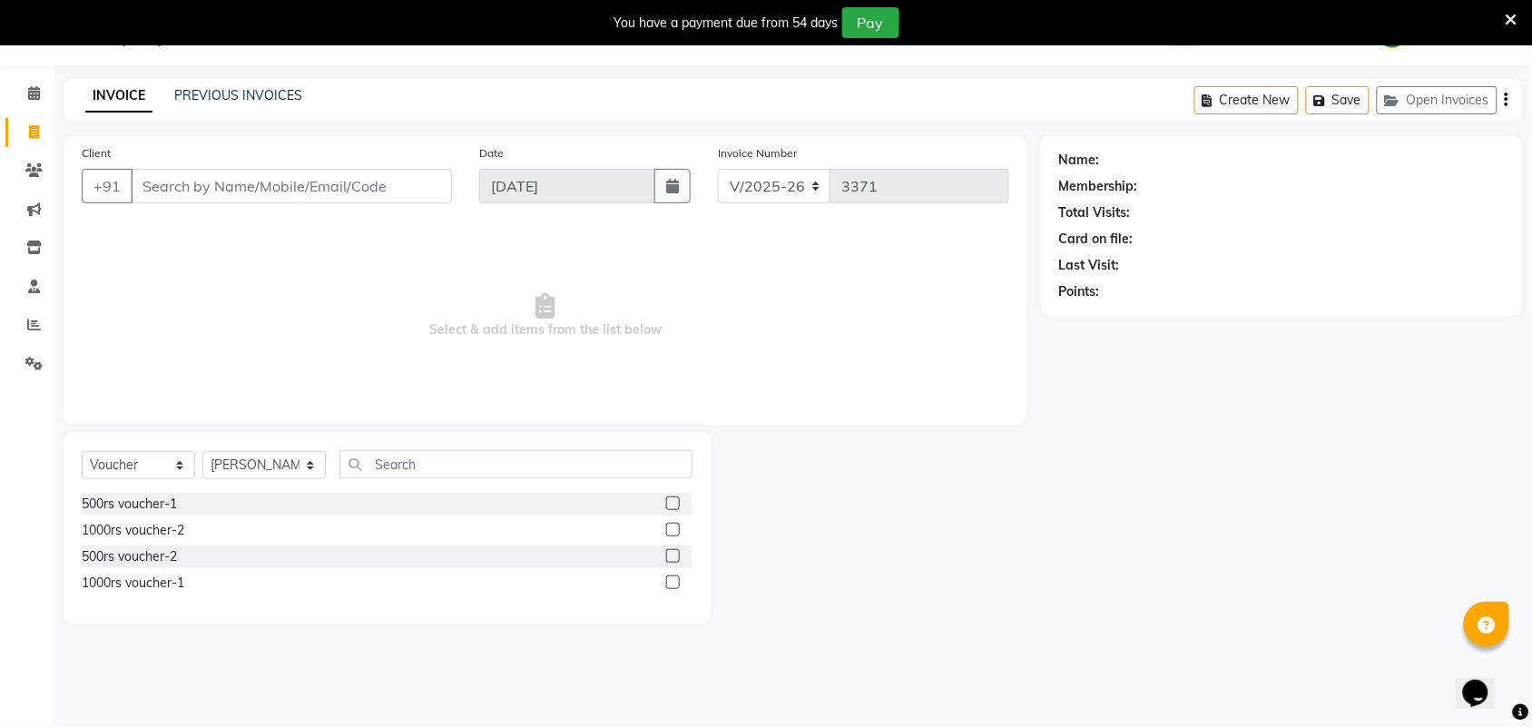
click at [254, 191] on input "Client" at bounding box center [291, 186] width 321 height 34
type input "7299770227"
click at [404, 201] on button "Add Client" at bounding box center [404, 186] width 93 height 34
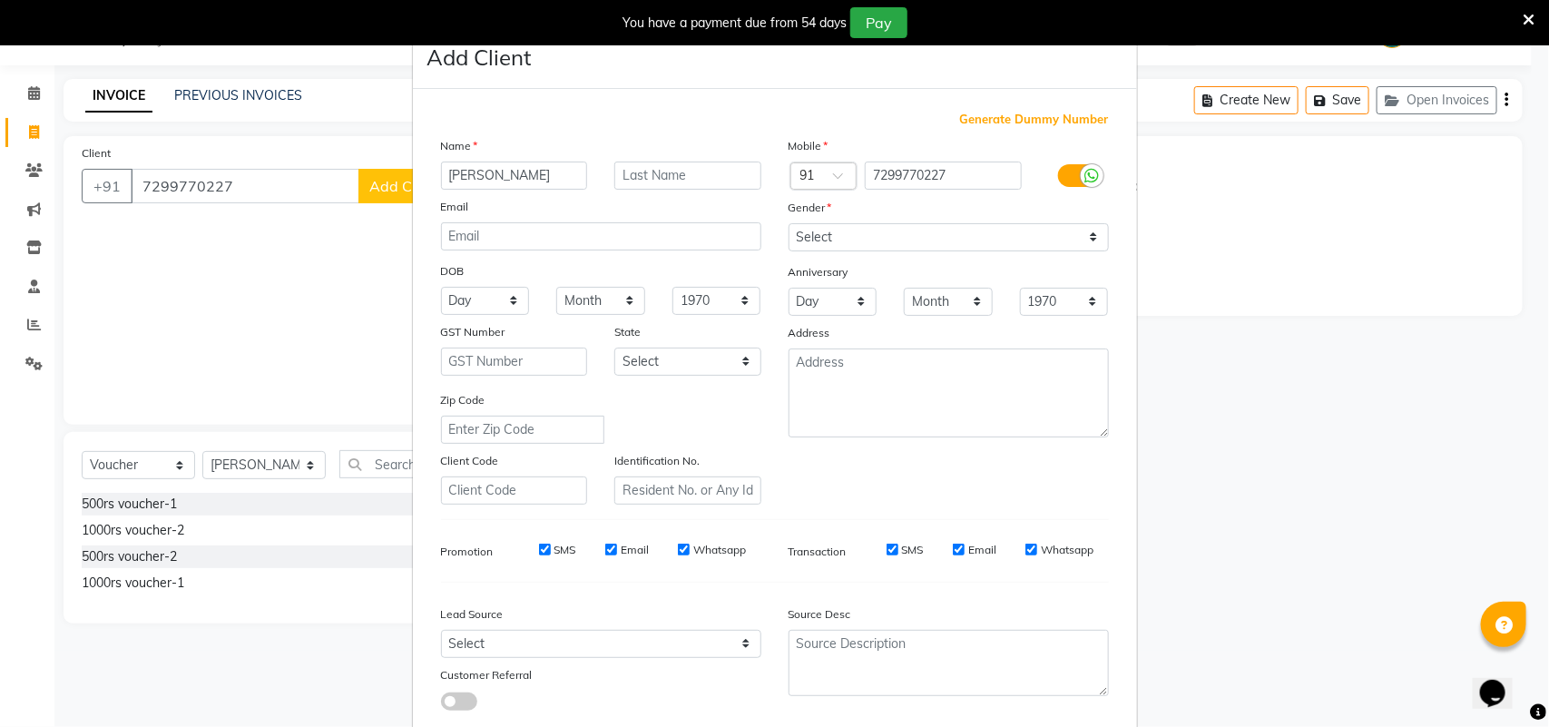
type input "SAROJA"
click at [930, 224] on select "Select Male Female Other Prefer Not To Say" at bounding box center [948, 237] width 320 height 28
select select "female"
click at [788, 223] on select "Select Male Female Other Prefer Not To Say" at bounding box center [948, 237] width 320 height 28
click at [520, 635] on select "Select Walk-in Referral Internet Friend Word of Mouth Advertisement Facebook Ju…" at bounding box center [601, 644] width 320 height 28
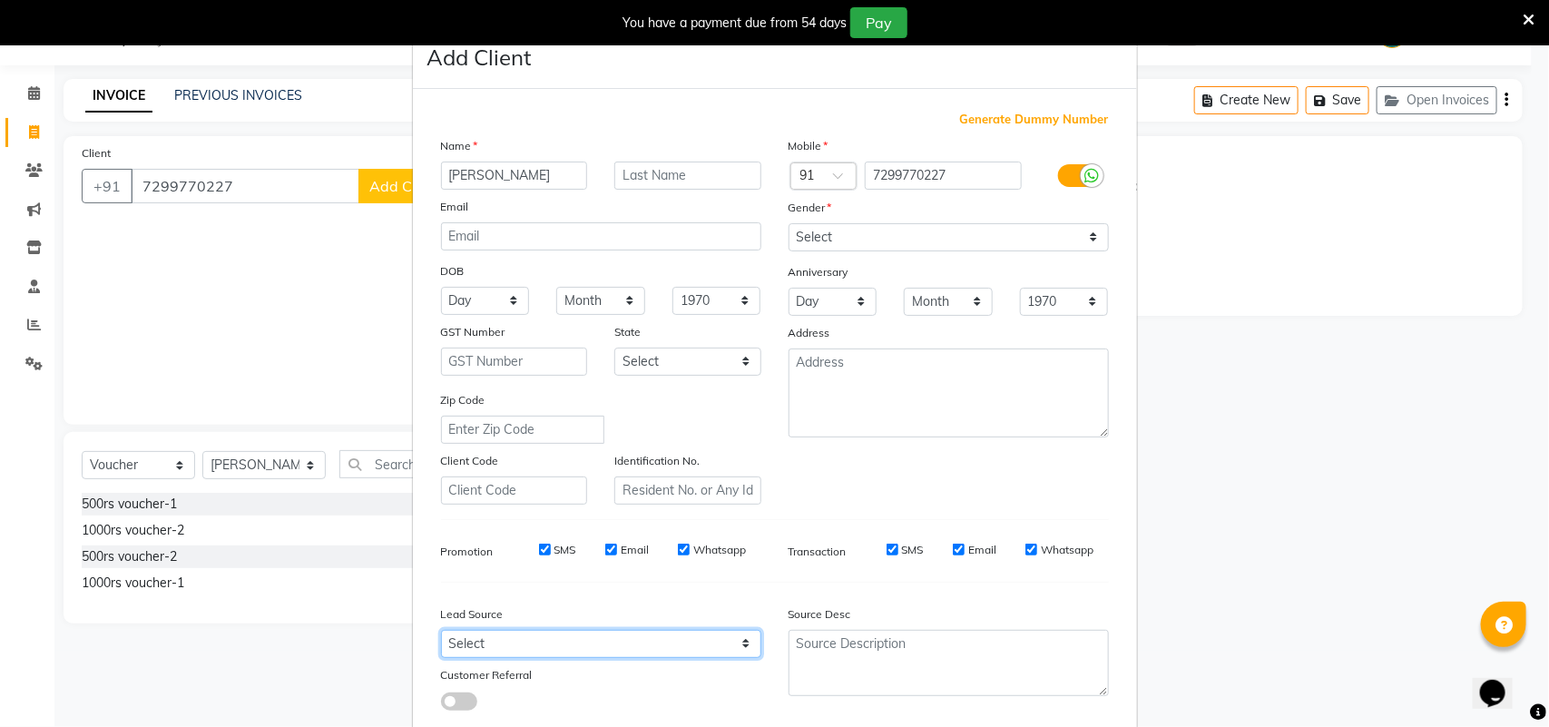
select select "30564"
click at [441, 630] on select "Select Walk-in Referral Internet Friend Word of Mouth Advertisement Facebook Ju…" at bounding box center [601, 644] width 320 height 28
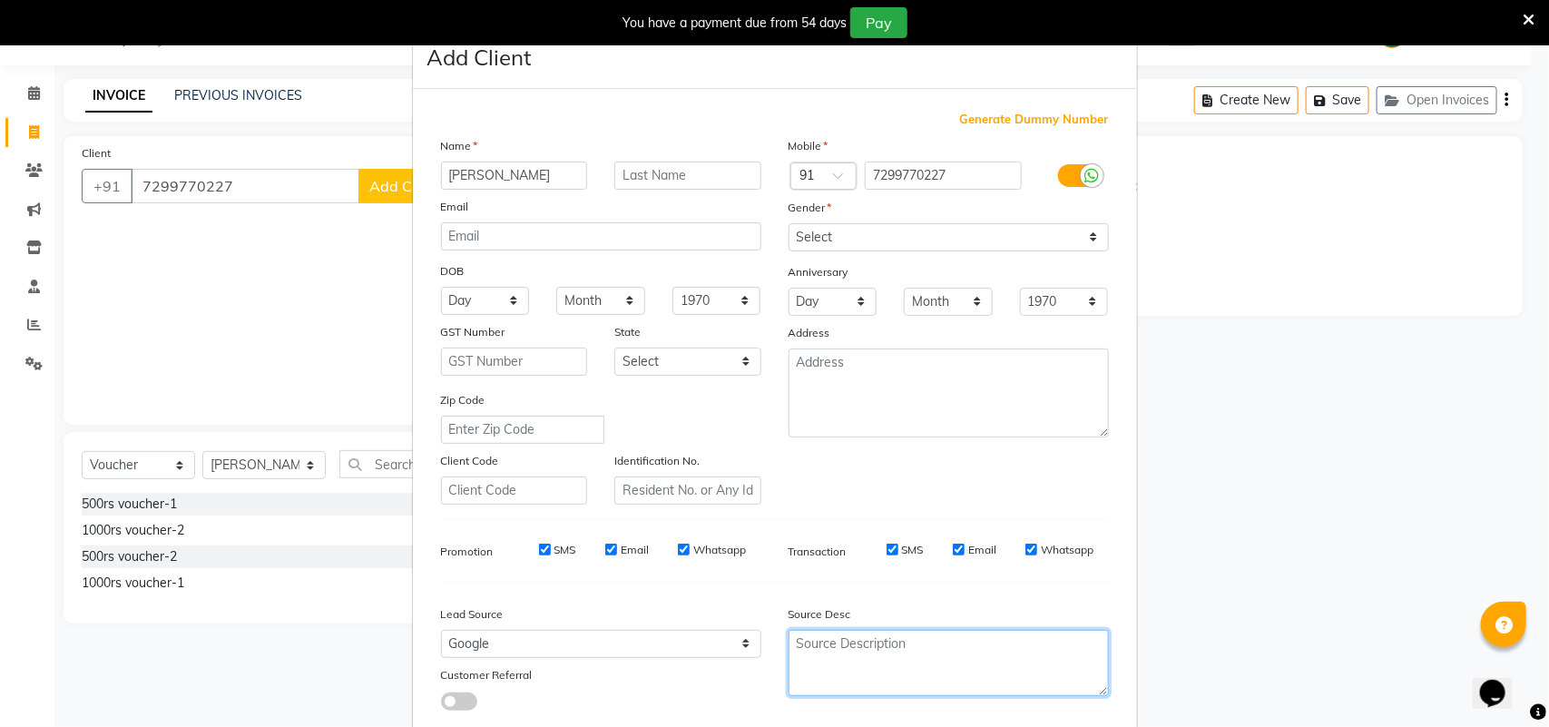
click at [828, 661] on textarea at bounding box center [948, 663] width 320 height 66
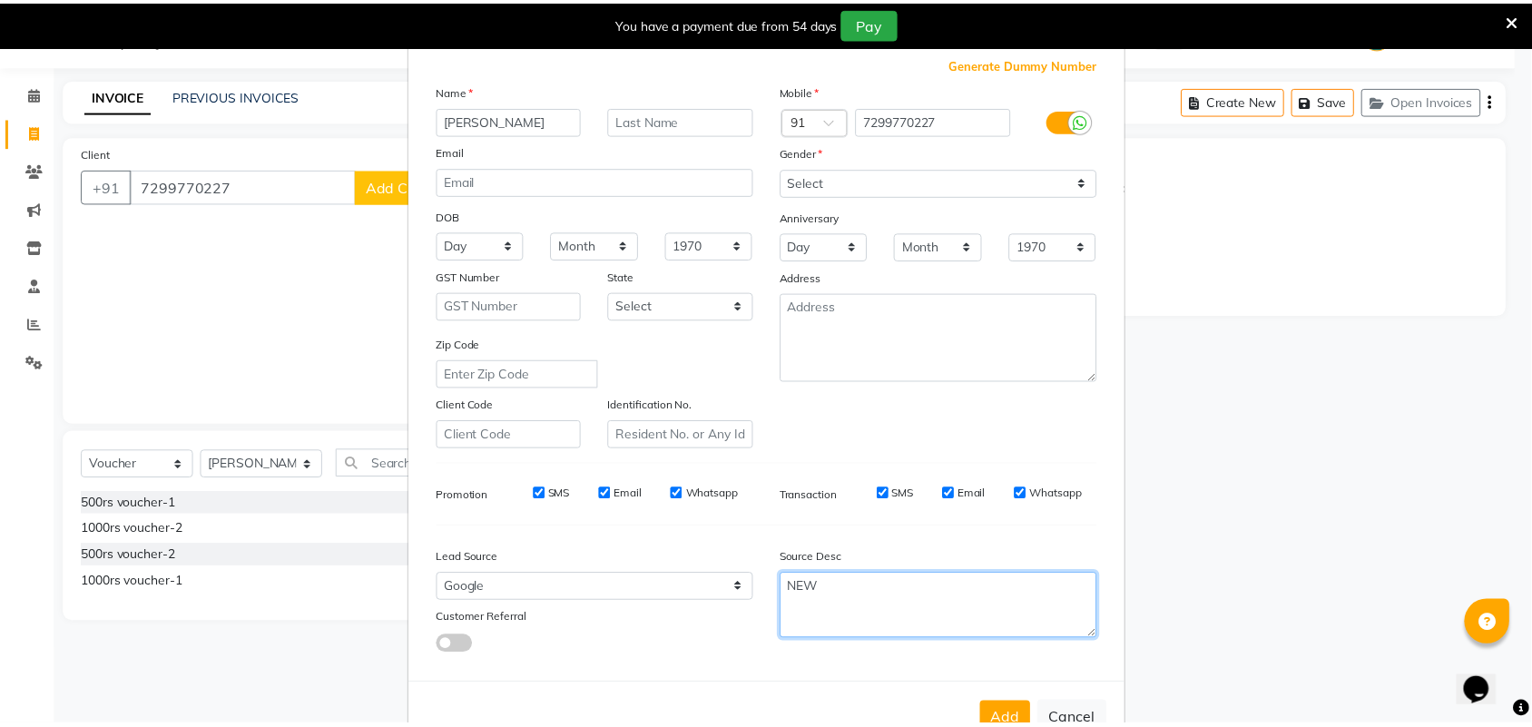
scroll to position [104, 0]
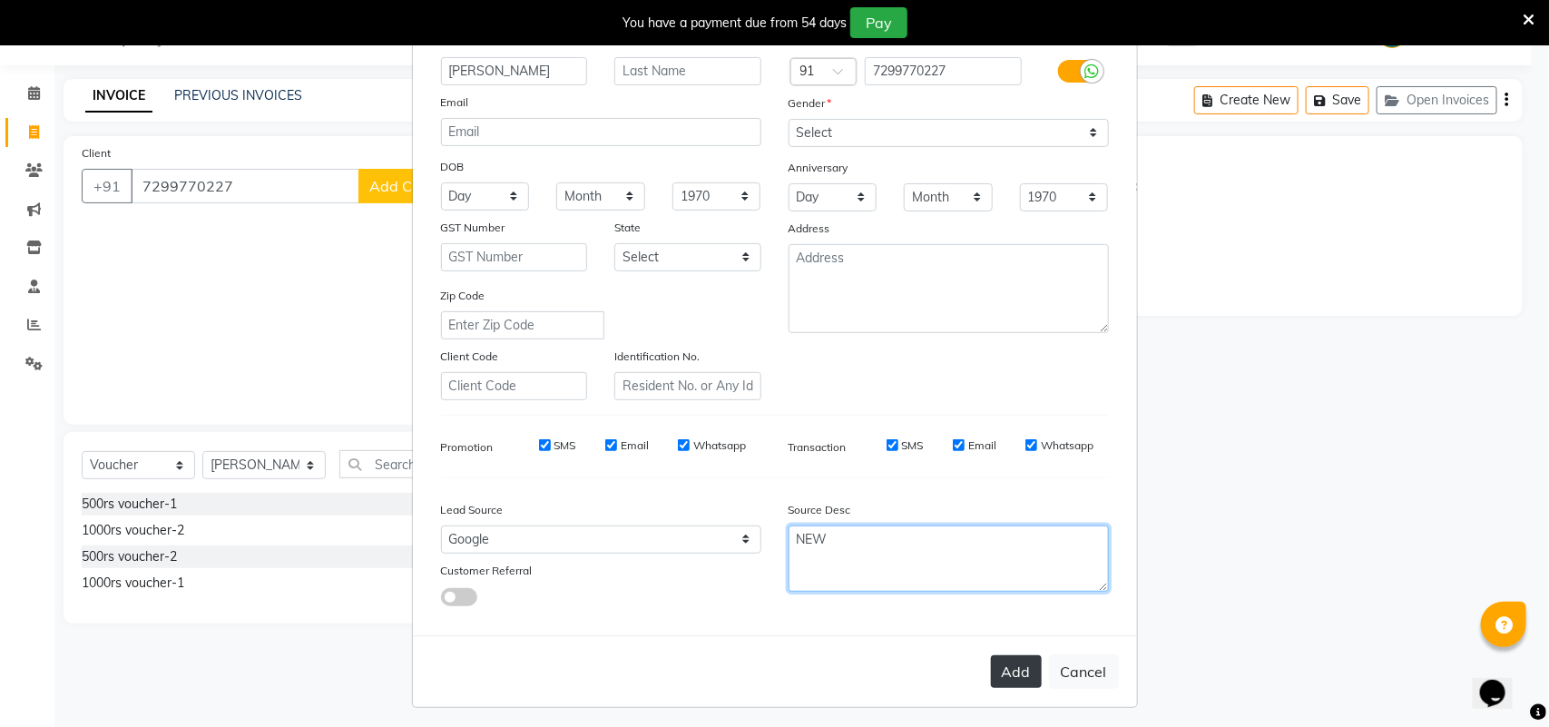
type textarea "NEW"
click at [1018, 669] on button "Add" at bounding box center [1016, 671] width 51 height 33
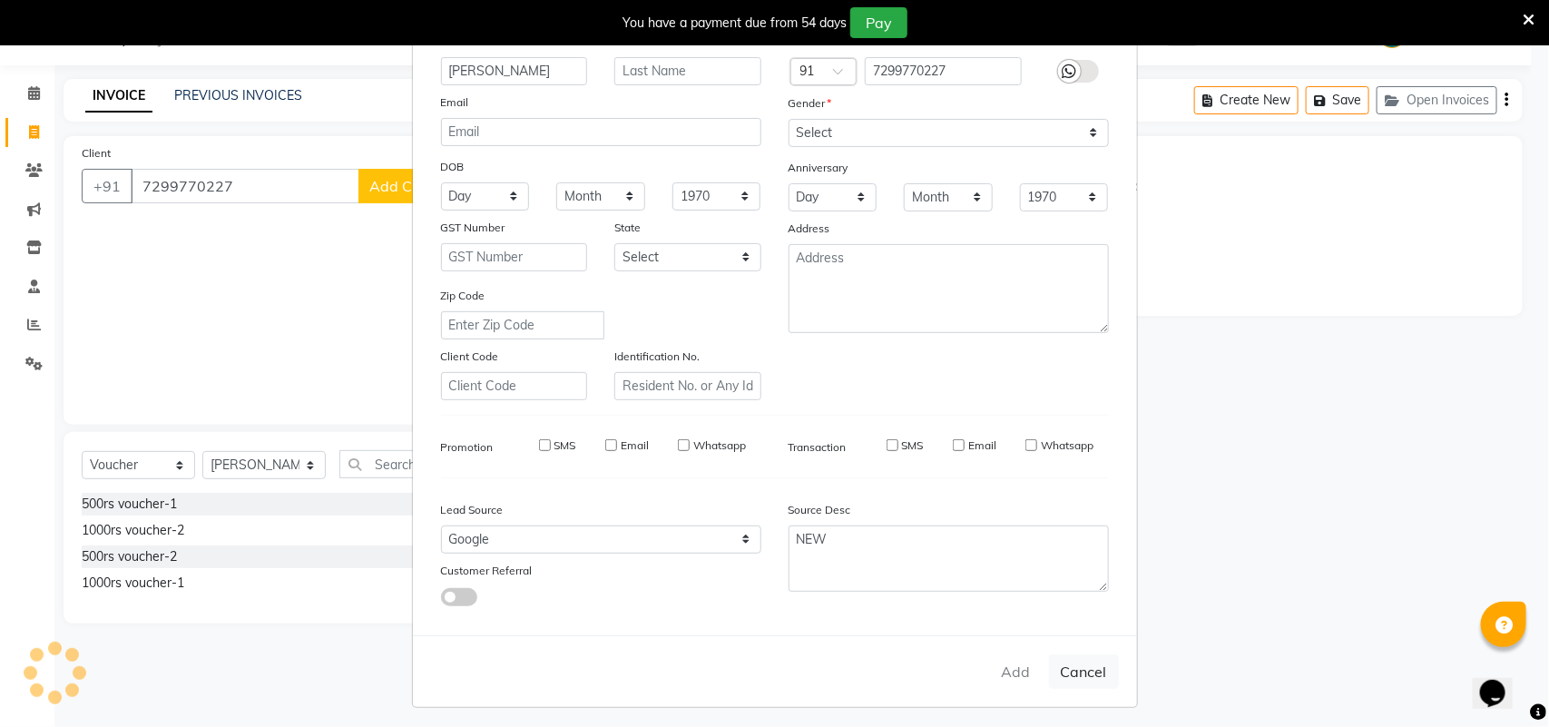
type input "72******27"
select select
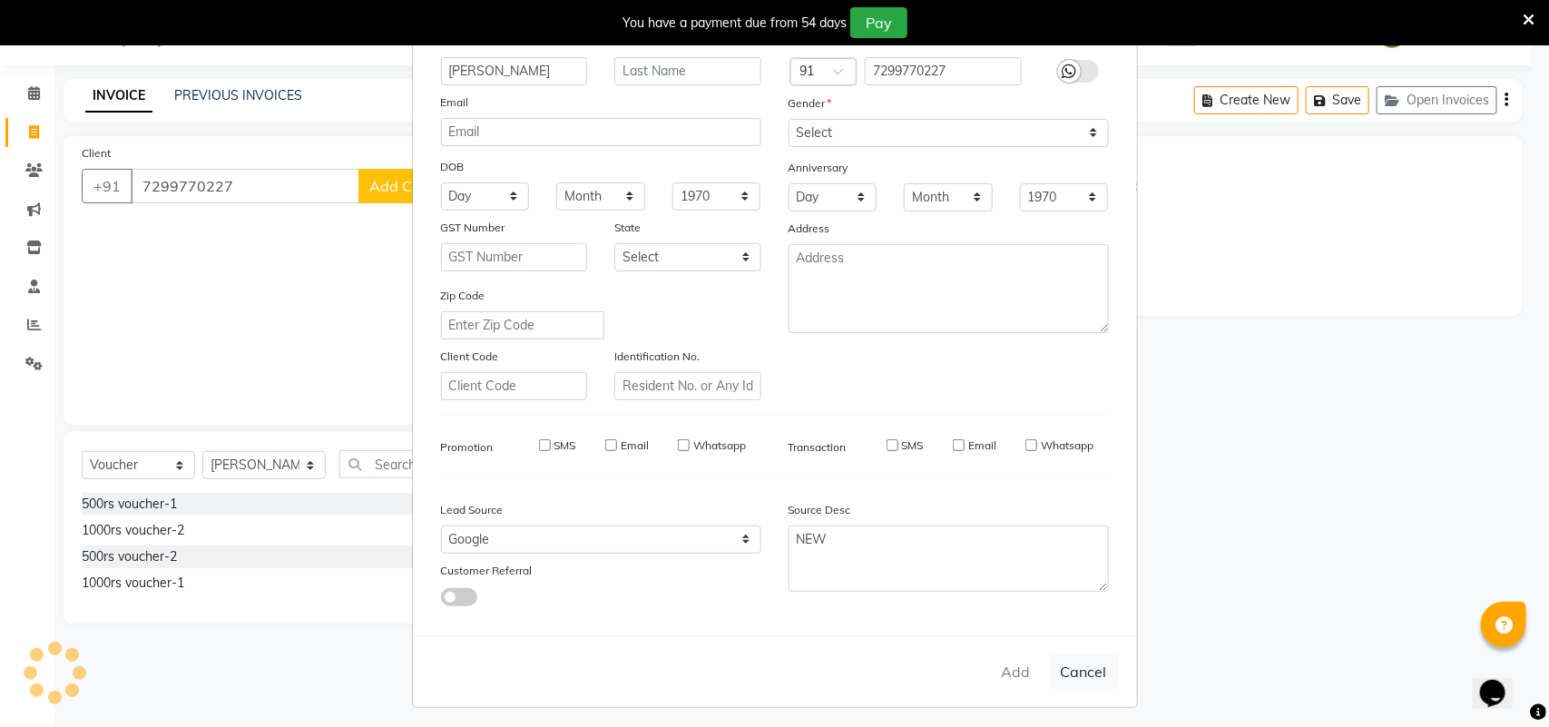
select select
checkbox input "false"
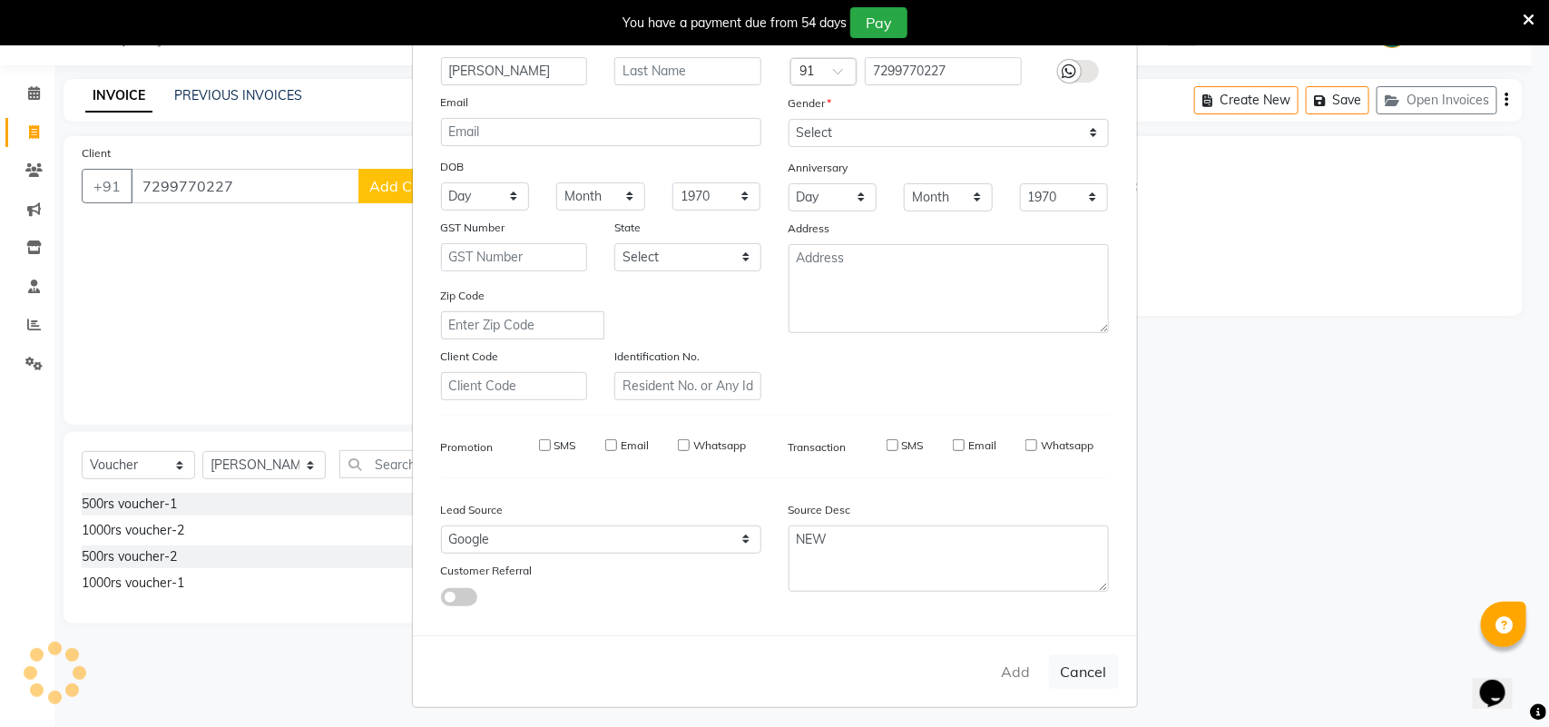
checkbox input "false"
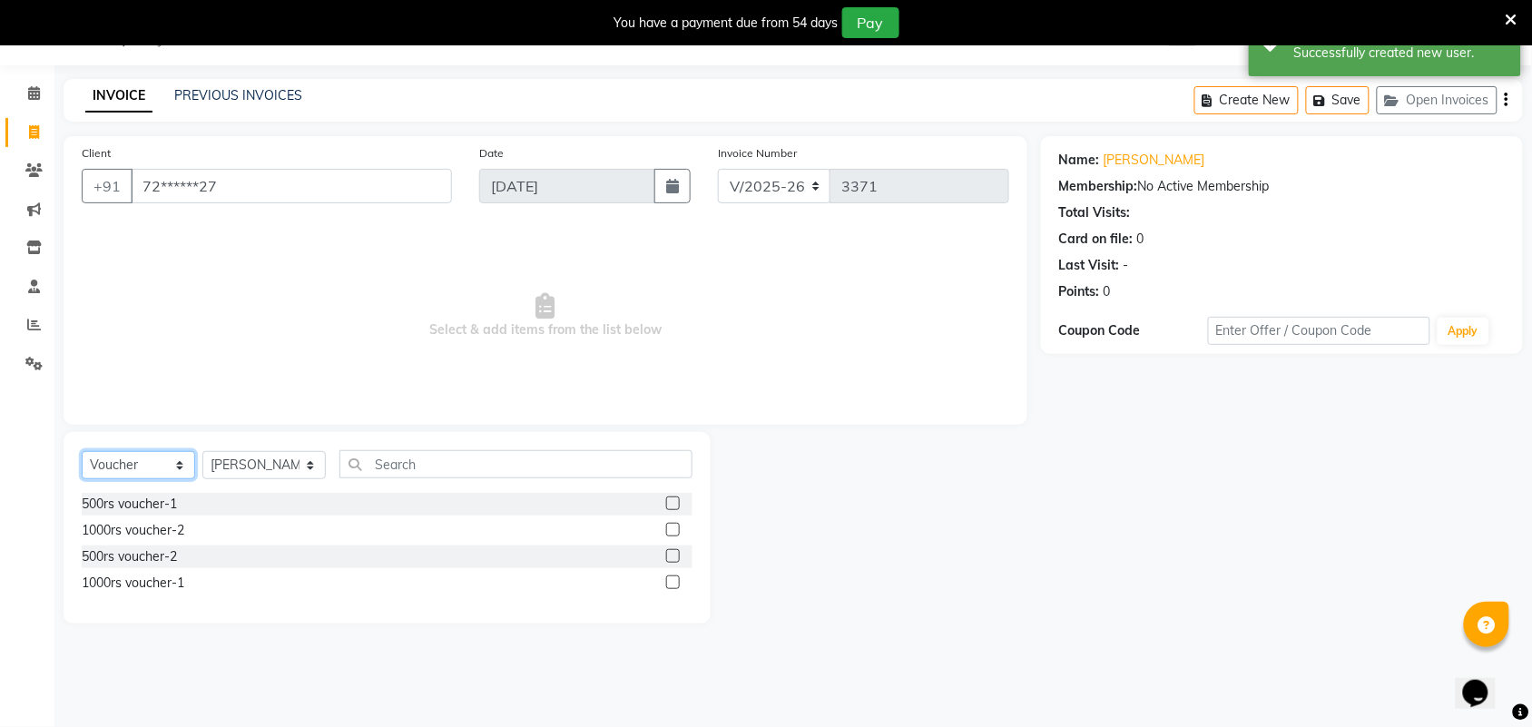
drag, startPoint x: 139, startPoint y: 465, endPoint x: 141, endPoint y: 475, distance: 9.3
click at [139, 465] on select "Select Service Product Membership Package Voucher Prepaid Gift Card" at bounding box center [138, 465] width 113 height 28
select select "service"
click at [82, 451] on select "Select Service Product Membership Package Voucher Prepaid Gift Card" at bounding box center [138, 465] width 113 height 28
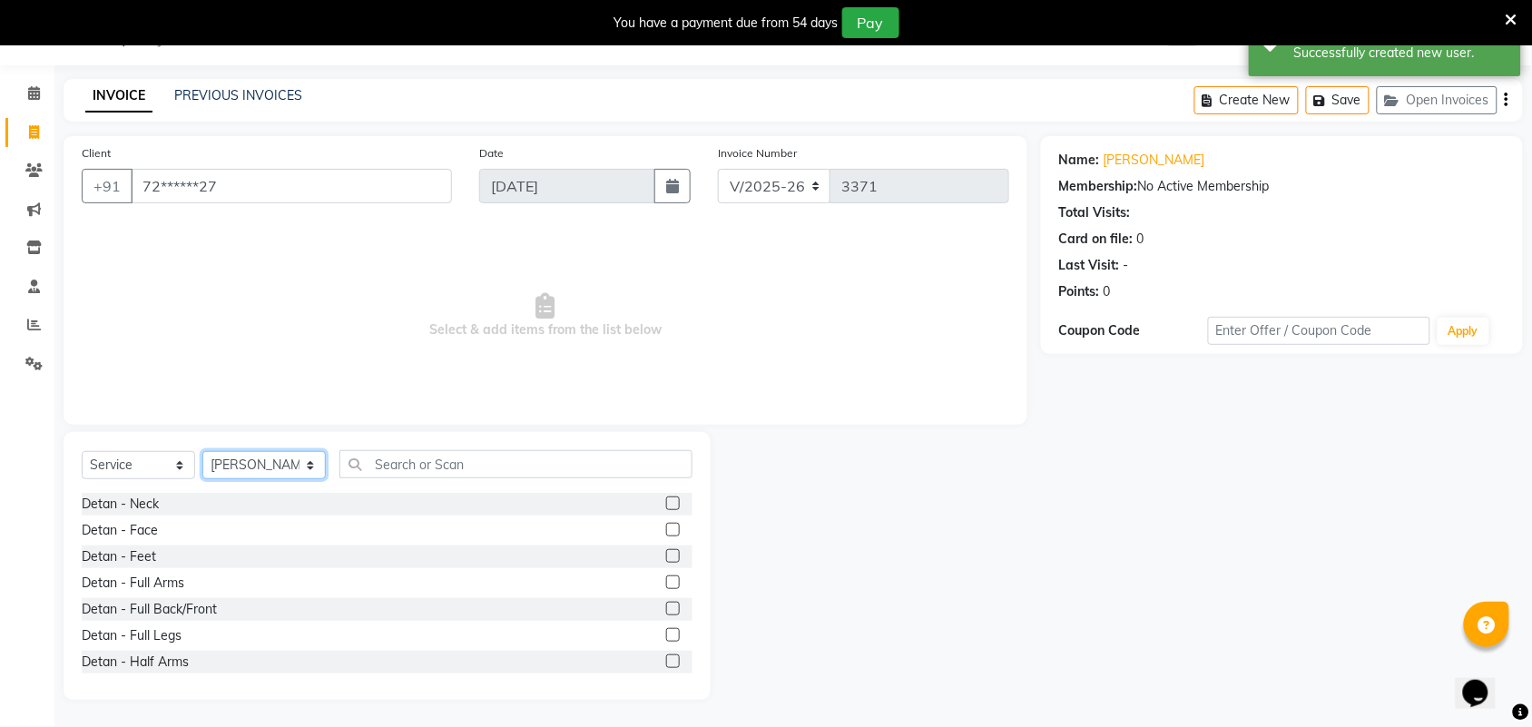
click at [228, 452] on select "Select Stylist Admin ANUSHA Apsu Auditor Ambattur Balaji BANUPRIYA Bharath Bhuv…" at bounding box center [263, 465] width 123 height 28
select select "40345"
click at [202, 451] on select "Select Stylist Admin ANUSHA Apsu Auditor Ambattur Balaji BANUPRIYA Bharath Bhuv…" at bounding box center [263, 465] width 123 height 28
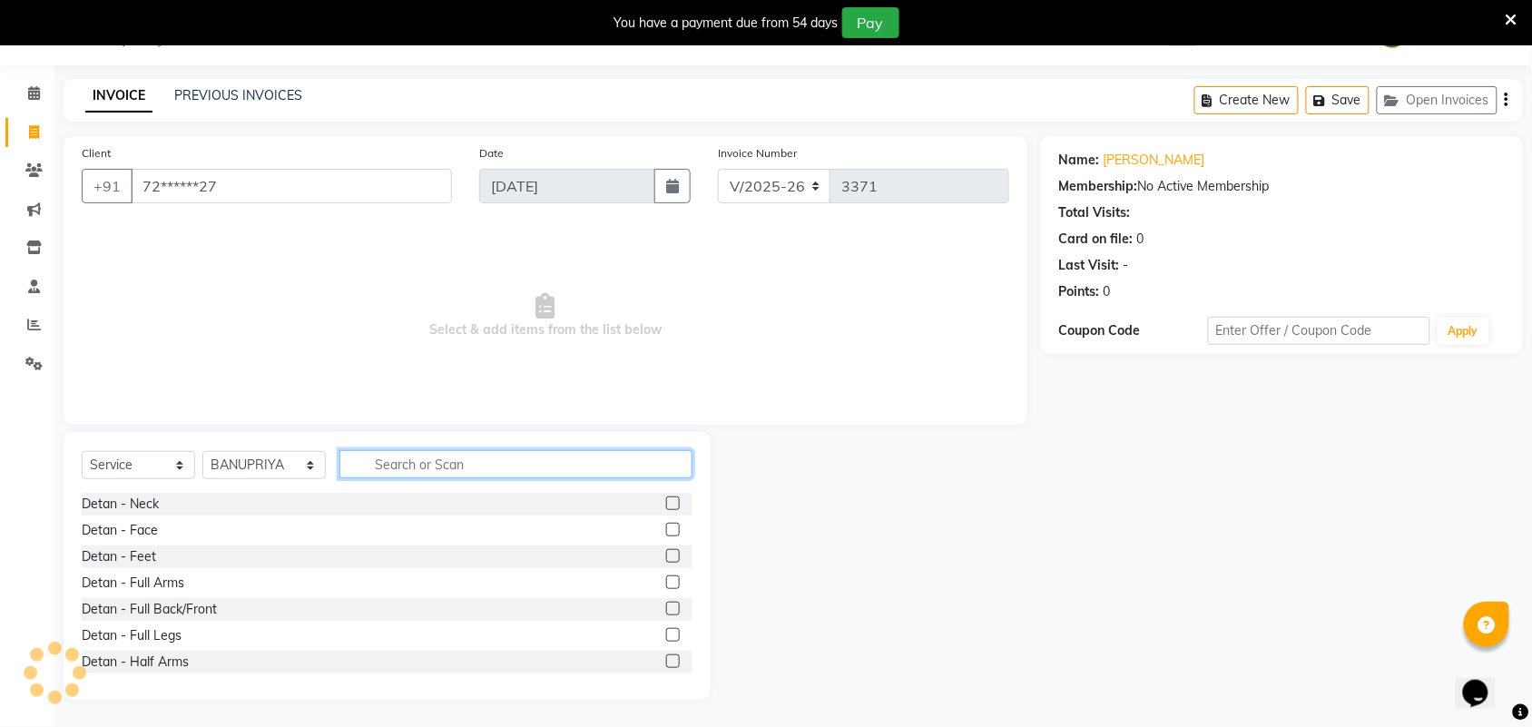
click at [434, 474] on input "text" at bounding box center [515, 464] width 353 height 28
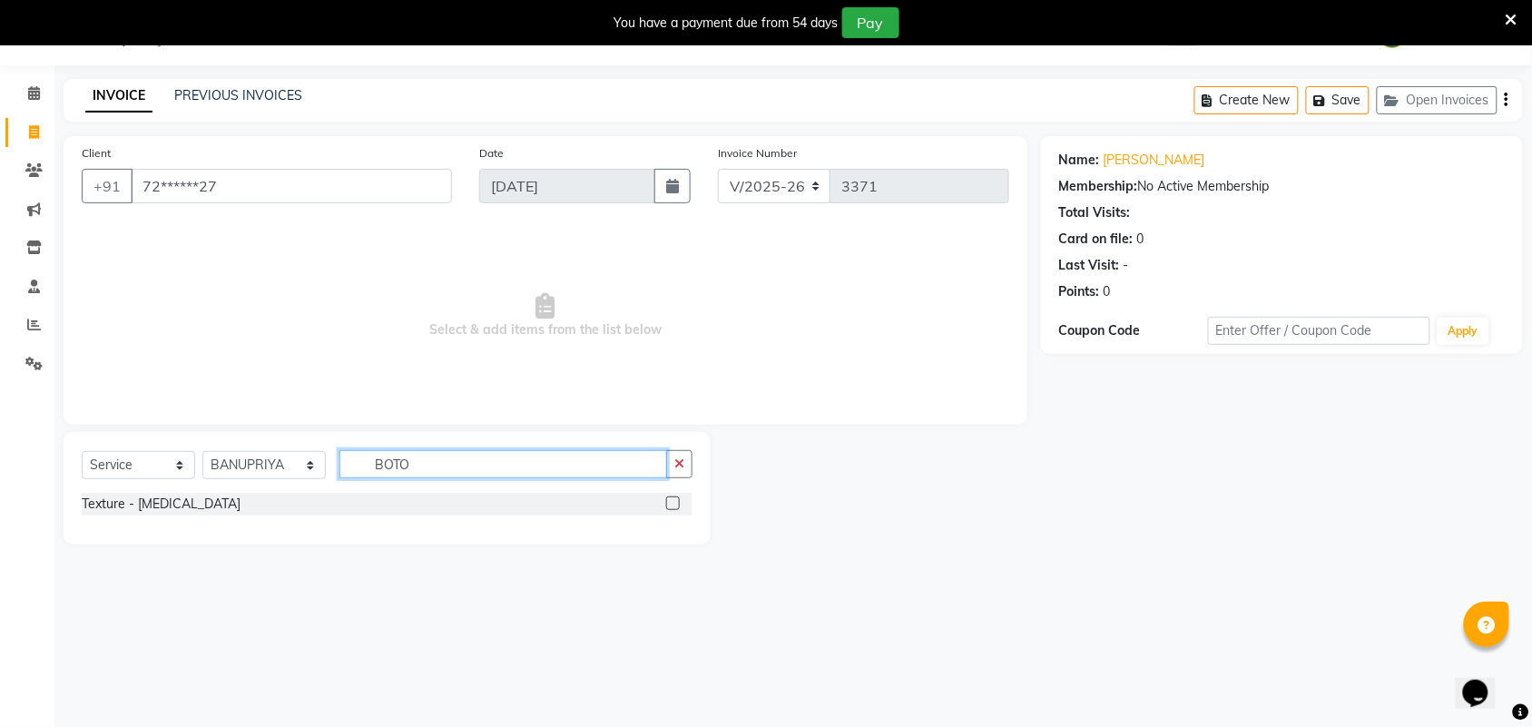
type input "BOTO"
click at [670, 506] on label at bounding box center [673, 503] width 14 height 14
click at [670, 506] on input "checkbox" at bounding box center [672, 504] width 12 height 12
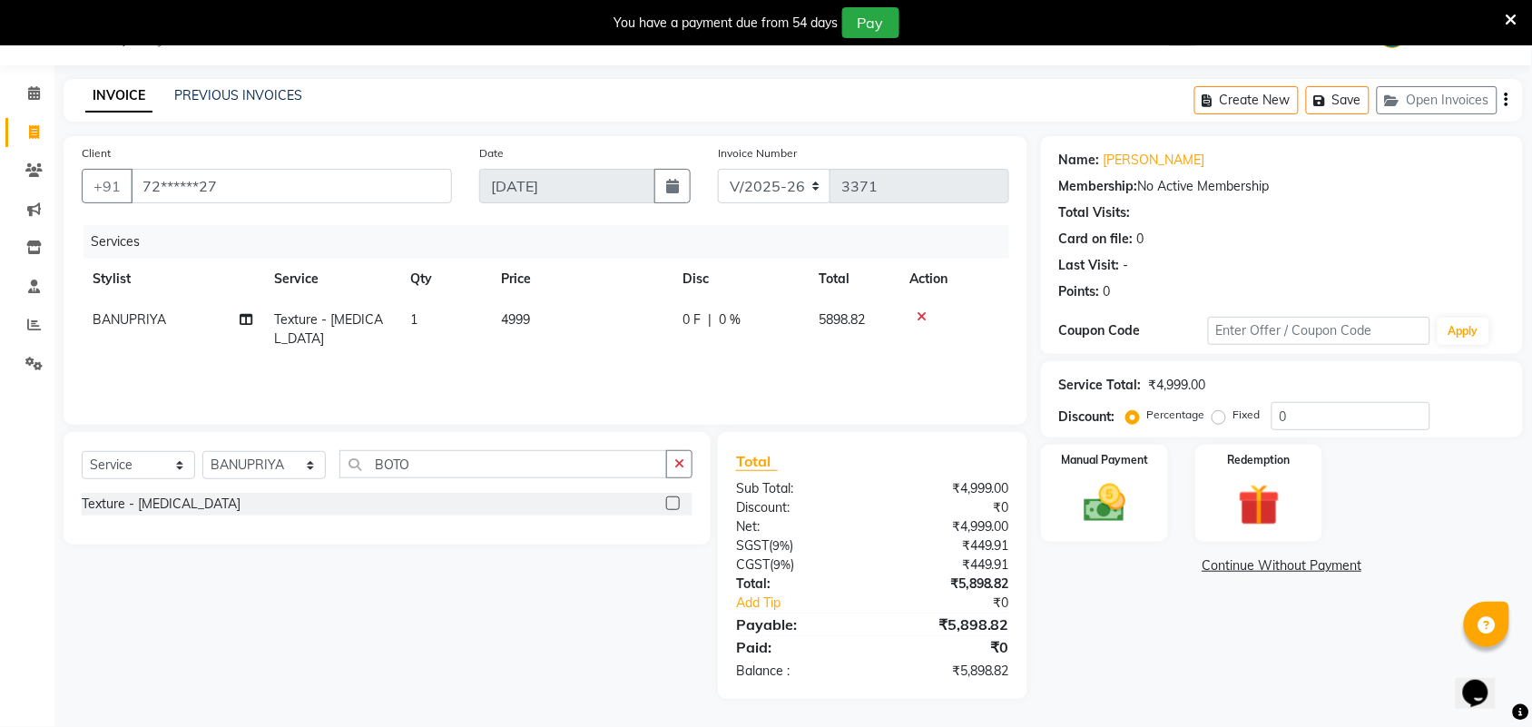
checkbox input "false"
drag, startPoint x: 529, startPoint y: 327, endPoint x: 543, endPoint y: 318, distance: 16.4
click at [529, 325] on span "4999" at bounding box center [515, 319] width 29 height 16
select select "40345"
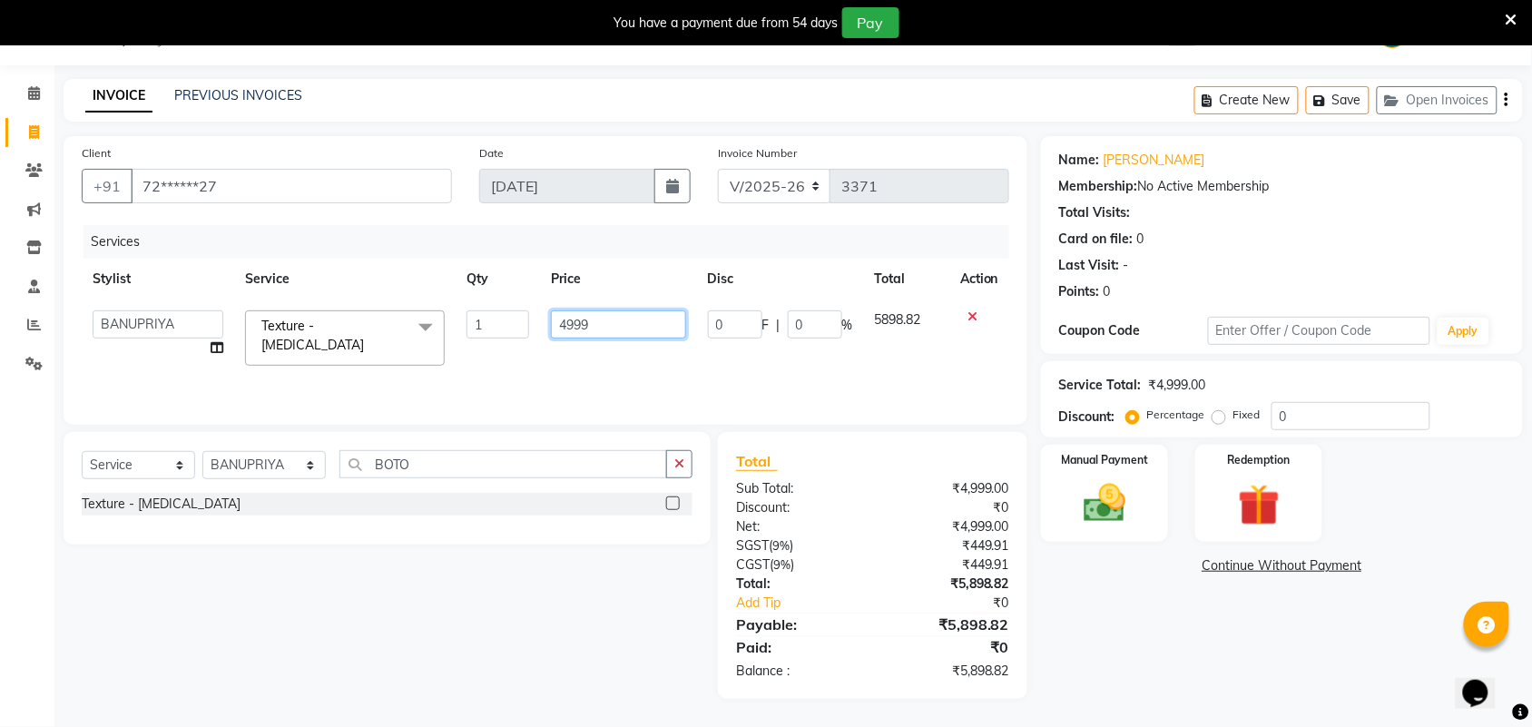
click at [620, 338] on input "4999" at bounding box center [618, 324] width 135 height 28
type input "4"
type input "7999"
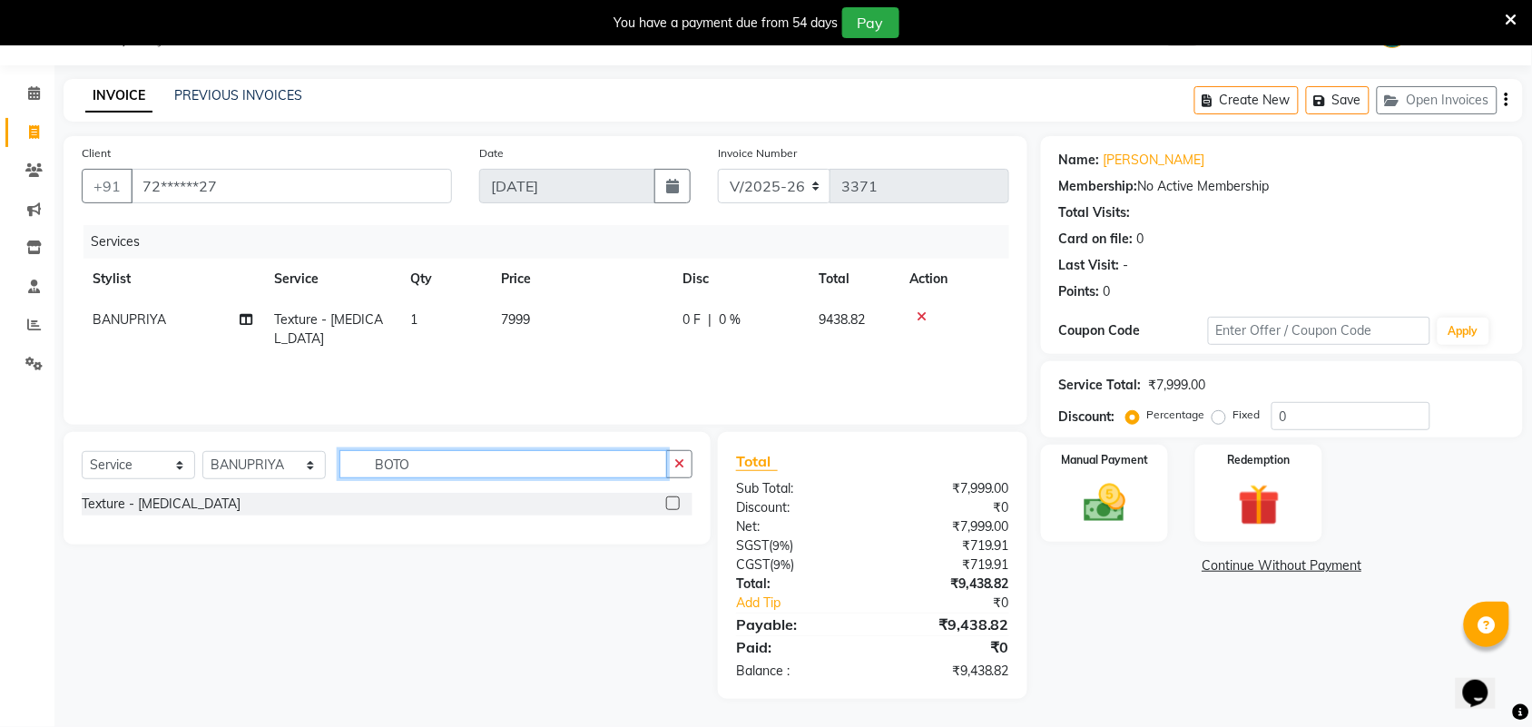
click at [534, 454] on input "BOTO" at bounding box center [503, 464] width 328 height 28
click at [671, 465] on button "button" at bounding box center [679, 464] width 26 height 28
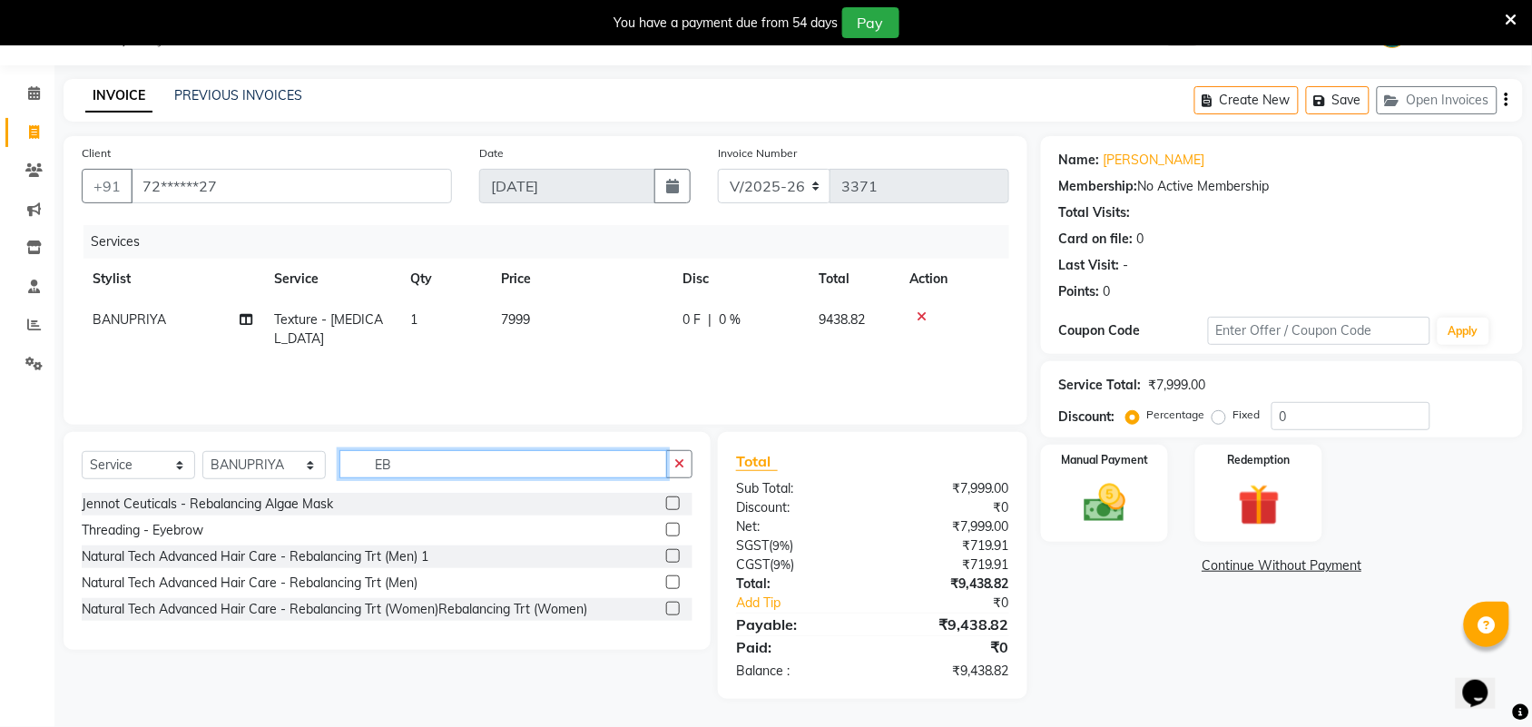
type input "EB"
click at [676, 529] on label at bounding box center [673, 530] width 14 height 14
click at [676, 529] on input "checkbox" at bounding box center [672, 530] width 12 height 12
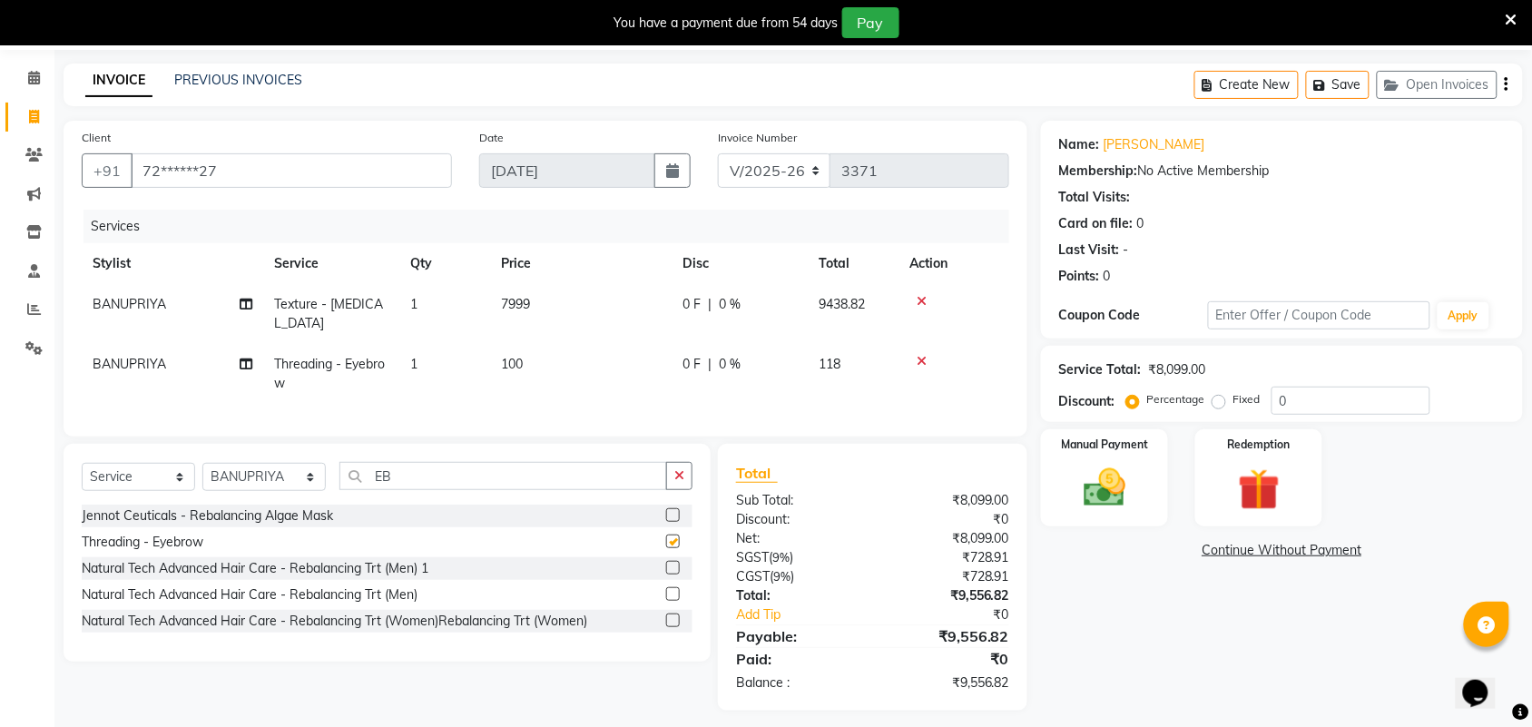
checkbox input "false"
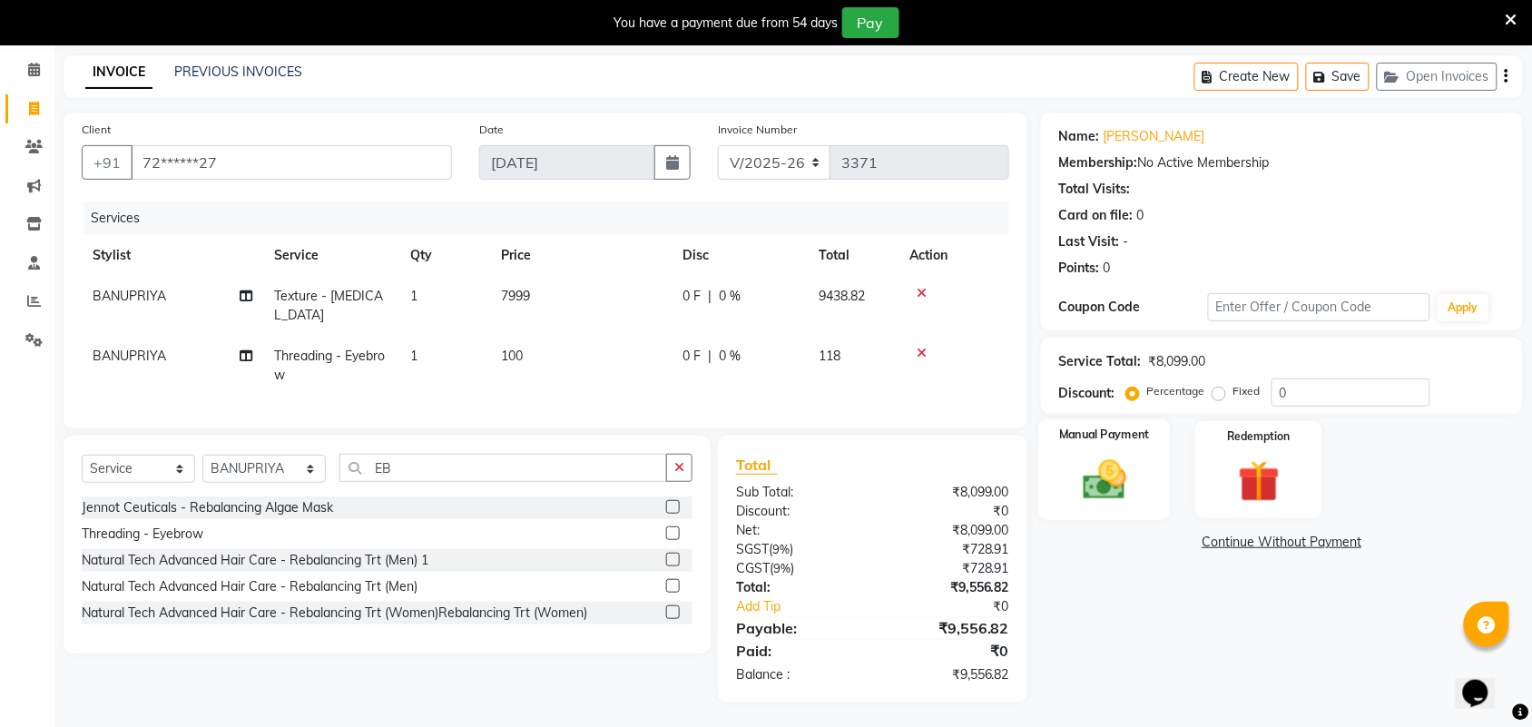
click at [1110, 484] on img at bounding box center [1104, 480] width 71 height 50
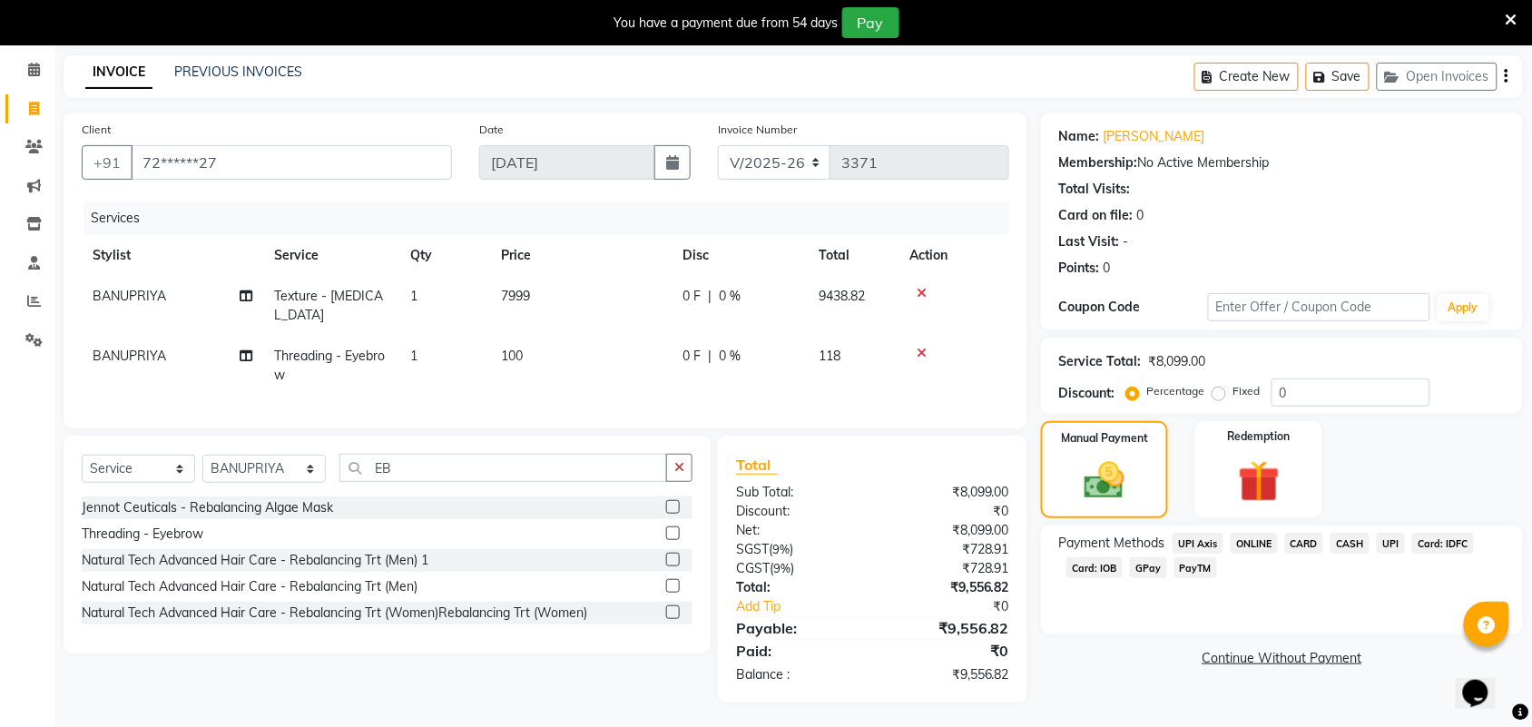
click at [1385, 543] on span "UPI" at bounding box center [1390, 543] width 28 height 21
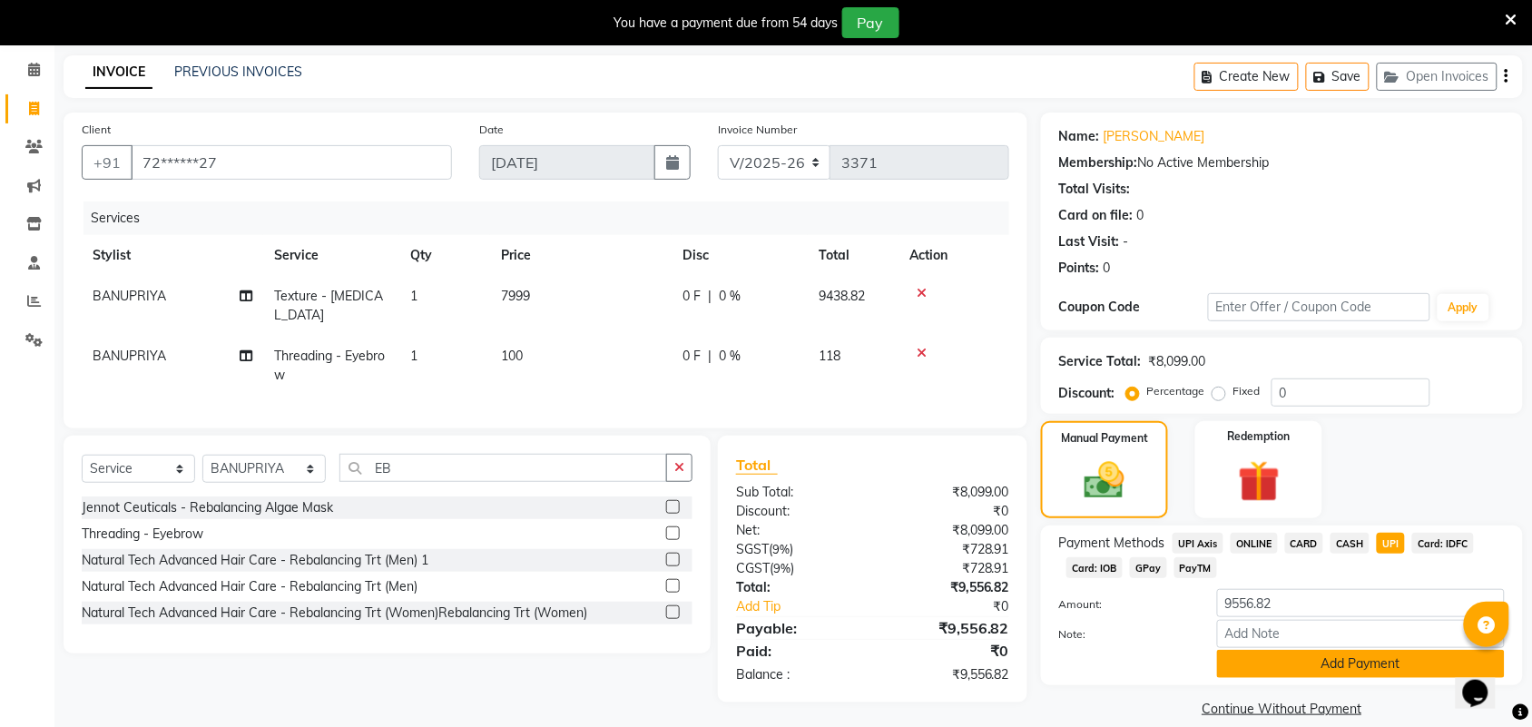
click at [1381, 655] on button "Add Payment" at bounding box center [1361, 664] width 288 height 28
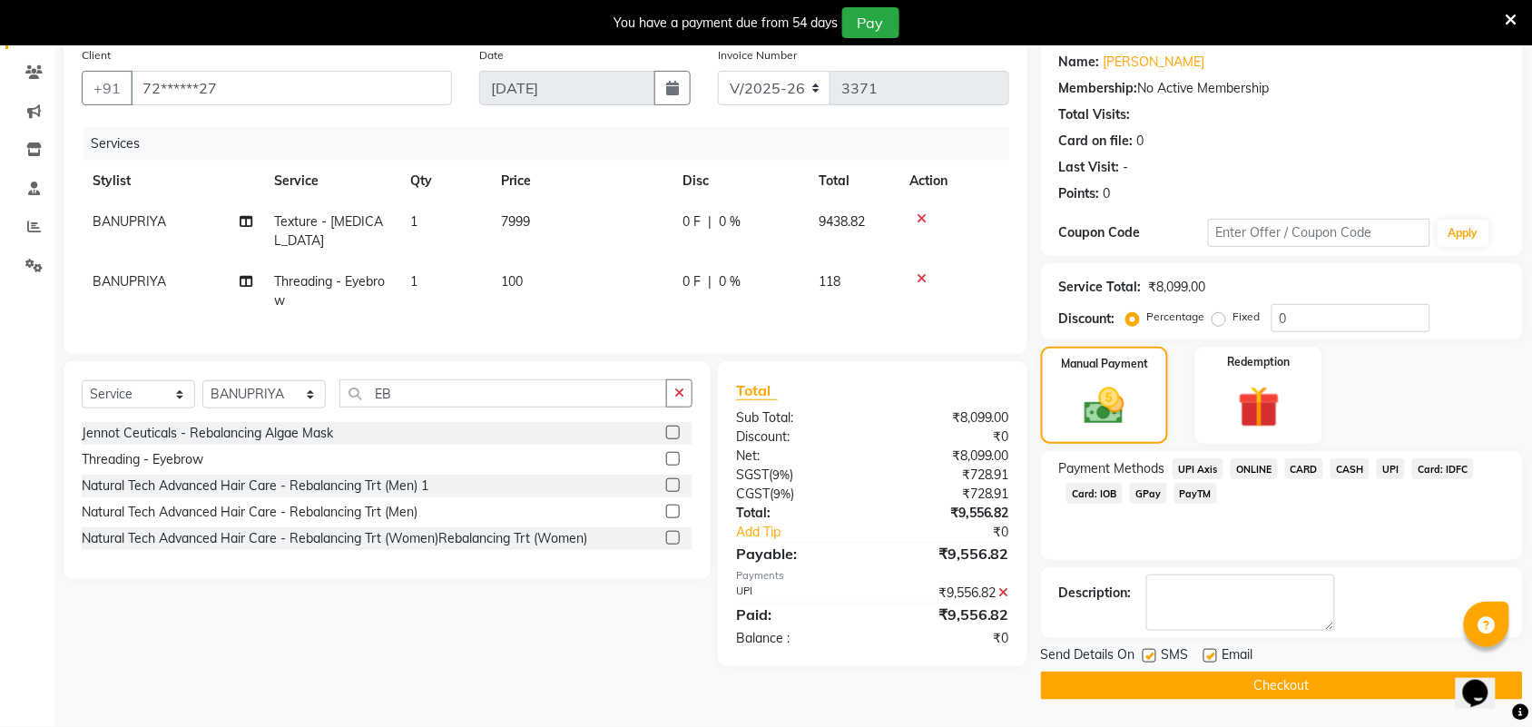
click at [1375, 672] on button "Checkout" at bounding box center [1282, 685] width 482 height 28
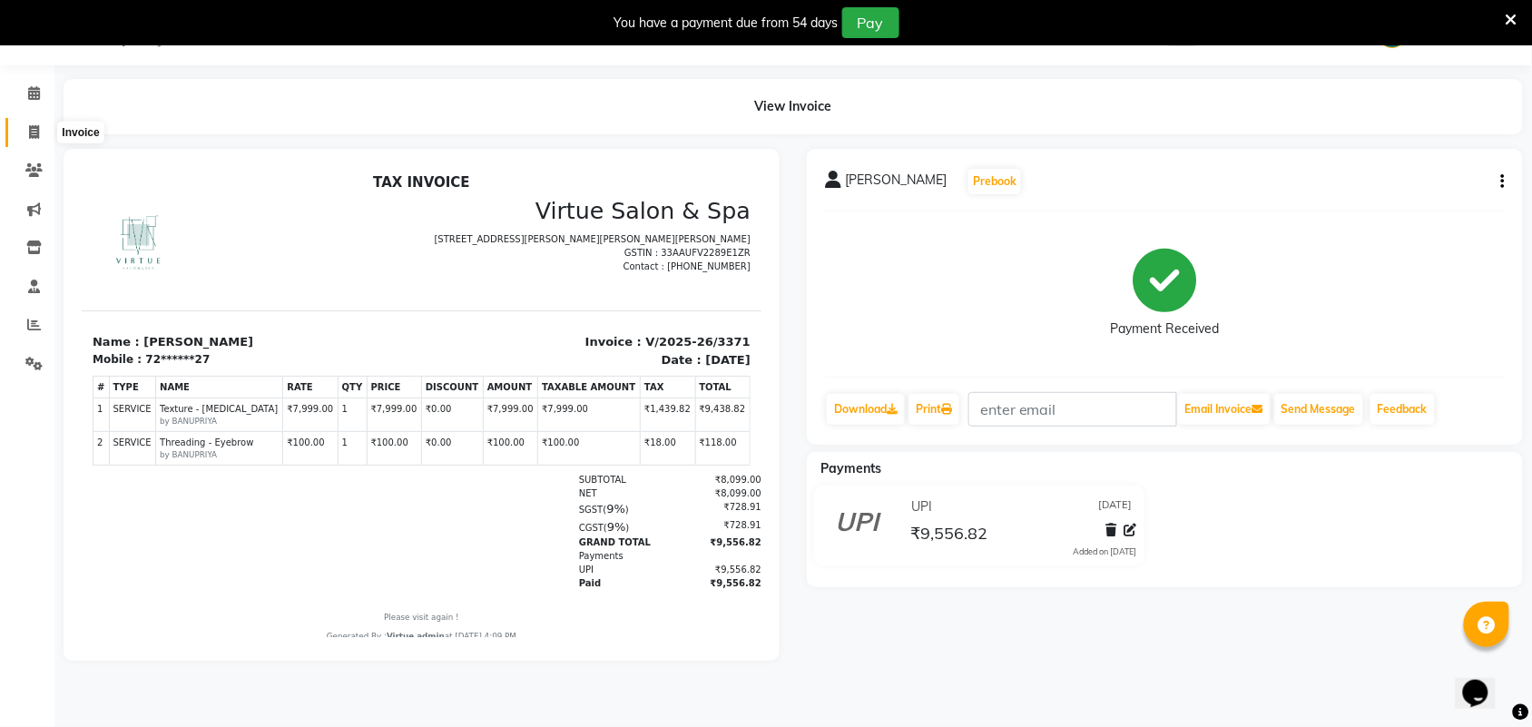
click at [46, 124] on span at bounding box center [34, 132] width 32 height 21
select select "4466"
select select "service"
